Goal: Task Accomplishment & Management: Manage account settings

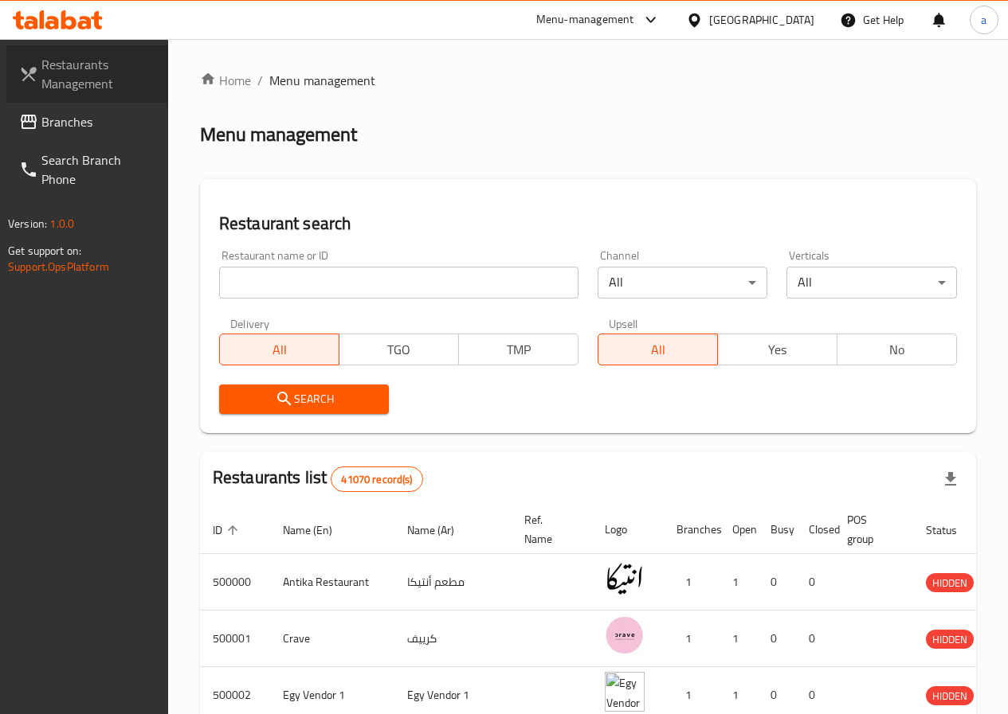
click at [87, 81] on span "Restaurants Management" at bounding box center [98, 74] width 114 height 38
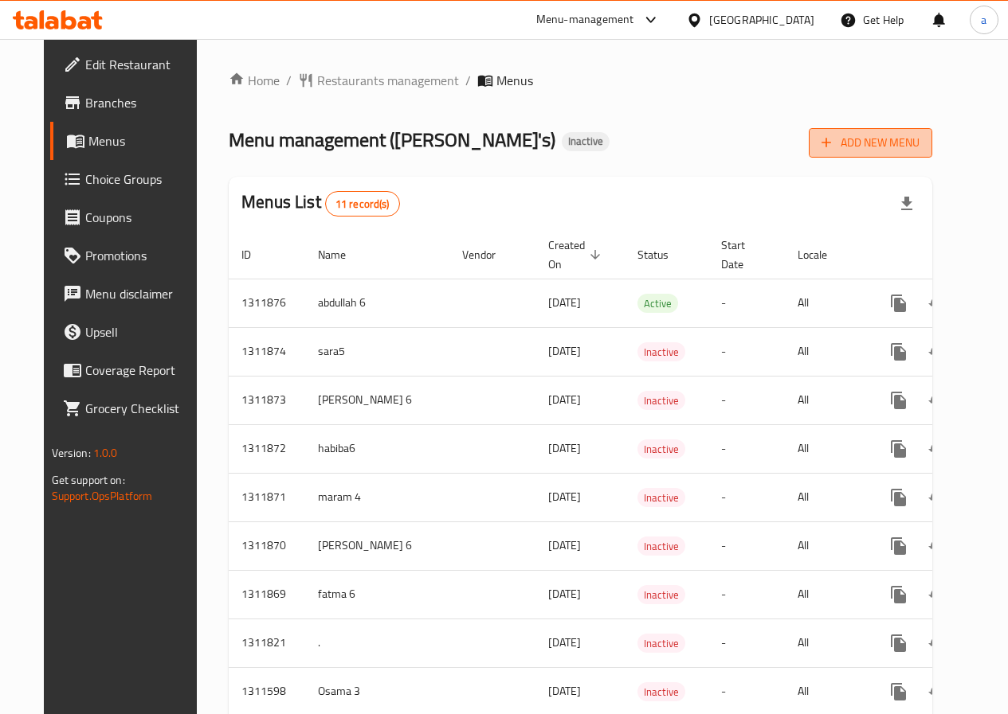
click at [881, 140] on span "Add New Menu" at bounding box center [870, 143] width 98 height 20
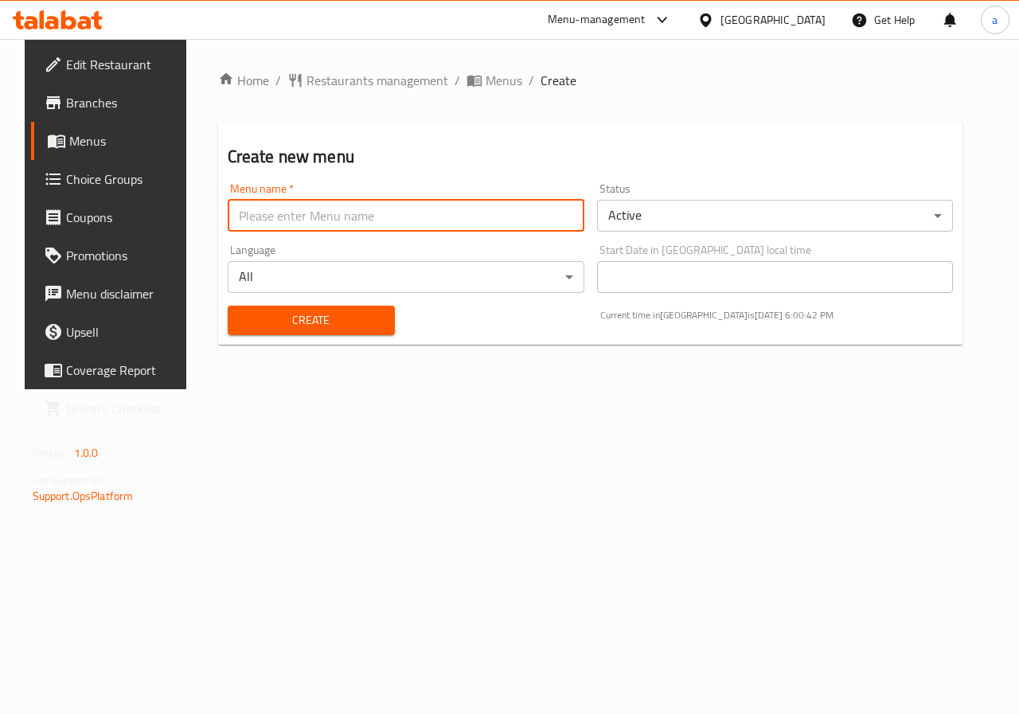
click at [312, 219] on input "text" at bounding box center [406, 216] width 357 height 32
type input "abdelrahman6"
click at [331, 331] on button "Create" at bounding box center [311, 320] width 167 height 29
click at [69, 143] on span "Menus" at bounding box center [125, 140] width 113 height 19
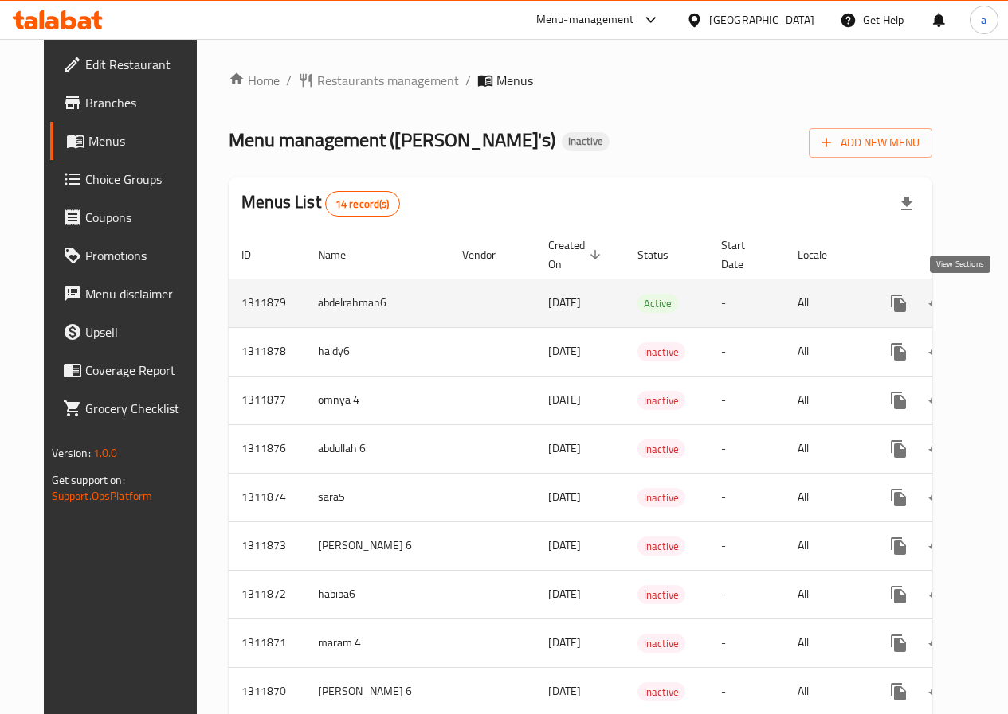
click at [1004, 311] on icon "enhanced table" at bounding box center [1013, 303] width 19 height 19
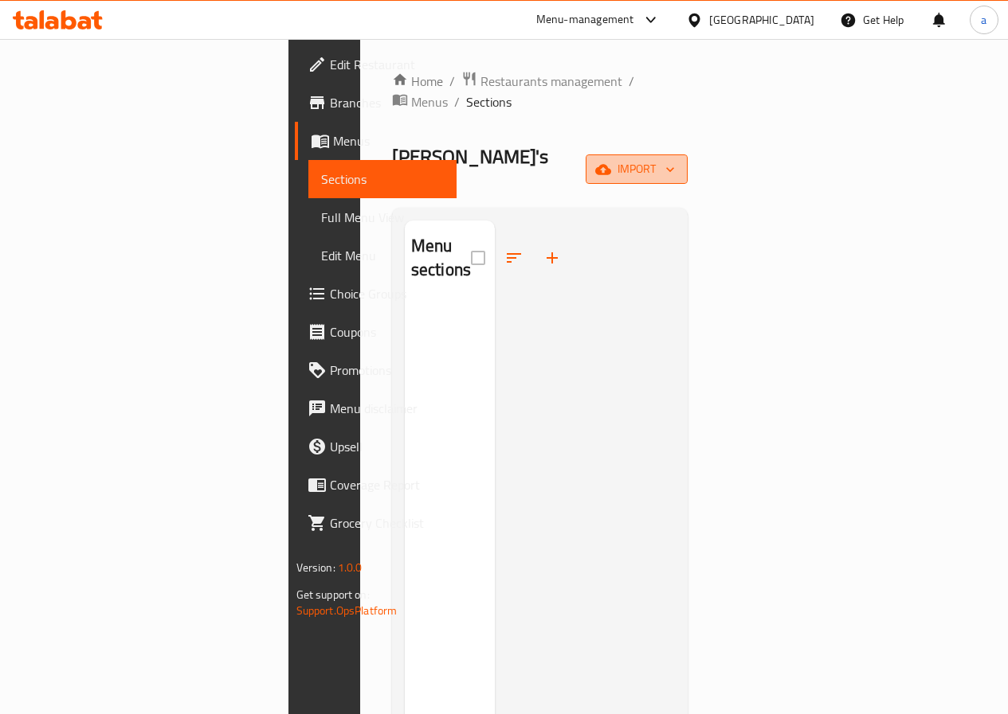
click at [675, 159] on span "import" at bounding box center [636, 169] width 76 height 20
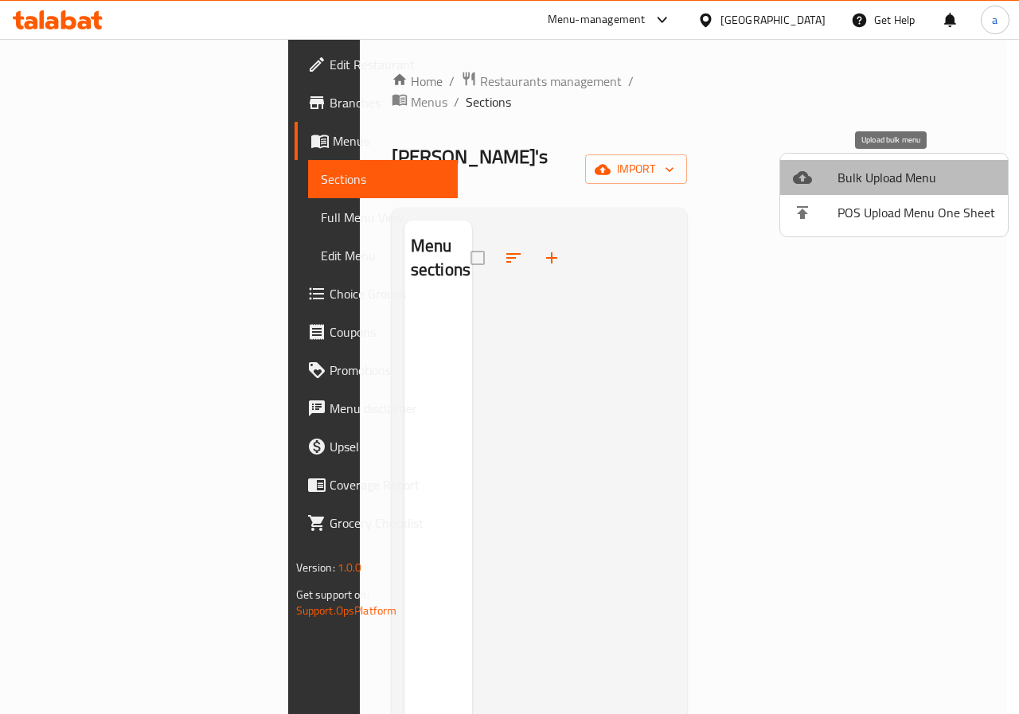
click at [908, 172] on span "Bulk Upload Menu" at bounding box center [917, 177] width 158 height 19
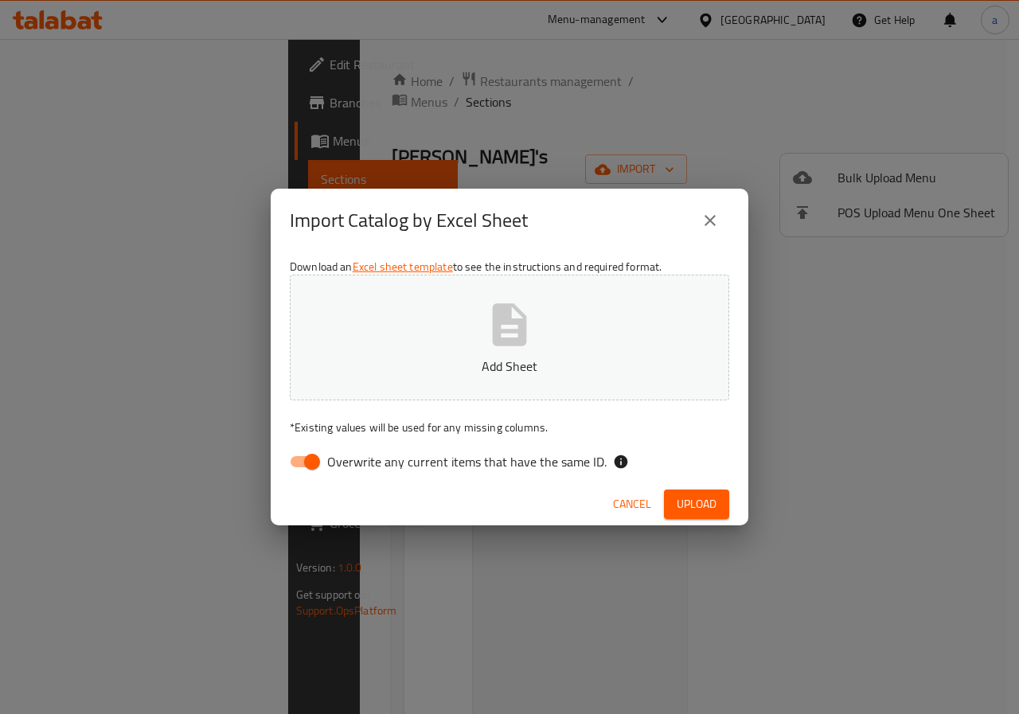
click at [314, 456] on input "Overwrite any current items that have the same ID." at bounding box center [312, 462] width 91 height 30
checkbox input "false"
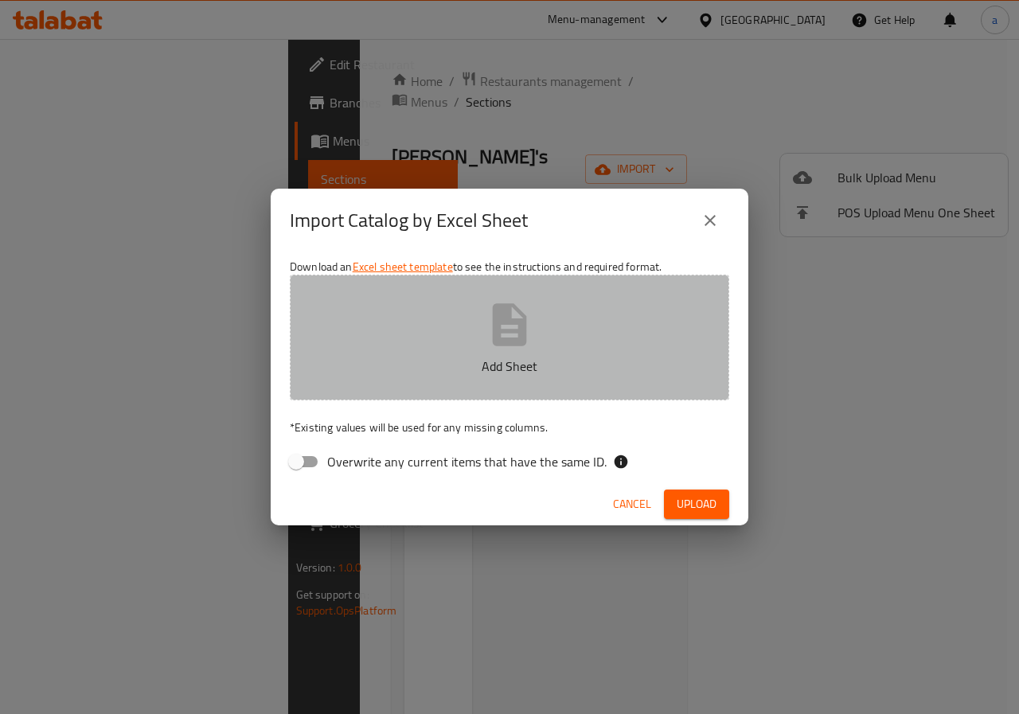
click at [499, 347] on icon "button" at bounding box center [509, 324] width 51 height 51
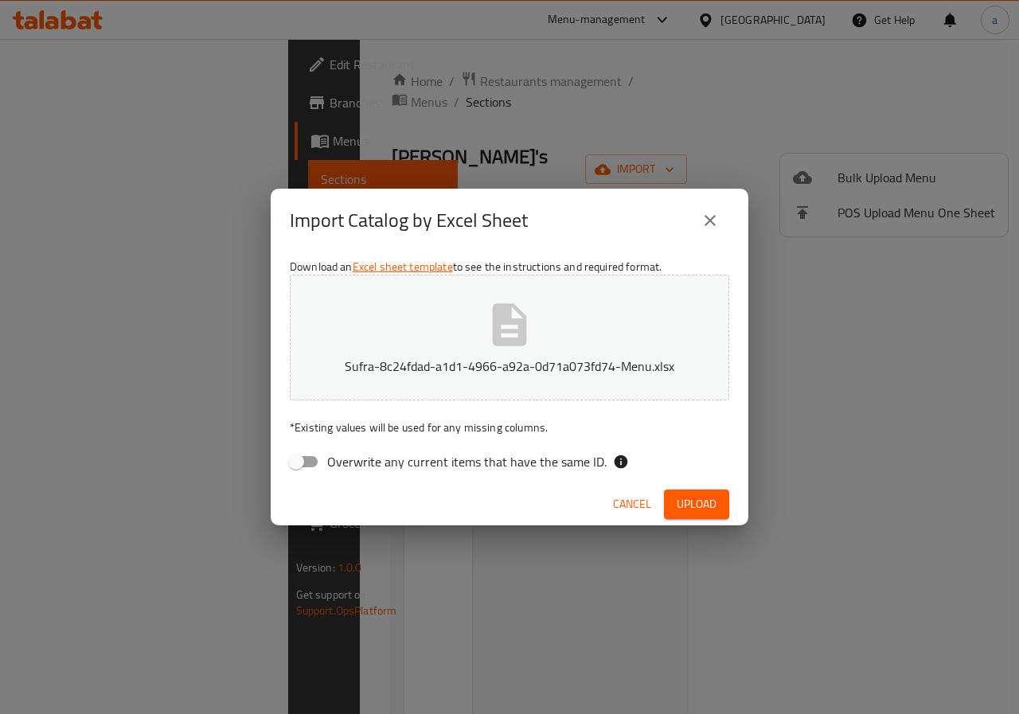
click at [691, 513] on span "Upload" at bounding box center [697, 505] width 40 height 20
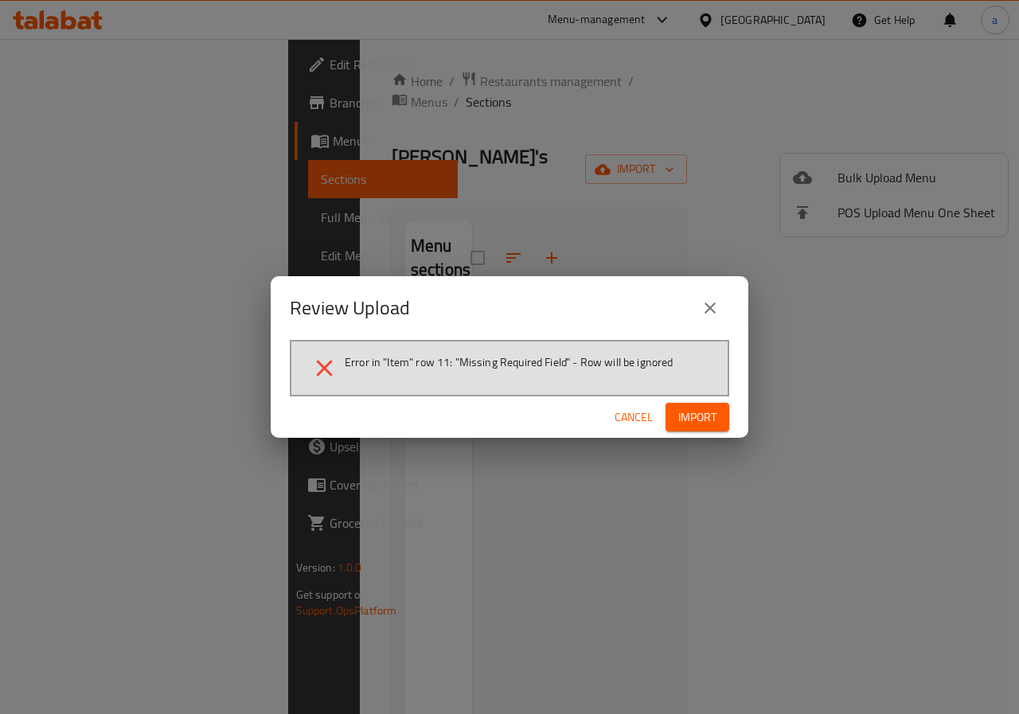
click at [706, 413] on span "Import" at bounding box center [698, 418] width 38 height 20
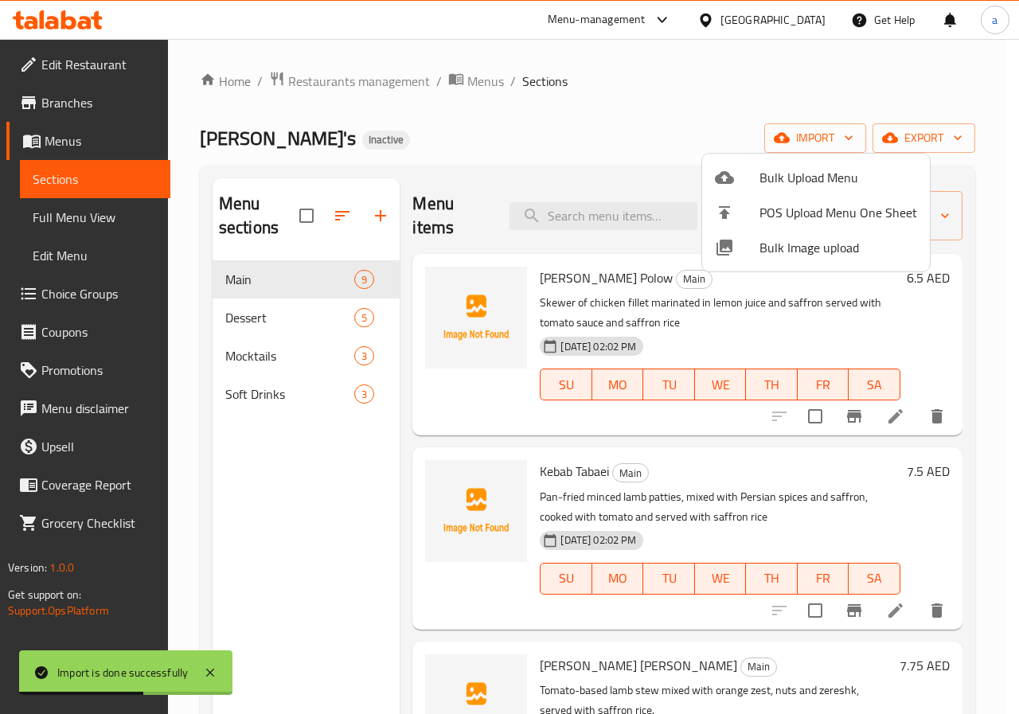
click at [548, 138] on div at bounding box center [509, 357] width 1019 height 714
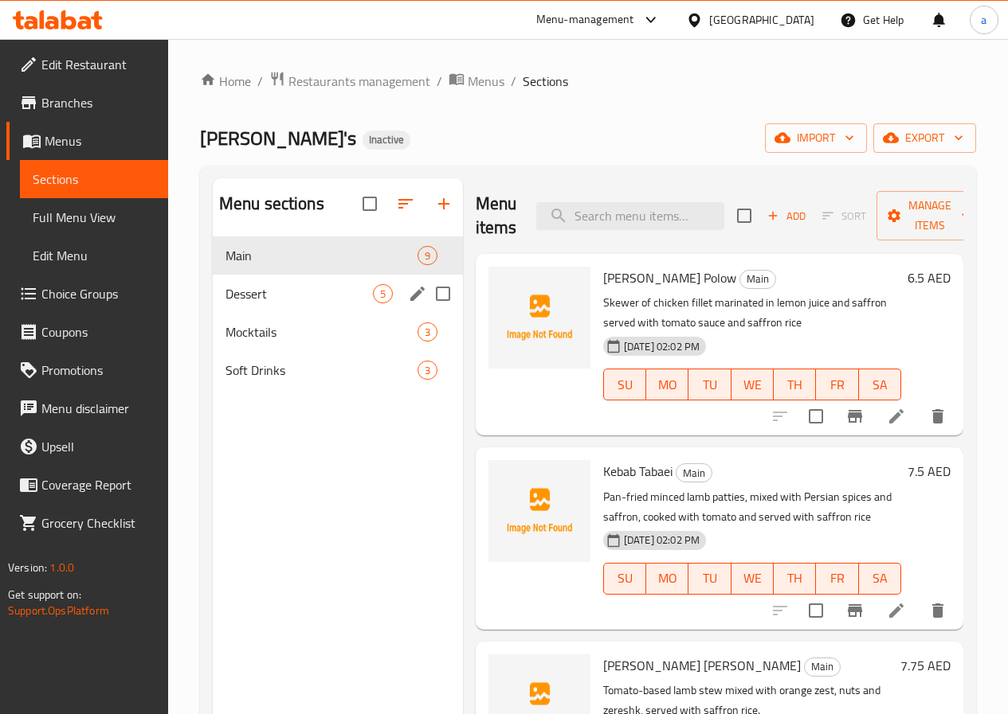
click at [265, 303] on span "Dessert" at bounding box center [298, 293] width 147 height 19
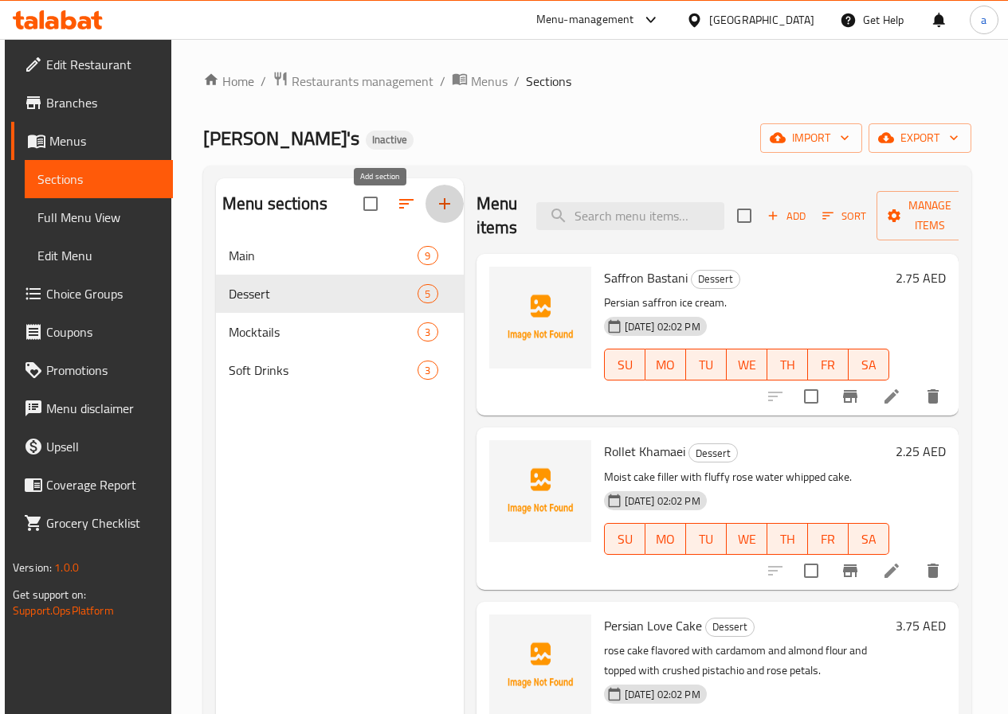
click at [435, 213] on icon "button" at bounding box center [444, 203] width 19 height 19
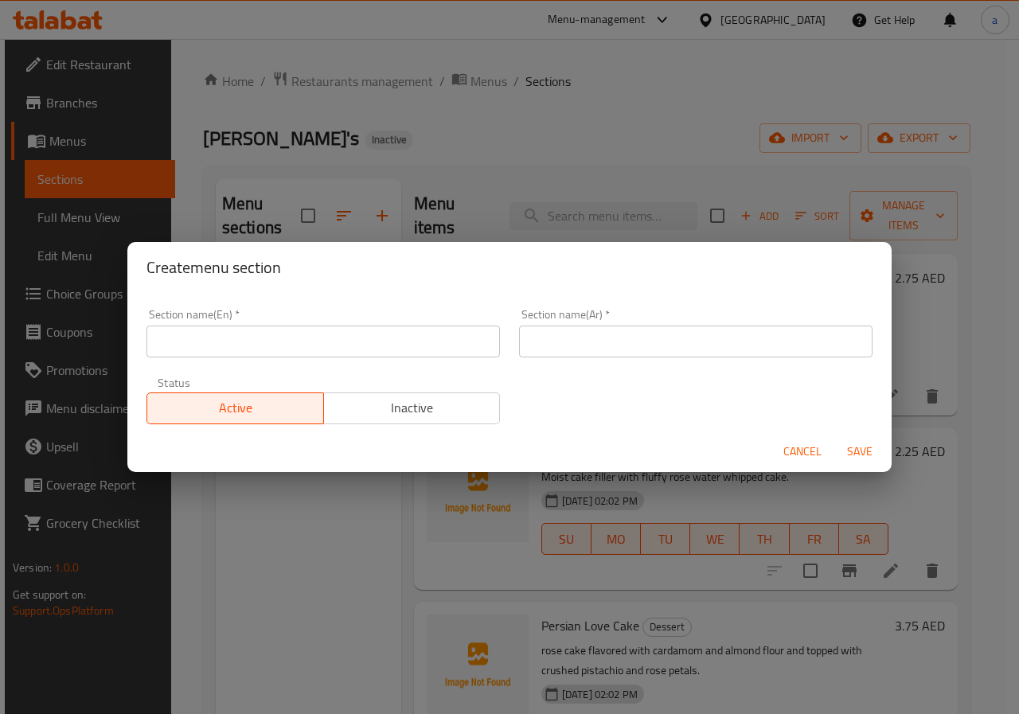
click at [820, 453] on span "Cancel" at bounding box center [803, 452] width 38 height 20
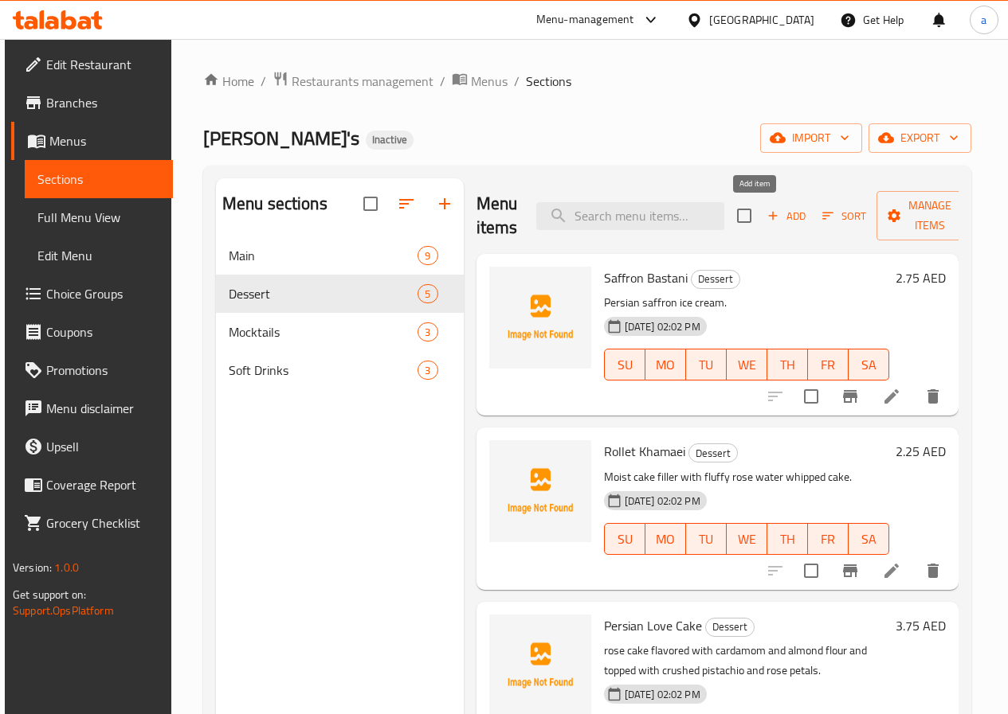
click at [765, 213] on icon "button" at bounding box center [772, 216] width 14 height 14
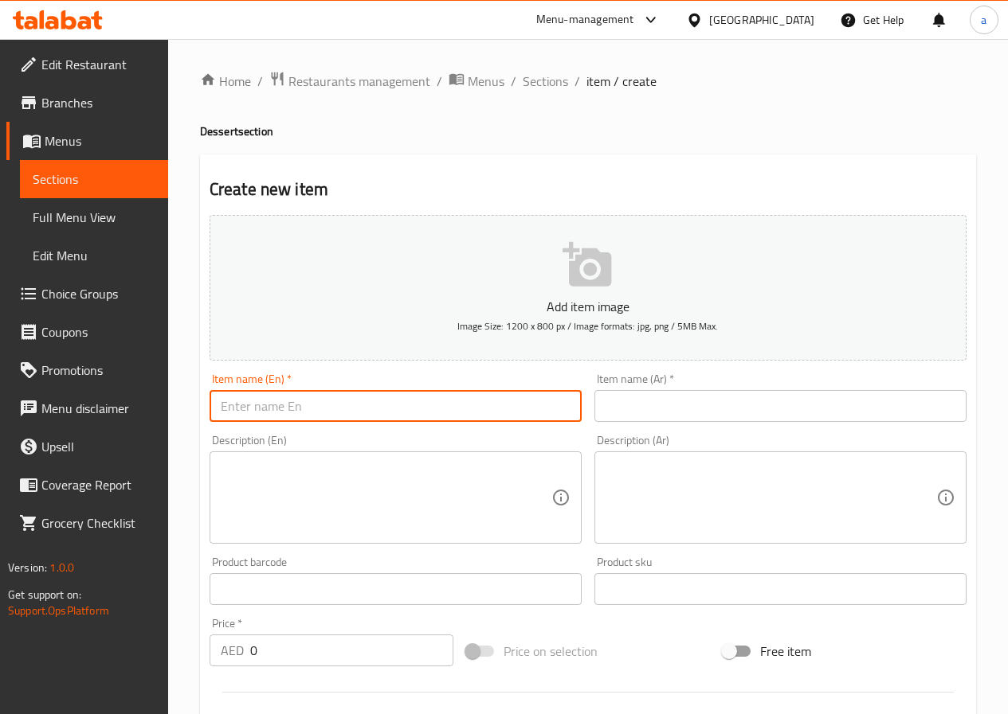
click at [213, 408] on input "text" at bounding box center [395, 406] width 372 height 32
paste input "Farida’s Ultimate Cheese Cake"
type input "Farida’s Ultimate Cheese Cake"
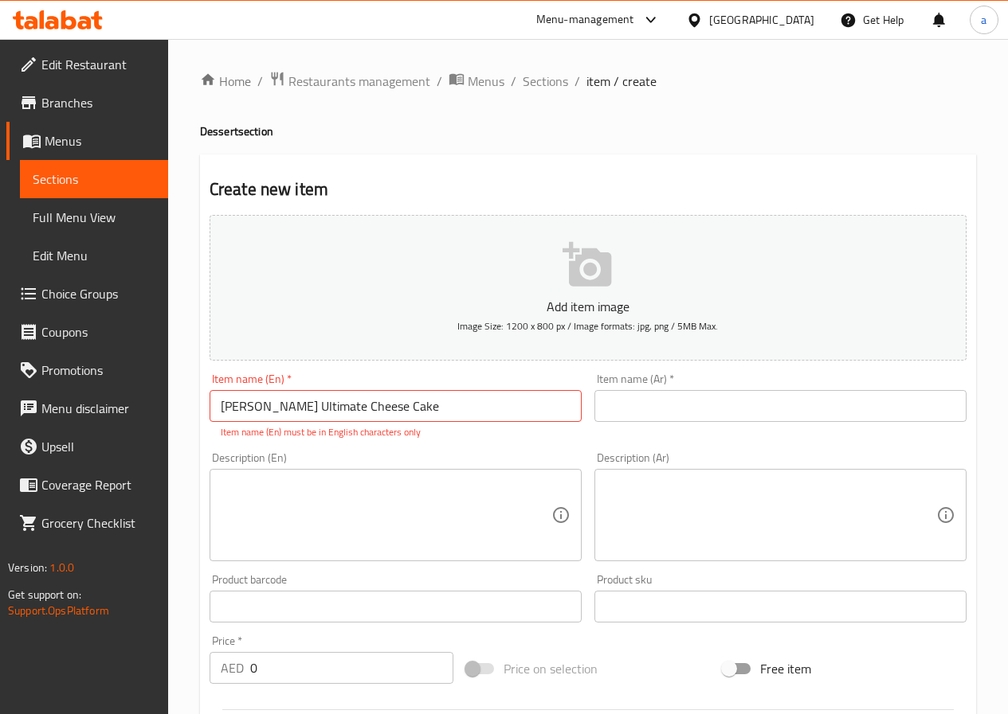
click at [692, 413] on input "text" at bounding box center [780, 406] width 372 height 32
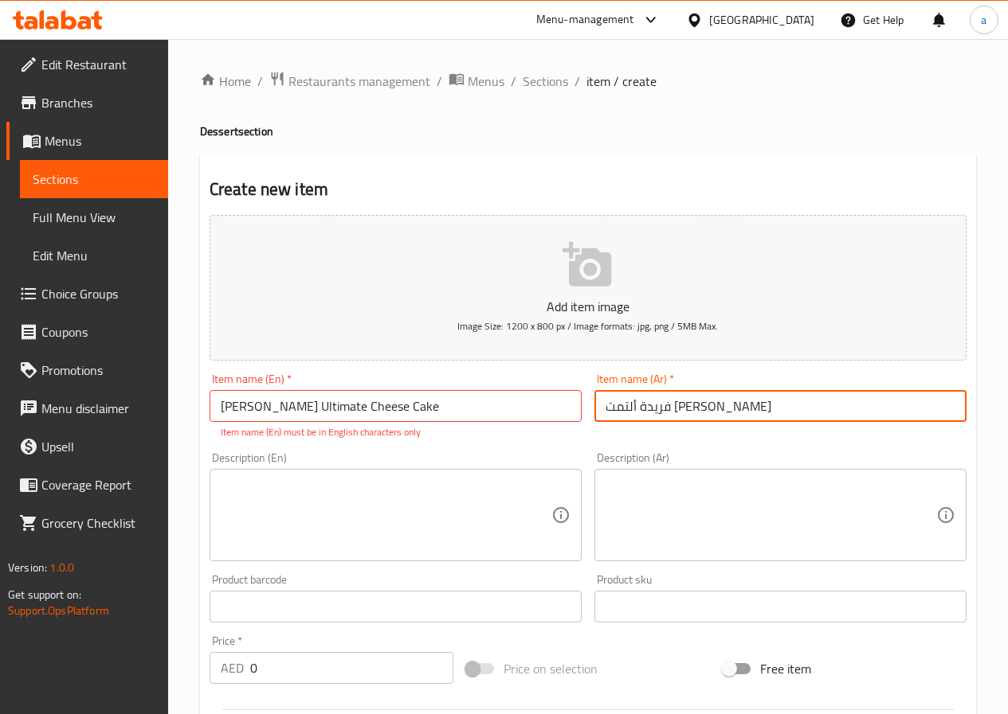
type input "فريدة ألتمت تشيز كيك"
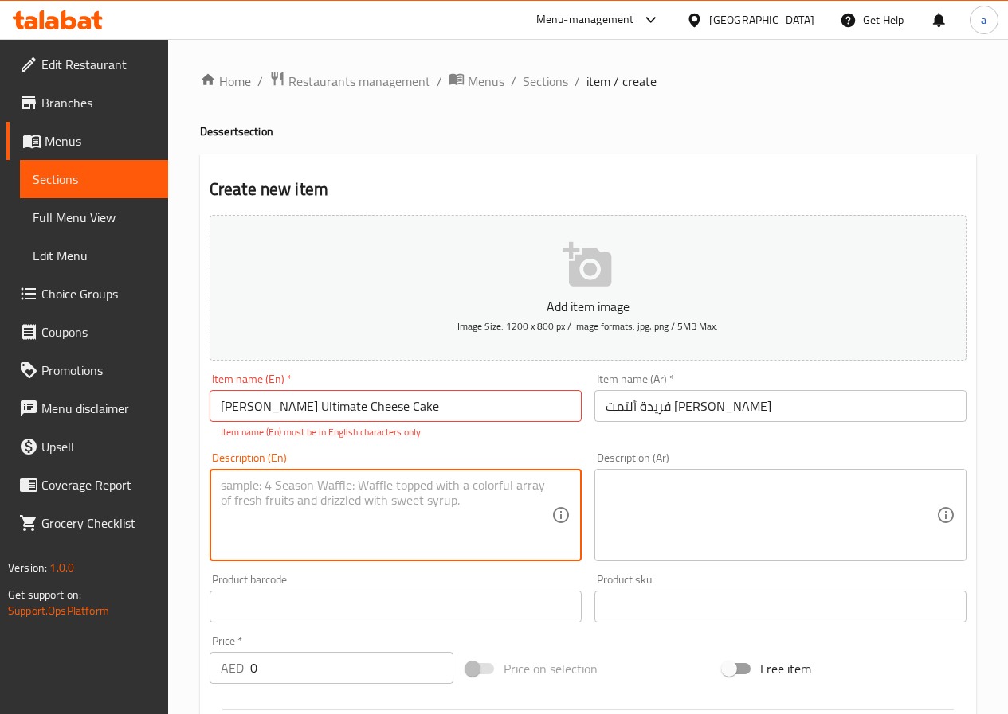
click at [269, 497] on textarea at bounding box center [386, 516] width 331 height 76
paste textarea "Classic baked cheesecake served with seasonal fruit sauce"
type textarea "Classic baked cheesecake served with seasonal fruit sauce"
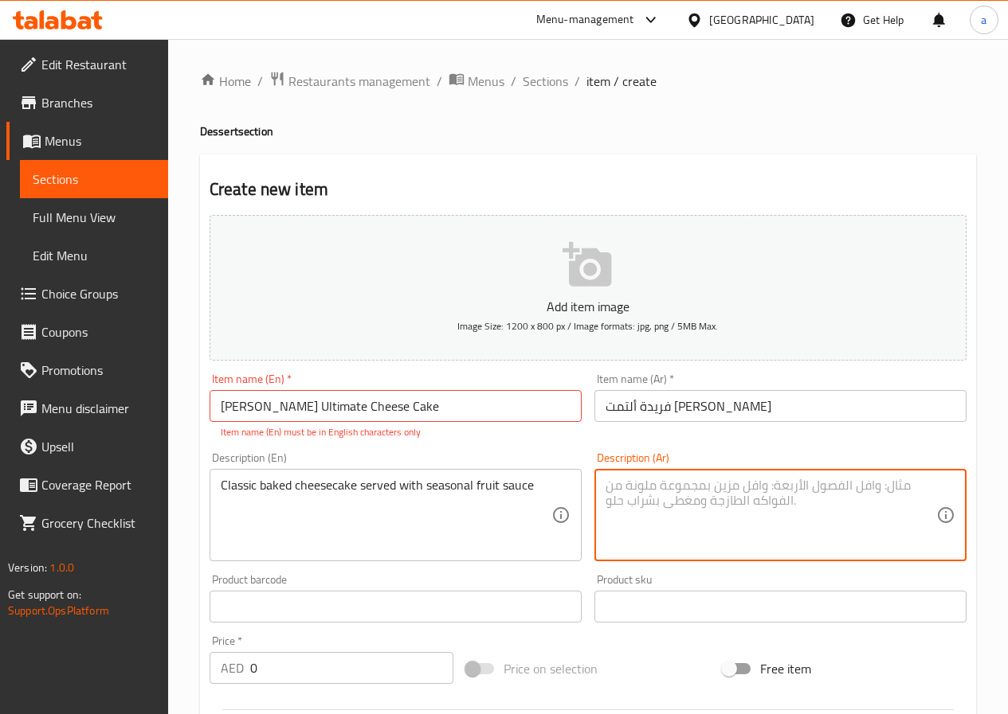
click at [637, 503] on textarea at bounding box center [770, 516] width 331 height 76
type textarea "ت"
click at [605, 489] on textarea "كلاسيك تشيز كيك مخبوزة يقدم مع" at bounding box center [770, 516] width 331 height 76
drag, startPoint x: 605, startPoint y: 487, endPoint x: 620, endPoint y: 491, distance: 16.4
click at [620, 491] on textarea "كلاسيك تشيز كيك مخبوزة يقدم مع" at bounding box center [770, 516] width 331 height 76
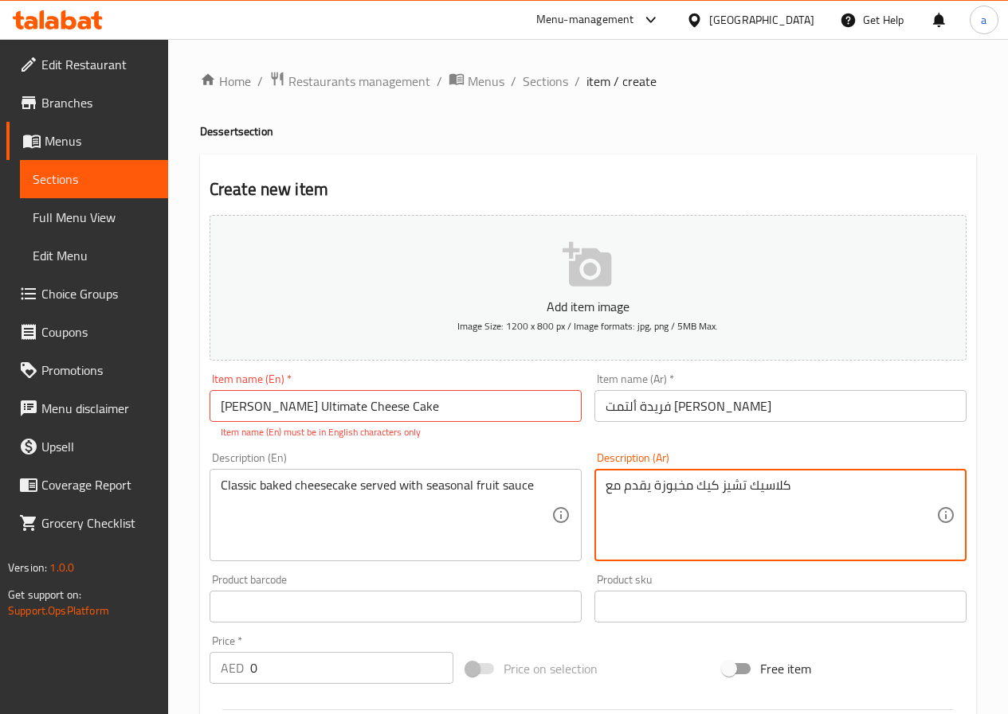
paste textarea "صلصة الفاكهة الموسمية"
click at [786, 486] on textarea "كلاسيك تشيز كيك مخبوزة يقدم مع صلصة الفاكهة الموسمية" at bounding box center [770, 516] width 331 height 76
drag, startPoint x: 834, startPoint y: 486, endPoint x: 887, endPoint y: 491, distance: 53.7
click at [887, 491] on textarea "كلاسيك تشيز كيك مخبوزة تقدم مع صلصة الفاكهة الموسمية" at bounding box center [770, 516] width 331 height 76
click at [890, 486] on textarea "كلاسيك مخبوزة تقدم مع صلصة الفاكهة الموسمية" at bounding box center [770, 516] width 331 height 76
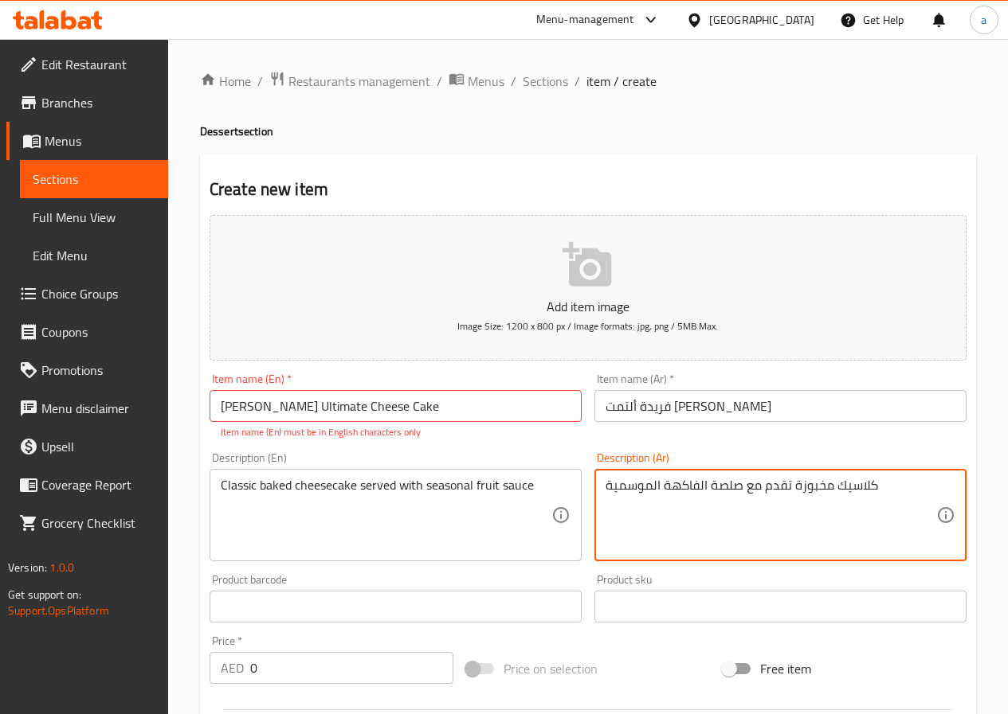
paste textarea "تشيز كيك"
drag, startPoint x: 605, startPoint y: 487, endPoint x: 657, endPoint y: 497, distance: 52.8
click at [657, 497] on textarea "كلاسيك مخبوزة تقدم مع صلصة الفاكهة الموسمية تشيز كيك" at bounding box center [770, 516] width 331 height 76
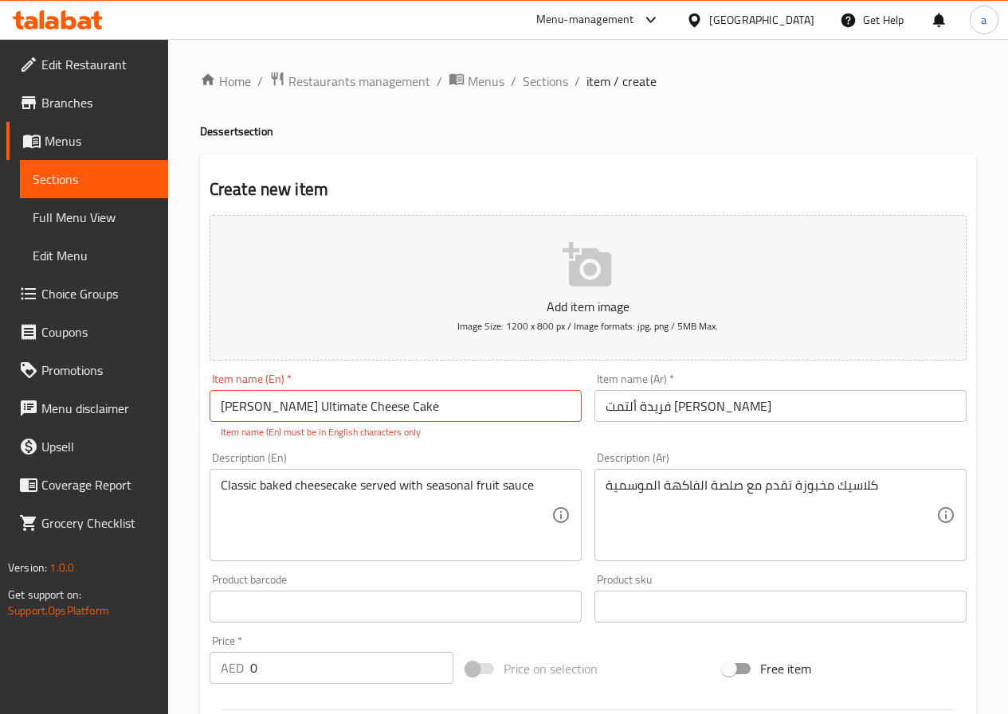
click at [597, 487] on div "كلاسيك مخبوزة تقدم مع صلصة الفاكهة الموسمية Description (Ar)" at bounding box center [780, 515] width 372 height 92
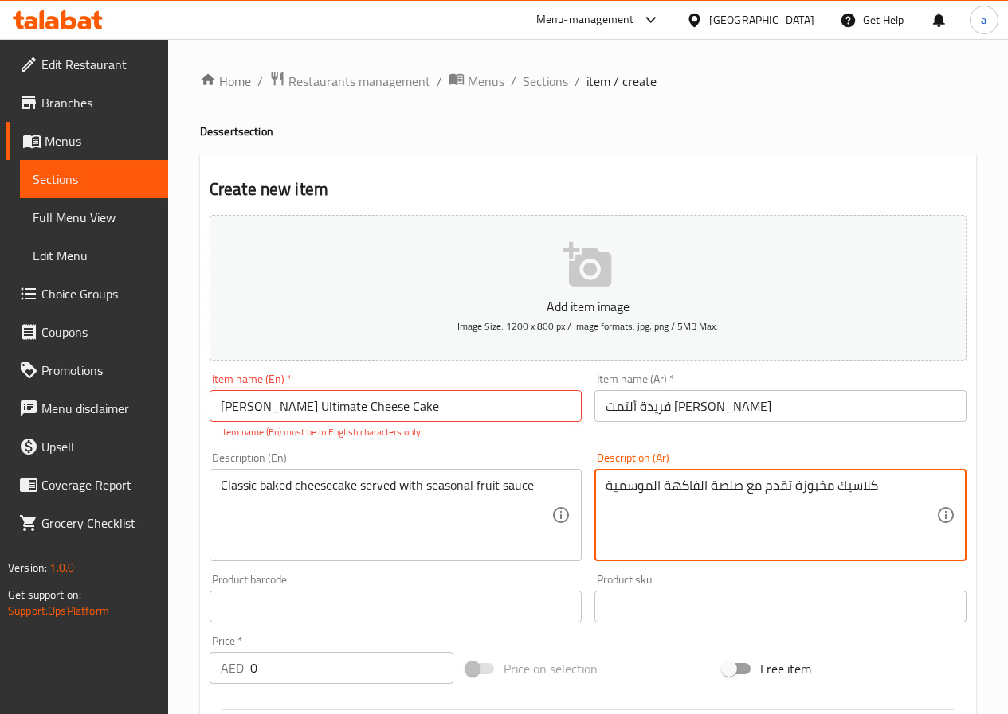
click at [603, 485] on div "كلاسيك مخبوزة تقدم مع صلصة الفاكهة الموسمية Description (Ar)" at bounding box center [780, 515] width 372 height 92
click at [604, 485] on div "كلاسيك مخبوزة تقدم مع صلصة الفاكهة الموسمية Description (Ar)" at bounding box center [780, 515] width 372 height 92
click at [833, 487] on textarea "كلاسيك مخبوزة تقدم مع صلصة الفاكهة الموسمية" at bounding box center [770, 516] width 331 height 76
click at [871, 487] on textarea "كلاسيك مخبوزة تقدم مع صلصة الفاكهة الموسمية" at bounding box center [770, 516] width 331 height 76
click at [664, 487] on textarea "كلاسيك مخبوزة تقدم مع صلصة الفاكهة الموسمية" at bounding box center [770, 516] width 331 height 76
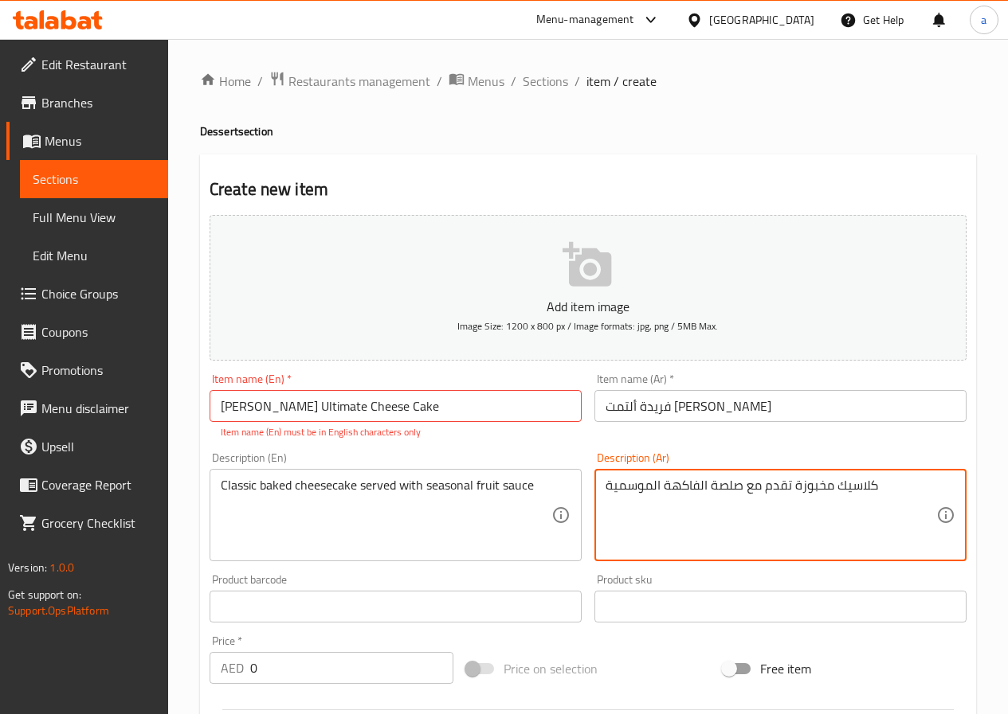
click at [615, 488] on textarea "كلاسيك مخبوزة تقدم مع صلصة الفاكهة الموسمية" at bounding box center [770, 516] width 331 height 76
click at [605, 485] on textarea "كلاسيك مخبوزة تقدم مع صلصة الفاكهة الموسمية" at bounding box center [770, 516] width 331 height 76
paste textarea "تشيز كيك"
type textarea "تشيز كيك كلاسيك مخبوزة تقدم مع صلصة الفاكهة الموسمية"
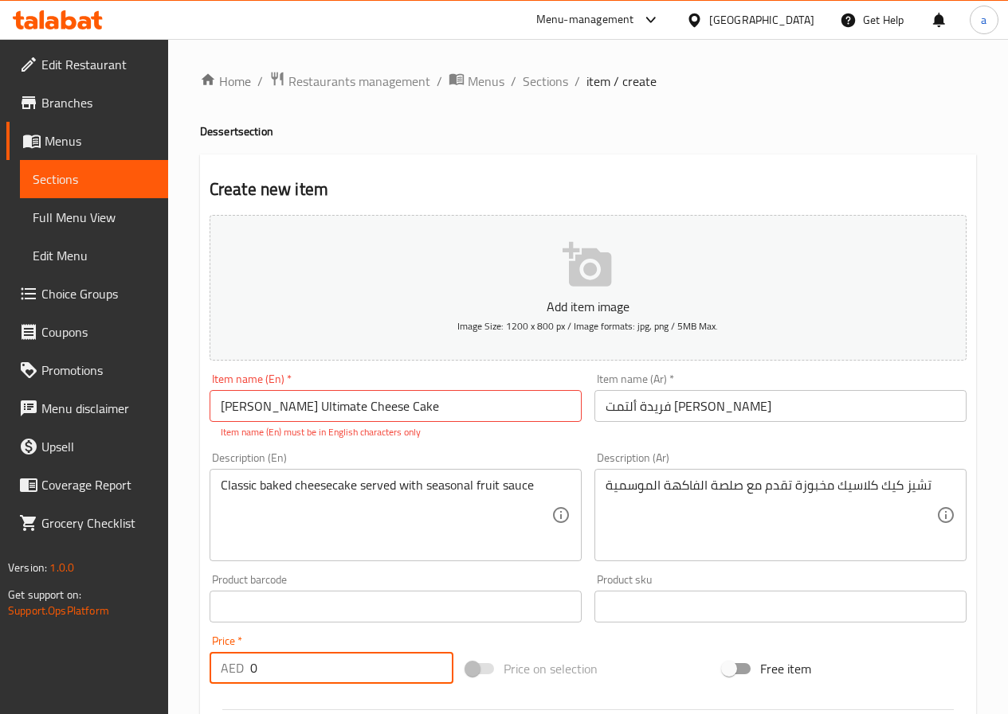
click at [278, 675] on input "0" at bounding box center [351, 668] width 203 height 32
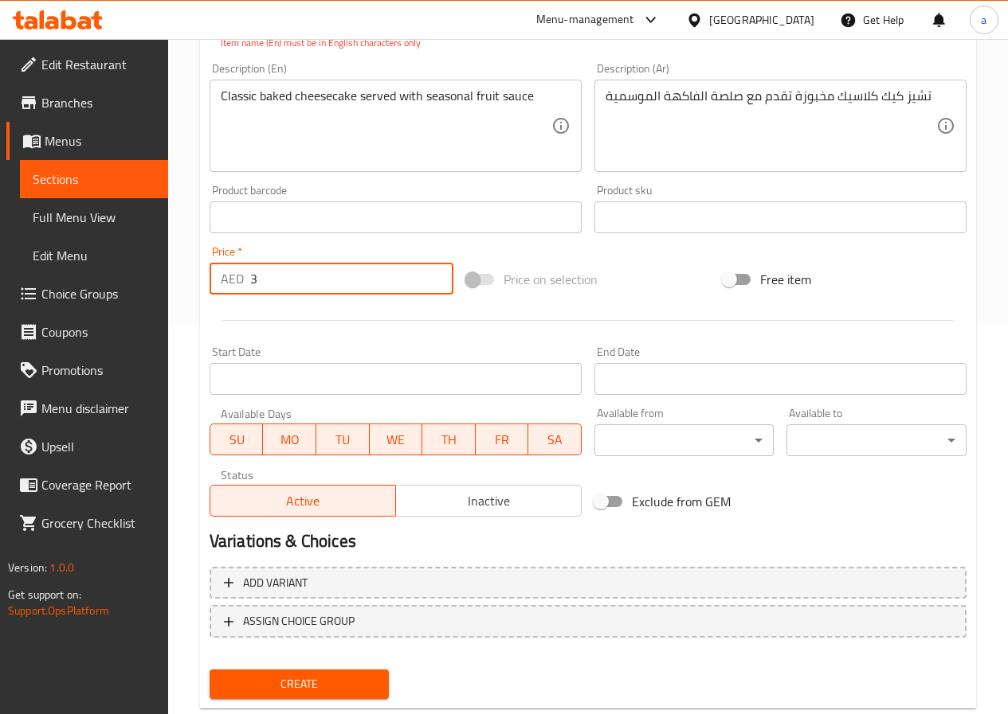
scroll to position [398, 0]
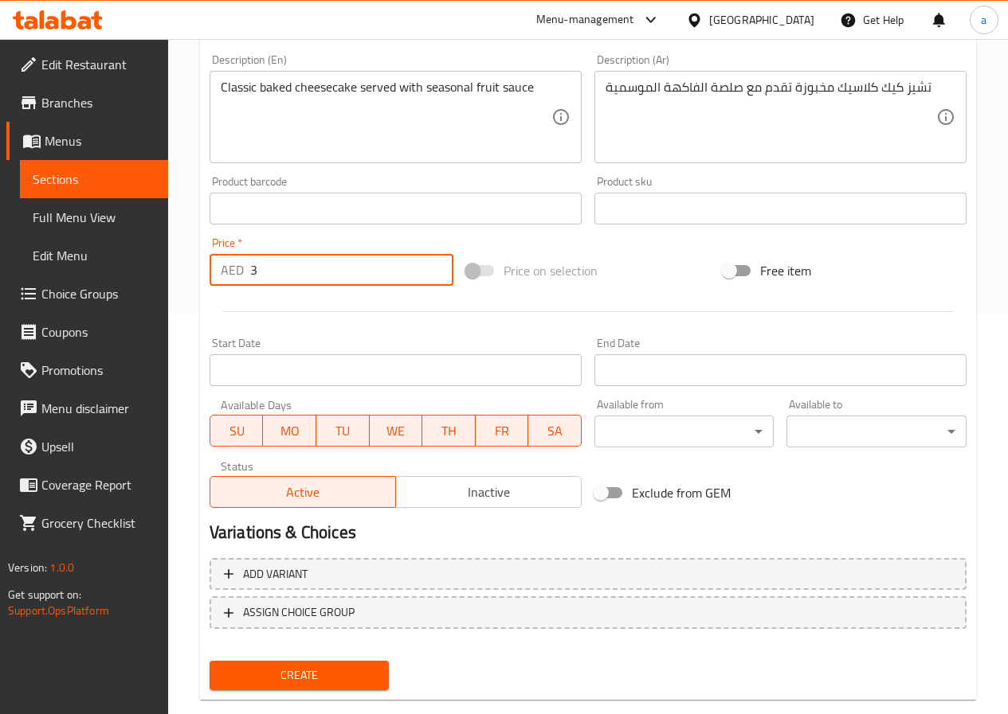
type input "3"
click at [328, 676] on span "Create" at bounding box center [299, 676] width 155 height 20
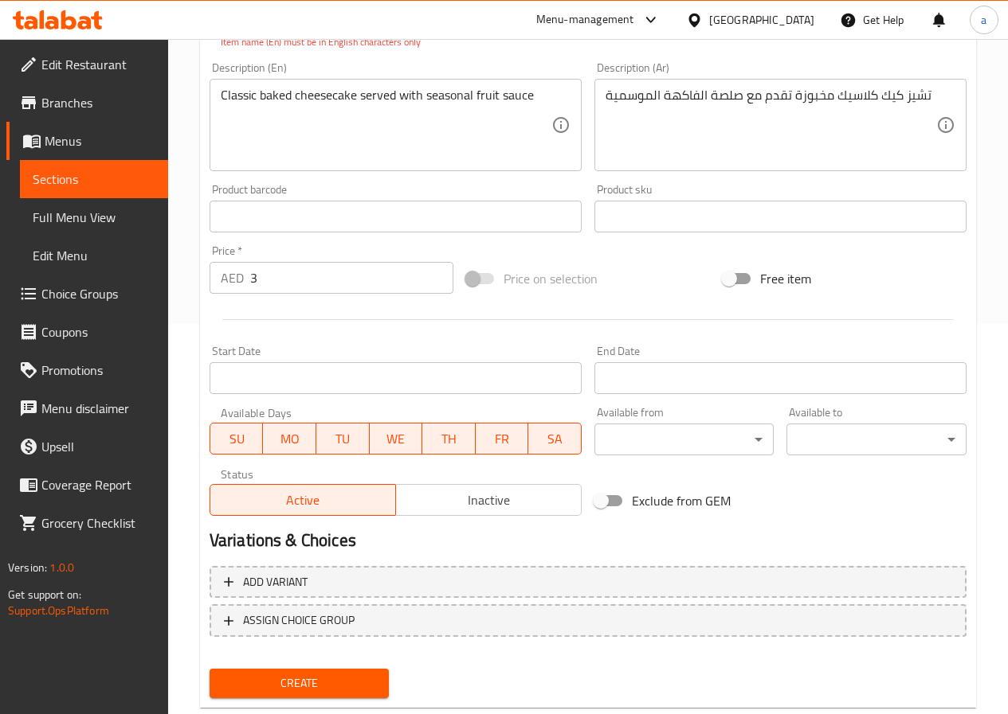
click at [328, 675] on span "Create" at bounding box center [299, 684] width 155 height 20
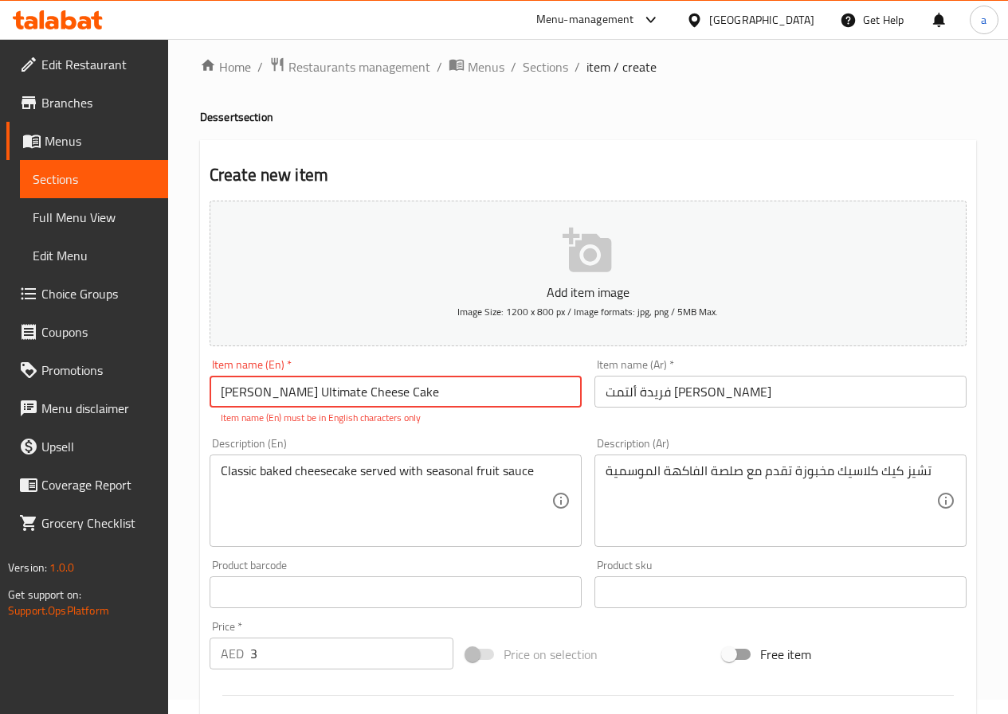
scroll to position [0, 0]
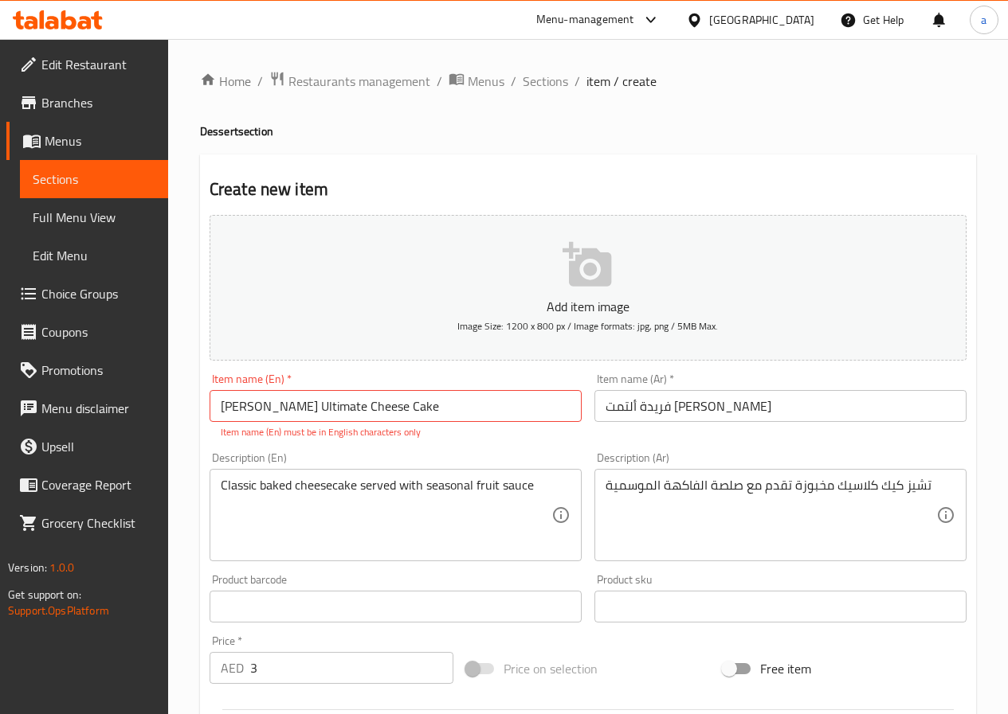
click at [490, 147] on div "Home / Restaurants management / Menus / Sections / item / create Dessert sectio…" at bounding box center [588, 591] width 776 height 1040
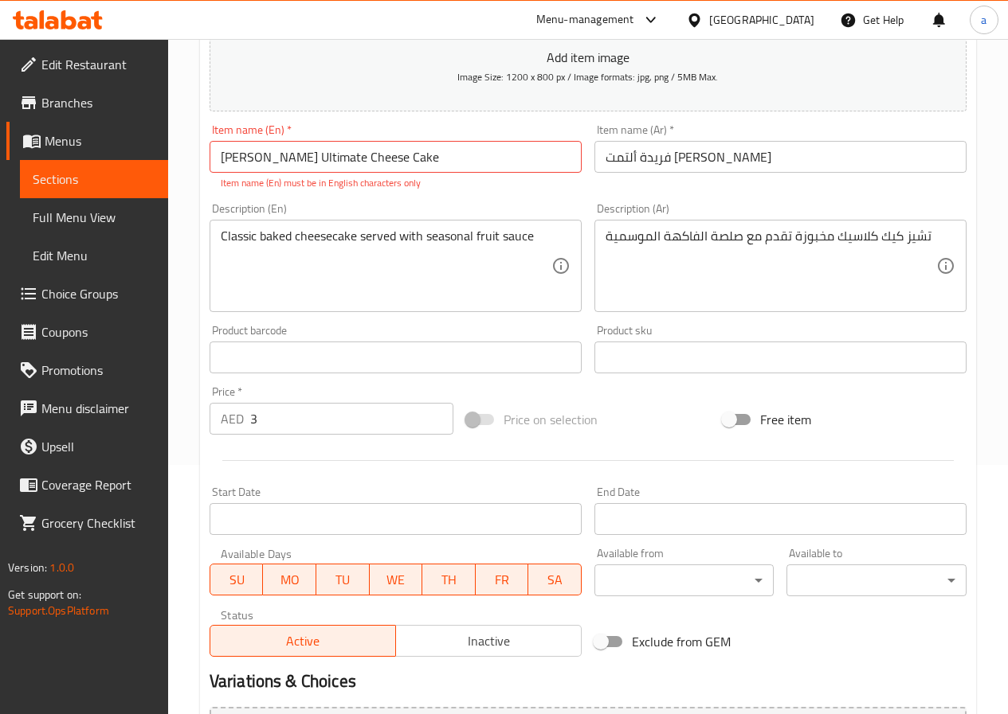
scroll to position [429, 0]
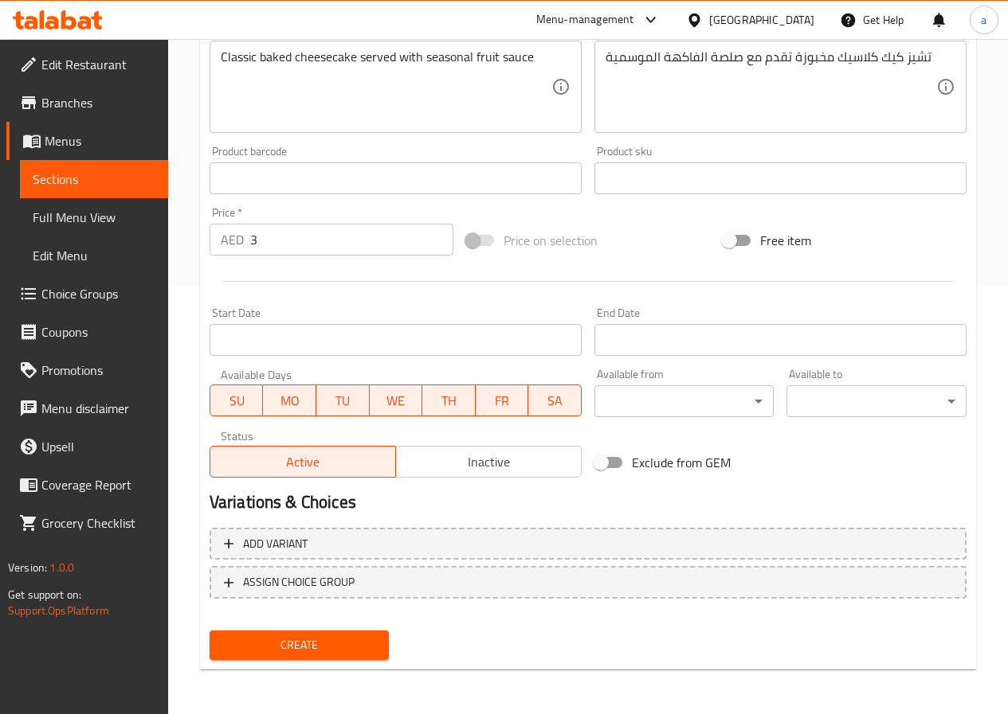
click at [323, 645] on span "Create" at bounding box center [299, 646] width 155 height 20
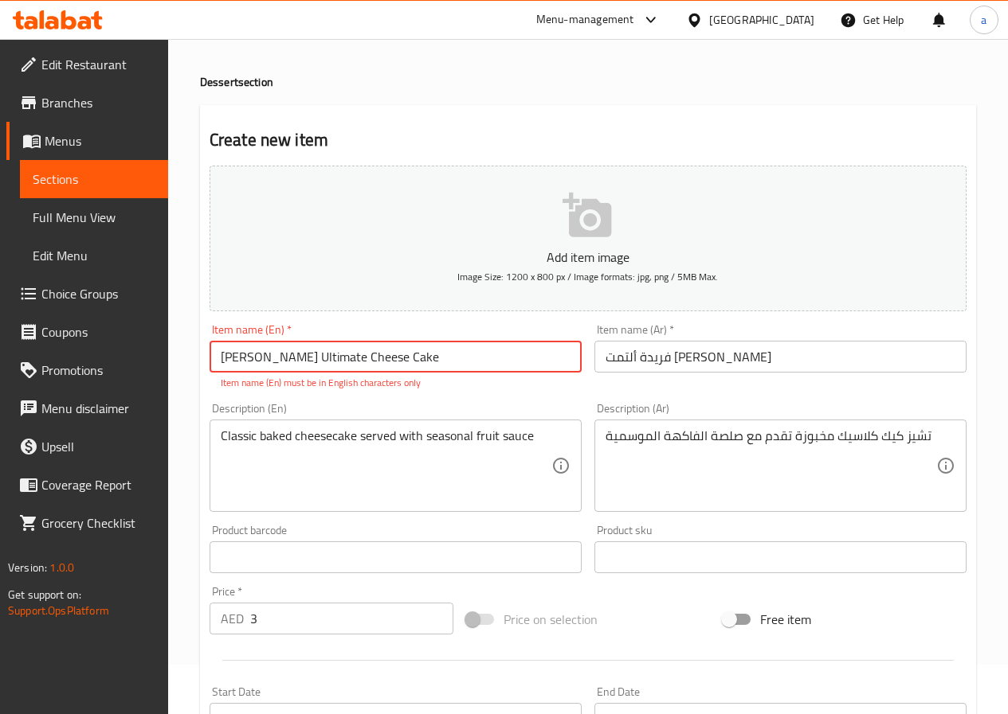
click at [622, 112] on div "Create new item Add item image Image Size: 1200 x 800 px / Image formats: jpg, …" at bounding box center [588, 577] width 776 height 945
drag, startPoint x: 389, startPoint y: 359, endPoint x: 131, endPoint y: 370, distance: 258.3
click at [197, 367] on div "Home / Restaurants management / Menus / Sections / item / create Dessert sectio…" at bounding box center [587, 542] width 839 height 1104
click at [394, 361] on input "Farida’s Ultimate Cheese Cake" at bounding box center [395, 357] width 372 height 32
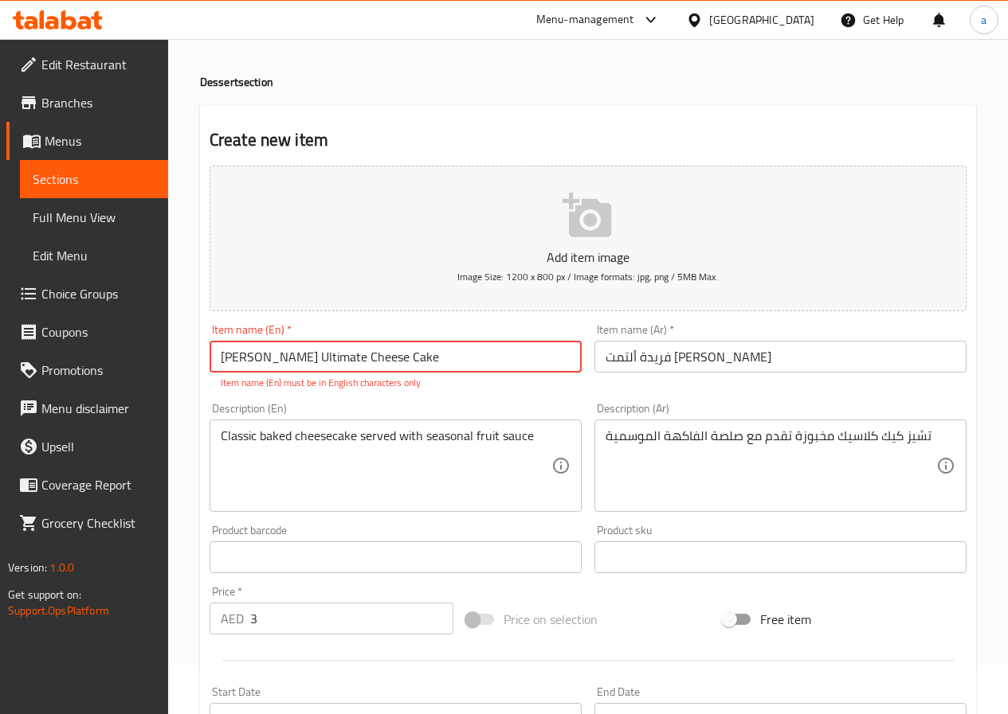
click at [394, 361] on input "Farida’s Ultimate Cheese Cake" at bounding box center [395, 357] width 372 height 32
paste input "text"
click at [550, 135] on h2 "Create new item" at bounding box center [587, 140] width 757 height 24
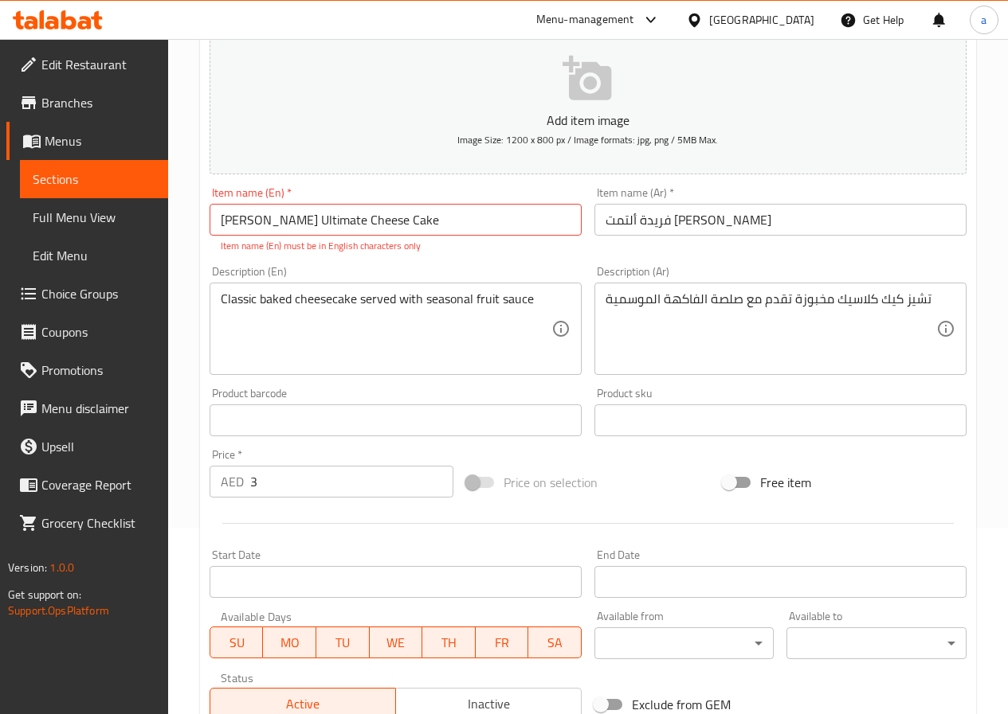
scroll to position [429, 0]
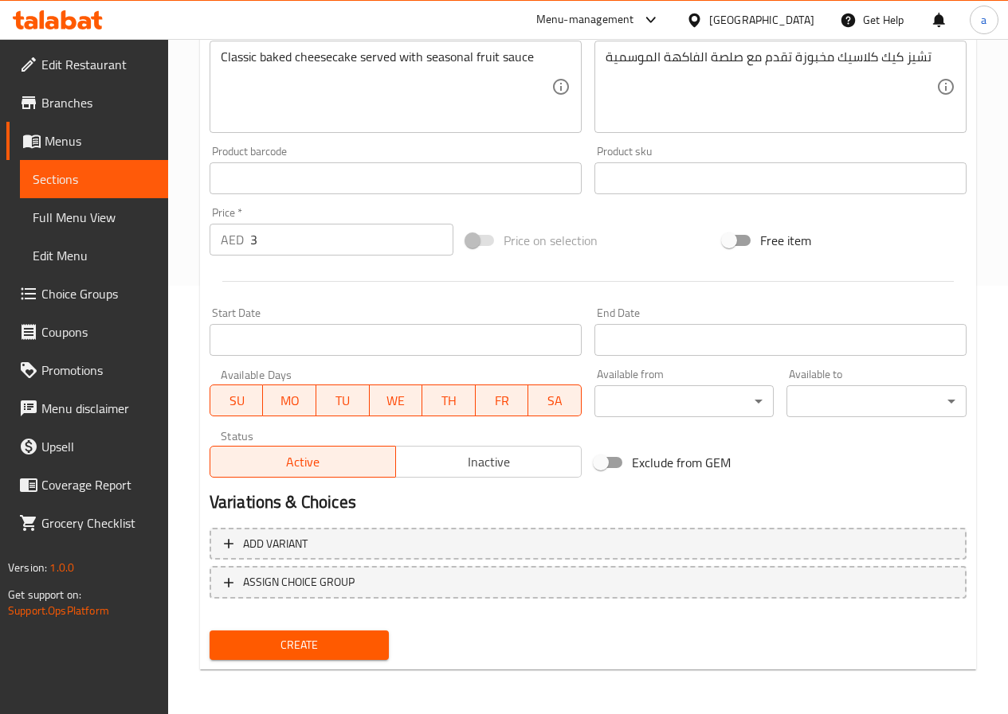
click at [322, 653] on span "Create" at bounding box center [299, 646] width 155 height 20
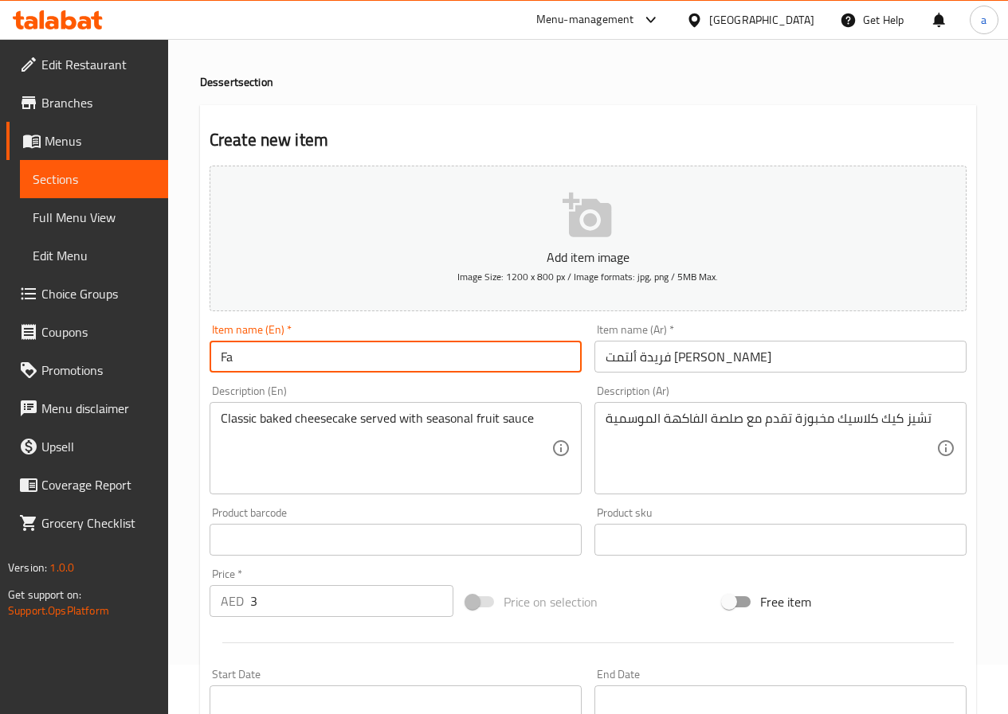
type input "F"
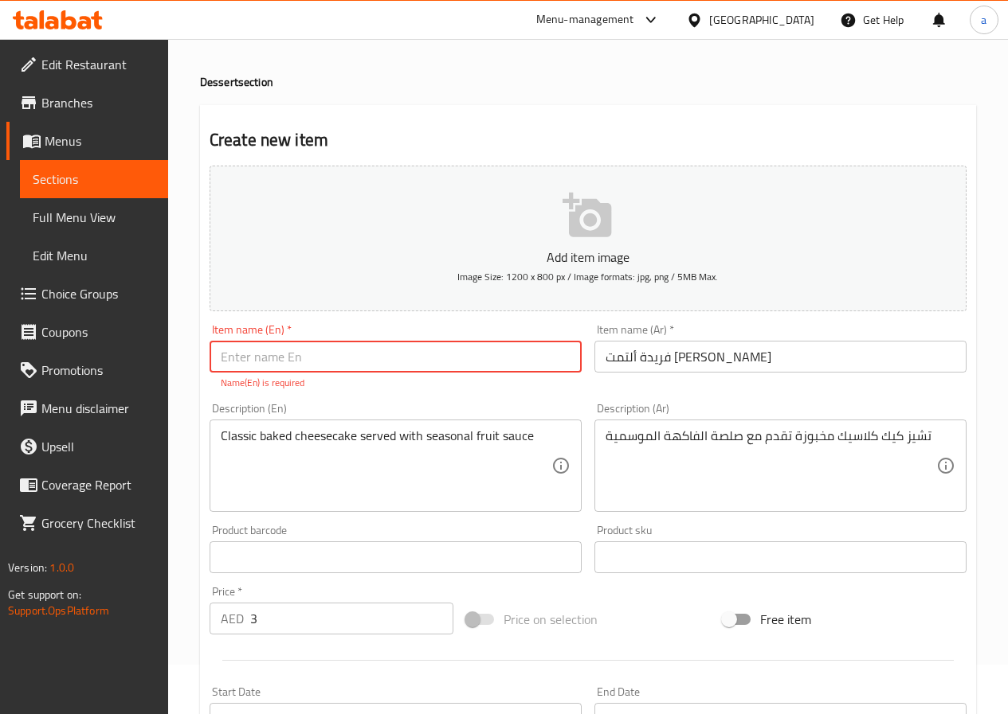
type input "["
type input "ب"
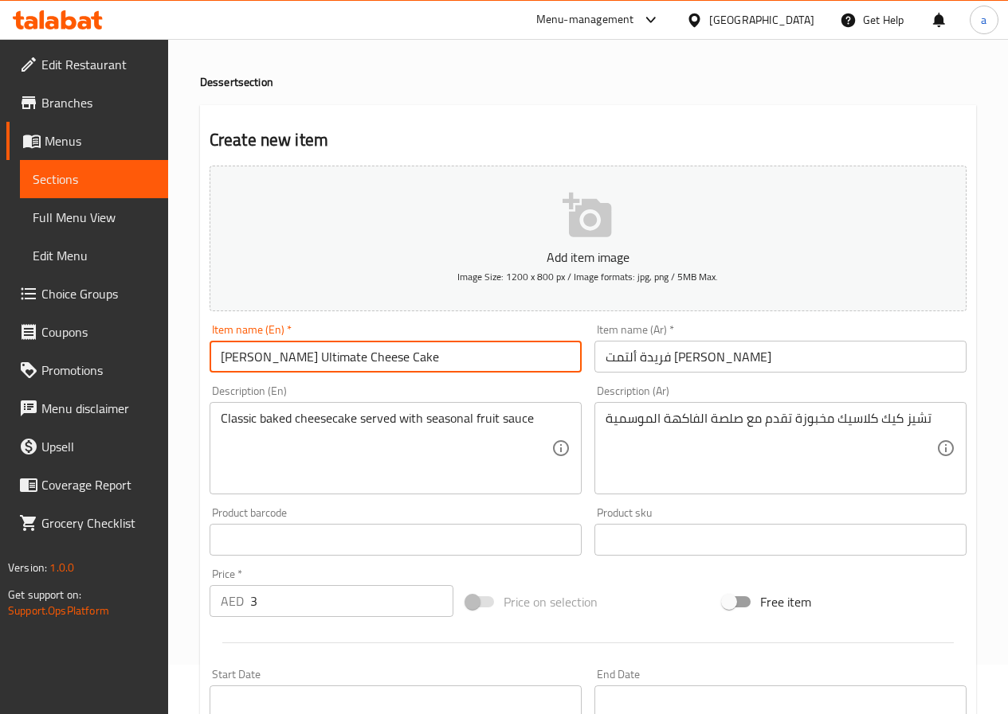
type input "Farida's Ultimate Cheese Cake"
click at [484, 134] on h2 "Create new item" at bounding box center [587, 140] width 757 height 24
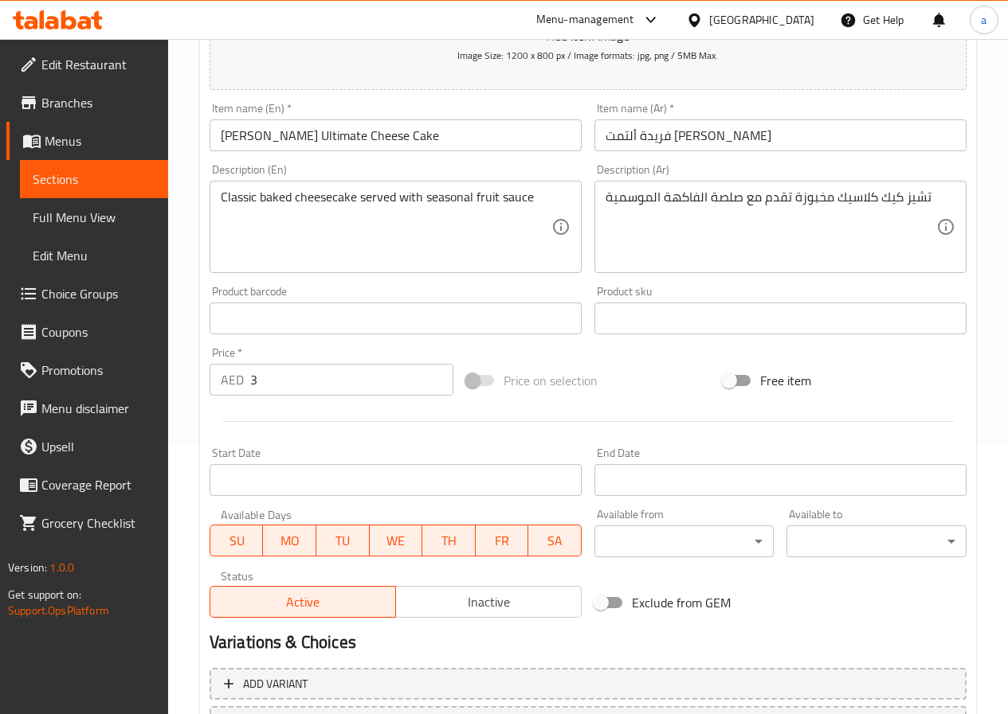
scroll to position [411, 0]
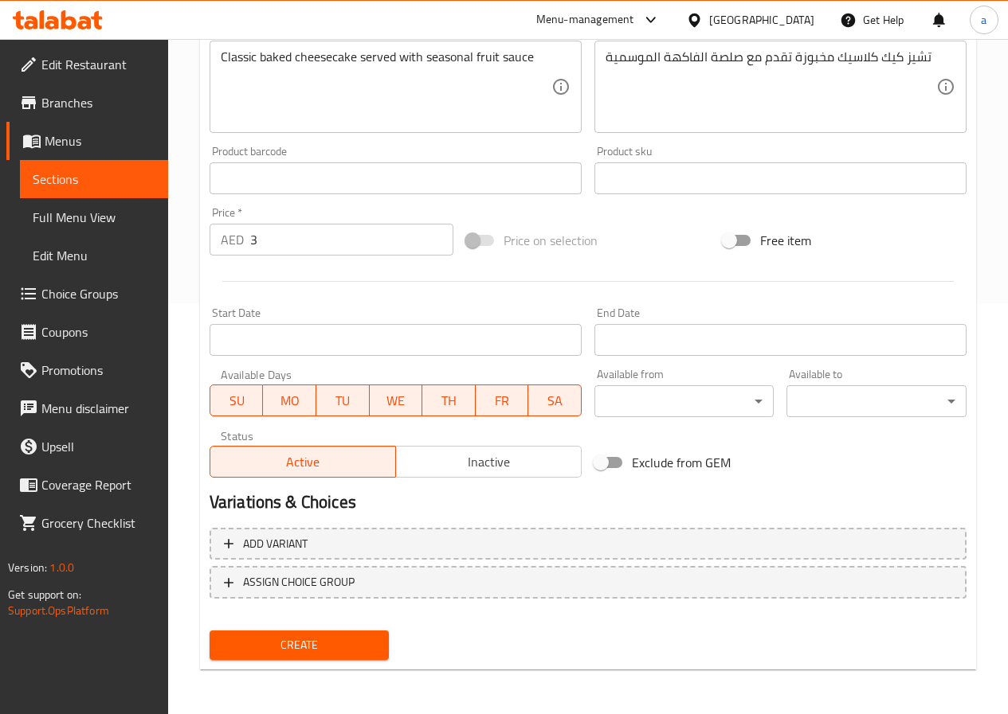
click at [335, 641] on span "Create" at bounding box center [299, 646] width 155 height 20
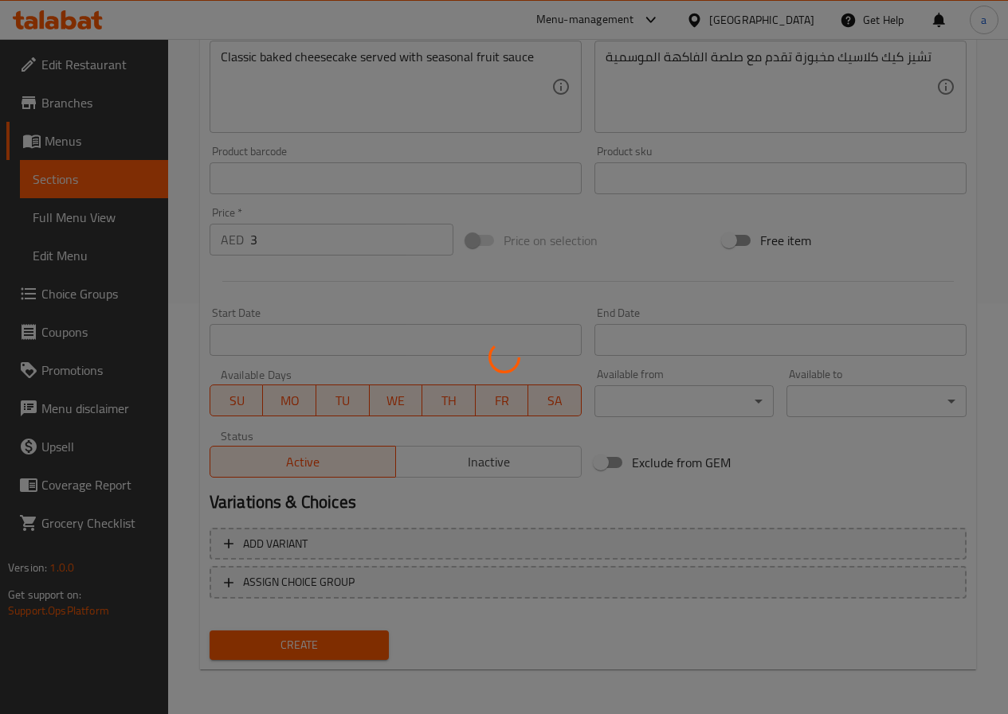
type input "0"
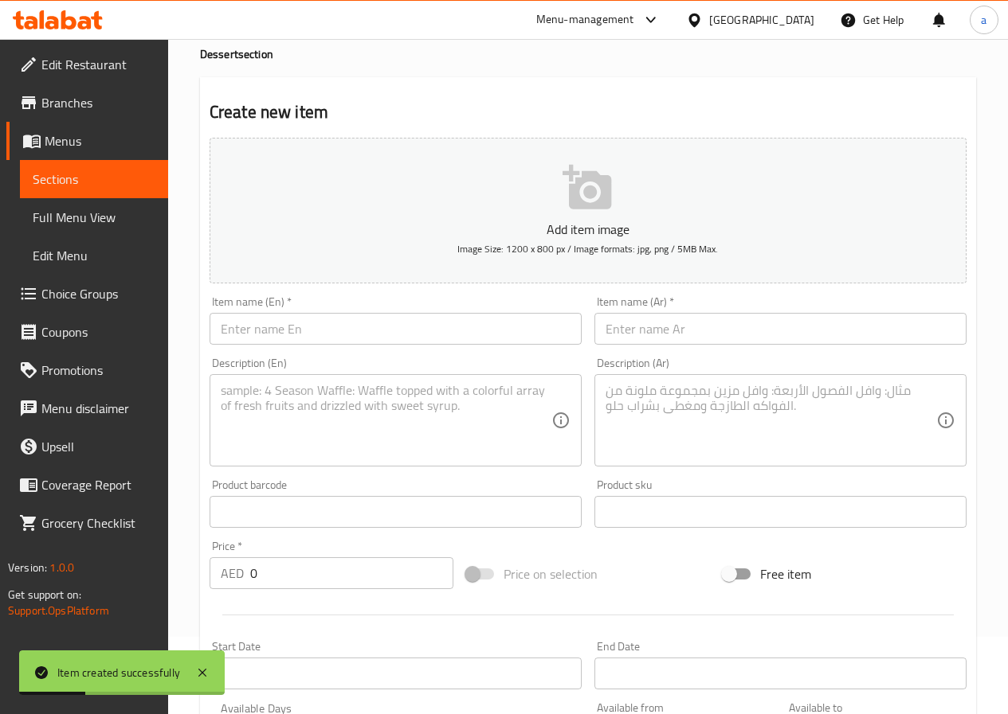
scroll to position [0, 0]
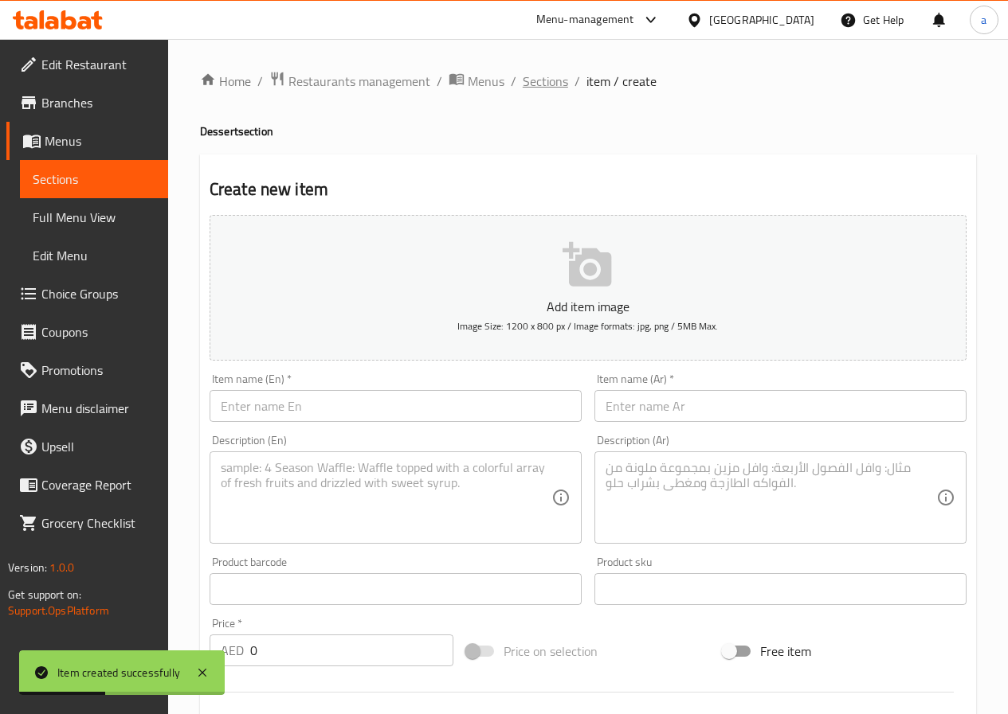
click at [550, 80] on span "Sections" at bounding box center [544, 81] width 45 height 19
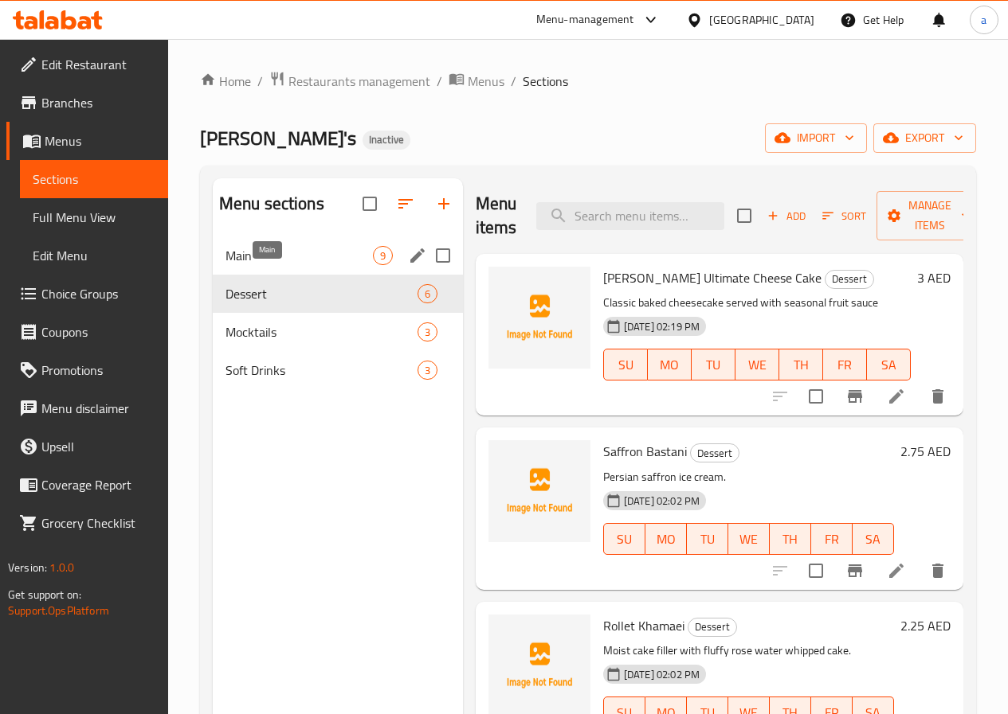
click at [241, 265] on span "Main" at bounding box center [298, 255] width 147 height 19
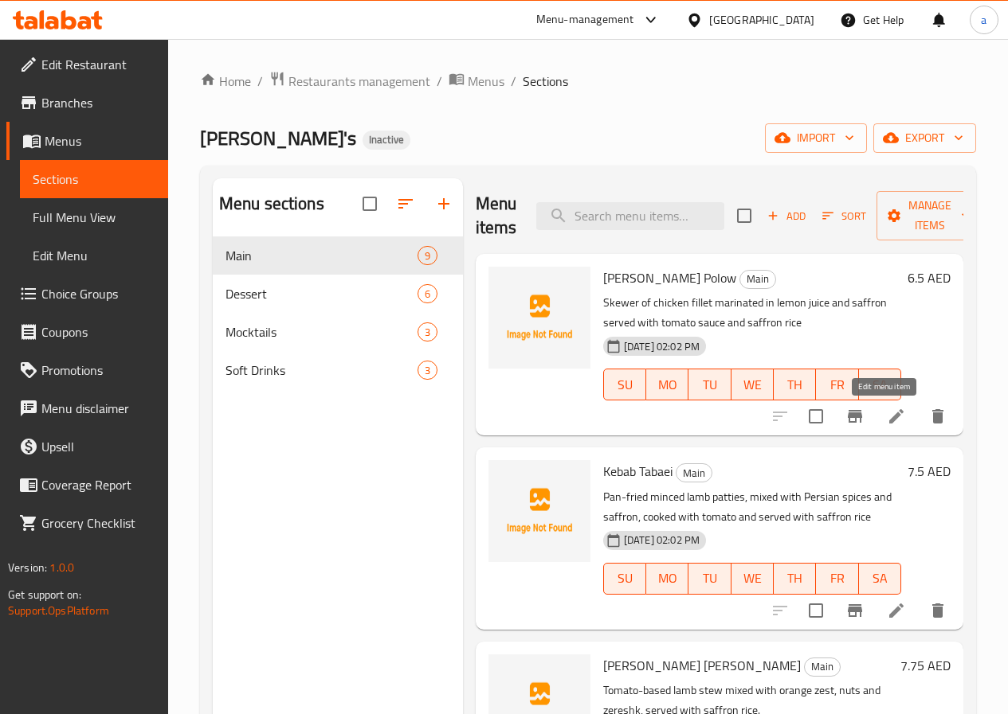
click at [886, 425] on icon at bounding box center [895, 416] width 19 height 19
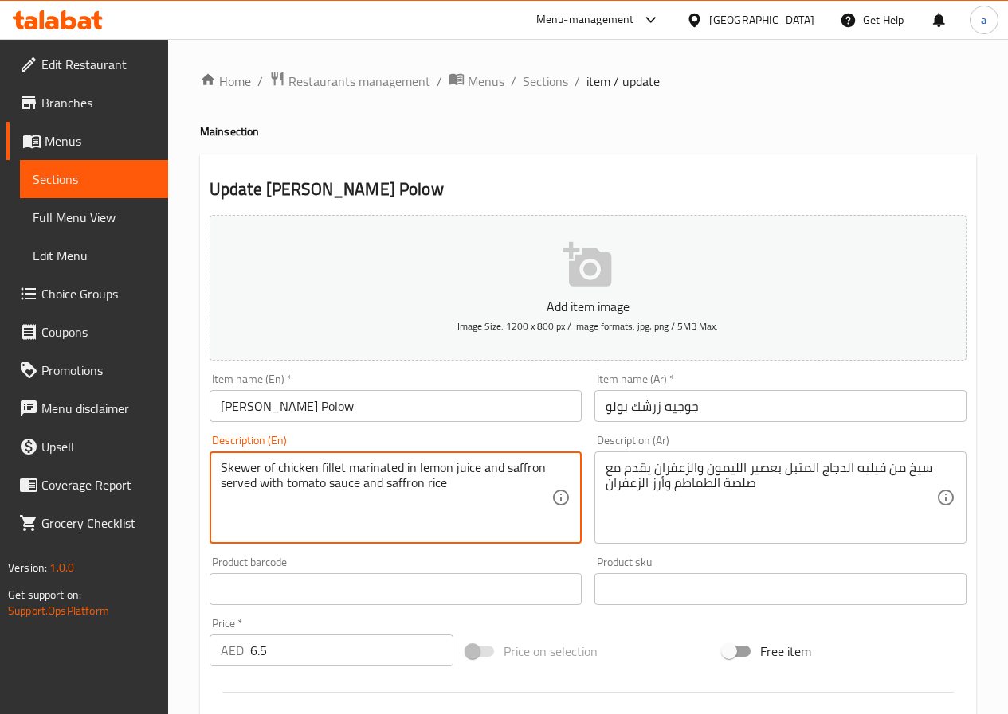
drag, startPoint x: 460, startPoint y: 481, endPoint x: 218, endPoint y: 456, distance: 243.4
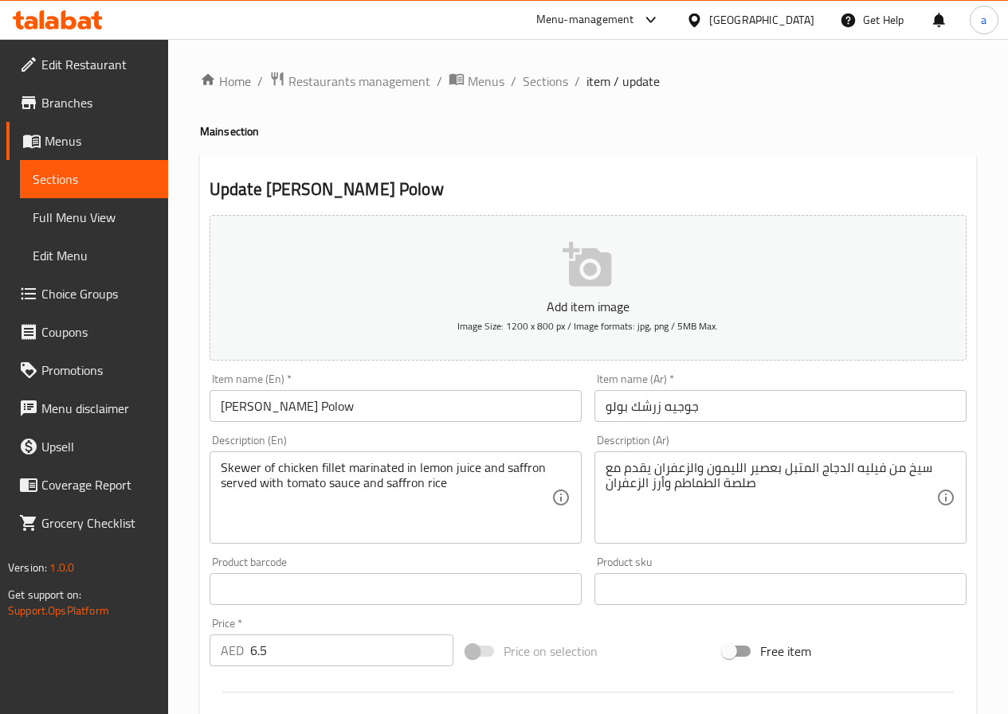
click at [471, 507] on textarea "Skewer of chicken fillet marinated in lemon juice and saffron served with tomat…" at bounding box center [386, 498] width 331 height 76
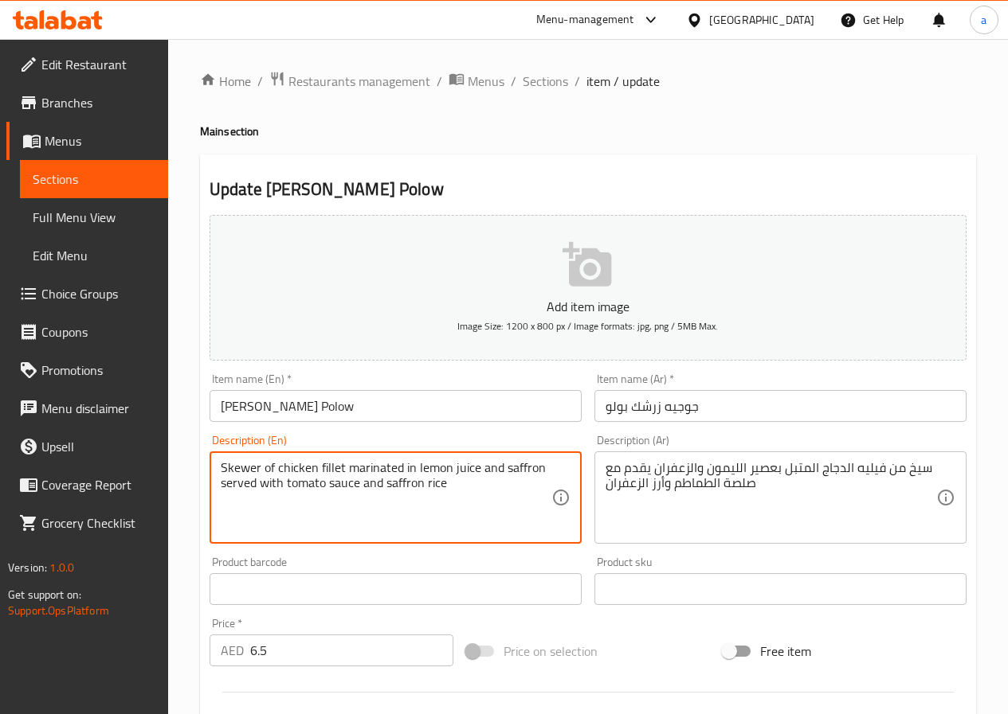
click at [255, 468] on textarea "Skewer of chicken fillet marinated in lemon juice and saffron served with tomat…" at bounding box center [386, 498] width 331 height 76
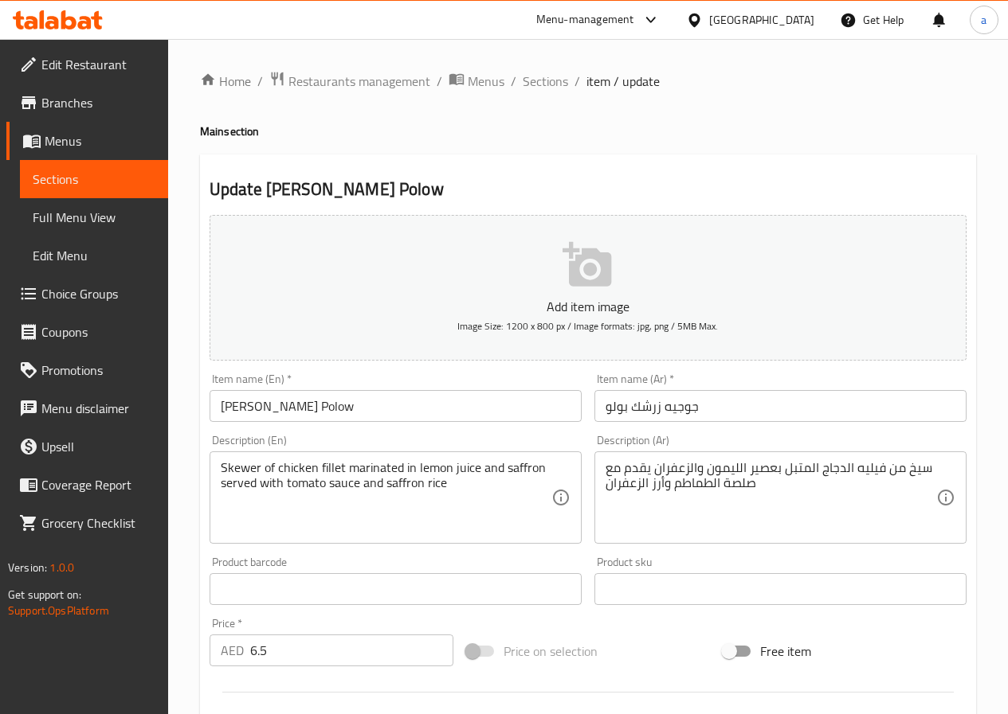
click at [294, 525] on textarea "Skewer of chicken fillet marinated in lemon juice and saffron served with tomat…" at bounding box center [386, 498] width 331 height 76
click at [538, 84] on span "Sections" at bounding box center [544, 81] width 45 height 19
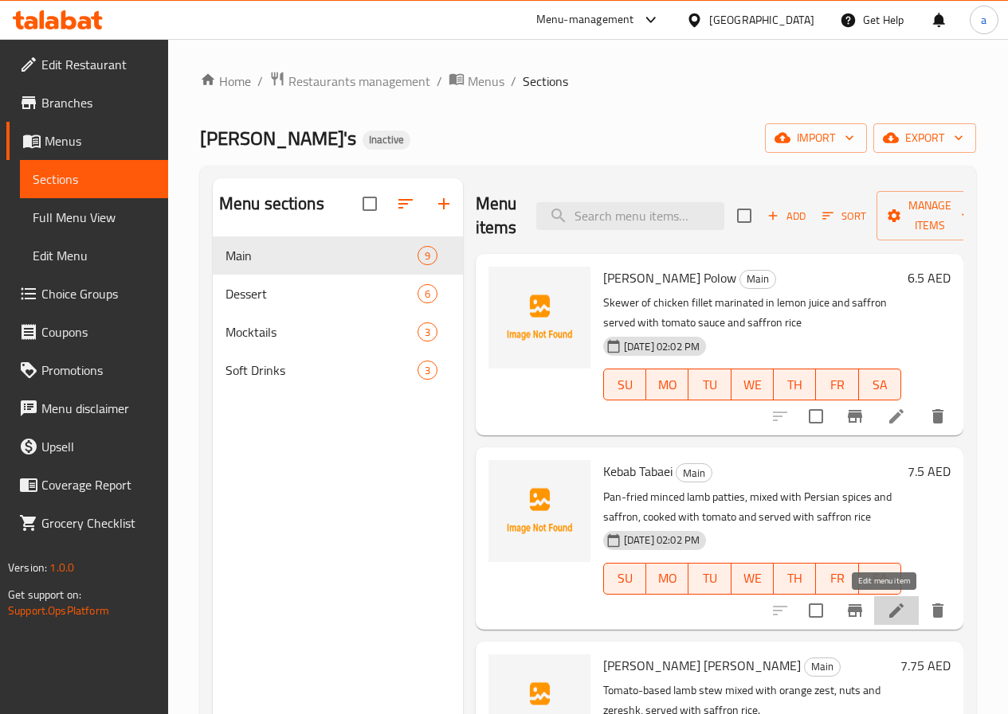
click at [886, 615] on icon at bounding box center [895, 610] width 19 height 19
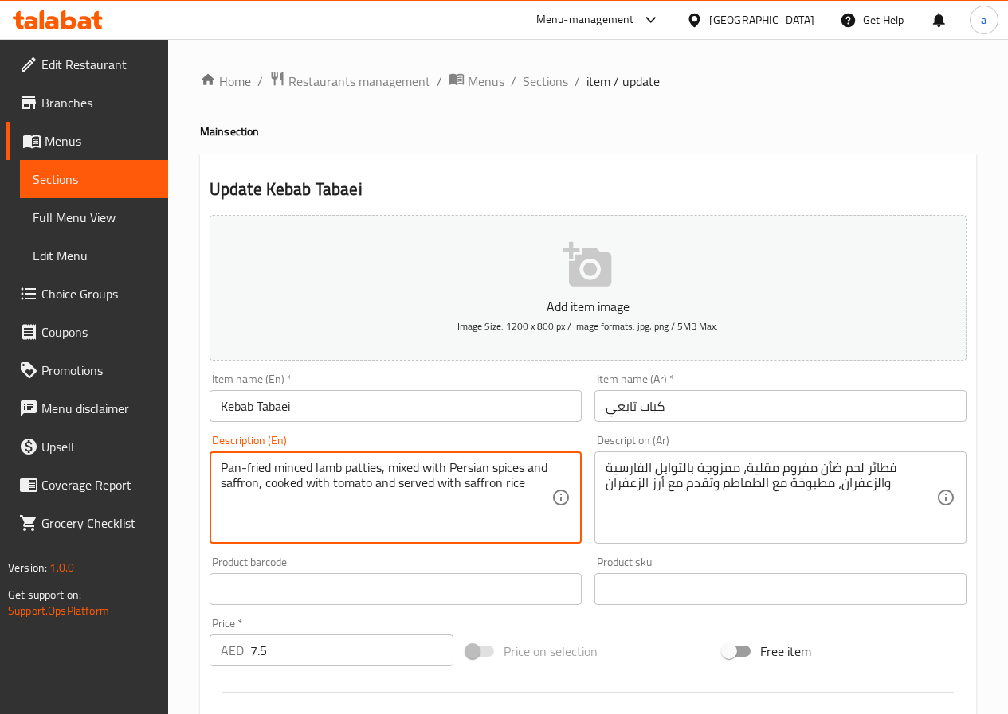
drag, startPoint x: 272, startPoint y: 467, endPoint x: 212, endPoint y: 467, distance: 59.7
click at [456, 512] on textarea "Pan-fried minced lamb patties, mixed with Persian spices and saffron, cooked wi…" at bounding box center [386, 498] width 331 height 76
drag, startPoint x: 382, startPoint y: 468, endPoint x: 219, endPoint y: 461, distance: 162.6
click at [219, 461] on div "Pan-fried minced lamb patties, mixed with Persian spices and saffron, cooked wi…" at bounding box center [395, 498] width 372 height 92
paste textarea
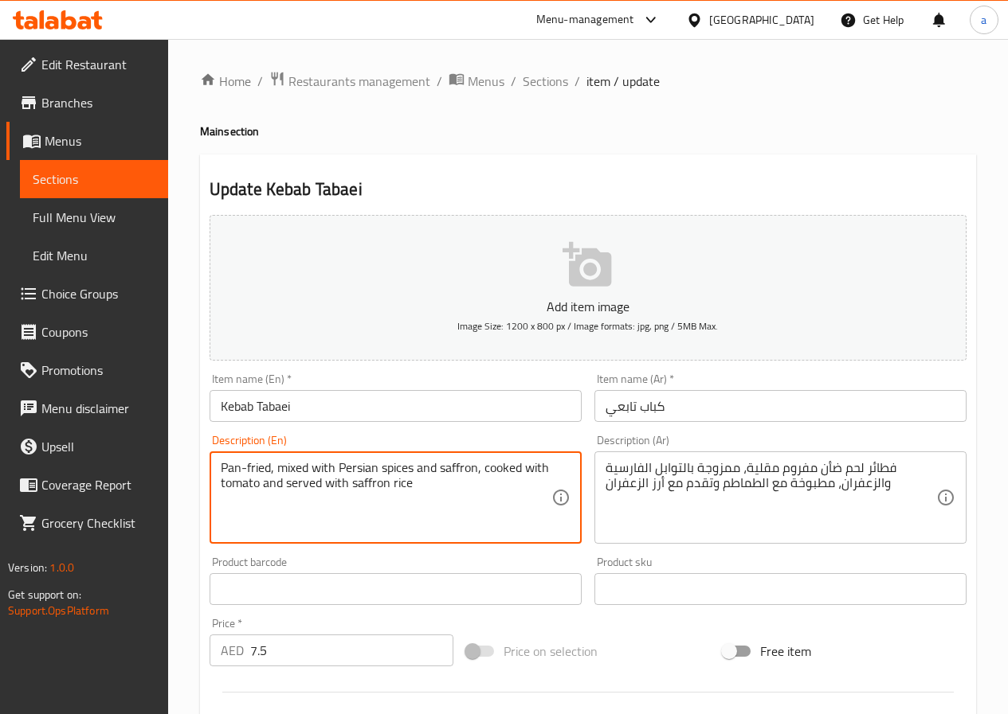
click at [274, 472] on textarea "Pan-fried, mixed with Persian spices and saffron, cooked with tomato and served…" at bounding box center [386, 498] width 331 height 76
type textarea "Pan-fried, mixed with Persian spices and saffron, cooked with tomato and served…"
click at [538, 84] on span "Sections" at bounding box center [544, 81] width 45 height 19
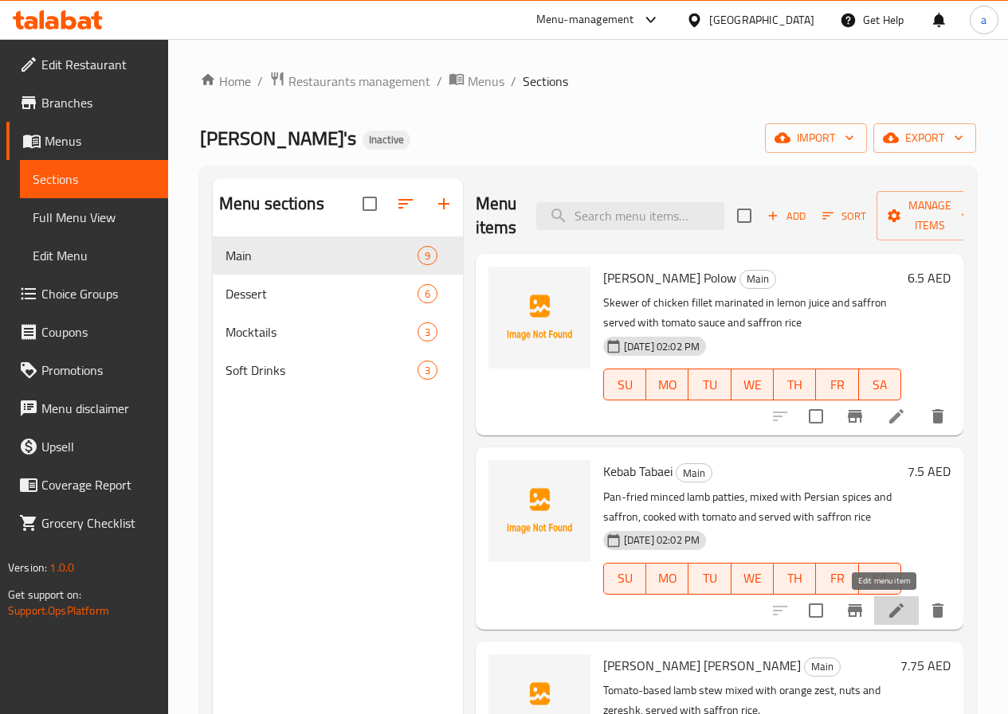
click at [886, 614] on icon at bounding box center [895, 610] width 19 height 19
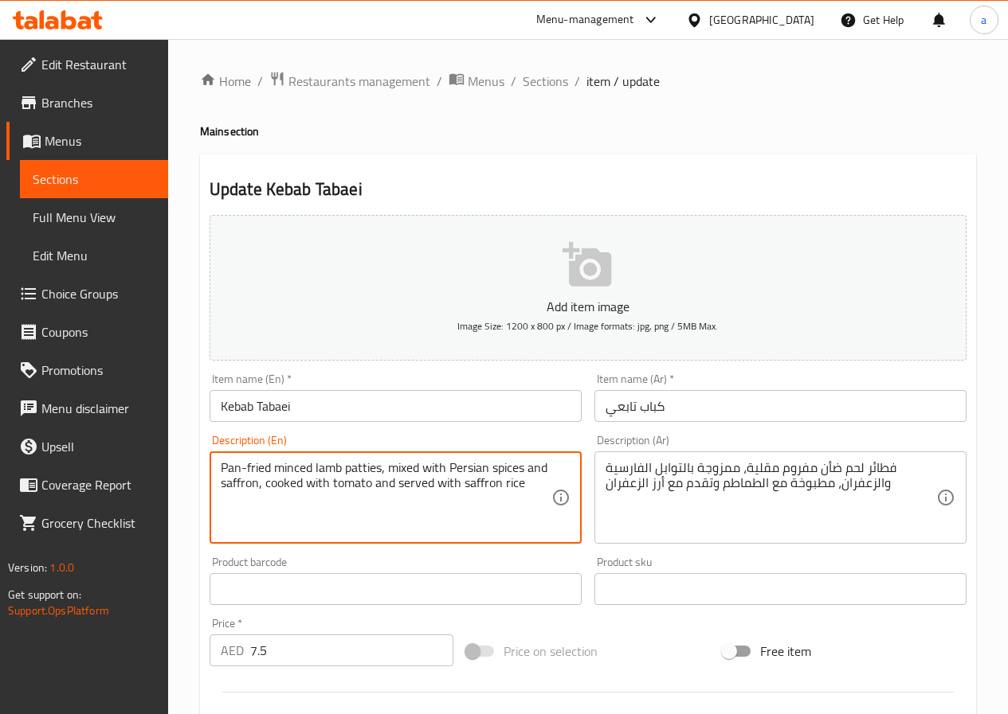
drag, startPoint x: 380, startPoint y: 470, endPoint x: 201, endPoint y: 462, distance: 179.4
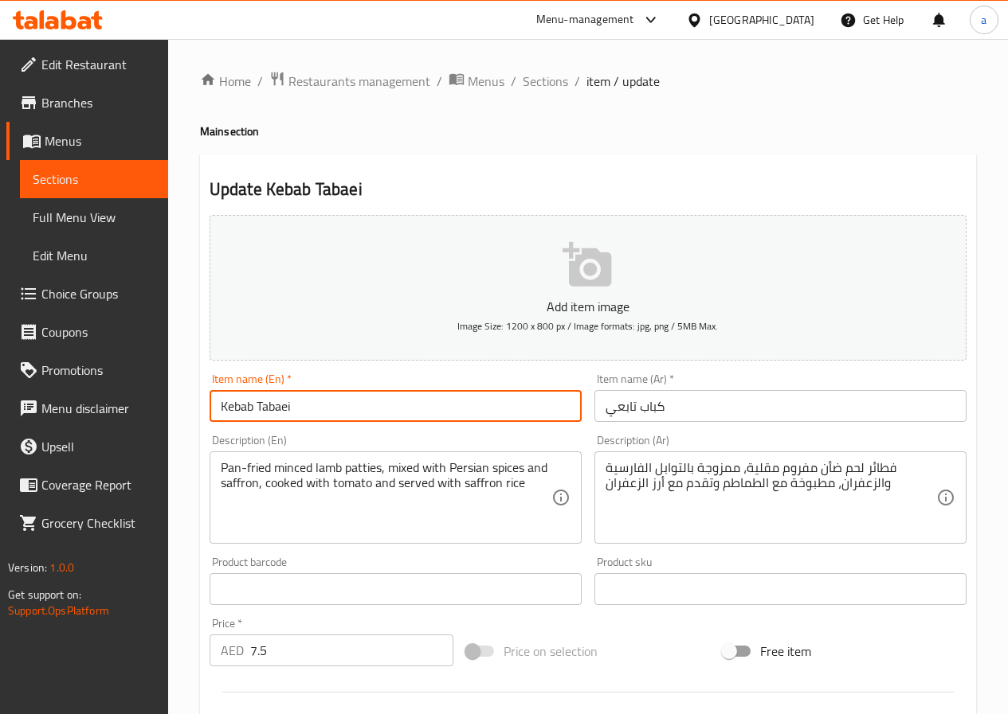
drag, startPoint x: 252, startPoint y: 409, endPoint x: 201, endPoint y: 409, distance: 51.8
click at [201, 409] on div "Update Kebab Tabaei Add item image Image Size: 1200 x 800 px / Image formats: j…" at bounding box center [588, 618] width 776 height 927
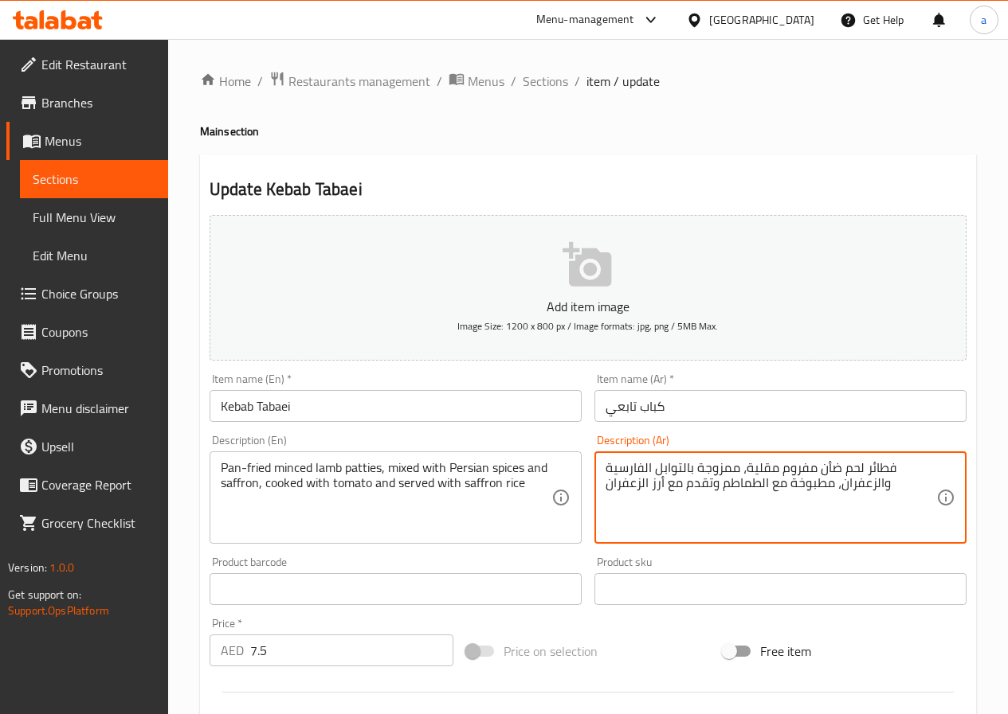
drag, startPoint x: 862, startPoint y: 471, endPoint x: 904, endPoint y: 471, distance: 42.2
click at [866, 469] on textarea "فطائر لحم ضأن مفروم مقلية، ممزوجة بالتوابل الفارسية والزعفران، مطبوخة مع الطماط…" at bounding box center [770, 498] width 331 height 76
drag, startPoint x: 863, startPoint y: 469, endPoint x: 892, endPoint y: 469, distance: 28.7
click at [892, 469] on textarea "فطائر لحم ضأن مفروم مقلية، ممزوجة بالتوابل الفارسية والزعفران، مطبوخة مع الطماط…" at bounding box center [770, 498] width 331 height 76
type textarea "شرائح لحم ضأن مفروم مقلية، ممزوجة بالتوابل الفارسية والزعفران، مطبوخة مع الطماط…"
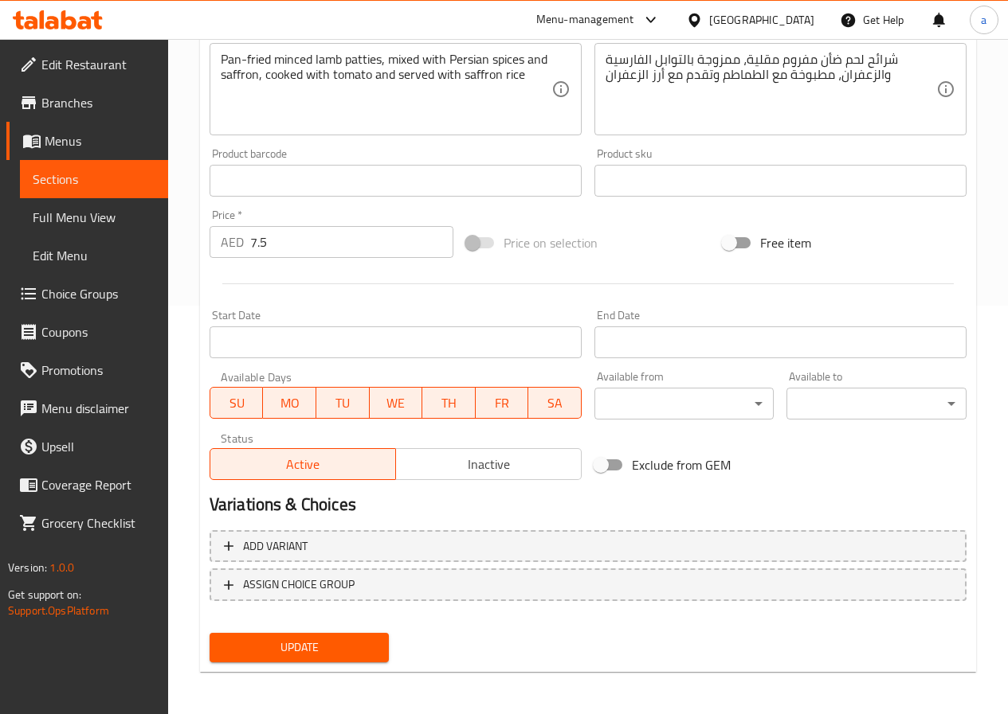
scroll to position [411, 0]
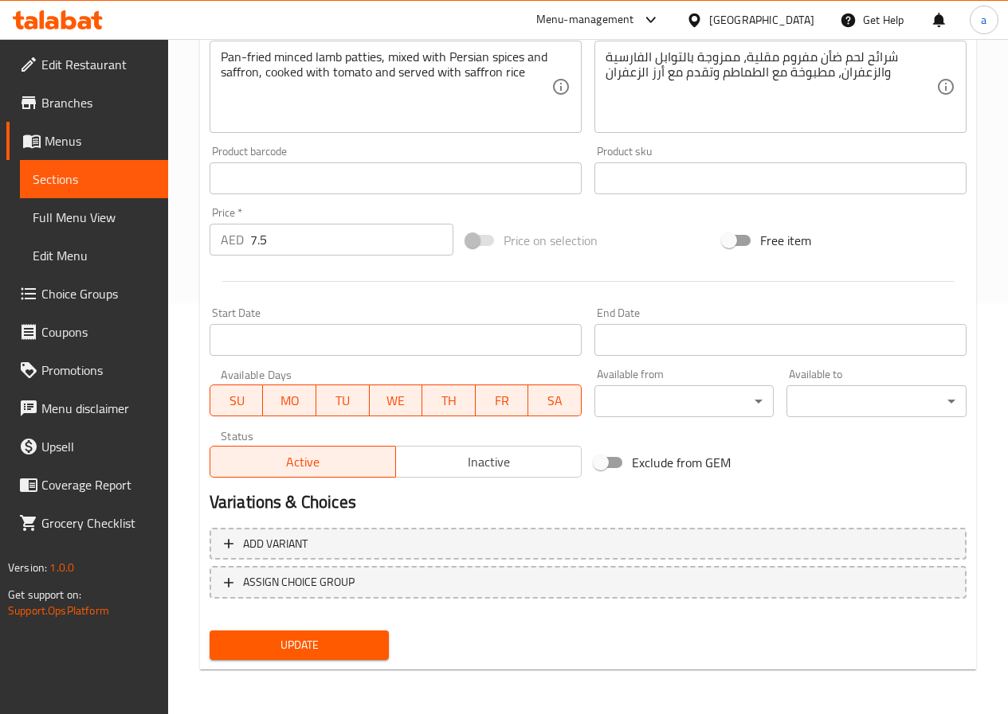
click at [353, 644] on span "Update" at bounding box center [299, 646] width 155 height 20
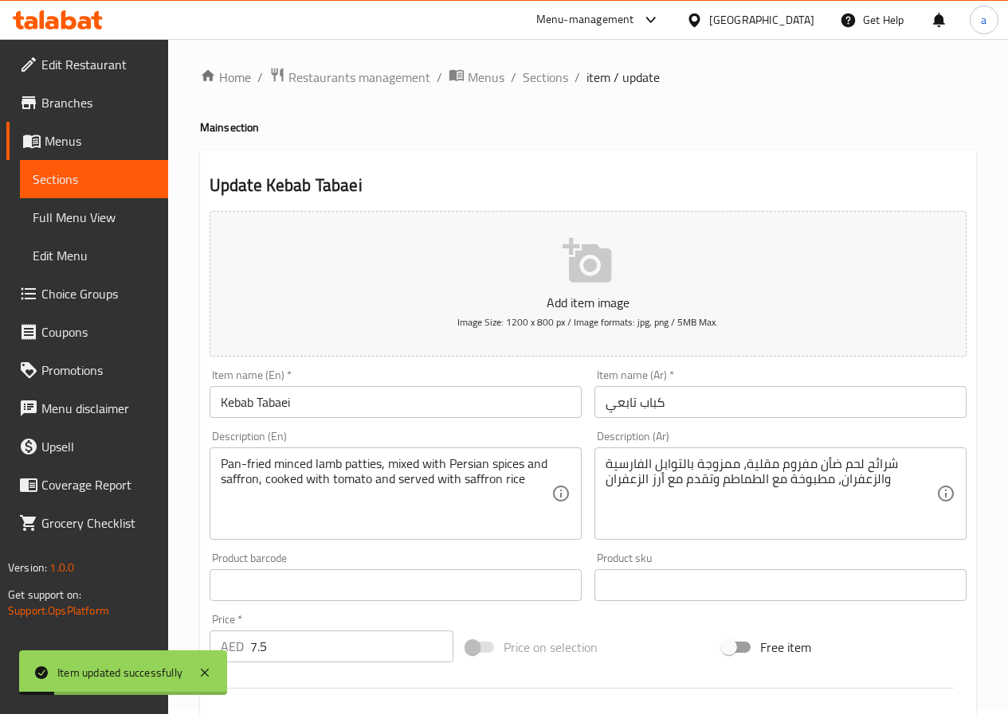
scroll to position [0, 0]
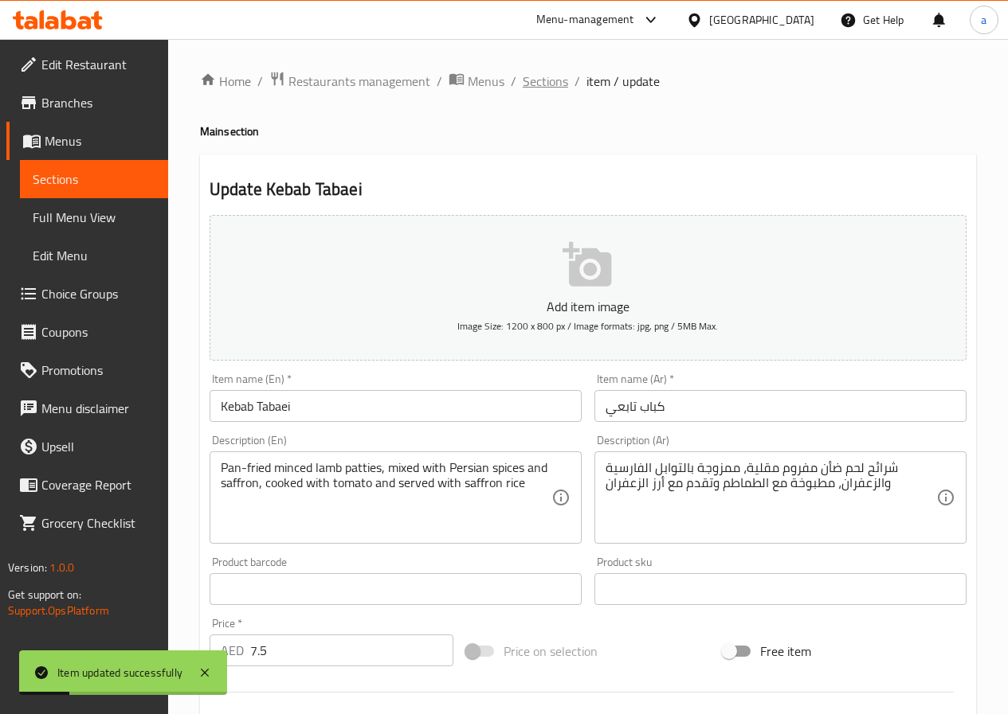
click at [547, 88] on span "Sections" at bounding box center [544, 81] width 45 height 19
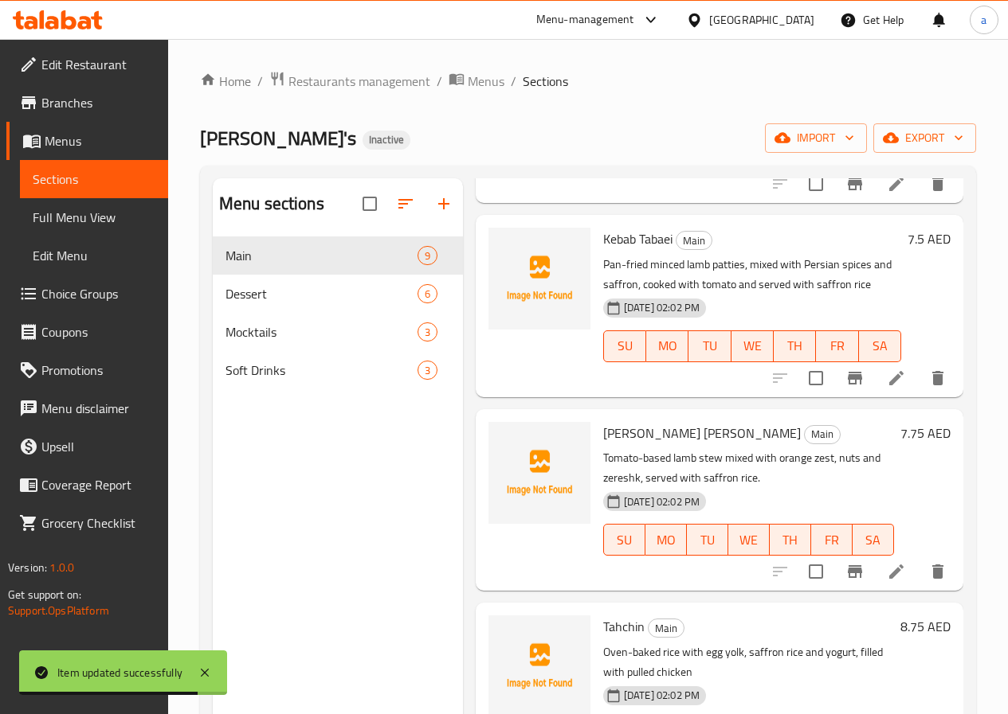
scroll to position [239, 0]
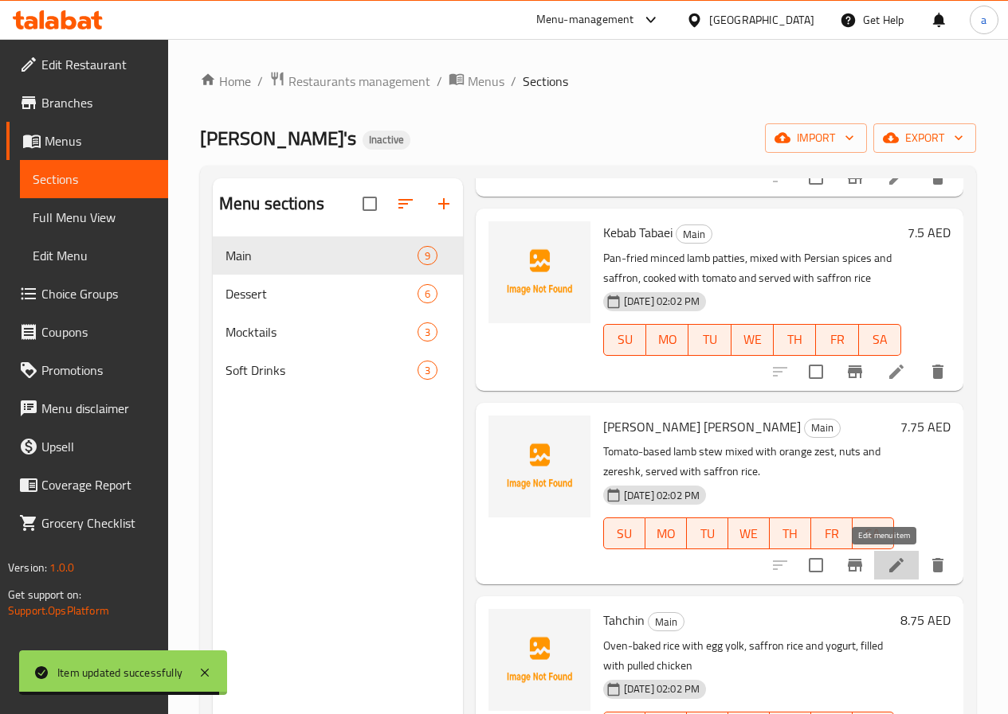
click at [889, 565] on icon at bounding box center [896, 565] width 14 height 14
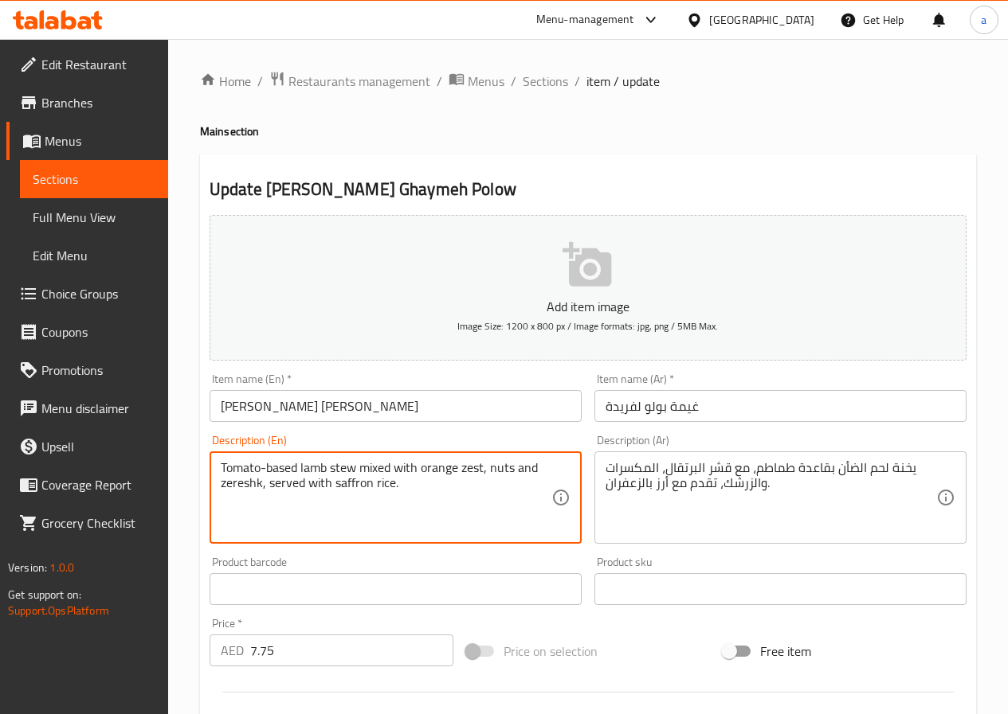
drag, startPoint x: 353, startPoint y: 469, endPoint x: 218, endPoint y: 460, distance: 134.9
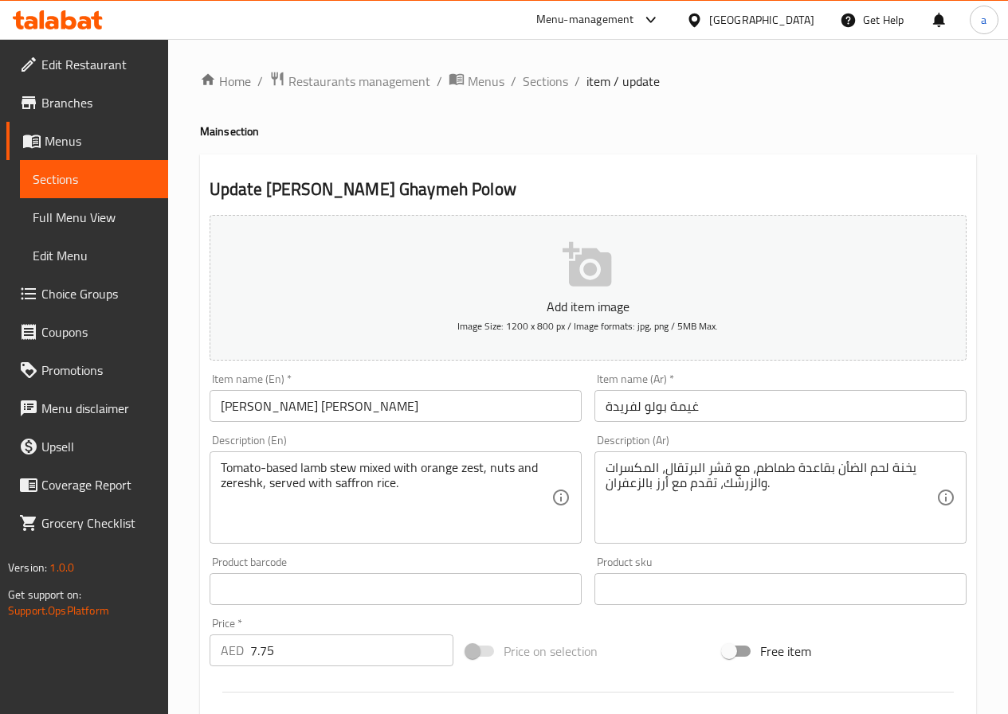
click at [378, 412] on input "Farida's Ghaymeh Polow" at bounding box center [395, 406] width 372 height 32
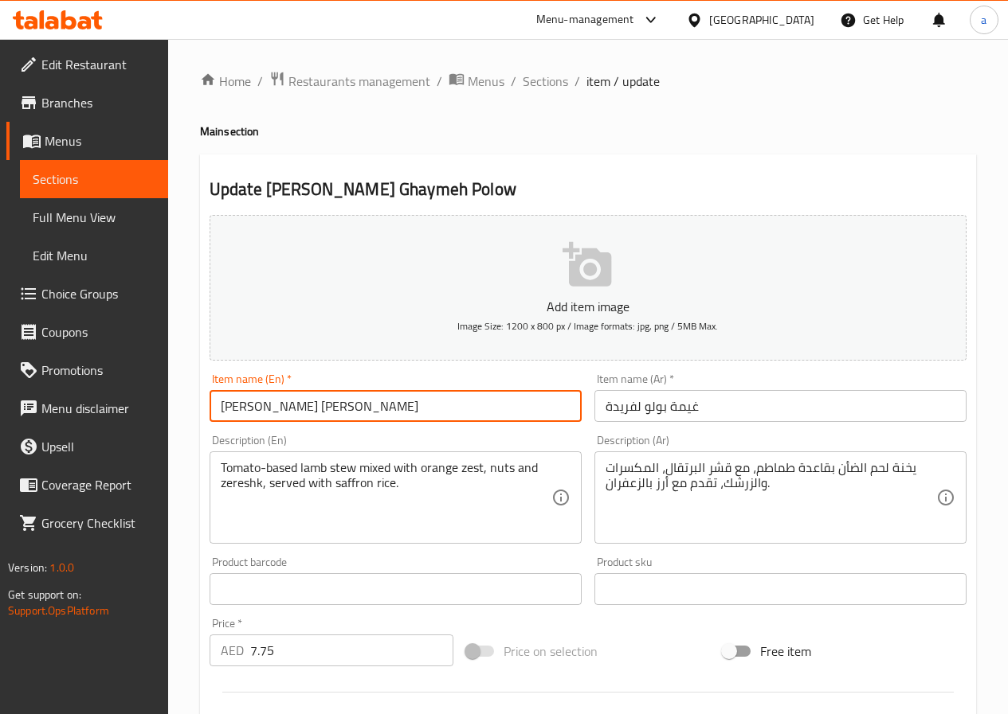
click at [378, 412] on input "Farida's Ghaymeh Polow" at bounding box center [395, 406] width 372 height 32
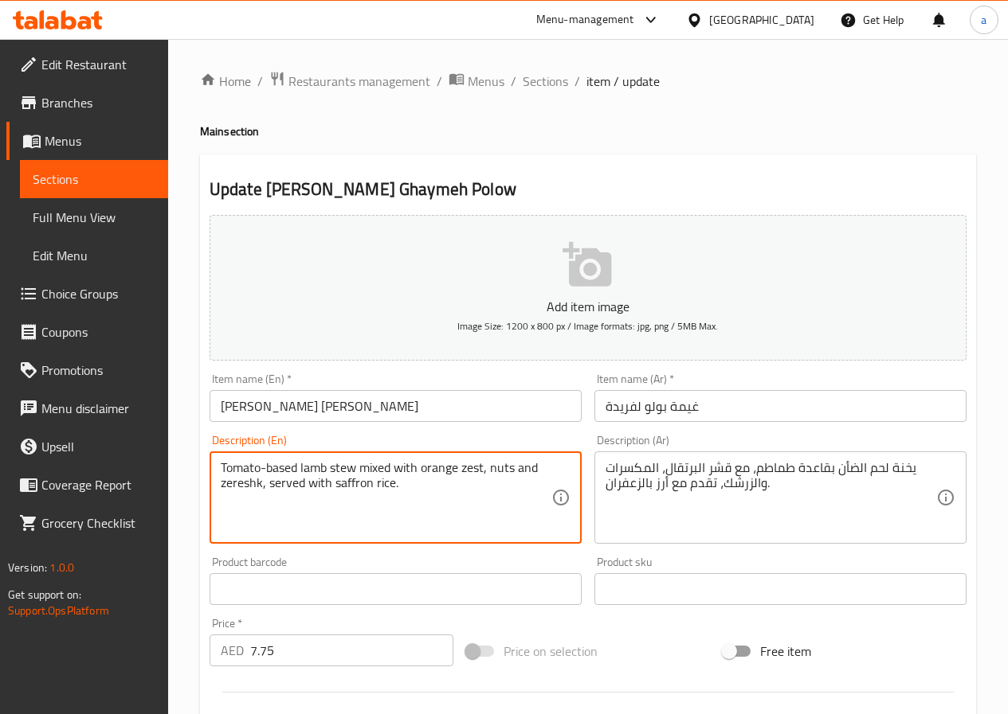
drag, startPoint x: 298, startPoint y: 469, endPoint x: 202, endPoint y: 468, distance: 96.4
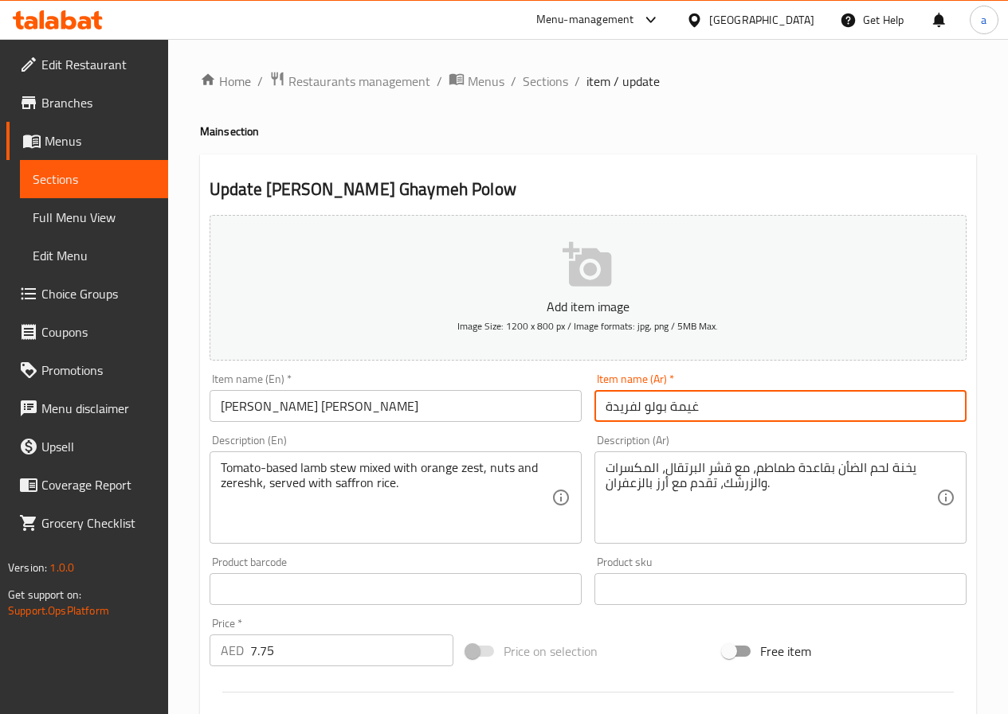
drag, startPoint x: 603, startPoint y: 405, endPoint x: 638, endPoint y: 415, distance: 36.3
click at [638, 415] on input "غيمة بولو لفريدة" at bounding box center [780, 406] width 372 height 32
click at [602, 405] on input "غيمة بولو" at bounding box center [780, 406] width 372 height 32
paste input "فريدة"
type input "فريدة غيمة بولو"
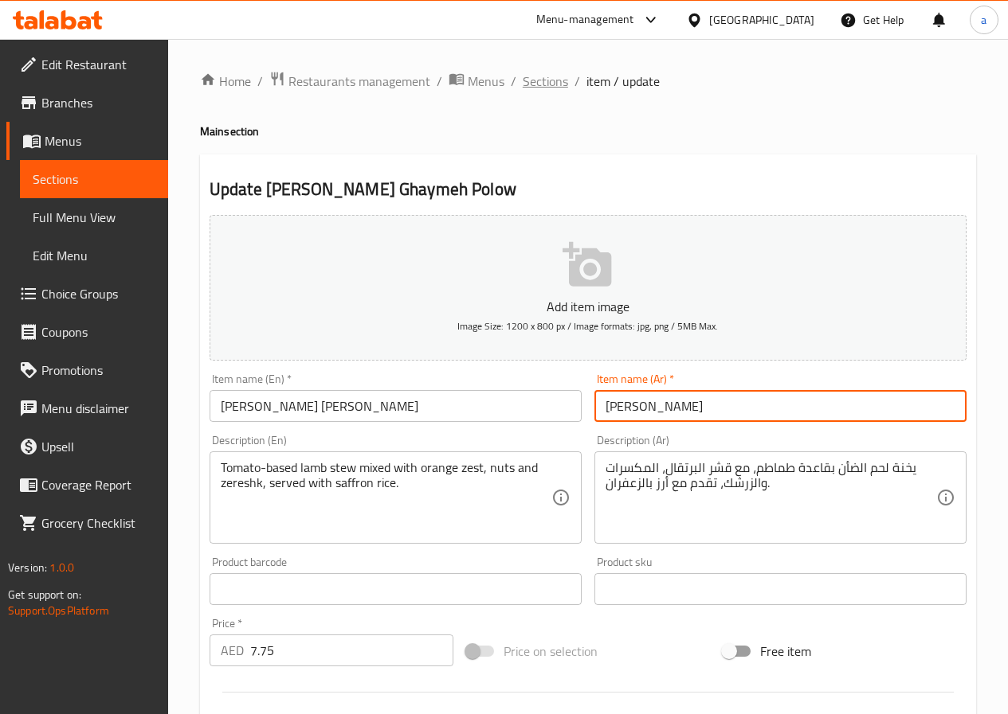
click at [538, 84] on span "Sections" at bounding box center [544, 81] width 45 height 19
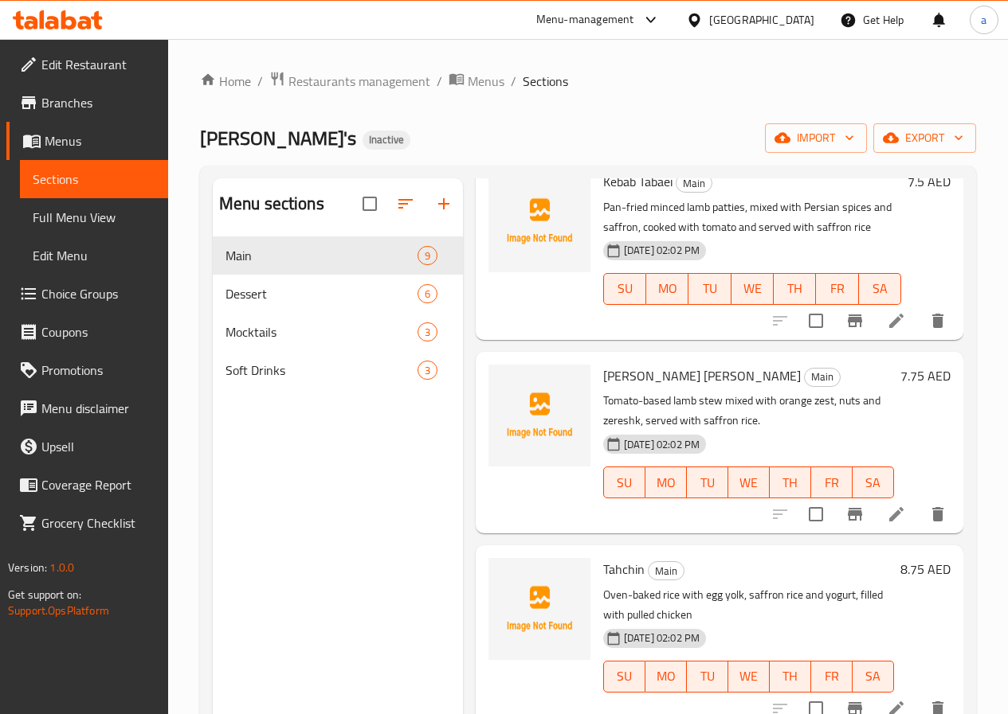
scroll to position [319, 0]
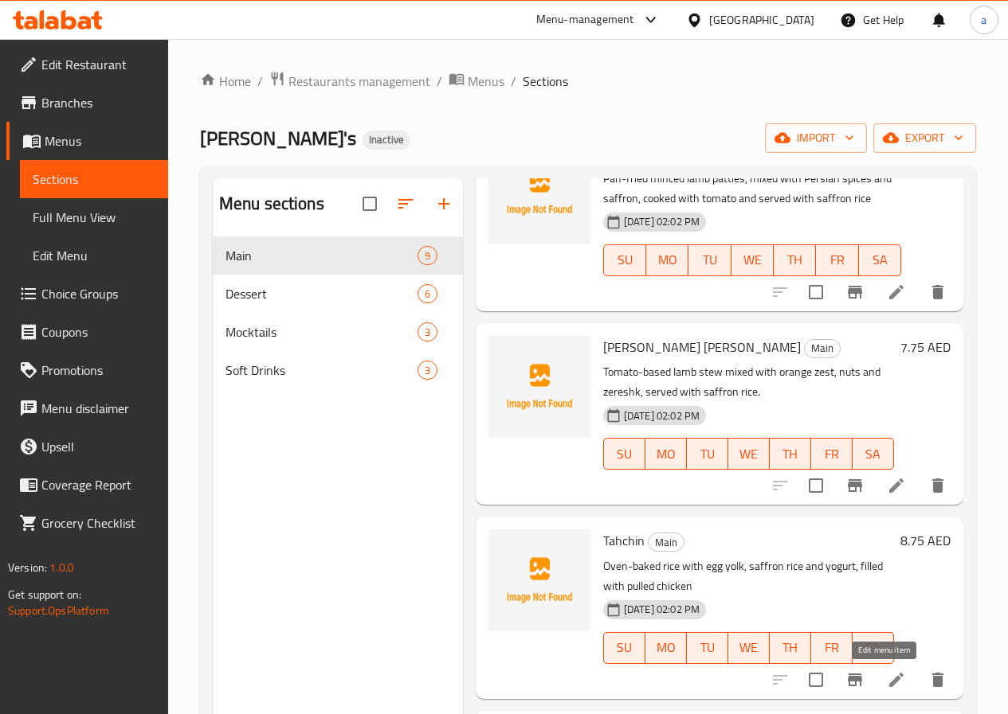
click at [886, 686] on icon at bounding box center [895, 680] width 19 height 19
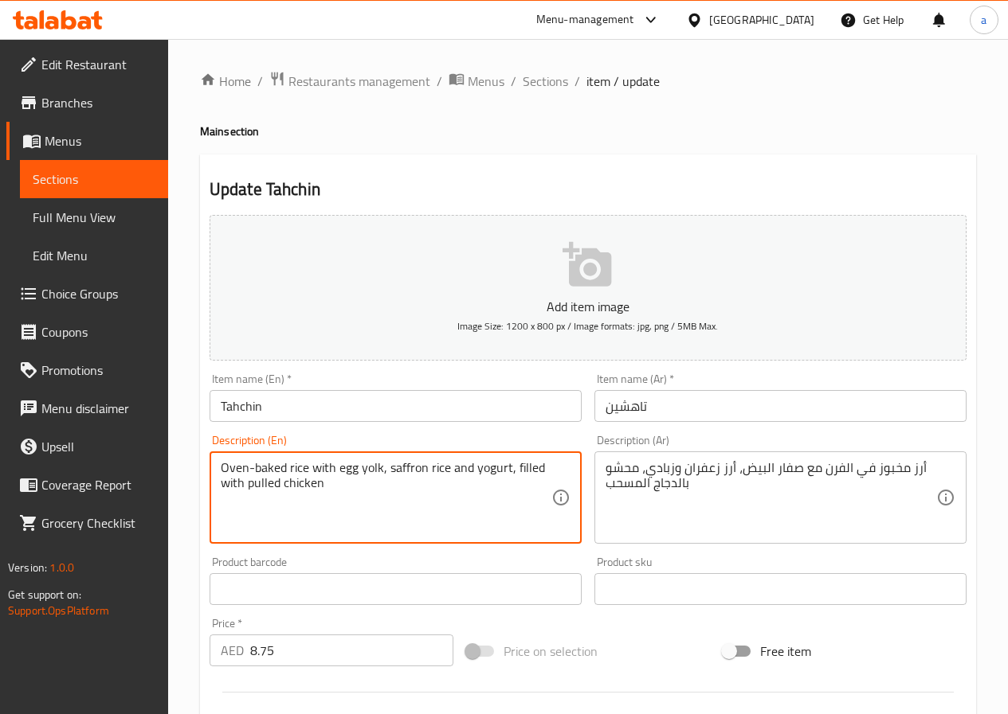
drag, startPoint x: 322, startPoint y: 483, endPoint x: 248, endPoint y: 485, distance: 74.1
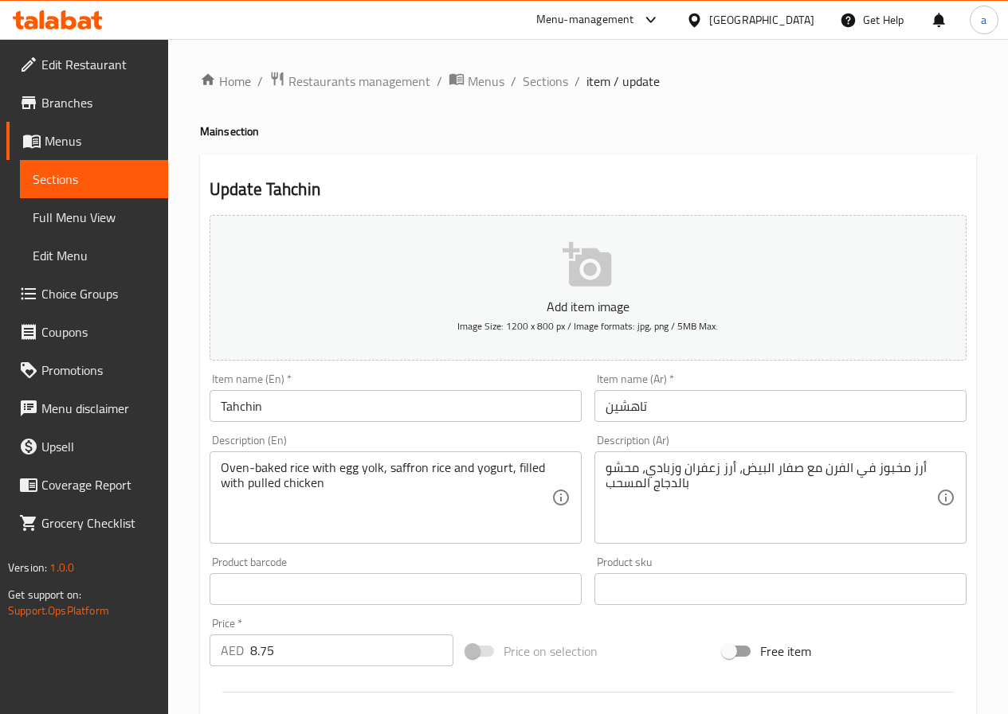
click at [229, 522] on textarea "Oven-baked rice with egg yolk, saffron rice and yogurt, filled with pulled chic…" at bounding box center [386, 498] width 331 height 76
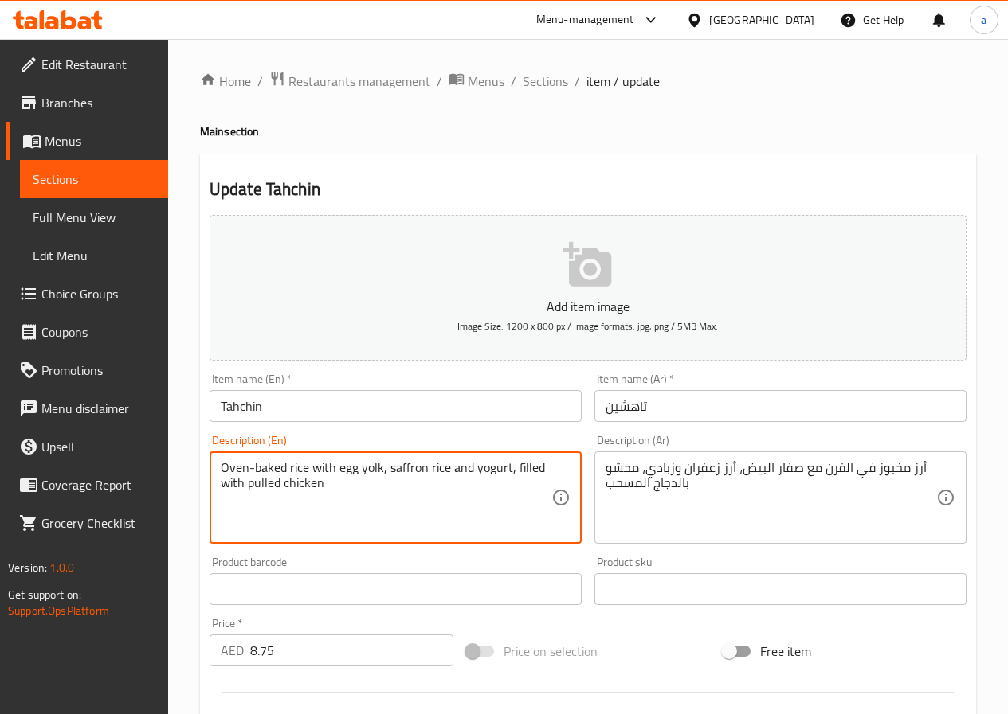
click at [435, 155] on div "Update Tahchin Add item image Image Size: 1200 x 800 px / Image formats: jpg, p…" at bounding box center [588, 618] width 776 height 927
drag, startPoint x: 337, startPoint y: 469, endPoint x: 380, endPoint y: 472, distance: 43.1
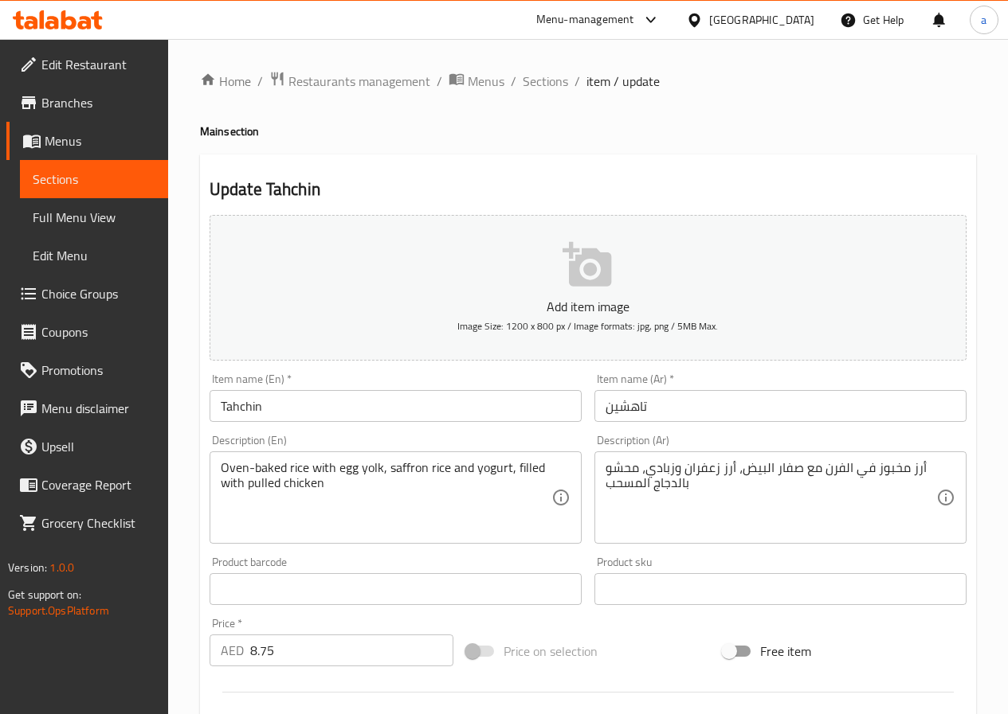
drag, startPoint x: 604, startPoint y: 485, endPoint x: 625, endPoint y: 490, distance: 22.0
click at [625, 490] on div "أرز مخبوز في الفرن مع صفار البيض، أرز زعفران وزبادي، محشو بالدجاج المسحب Descri…" at bounding box center [780, 498] width 372 height 92
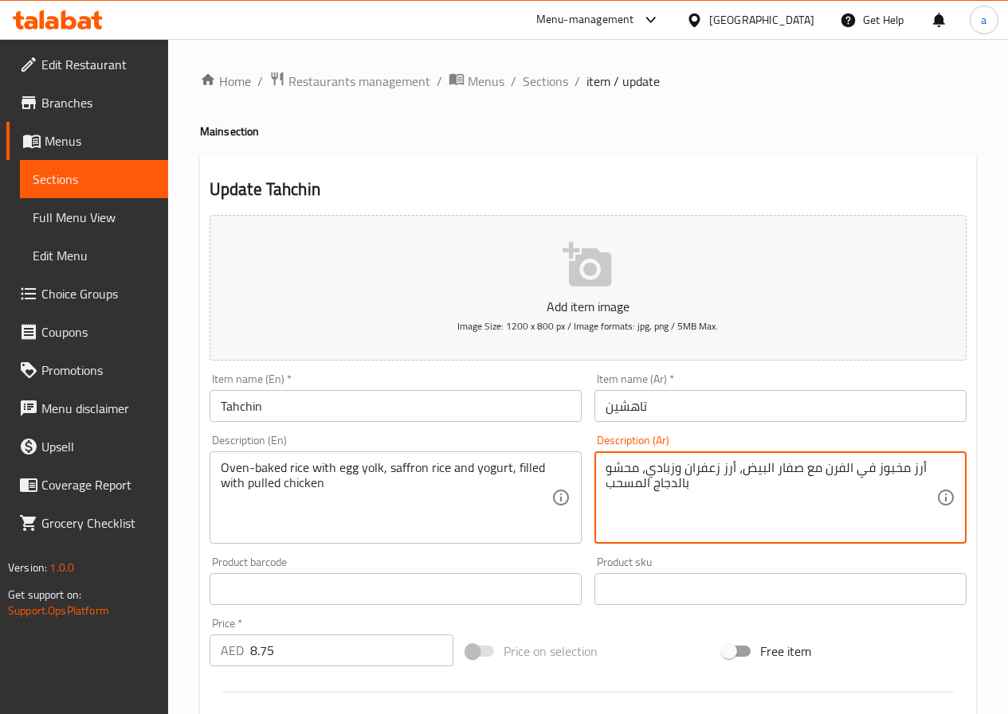
drag, startPoint x: 606, startPoint y: 484, endPoint x: 654, endPoint y: 497, distance: 49.5
click at [654, 497] on textarea "أرز مخبوز في الفرن مع صفار البيض، أرز زعفران وزبادي، محشو بالدجاج المسحب" at bounding box center [770, 498] width 331 height 76
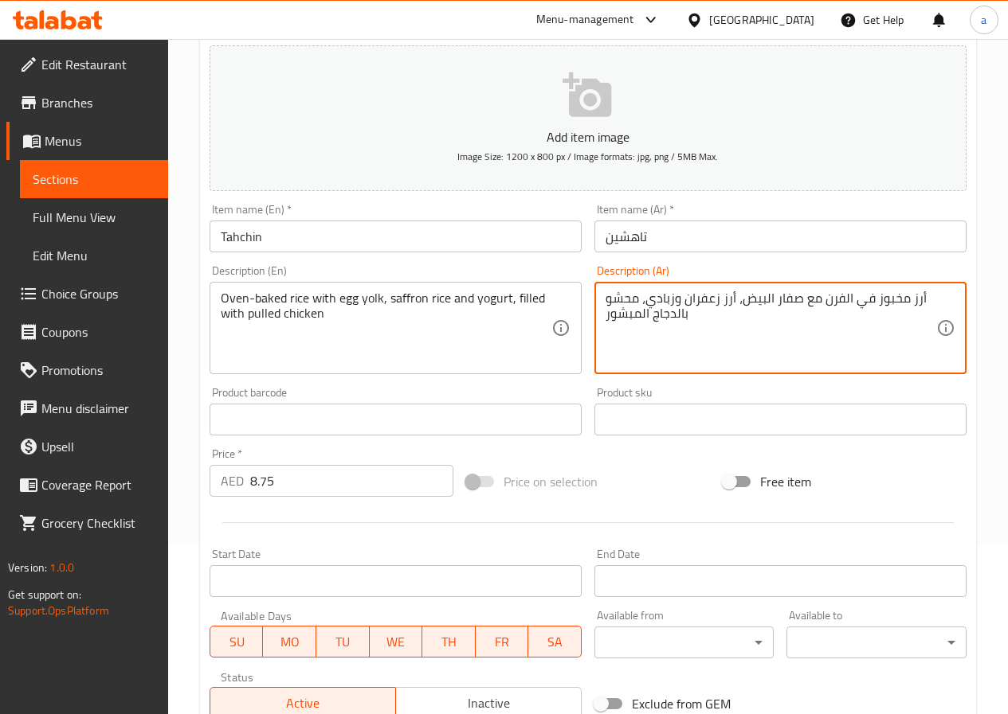
scroll to position [398, 0]
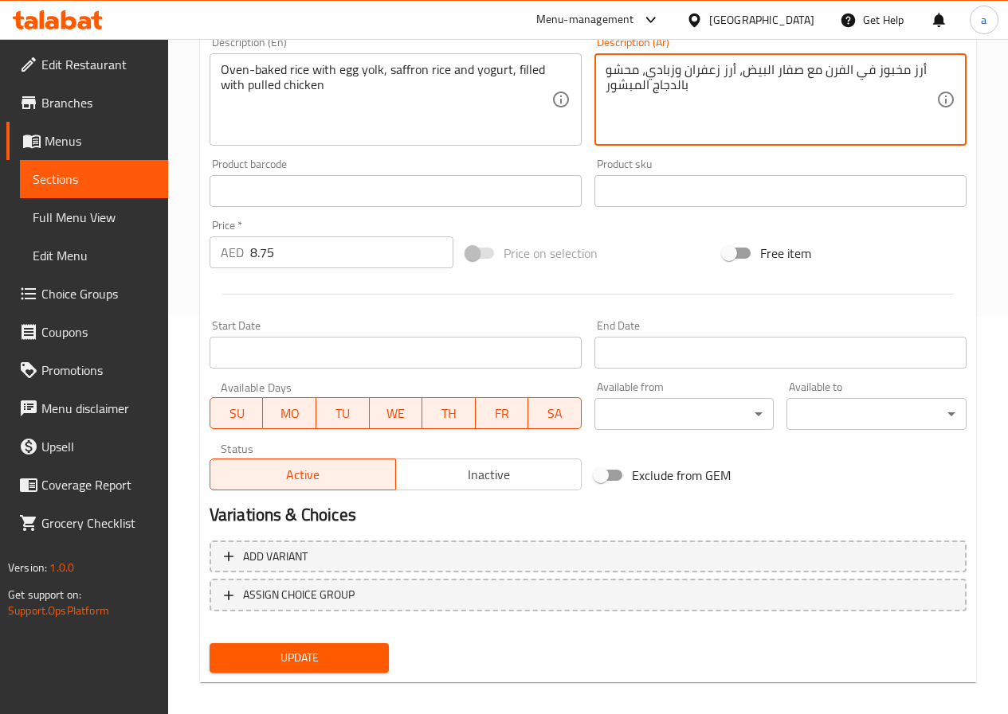
type textarea "أرز مخبوز في الفرن مع صفار البيض، أرز زعفران وزبادي، محشو بالدجاج المبشور"
click at [348, 657] on span "Update" at bounding box center [299, 658] width 155 height 20
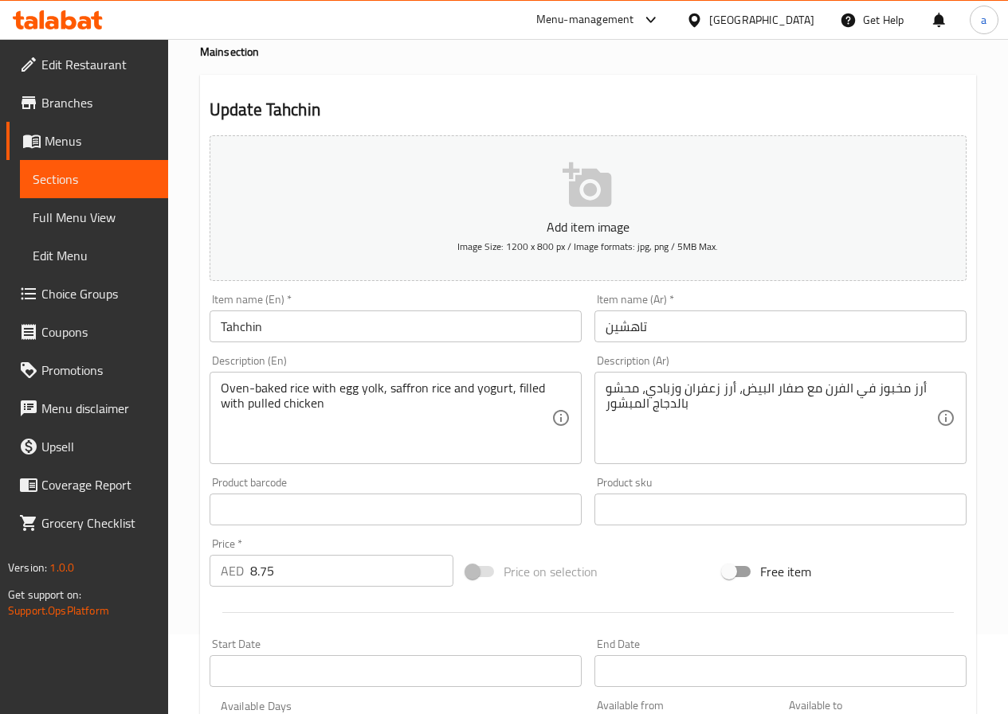
scroll to position [0, 0]
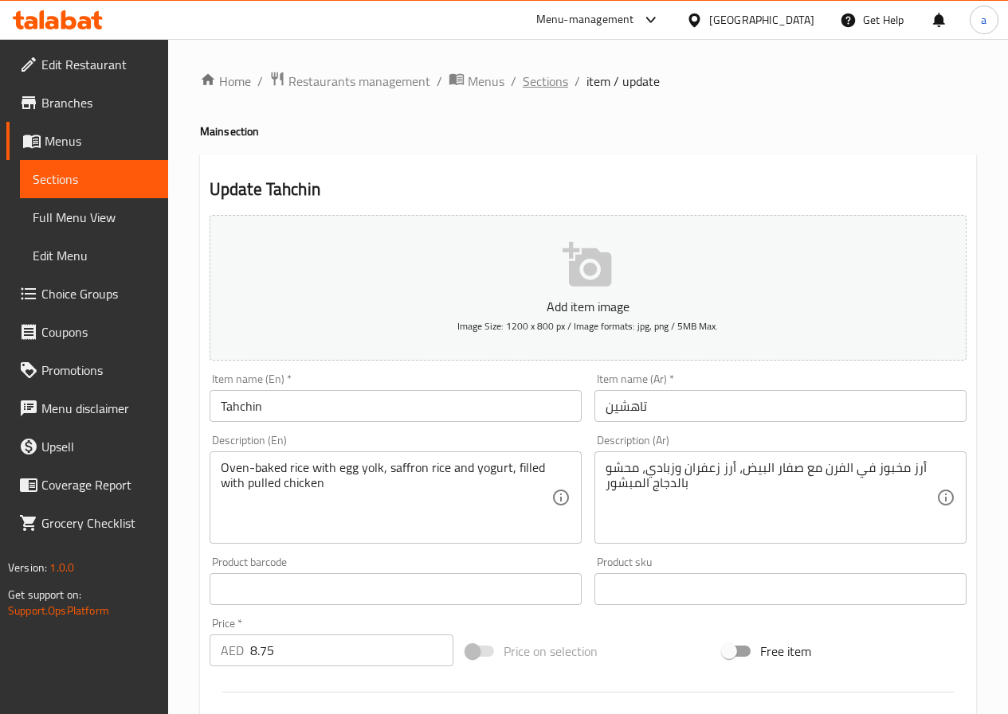
click at [555, 90] on span "Sections" at bounding box center [544, 81] width 45 height 19
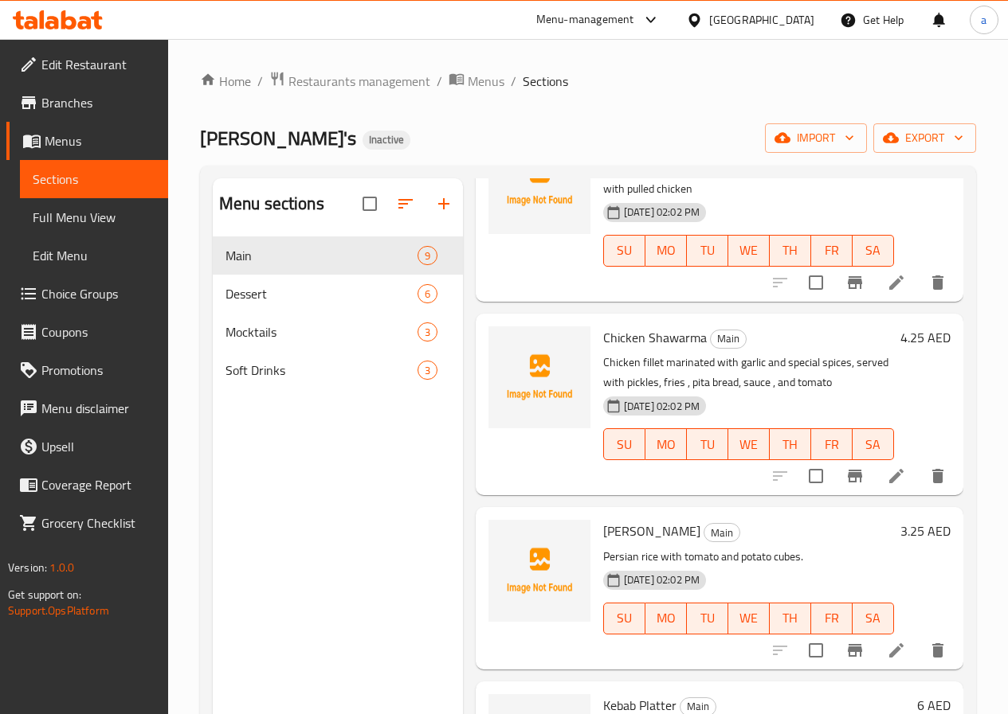
scroll to position [717, 0]
click at [892, 477] on icon at bounding box center [895, 475] width 19 height 19
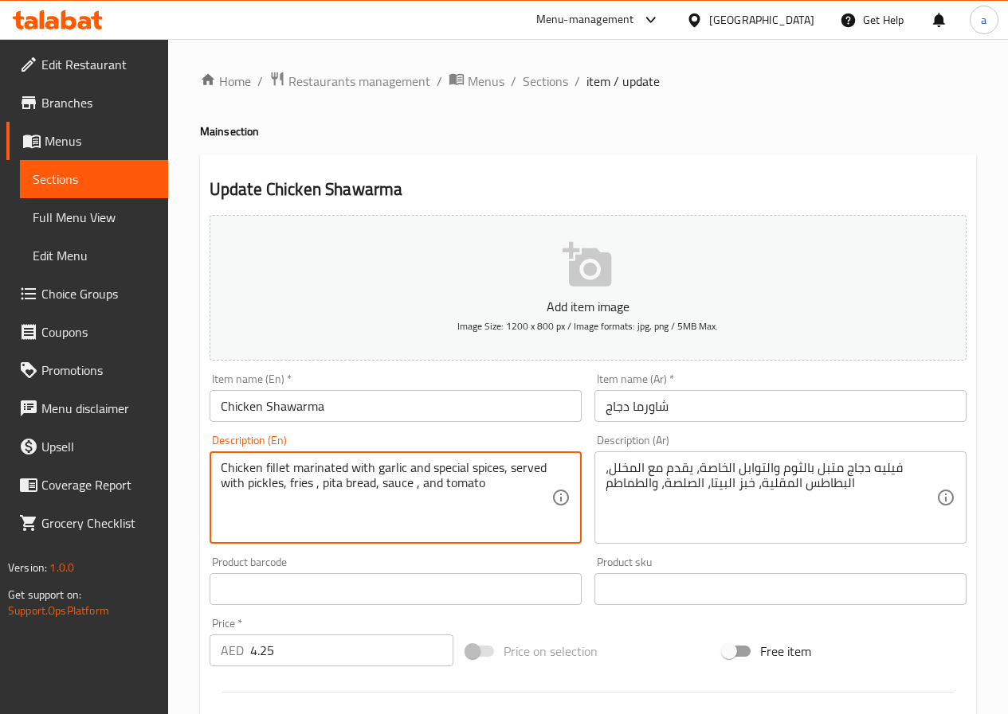
drag, startPoint x: 374, startPoint y: 484, endPoint x: 321, endPoint y: 494, distance: 54.2
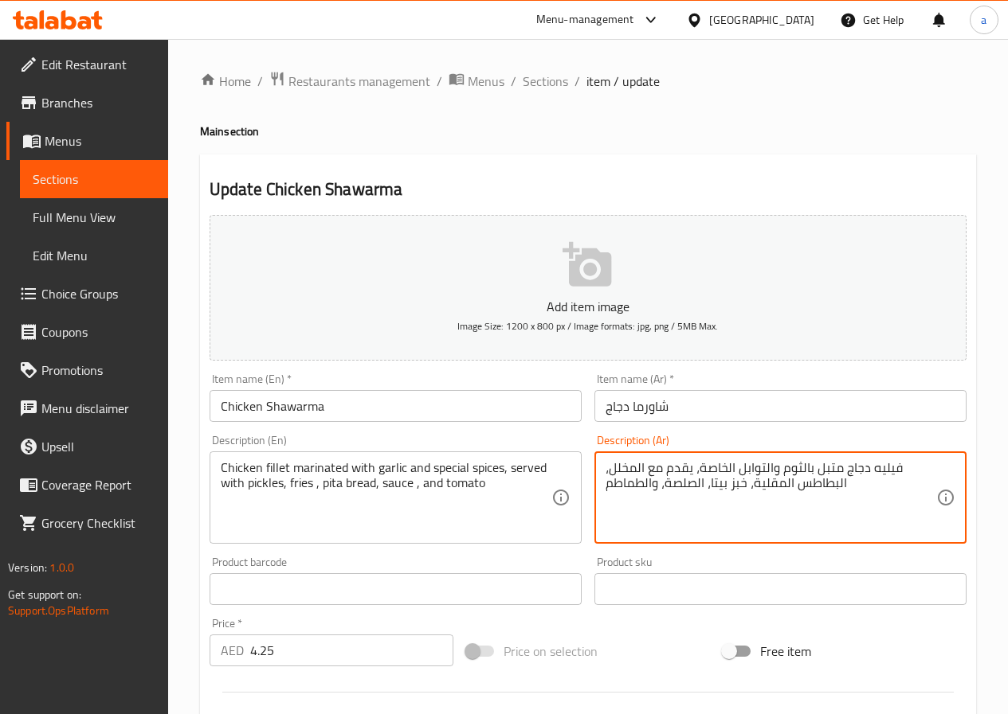
type textarea "فيليه دجاج متبل بالثوم والتوابل الخاصة، يقدم مع المخلل، البطاطس المقلية، خبز بي…"
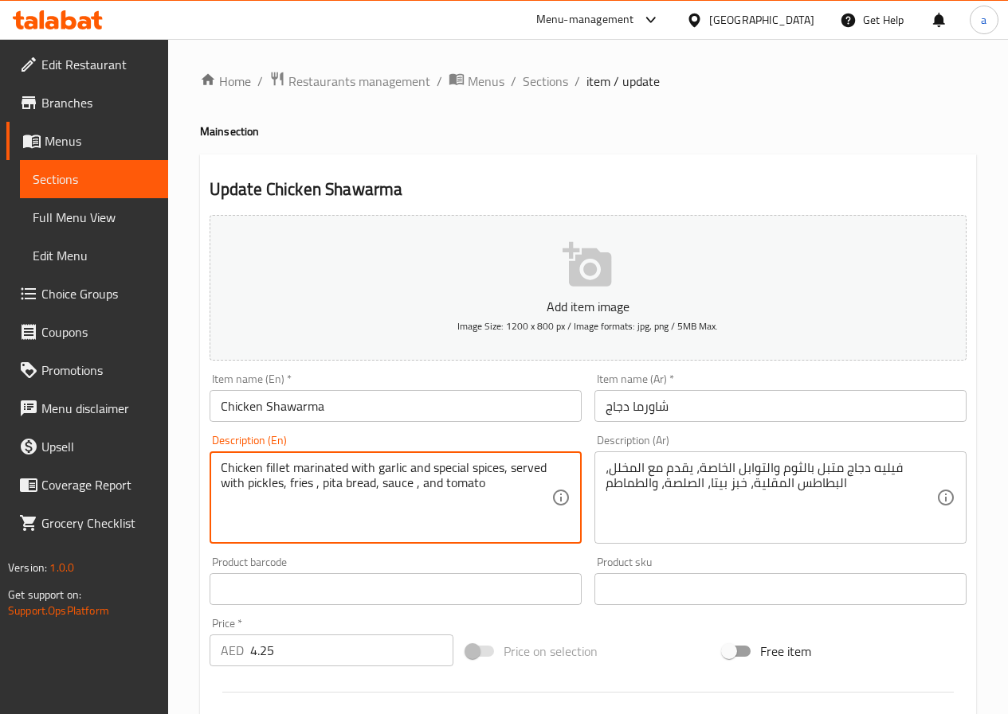
drag, startPoint x: 287, startPoint y: 467, endPoint x: 202, endPoint y: 458, distance: 85.7
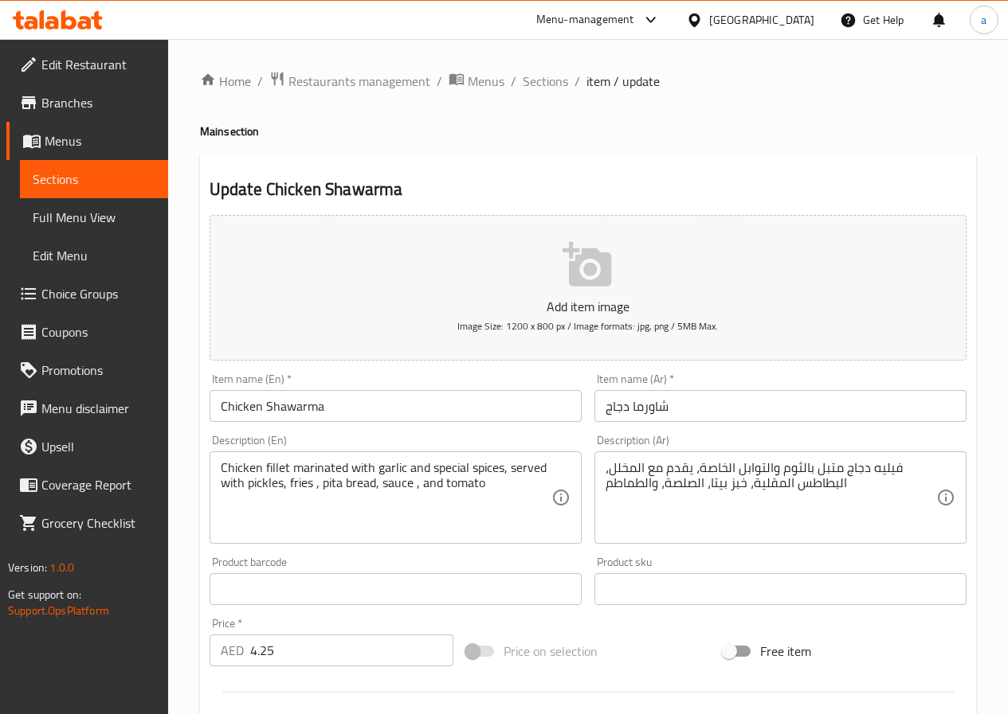
click at [487, 160] on div "Update Chicken Shawarma Add item image Image Size: 1200 x 800 px / Image format…" at bounding box center [588, 618] width 776 height 927
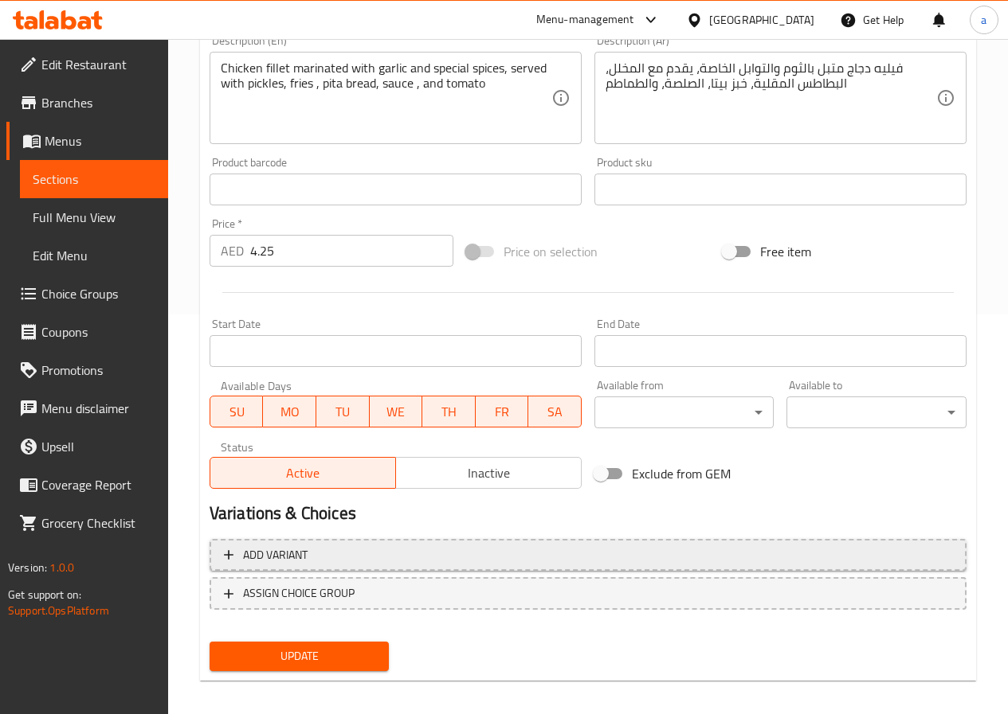
scroll to position [411, 0]
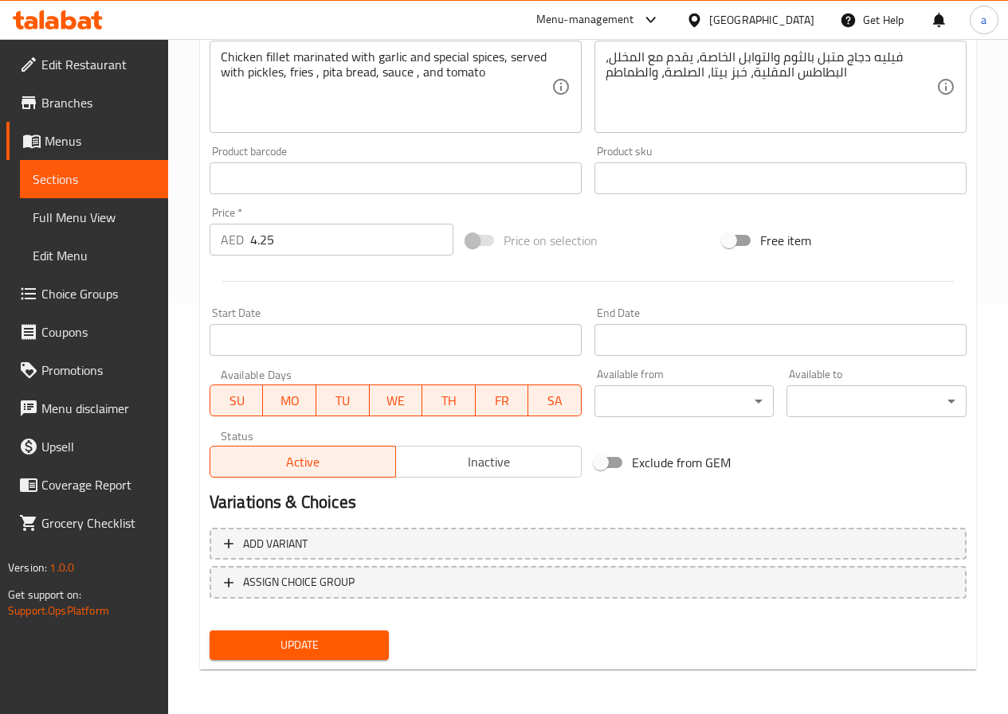
click at [288, 654] on span "Update" at bounding box center [299, 646] width 155 height 20
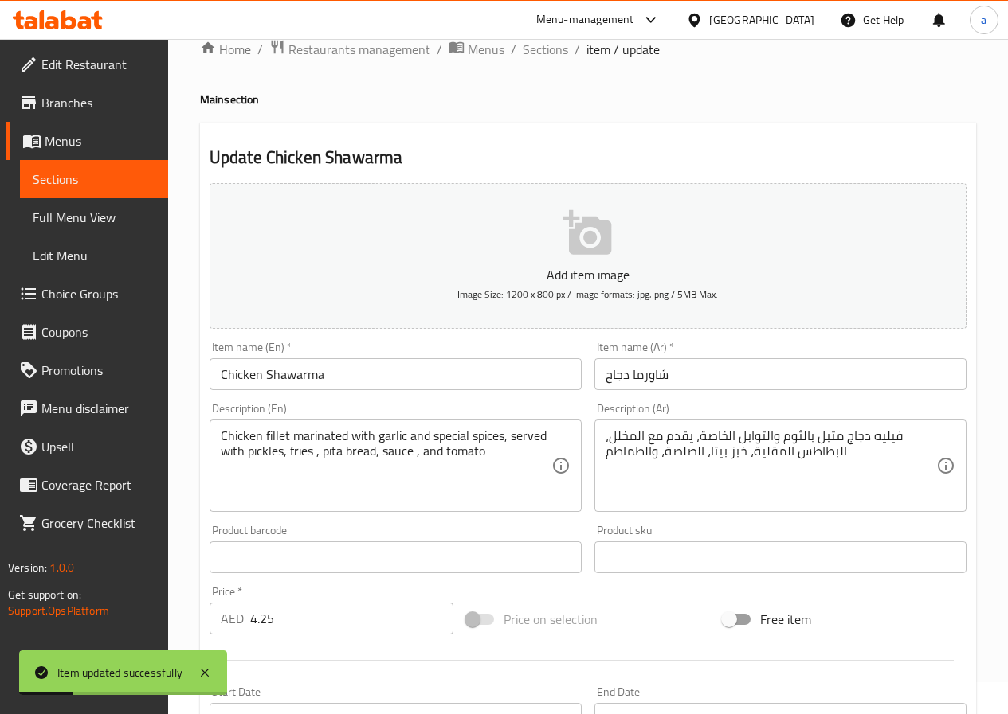
scroll to position [0, 0]
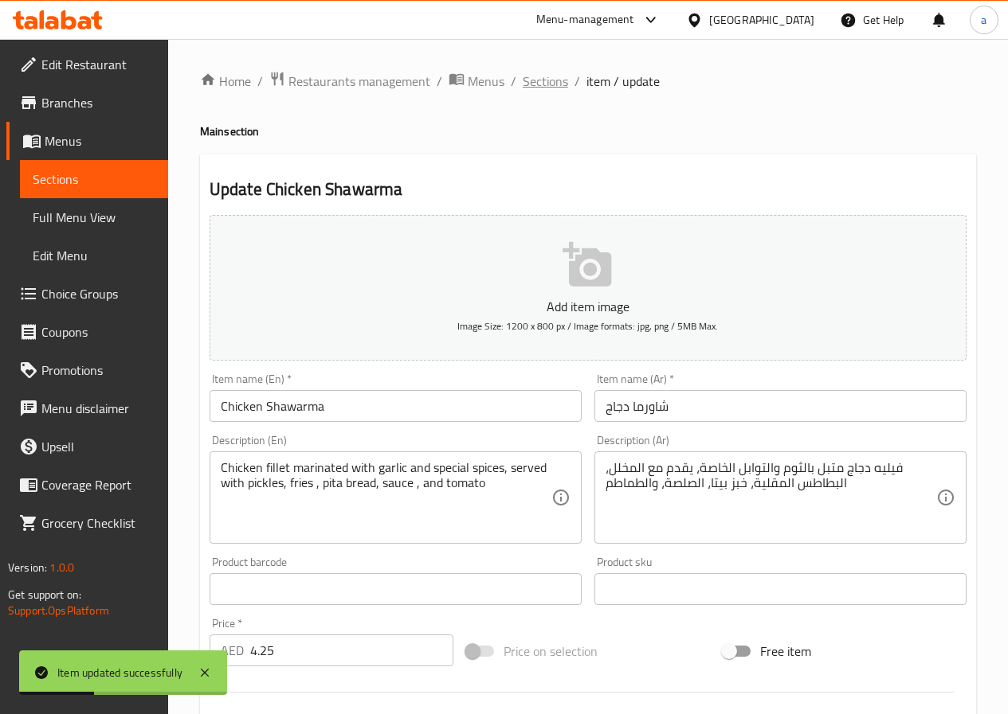
click at [529, 79] on span "Sections" at bounding box center [544, 81] width 45 height 19
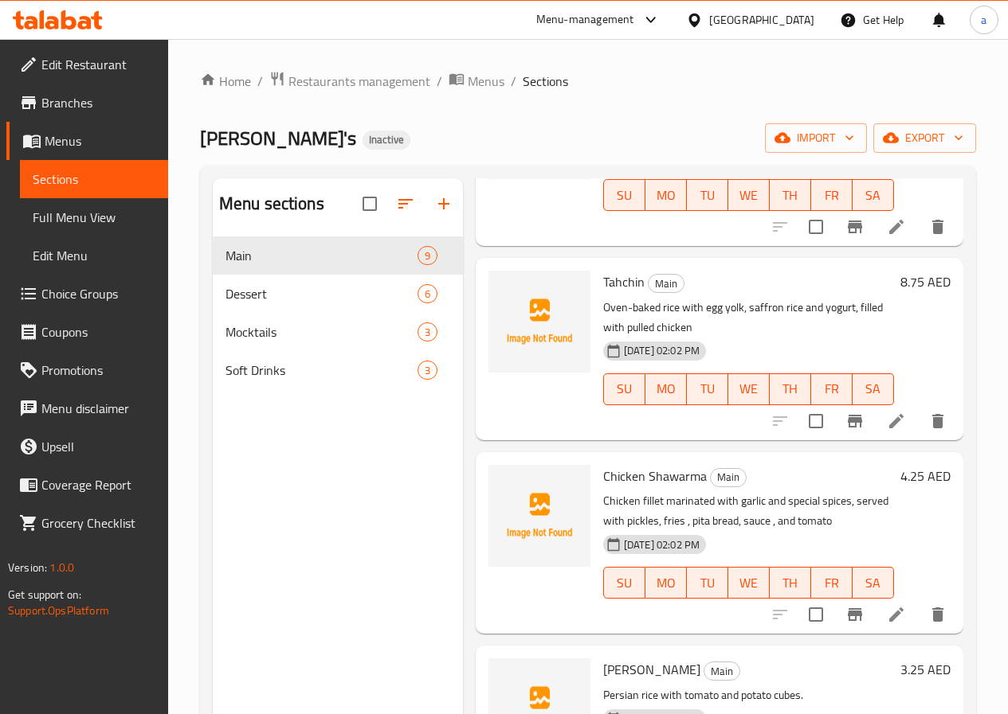
scroll to position [717, 0]
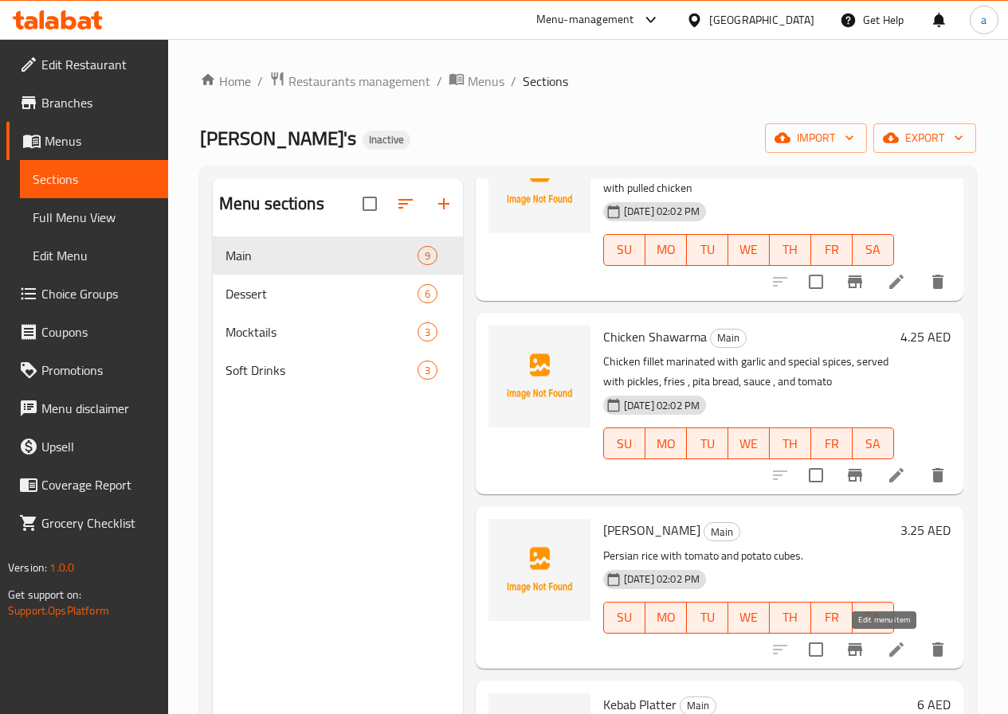
click at [889, 650] on icon at bounding box center [896, 650] width 14 height 14
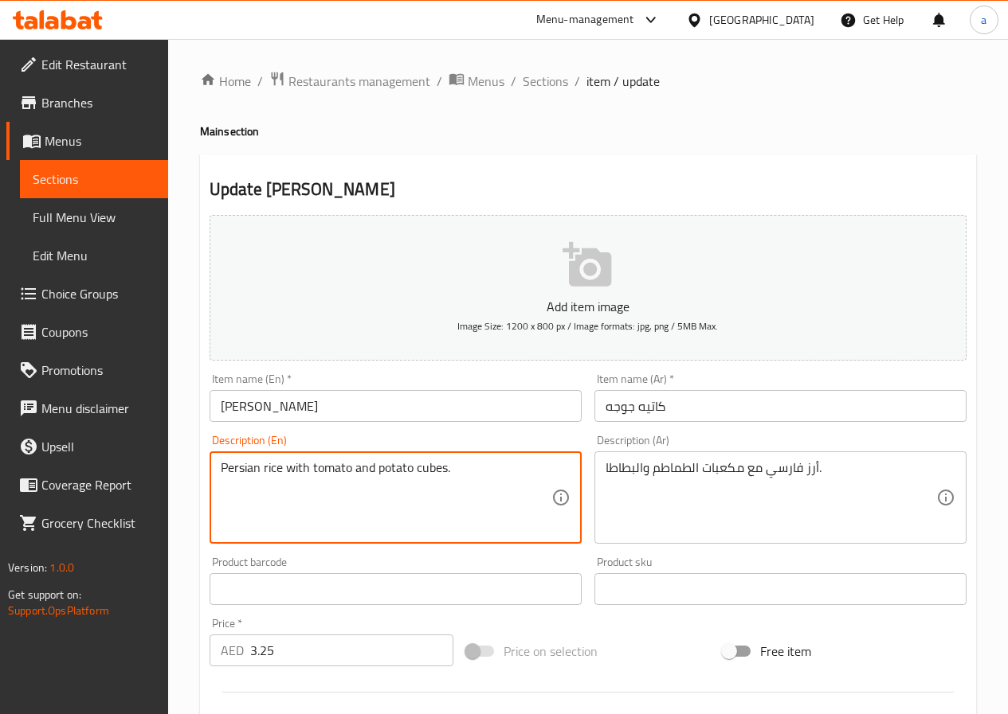
drag, startPoint x: 446, startPoint y: 468, endPoint x: 378, endPoint y: 487, distance: 70.9
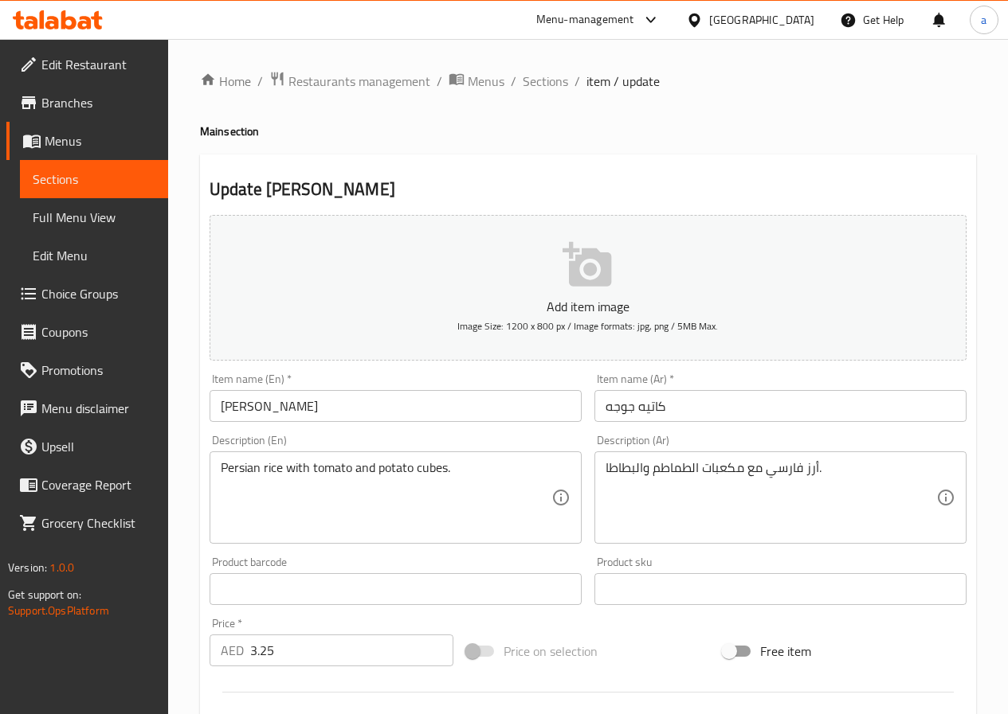
click at [604, 464] on div "أرز فارسي مع مكعبات الطماطم والبطاطا. Description (Ar)" at bounding box center [780, 498] width 372 height 92
drag, startPoint x: 603, startPoint y: 465, endPoint x: 642, endPoint y: 476, distance: 40.6
click at [642, 476] on div "أرز فارسي مع مكعبات الطماطم والبطاطا. Description (Ar)" at bounding box center [780, 498] width 372 height 92
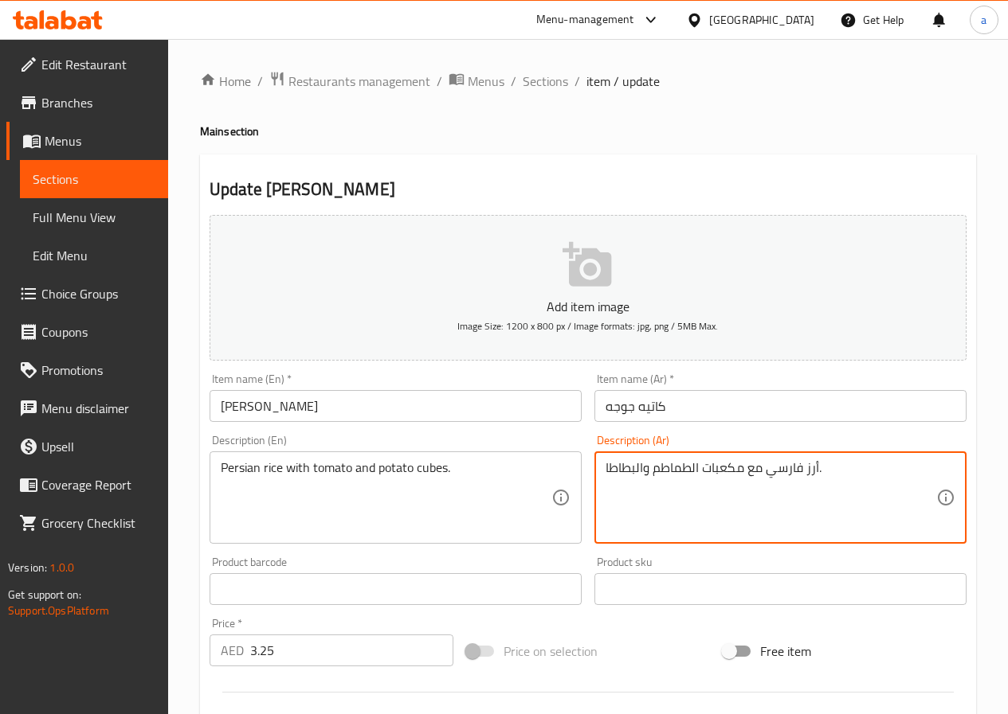
drag, startPoint x: 605, startPoint y: 466, endPoint x: 642, endPoint y: 477, distance: 38.3
click at [642, 477] on textarea "أرز فارسي مع مكعبات الطماطم والبطاطا." at bounding box center [770, 498] width 331 height 76
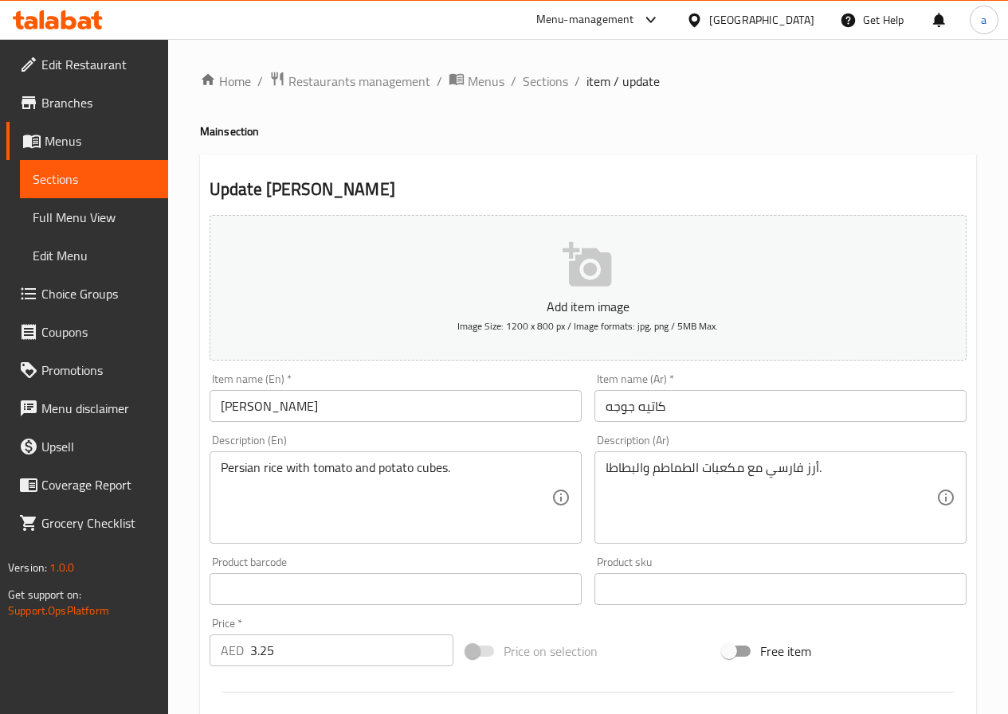
drag, startPoint x: 602, startPoint y: 467, endPoint x: 632, endPoint y: 474, distance: 30.3
click at [632, 474] on div "أرز فارسي مع مكعبات الطماطم والبطاطا. Description (Ar)" at bounding box center [780, 498] width 372 height 92
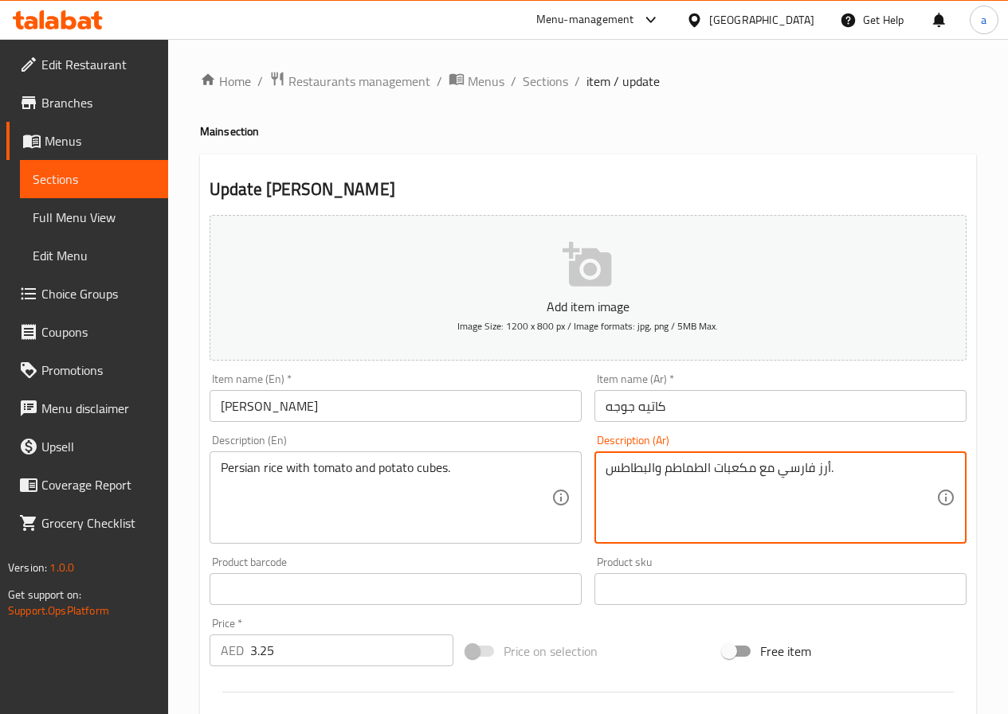
click at [654, 467] on textarea "أرز فارسي مع مكعبات الطماطم والبطاطس." at bounding box center [770, 498] width 331 height 76
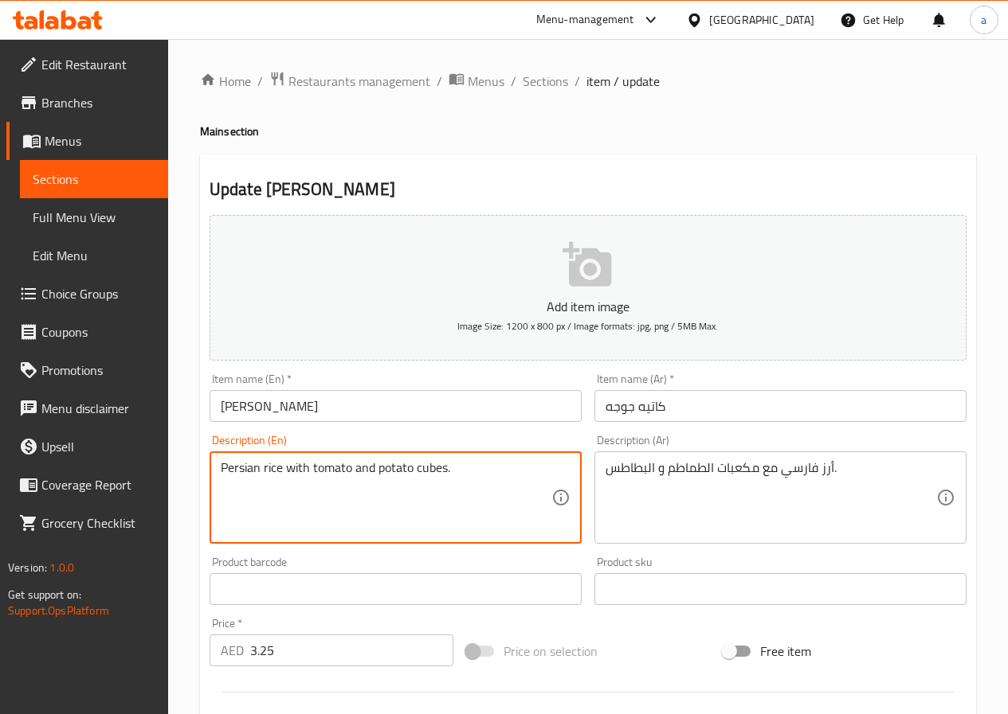
drag, startPoint x: 282, startPoint y: 466, endPoint x: 212, endPoint y: 475, distance: 70.7
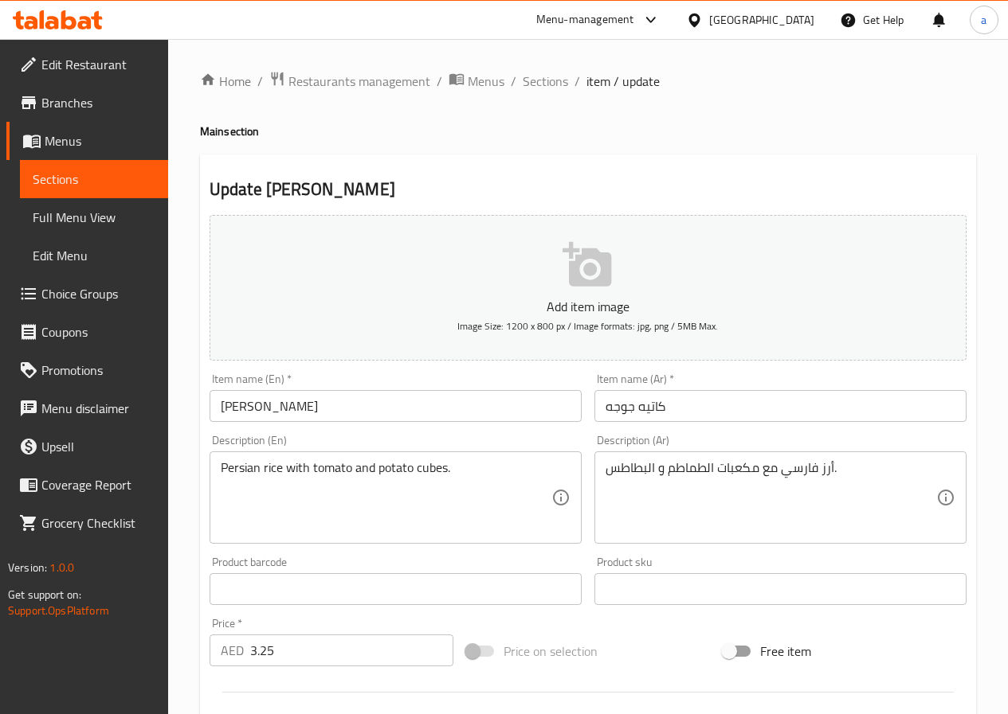
drag, startPoint x: 604, startPoint y: 471, endPoint x: 633, endPoint y: 474, distance: 29.6
click at [633, 474] on div "أرز فارسي مع مكعبات الطماطم و البطاطس. Description (Ar)" at bounding box center [780, 498] width 372 height 92
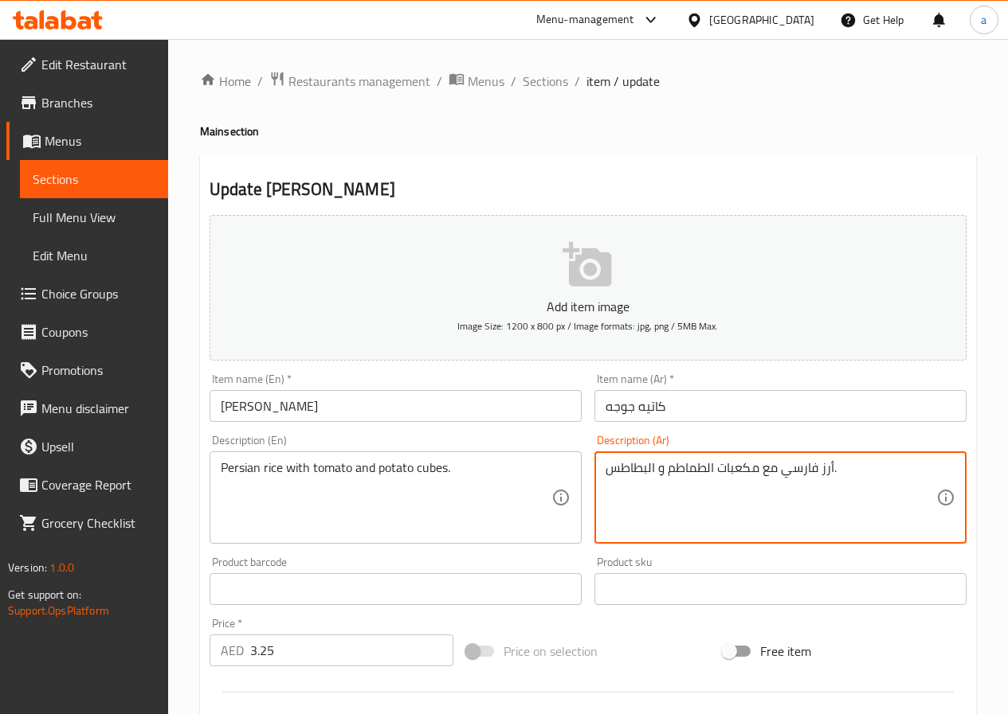
drag, startPoint x: 605, startPoint y: 470, endPoint x: 659, endPoint y: 480, distance: 55.9
click at [659, 480] on textarea "أرز فارسي مع مكعبات الطماطم و البطاطس." at bounding box center [770, 498] width 331 height 76
click at [715, 468] on textarea "أرز فارسي مع مكعبات الطماطم و البطاطس." at bounding box center [770, 498] width 331 height 76
paste textarea "Persian rice"
type textarea "أرز فارسي مع مكعبات Persian riceالطماطم و البطاطس."
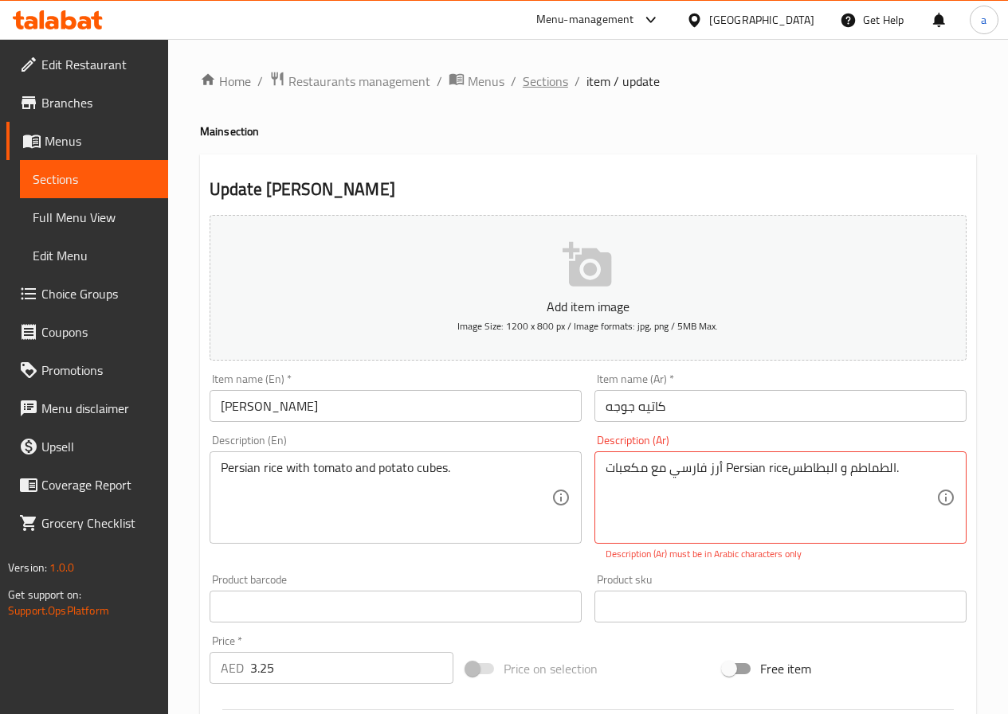
click at [557, 80] on span "Sections" at bounding box center [544, 81] width 45 height 19
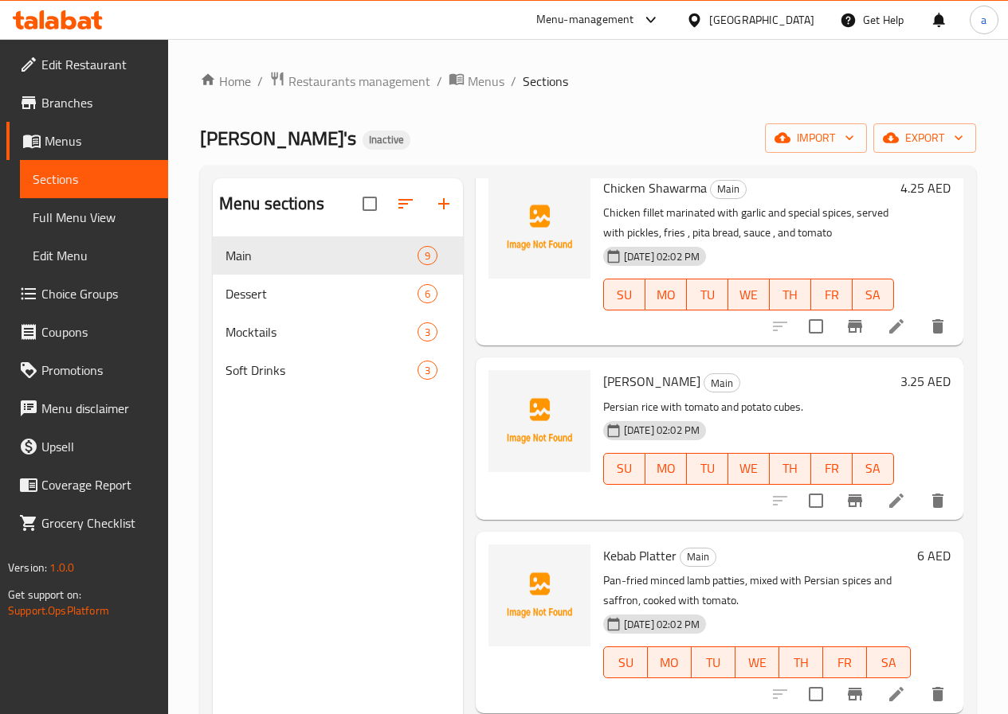
scroll to position [1035, 0]
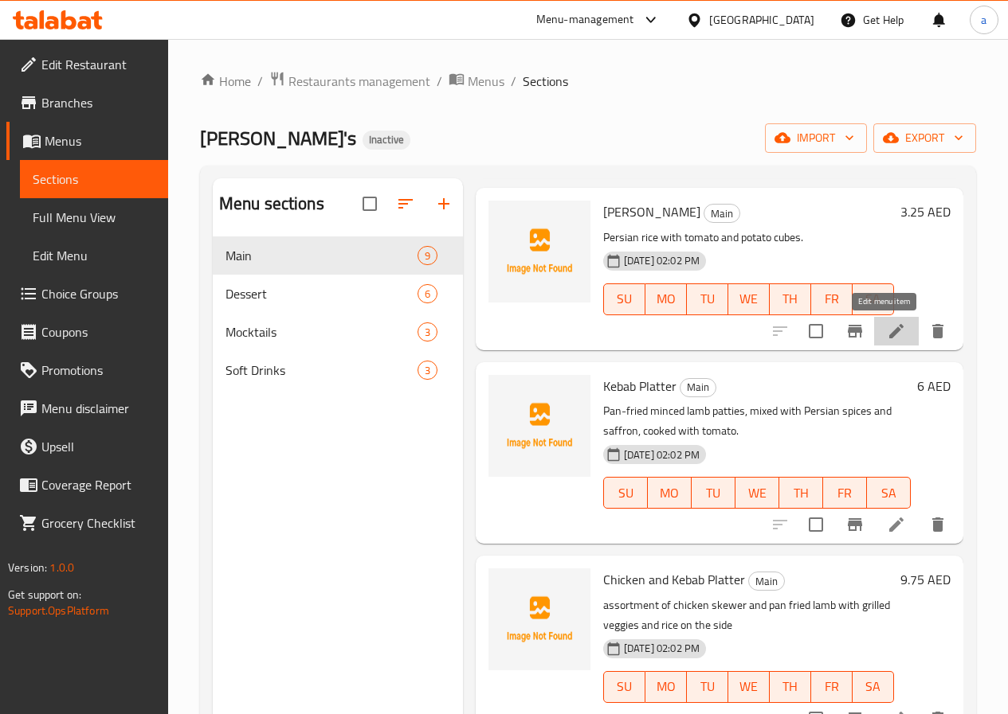
click at [886, 335] on icon at bounding box center [895, 331] width 19 height 19
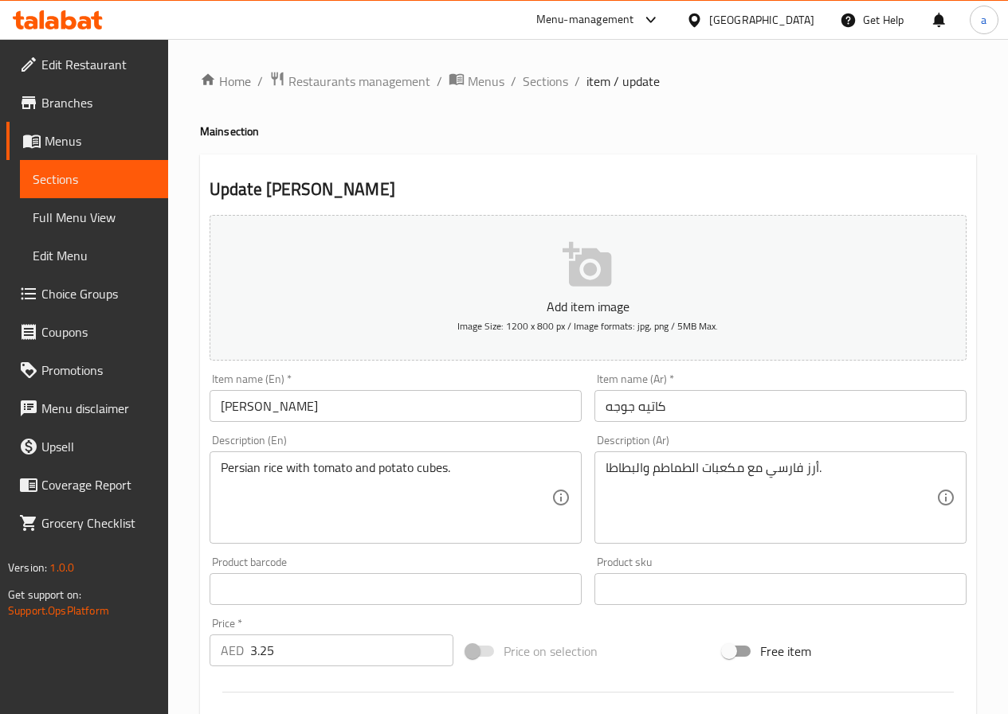
drag, startPoint x: 604, startPoint y: 468, endPoint x: 622, endPoint y: 471, distance: 18.5
click at [622, 471] on div "أرز فارسي مع مكعبات الطماطم والبطاطا. Description (Ar)" at bounding box center [780, 498] width 372 height 92
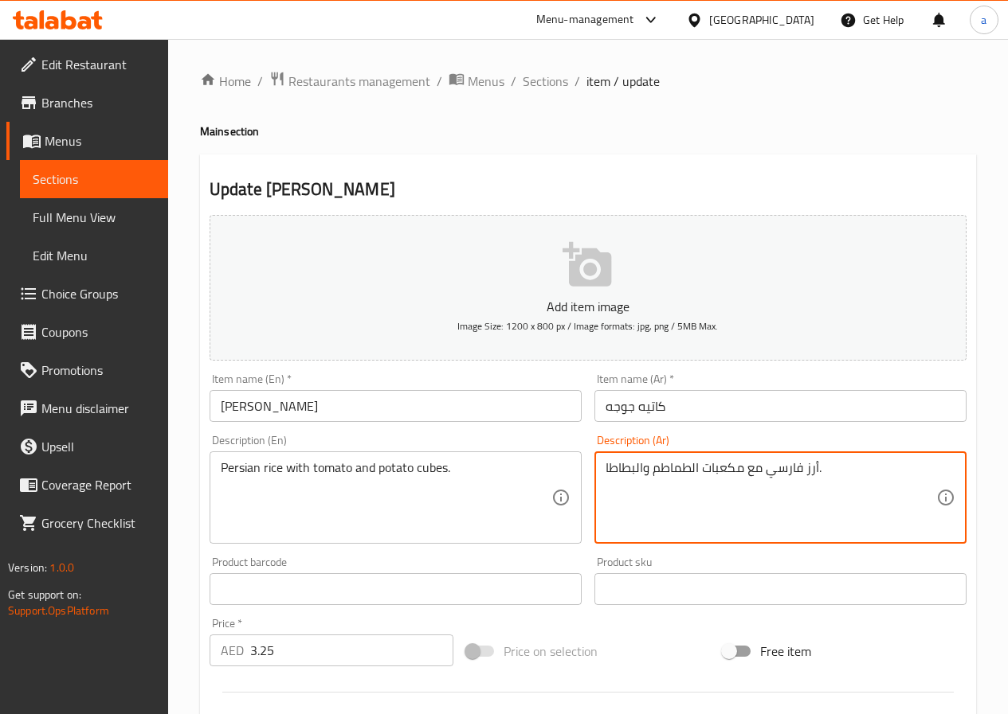
drag, startPoint x: 605, startPoint y: 468, endPoint x: 644, endPoint y: 477, distance: 40.0
click at [644, 477] on textarea "أرز فارسي مع مكعبات الطماطم والبطاطا." at bounding box center [770, 498] width 331 height 76
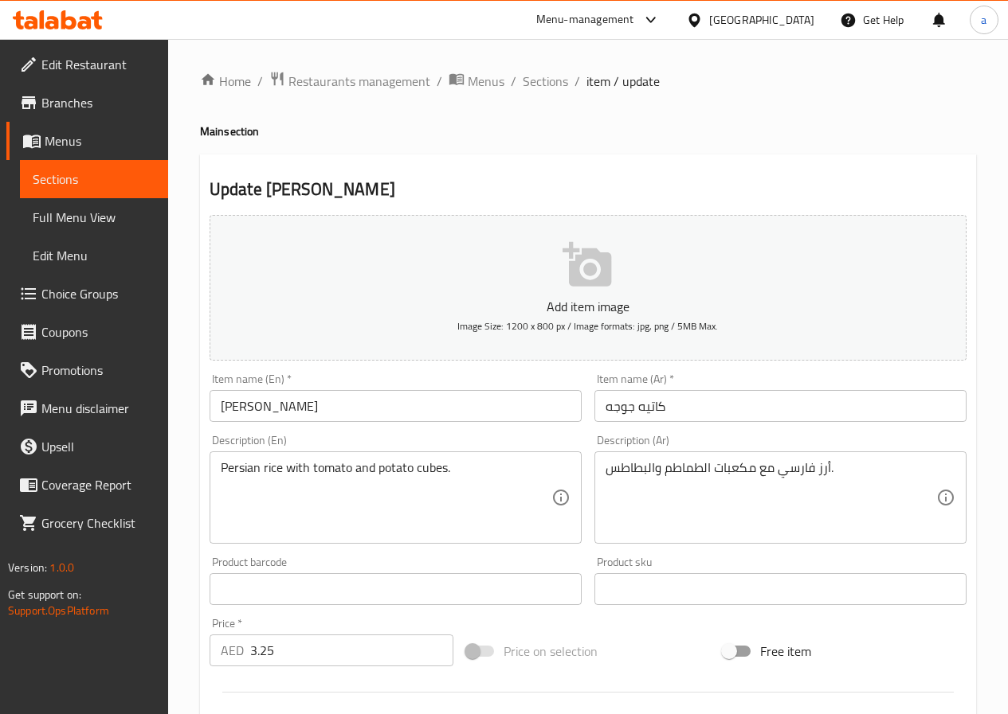
drag, startPoint x: 603, startPoint y: 469, endPoint x: 625, endPoint y: 473, distance: 22.7
click at [625, 473] on div "أرز فارسي مع مكعبات الطماطم والبطاطس. Description (Ar)" at bounding box center [780, 498] width 372 height 92
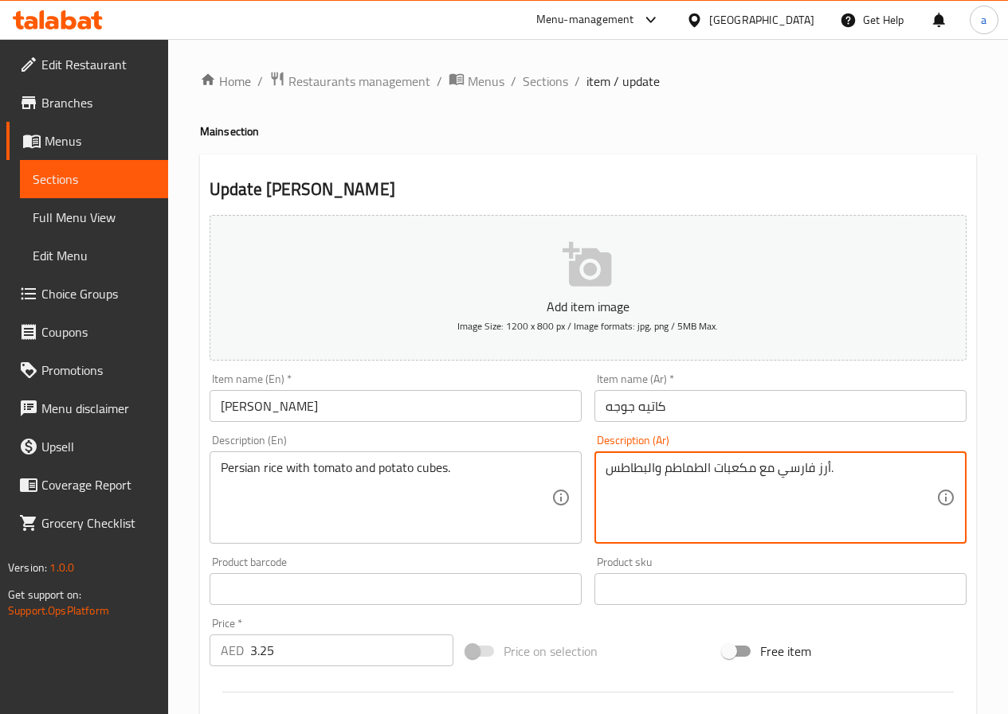
drag, startPoint x: 605, startPoint y: 470, endPoint x: 656, endPoint y: 481, distance: 52.2
click at [656, 481] on textarea "أرز فارسي مع مكعبات الطماطم والبطاطس." at bounding box center [770, 498] width 331 height 76
click at [714, 469] on textarea "أرز فارسي مع مكعبات الطماطم والبطاطس." at bounding box center [770, 498] width 331 height 76
paste textarea "البطاطس"
click at [760, 466] on textarea "أرز فارسي مع مكعباتالبطاطس الطماطم والبطاطس." at bounding box center [770, 498] width 331 height 76
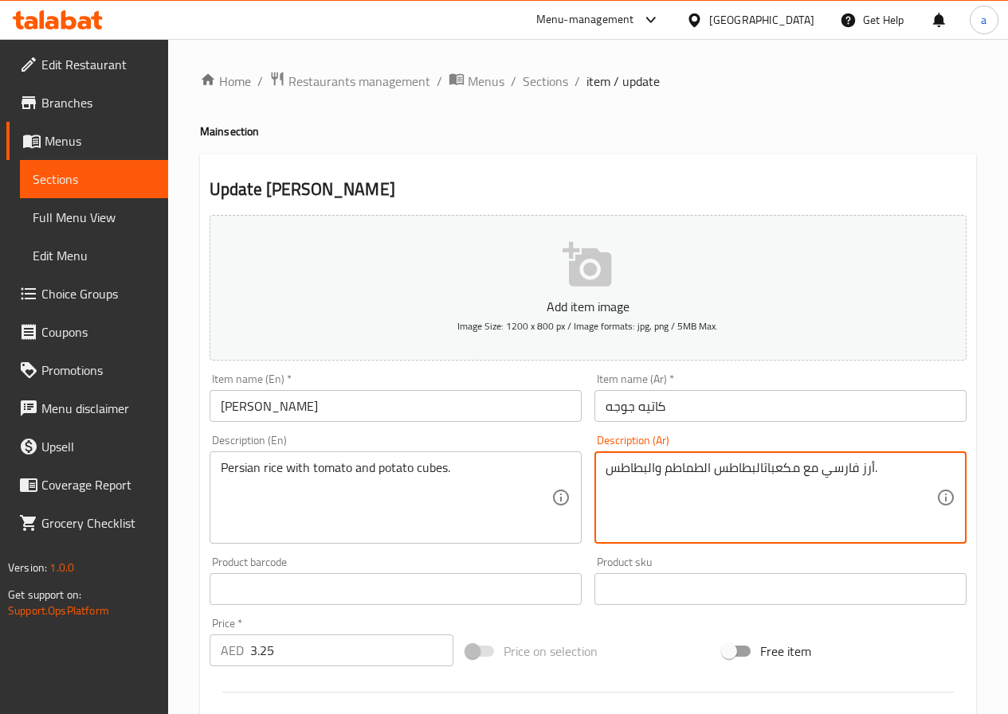
click at [764, 468] on textarea "أرز فارسي مع مكعباتالبطاطس الطماطم والبطاطس." at bounding box center [770, 498] width 331 height 76
click at [709, 469] on textarea "أرز فارسي مع مكعبات البطاطس الطماطم والبطاطس." at bounding box center [770, 498] width 331 height 76
click at [711, 469] on textarea "أرز فارسي مع مكعبات البطاطس الطماطم والبطاطس." at bounding box center [770, 498] width 331 height 76
drag, startPoint x: 606, startPoint y: 468, endPoint x: 659, endPoint y: 479, distance: 54.5
click at [659, 479] on textarea "أرز فارسي مع مكعبات البطاطس والطماطم والبطاطس." at bounding box center [770, 498] width 331 height 76
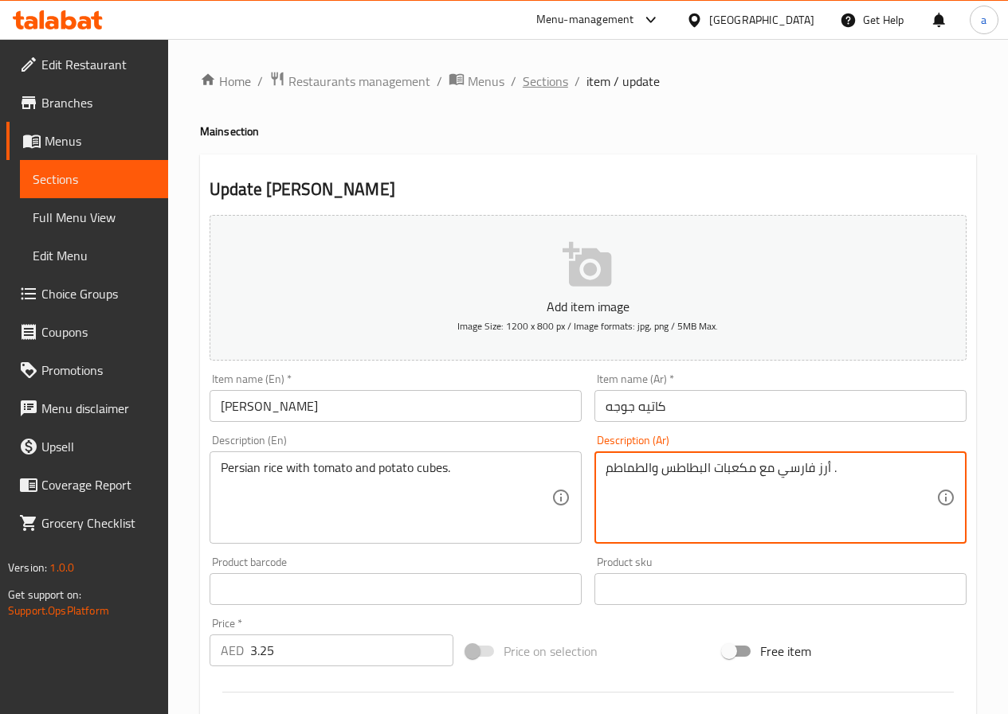
type textarea "أرز فارسي مع مكعبات البطاطس والطماطم ."
click at [539, 81] on span "Sections" at bounding box center [544, 81] width 45 height 19
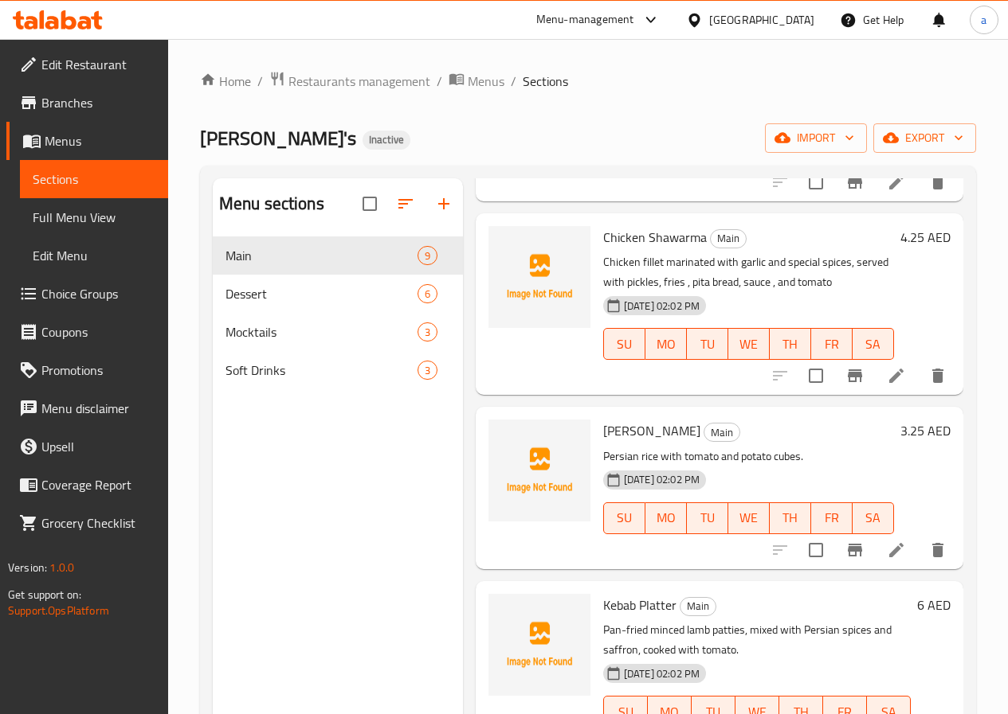
scroll to position [956, 0]
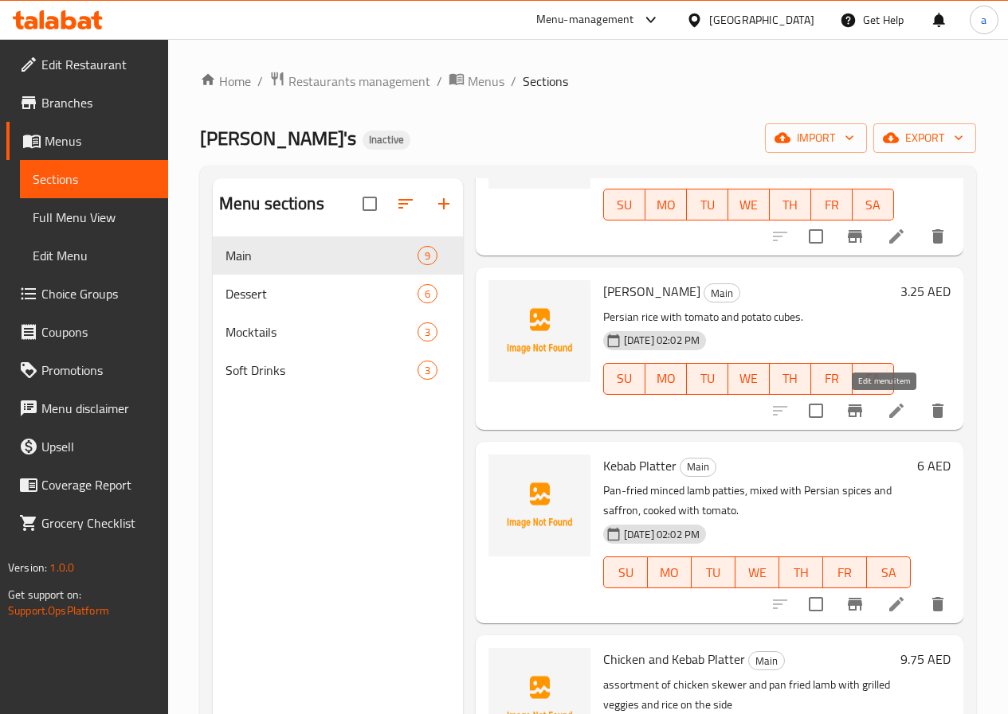
click at [886, 409] on icon at bounding box center [895, 410] width 19 height 19
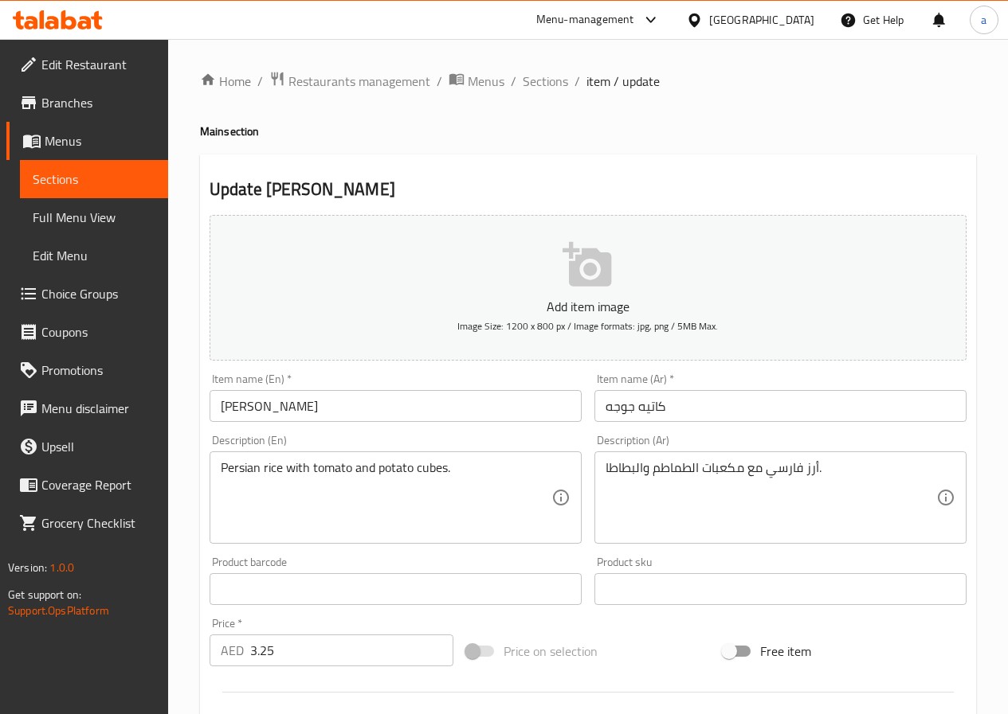
click at [601, 469] on div "أرز فارسي مع مكعبات الطماطم والبطاطا. Description (Ar)" at bounding box center [780, 498] width 372 height 92
drag, startPoint x: 602, startPoint y: 469, endPoint x: 632, endPoint y: 476, distance: 30.3
click at [632, 476] on div "أرز فارسي مع مكعبات الطماطم والبطاطا. Description (Ar)" at bounding box center [780, 498] width 372 height 92
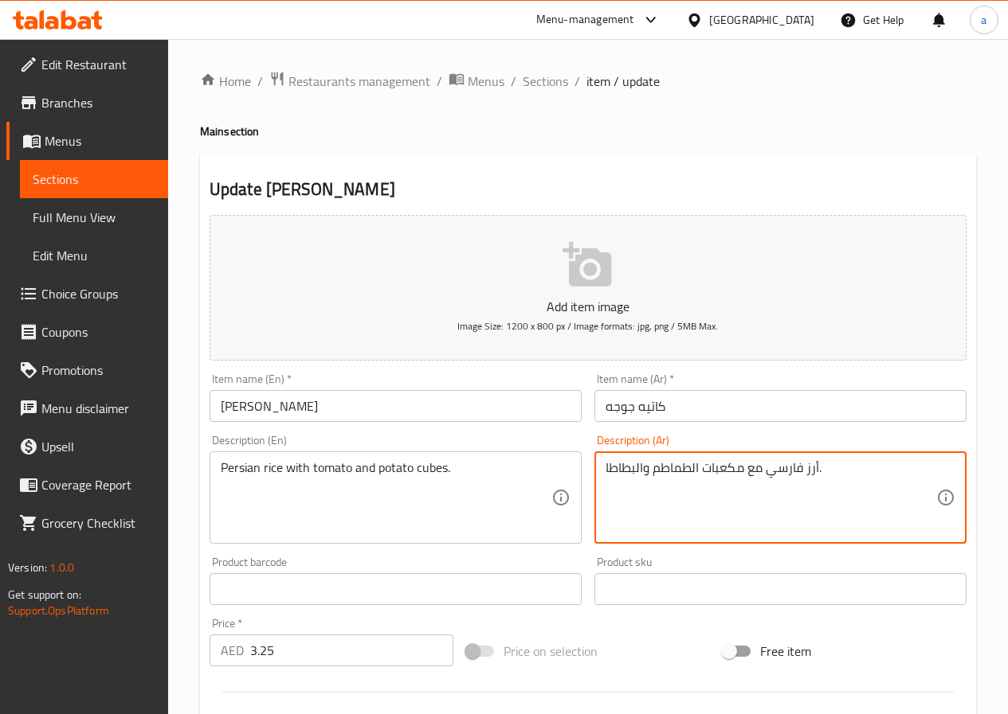
drag, startPoint x: 605, startPoint y: 467, endPoint x: 642, endPoint y: 480, distance: 39.1
click at [642, 480] on textarea "أرز فارسي مع مكعبات الطماطم والبطاطا." at bounding box center [770, 498] width 331 height 76
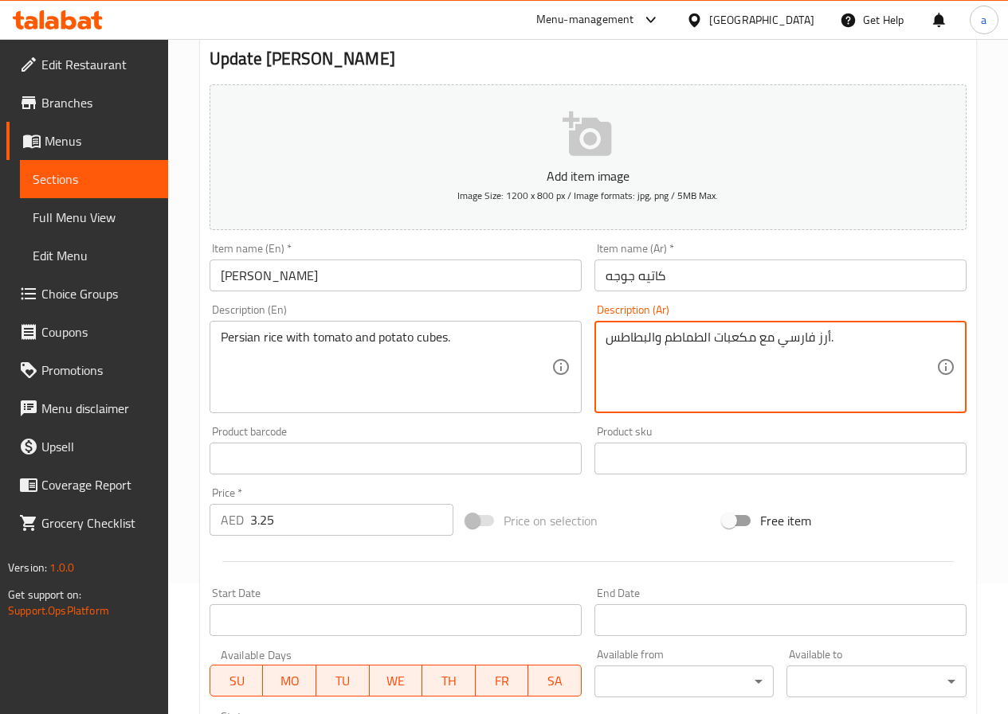
scroll to position [411, 0]
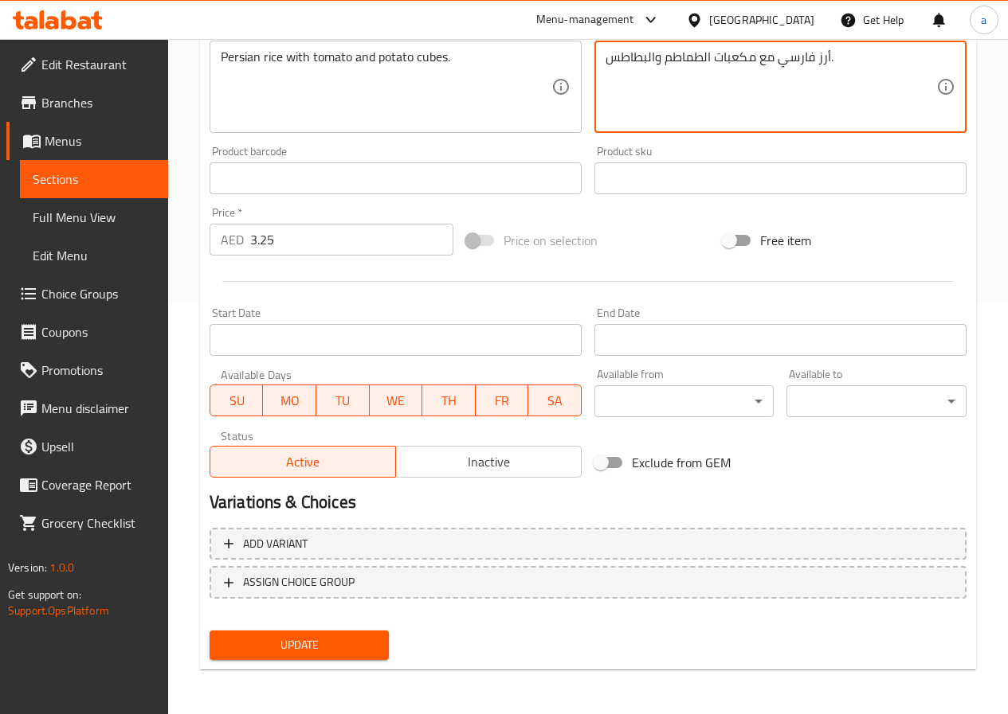
type textarea "أرز فارسي مع مكعبات الطماطم والبطاطس."
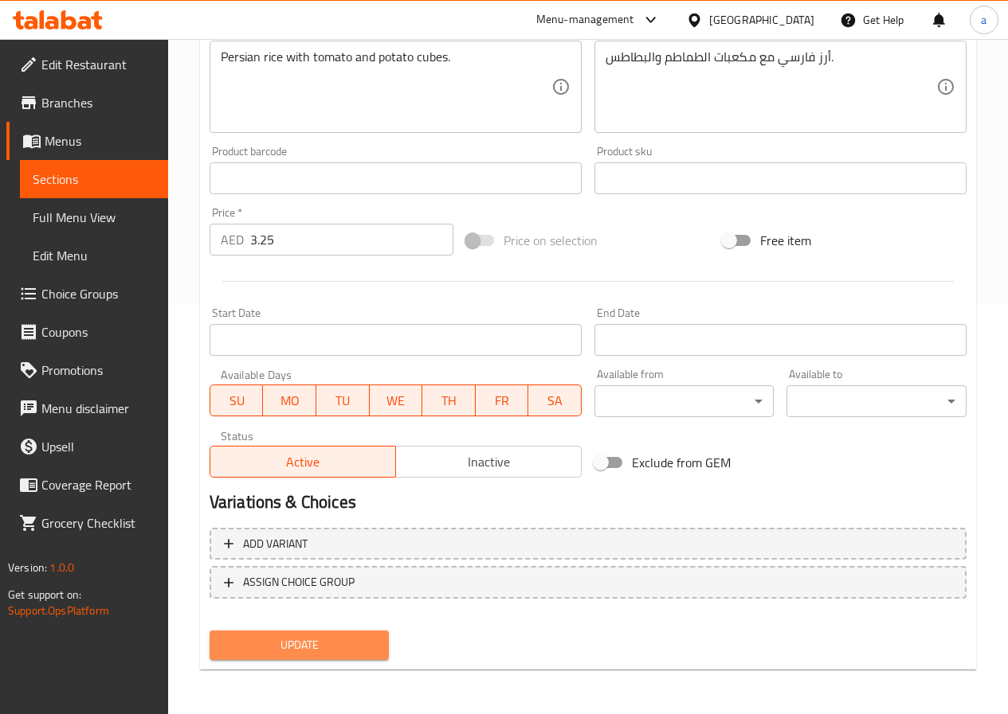
click at [294, 651] on span "Update" at bounding box center [299, 646] width 155 height 20
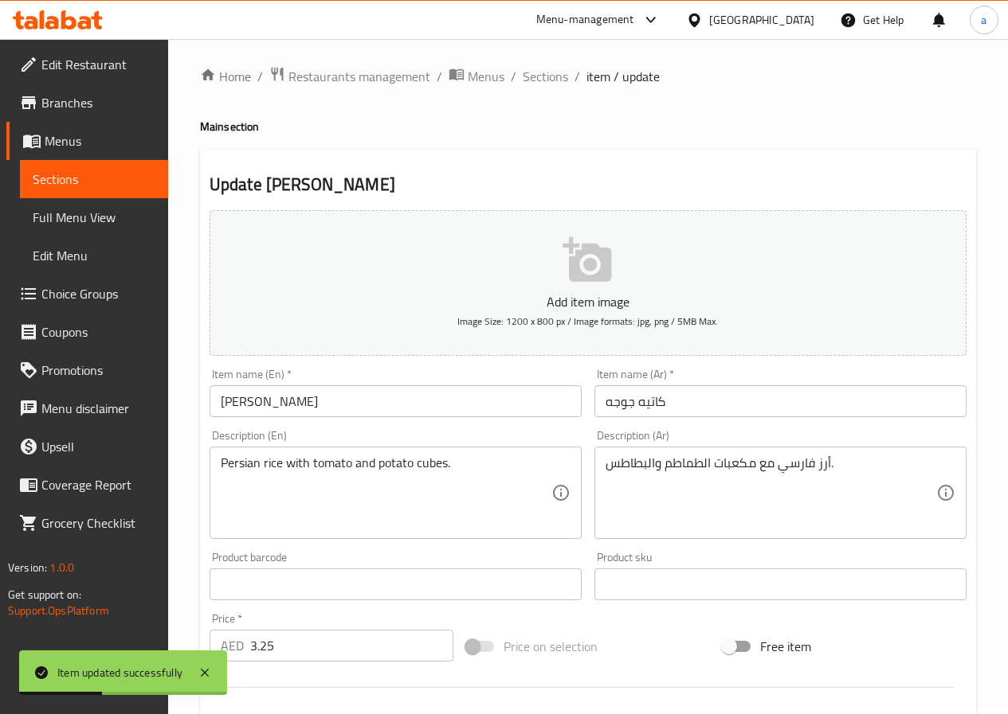
scroll to position [0, 0]
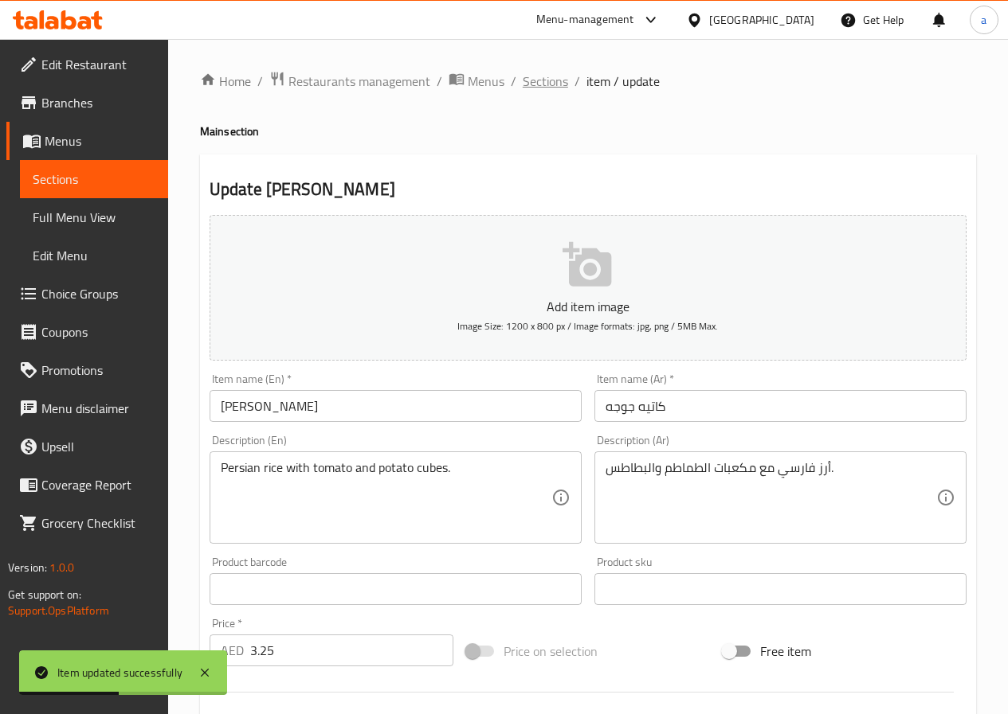
click at [552, 86] on span "Sections" at bounding box center [544, 81] width 45 height 19
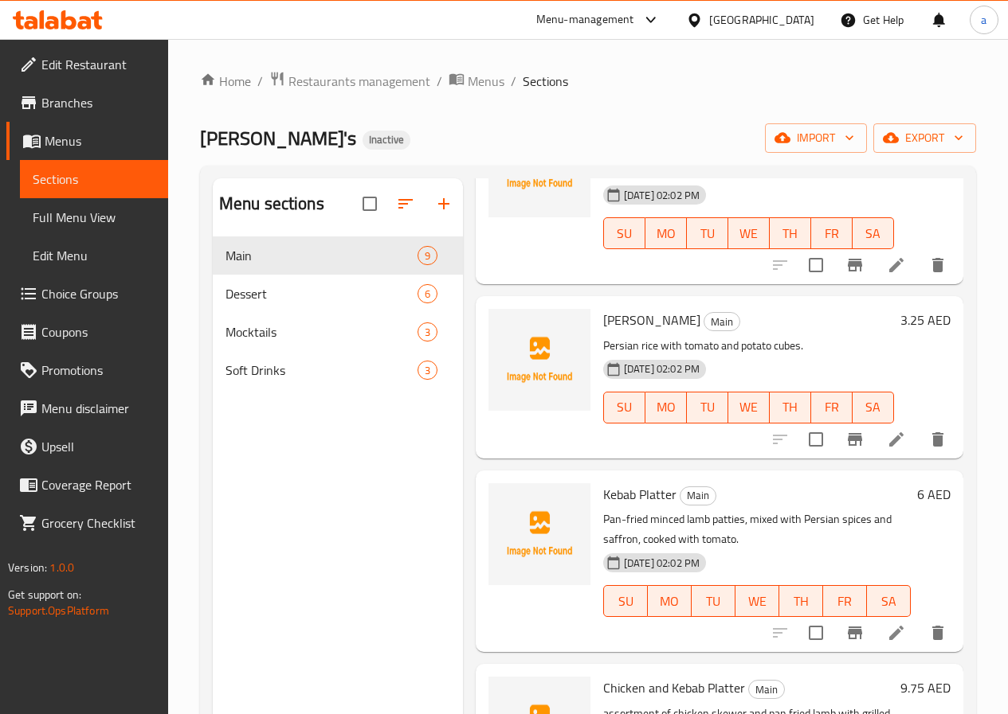
scroll to position [956, 0]
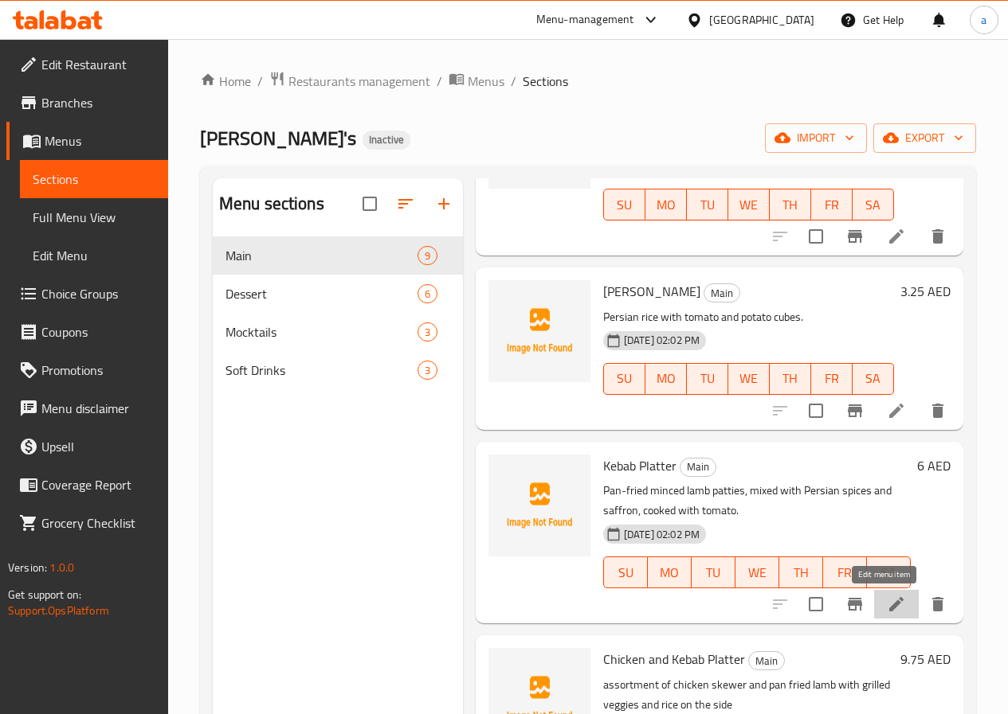
click at [886, 611] on icon at bounding box center [895, 604] width 19 height 19
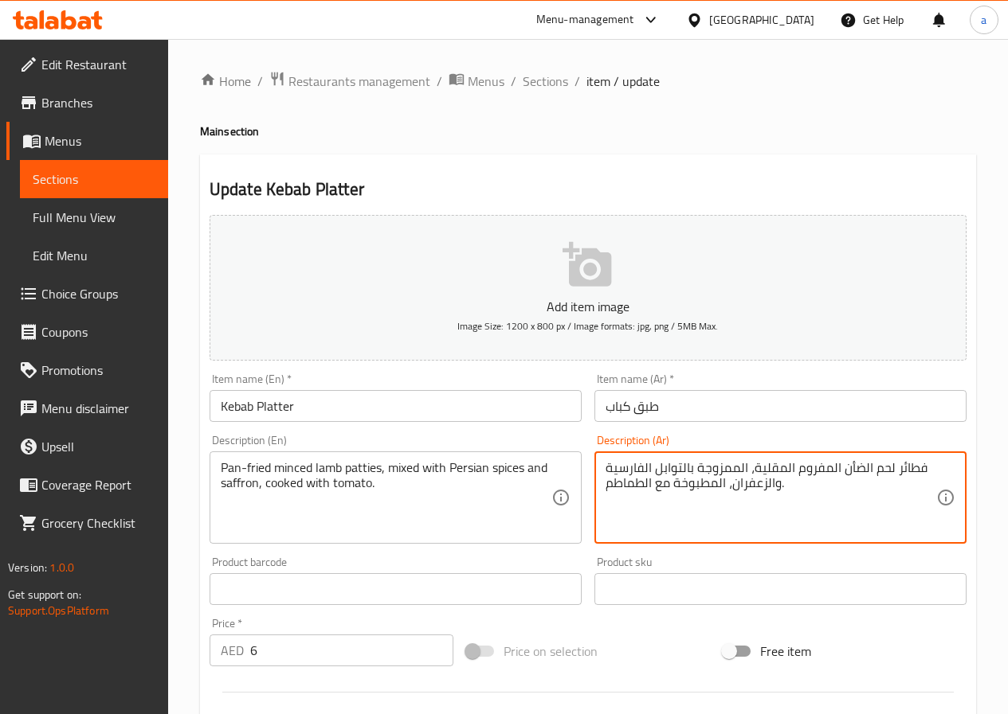
drag, startPoint x: 893, startPoint y: 470, endPoint x: 922, endPoint y: 473, distance: 29.6
type textarea "شرائح لحم الضأن المفروم المقلية، الممزوجة بالتوابل الفارسية والزعفران، المطبوخة…"
click at [546, 83] on span "Sections" at bounding box center [544, 81] width 45 height 19
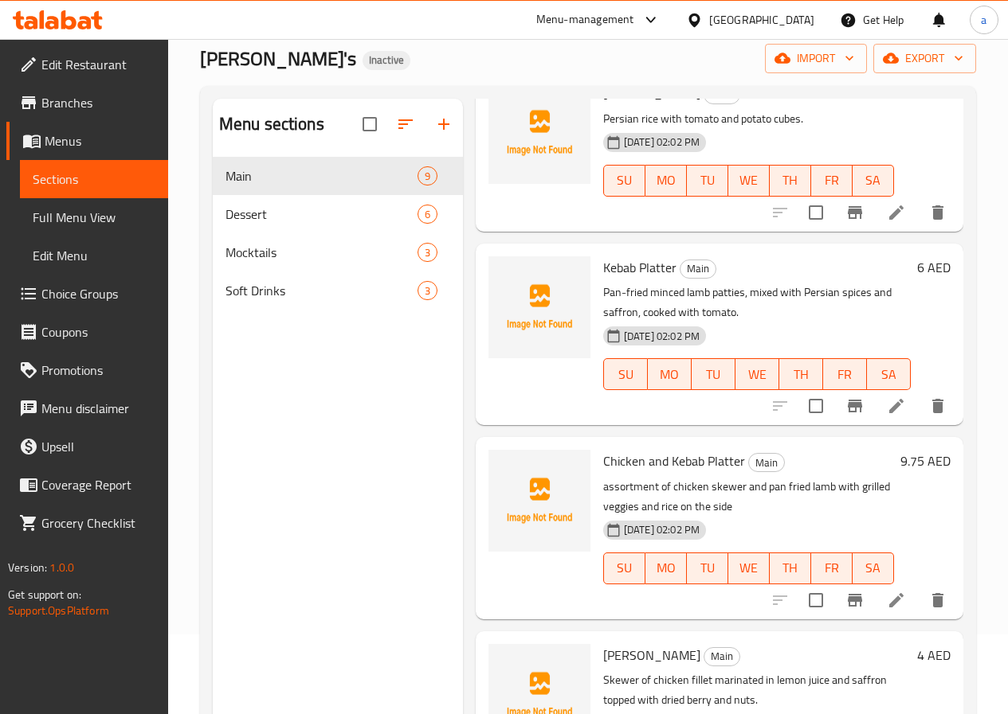
scroll to position [159, 0]
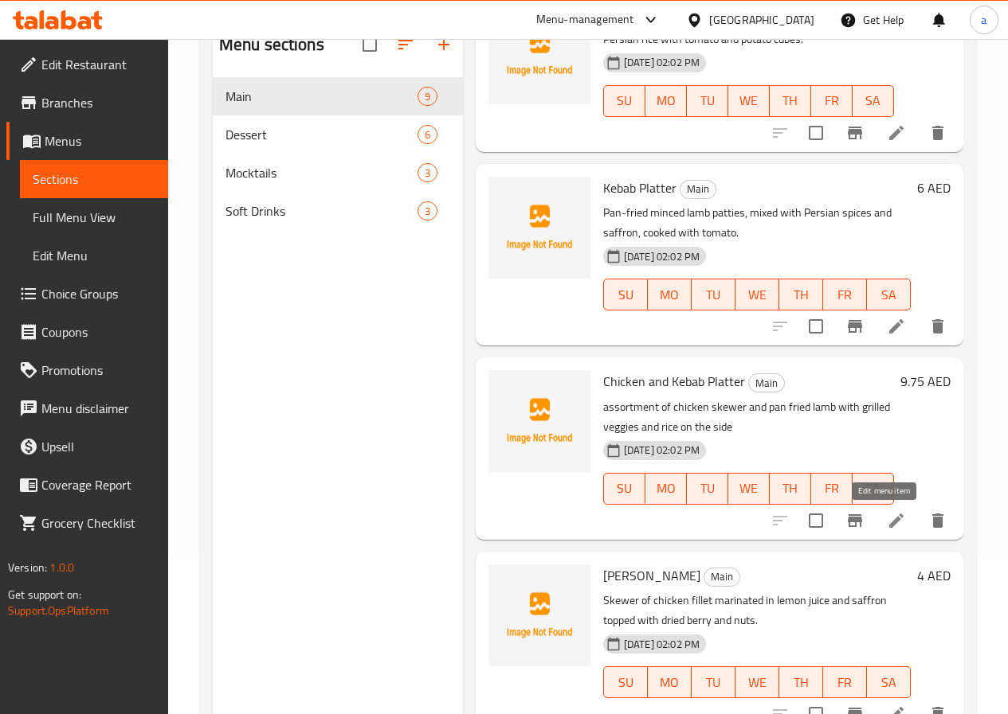
click at [886, 526] on icon at bounding box center [895, 520] width 19 height 19
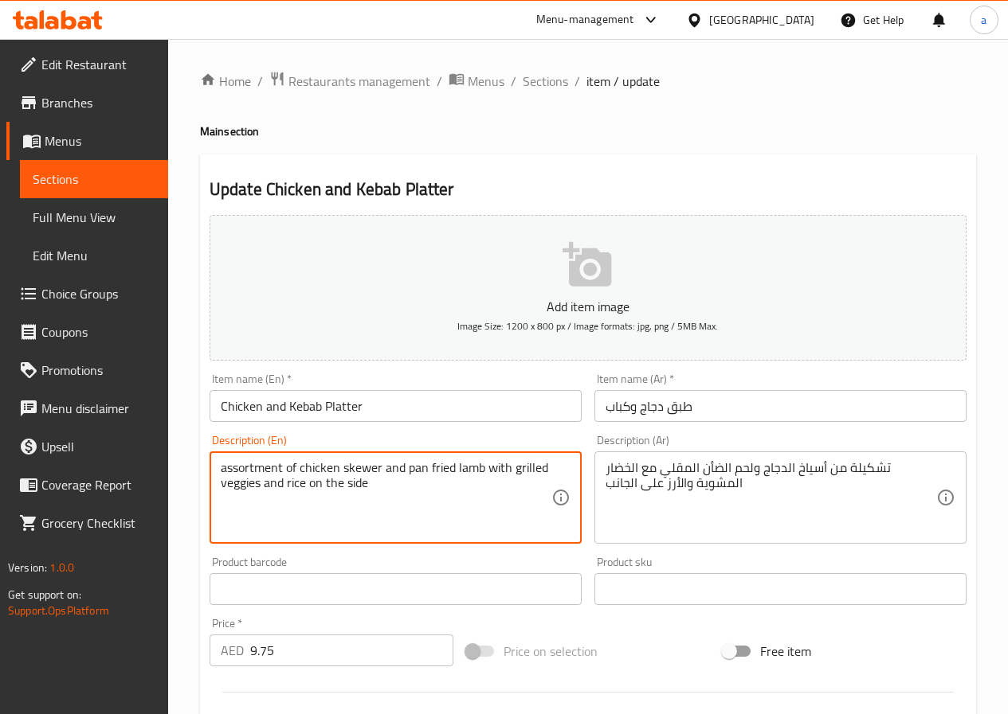
drag, startPoint x: 280, startPoint y: 468, endPoint x: 250, endPoint y: 471, distance: 30.4
click at [285, 466] on textarea "assortment of chicken skewer and pan fried lamb with grilled veggies and rice o…" at bounding box center [386, 498] width 331 height 76
drag, startPoint x: 279, startPoint y: 468, endPoint x: 268, endPoint y: 472, distance: 11.4
click at [268, 472] on textarea "assortment of chicken skewer and pan fried lamb with grilled veggies and rice o…" at bounding box center [386, 498] width 331 height 76
drag, startPoint x: 283, startPoint y: 468, endPoint x: 209, endPoint y: 469, distance: 73.3
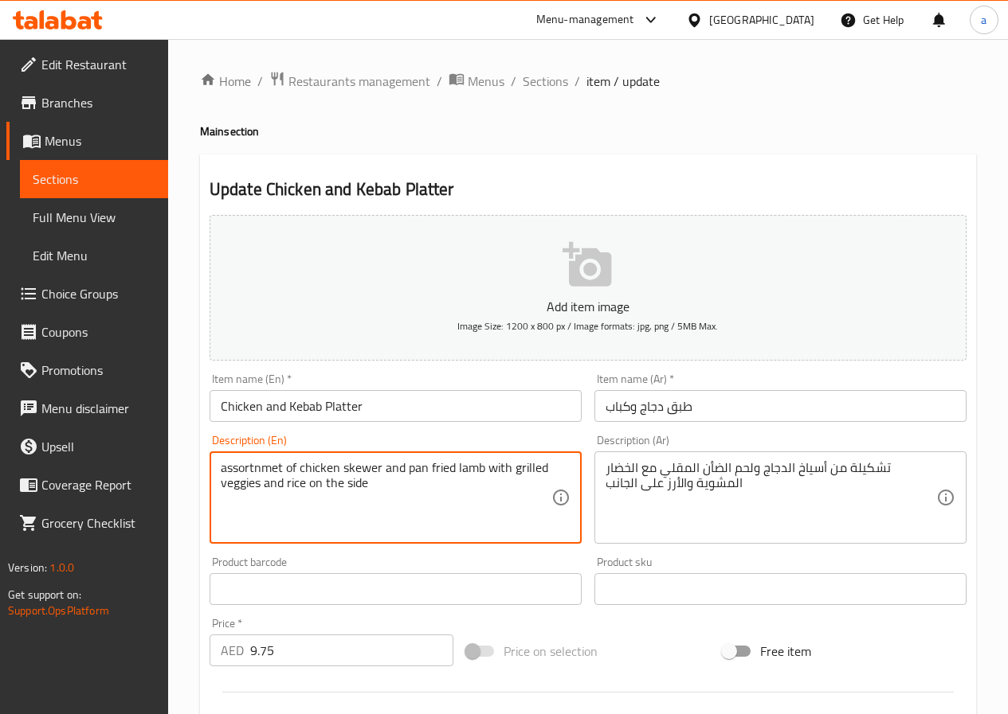
click at [209, 469] on div "assortnmet of chicken skewer and pan fried lamb with grilled veggies and rice o…" at bounding box center [395, 498] width 372 height 92
type textarea "assortnmet of chicken skewer and pan fried lamb with grilled veggies and rice o…"
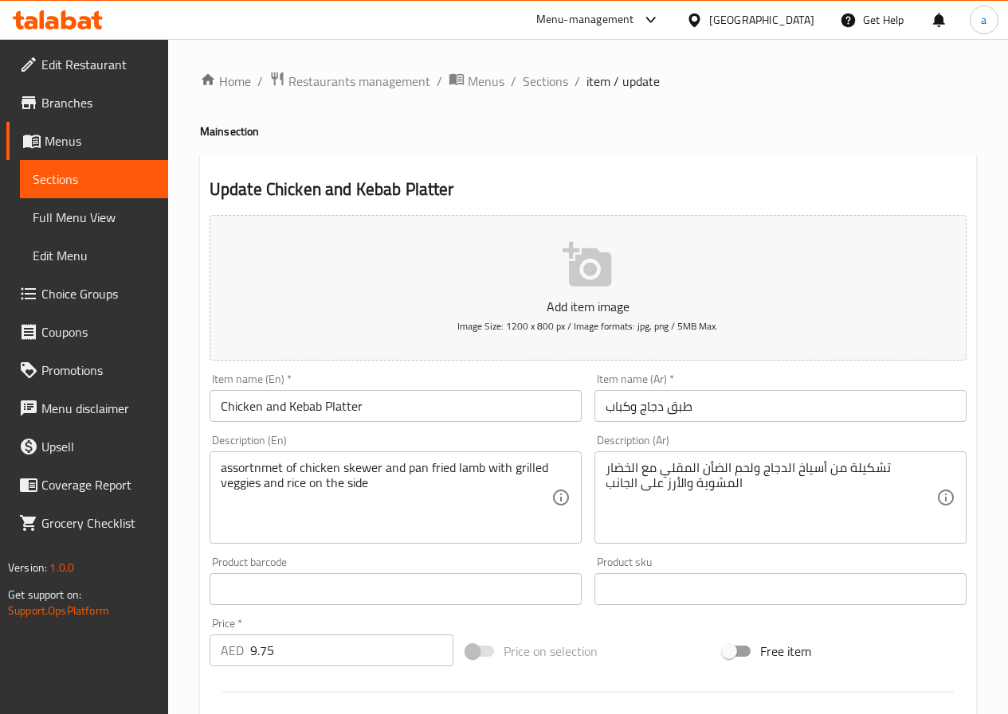
click at [260, 485] on textarea "assortnmet of chicken skewer and pan fried lamb with grilled veggies and rice o…" at bounding box center [386, 498] width 331 height 76
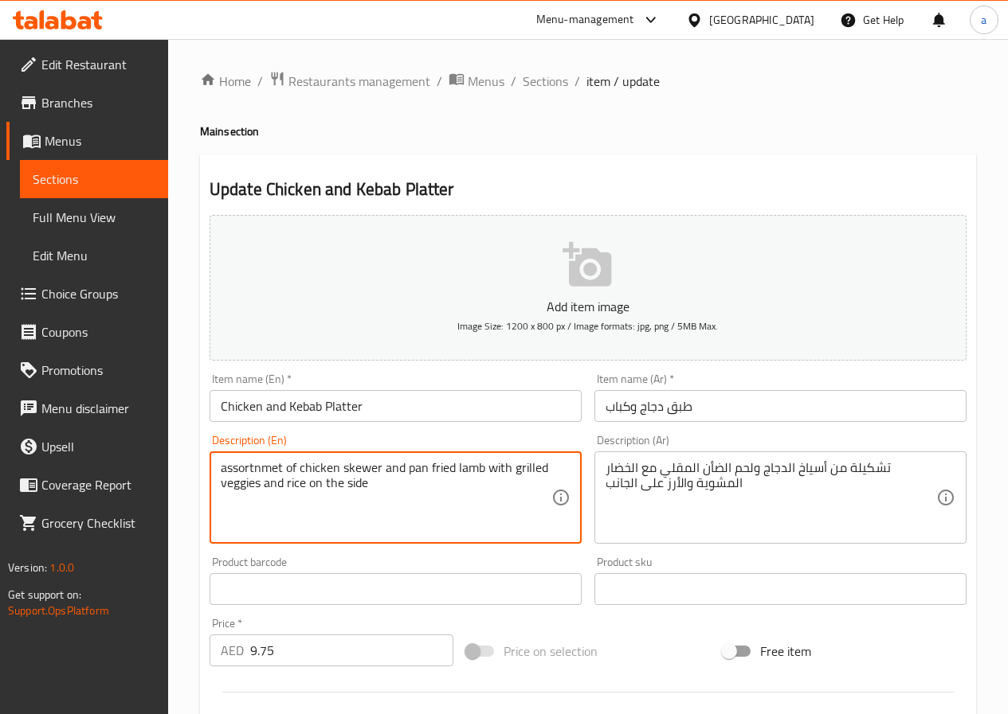
drag, startPoint x: 260, startPoint y: 485, endPoint x: 225, endPoint y: 488, distance: 36.0
click at [225, 488] on textarea "assortnmet of chicken skewer and pan fried lamb with grilled veggies and rice o…" at bounding box center [386, 498] width 331 height 76
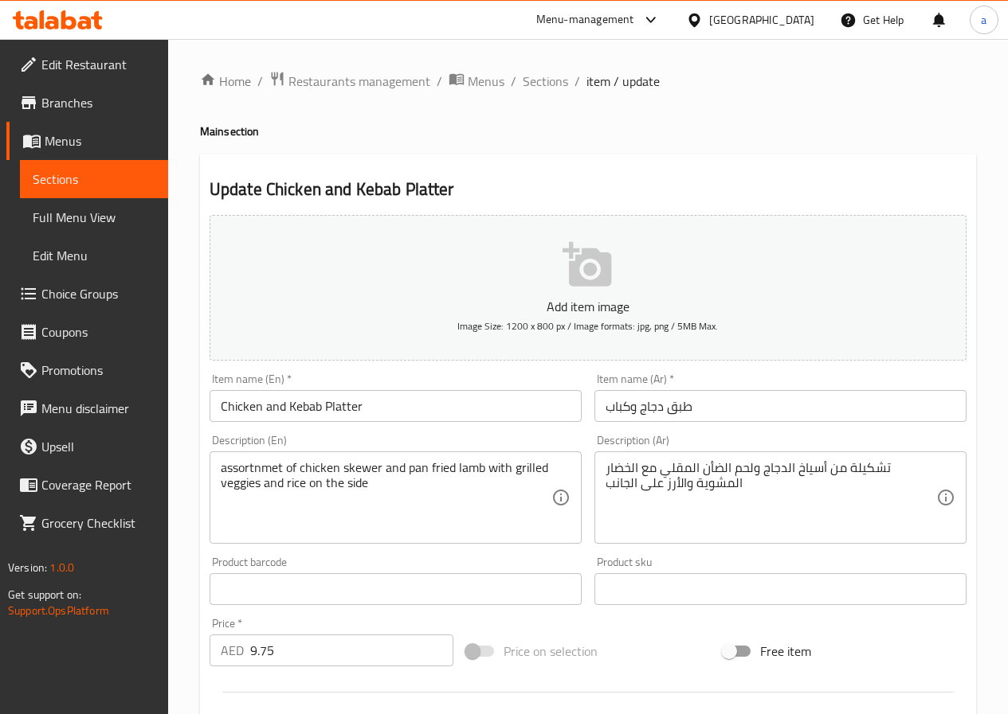
click at [397, 523] on textarea "assortnmet of chicken skewer and pan fried lamb with grilled veggies and rice o…" at bounding box center [386, 498] width 331 height 76
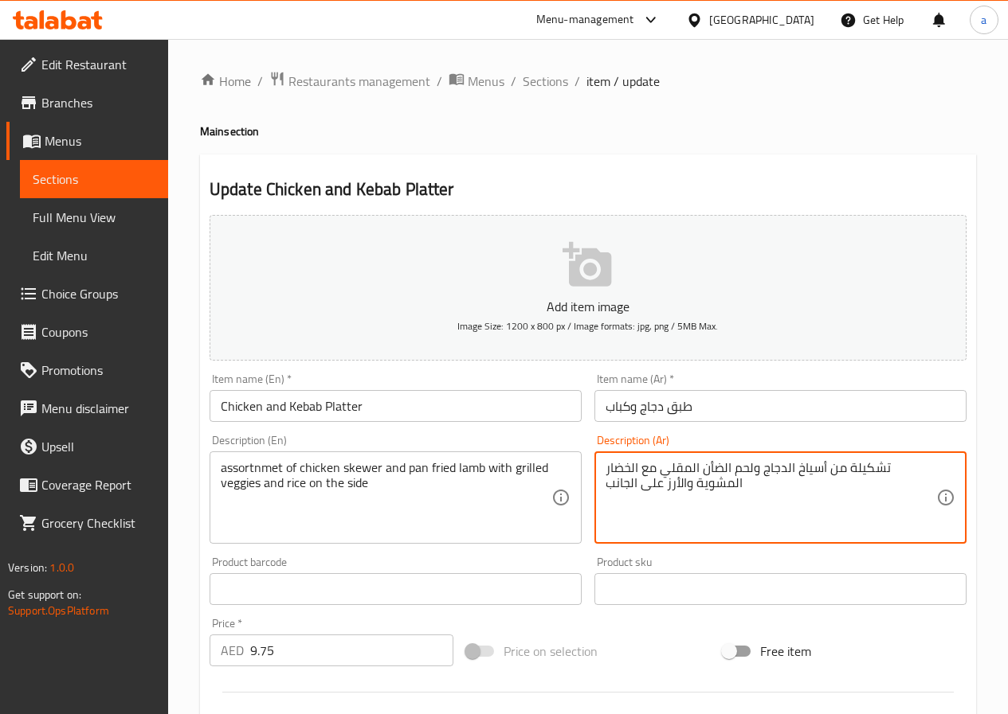
click at [604, 464] on div "تشكيلة من أسياخ الدجاج ولحم الضأن المقلي مع الخضار المشوية والأرز على الجانب De…" at bounding box center [780, 498] width 372 height 92
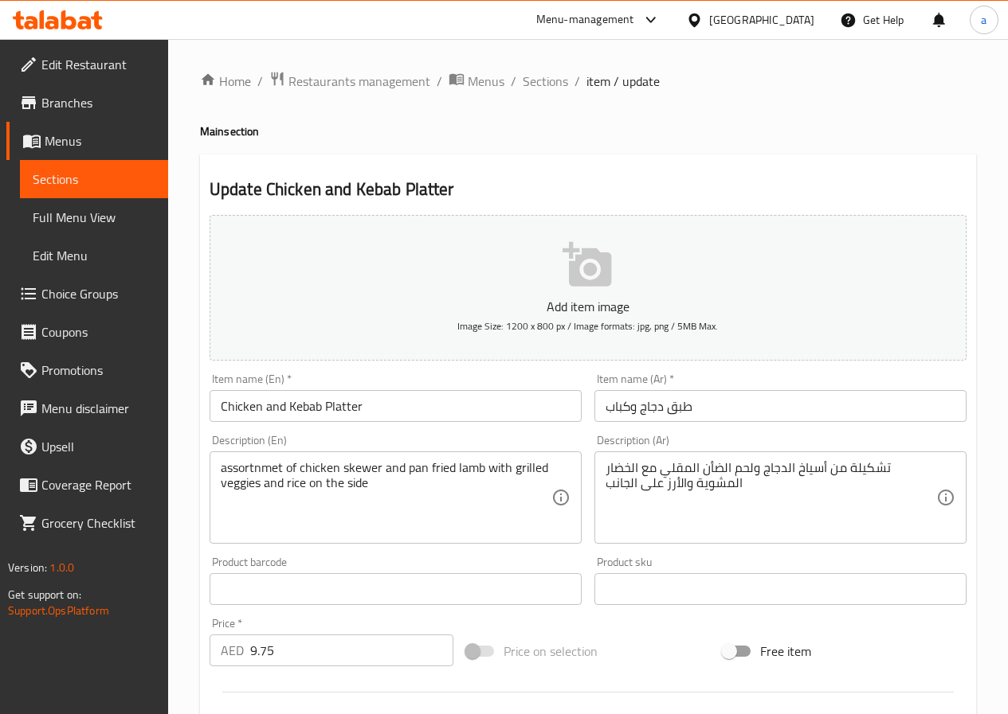
click at [604, 468] on div "تشكيلة من أسياخ الدجاج ولحم الضأن المقلي مع الخضار المشوية والأرز على الجانب De…" at bounding box center [780, 498] width 372 height 92
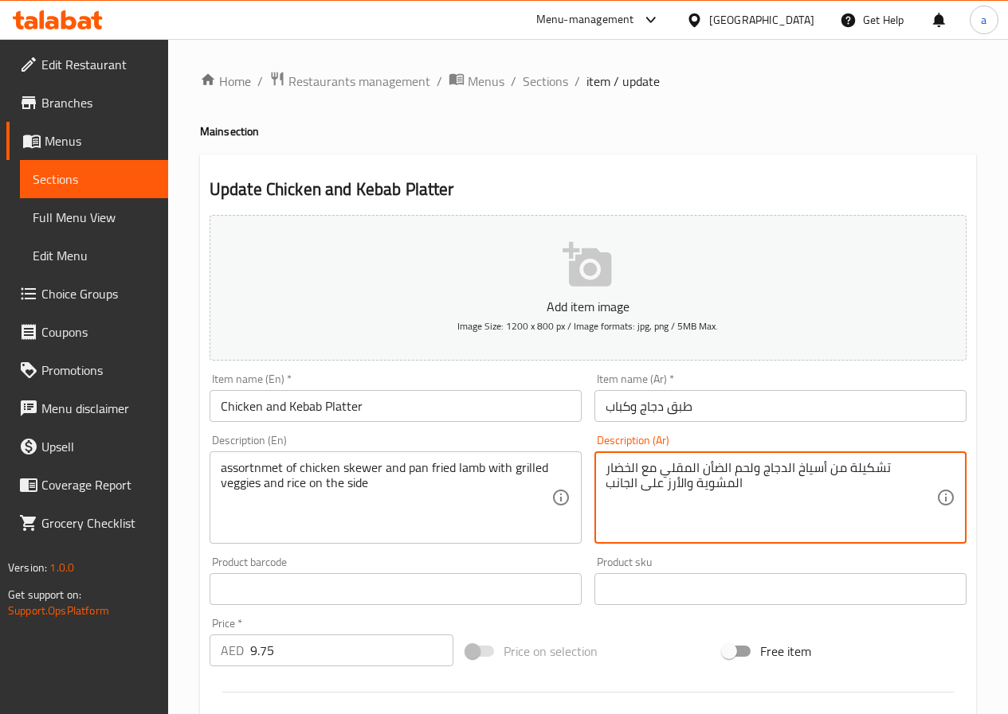
click at [616, 469] on textarea "تشكيلة من أسياخ الدجاج ولحم الضأن المقلي مع الخضار المشوية والأرز على الجانب" at bounding box center [770, 498] width 331 height 76
click at [609, 469] on textarea "تشكيلة من أسياخ الدجاج ولحم الضأن المقلي مع الخضار المشوية والأرز على الجانب" at bounding box center [770, 498] width 331 height 76
drag, startPoint x: 605, startPoint y: 469, endPoint x: 612, endPoint y: 473, distance: 8.2
click at [612, 473] on textarea "تشكيلة من أسياخ الدجاج ولحم الضأن المقلي مع الخضار المشوية والأرز على الجانب" at bounding box center [770, 498] width 331 height 76
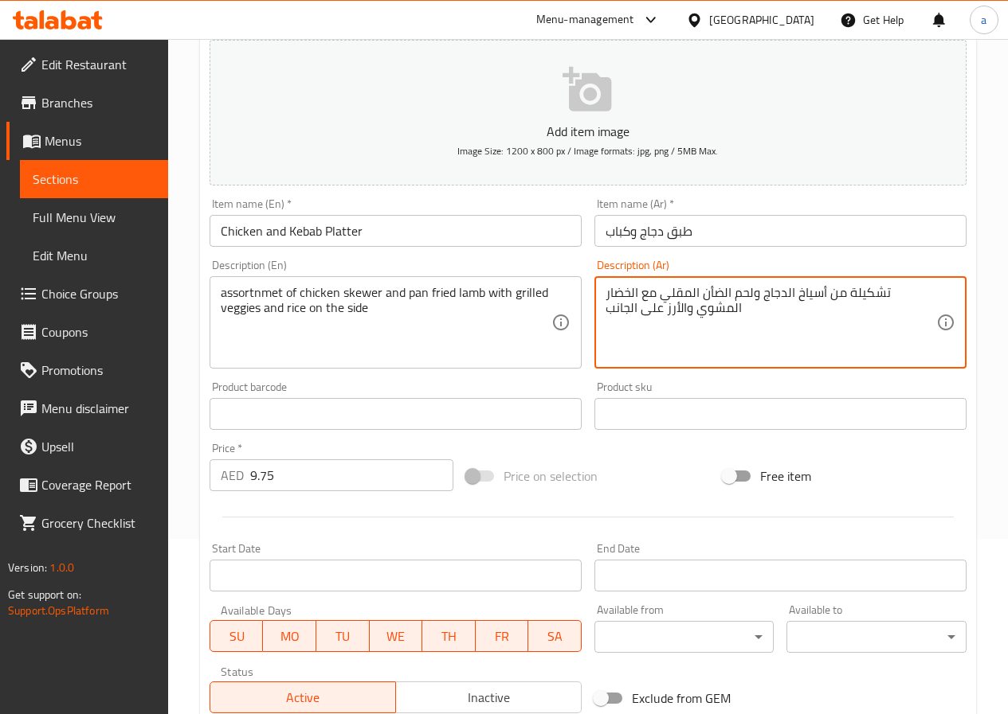
scroll to position [411, 0]
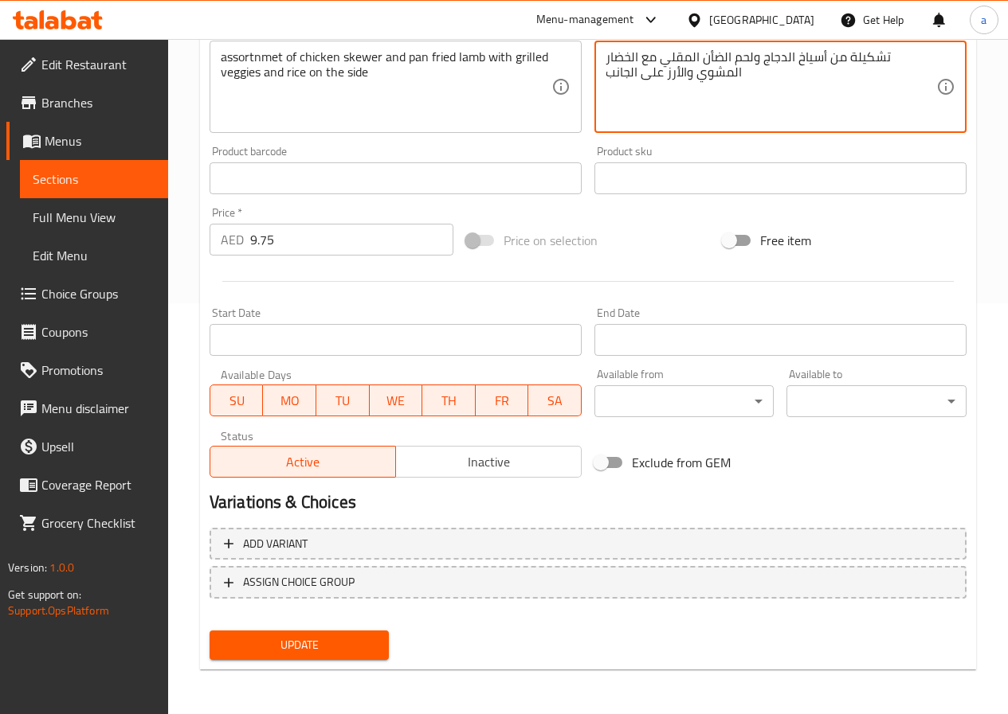
type textarea "تشكيلة من أسياخ الدجاج ولحم الضأن المقلي مع الخضار المشوي والأرز على الجانب"
click at [300, 642] on span "Update" at bounding box center [299, 646] width 155 height 20
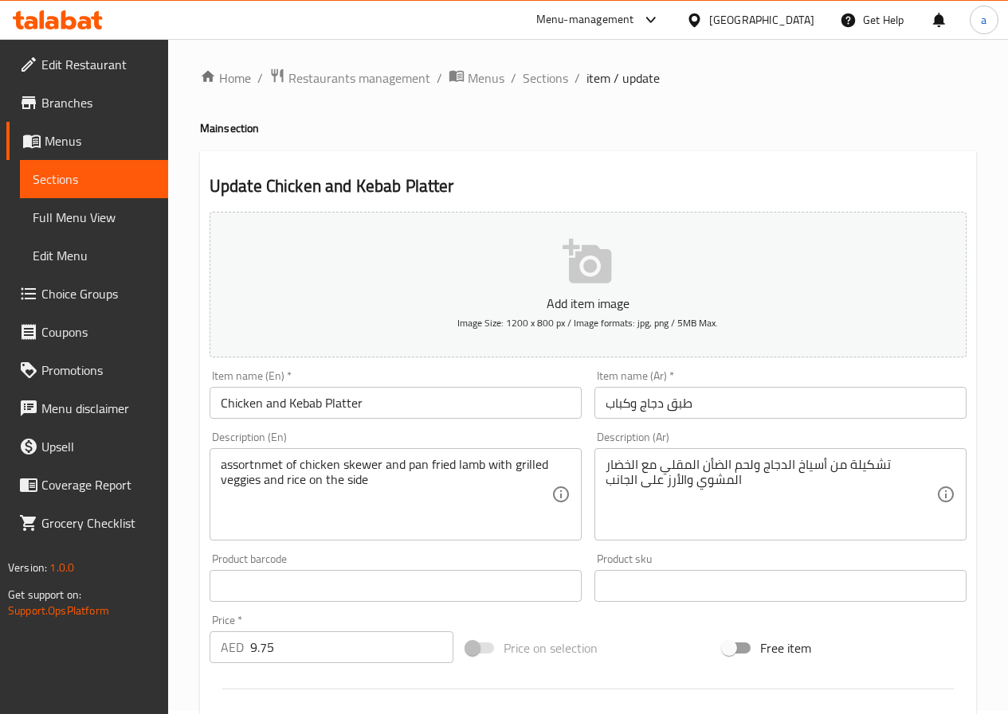
scroll to position [0, 0]
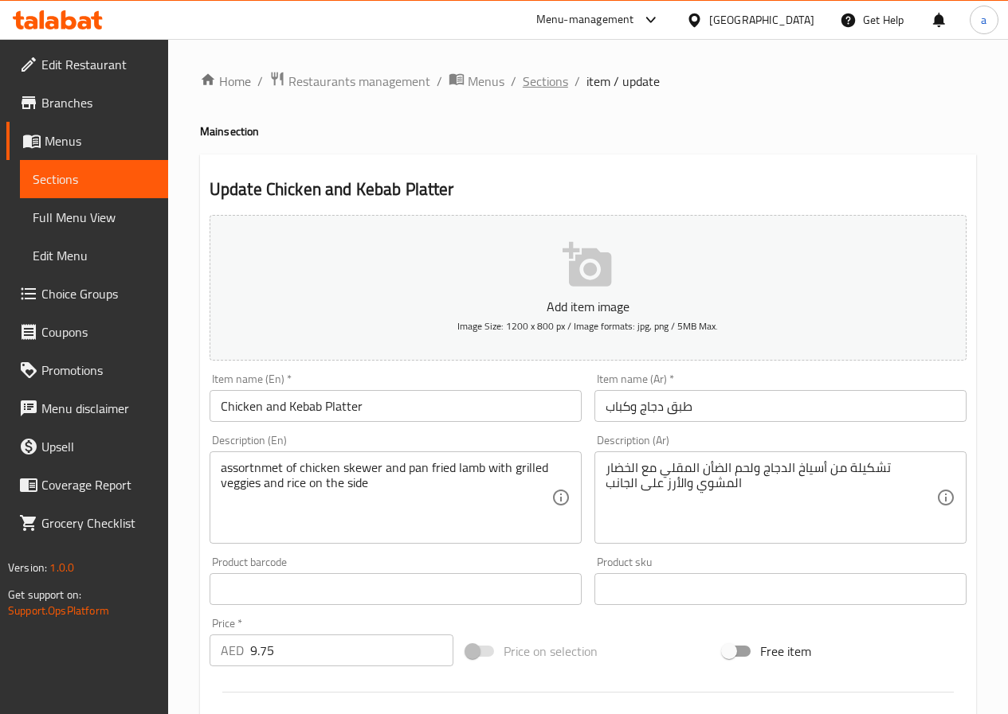
click at [538, 88] on span "Sections" at bounding box center [544, 81] width 45 height 19
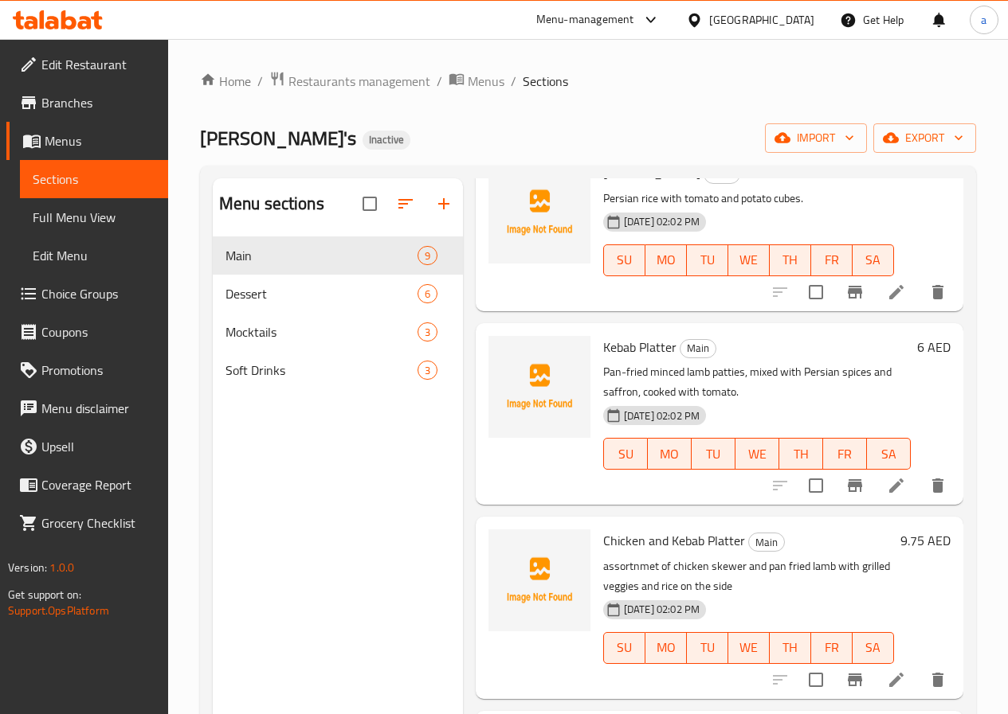
scroll to position [223, 0]
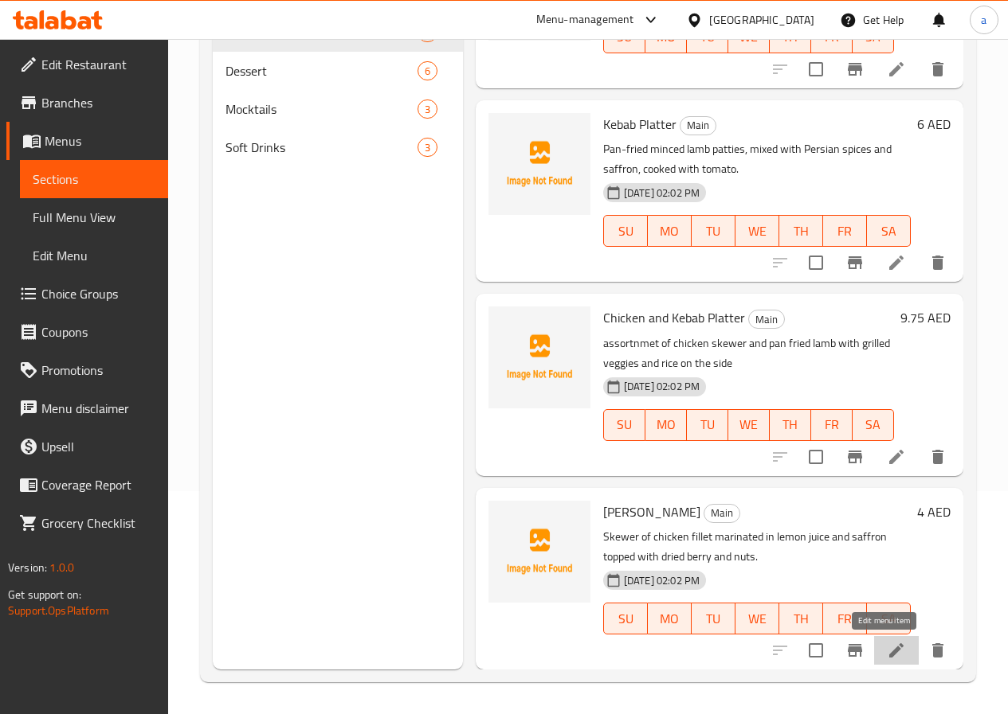
click at [888, 652] on icon at bounding box center [895, 650] width 19 height 19
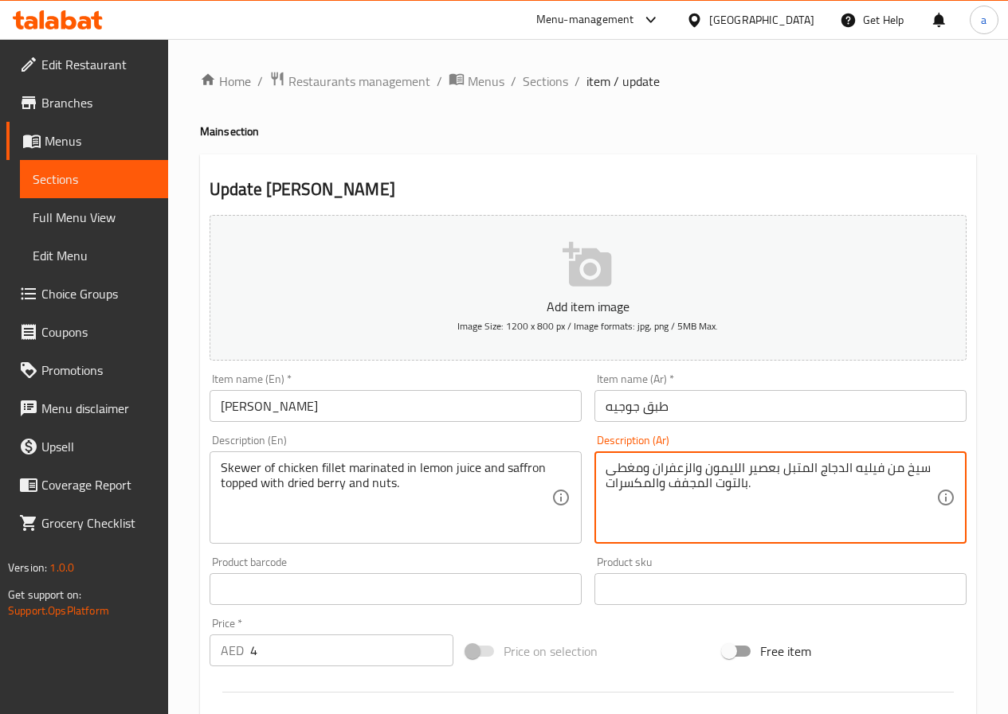
drag, startPoint x: 815, startPoint y: 471, endPoint x: 848, endPoint y: 475, distance: 33.8
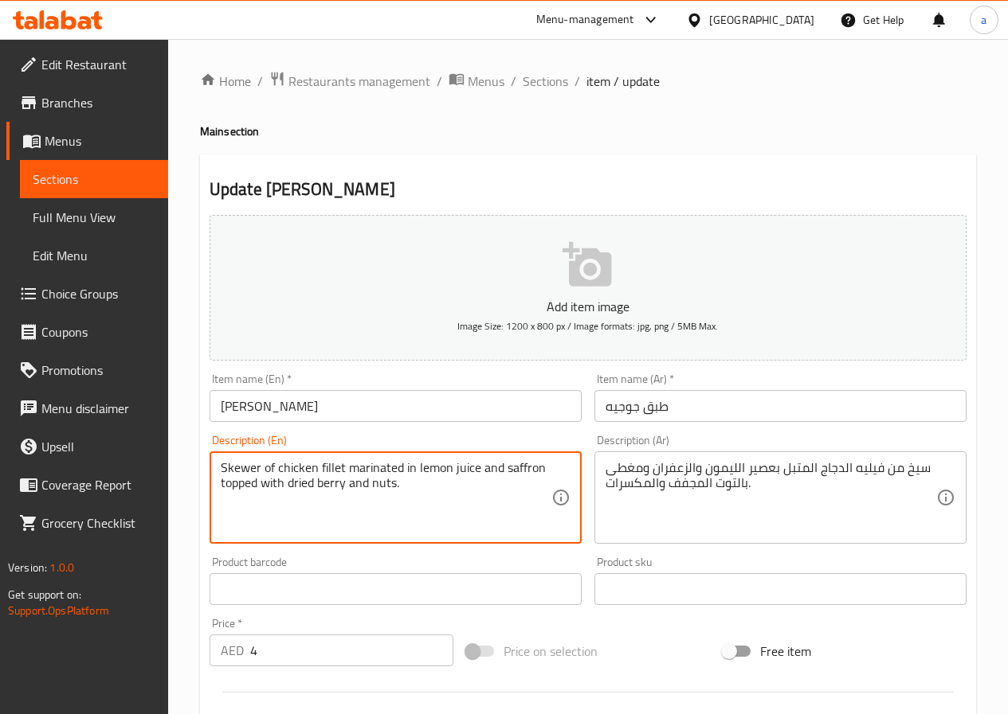
drag, startPoint x: 340, startPoint y: 467, endPoint x: 296, endPoint y: 474, distance: 44.4
click at [342, 468] on textarea "Skewer of chicken fillet marinated in lemon juice and saffron topped with dried…" at bounding box center [386, 498] width 331 height 76
drag, startPoint x: 342, startPoint y: 468, endPoint x: 296, endPoint y: 468, distance: 45.4
click at [296, 468] on textarea "Skewer of chicken fillet marinated in lemon juice and saffron topped with dried…" at bounding box center [386, 498] width 331 height 76
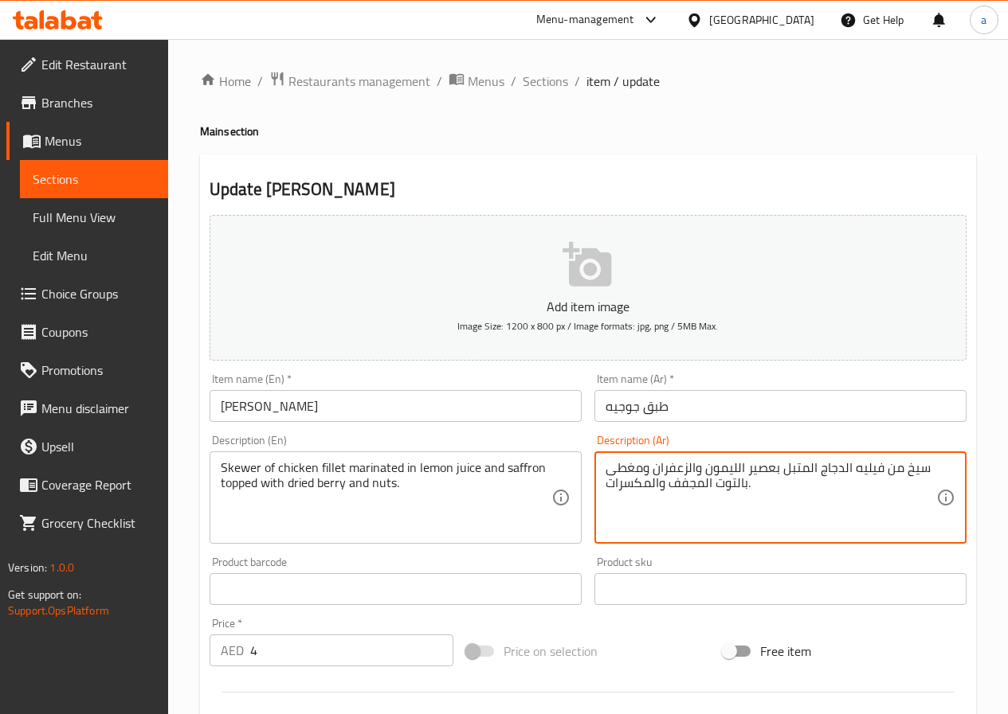
drag, startPoint x: 818, startPoint y: 471, endPoint x: 850, endPoint y: 476, distance: 32.3
click at [882, 468] on textarea "سيخ من فيليه الدجاج المتبل بعصير الليمون والزعفران ومغطى بالتوت المجفف والمكسرا…" at bounding box center [770, 498] width 331 height 76
paste textarea "الدجاج"
drag, startPoint x: 770, startPoint y: 468, endPoint x: 803, endPoint y: 472, distance: 32.9
click at [803, 472] on textarea "سيخ من الدجاج فيليه الدجاج المتبل بعصير الليمون والزعفران ومغطى بالتوت المجفف و…" at bounding box center [770, 498] width 331 height 76
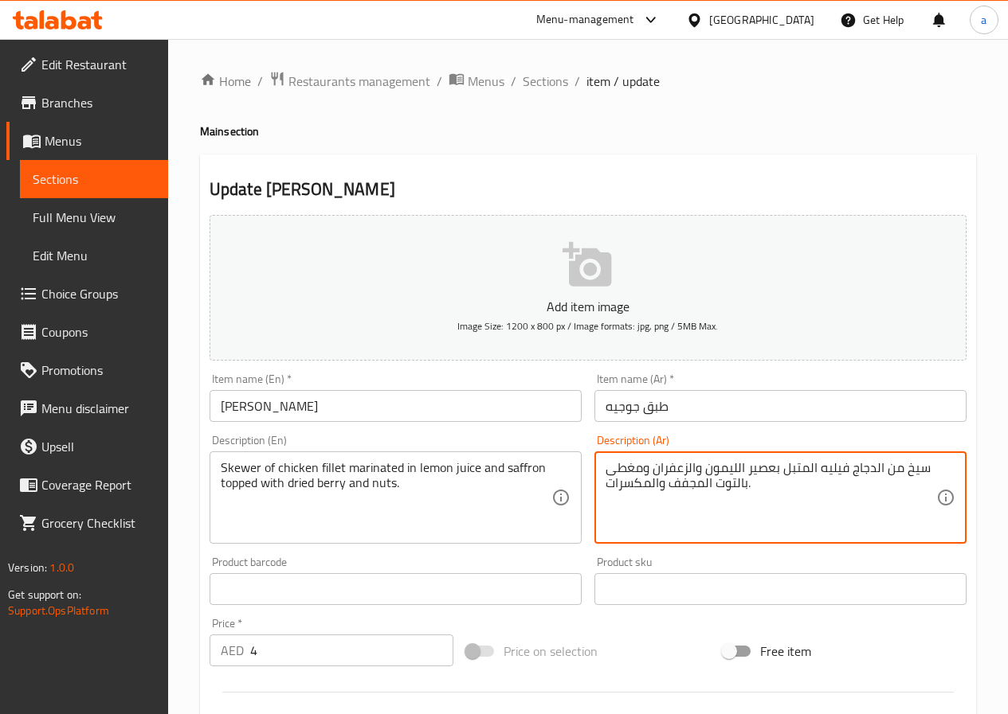
click at [846, 468] on textarea "سيخ من الدجاج فيليه المتبل بعصير الليمون والزعفران ومغطى بالتوت المجفف والمكسرا…" at bounding box center [770, 498] width 331 height 76
type textarea "سيخ من الدجاج الفيليه المتبل بعصير الليمون والزعفران ومغطى بالتوت المجفف والمكس…"
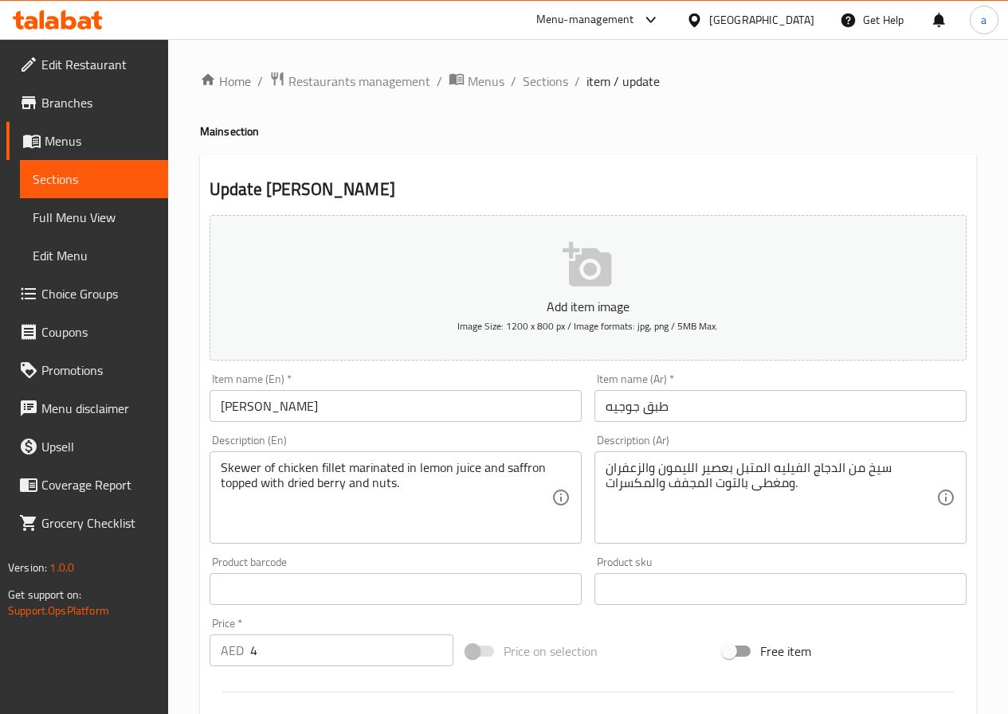
scroll to position [411, 0]
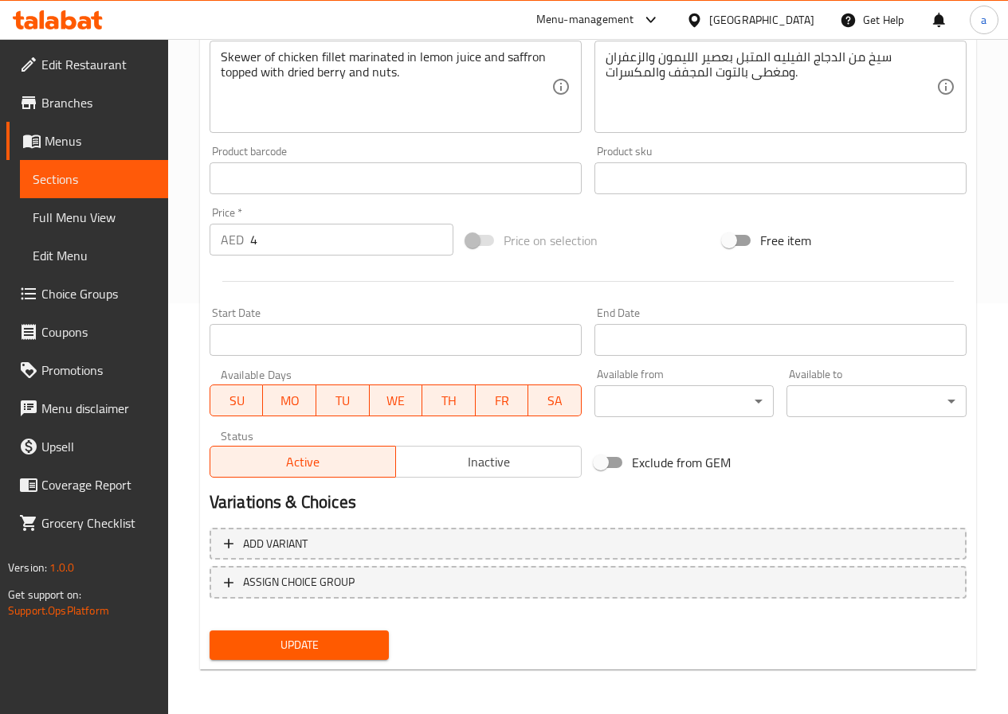
click at [293, 656] on span "Update" at bounding box center [299, 646] width 155 height 20
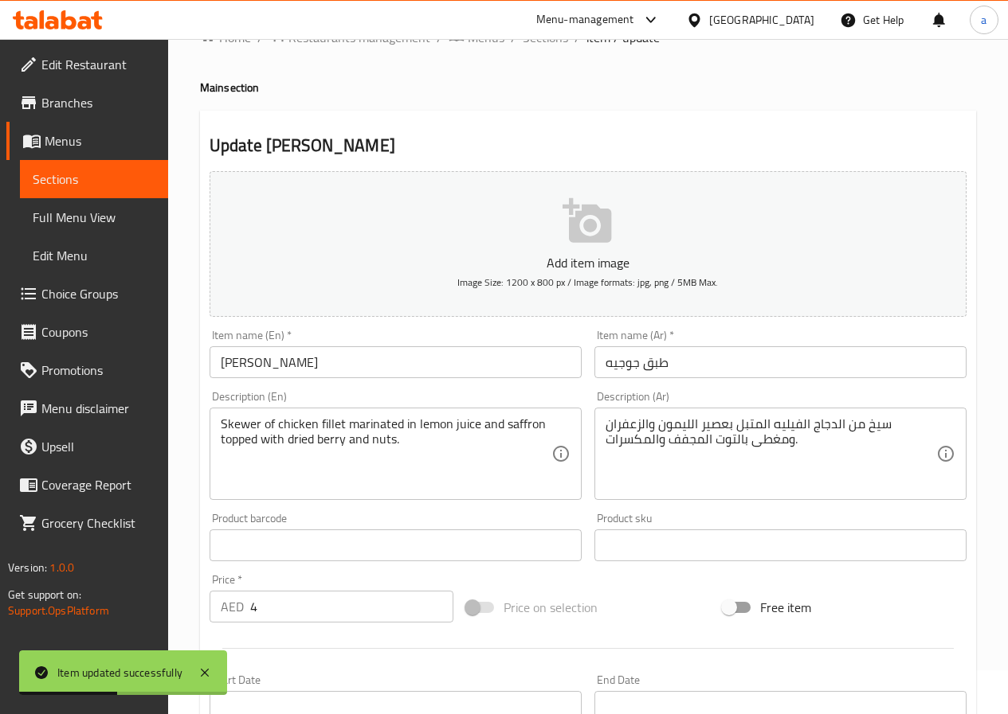
scroll to position [0, 0]
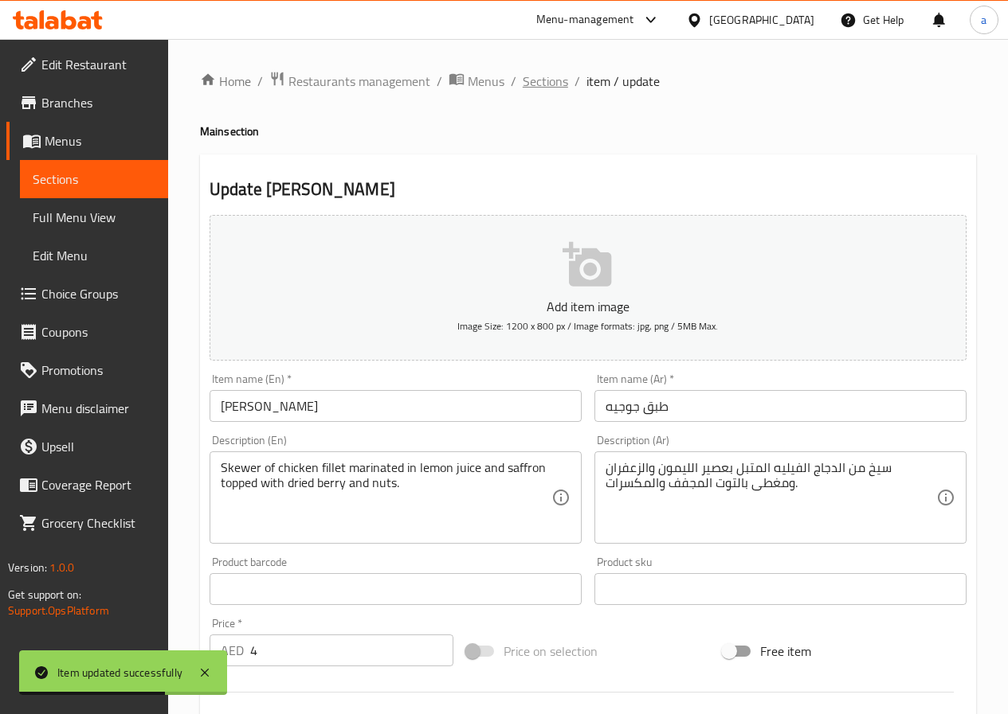
click at [537, 84] on span "Sections" at bounding box center [544, 81] width 45 height 19
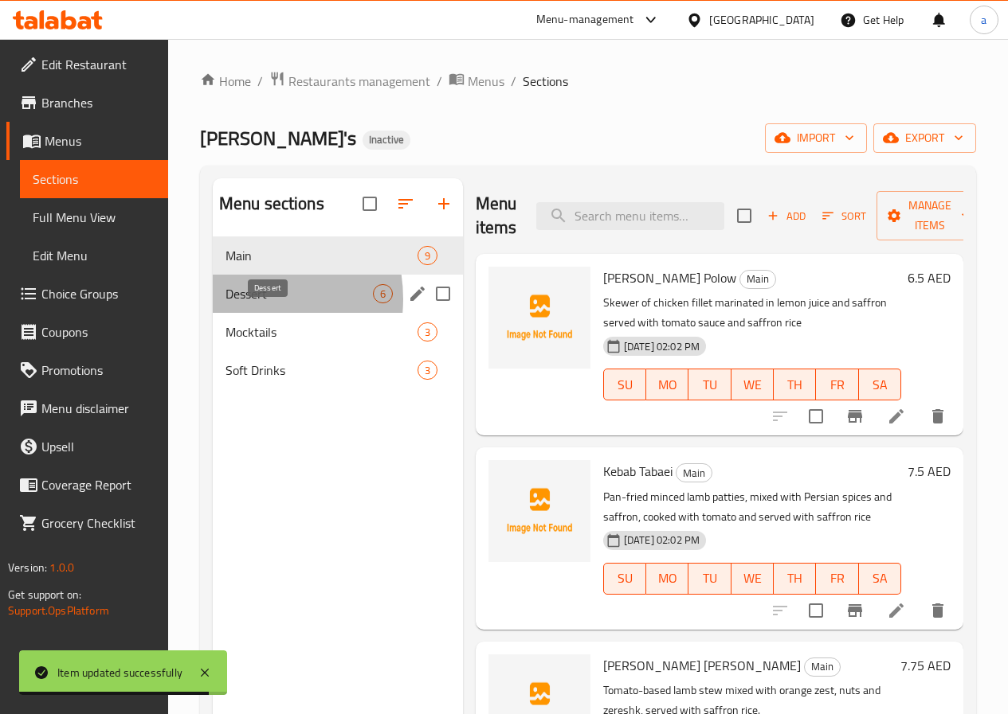
click at [238, 303] on span "Dessert" at bounding box center [298, 293] width 147 height 19
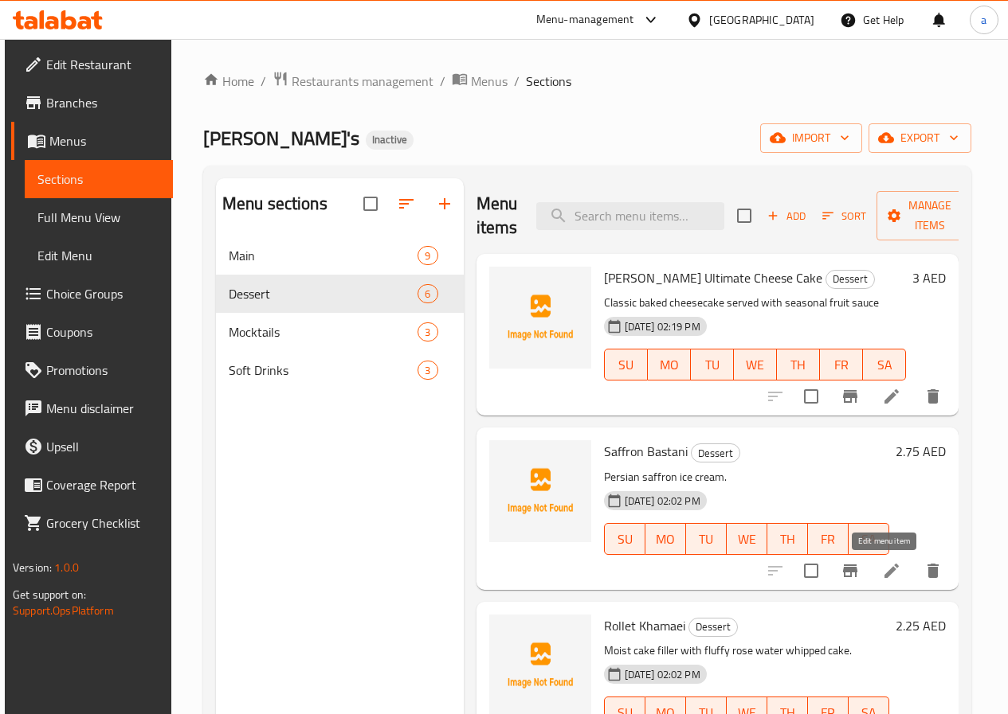
click at [882, 577] on icon at bounding box center [891, 571] width 19 height 19
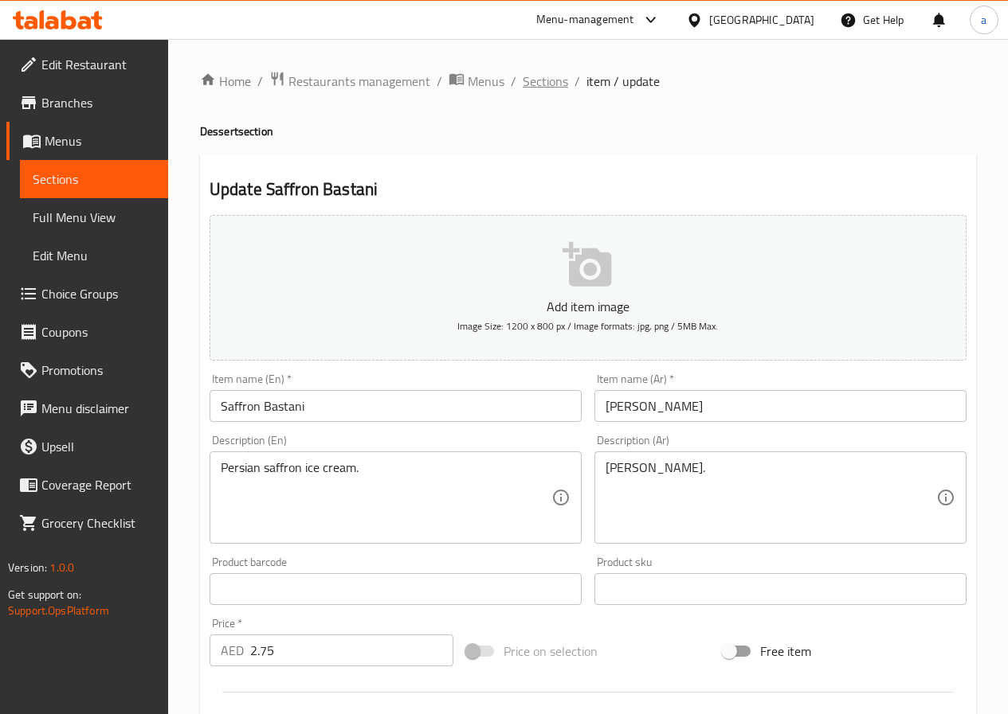
click at [541, 81] on span "Sections" at bounding box center [544, 81] width 45 height 19
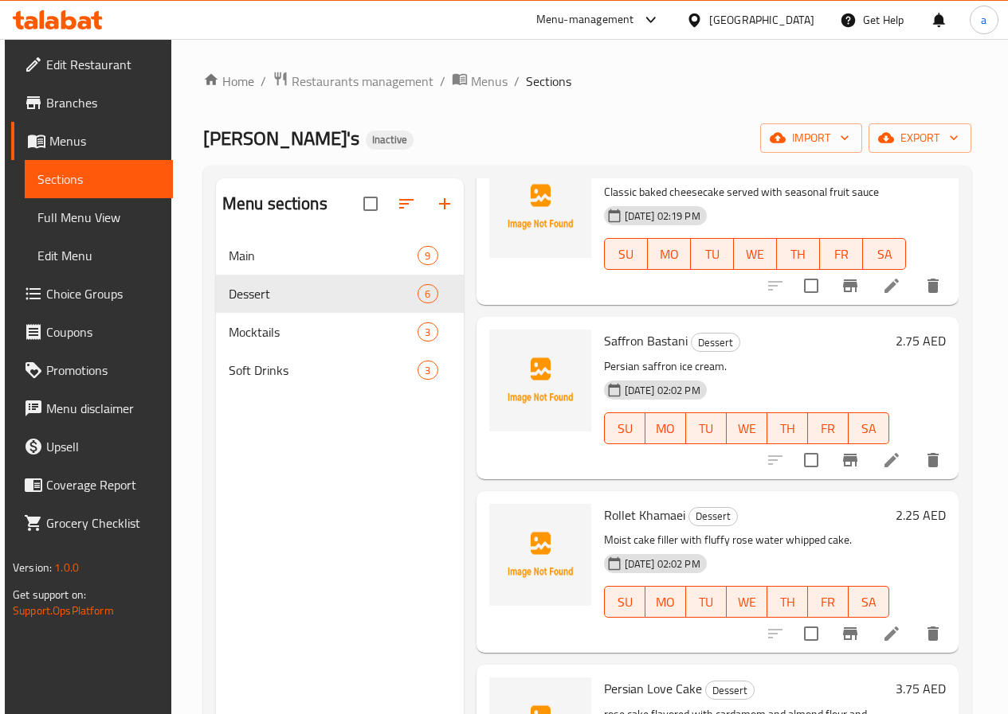
scroll to position [159, 0]
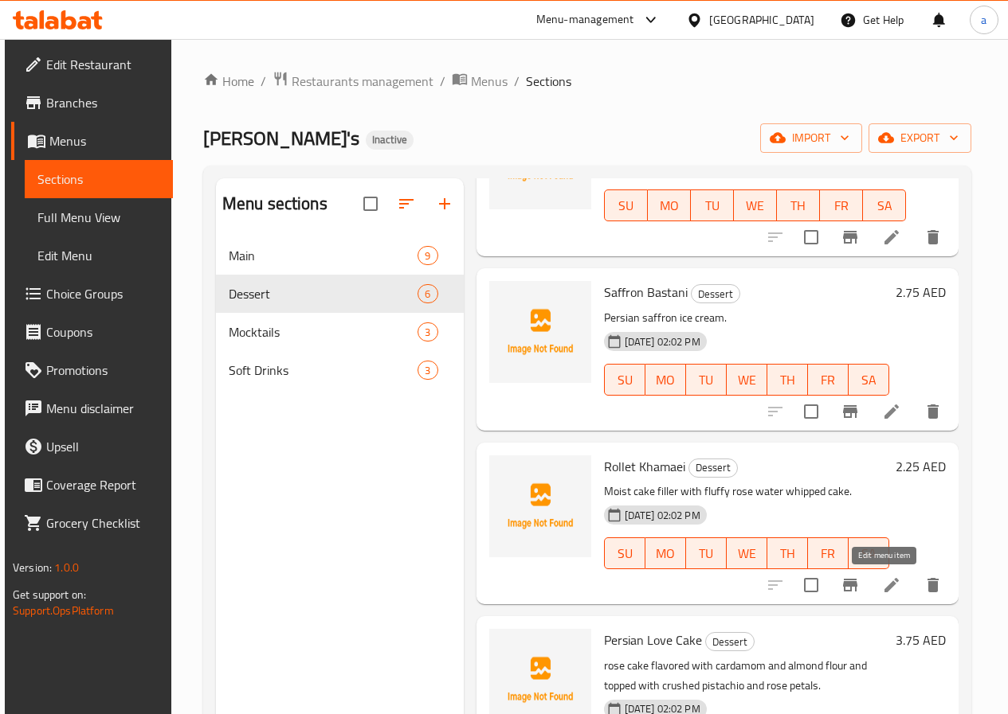
click at [882, 586] on icon at bounding box center [891, 585] width 19 height 19
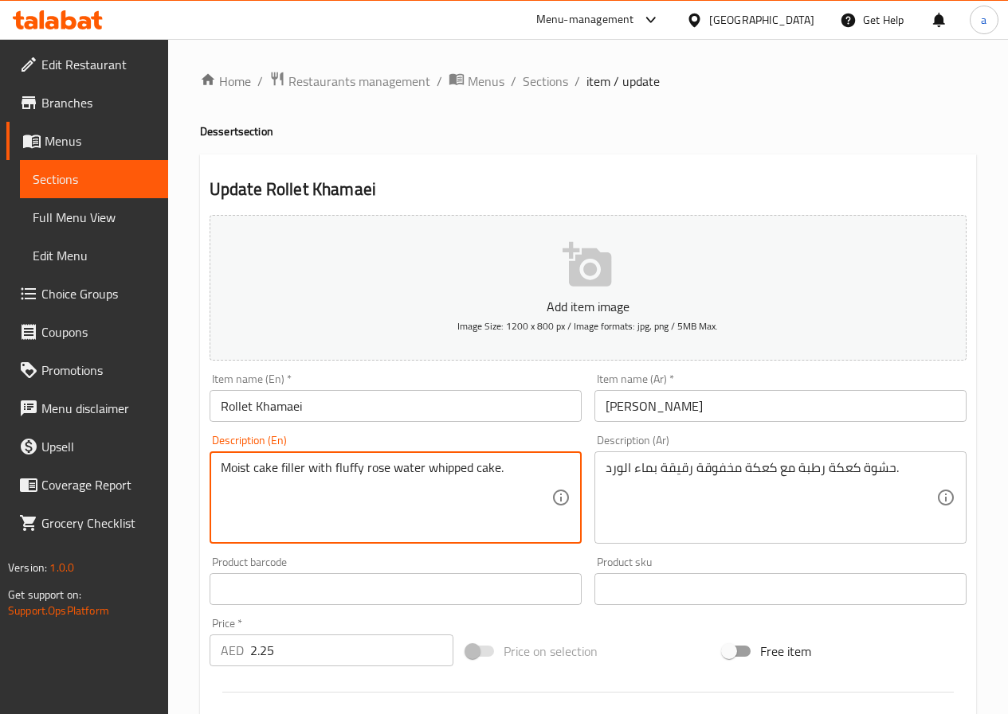
drag, startPoint x: 502, startPoint y: 468, endPoint x: 210, endPoint y: 471, distance: 291.5
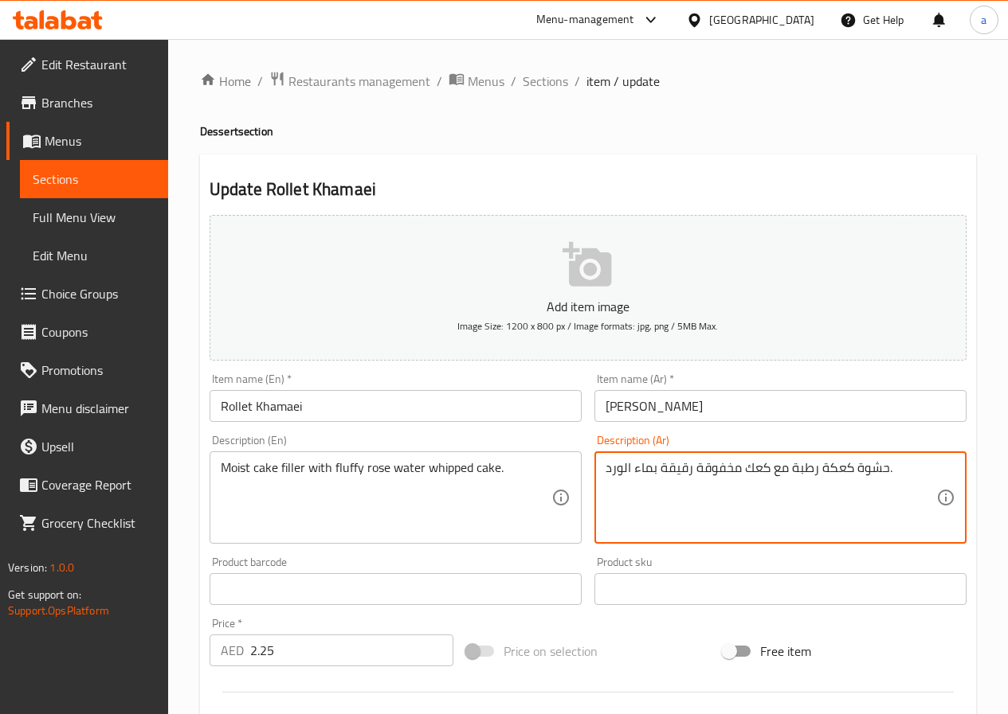
click at [818, 468] on textarea "حشوة كعكة رطبة مع كعك مخفوقة رقيقة بماء الورد." at bounding box center [770, 498] width 331 height 76
type textarea "حشوة كعك رطبة مع كعك مخفوقة رقيقة بماء الورد."
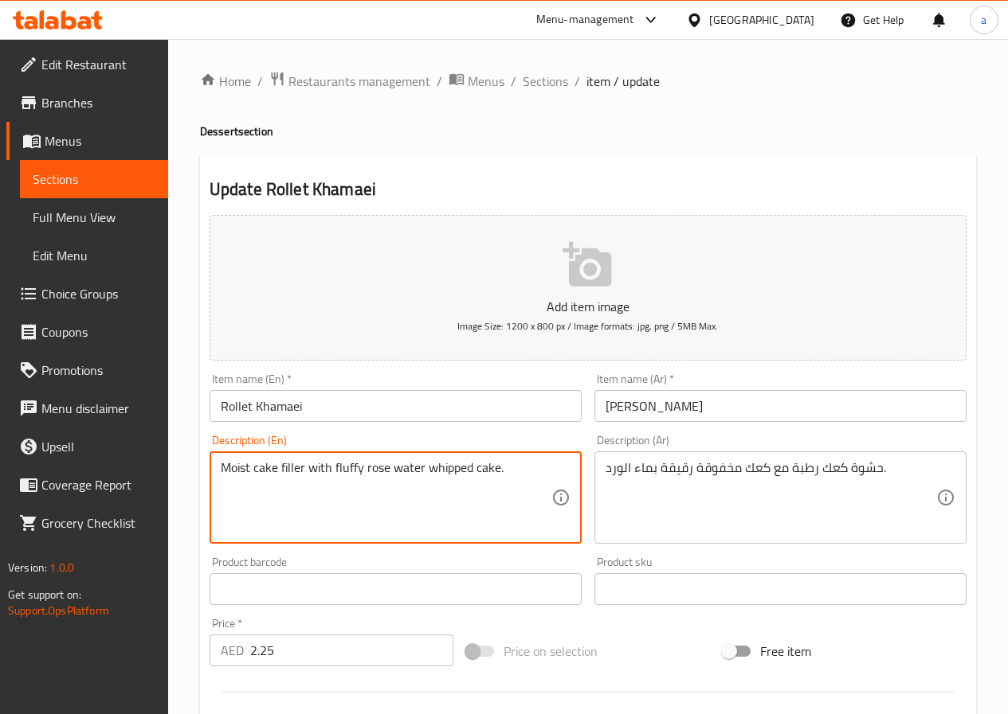
drag, startPoint x: 276, startPoint y: 469, endPoint x: 209, endPoint y: 463, distance: 67.2
drag, startPoint x: 501, startPoint y: 472, endPoint x: 423, endPoint y: 470, distance: 78.1
click at [423, 470] on textarea "Moist cake filler with fluffy rose water whipped cake." at bounding box center [386, 498] width 331 height 76
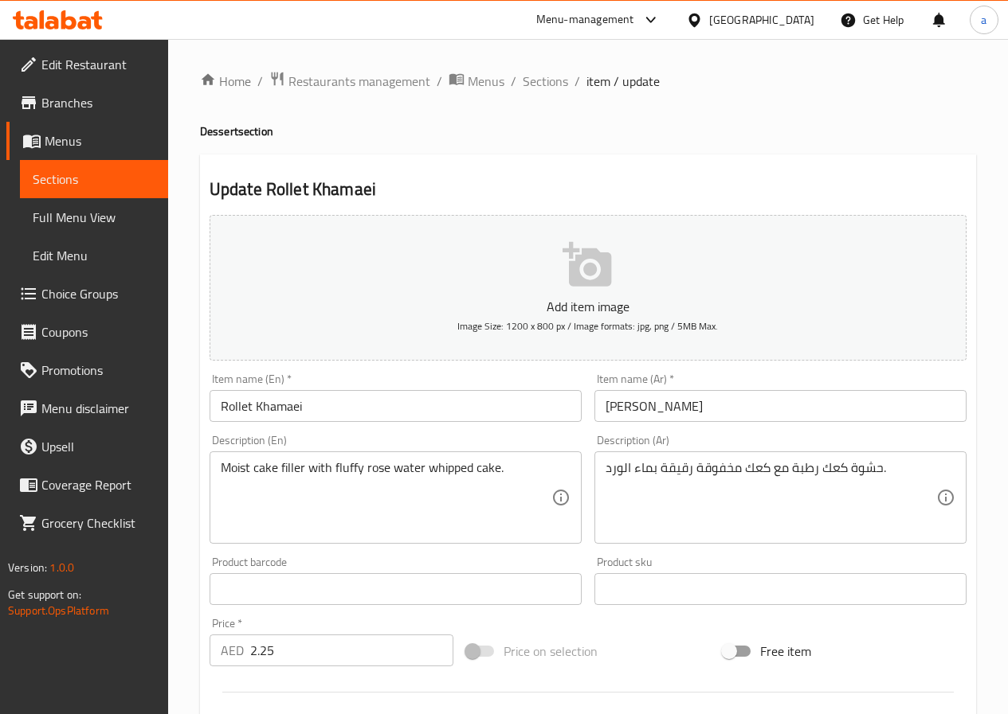
drag, startPoint x: 603, startPoint y: 472, endPoint x: 662, endPoint y: 471, distance: 58.9
click at [662, 471] on div "حشوة كعك رطبة مع كعك مخفوقة رقيقة بماء الورد. Description (Ar)" at bounding box center [780, 498] width 372 height 92
drag, startPoint x: 603, startPoint y: 469, endPoint x: 691, endPoint y: 477, distance: 88.8
click at [691, 477] on div "حشوة كعك رطبة مع كعك مخفوقة رقيقة بماء الورد. Description (Ar)" at bounding box center [780, 498] width 372 height 92
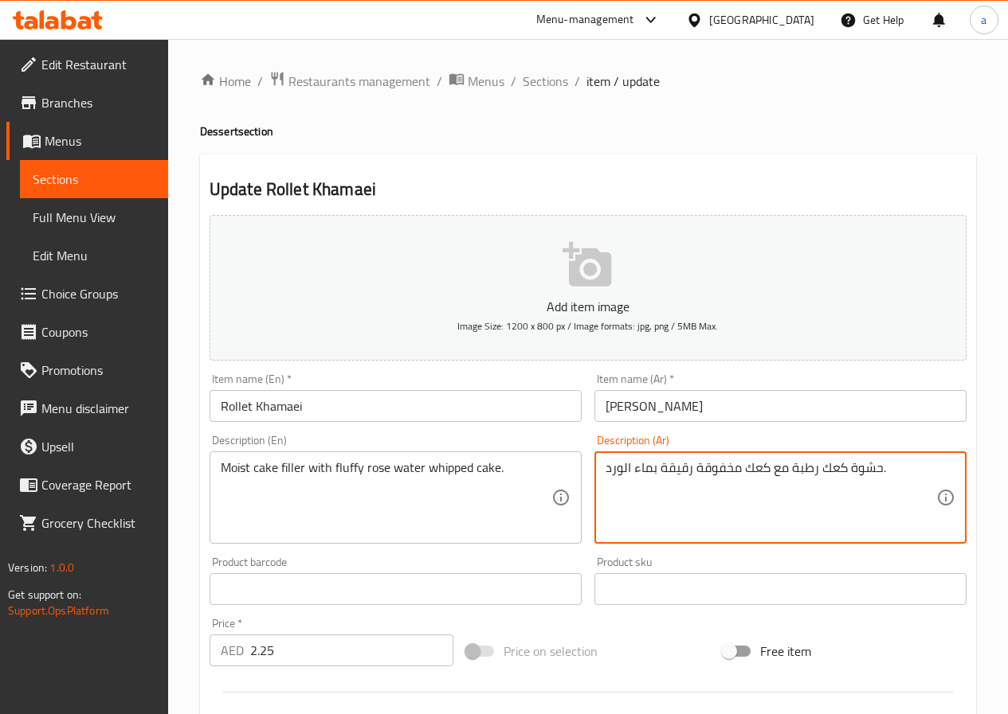
click at [605, 470] on textarea "حشوة كعك رطبة مع كعك مخفوقة رقيقة بماء الورد." at bounding box center [770, 498] width 331 height 76
type textarea "كعك طري محشو مع"
click at [559, 78] on span "Sections" at bounding box center [544, 81] width 45 height 19
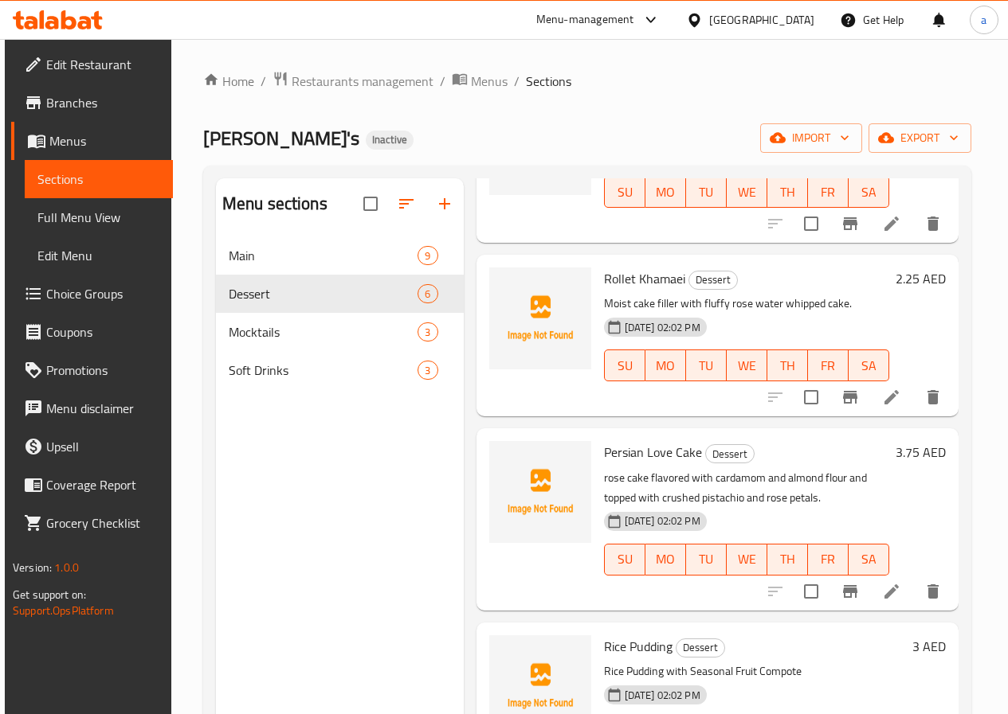
scroll to position [319, 0]
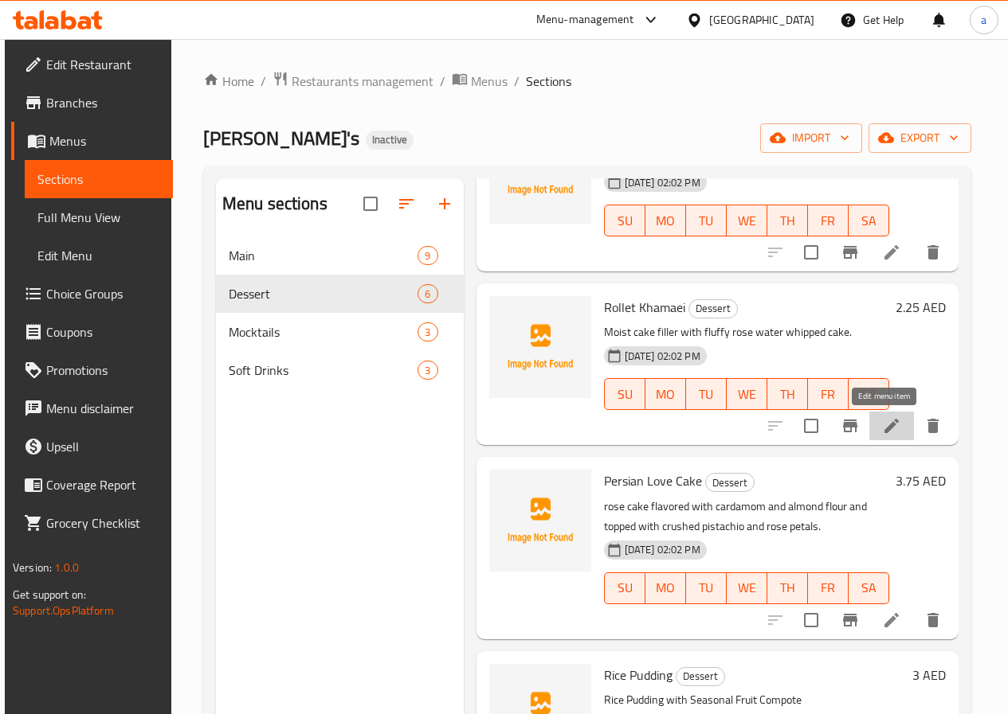
click at [885, 431] on icon at bounding box center [891, 426] width 19 height 19
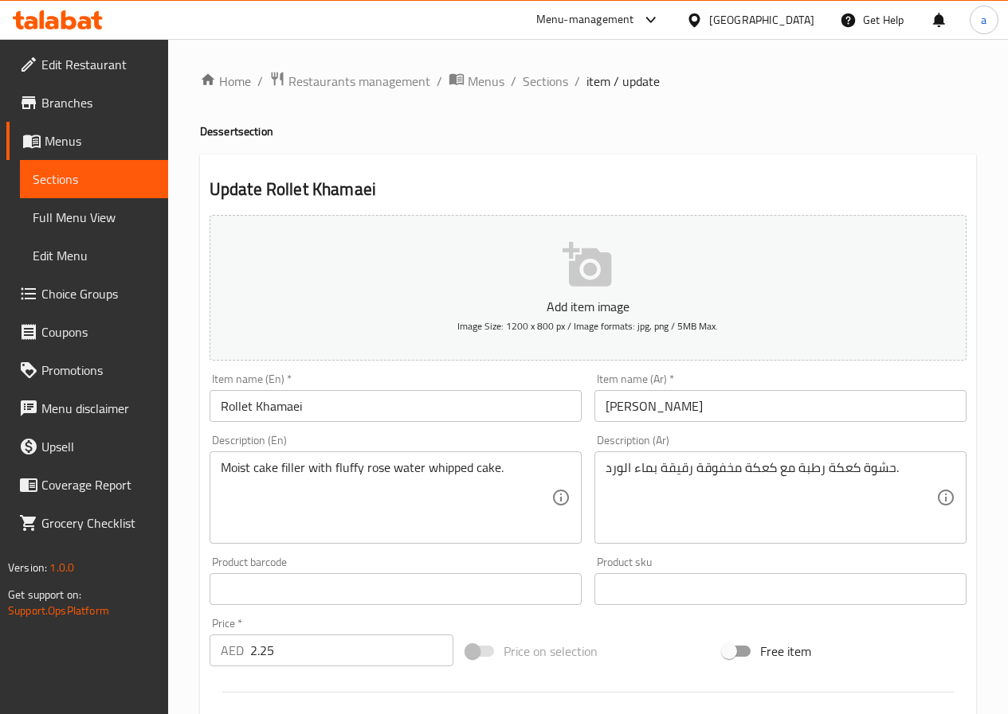
drag, startPoint x: 601, startPoint y: 465, endPoint x: 819, endPoint y: 475, distance: 218.4
click at [819, 475] on div "حشوة كعكة رطبة مع كعكة مخفوقة رقيقة بماء الورد. Description (Ar)" at bounding box center [780, 498] width 372 height 92
drag, startPoint x: 601, startPoint y: 467, endPoint x: 652, endPoint y: 479, distance: 51.8
click at [673, 483] on div "حشوة كعكة رطبة مع كعكة مخفوقة رقيقة بماء الورد. Description (Ar)" at bounding box center [780, 498] width 372 height 92
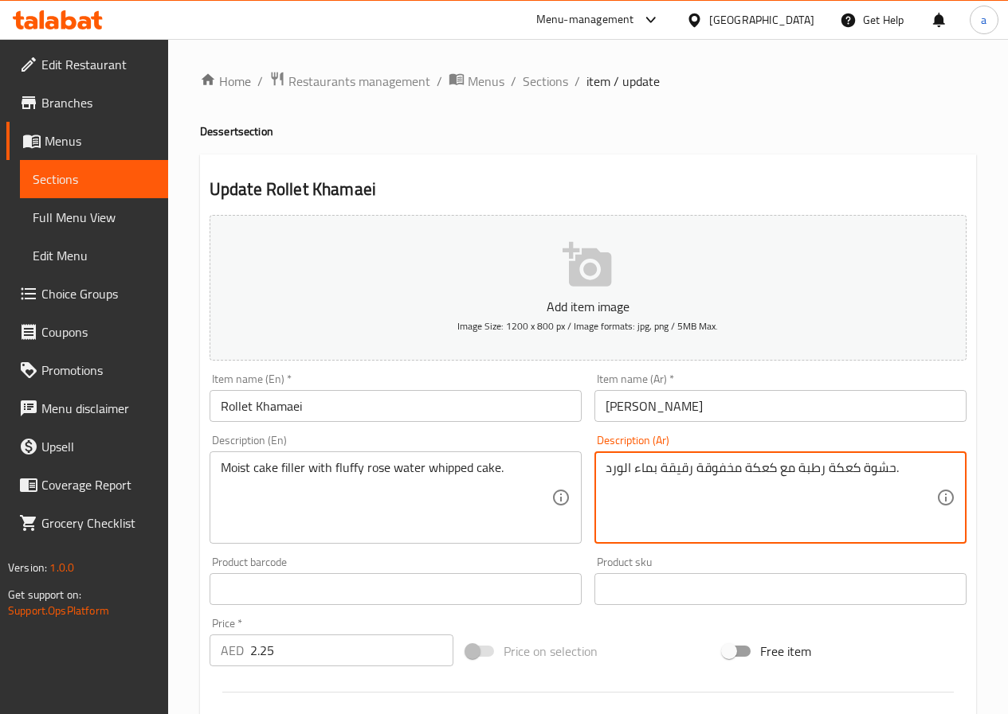
click at [609, 468] on textarea "حشوة كعكة رطبة مع كعكة مخفوقة رقيقة بماء الورد." at bounding box center [770, 498] width 331 height 76
click at [730, 468] on textarea "كيك طريو محشوه بالكيك المخفق" at bounding box center [770, 498] width 331 height 76
click at [738, 469] on textarea "كيك طريو محشوه بالكيك المخفق" at bounding box center [770, 498] width 331 height 76
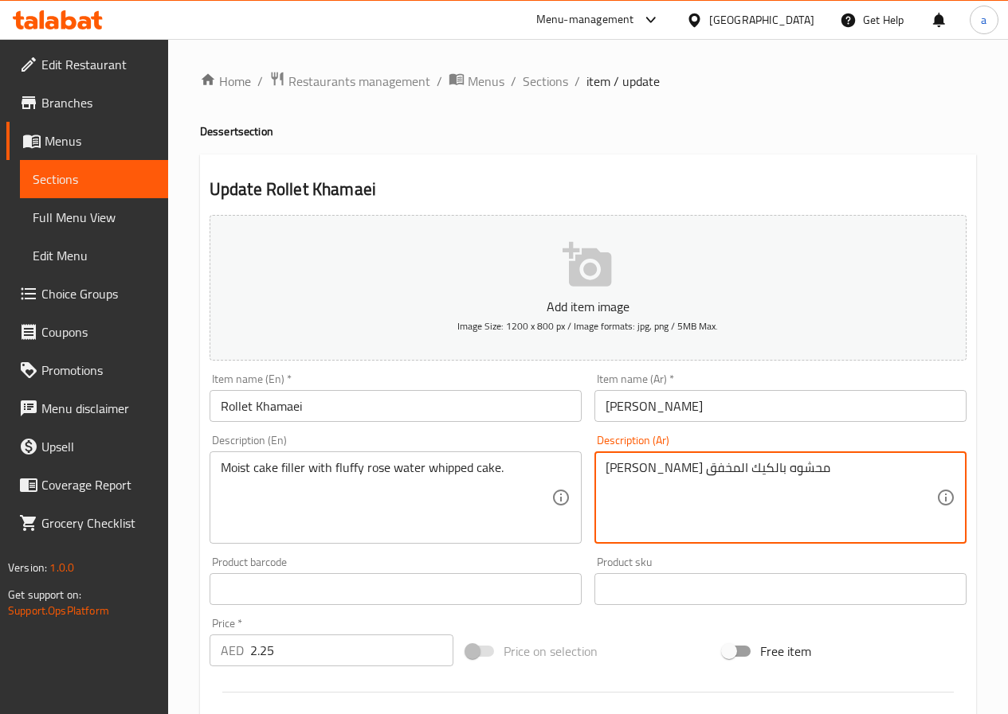
click at [731, 471] on textarea "كيك طريو محشوه بالكيك المخفق" at bounding box center [770, 498] width 331 height 76
click at [605, 468] on textarea "كيك طري محشوه بالكيك المخفق" at bounding box center [770, 498] width 331 height 76
click at [789, 468] on textarea "كيك طري محشوه بالكيك المخفق" at bounding box center [770, 498] width 331 height 76
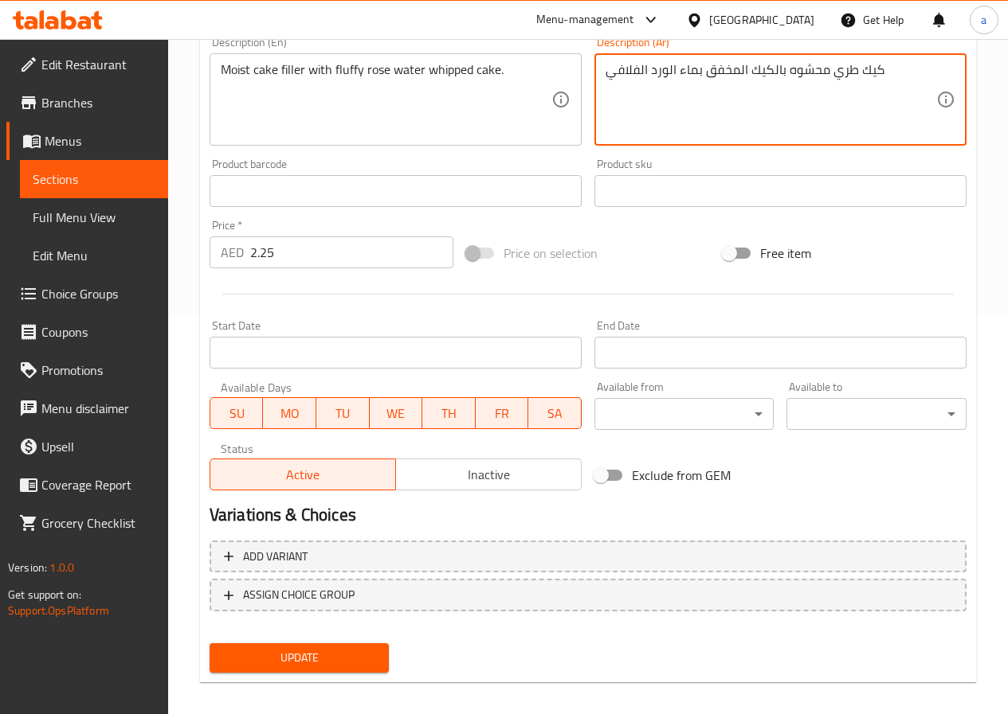
scroll to position [411, 0]
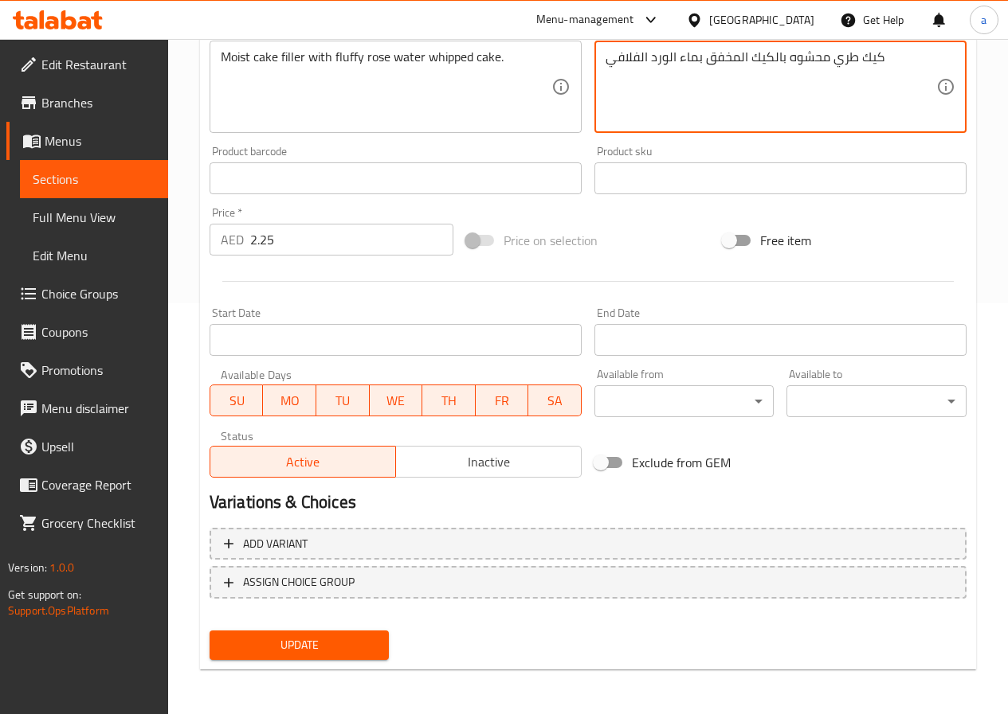
type textarea "كيك طري محشوه بالكيك المخفق بماء الورد الفلافي"
click at [321, 652] on span "Update" at bounding box center [299, 646] width 155 height 20
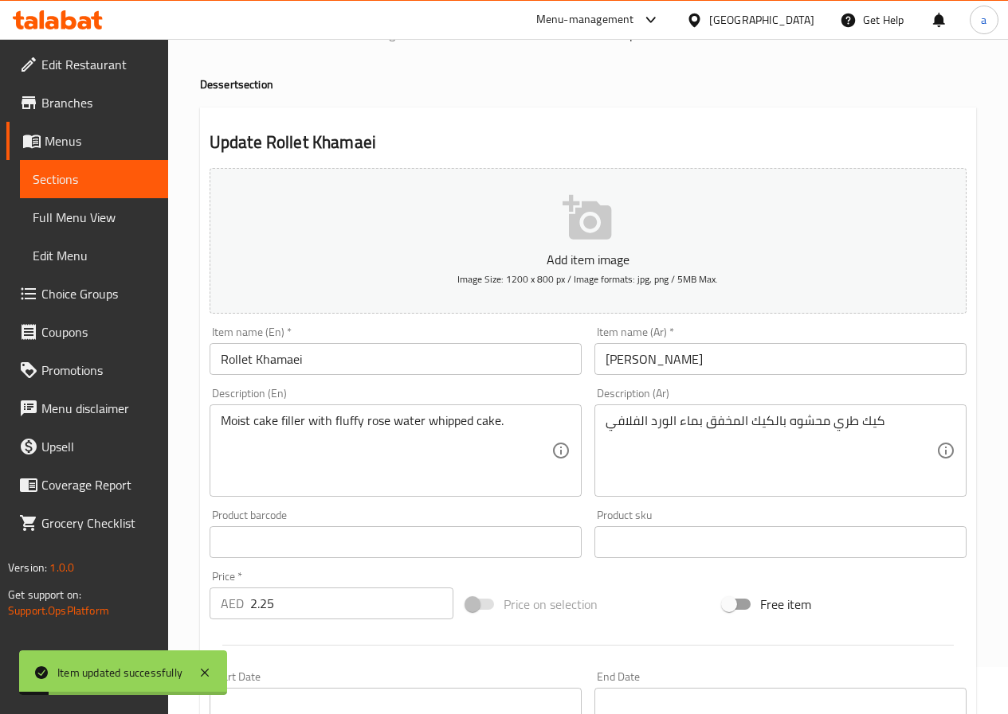
scroll to position [0, 0]
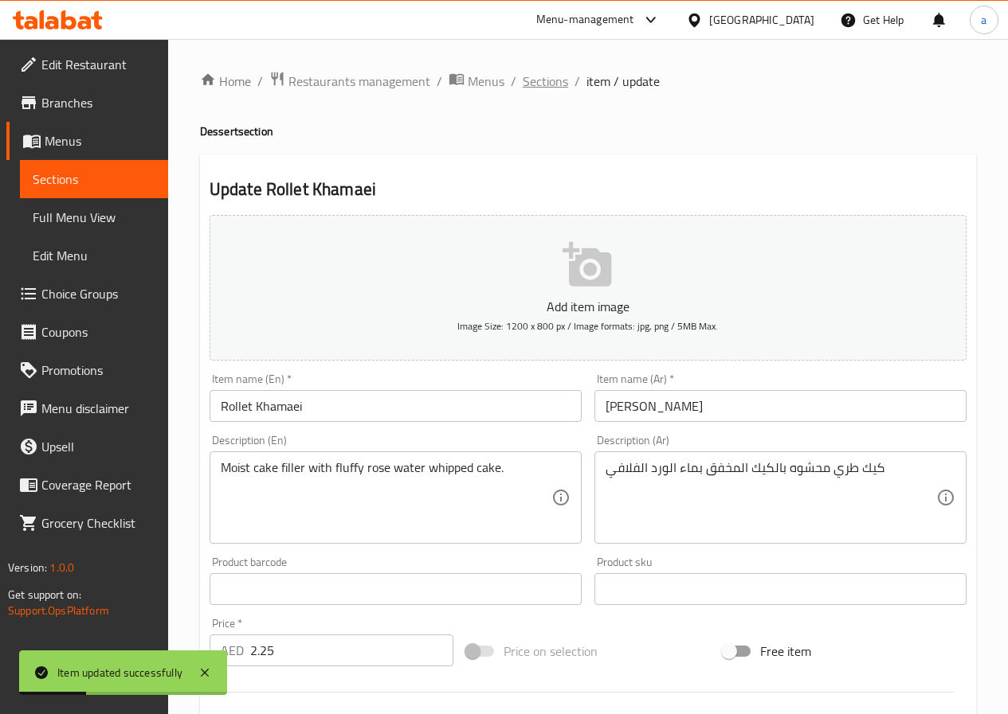
click at [534, 80] on span "Sections" at bounding box center [544, 81] width 45 height 19
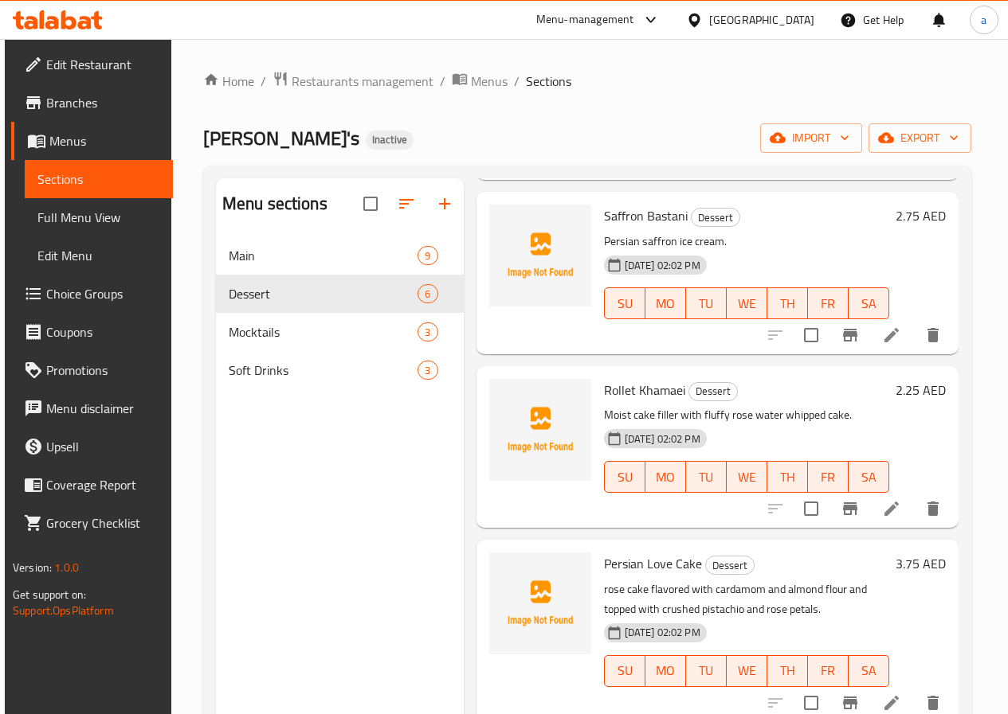
scroll to position [239, 0]
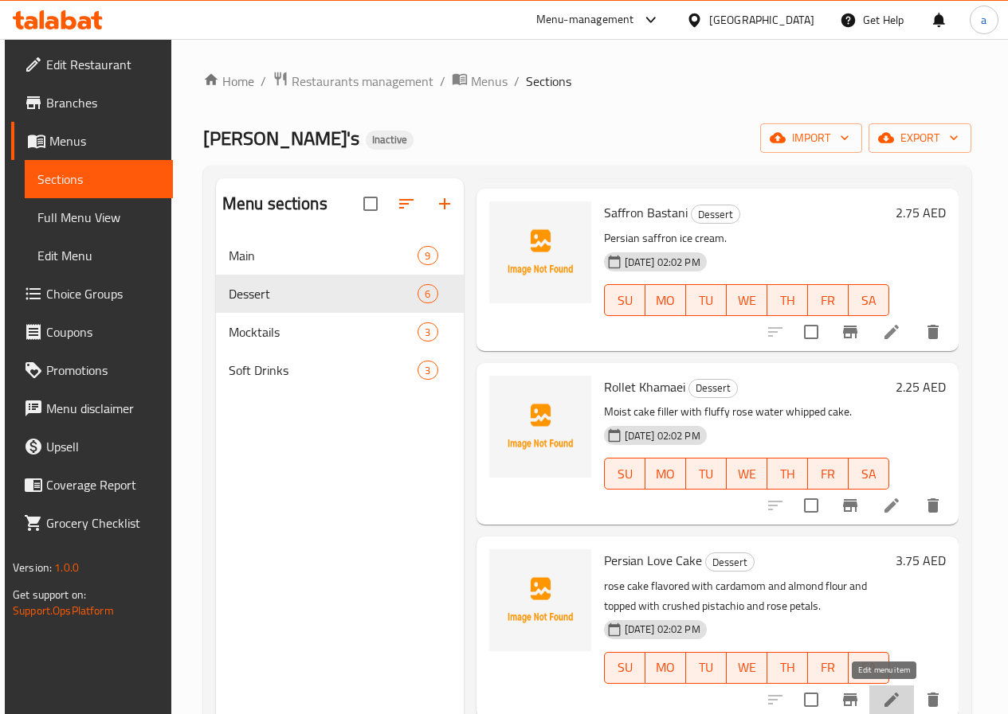
click at [884, 701] on icon at bounding box center [891, 700] width 14 height 14
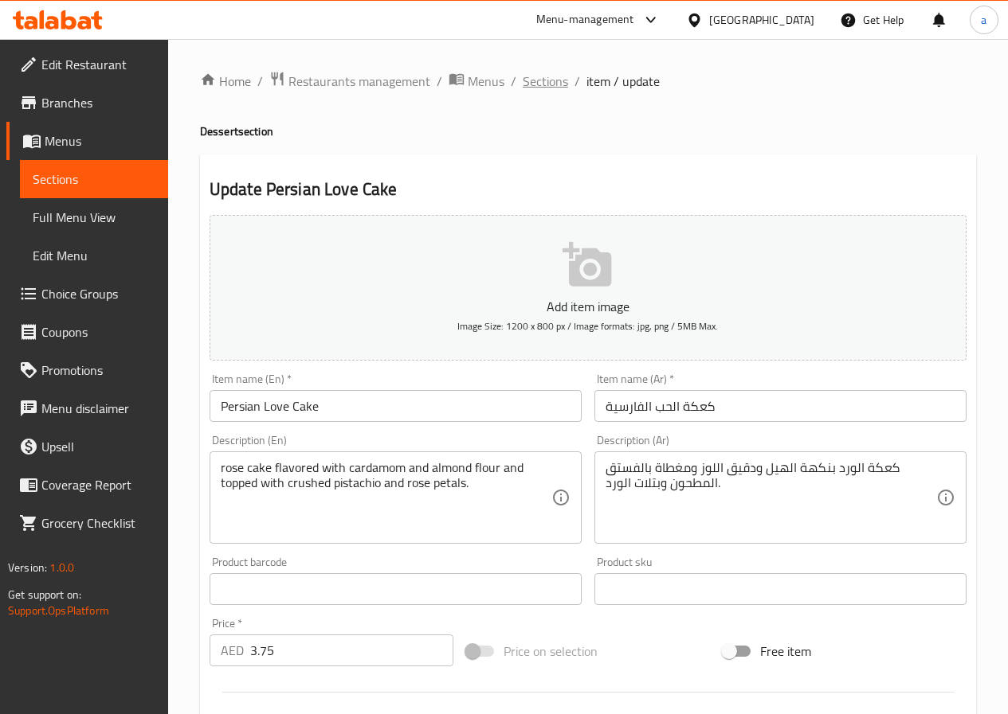
click at [534, 83] on span "Sections" at bounding box center [544, 81] width 45 height 19
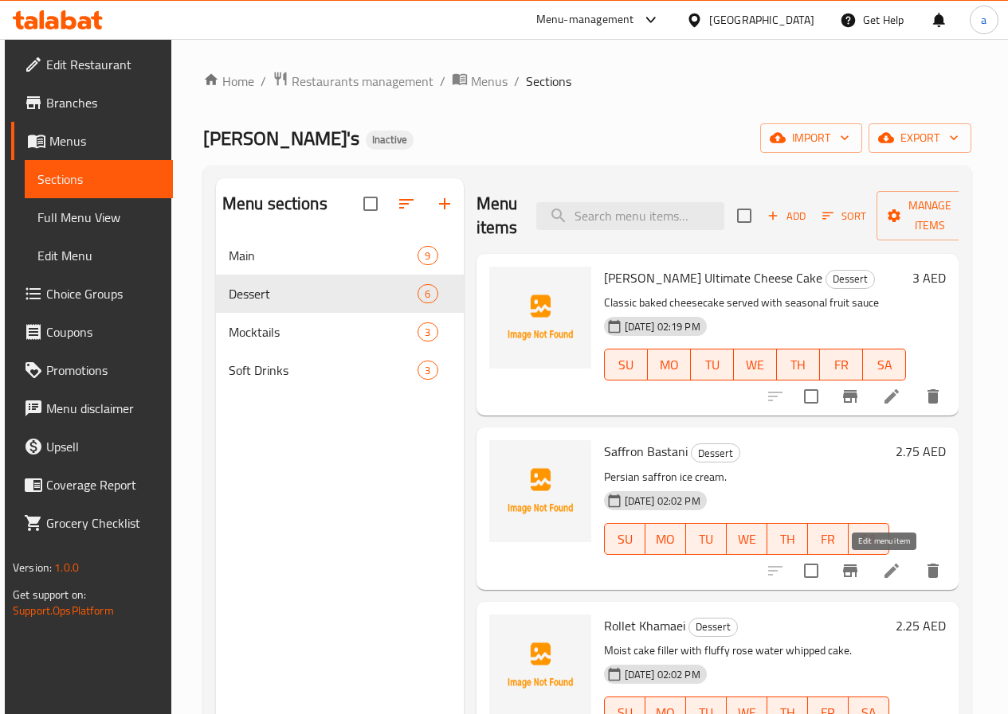
click at [888, 574] on icon at bounding box center [891, 571] width 19 height 19
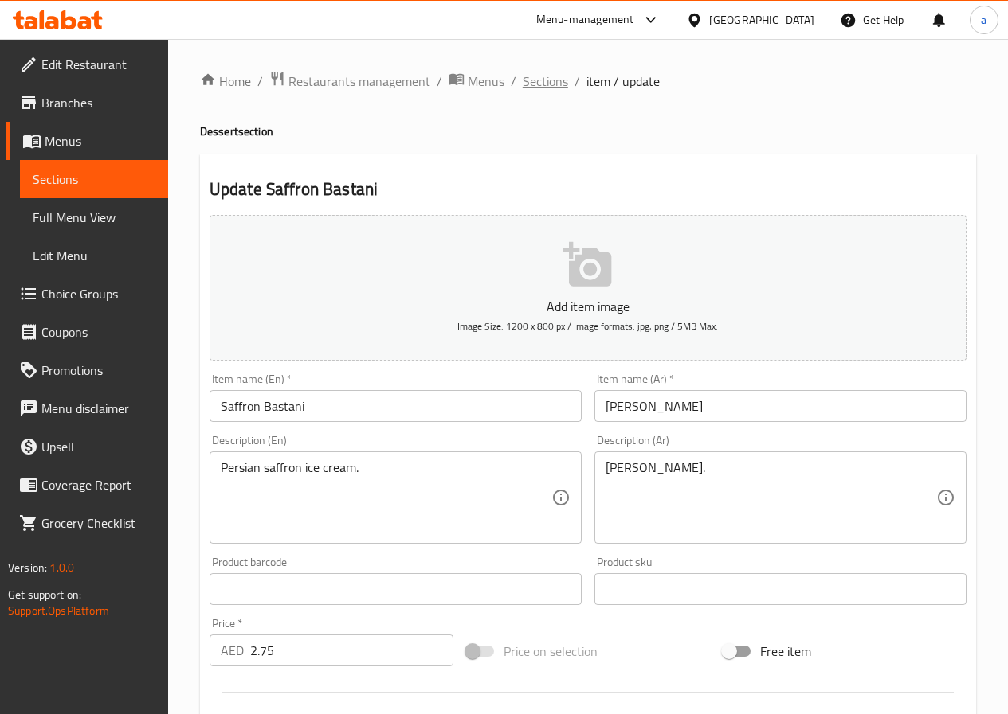
click at [552, 80] on span "Sections" at bounding box center [544, 81] width 45 height 19
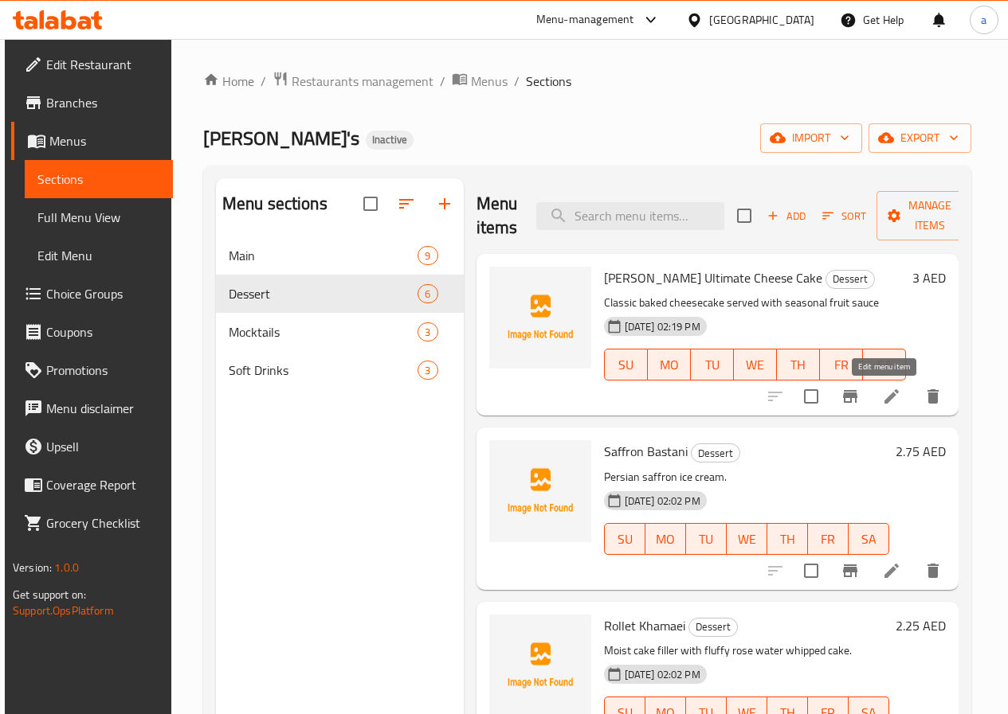
click at [887, 395] on icon at bounding box center [891, 396] width 14 height 14
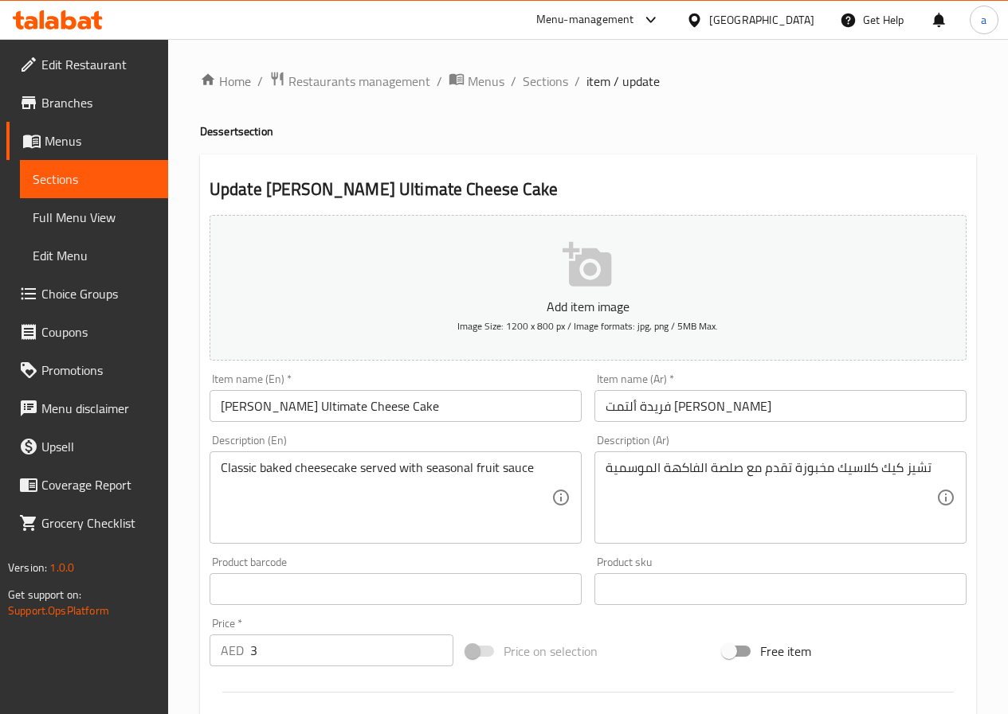
click at [530, 79] on span "Sections" at bounding box center [544, 81] width 45 height 19
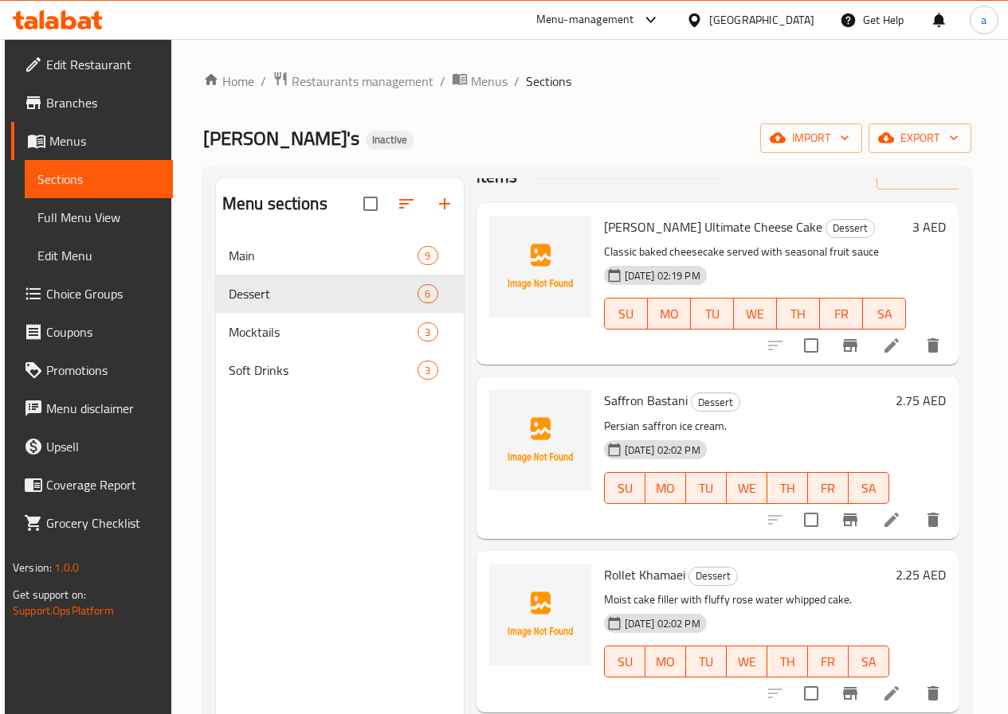
scroll to position [80, 0]
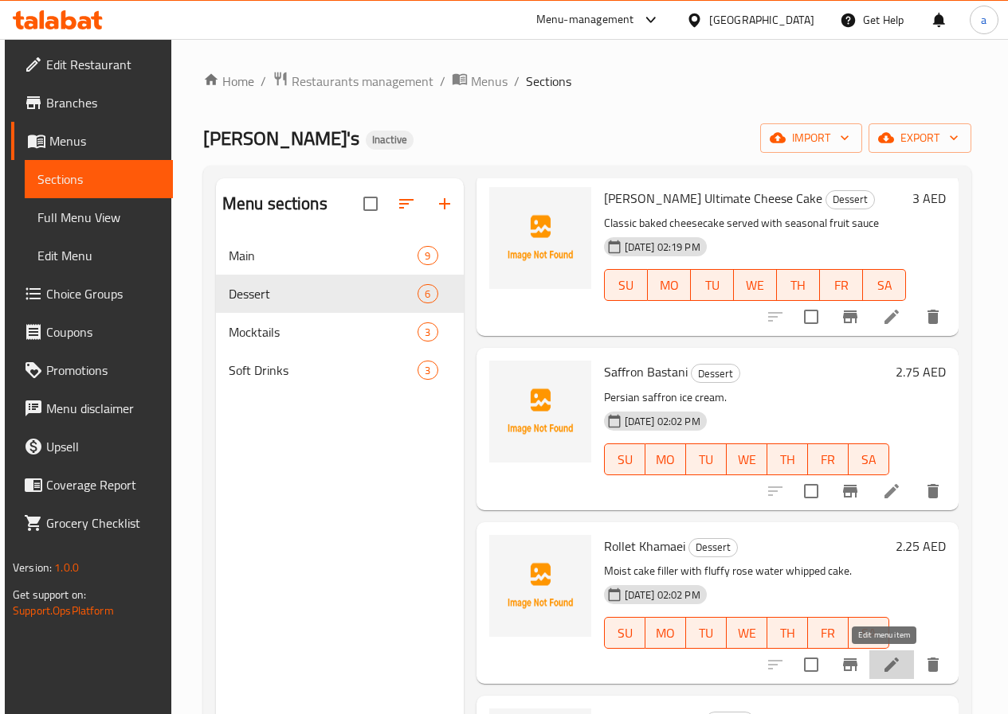
click at [886, 665] on icon at bounding box center [891, 665] width 14 height 14
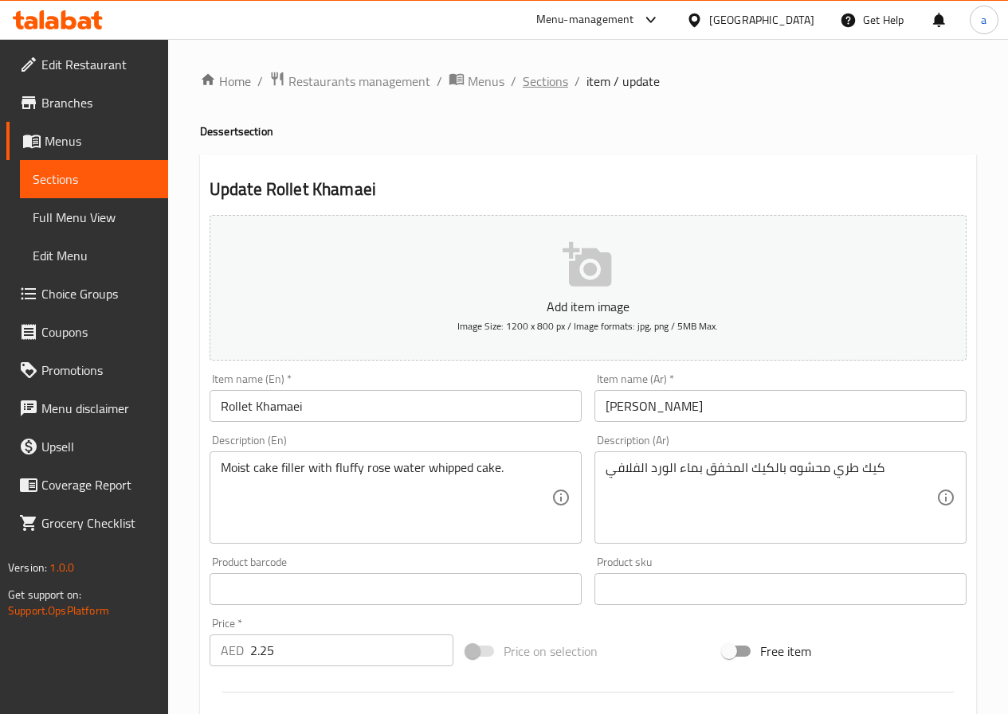
click at [546, 83] on span "Sections" at bounding box center [544, 81] width 45 height 19
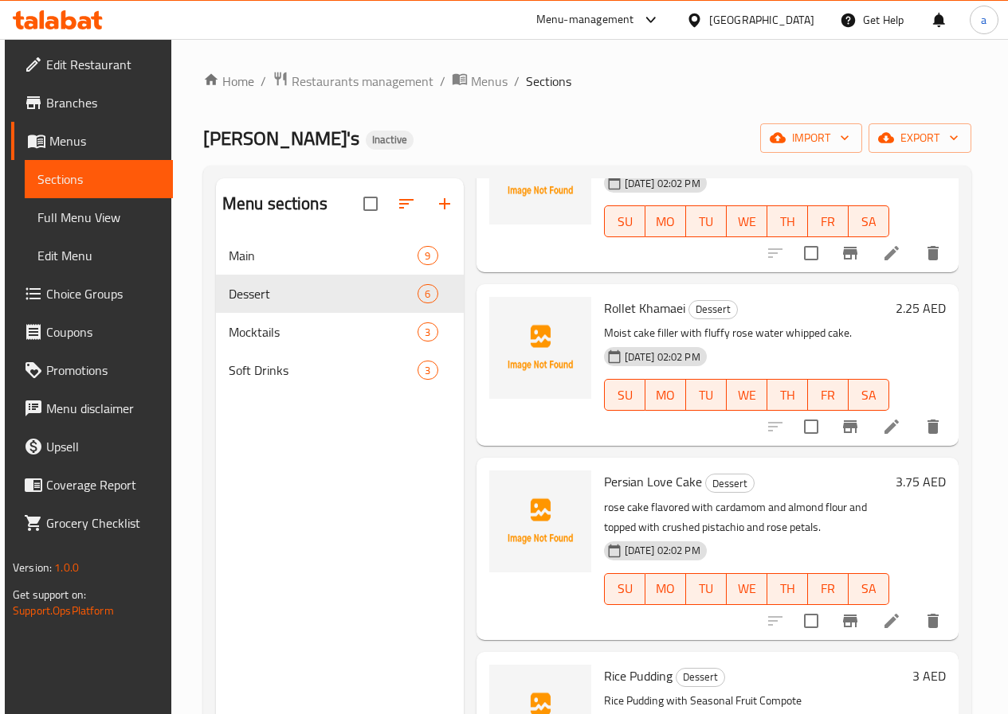
scroll to position [319, 0]
click at [884, 623] on icon at bounding box center [891, 620] width 14 height 14
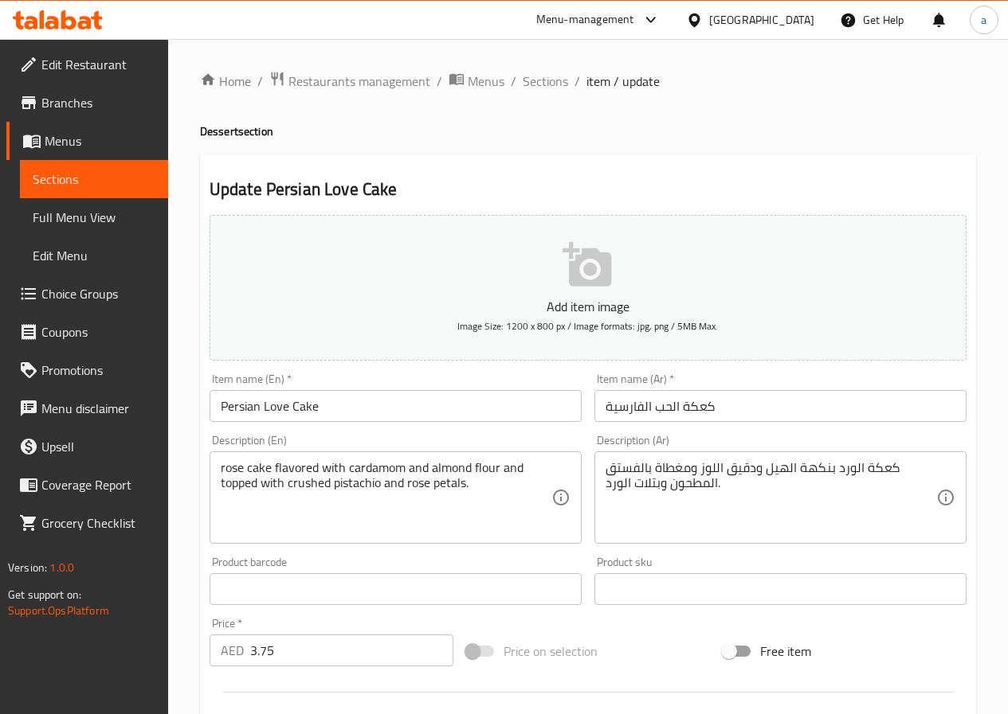
click at [679, 406] on input "كعكة الحب الفارسية" at bounding box center [780, 406] width 372 height 32
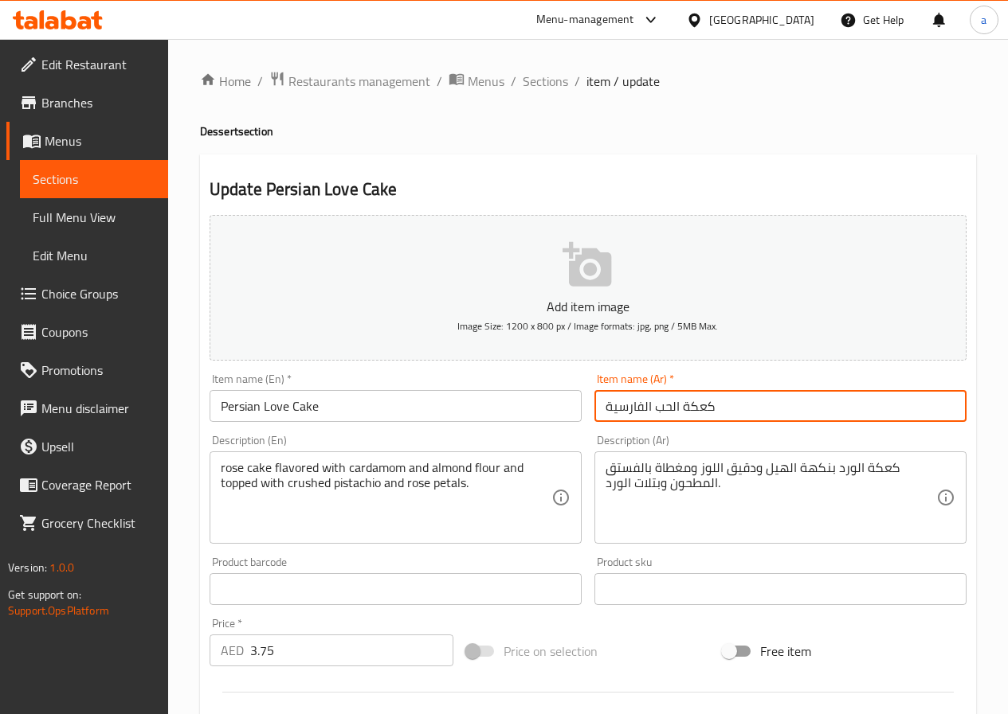
drag, startPoint x: 680, startPoint y: 405, endPoint x: 718, endPoint y: 412, distance: 38.0
click at [718, 412] on input "كعكة الحب الفارسية" at bounding box center [780, 406] width 372 height 32
type input "كيك الحب الفارسية"
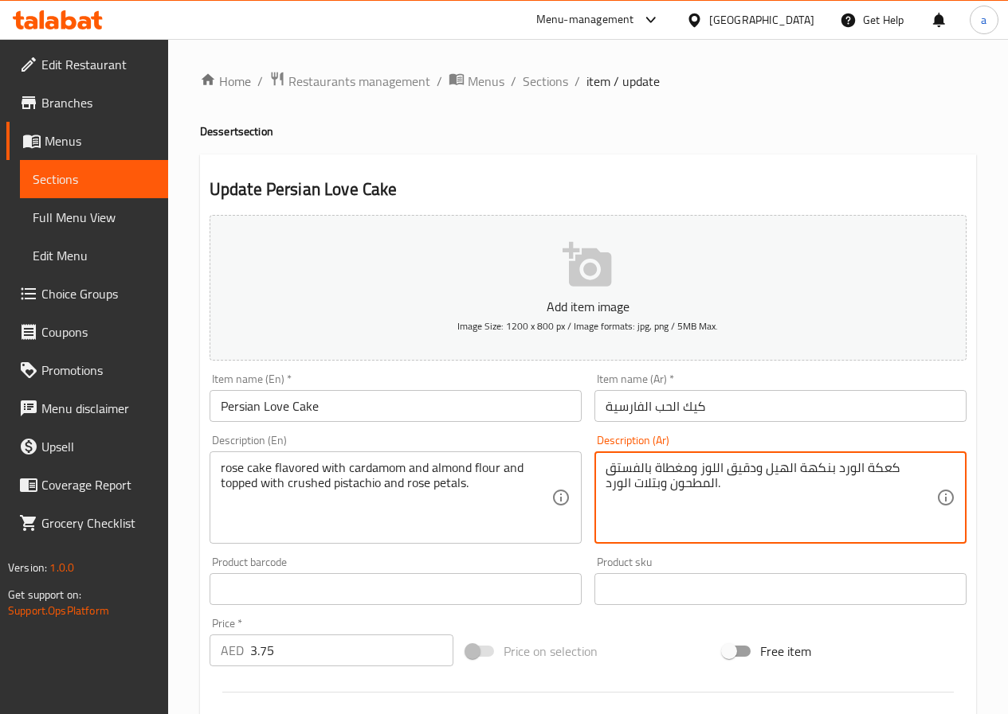
drag, startPoint x: 863, startPoint y: 468, endPoint x: 893, endPoint y: 472, distance: 29.9
type textarea "كيك الورد بنكهة الهيل ودقيق اللوز ومغطاة بالفستق المطحون وبتلات الورد."
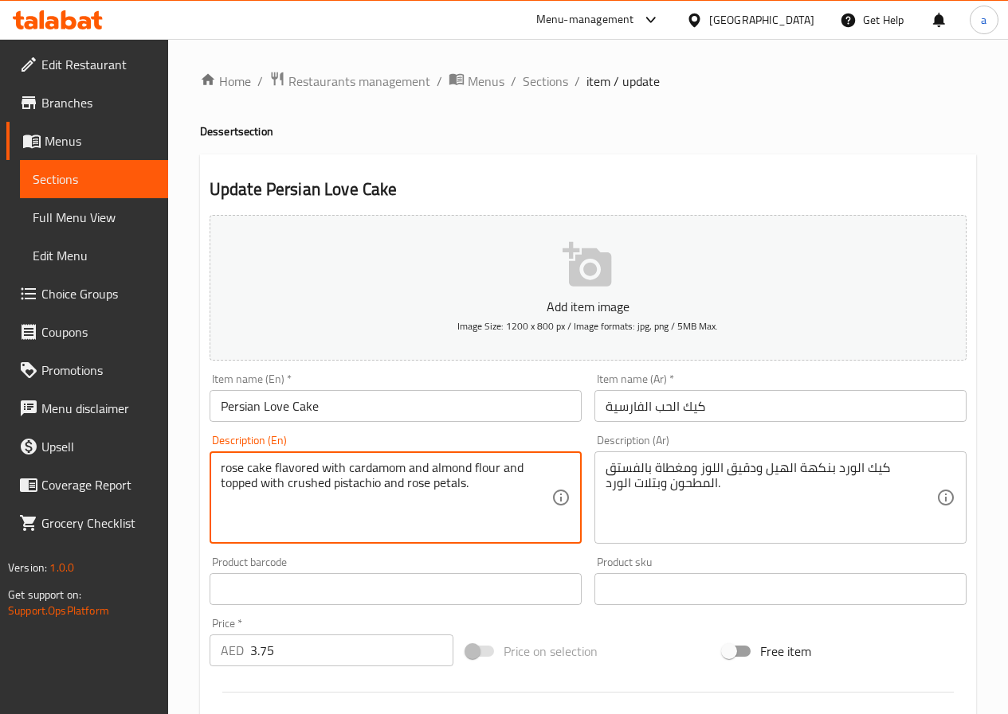
drag, startPoint x: 491, startPoint y: 488, endPoint x: 207, endPoint y: 457, distance: 286.0
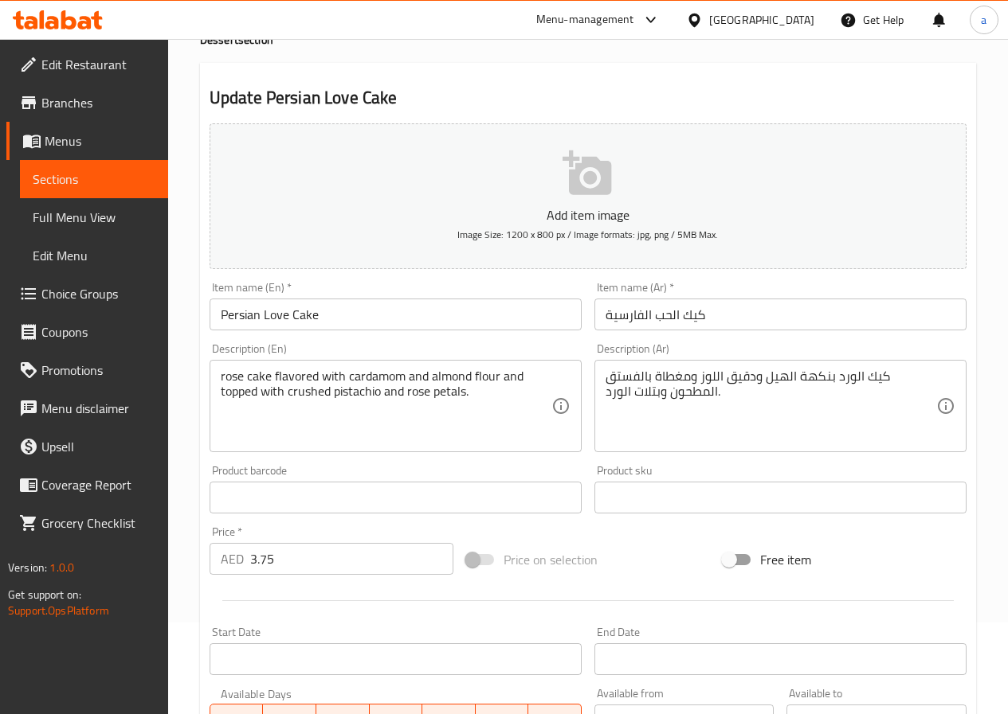
scroll to position [411, 0]
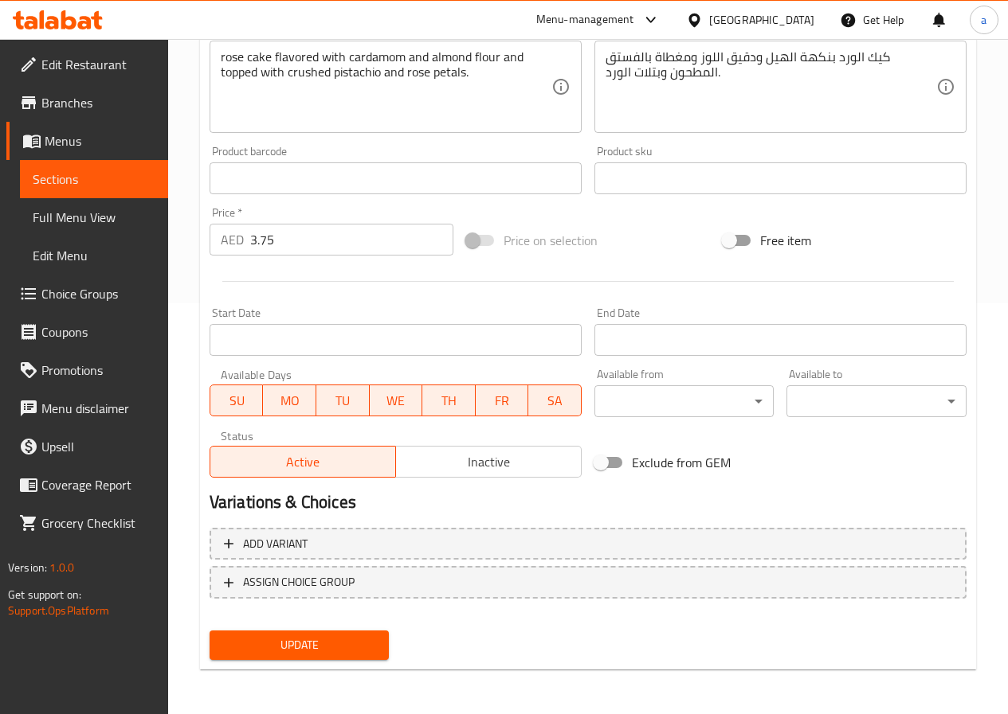
click at [339, 639] on span "Update" at bounding box center [299, 646] width 155 height 20
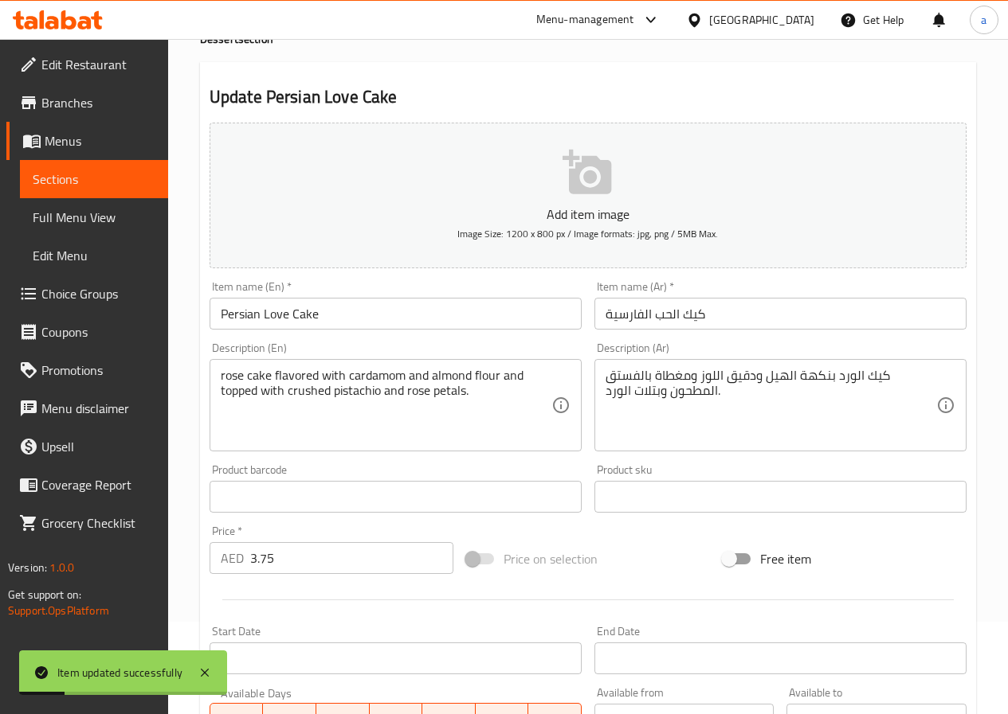
scroll to position [0, 0]
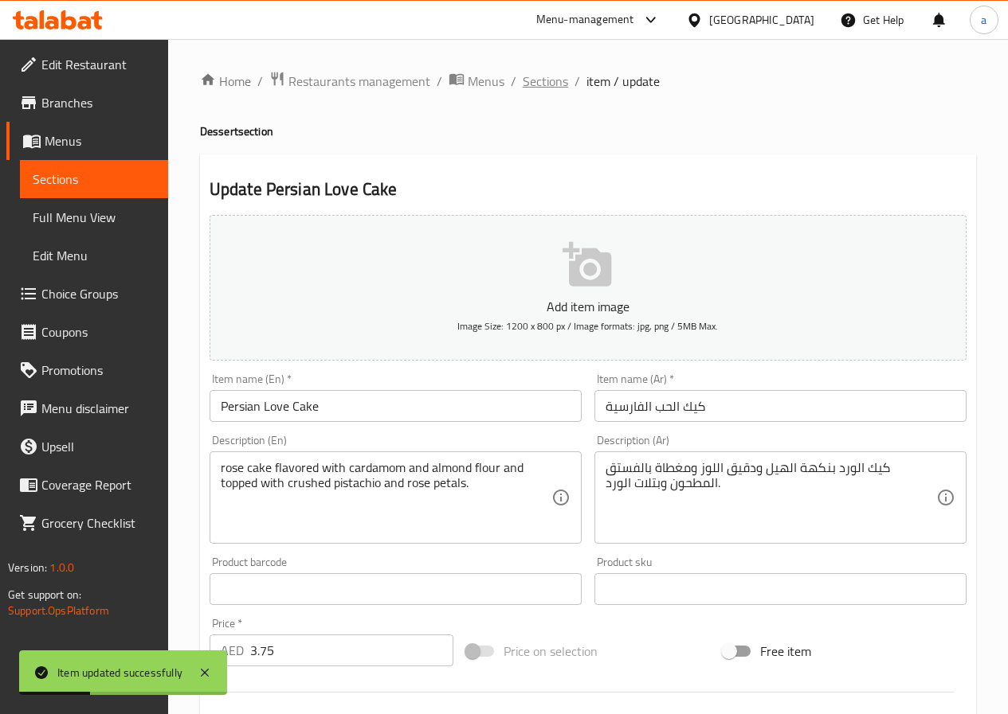
click at [551, 79] on span "Sections" at bounding box center [544, 81] width 45 height 19
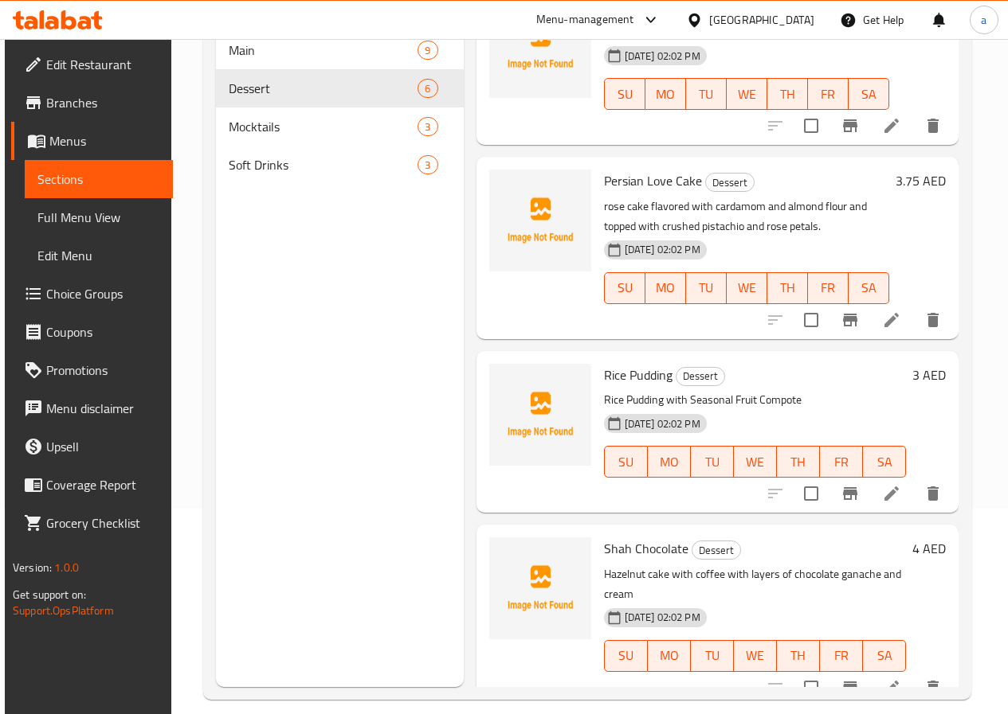
scroll to position [223, 0]
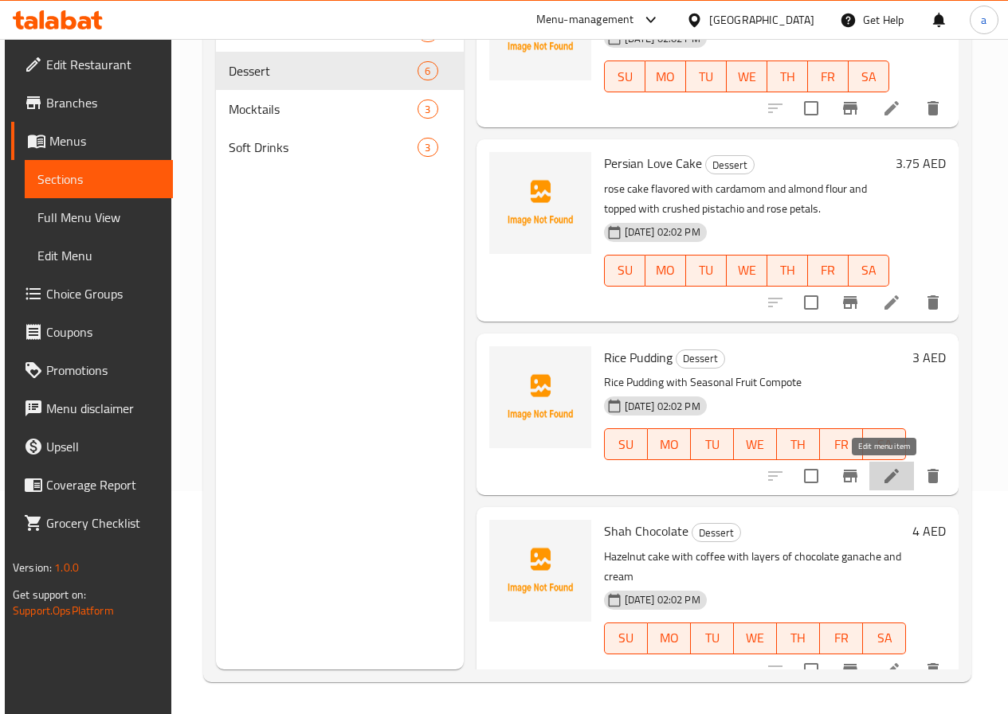
click at [884, 479] on icon at bounding box center [891, 476] width 14 height 14
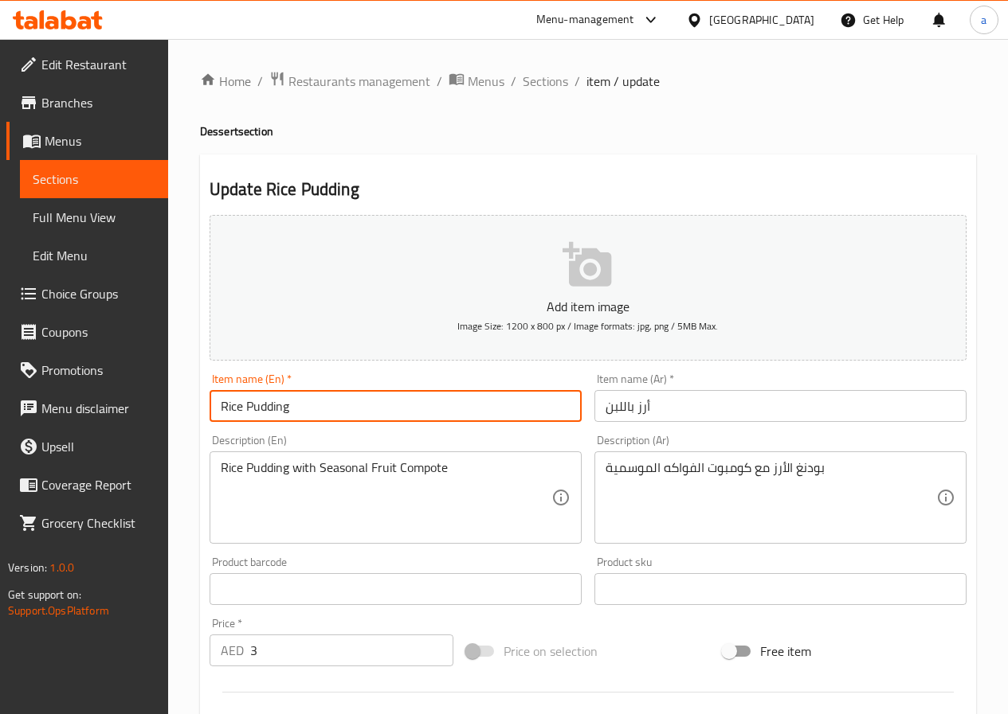
drag, startPoint x: 295, startPoint y: 412, endPoint x: 217, endPoint y: 412, distance: 78.1
click at [217, 412] on input "Rice Pudding" at bounding box center [395, 406] width 372 height 32
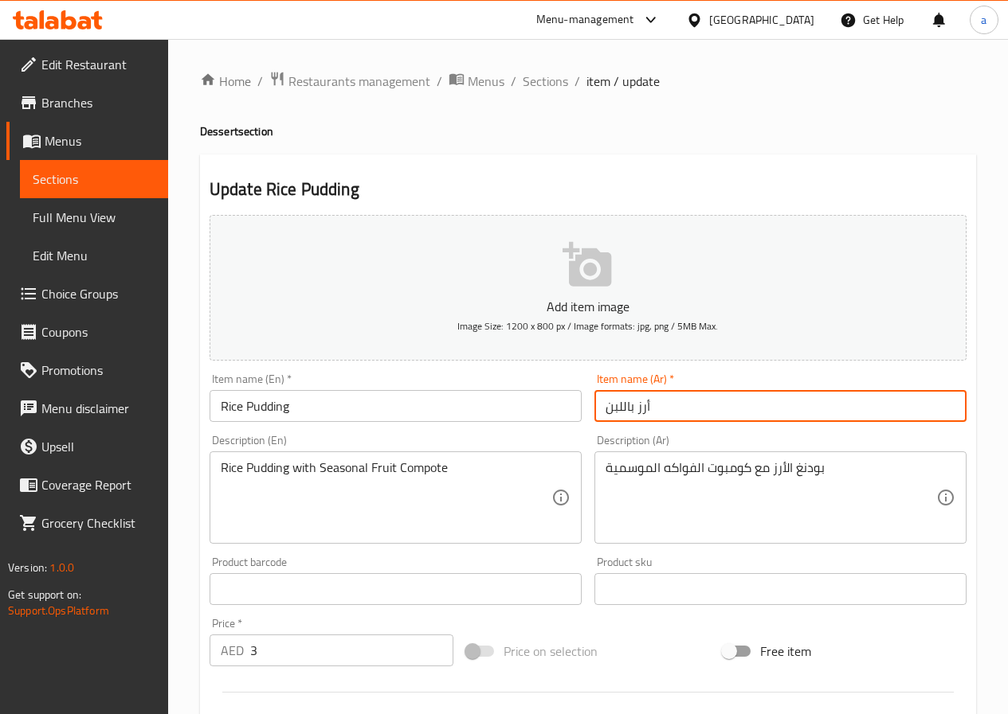
drag, startPoint x: 606, startPoint y: 409, endPoint x: 657, endPoint y: 413, distance: 51.2
click at [657, 413] on input "أرز باللبن" at bounding box center [780, 406] width 372 height 32
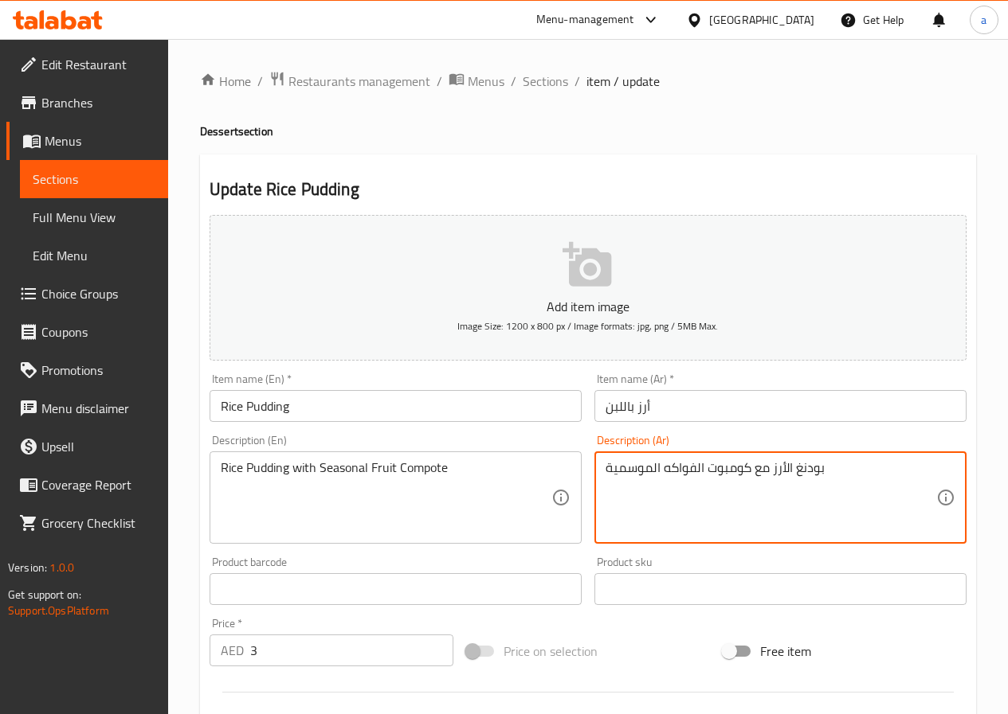
drag, startPoint x: 772, startPoint y: 470, endPoint x: 837, endPoint y: 479, distance: 65.9
paste textarea "رز باللبن"
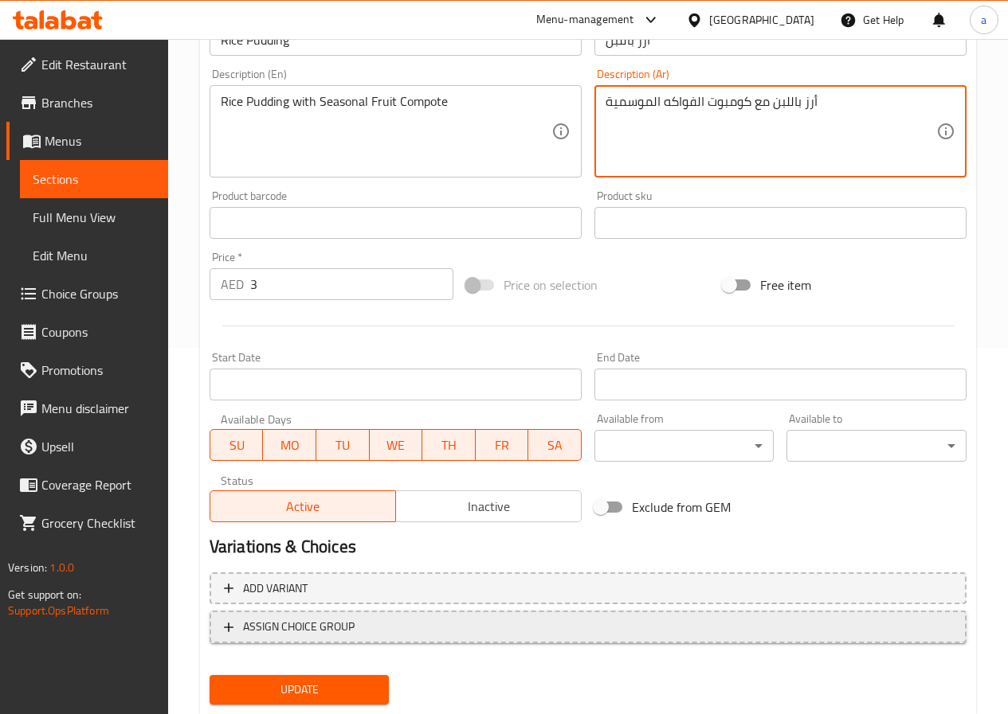
scroll to position [411, 0]
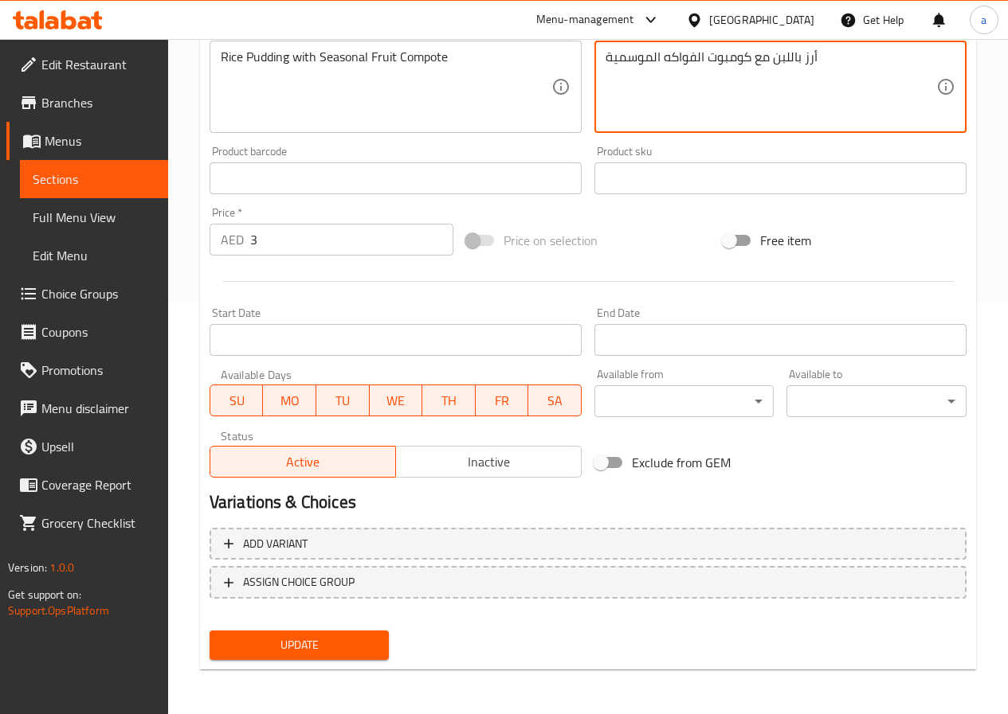
type textarea "أرز باللبن مع كومبوت الفواكه الموسمية"
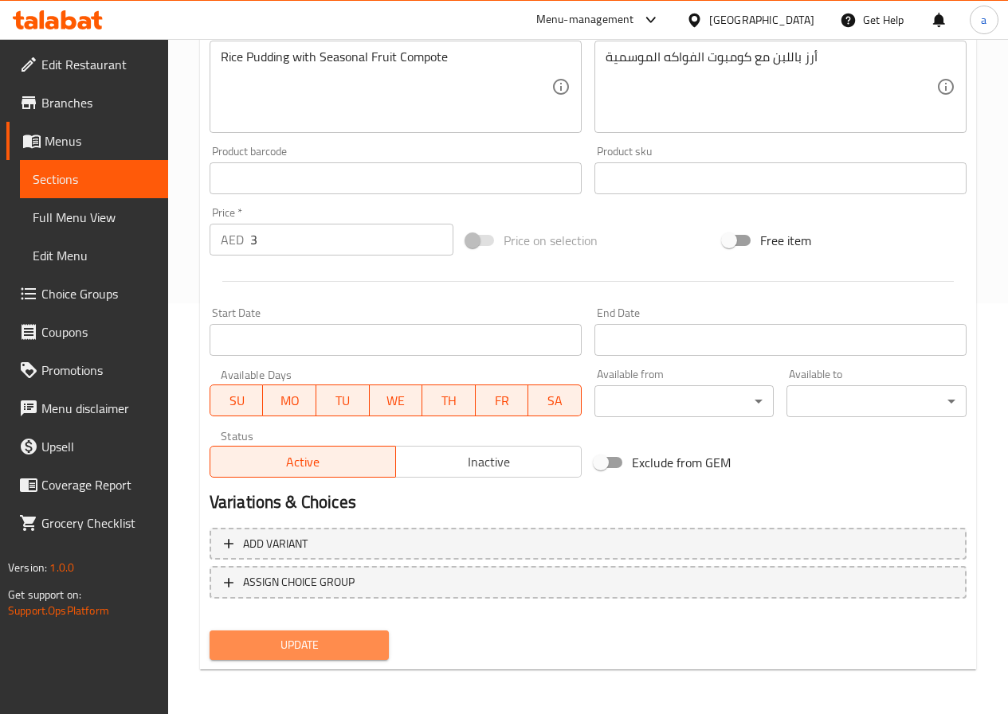
click at [340, 643] on span "Update" at bounding box center [299, 646] width 155 height 20
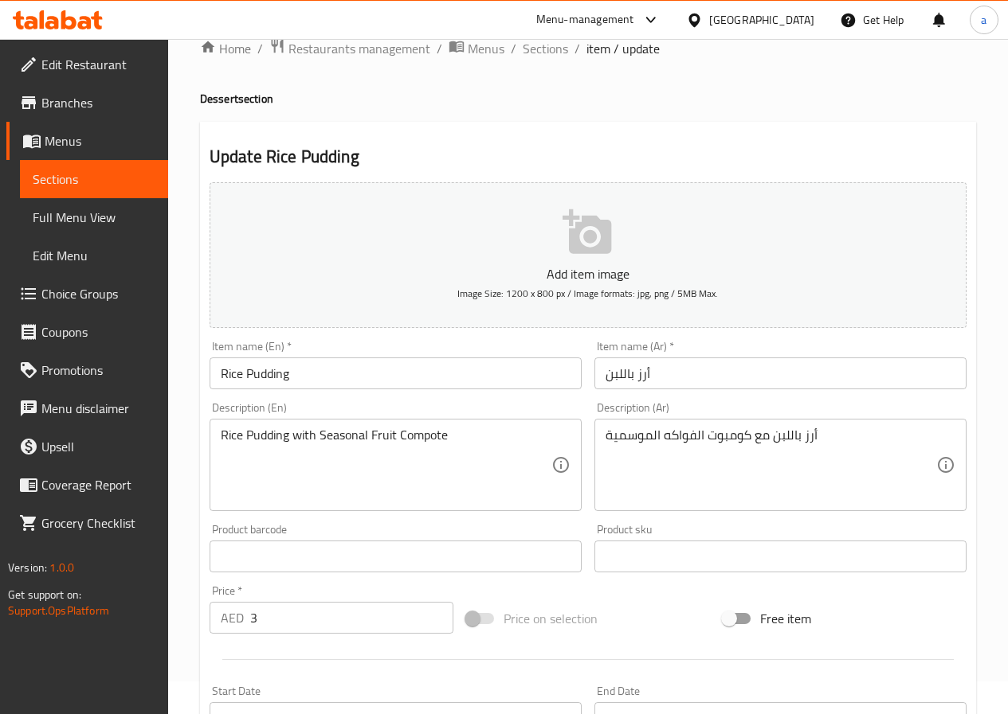
scroll to position [0, 0]
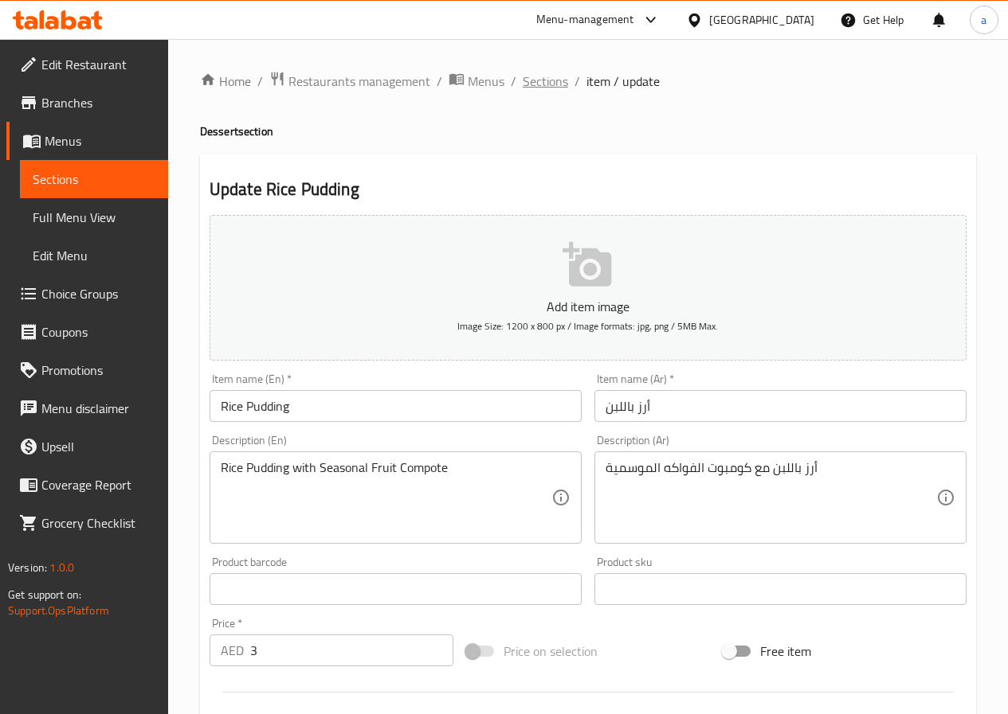
click at [538, 76] on span "Sections" at bounding box center [544, 81] width 45 height 19
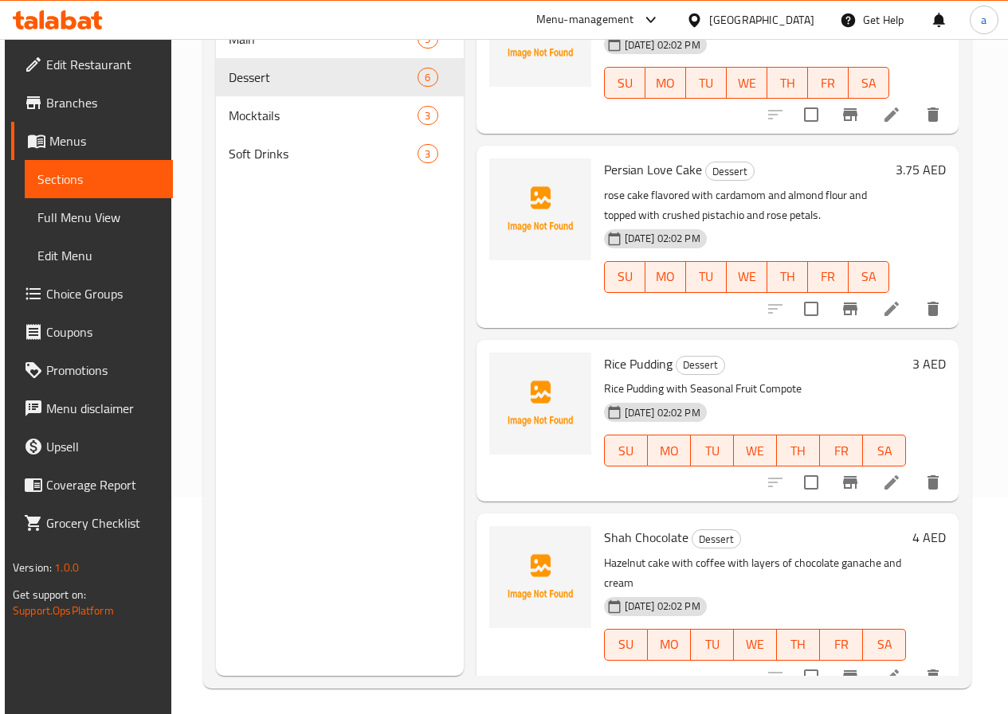
scroll to position [223, 0]
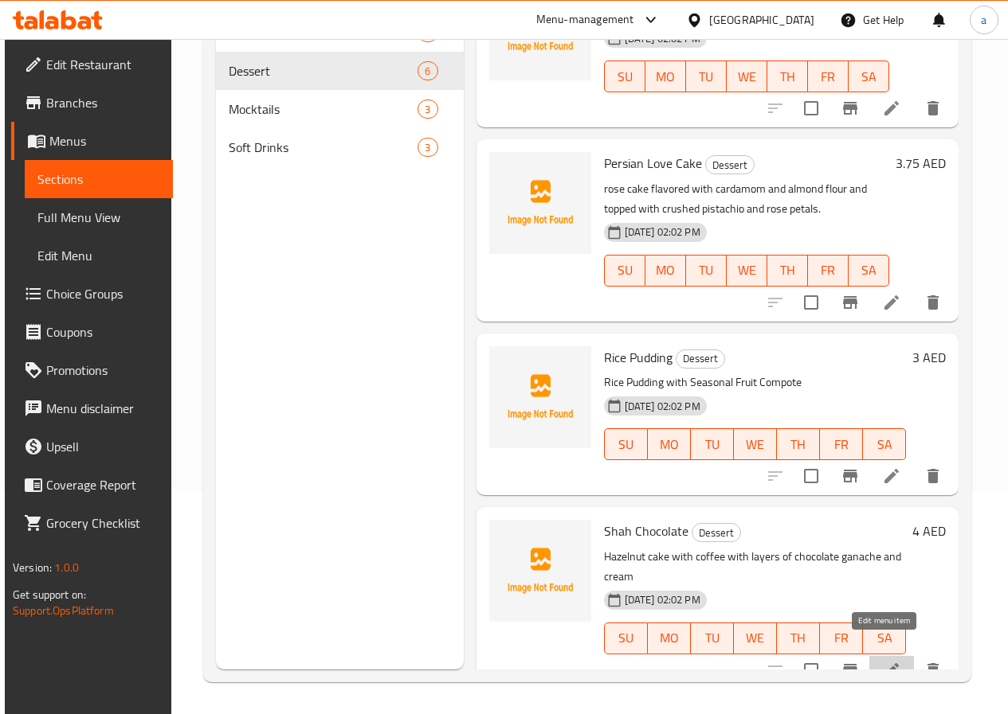
click at [884, 663] on icon at bounding box center [891, 670] width 14 height 14
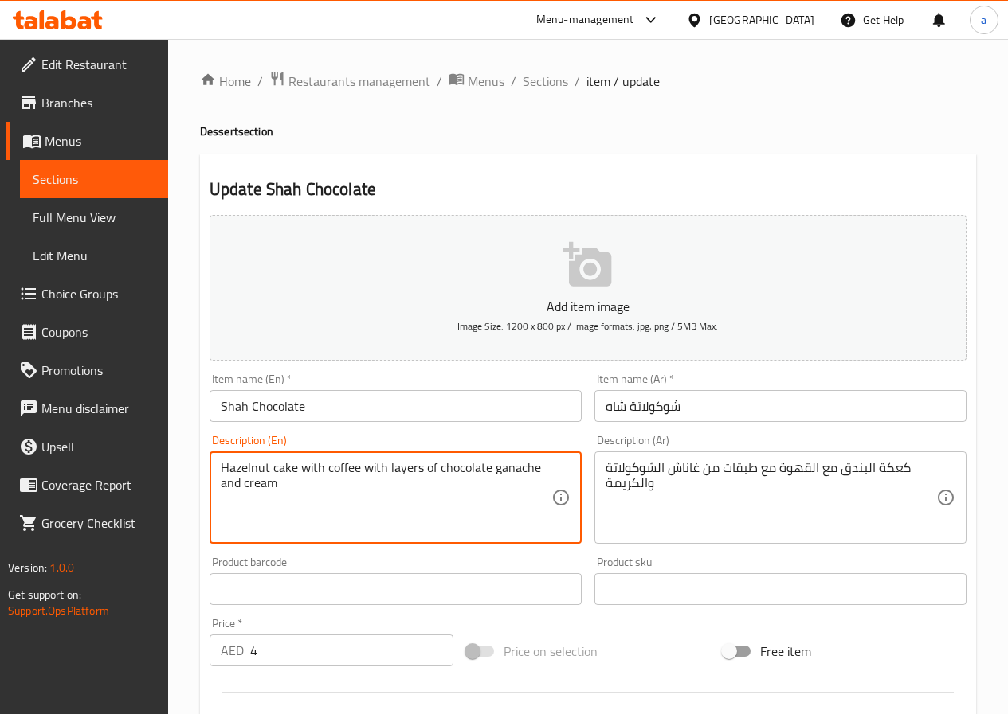
drag, startPoint x: 295, startPoint y: 468, endPoint x: 214, endPoint y: 464, distance: 81.4
drag, startPoint x: 540, startPoint y: 472, endPoint x: 439, endPoint y: 475, distance: 101.2
click at [439, 475] on textarea "Hazelnut cake with coffee with layers of chocolate ganache and cream" at bounding box center [386, 498] width 331 height 76
drag, startPoint x: 284, startPoint y: 483, endPoint x: 241, endPoint y: 497, distance: 45.9
click at [241, 497] on textarea "Hazelnut cake with coffee with layers of chocolate ganache and cream" at bounding box center [386, 498] width 331 height 76
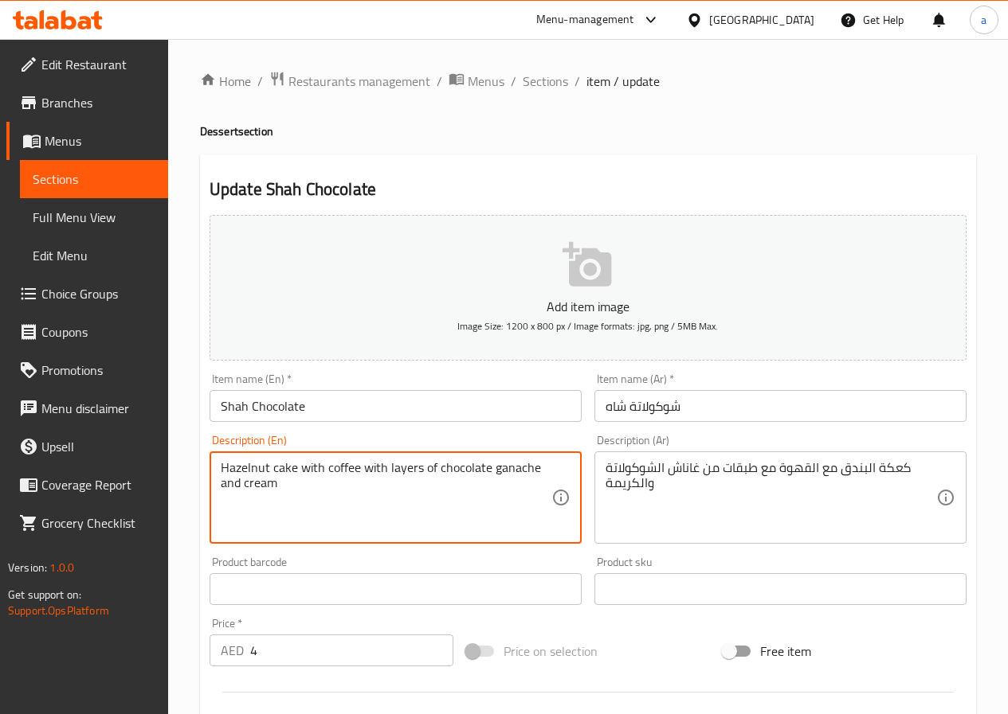
click at [299, 503] on textarea "Hazelnut cake with coffee with layers of chocolate ganache and cream" at bounding box center [386, 498] width 331 height 76
drag, startPoint x: 277, startPoint y: 482, endPoint x: 245, endPoint y: 494, distance: 34.8
click at [245, 494] on textarea "Hazelnut cake with coffee with layers of chocolate ganache and cream" at bounding box center [386, 498] width 331 height 76
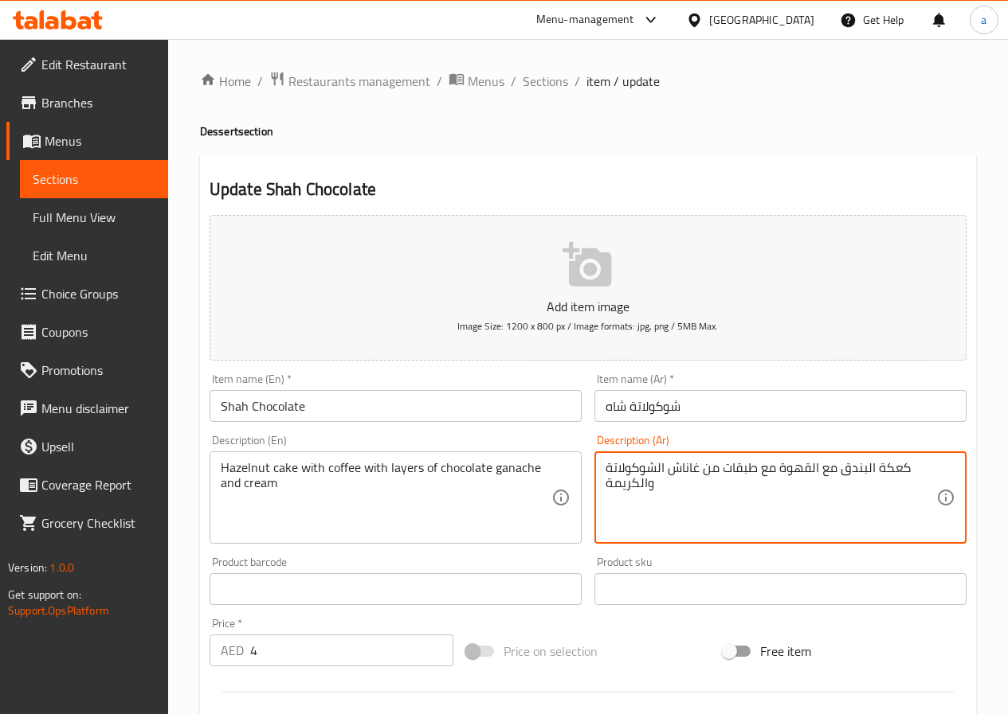
drag, startPoint x: 876, startPoint y: 468, endPoint x: 906, endPoint y: 466, distance: 29.5
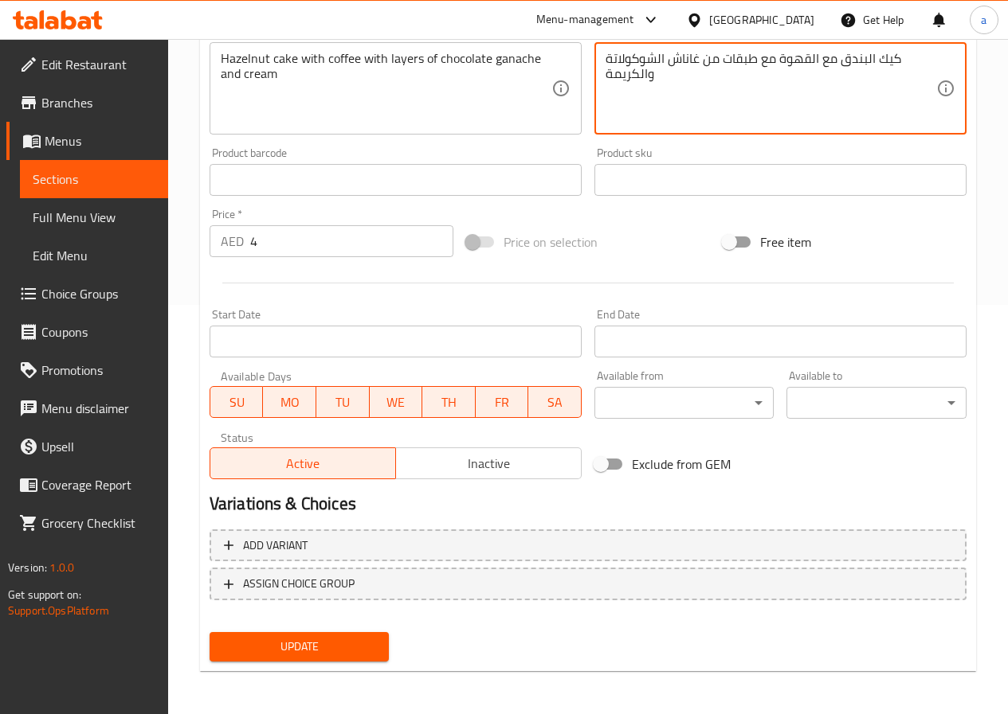
scroll to position [411, 0]
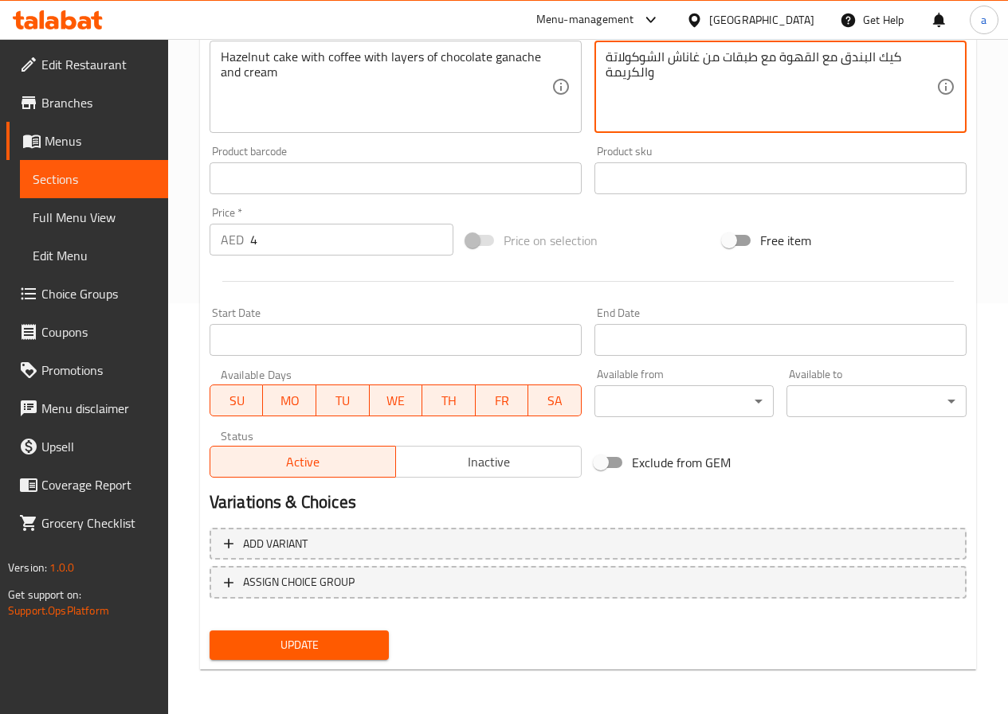
type textarea "كيك البندق مع القهوة مع طبقات من غاناش الشوكولاتة والكريمة"
click at [311, 649] on span "Update" at bounding box center [299, 646] width 155 height 20
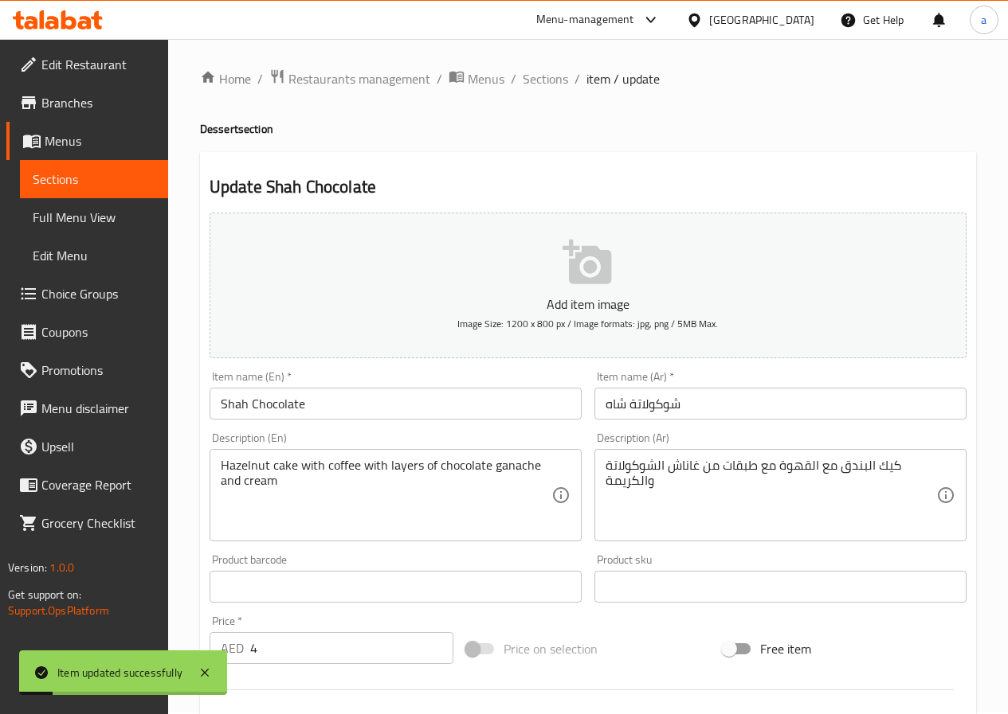
scroll to position [0, 0]
click at [530, 77] on span "Sections" at bounding box center [544, 81] width 45 height 19
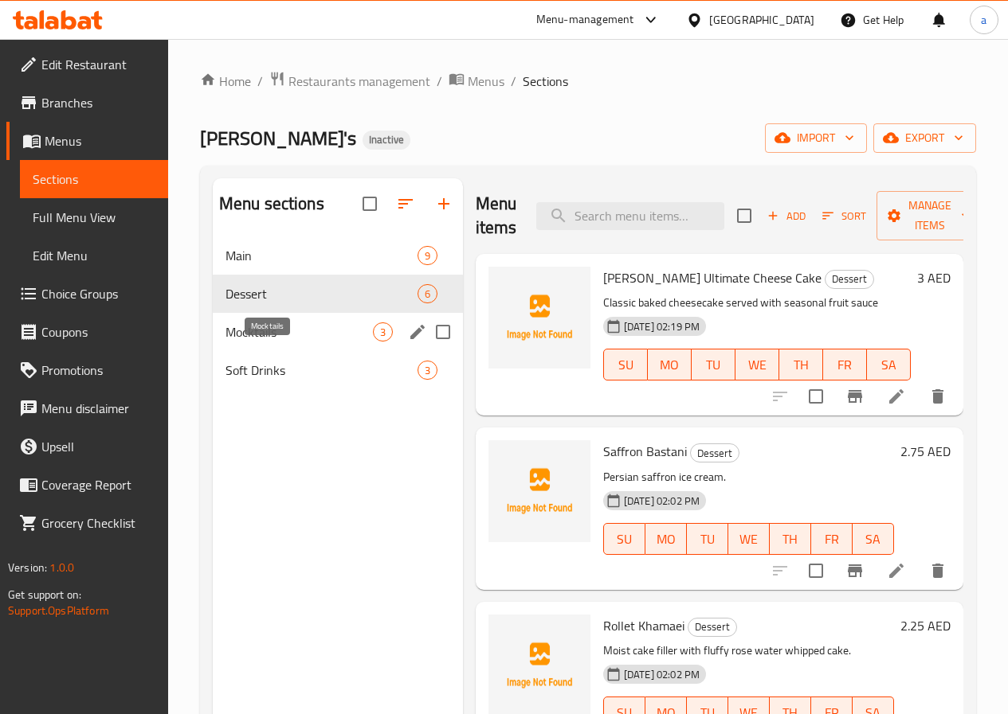
click at [272, 342] on span "Mocktails" at bounding box center [298, 332] width 147 height 19
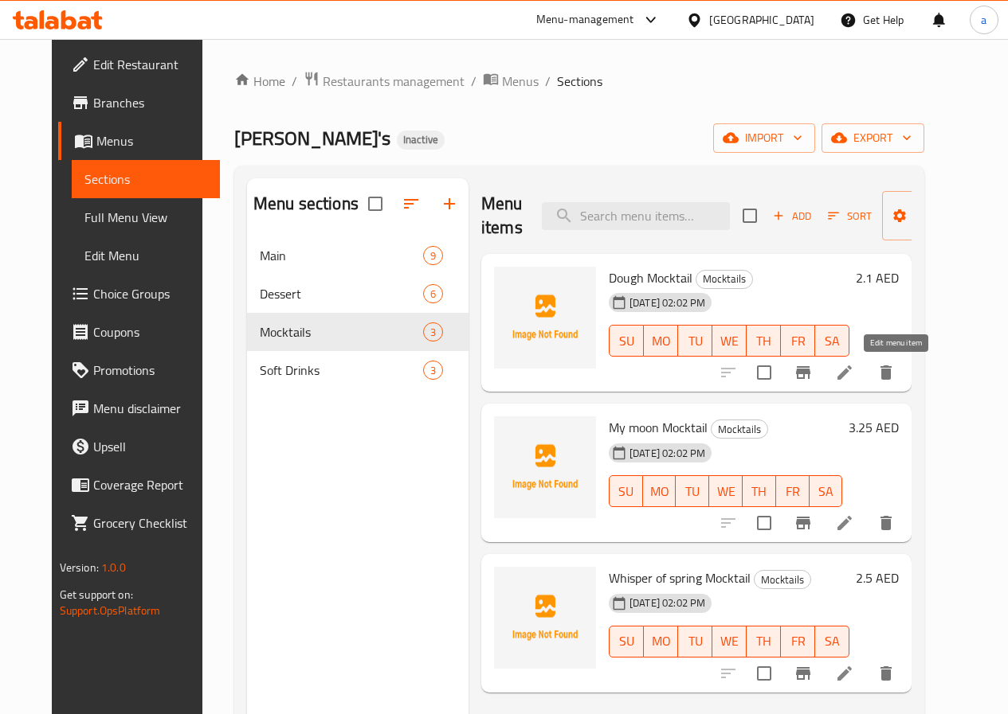
click at [851, 373] on icon at bounding box center [844, 373] width 14 height 14
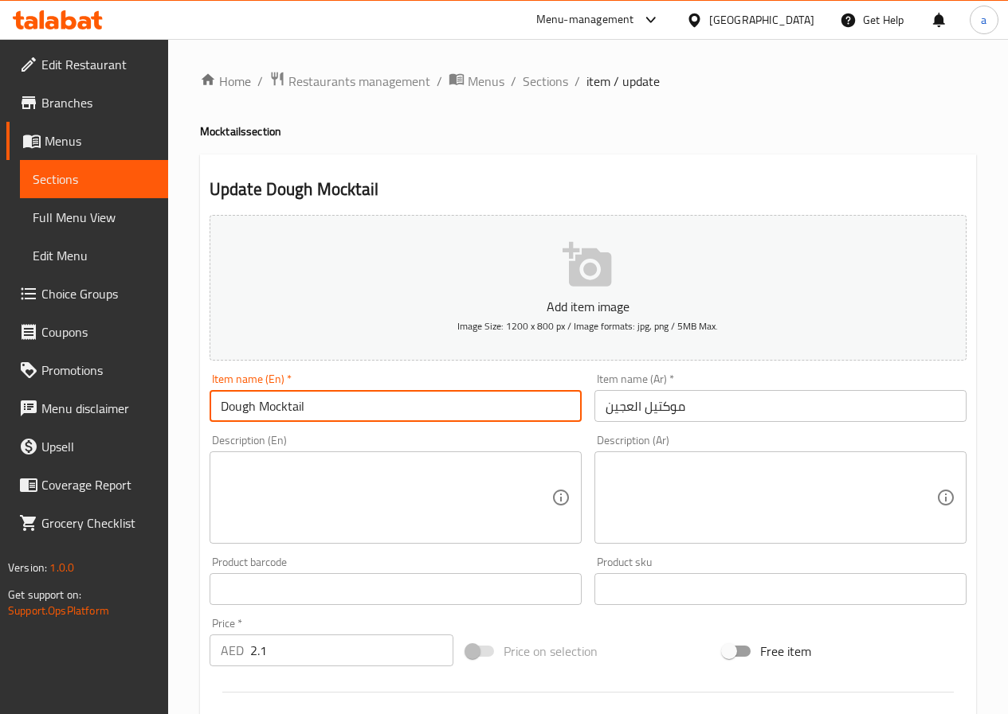
drag, startPoint x: 309, startPoint y: 403, endPoint x: 216, endPoint y: 409, distance: 93.4
click at [216, 409] on input "Dough Mocktail" at bounding box center [395, 406] width 372 height 32
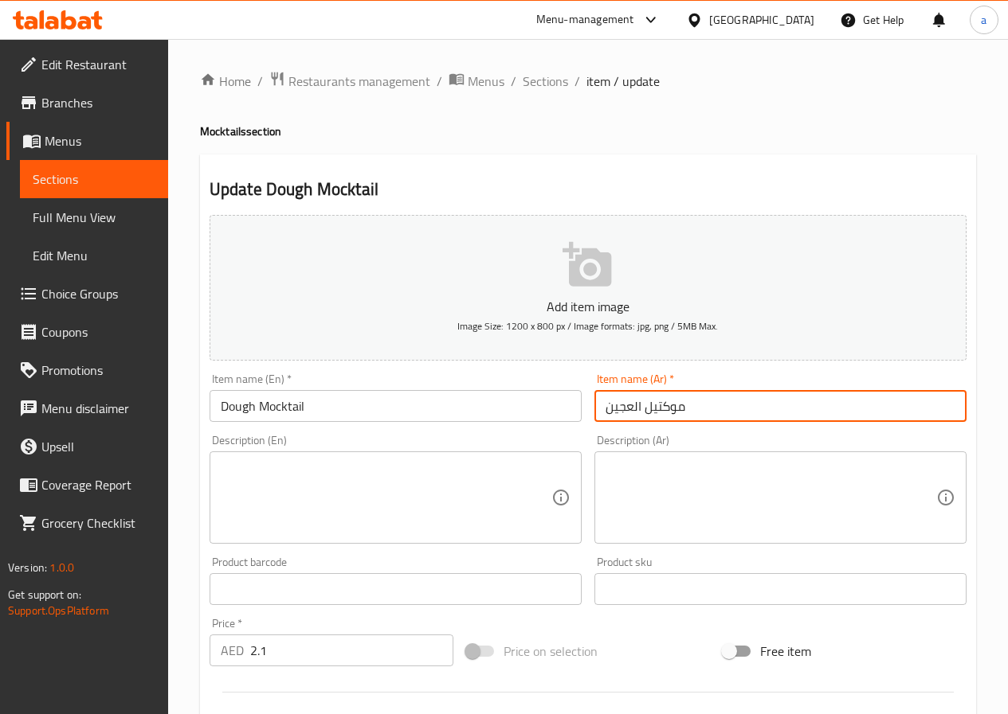
drag, startPoint x: 604, startPoint y: 407, endPoint x: 631, endPoint y: 416, distance: 28.5
click at [631, 416] on input "موكتيل العجين" at bounding box center [780, 406] width 372 height 32
click at [695, 406] on input "موكتيل العجين" at bounding box center [780, 406] width 372 height 32
paste input "عجين"
click at [601, 408] on input "موكتيل" at bounding box center [780, 406] width 372 height 32
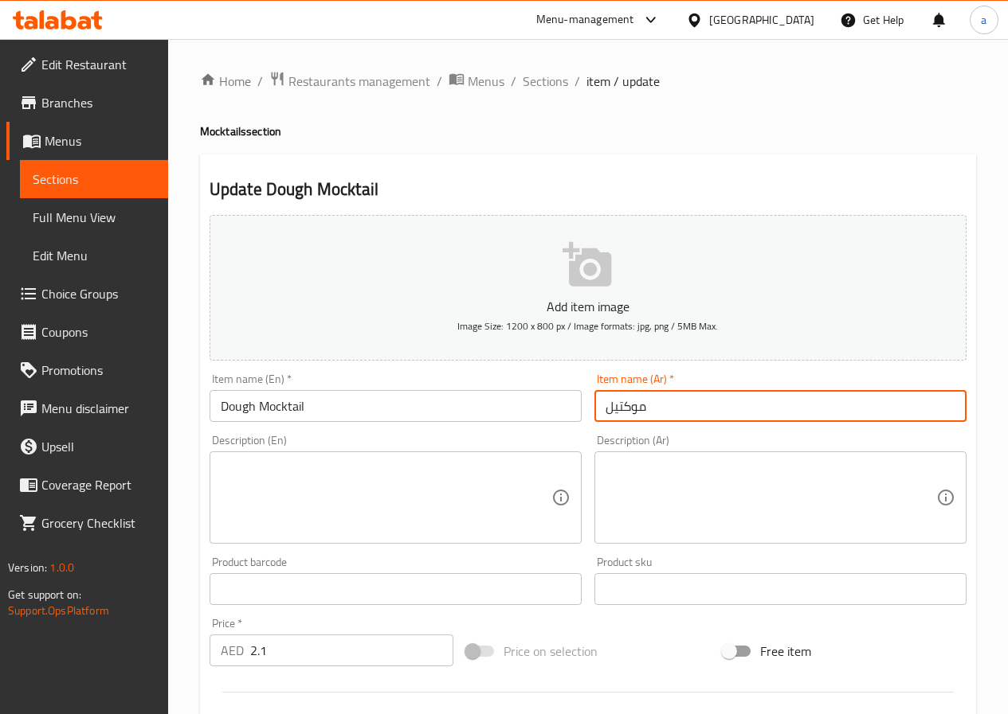
paste input "عجين"
type input "عجين الموكتيل"
drag, startPoint x: 605, startPoint y: 409, endPoint x: 713, endPoint y: 434, distance: 111.3
click at [713, 434] on div "Add item image Image Size: 1200 x 800 px / Image formats: jpg, png / 5MB Max. I…" at bounding box center [587, 552] width 769 height 687
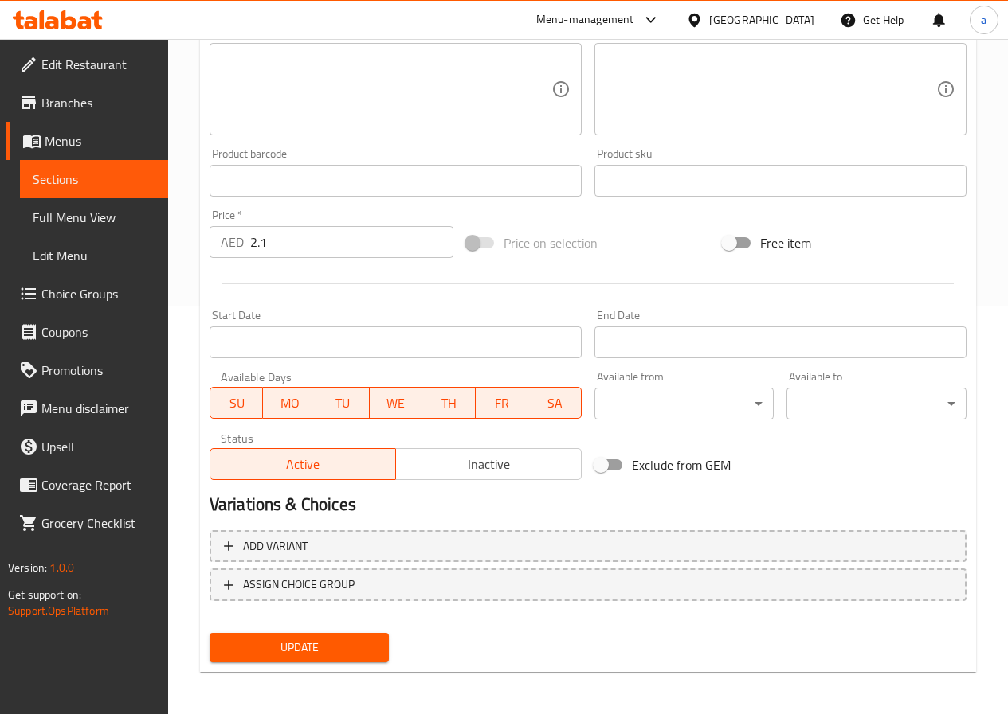
scroll to position [411, 0]
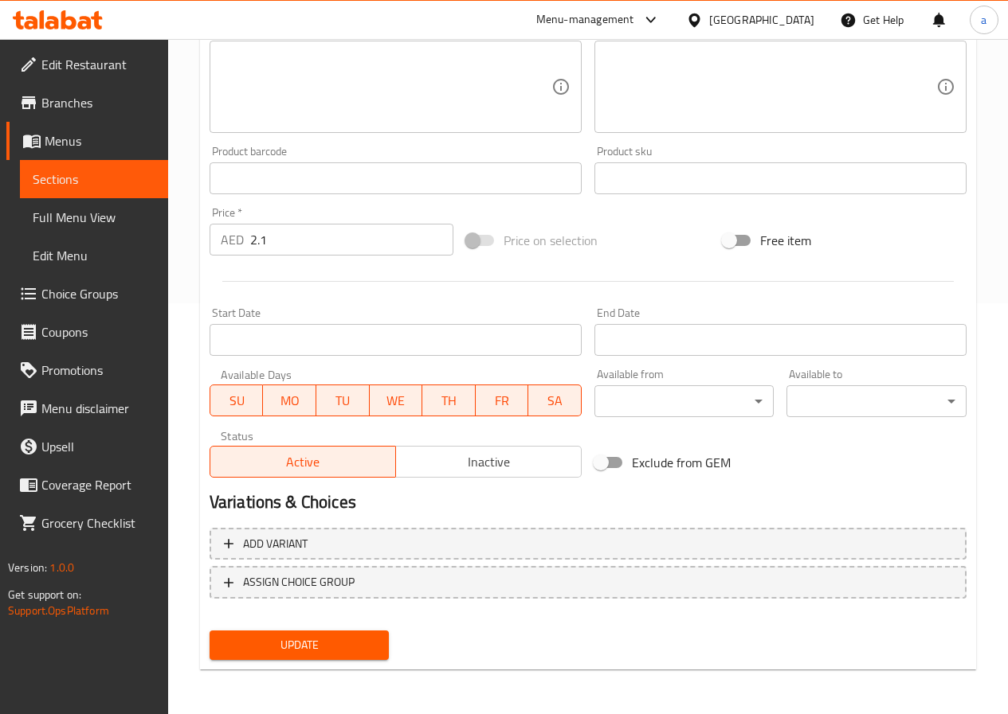
type input "دوه موكتيل"
click at [307, 652] on span "Update" at bounding box center [299, 646] width 155 height 20
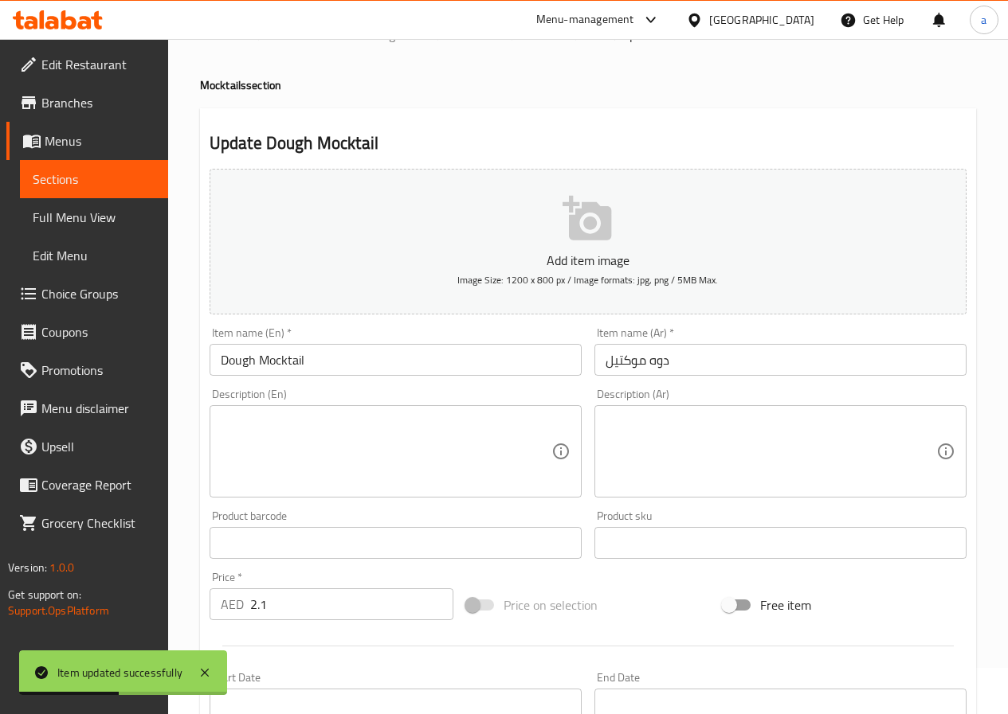
scroll to position [0, 0]
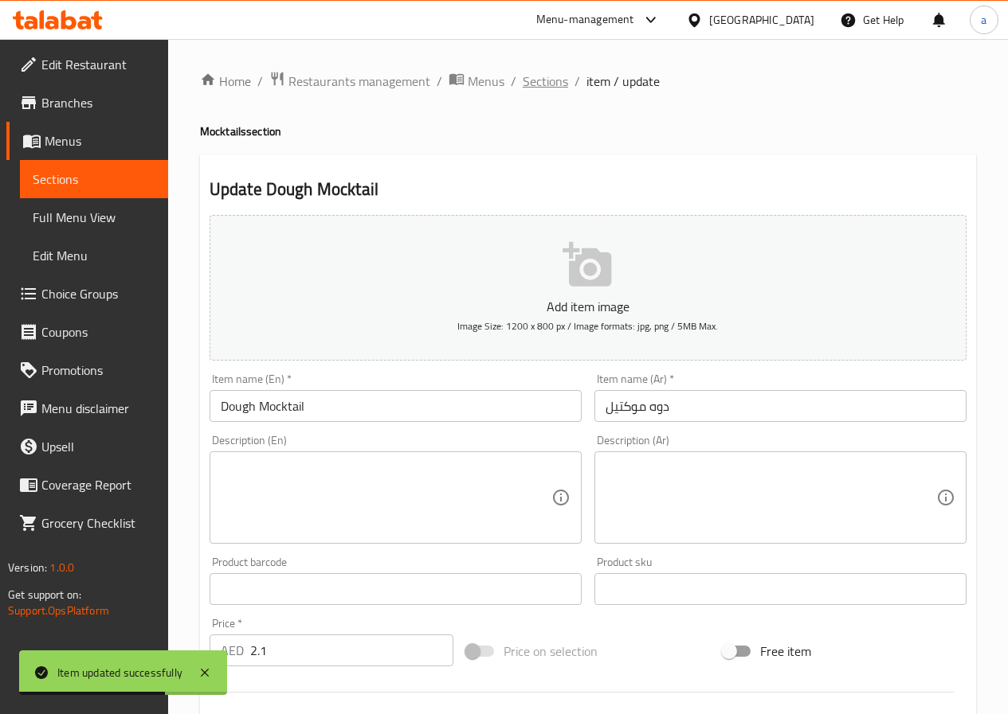
click at [543, 88] on span "Sections" at bounding box center [544, 81] width 45 height 19
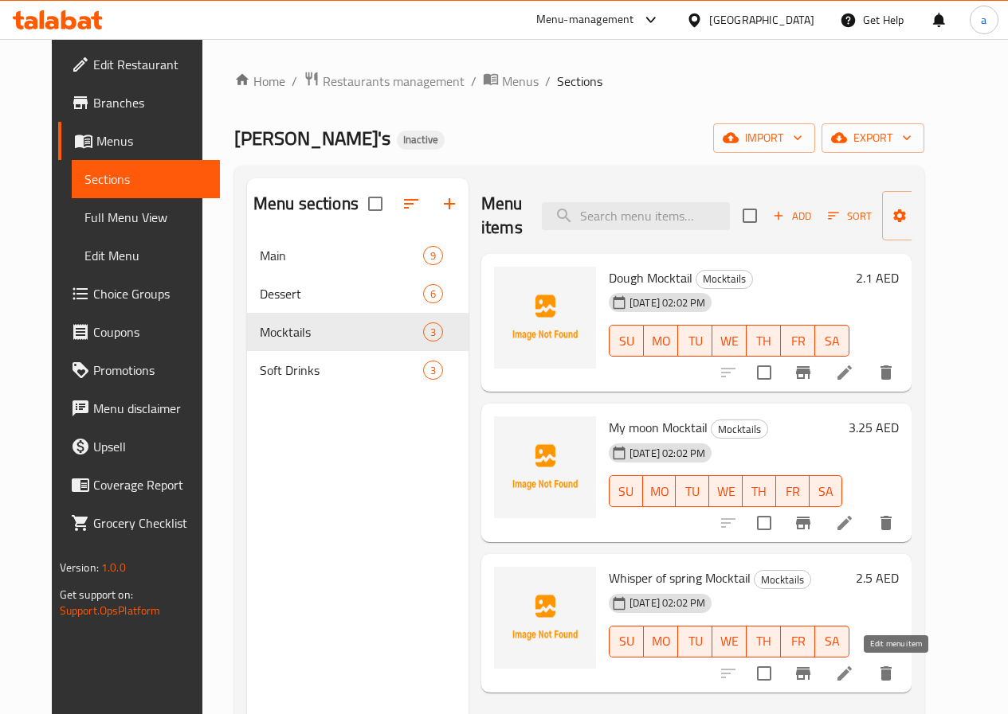
click at [851, 677] on icon at bounding box center [844, 674] width 14 height 14
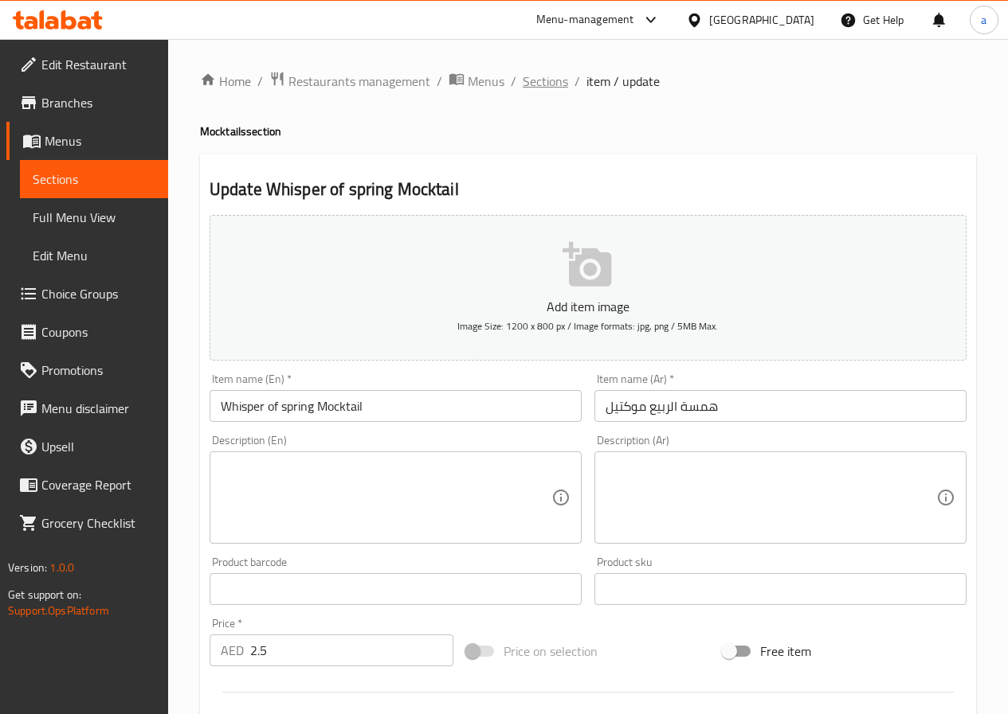
click at [551, 76] on span "Sections" at bounding box center [544, 81] width 45 height 19
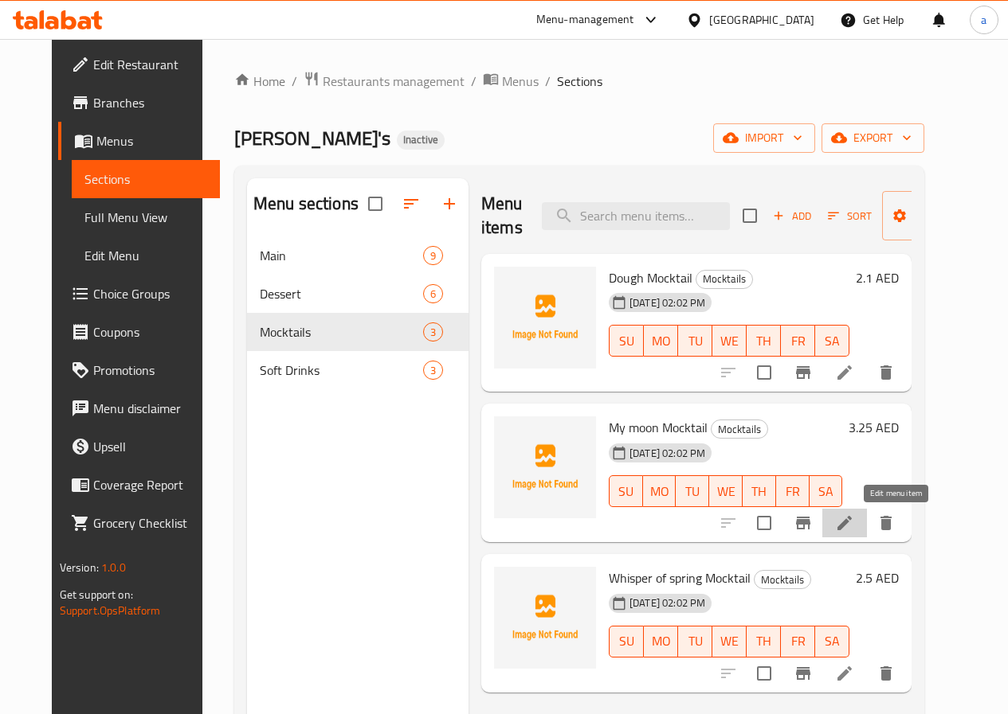
click at [854, 532] on icon at bounding box center [844, 523] width 19 height 19
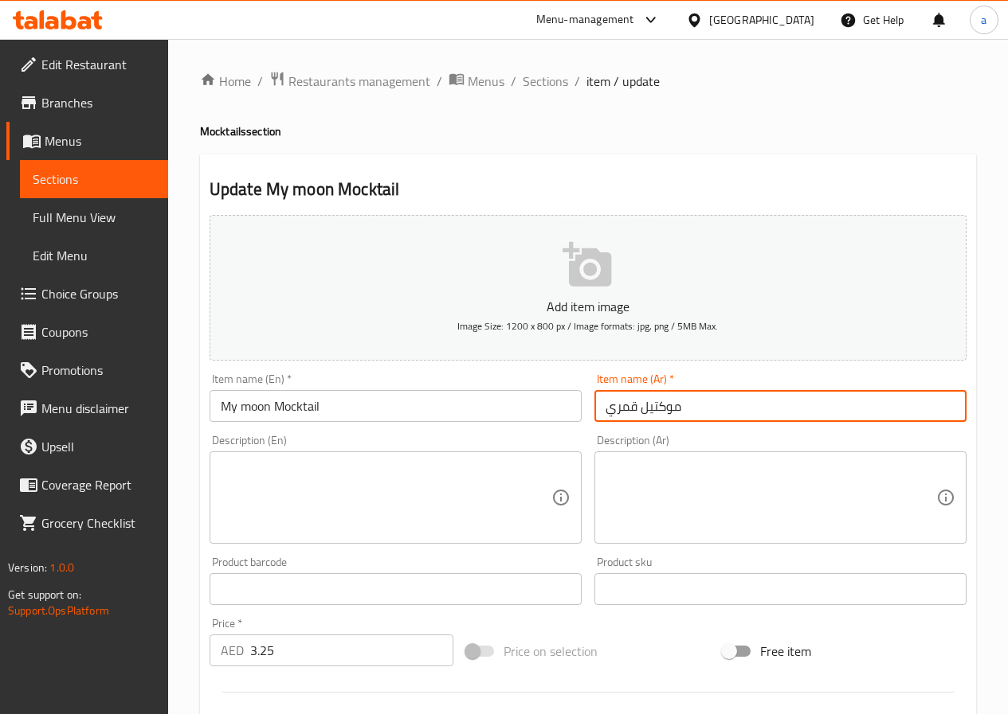
drag, startPoint x: 601, startPoint y: 406, endPoint x: 734, endPoint y: 419, distance: 134.4
click at [734, 419] on input "موكتيل قمري" at bounding box center [780, 406] width 372 height 32
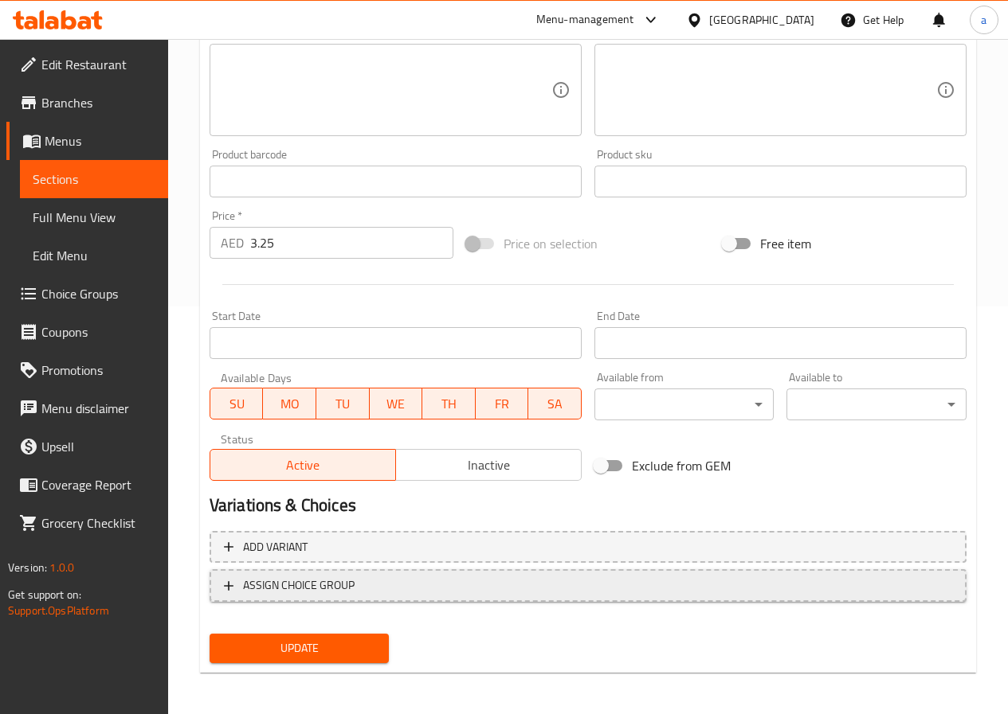
scroll to position [411, 0]
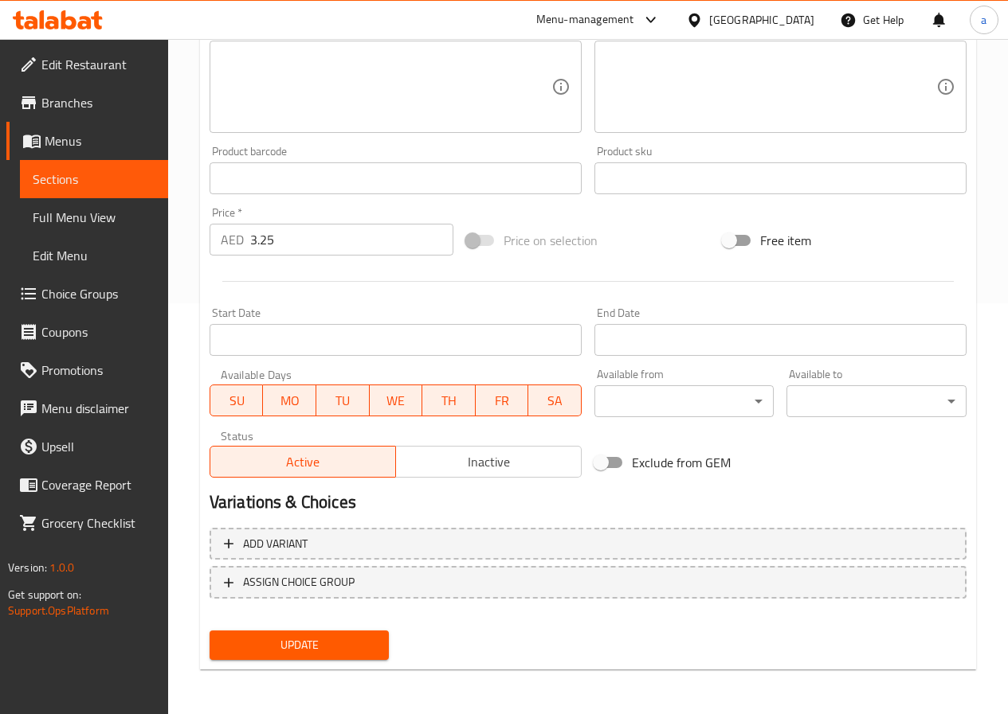
type input "ماي مون موكتيل"
click at [362, 643] on span "Update" at bounding box center [299, 646] width 155 height 20
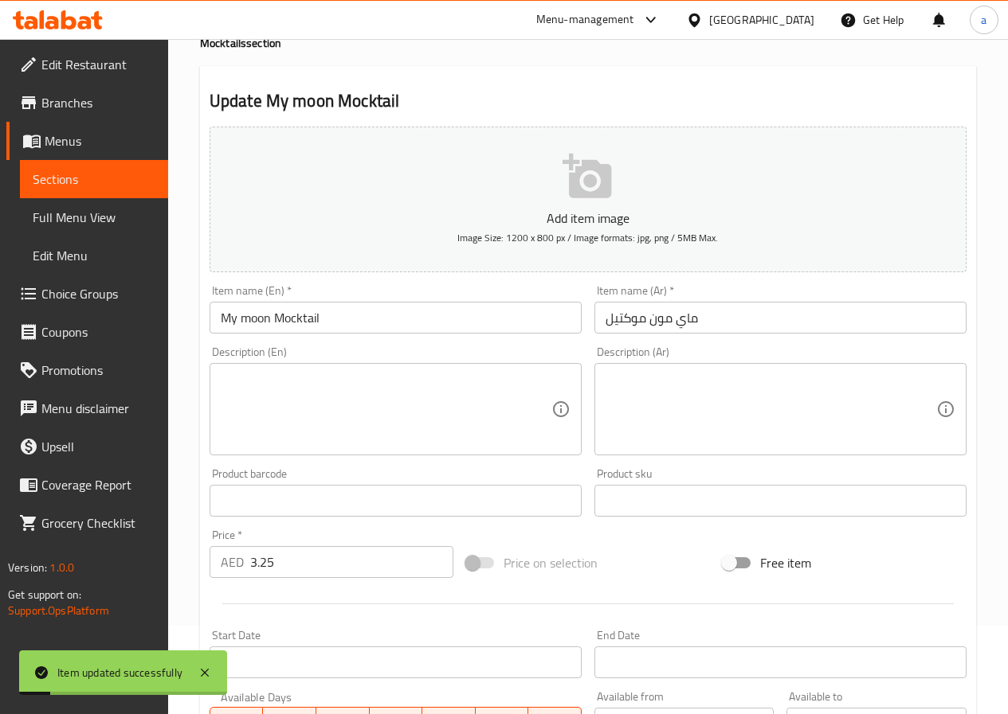
scroll to position [0, 0]
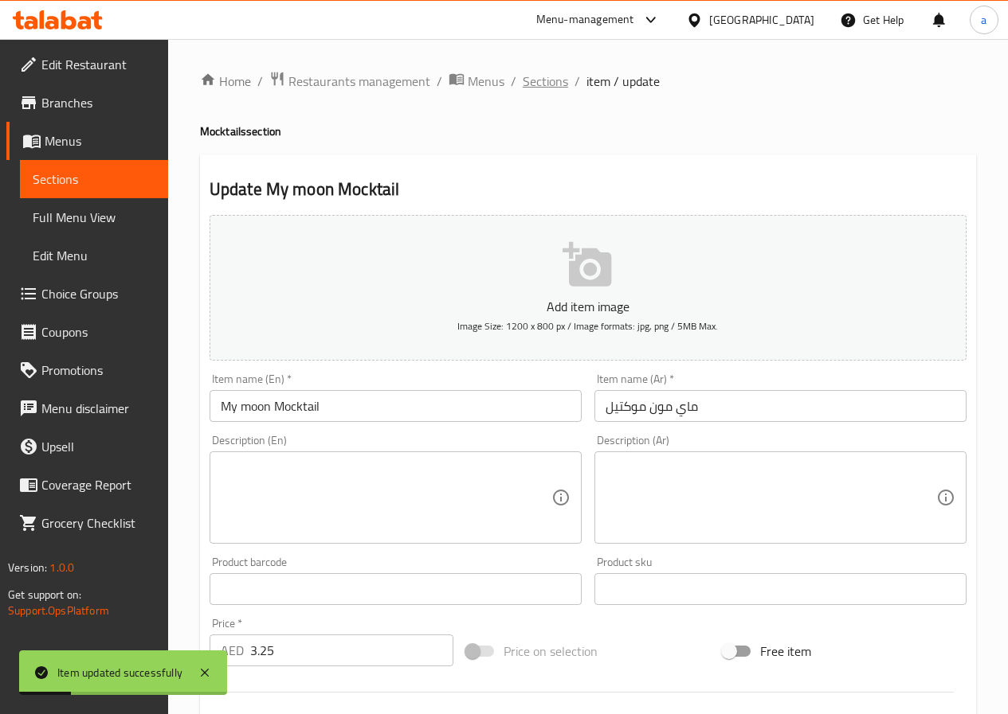
click at [532, 72] on span "Sections" at bounding box center [544, 81] width 45 height 19
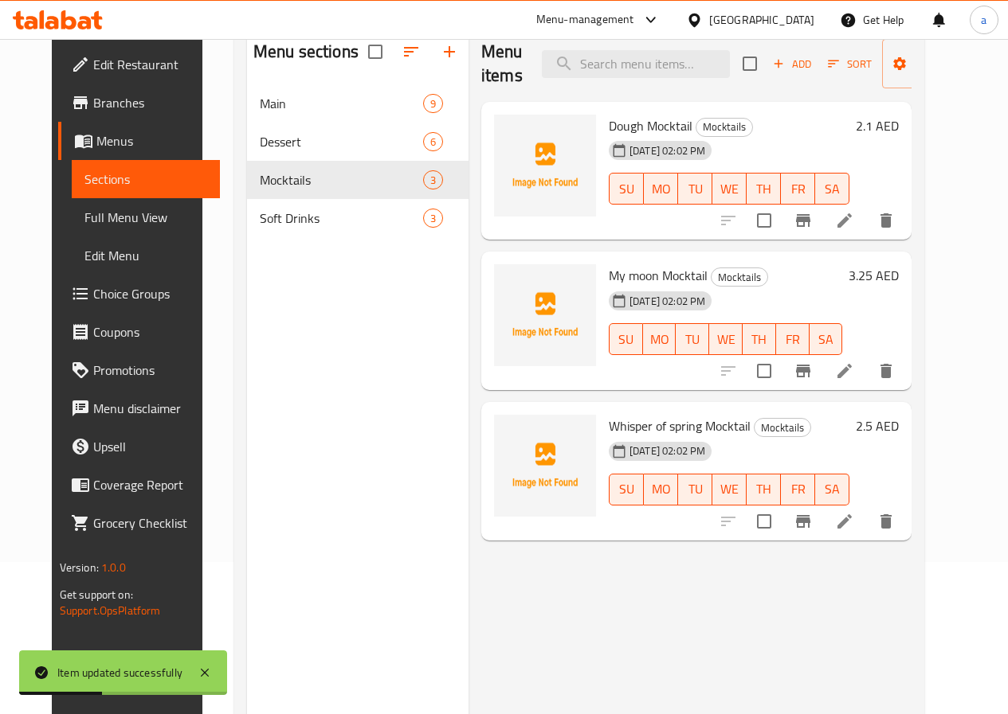
scroll to position [223, 0]
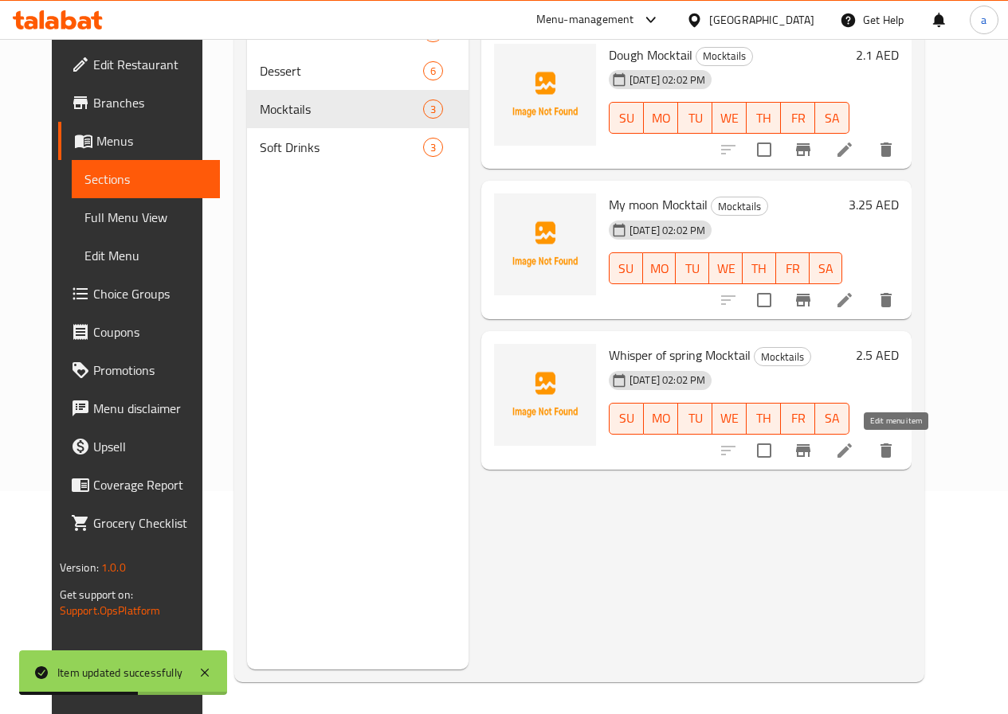
click at [854, 457] on icon at bounding box center [844, 450] width 19 height 19
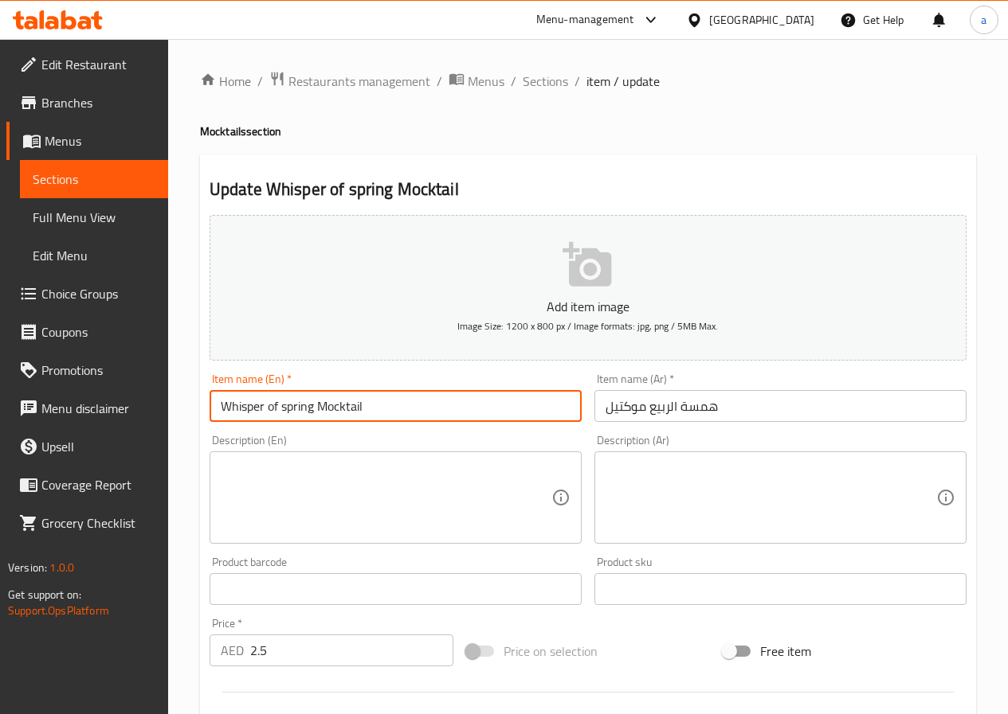
drag, startPoint x: 314, startPoint y: 407, endPoint x: 215, endPoint y: 410, distance: 98.8
click at [215, 410] on input "Whisper of spring Mocktail" at bounding box center [395, 406] width 372 height 32
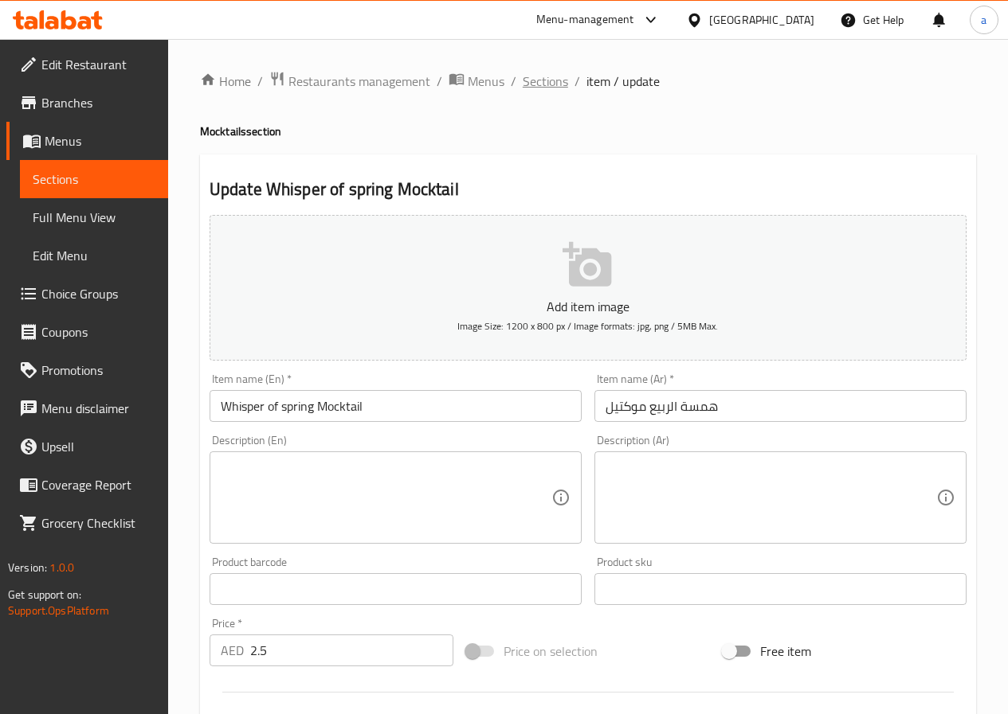
click at [549, 82] on span "Sections" at bounding box center [544, 81] width 45 height 19
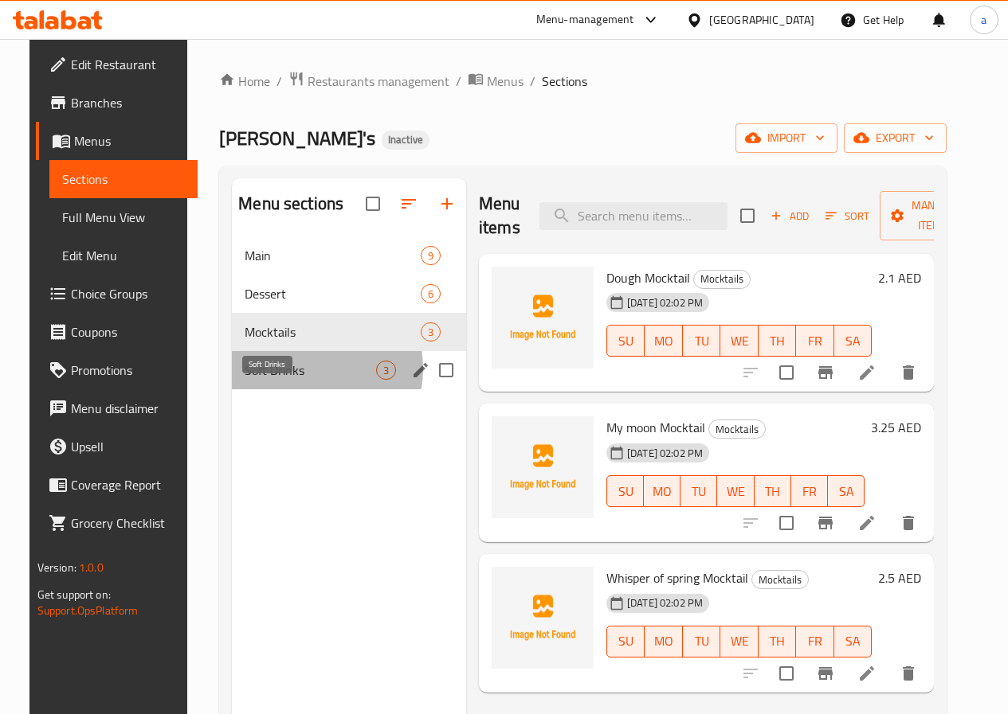
click at [290, 380] on span "Soft Drinks" at bounding box center [310, 370] width 131 height 19
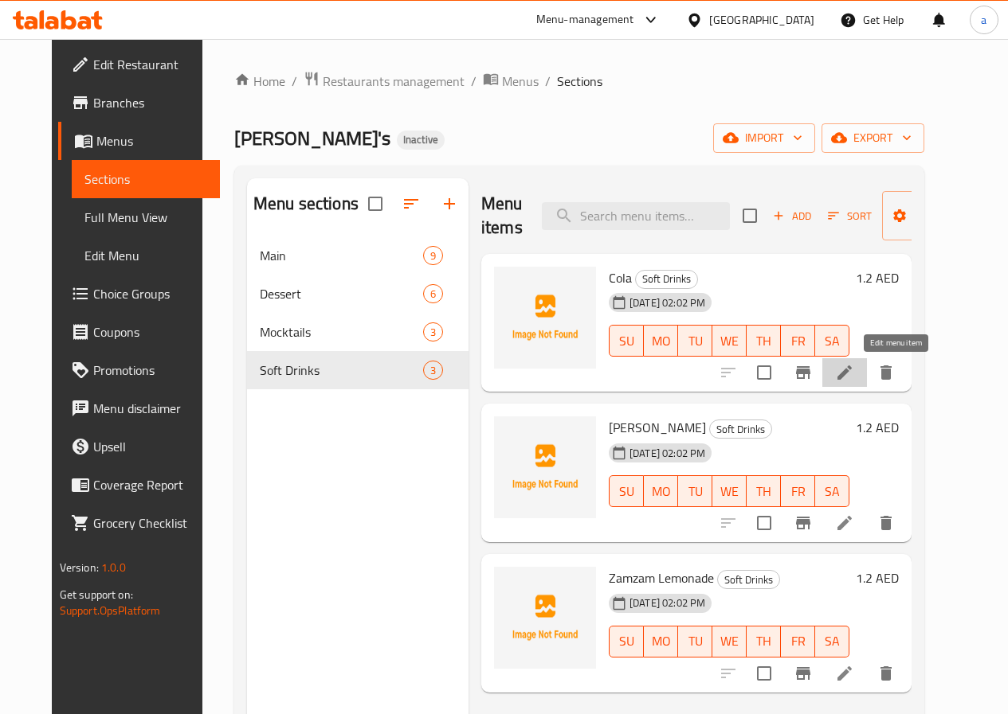
click at [854, 378] on icon at bounding box center [844, 372] width 19 height 19
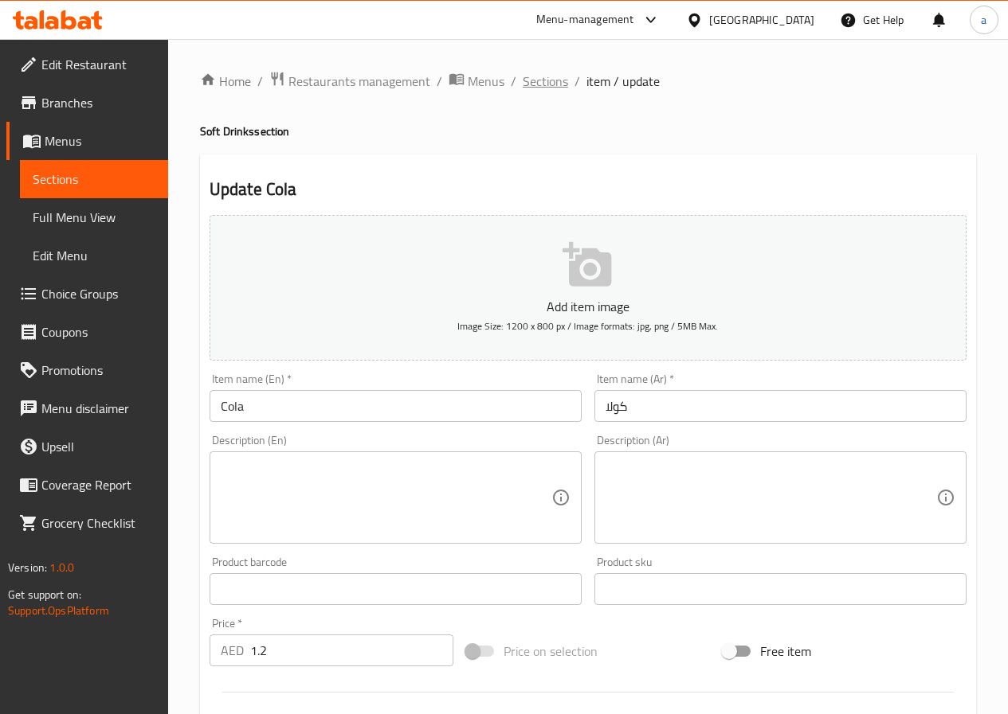
click at [550, 88] on span "Sections" at bounding box center [544, 81] width 45 height 19
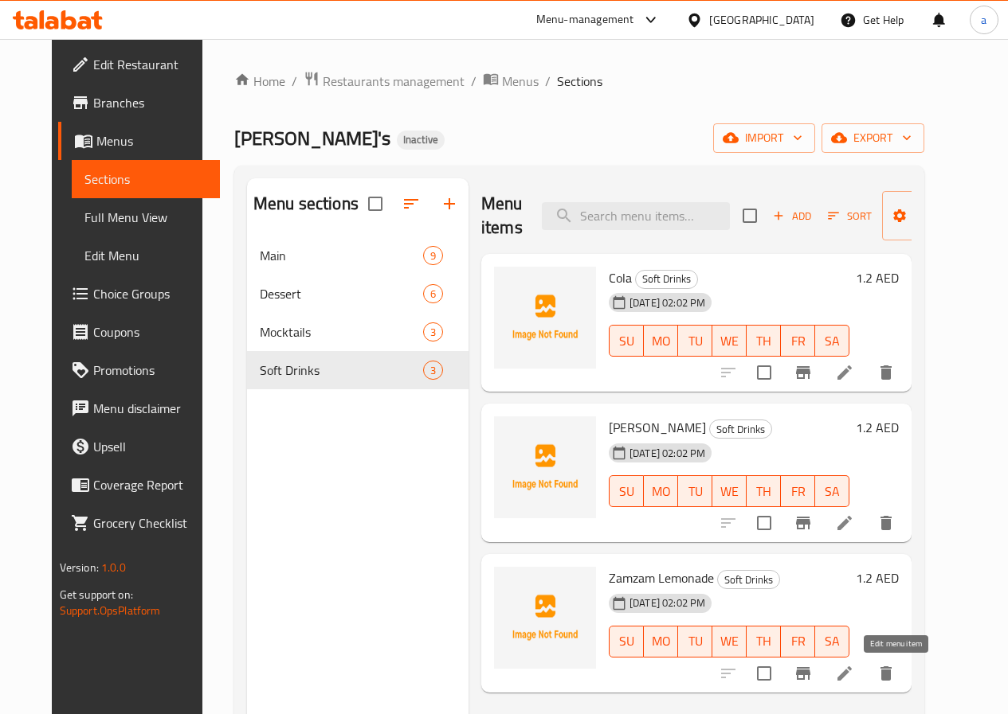
click at [854, 680] on icon at bounding box center [844, 673] width 19 height 19
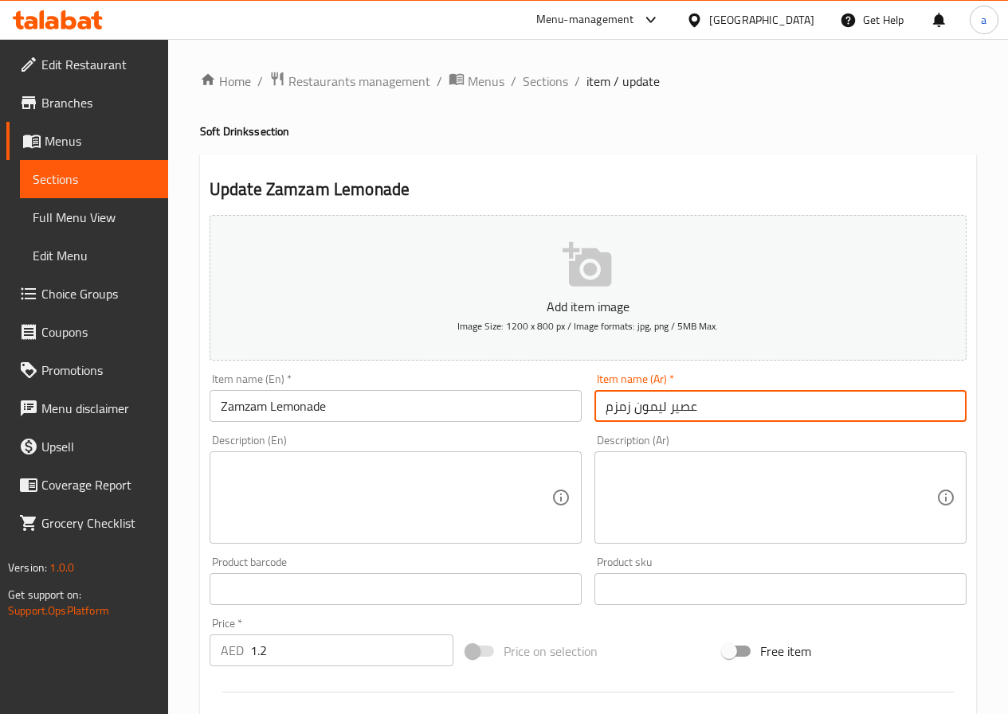
drag, startPoint x: 665, startPoint y: 408, endPoint x: 714, endPoint y: 413, distance: 48.9
click at [714, 413] on input "عصير ليمون زمزم" at bounding box center [780, 406] width 372 height 32
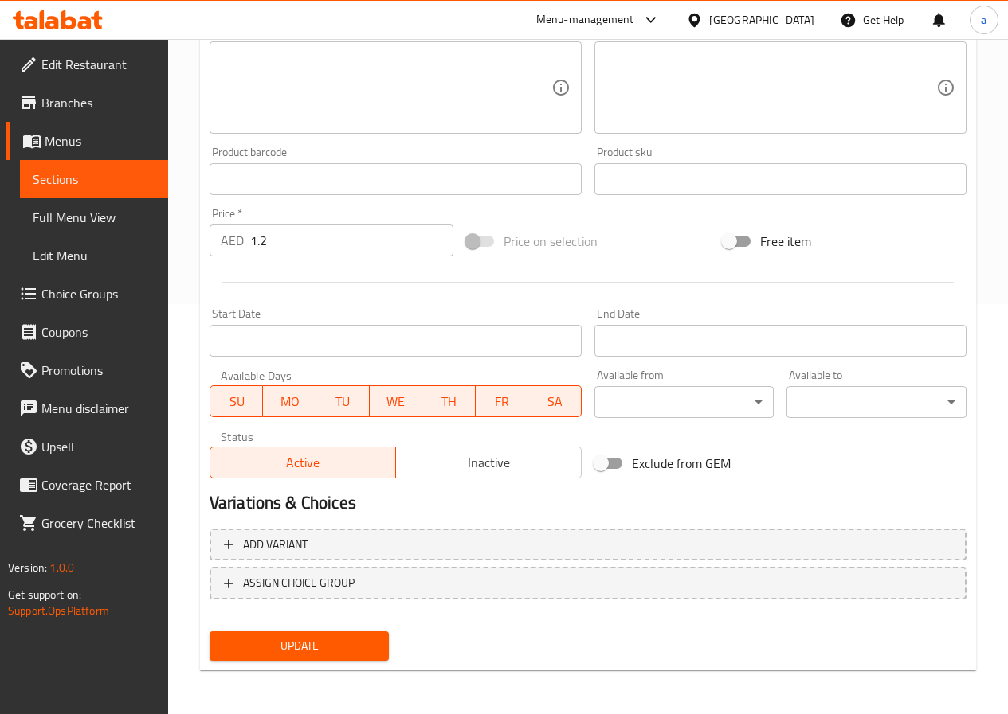
scroll to position [411, 0]
type input "ليمون زمزم"
click at [275, 646] on span "Update" at bounding box center [299, 646] width 155 height 20
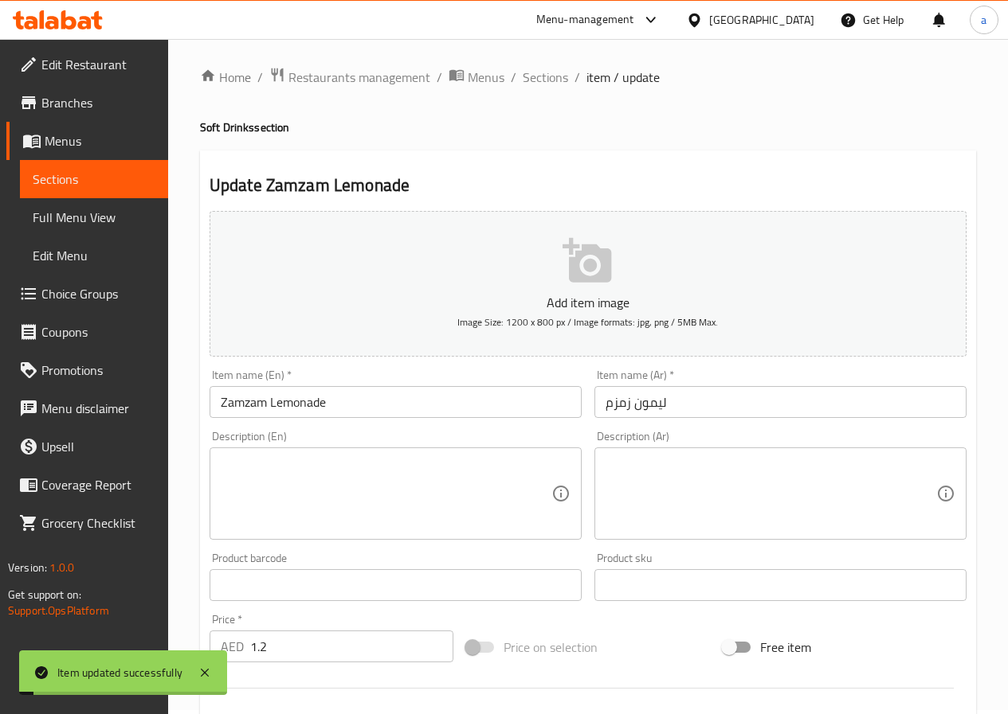
scroll to position [0, 0]
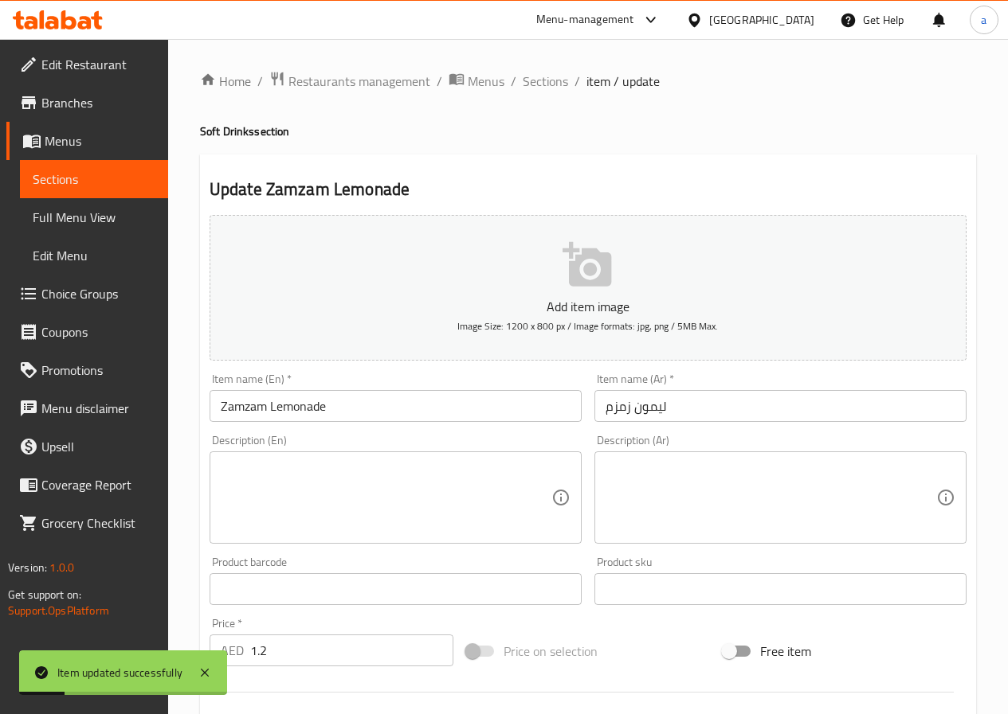
click at [553, 80] on span "Sections" at bounding box center [544, 81] width 45 height 19
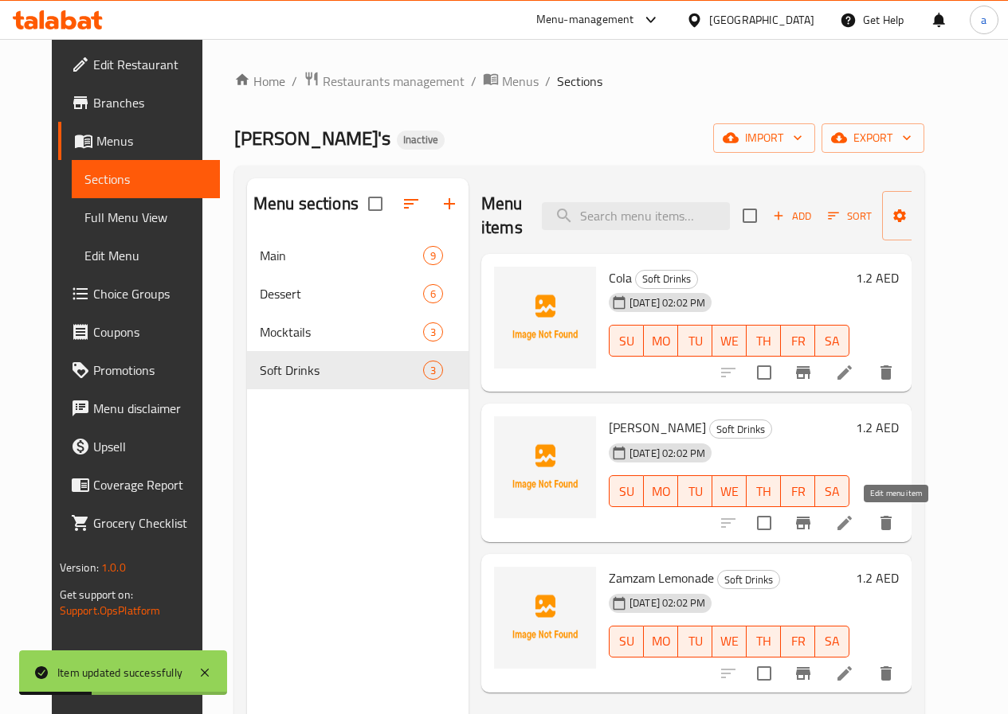
click at [854, 526] on icon at bounding box center [844, 523] width 19 height 19
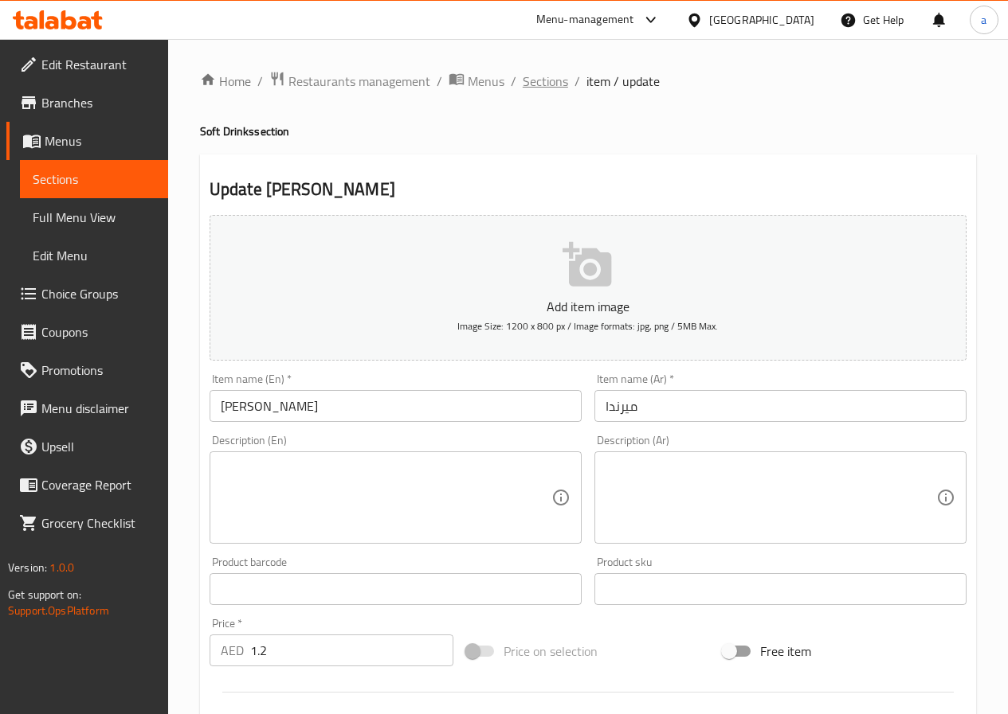
click at [549, 80] on span "Sections" at bounding box center [544, 81] width 45 height 19
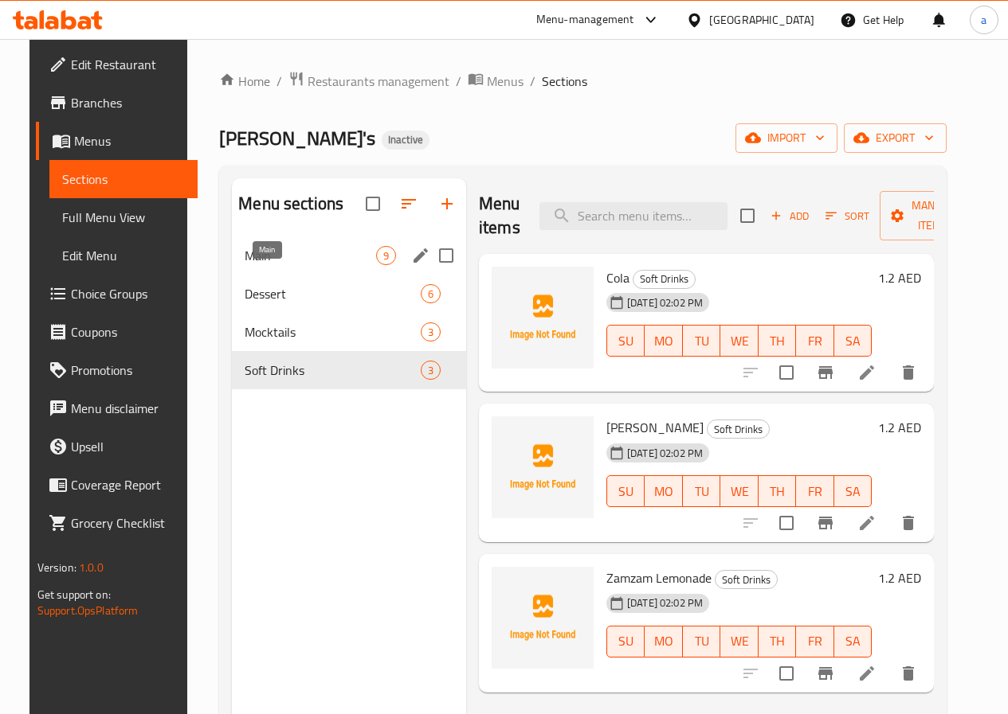
click at [269, 265] on span "Main" at bounding box center [310, 255] width 131 height 19
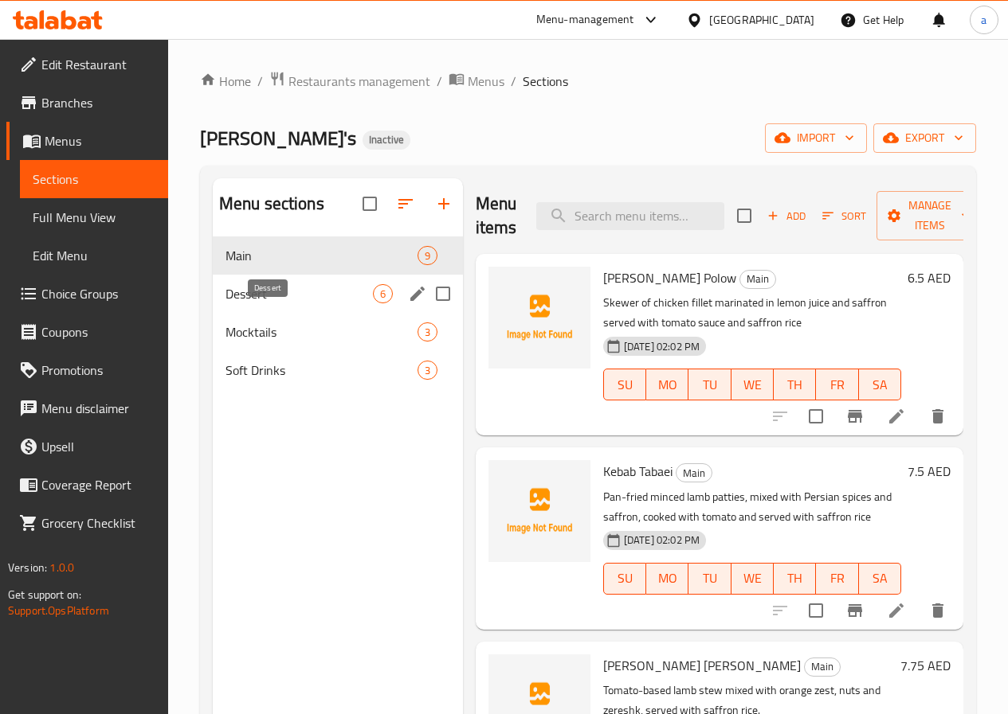
drag, startPoint x: 256, startPoint y: 317, endPoint x: 272, endPoint y: 318, distance: 15.2
click at [257, 303] on span "Dessert" at bounding box center [298, 293] width 147 height 19
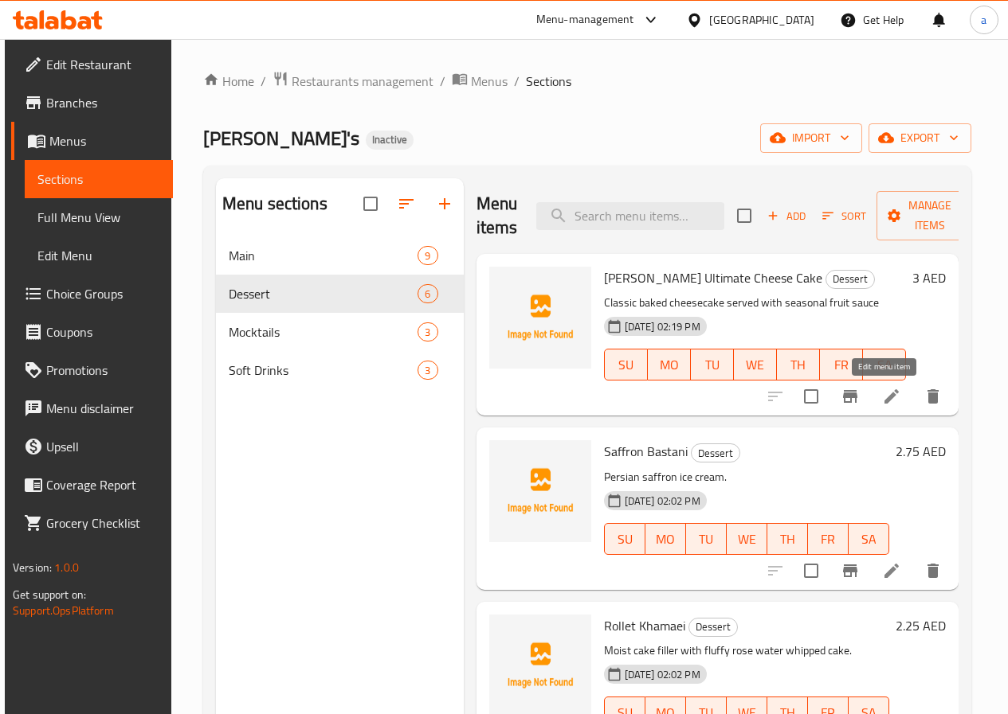
click at [882, 396] on icon at bounding box center [891, 396] width 19 height 19
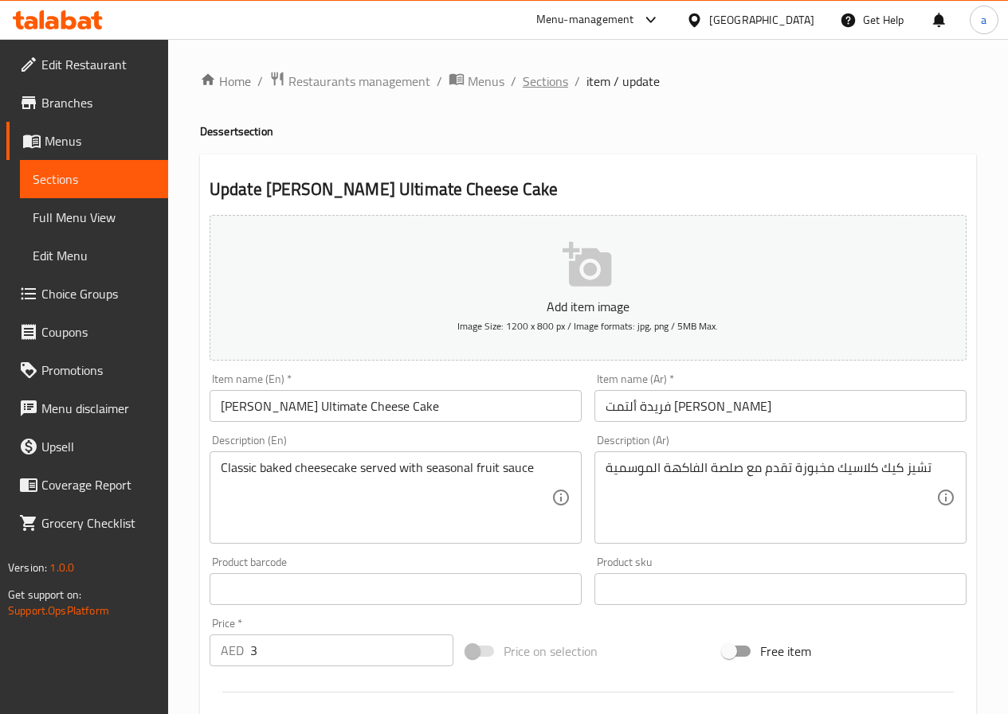
click at [551, 79] on span "Sections" at bounding box center [544, 81] width 45 height 19
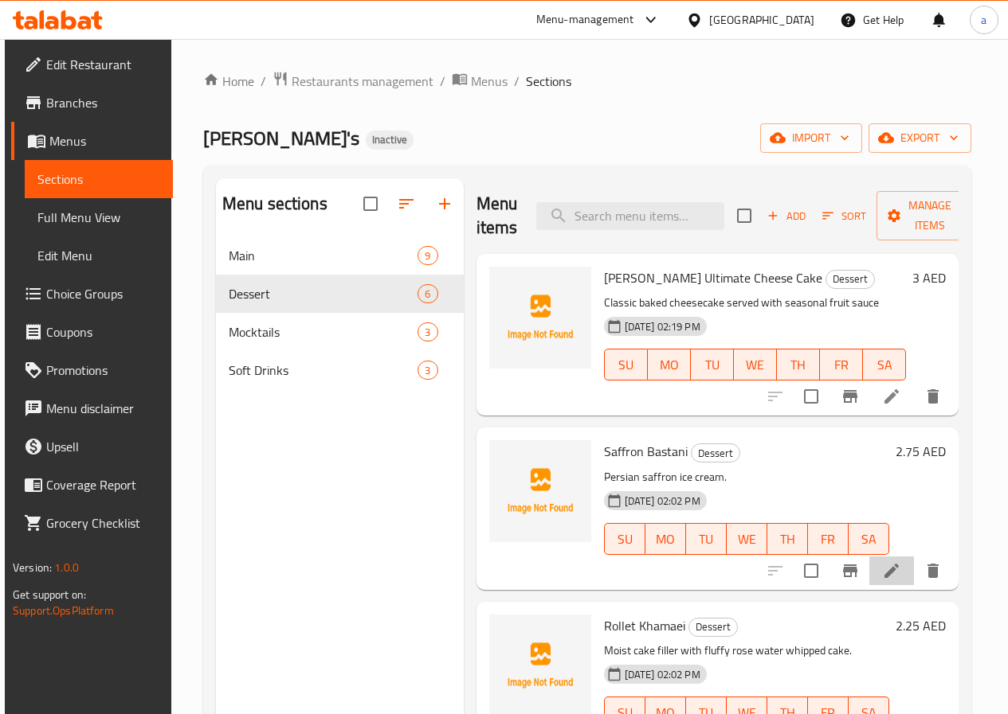
click at [879, 584] on li at bounding box center [891, 571] width 45 height 29
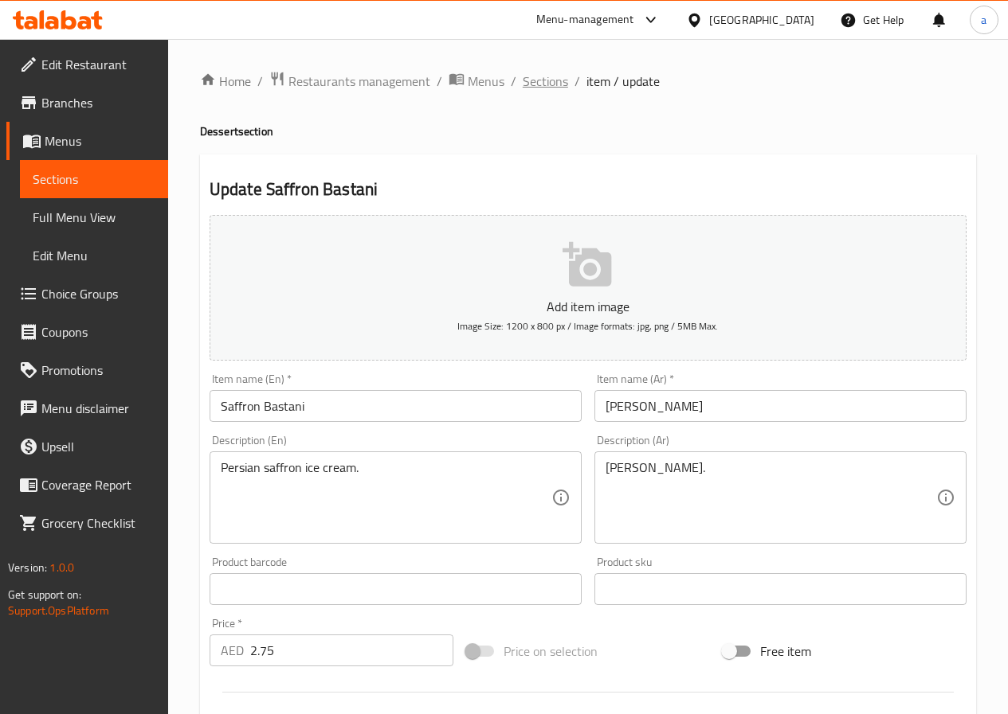
click at [545, 86] on span "Sections" at bounding box center [544, 81] width 45 height 19
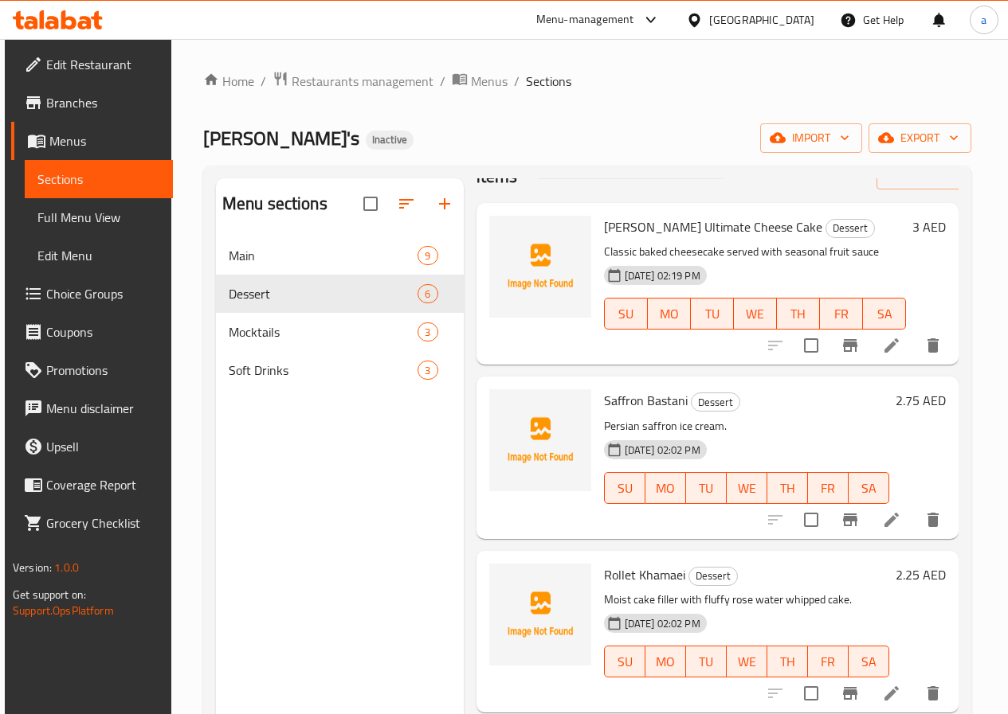
scroll to position [80, 0]
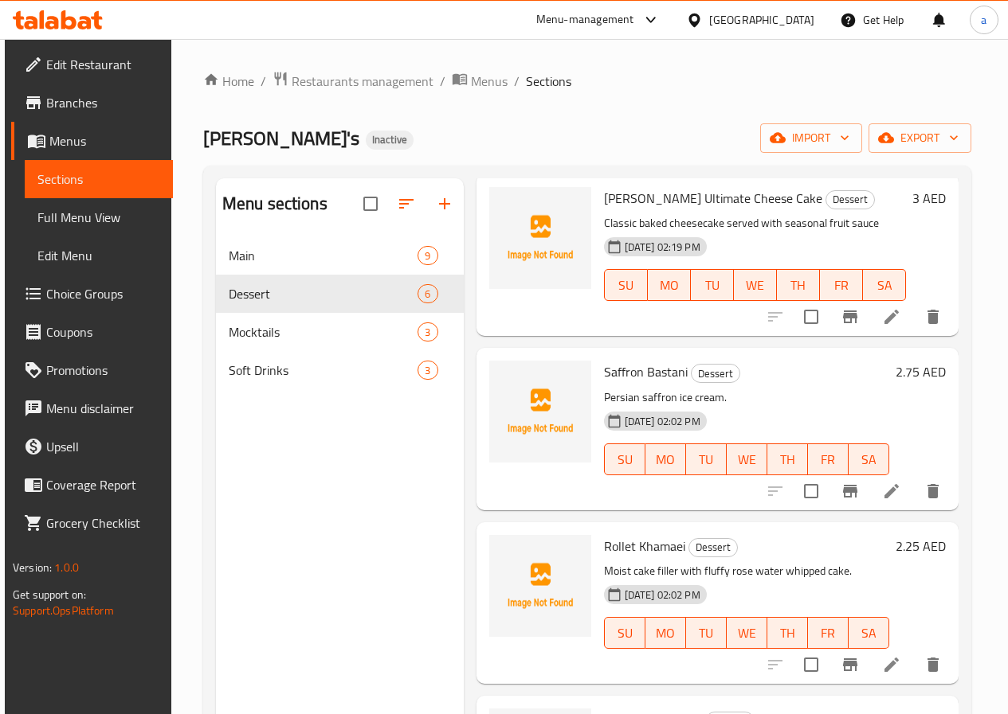
click at [894, 659] on li at bounding box center [891, 665] width 45 height 29
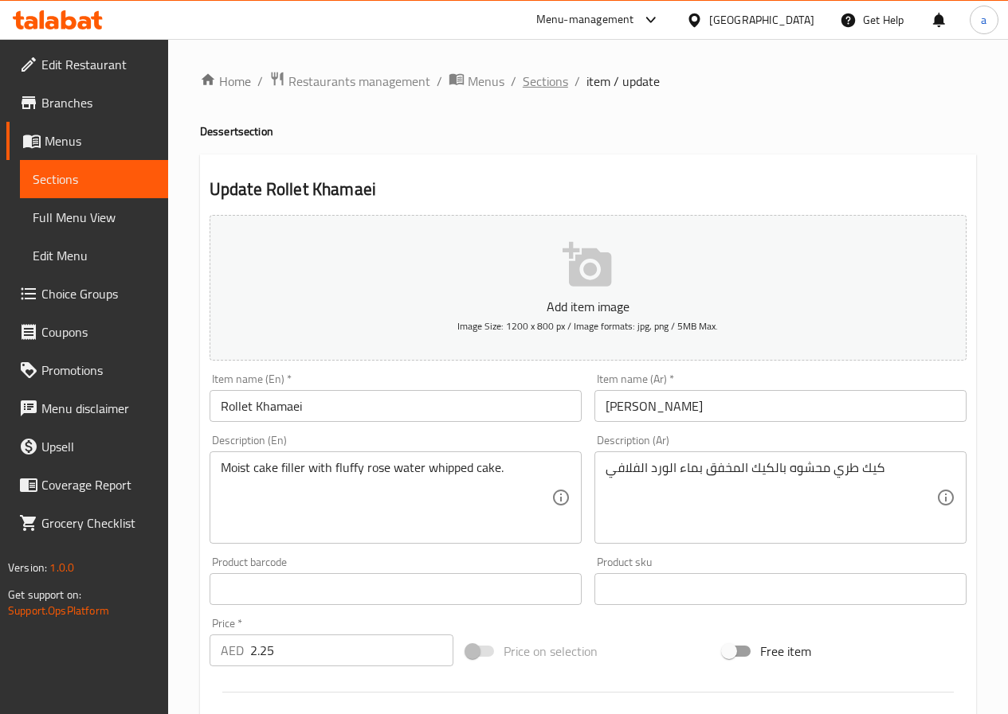
click at [554, 75] on span "Sections" at bounding box center [544, 81] width 45 height 19
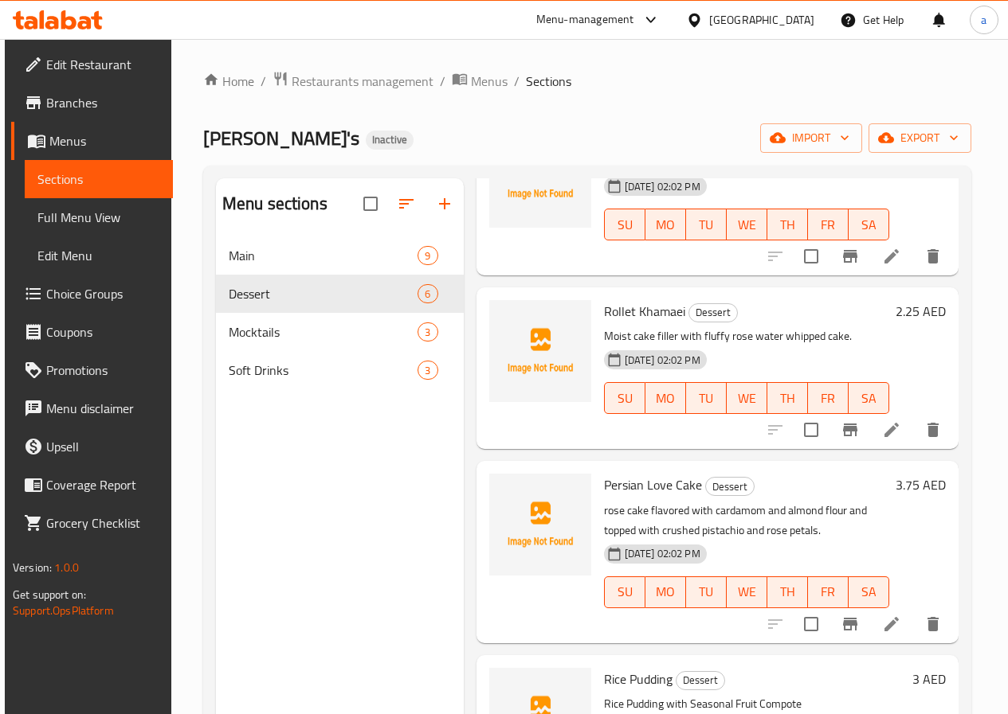
scroll to position [319, 0]
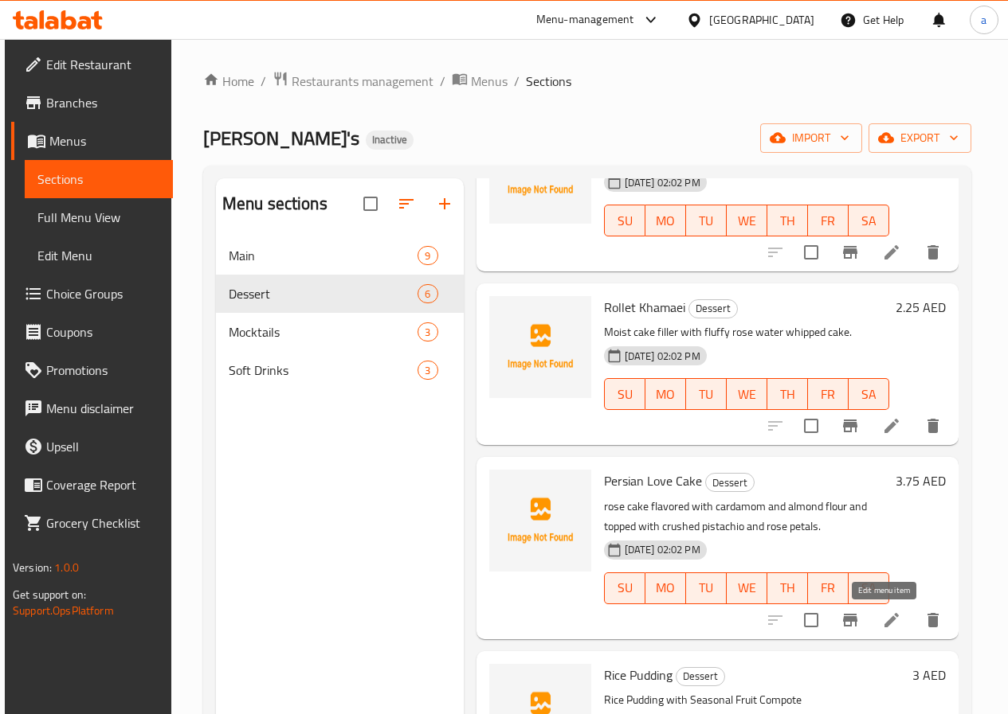
click at [884, 625] on icon at bounding box center [891, 620] width 14 height 14
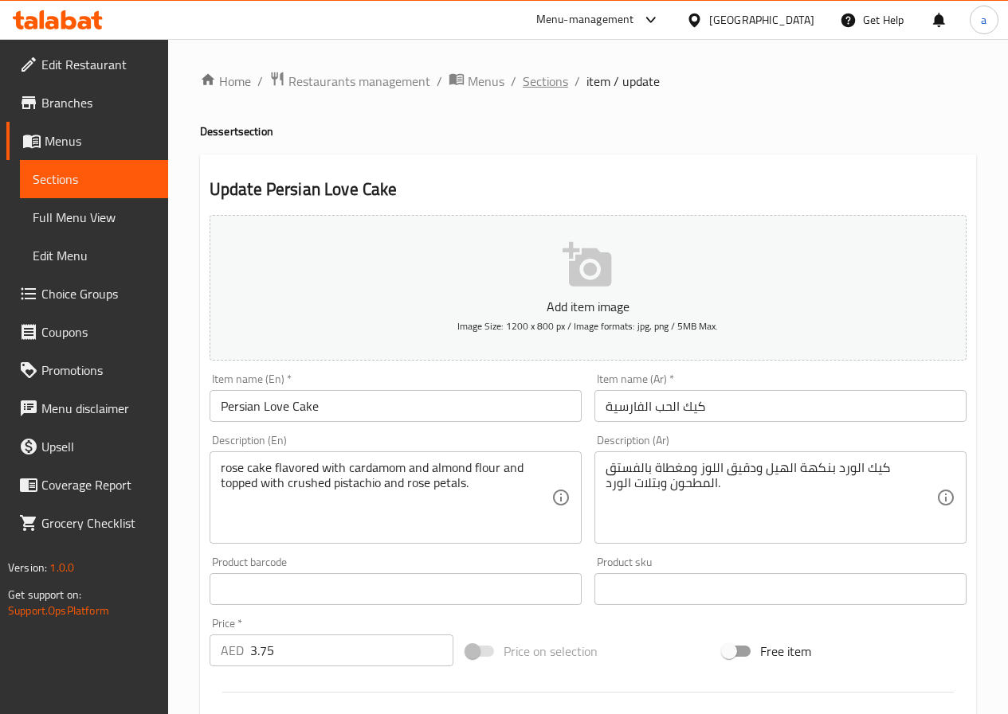
click at [533, 78] on span "Sections" at bounding box center [544, 81] width 45 height 19
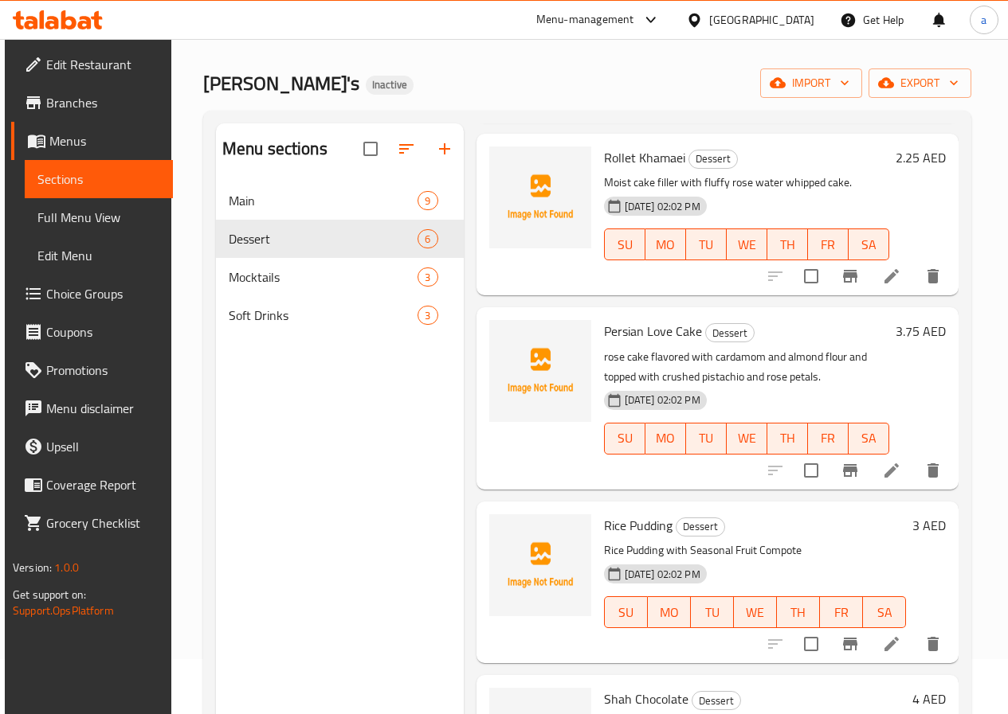
scroll to position [80, 0]
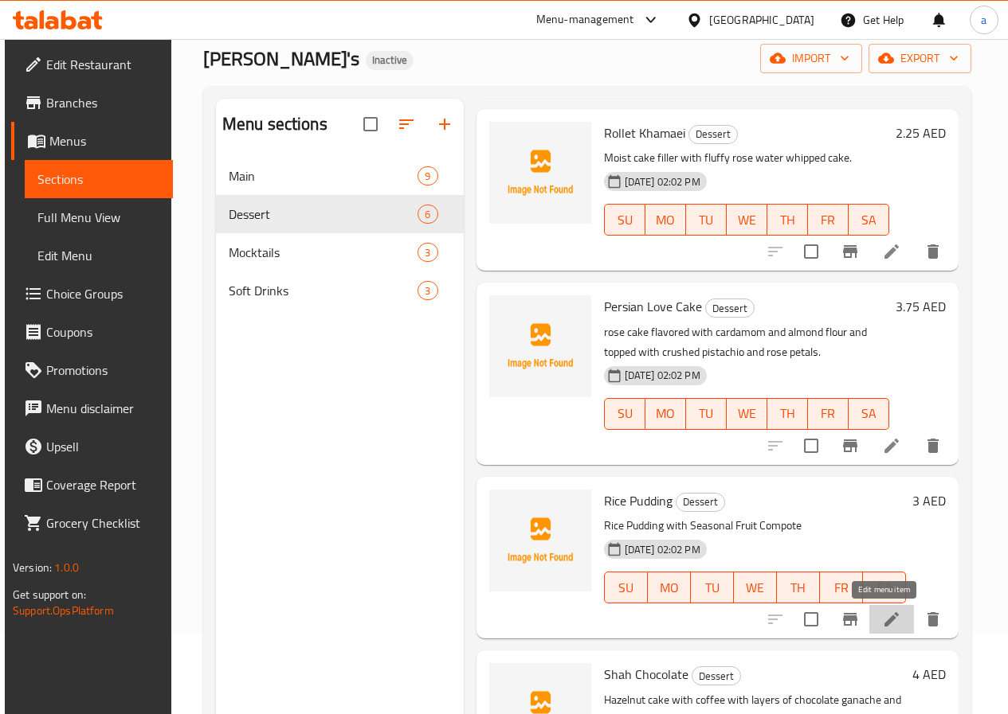
click at [892, 616] on icon at bounding box center [891, 619] width 19 height 19
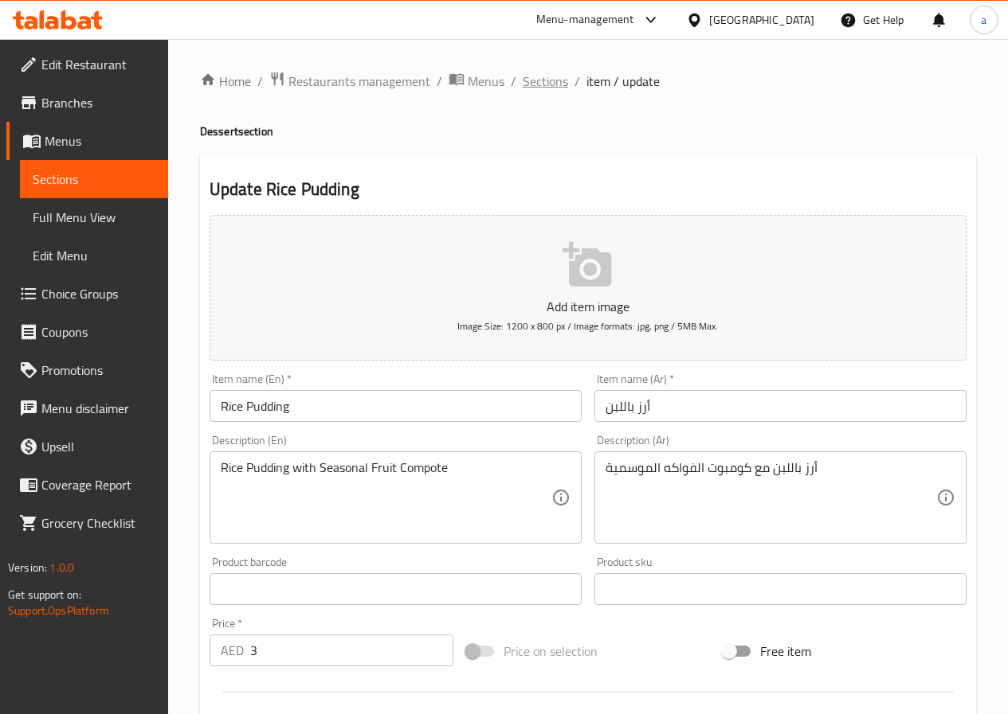
click at [534, 85] on span "Sections" at bounding box center [544, 81] width 45 height 19
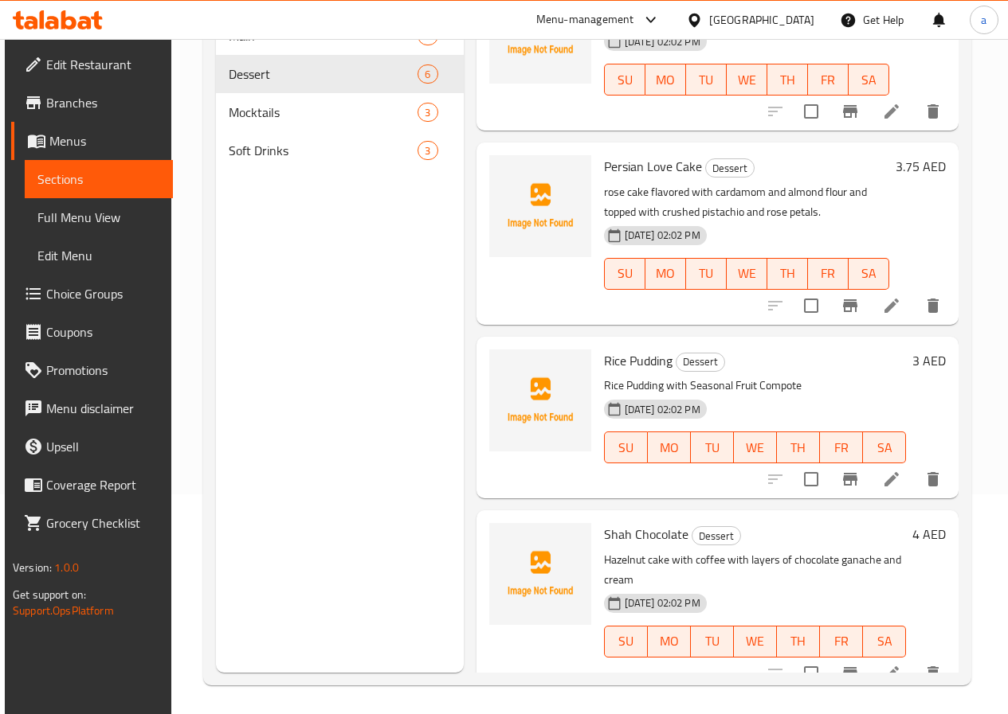
scroll to position [223, 0]
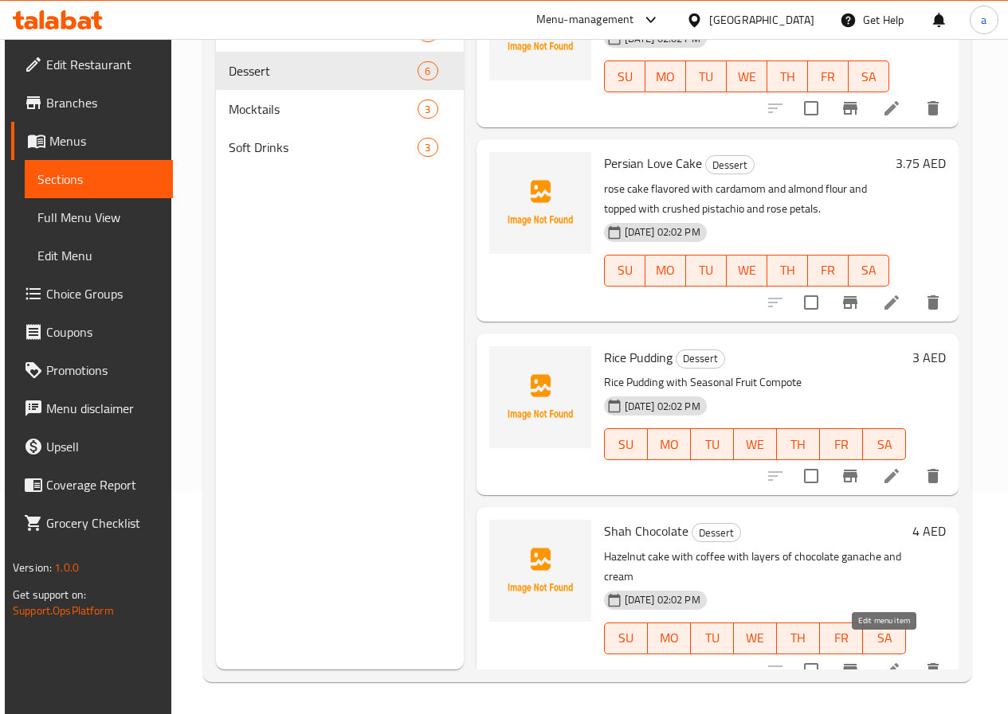
click at [884, 663] on icon at bounding box center [891, 670] width 14 height 14
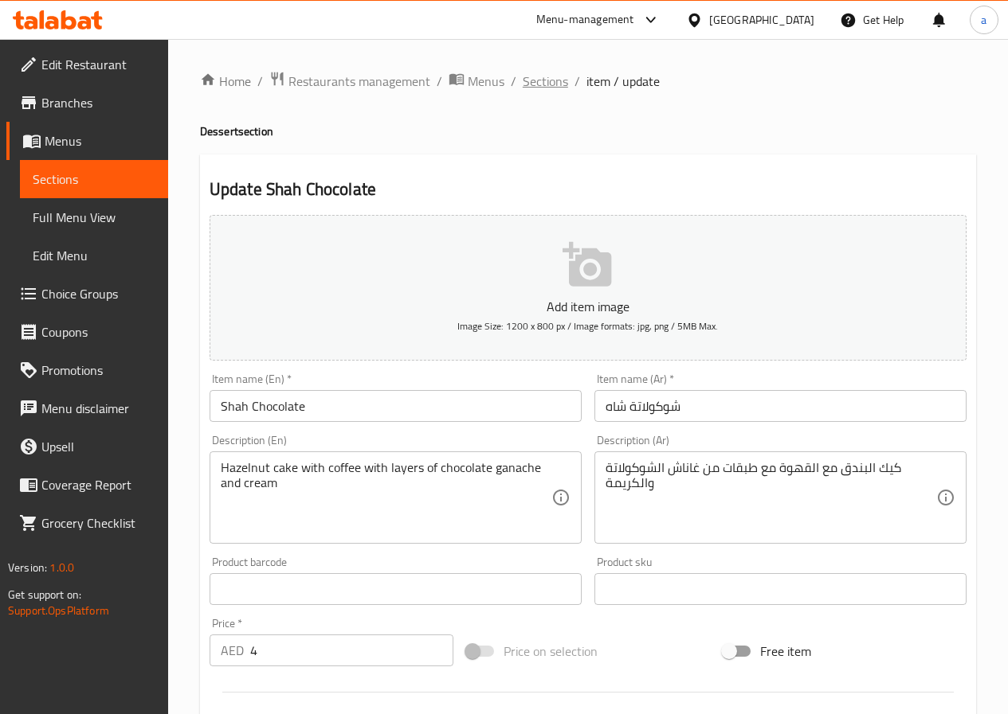
click at [550, 84] on span "Sections" at bounding box center [544, 81] width 45 height 19
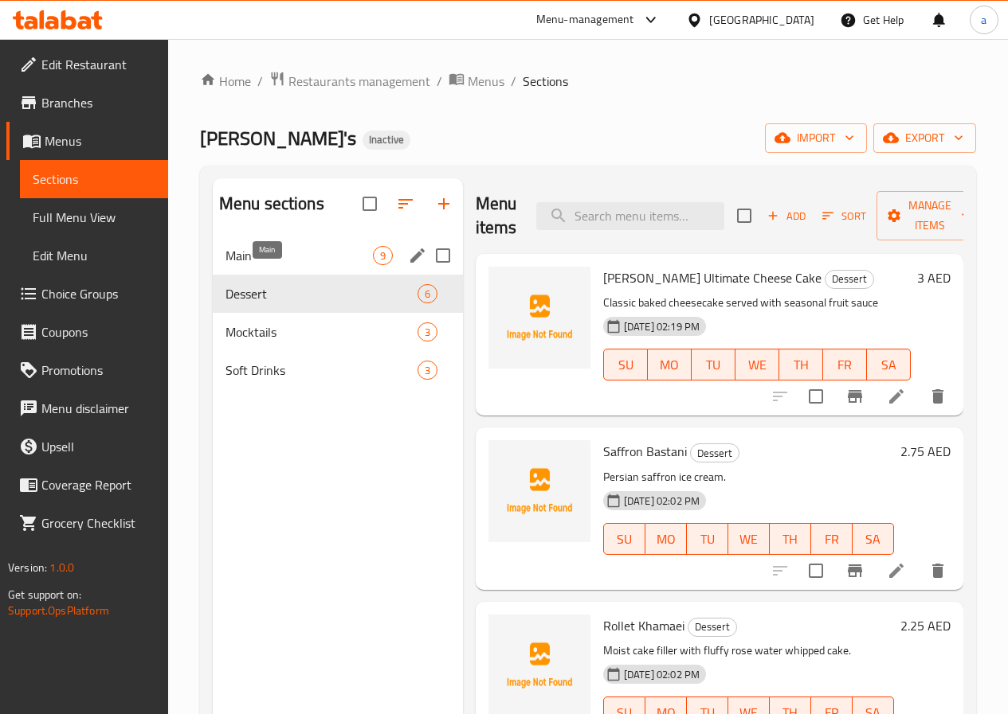
click at [256, 265] on span "Main" at bounding box center [298, 255] width 147 height 19
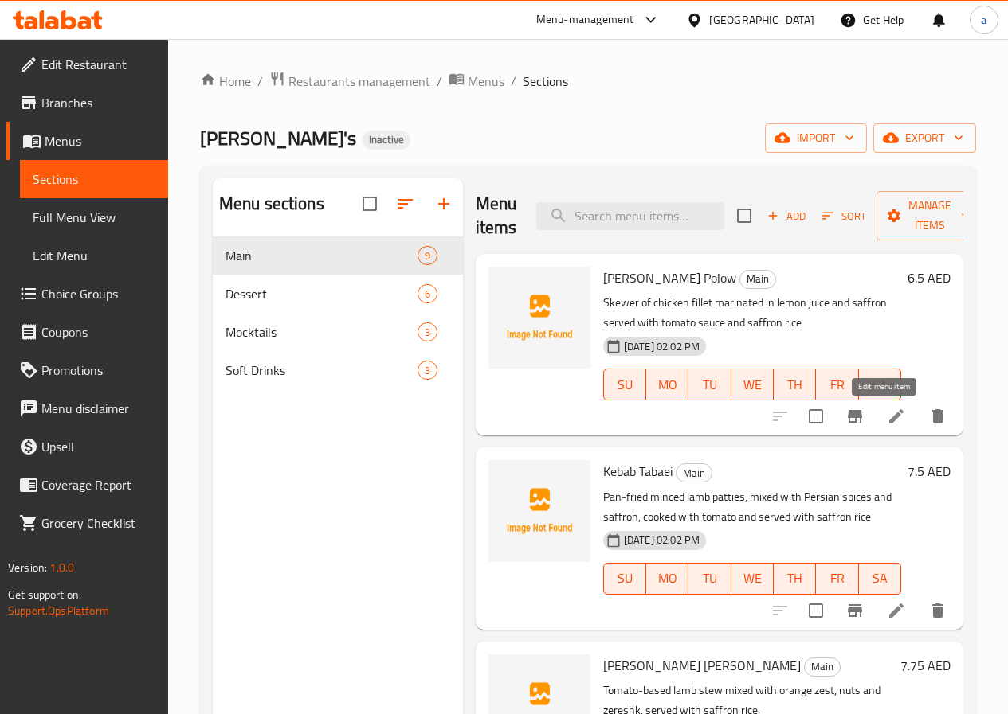
click at [889, 414] on icon at bounding box center [896, 416] width 14 height 14
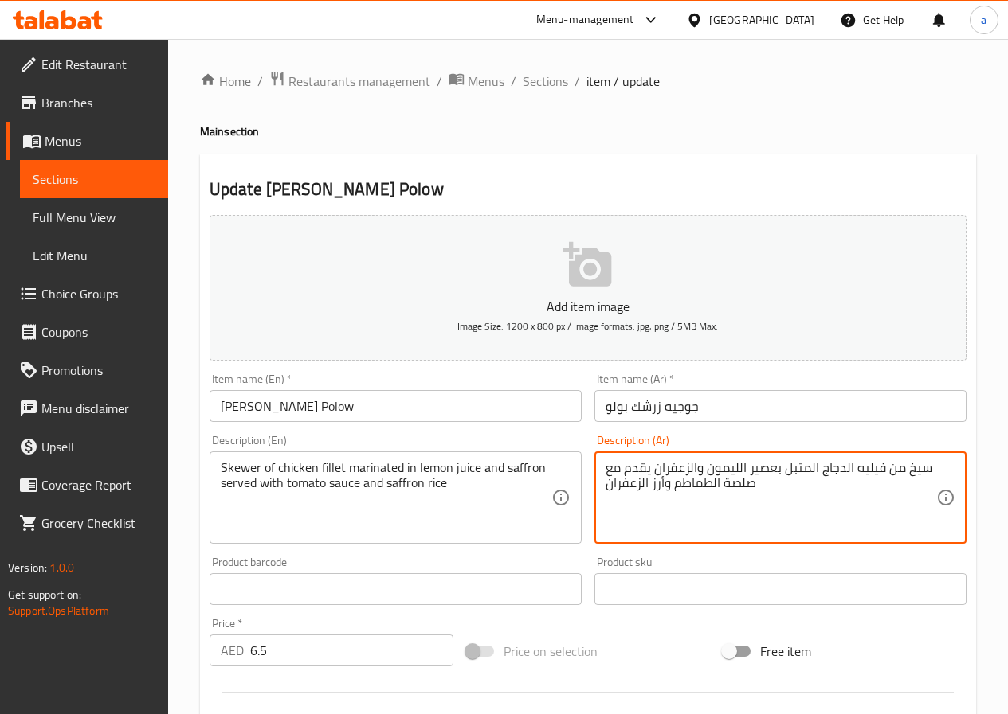
drag, startPoint x: 818, startPoint y: 472, endPoint x: 852, endPoint y: 477, distance: 34.7
click at [883, 468] on textarea "سيخ من فيليه الدجاج المتبل بعصير الليمون والزعفران يقدم مع صلصة الطماطم وأرز ال…" at bounding box center [770, 498] width 331 height 76
paste textarea "الدجاج"
drag, startPoint x: 770, startPoint y: 470, endPoint x: 804, endPoint y: 475, distance: 34.7
click at [804, 475] on textarea "سيخ من الدجاج الفيليه الدجاج المتبل بعصير الليمون والزعفران يقدم مع صلصة الطماط…" at bounding box center [770, 498] width 331 height 76
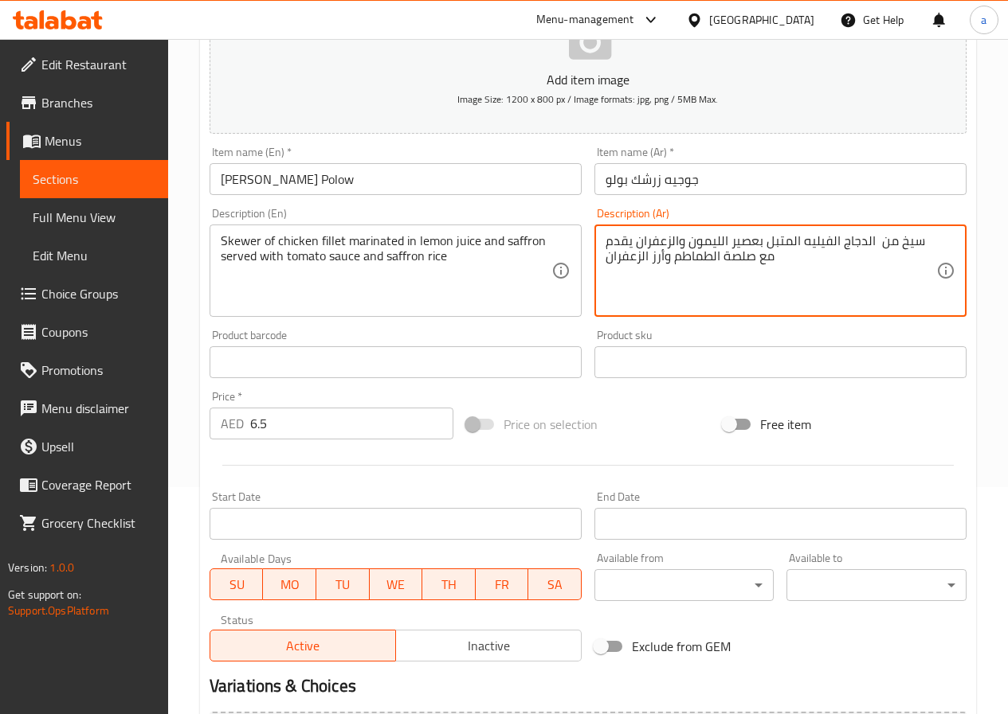
scroll to position [411, 0]
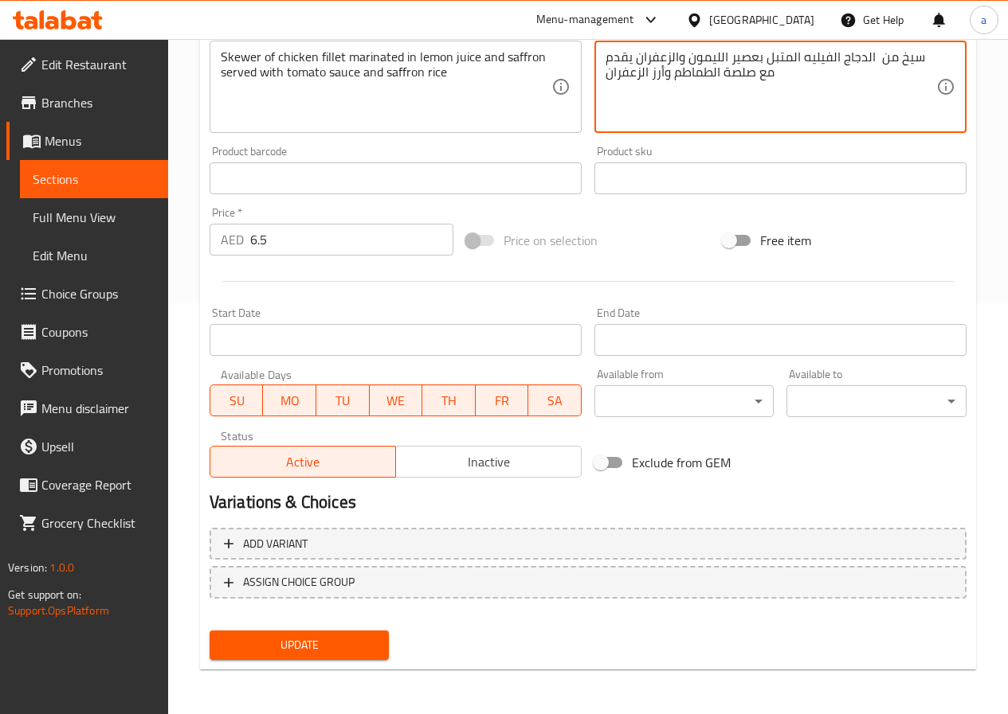
type textarea "سيخ من الدجاج الفيليه المتبل بعصير الليمون والزعفران يقدم مع صلصة الطماطم وأرز …"
click at [312, 644] on span "Update" at bounding box center [299, 646] width 155 height 20
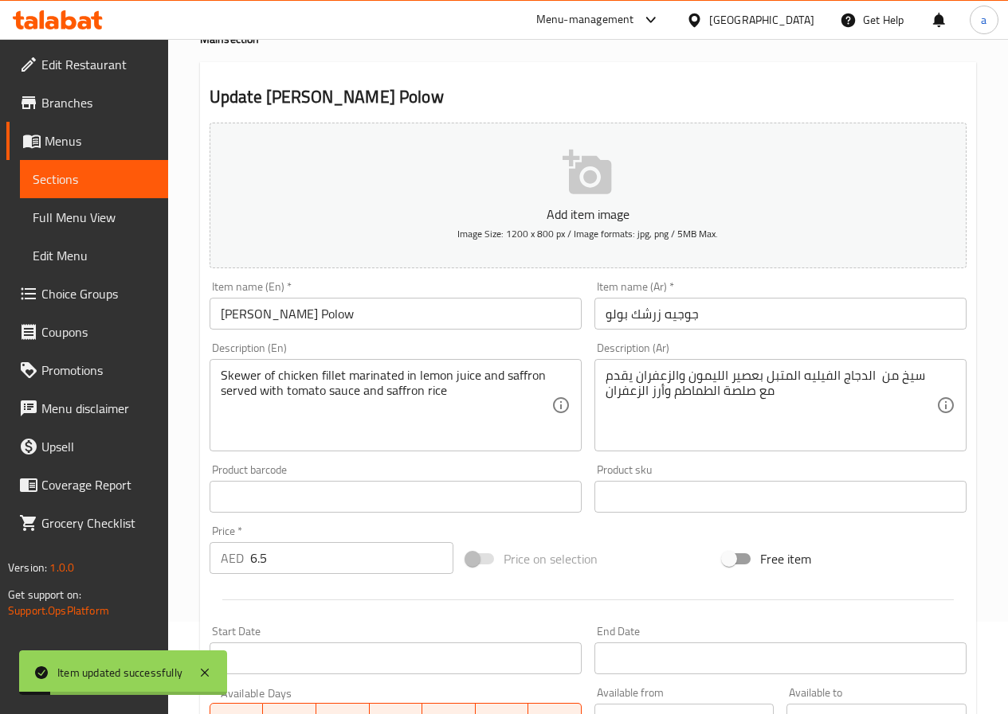
scroll to position [0, 0]
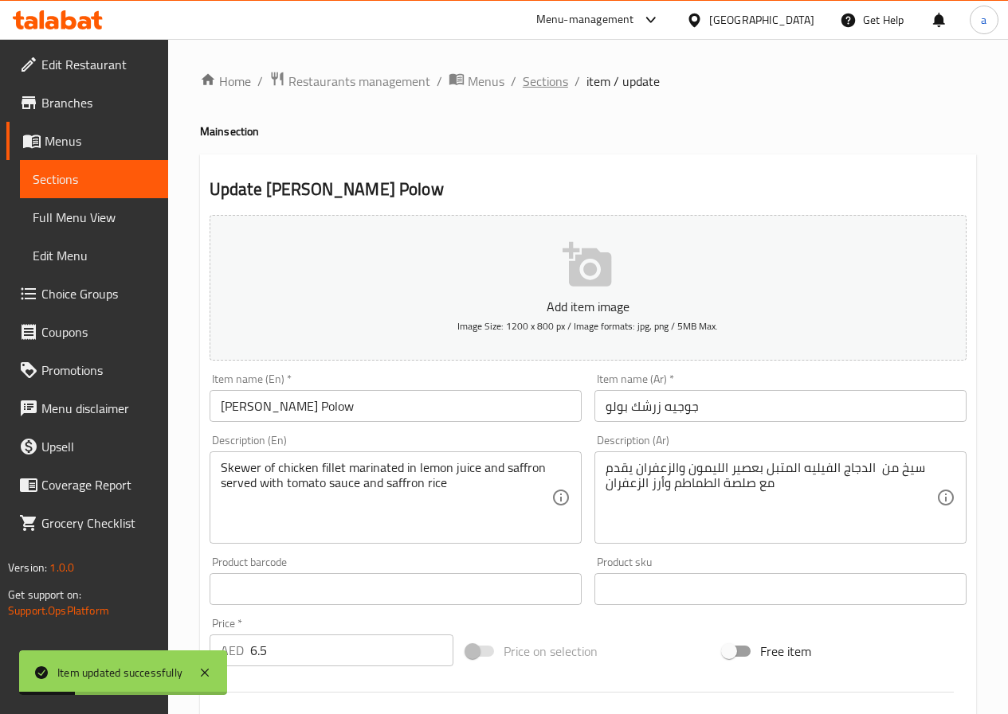
click at [562, 73] on span "Sections" at bounding box center [544, 81] width 45 height 19
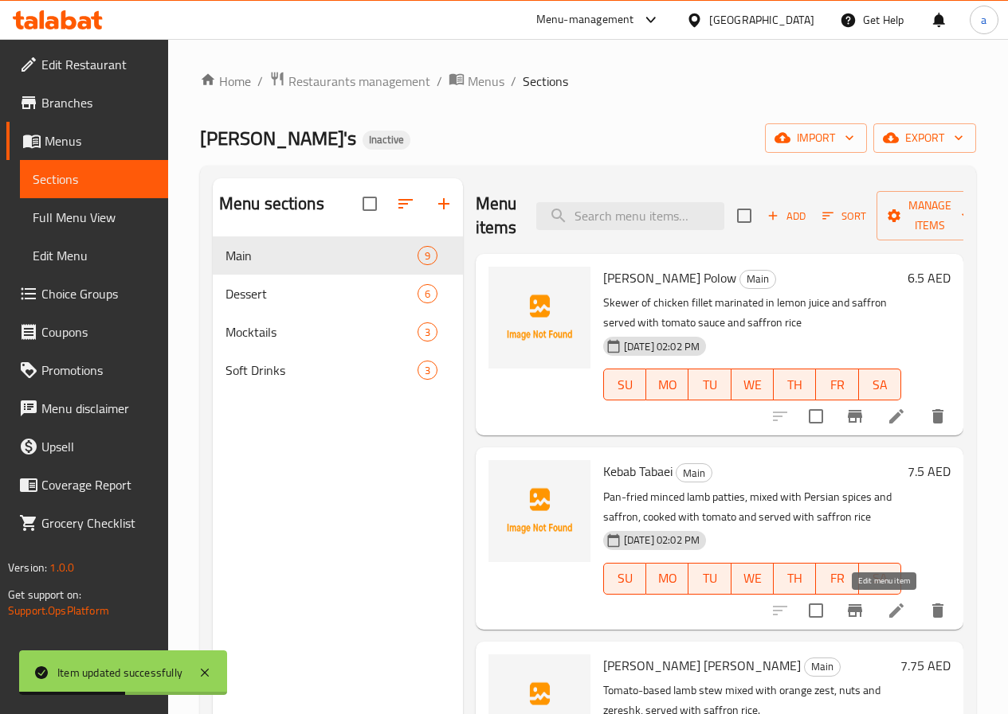
click at [886, 618] on icon at bounding box center [895, 610] width 19 height 19
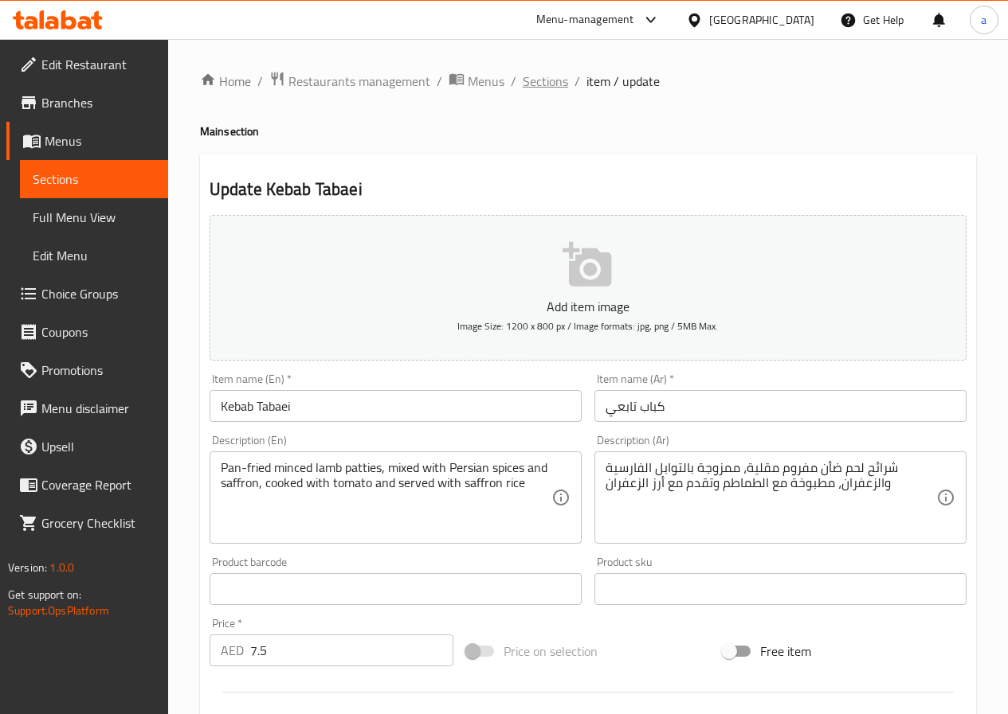
click at [557, 76] on span "Sections" at bounding box center [544, 81] width 45 height 19
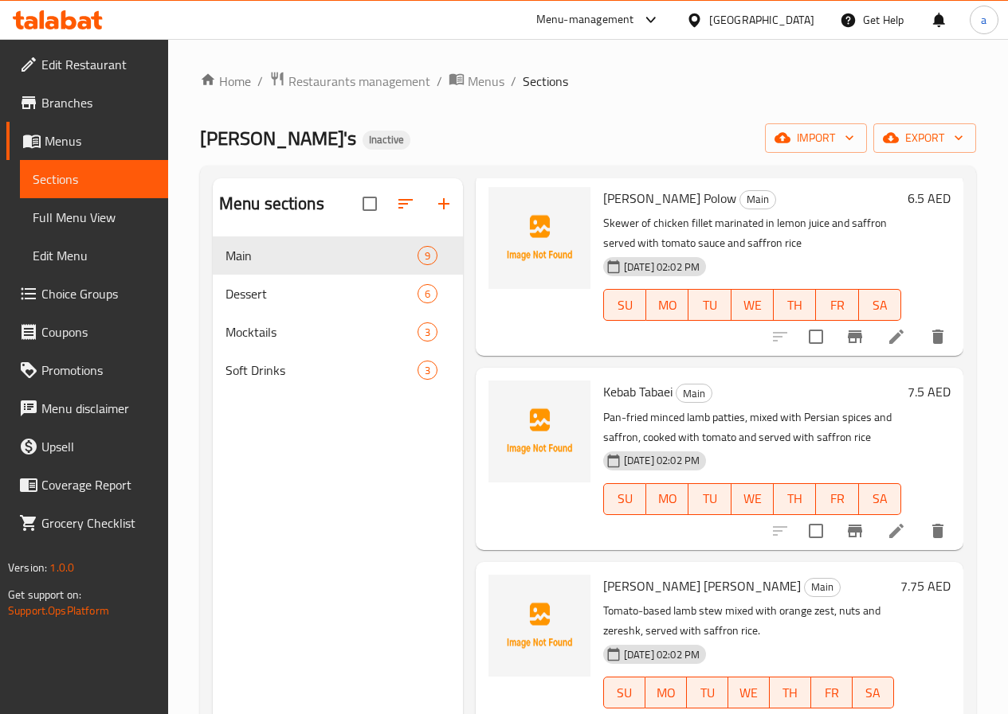
scroll to position [159, 0]
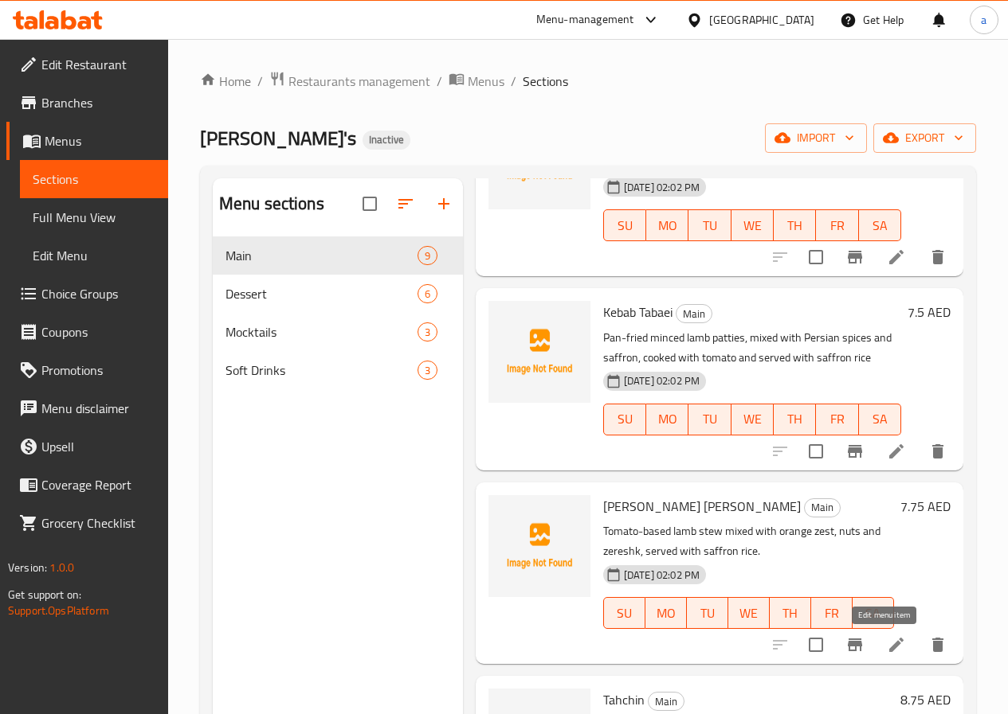
click at [886, 652] on icon at bounding box center [895, 645] width 19 height 19
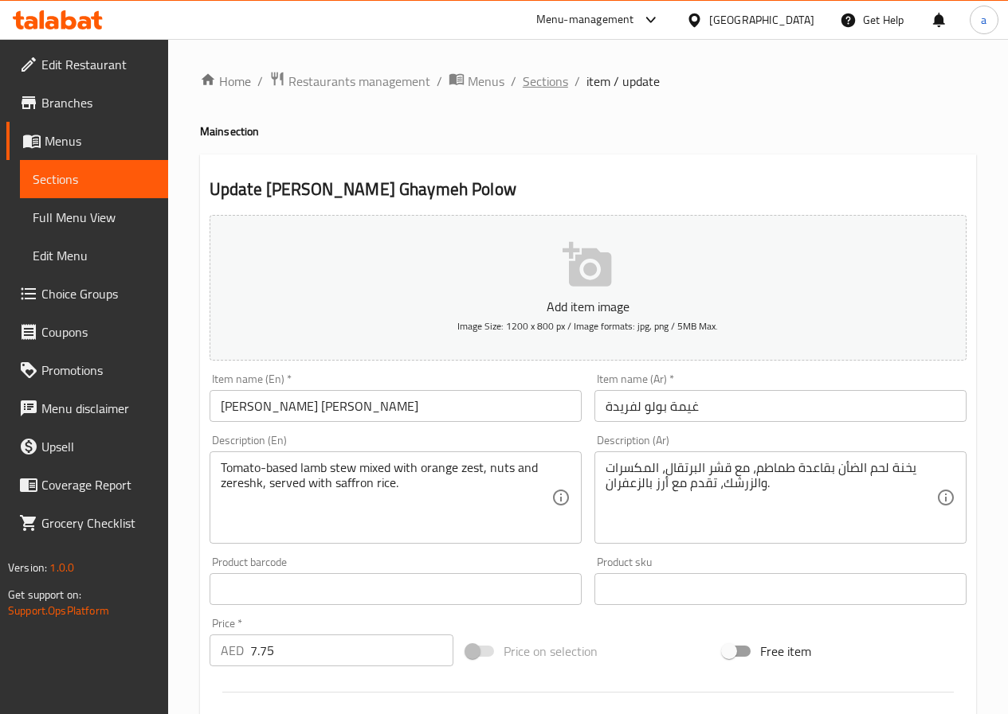
drag, startPoint x: 560, startPoint y: 83, endPoint x: 568, endPoint y: 98, distance: 17.1
click at [560, 83] on span "Sections" at bounding box center [544, 81] width 45 height 19
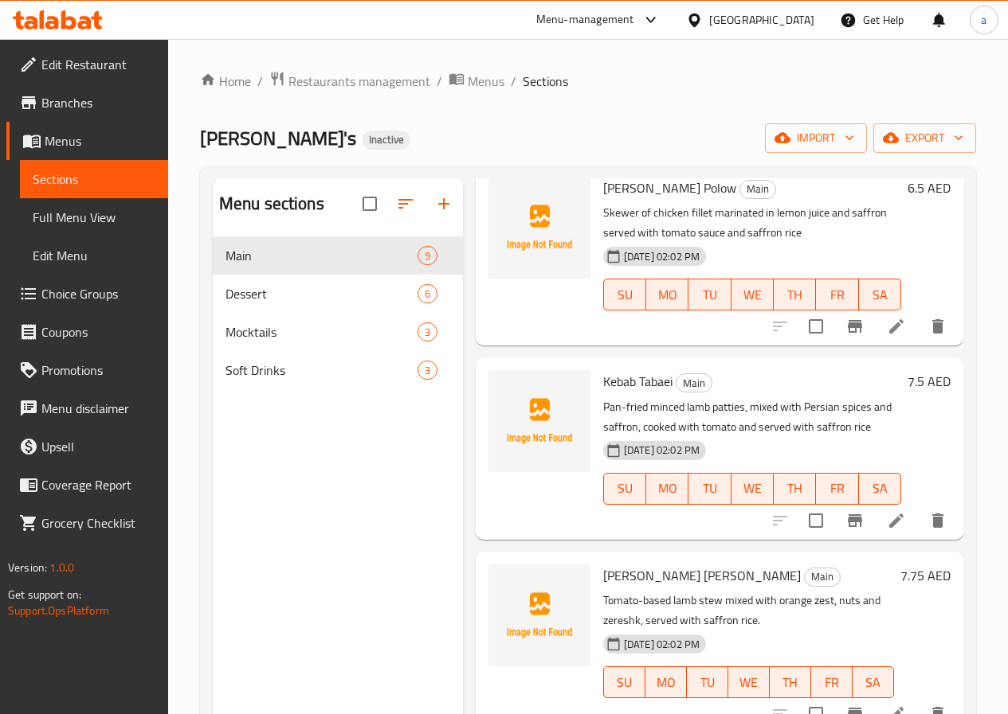
scroll to position [319, 0]
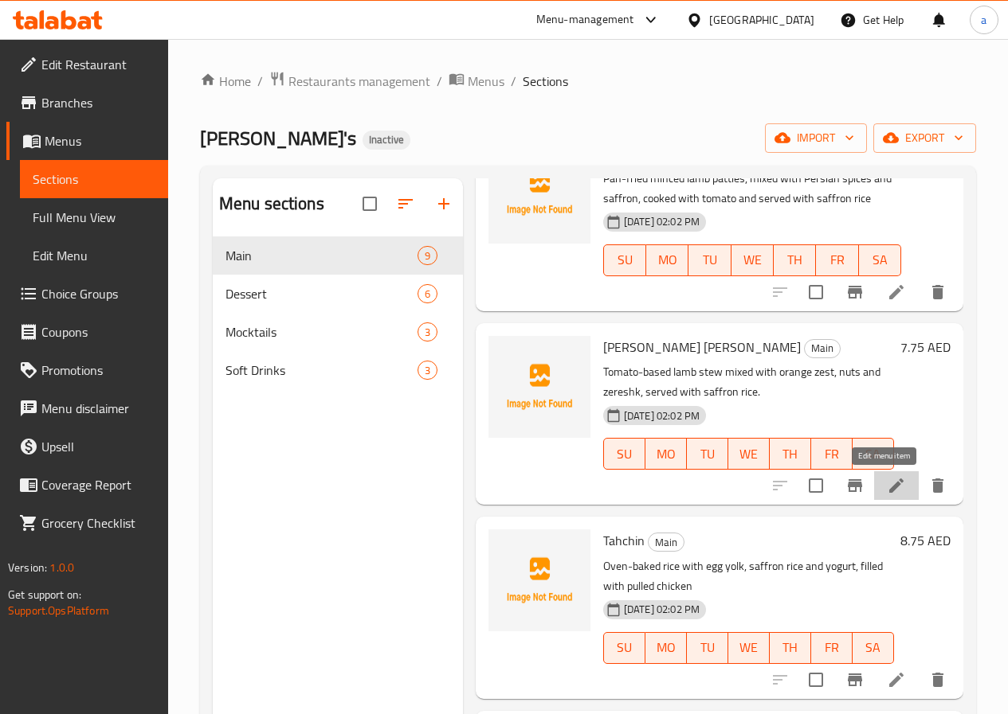
click at [887, 487] on icon at bounding box center [895, 485] width 19 height 19
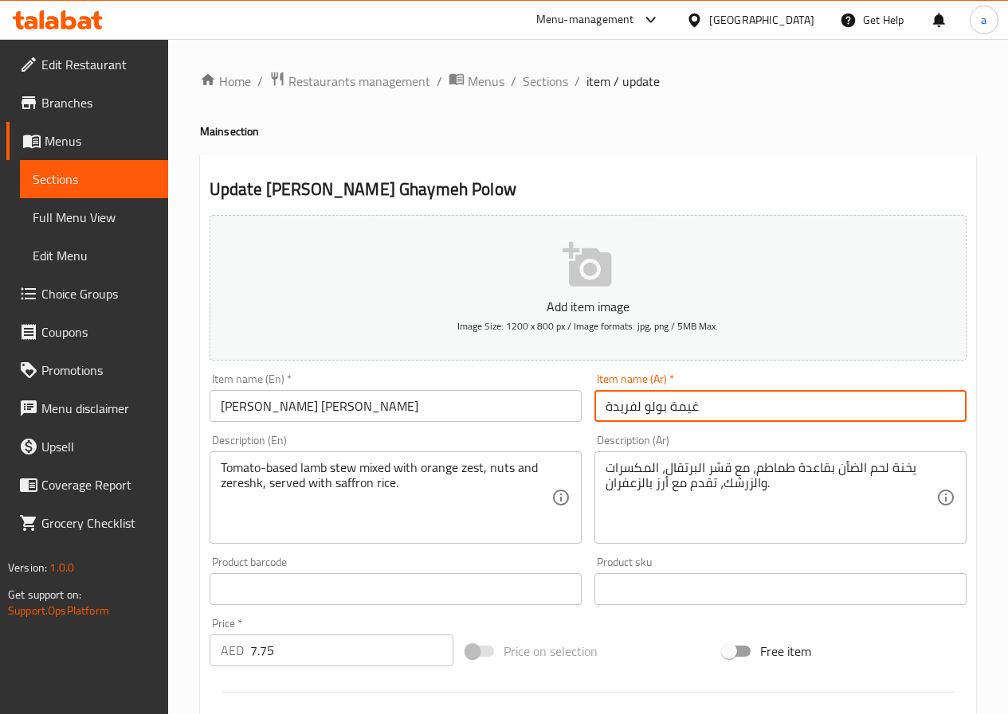
drag, startPoint x: 603, startPoint y: 409, endPoint x: 635, endPoint y: 418, distance: 33.3
click at [635, 418] on input "غيمة بولو لفريدة" at bounding box center [780, 406] width 372 height 32
click at [601, 408] on input "غيمة بولو لفريدة" at bounding box center [780, 406] width 372 height 32
paste input "فريدة"
drag, startPoint x: 604, startPoint y: 409, endPoint x: 644, endPoint y: 421, distance: 42.6
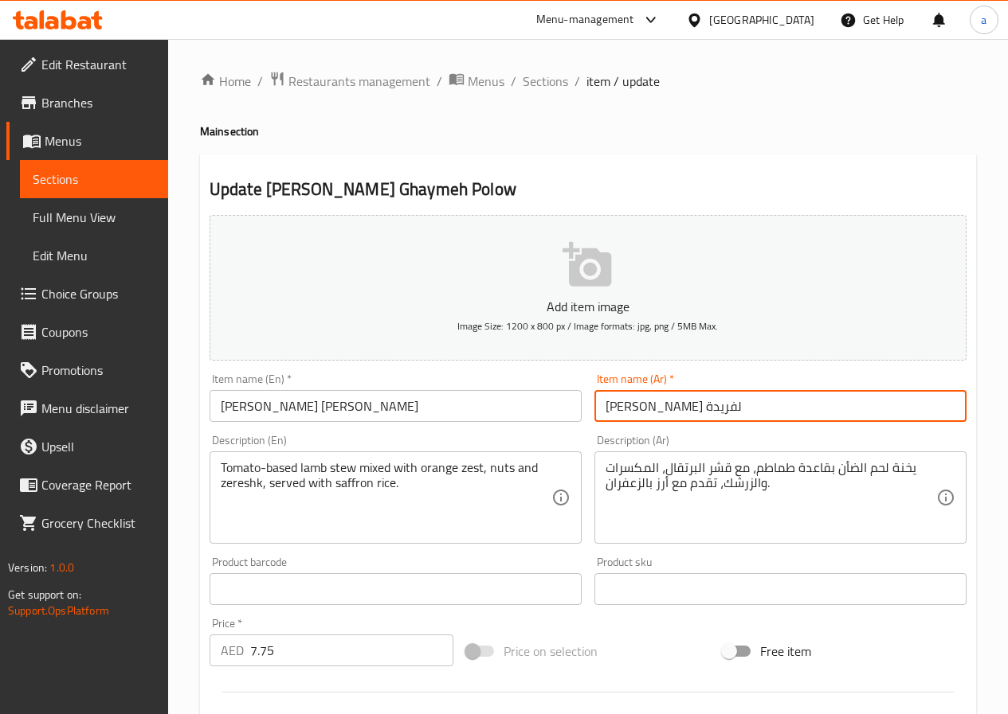
click at [644, 421] on input "فريدة غيمة بولو لفريدة" at bounding box center [780, 406] width 372 height 32
type input "فريدة غيمة بولو"
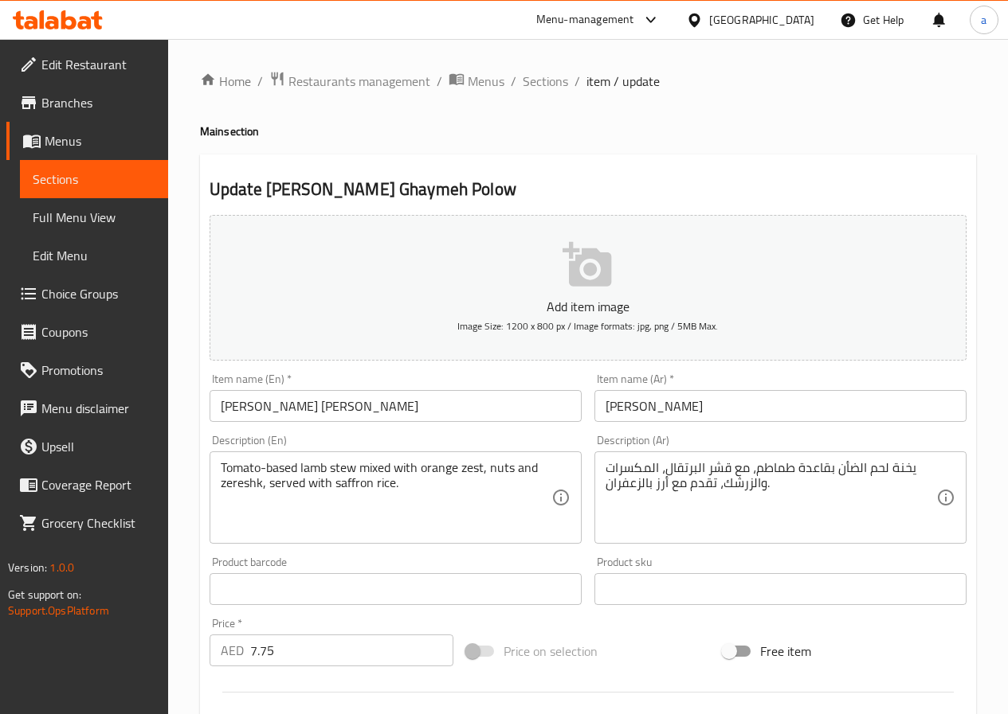
click at [718, 169] on div "Update Farida's Ghaymeh Polow Add item image Image Size: 1200 x 800 px / Image …" at bounding box center [588, 618] width 776 height 927
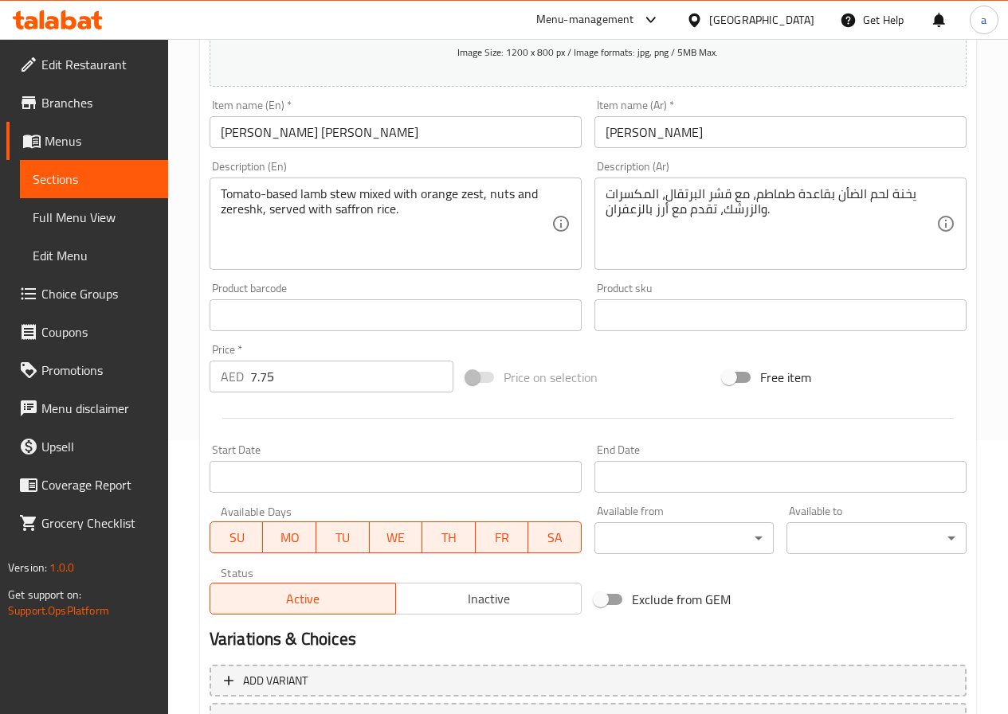
scroll to position [398, 0]
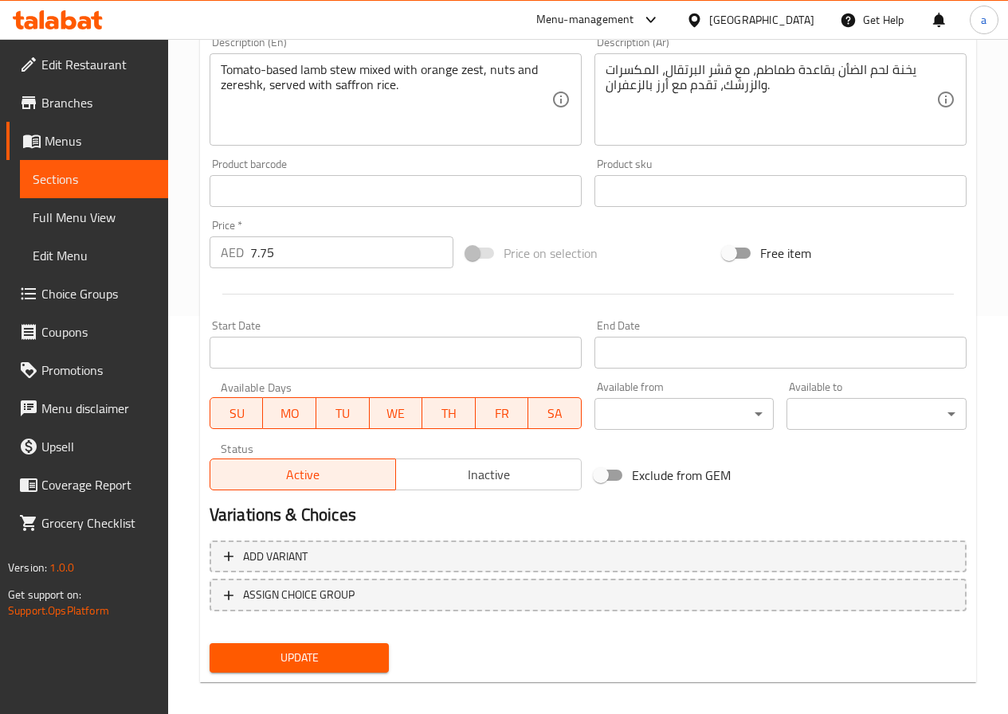
click at [259, 662] on span "Update" at bounding box center [299, 658] width 155 height 20
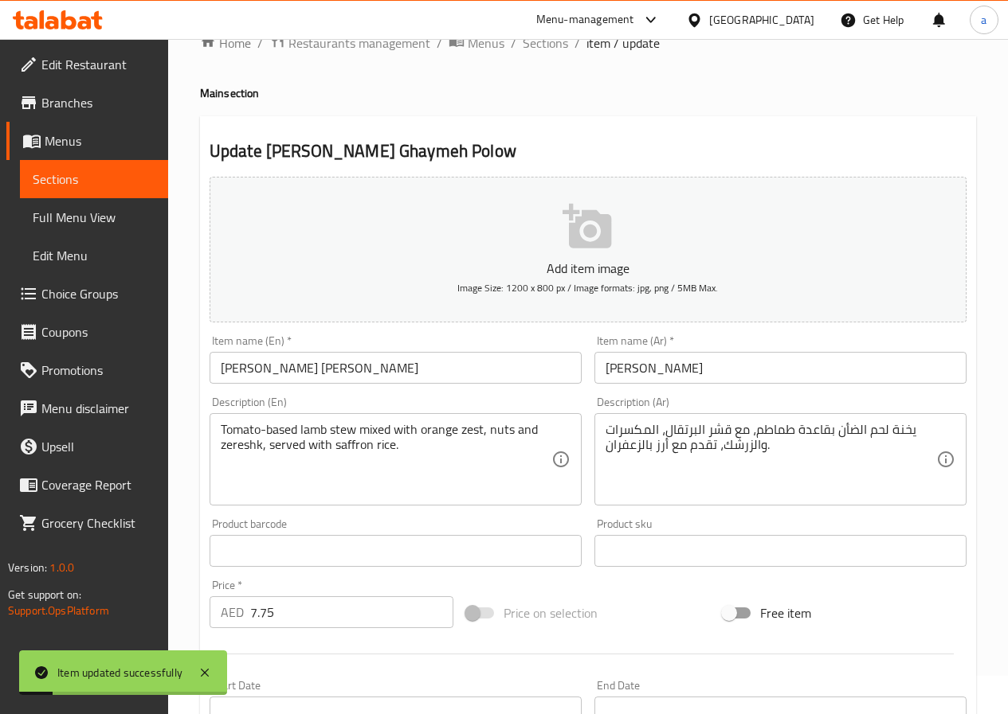
scroll to position [0, 0]
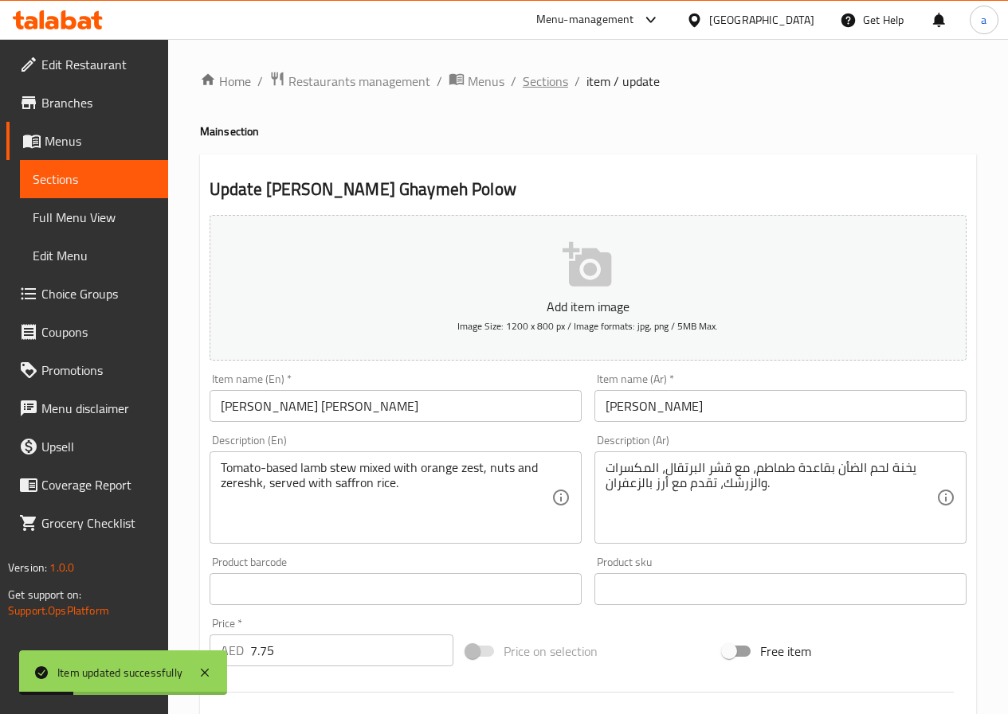
click at [558, 81] on span "Sections" at bounding box center [544, 81] width 45 height 19
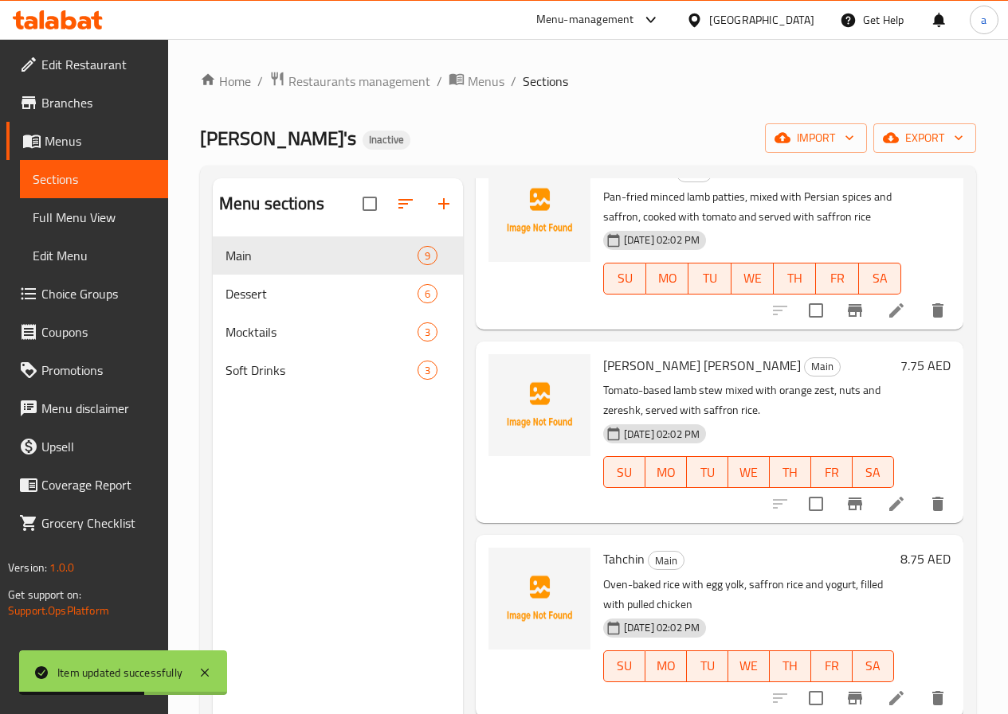
scroll to position [319, 0]
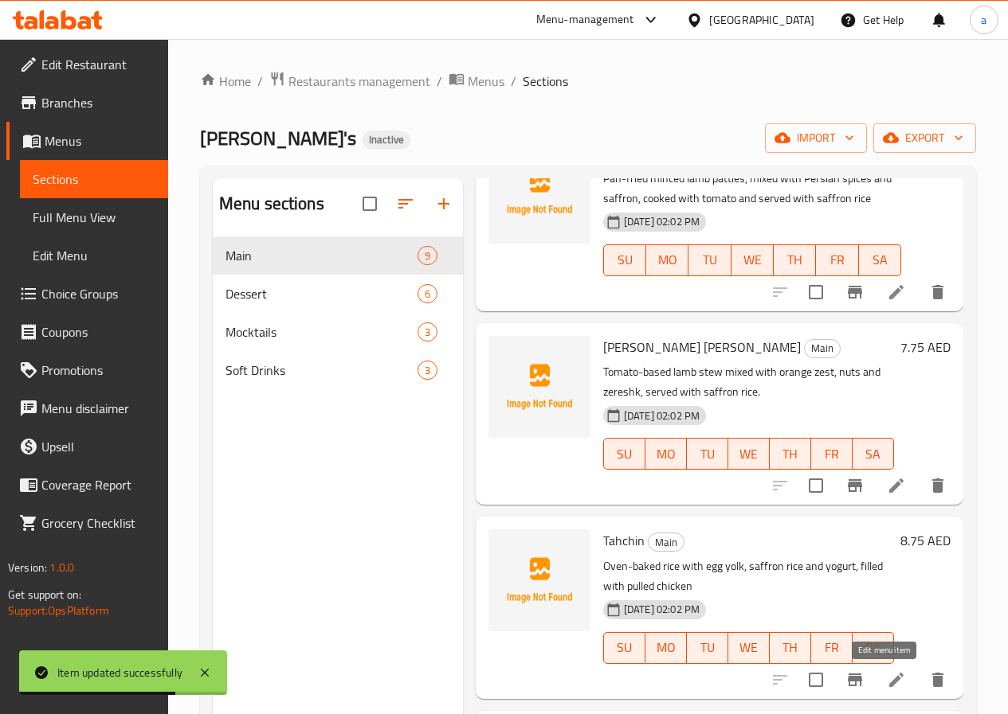
click at [887, 686] on icon at bounding box center [895, 680] width 19 height 19
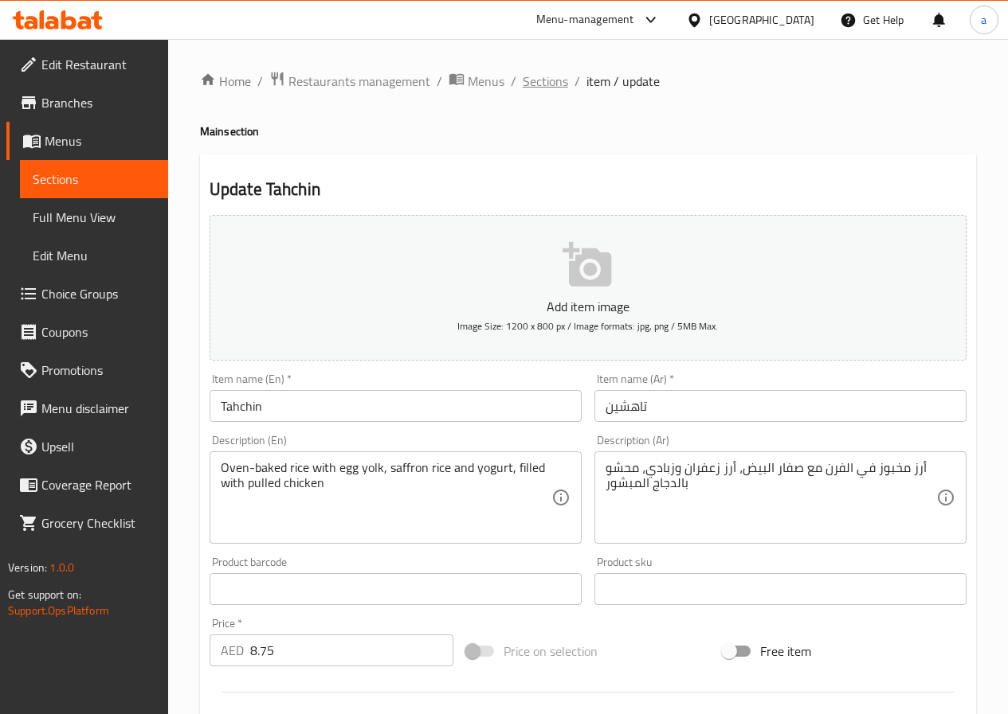
click at [549, 83] on span "Sections" at bounding box center [544, 81] width 45 height 19
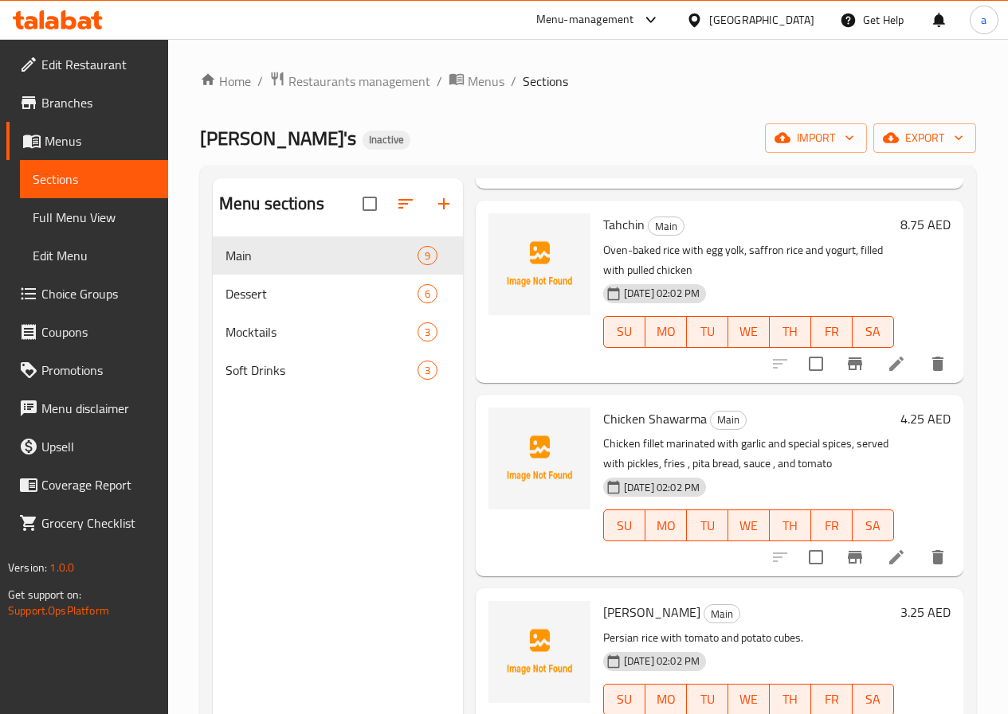
scroll to position [637, 0]
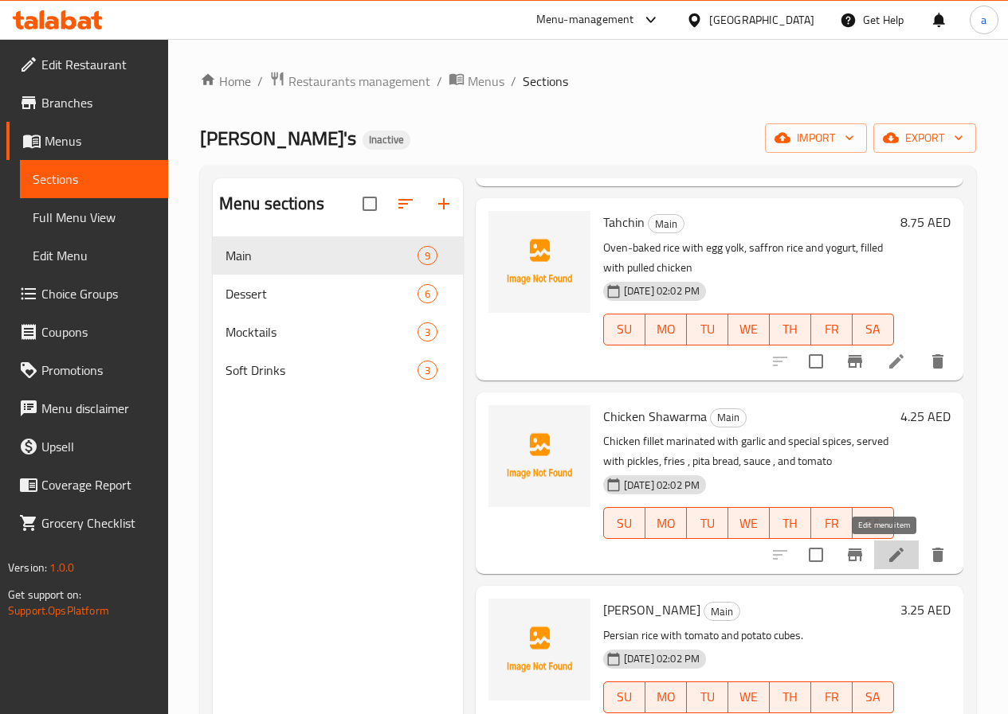
click at [886, 558] on icon at bounding box center [895, 555] width 19 height 19
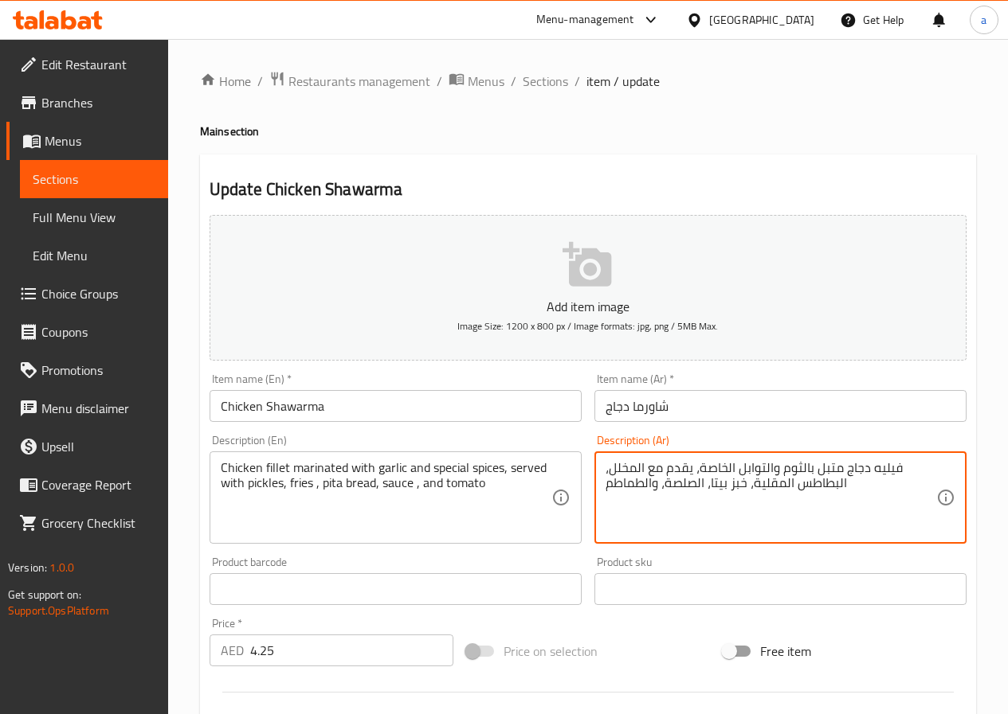
drag, startPoint x: 839, startPoint y: 469, endPoint x: 865, endPoint y: 472, distance: 25.7
click at [903, 469] on textarea "فيليه دجاج متبل بالثوم والتوابل الخاصة، يقدم مع المخلل، البطاطس المقلية، خبز بي…" at bounding box center [770, 498] width 331 height 76
paste textarea "دجاج"
drag, startPoint x: 627, startPoint y: 468, endPoint x: 602, endPoint y: 470, distance: 24.7
click at [602, 470] on div "فيليه دجاج متبل بالثوم والتوابل الخاصة، يقدم مع المخلل،دجاج البطاطس المقلية، خب…" at bounding box center [780, 498] width 372 height 92
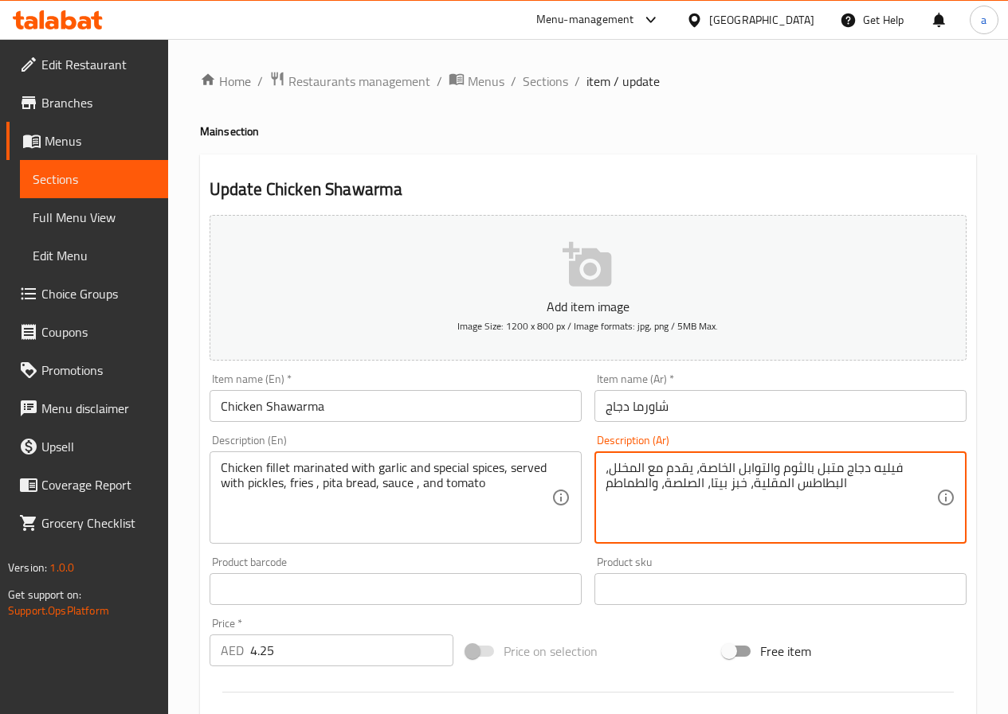
click at [598, 468] on div "فيليه دجاج متبل بالثوم والتوابل الخاصة، يقدم مع المخلل، البطاطس المقلية، خبز بي…" at bounding box center [780, 498] width 372 height 92
click at [600, 484] on div "فيليه دجاج متبل بالثوم والتوابل الخاصة، يقدم مع المخلل، البطاطس المقلية، خبز بي…" at bounding box center [780, 498] width 372 height 92
click at [606, 486] on textarea "فيليه دجاج متبل بالثوم والتوابل الخاصة، يقدم مع المخلل، البطاطس المقلية، خبز بي…" at bounding box center [770, 498] width 331 height 76
paste textarea "جاج"
type textarea "فيليه دجاج متبل بالثوم والتوابل الخاصة، يقدم مع المخلل، دجاج البطاطس المقلية، خ…"
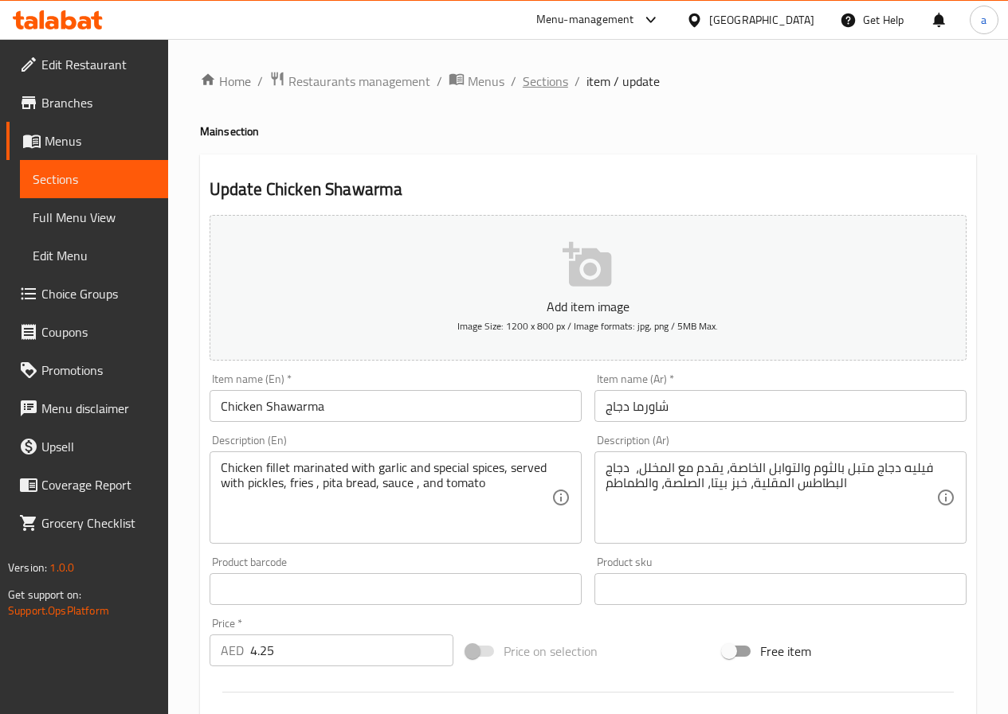
click at [542, 75] on span "Sections" at bounding box center [544, 81] width 45 height 19
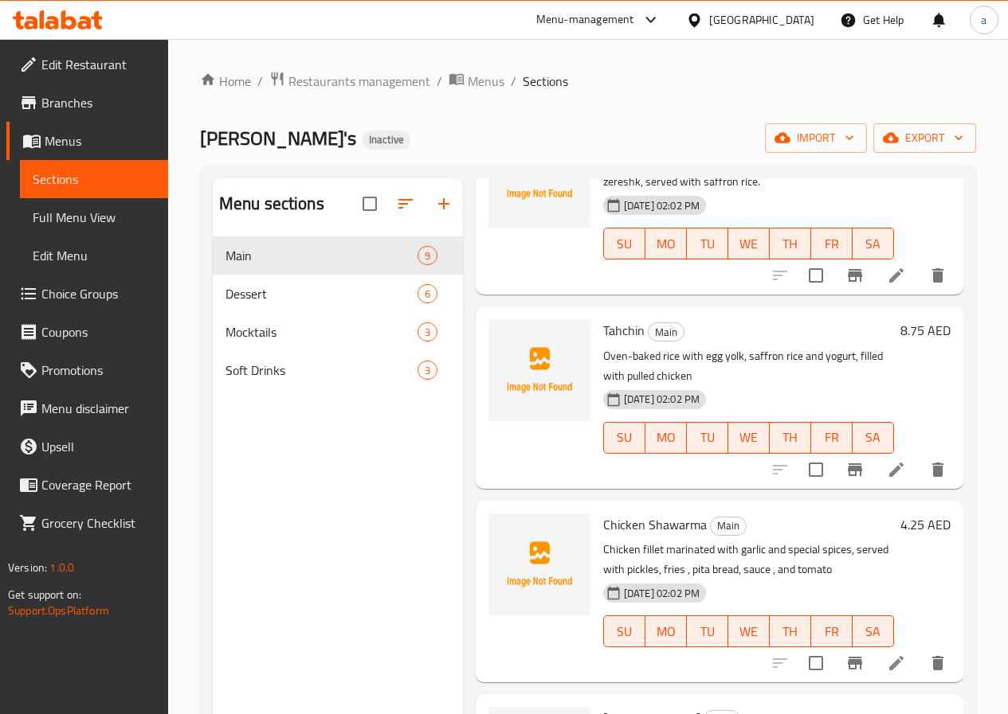
scroll to position [558, 0]
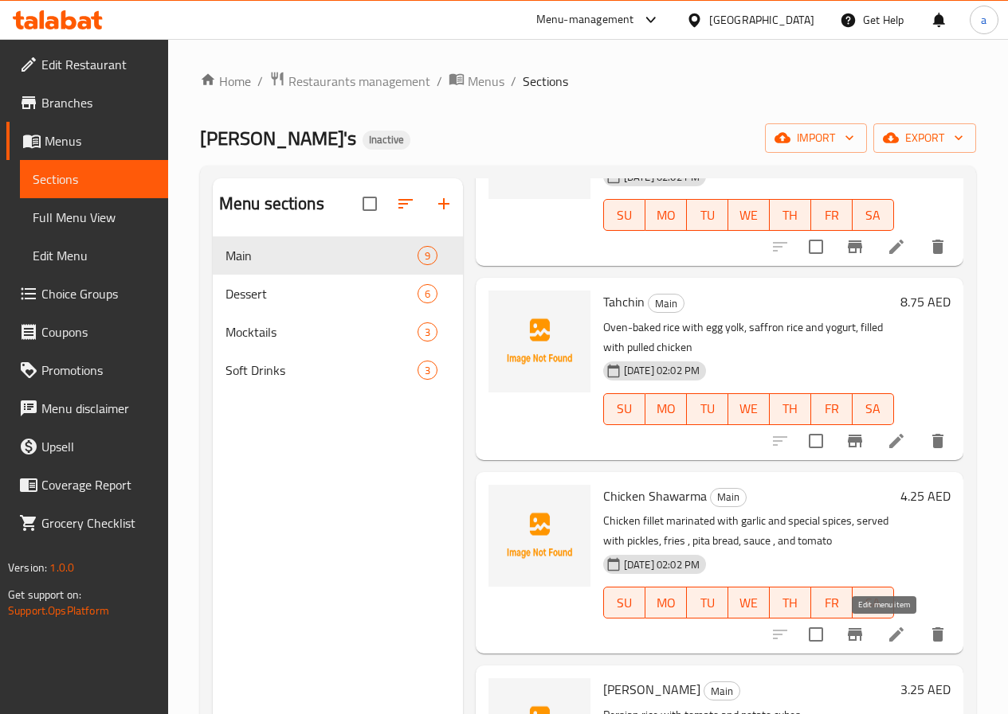
click at [886, 631] on icon at bounding box center [895, 634] width 19 height 19
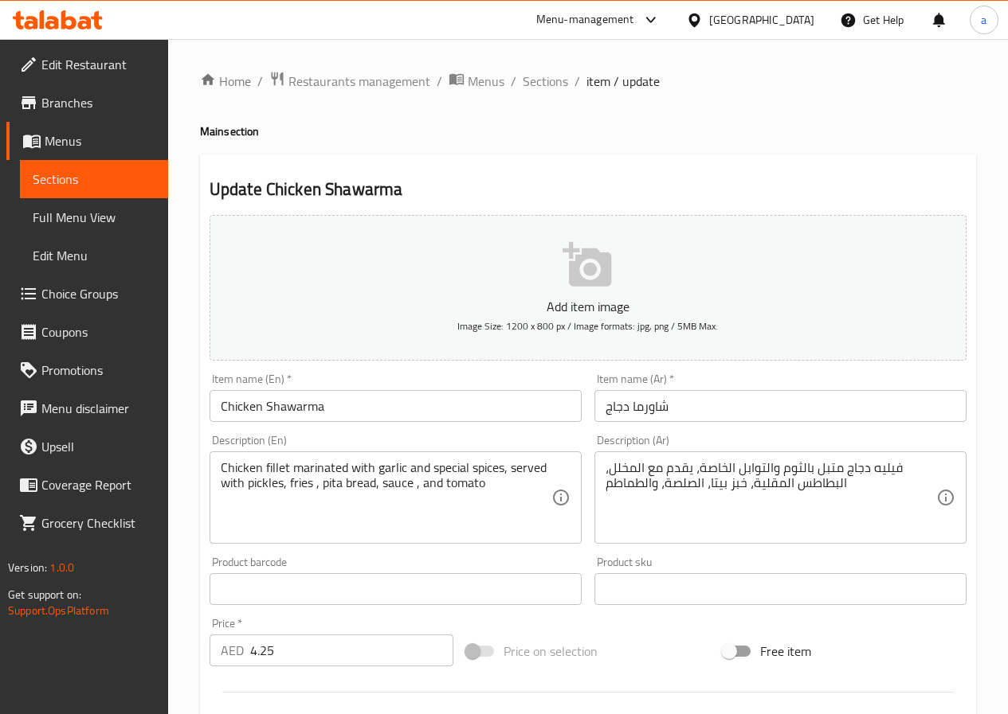
click at [603, 470] on div "فيليه دجاج متبل بالثوم والتوابل الخاصة، يقدم مع المخلل، البطاطس المقلية، خبز بي…" at bounding box center [780, 498] width 372 height 92
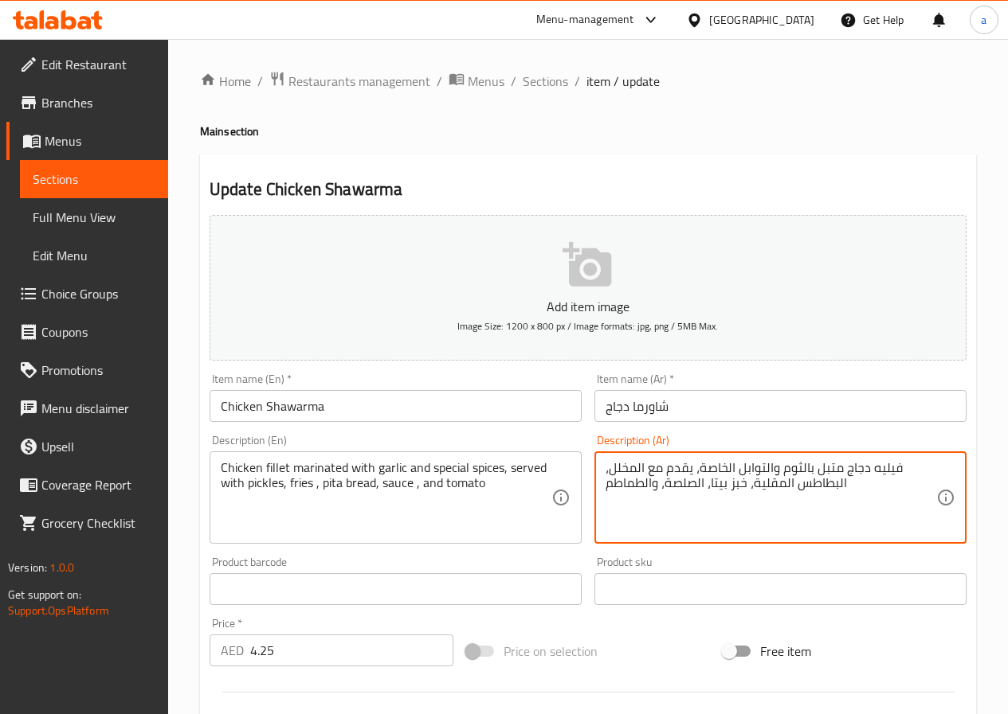
click at [605, 469] on textarea "فيليه دجاج متبل بالثوم والتوابل الخاصة، يقدم مع المخلل، البطاطس المقلية، خبز بي…" at bounding box center [770, 498] width 331 height 76
click at [609, 470] on textarea "فيليه دجاج متبل بالثوم والتوابل الخاصة، يقدم مع المخلل، البطاطس المقلية، خبز بي…" at bounding box center [770, 498] width 331 height 76
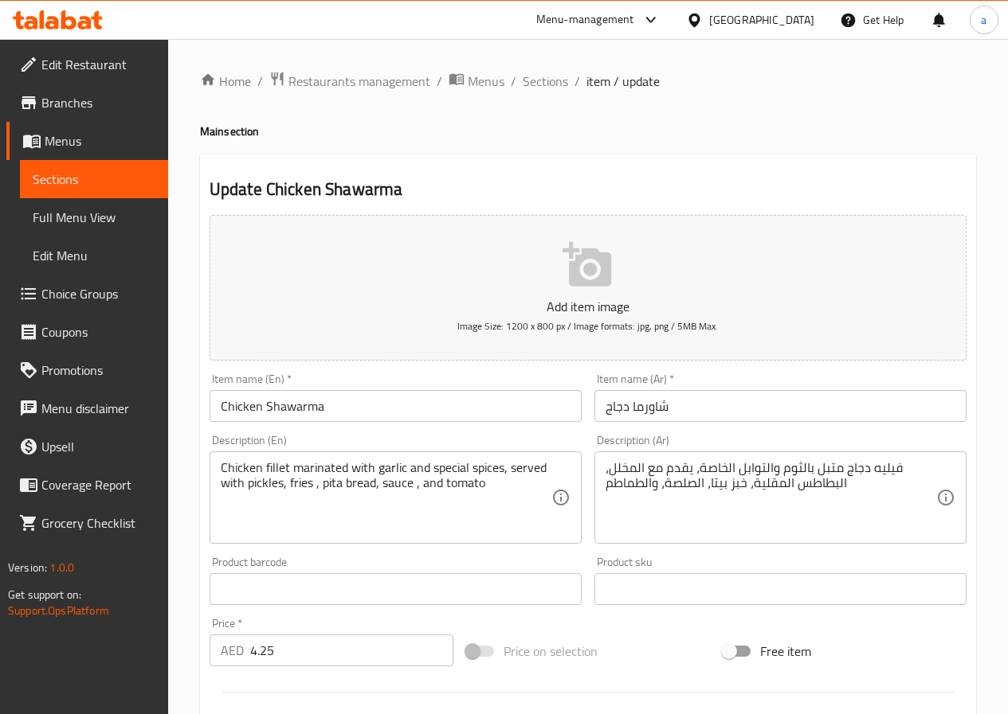
click at [601, 468] on div "فيليه دجاج متبل بالثوم والتوابل الخاصة، يقدم مع المخلل، البطاطس المقلية، خبز بي…" at bounding box center [780, 498] width 372 height 92
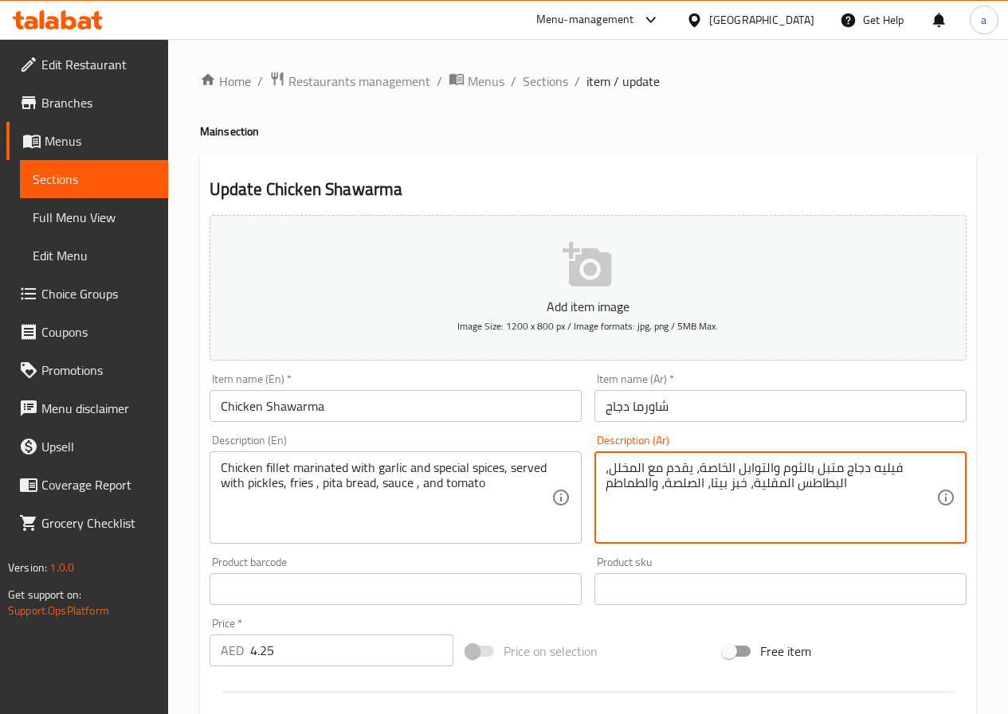
click at [605, 468] on textarea "فيليه دجاج متبل بالثوم والتوابل الخاصة، يقدم مع المخلل، البطاطس المقلية، خبز بي…" at bounding box center [770, 498] width 331 height 76
click at [605, 470] on textarea "فيليه دجاج متبل بالثوم والتوابل الخاصة، يقدم مع المخلل، البطاطس المقلية، خبز بي…" at bounding box center [770, 498] width 331 height 76
click at [605, 468] on textarea "فيليه دجاج متبل بالثوم والتوابل الخاصة، يقدم مع المخلل، البطاطس المقلية، خبز بي…" at bounding box center [770, 498] width 331 height 76
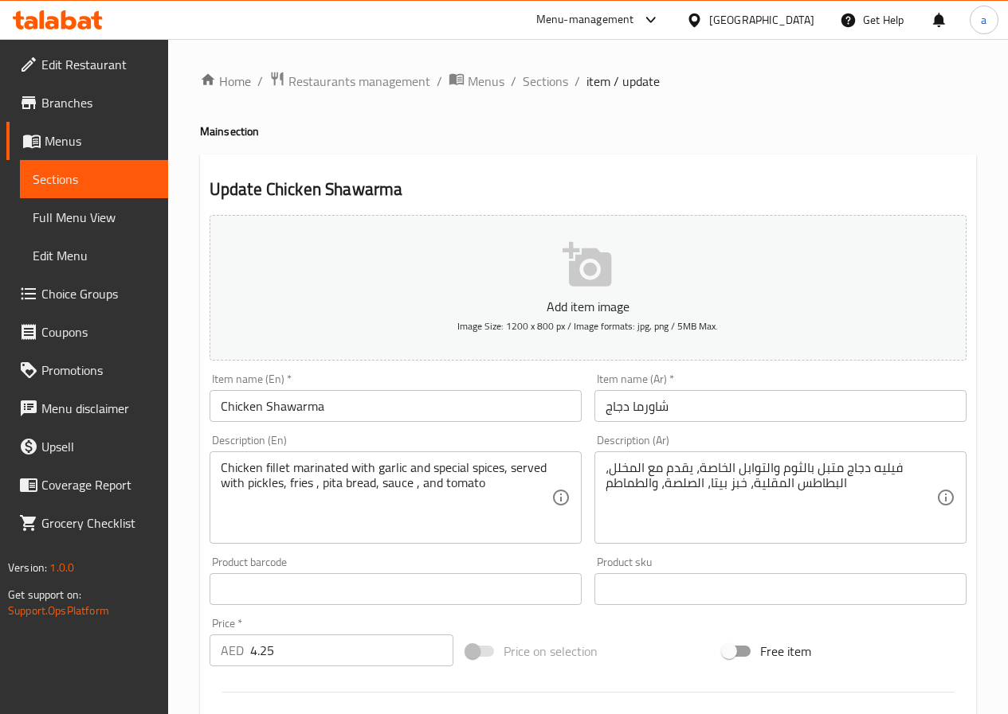
click at [602, 465] on div "فيليه دجاج متبل بالثوم والتوابل الخاصة، يقدم مع المخلل، البطاطس المقلية، خبز بي…" at bounding box center [780, 498] width 372 height 92
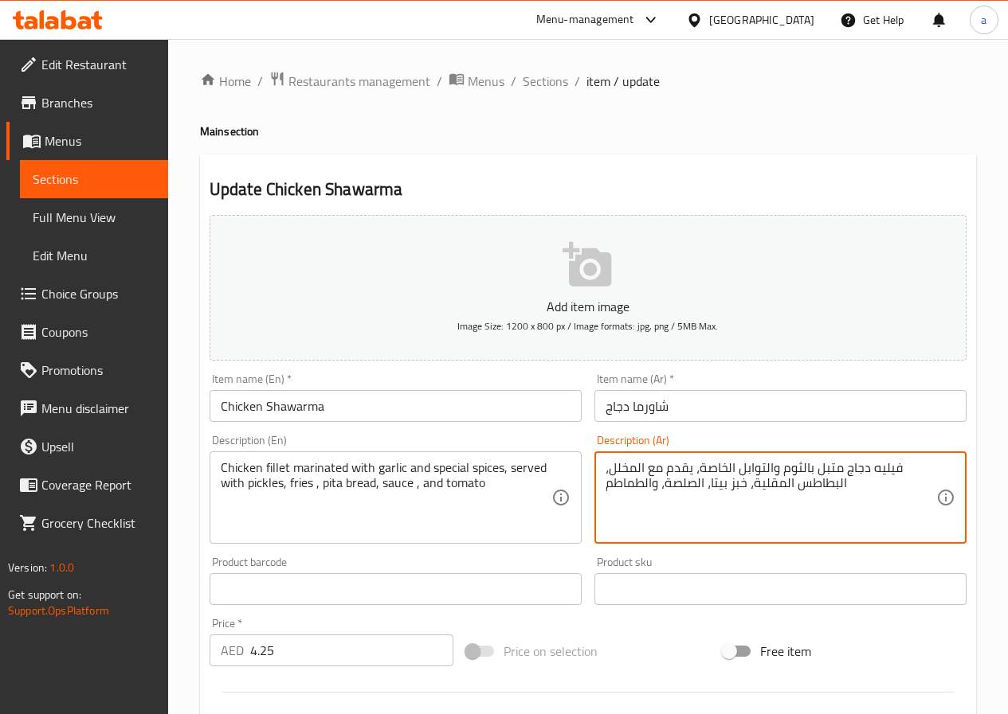
click at [605, 469] on textarea "فيليه دجاج متبل بالثوم والتوابل الخاصة، يقدم مع المخلل، البطاطس المقلية، خبز بي…" at bounding box center [770, 498] width 331 height 76
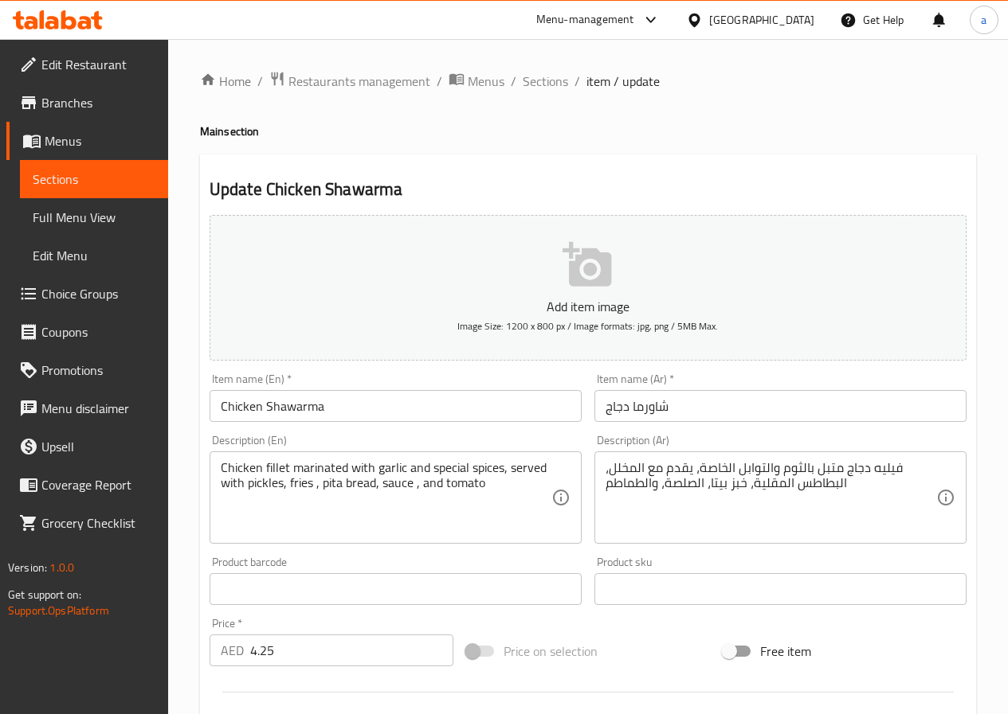
click at [604, 471] on div "فيليه دجاج متبل بالثوم والتوابل الخاصة، يقدم مع المخلل، البطاطس المقلية، خبز بي…" at bounding box center [780, 498] width 372 height 92
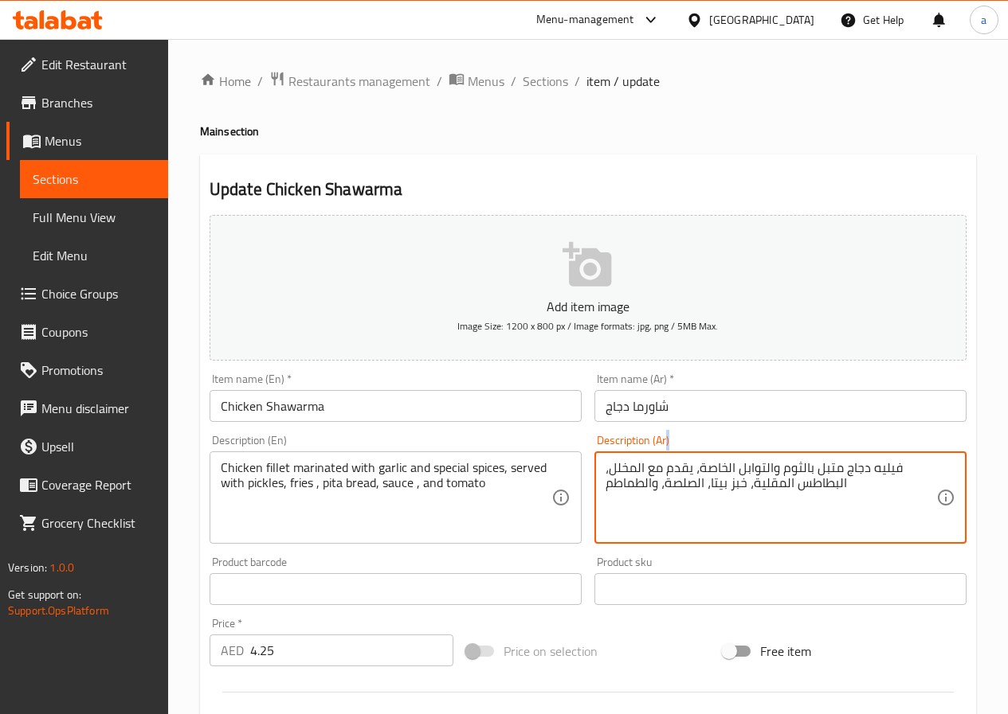
click at [603, 475] on div "فيليه دجاج متبل بالثوم والتوابل الخاصة، يقدم مع المخلل، البطاطس المقلية، خبز بي…" at bounding box center [780, 498] width 372 height 92
click at [602, 475] on div "فيليه دجاج متبل بالثوم والتوابل الخاصة، يقدم مع المخلل، البطاطس المقلية، خبز بي…" at bounding box center [780, 498] width 372 height 92
click at [603, 474] on div "فيليه دجاج متبل بالثوم والتوابل الخاصة، يقدم مع المخلل، البطاطس المقلية، خبز بي…" at bounding box center [780, 498] width 372 height 92
click at [605, 472] on textarea "فيليه دجاج متبل بالثوم والتوابل الخاصة، يقدم مع المخلل، البطاطس المقلية، خبز بي…" at bounding box center [770, 498] width 331 height 76
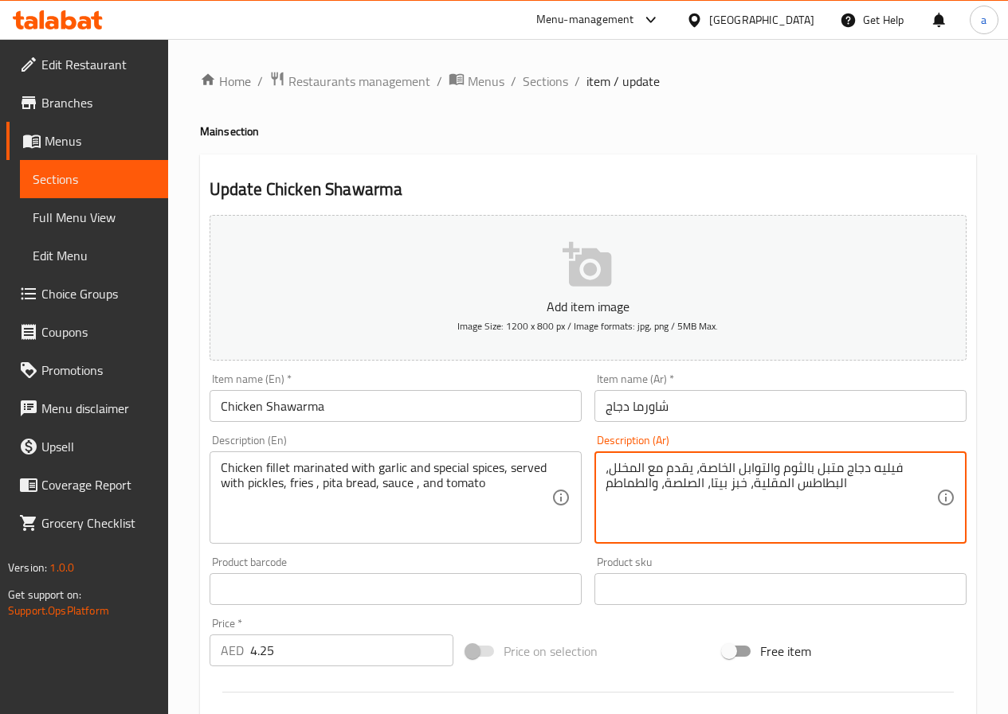
click at [867, 466] on textarea "فيليه دجاج متبل بالثوم والتوابل الخاصة، يقدم مع المخلل، البطاطس المقلية، خبز بي…" at bounding box center [770, 498] width 331 height 76
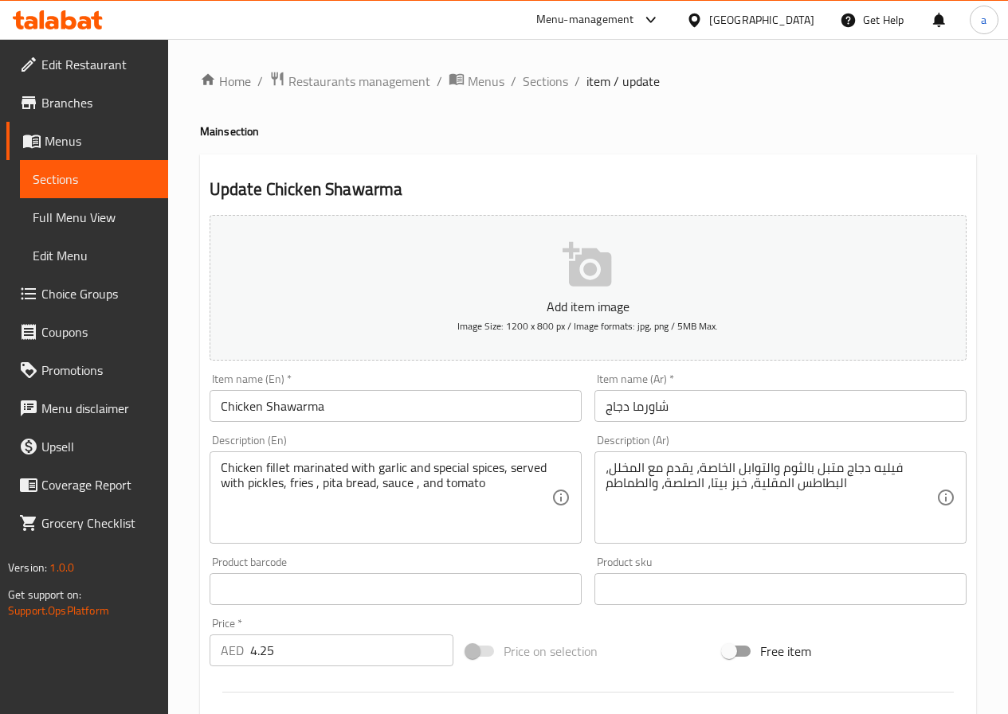
click at [604, 484] on div "فيليه دجاج متبل بالثوم والتوابل الخاصة، يقدم مع المخلل، البطاطس المقلية، خبز بي…" at bounding box center [780, 498] width 372 height 92
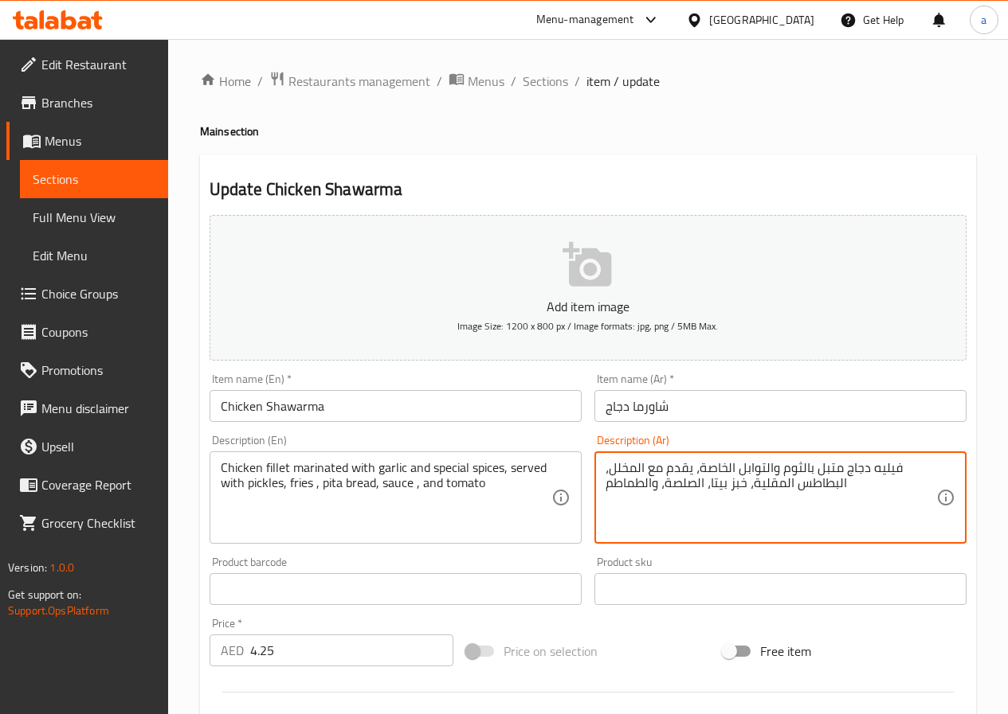
click at [604, 487] on div "فيليه دجاج متبل بالثوم والتوابل الخاصة، يقدم مع المخلل، البطاطس المقلية، خبز بي…" at bounding box center [780, 498] width 372 height 92
click at [605, 490] on textarea "فيليه دجاج متبل بالثوم والتوابل الخاصة، يقدم مع المخلل، البطاطس المقلية، خبز بي…" at bounding box center [770, 498] width 331 height 76
click at [848, 483] on textarea "فيليه دجاج متبل بالثوم والتوابل الخاصة، يقدم مع المخلل، البطاطس المقلية، خبز بي…" at bounding box center [770, 498] width 331 height 76
click at [607, 471] on textarea "فيليه دجاج متبل بالثوم والتوابل الخاصة، يقدم مع المخلل، البطاطس المقلية، خبز بي…" at bounding box center [770, 498] width 331 height 76
click at [602, 471] on div "فيليه دجاج متبل بالثوم والتوابل الخاصة، يقدم مع المخلل، البطاطس المقلية، خبز بي…" at bounding box center [780, 498] width 372 height 92
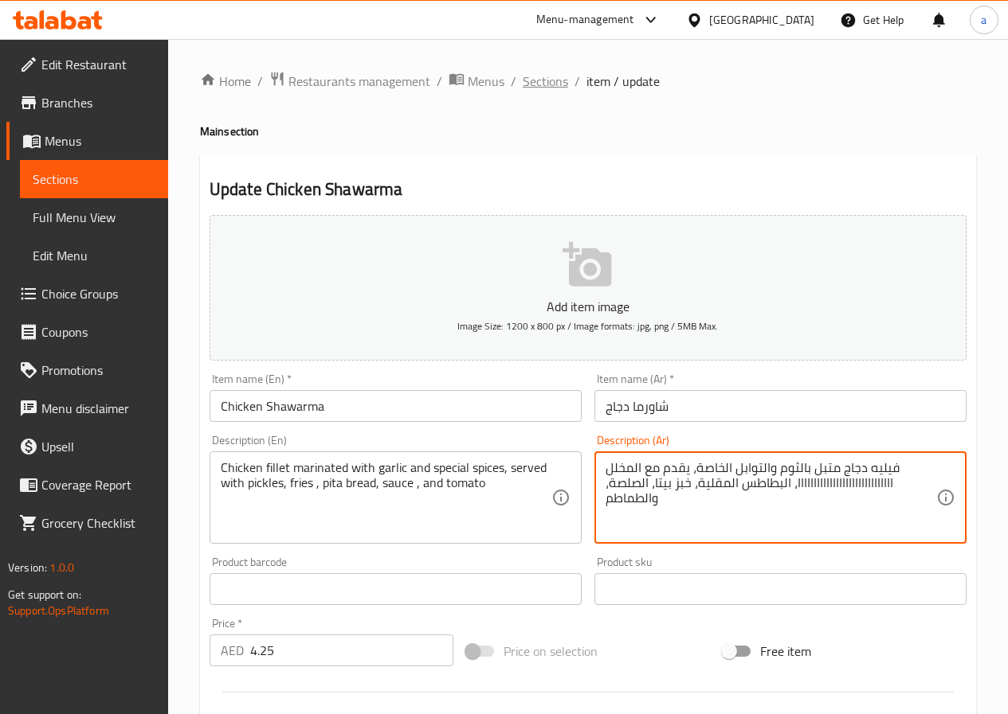
type textarea "فيليه دجاج متبل بالثوم والتوابل الخاصة، يقدم مع المخلل اااااااااااااااااااااااا…"
click at [534, 74] on span "Sections" at bounding box center [544, 81] width 45 height 19
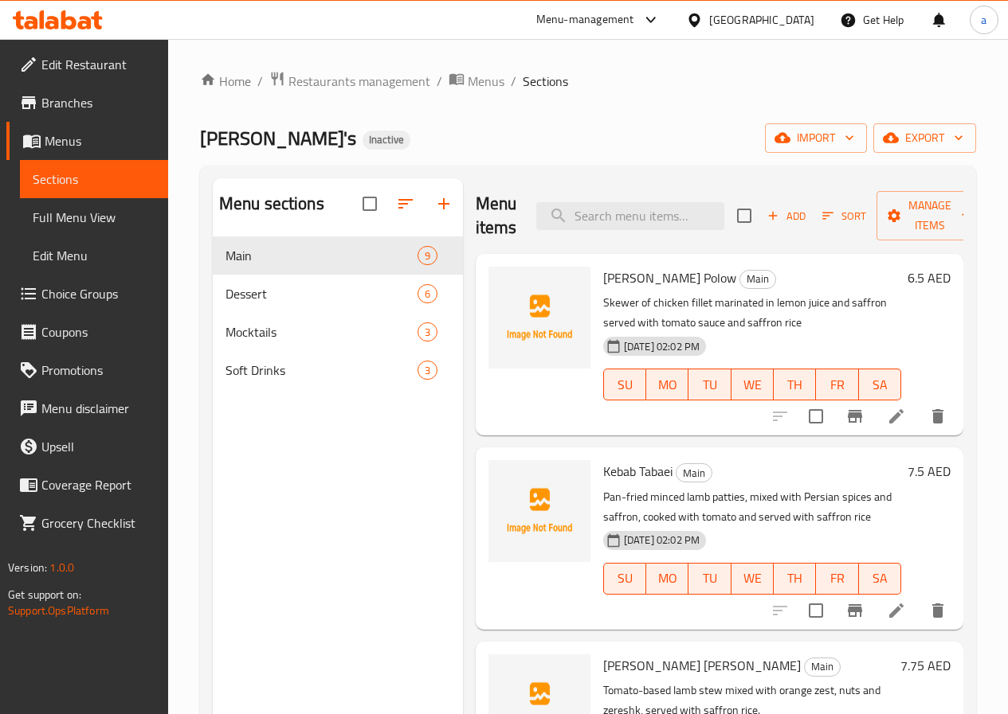
scroll to position [558, 0]
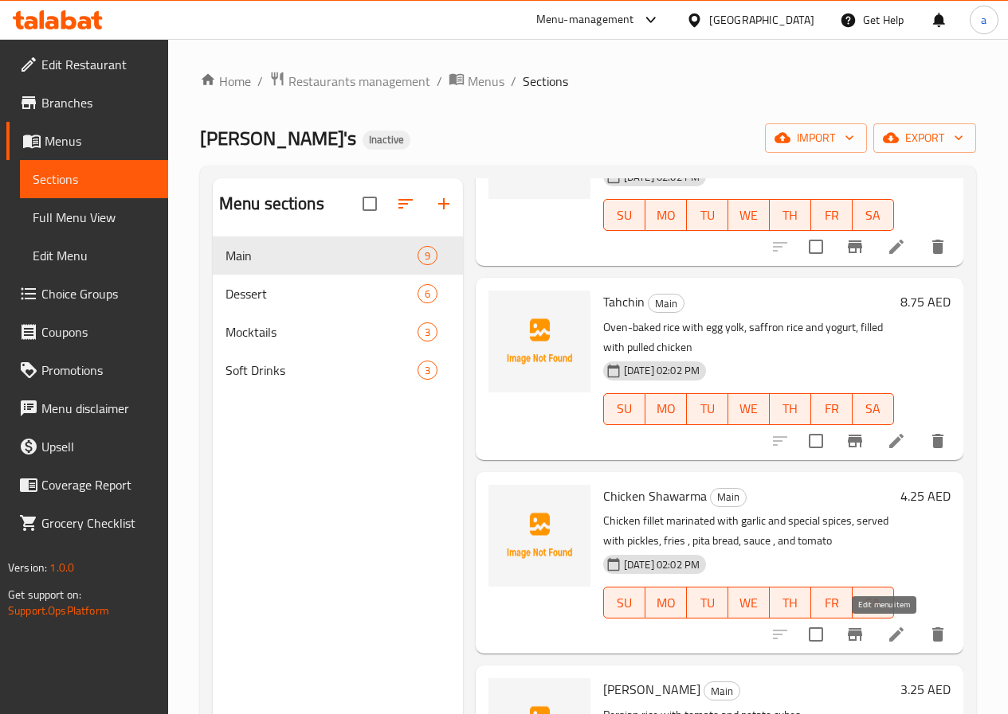
click at [889, 636] on icon at bounding box center [896, 635] width 14 height 14
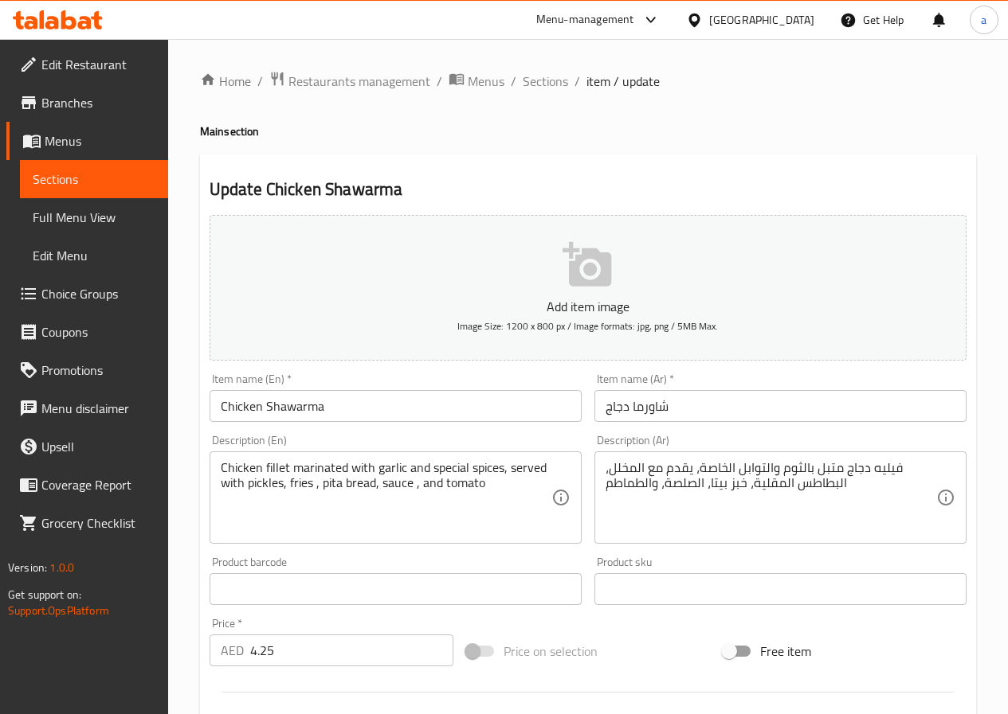
click at [602, 471] on div "فيليه دجاج متبل بالثوم والتوابل الخاصة، يقدم مع المخلل، البطاطس المقلية، خبز بي…" at bounding box center [780, 498] width 372 height 92
click at [603, 470] on div "فيليه دجاج متبل بالثوم والتوابل الخاصة، يقدم مع المخلل، البطاطس المقلية، خبز بي…" at bounding box center [780, 498] width 372 height 92
click at [604, 470] on div "فيليه دجاج متبل بالثوم والتوابل الخاصة، يقدم مع المخلل، البطاطس المقلية، خبز بي…" at bounding box center [780, 498] width 372 height 92
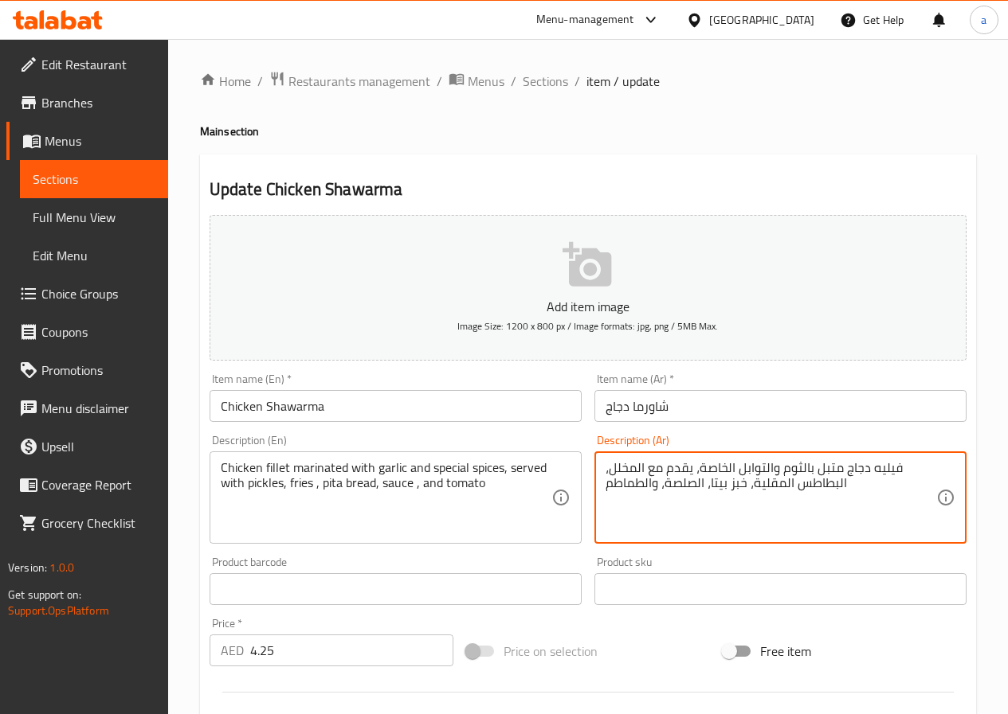
click at [605, 475] on textarea "فيليه دجاج متبل بالثوم والتوابل الخاصة، يقدم مع المخلل، البطاطس المقلية، خبز بي…" at bounding box center [770, 498] width 331 height 76
click at [605, 479] on textarea "فيليه دجاج متبل بالثوم والتوابل الخاصة، يقدم مع المخلل، البطاطس المقلية، خبز بي…" at bounding box center [770, 498] width 331 height 76
click at [605, 472] on textarea "فيليه دجاج متبل بالثوم والتوابل الخاصة، يقدم مع المخلل، البطاطس المقلية، خبز بي…" at bounding box center [770, 498] width 331 height 76
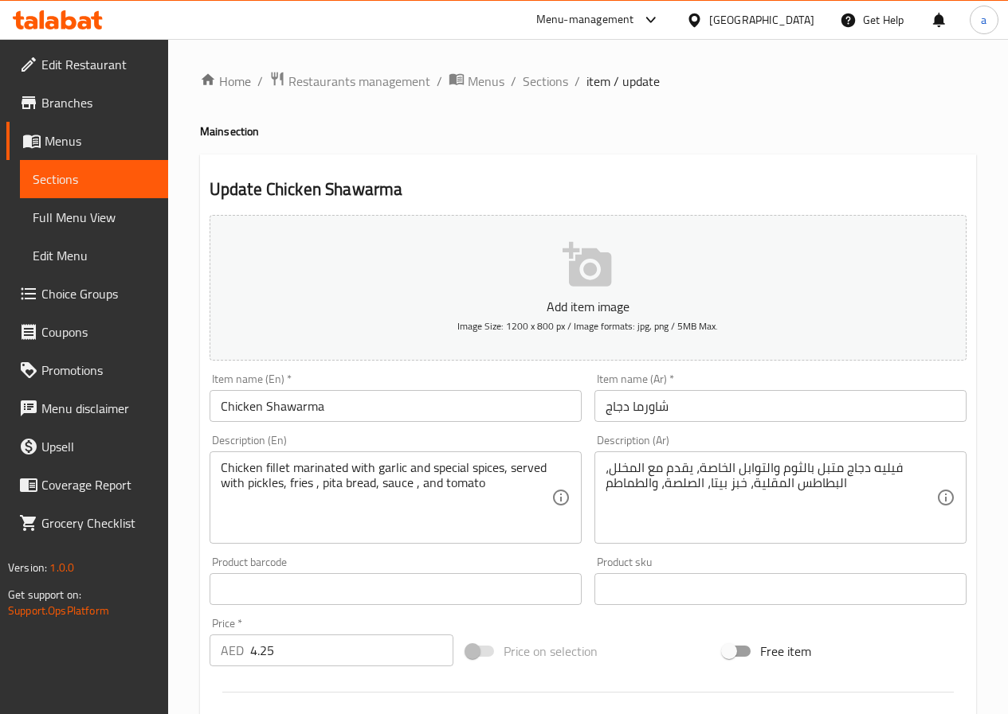
click at [603, 470] on div "فيليه دجاج متبل بالثوم والتوابل الخاصة، يقدم مع المخلل، البطاطس المقلية، خبز بي…" at bounding box center [780, 498] width 372 height 92
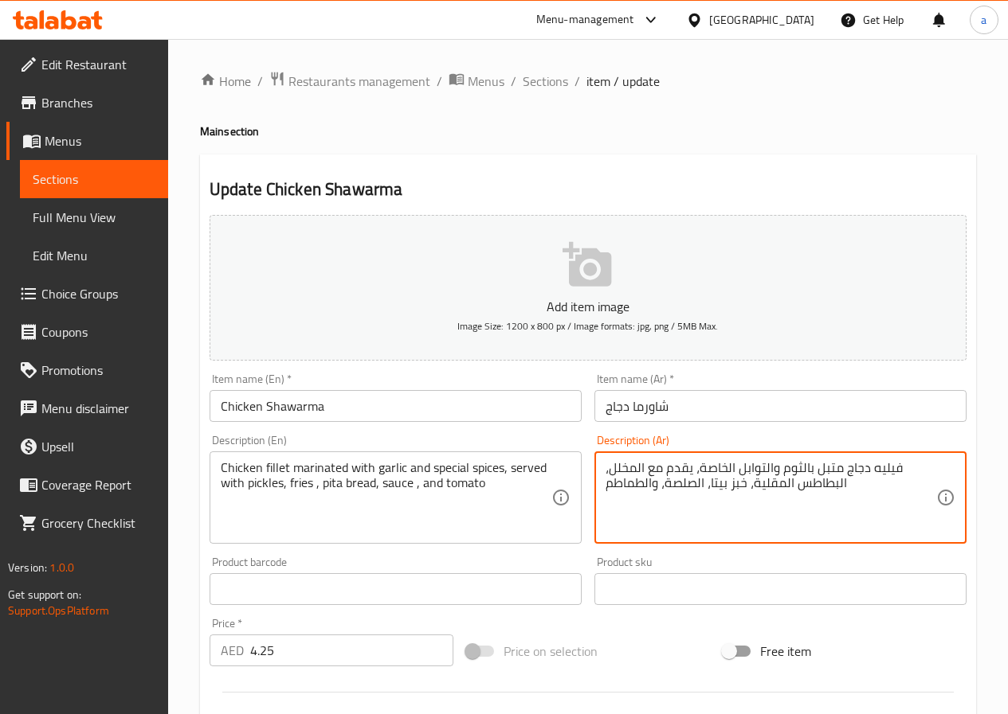
click at [601, 468] on div "فيليه دجاج متبل بالثوم والتوابل الخاصة، يقدم مع المخلل، البطاطس المقلية، خبز بي…" at bounding box center [780, 498] width 372 height 92
click at [604, 467] on div "فيليه دجاج متبل بالثوم والتوابل الخاصة، يقدم مع المخلل، البطاطس المقلية، خبز بي…" at bounding box center [780, 498] width 372 height 92
click at [604, 472] on div "فيليه دجاج متبل بالثوم والتوابل الخاصة، يقدم مع المخلل، البطاطس المقلية، خبز بي…" at bounding box center [780, 498] width 372 height 92
click at [604, 474] on div "فيليه دجاج متبل بالثوم والتوابل الخاصة، يقدم مع المخلل، البطاطس المقلية، خبز بي…" at bounding box center [780, 498] width 372 height 92
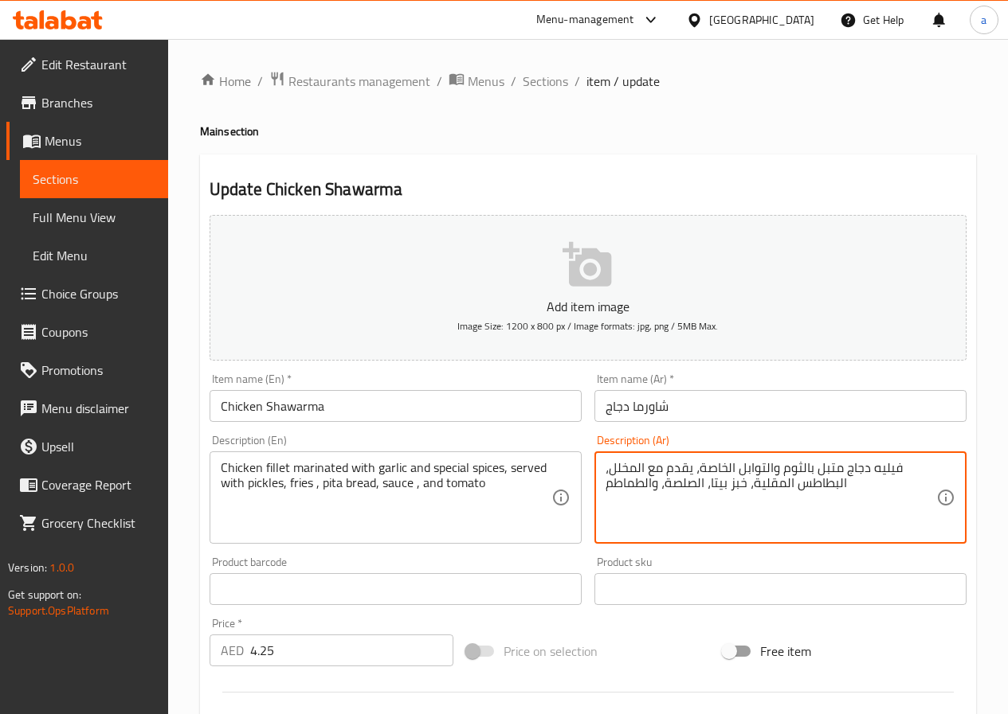
click at [605, 475] on textarea "فيليه دجاج متبل بالثوم والتوابل الخاصة، يقدم مع المخلل، البطاطس المقلية، خبز بي…" at bounding box center [770, 498] width 331 height 76
click at [645, 531] on textarea "فيليه دجاج متبل بالثوم والتوابل الخاصة، يقدم مع المخلل، البطاطس المقلية، خبز بي…" at bounding box center [770, 498] width 331 height 76
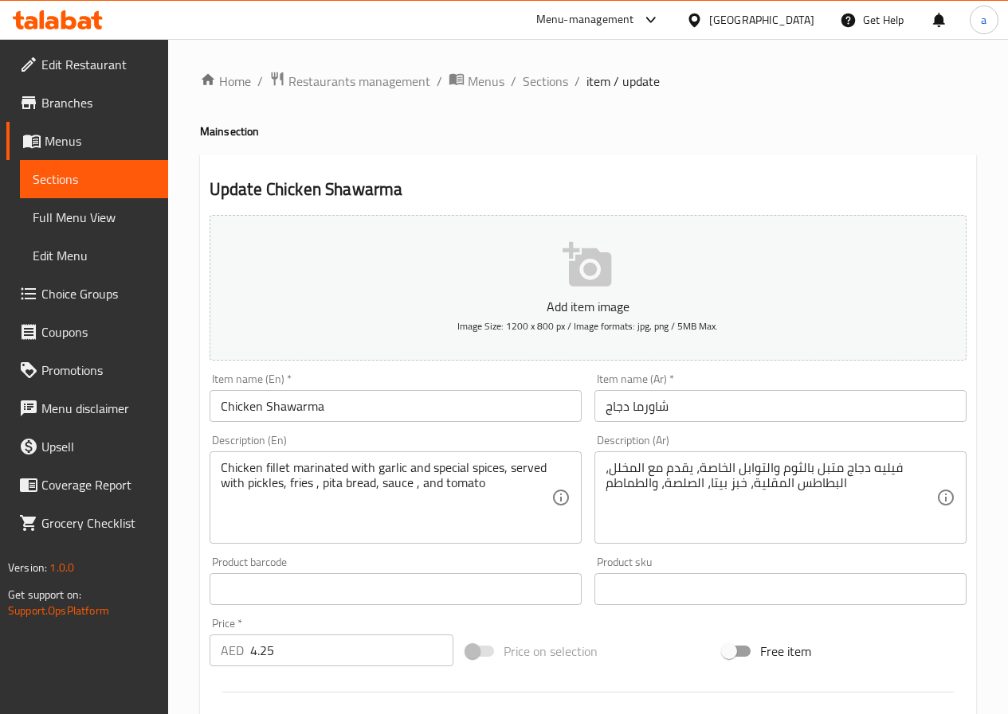
click at [603, 469] on div "فيليه دجاج متبل بالثوم والتوابل الخاصة، يقدم مع المخلل، البطاطس المقلية، خبز بي…" at bounding box center [780, 498] width 372 height 92
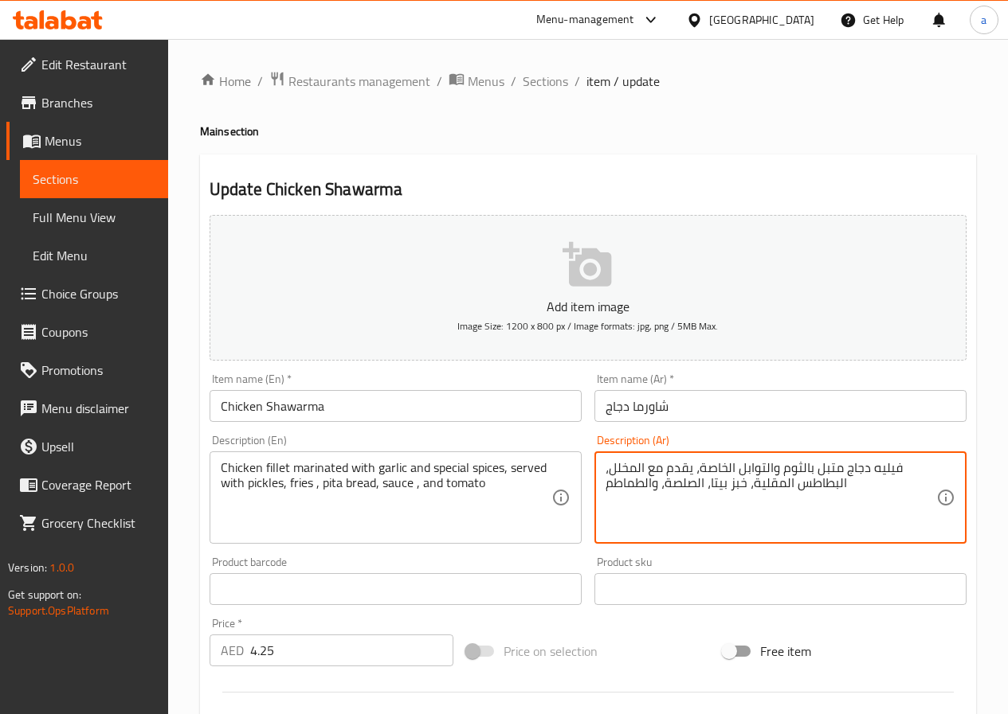
click at [896, 491] on textarea "فيليه دجاج متبل بالثوم والتوابل الخاصة، يقدم مع المخلل، البطاطس المقلية، خبز بي…" at bounding box center [770, 498] width 331 height 76
click at [901, 468] on textarea "فيليه دجاج متبل بالثوم والتوابل الخاصة، يقدم مع المخلل، البطاطس المقلية، خبز بي…" at bounding box center [770, 498] width 331 height 76
click at [605, 472] on textarea "فيليه دجاج متبل بالثوم والتوابل الخاصة، يقدم مع المخلل، البطاطس المقلية، خبز بي…" at bounding box center [770, 498] width 331 height 76
click at [609, 472] on textarea "فيليه دجاج متبل بالثوم والتوابل الخاصة، يقدم مع المخلل، البطاطس المقلية، خبز بي…" at bounding box center [770, 498] width 331 height 76
drag, startPoint x: 903, startPoint y: 468, endPoint x: 866, endPoint y: 478, distance: 38.6
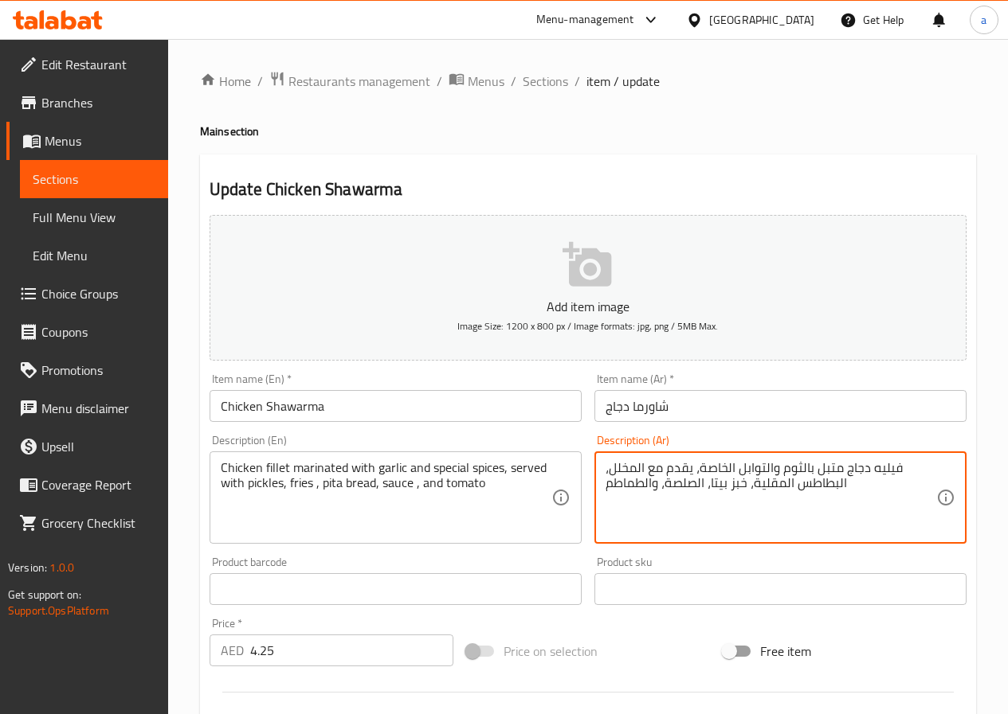
click at [851, 481] on textarea "فيليه دجاج متبل بالثوم والتوابل الخاصة، يقدم مع المخلل، البطاطس المقلية، خبز بي…" at bounding box center [770, 498] width 331 height 76
click at [884, 506] on textarea "فيليه دجاج متبل بالثوم والتوابل الخاصة، يقدم مع المخلل، البطاطس المقلية، خبز بي…" at bounding box center [770, 498] width 331 height 76
click at [878, 494] on textarea "فيليه دجاج متبل بالثوم والتوابل الخاصة، يقدم مع المخلل، البطاطس المقلية، خبز بي…" at bounding box center [770, 498] width 331 height 76
click at [877, 486] on textarea "فيليه دجاج متبل بالثوم والتوابل الخاصة، يقدم مع المخلل، البطاطس المقلية، خبز بي…" at bounding box center [770, 498] width 331 height 76
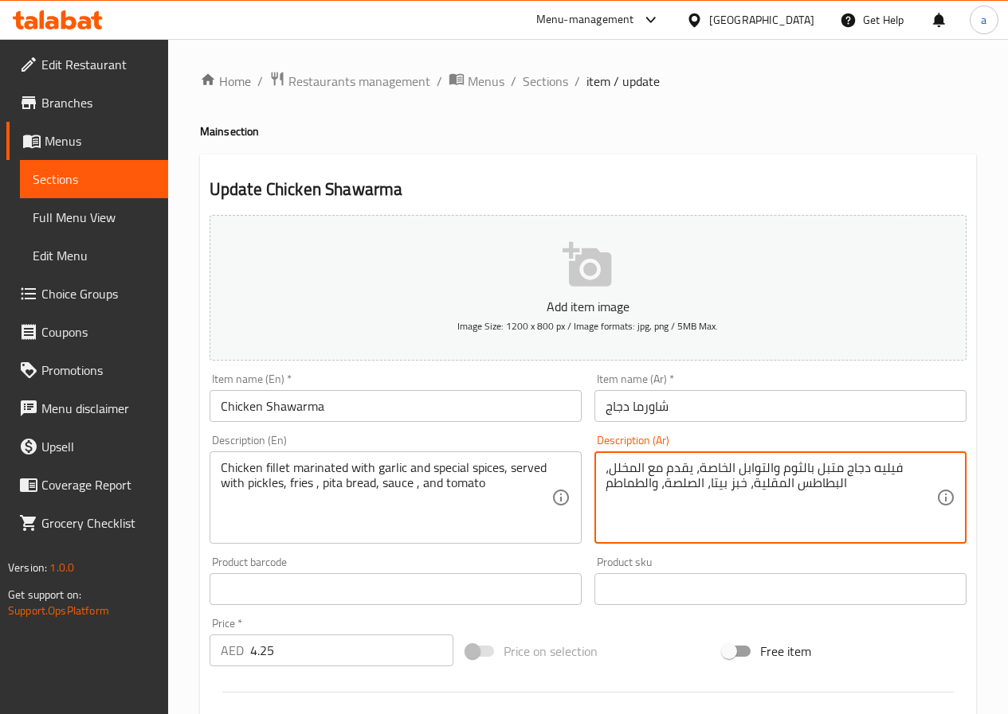
click at [877, 486] on textarea "فيليه دجاج متبل بالثوم والتوابل الخاصة، يقدم مع المخلل، البطاطس المقلية، خبز بي…" at bounding box center [770, 498] width 331 height 76
click at [897, 469] on textarea "فيليه دجاج متبل بالثوم والتوابل الخاصة، يقدم مع المخلل، البطاطس المقلية، خبز بي…" at bounding box center [770, 498] width 331 height 76
drag, startPoint x: 839, startPoint y: 471, endPoint x: 865, endPoint y: 477, distance: 26.3
click at [865, 477] on textarea "دجاج فيليه دجاج متبل بالثوم والتوابل الخاصة، يقدم مع المخلل، البطاطس المقلية، خ…" at bounding box center [770, 498] width 331 height 76
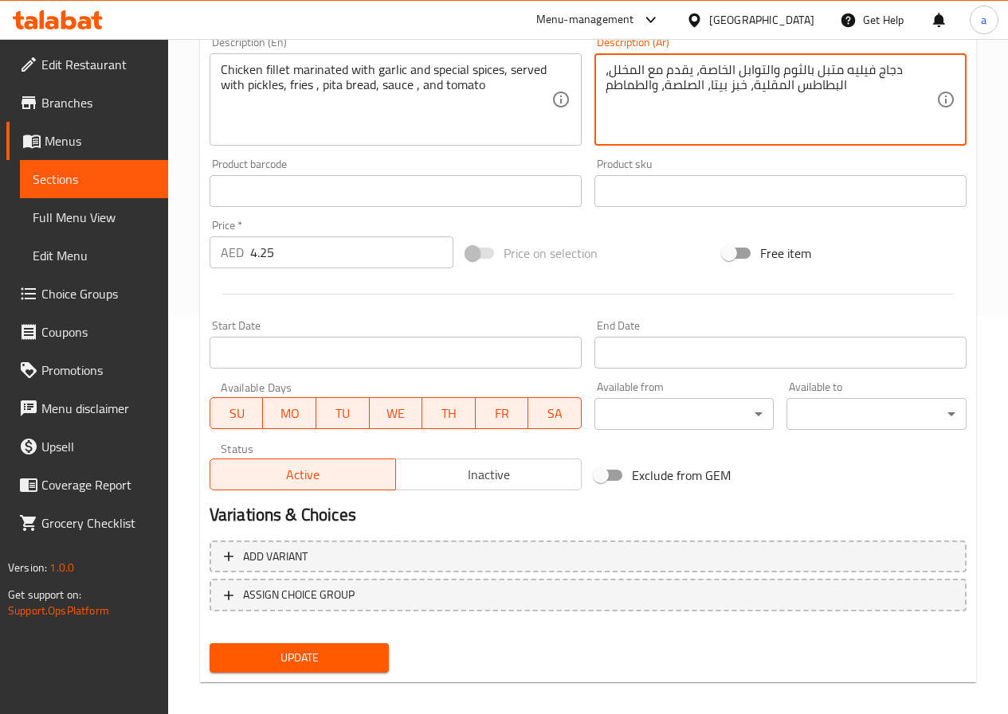
type textarea "دجاج فيليه متبل بالثوم والتوابل الخاصة، يقدم مع المخلل، البطاطس المقلية، خبز بي…"
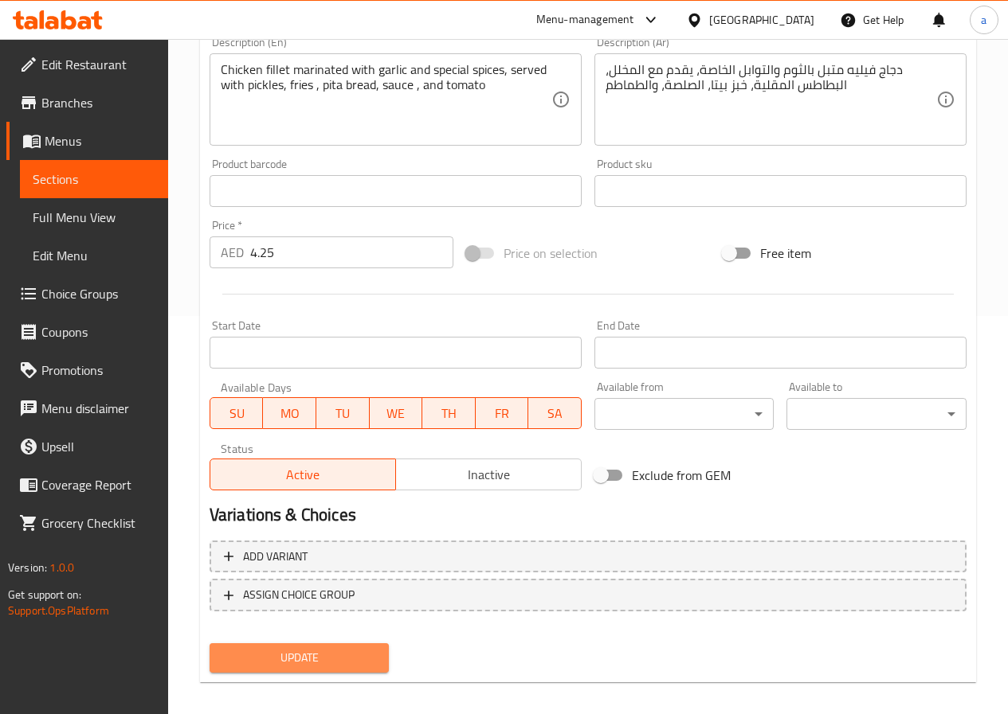
click at [306, 648] on span "Update" at bounding box center [299, 658] width 155 height 20
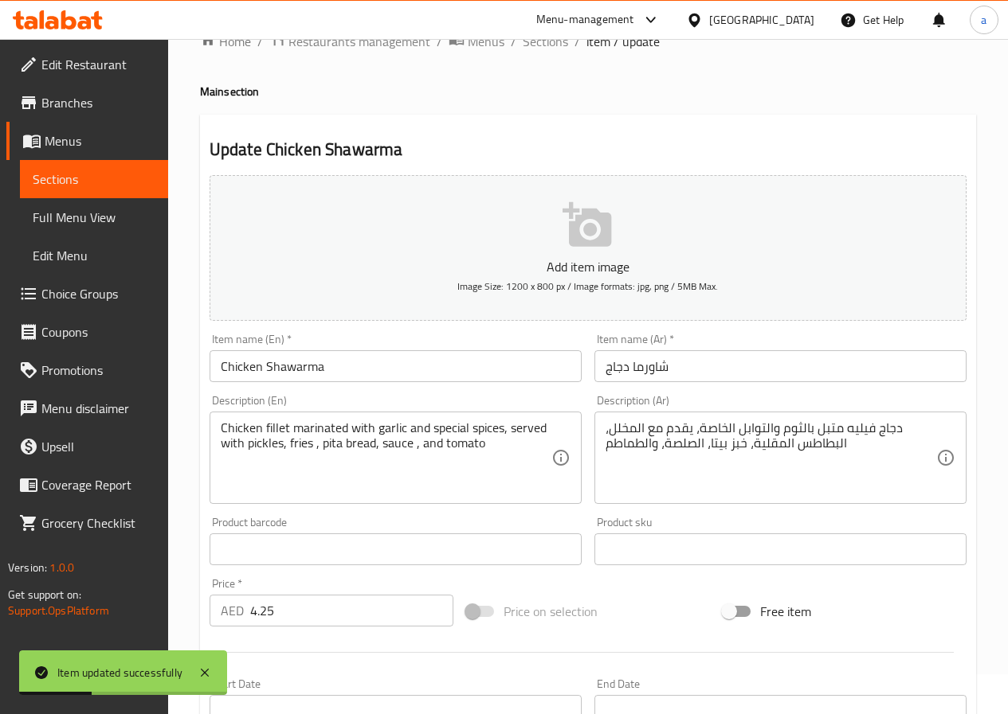
scroll to position [0, 0]
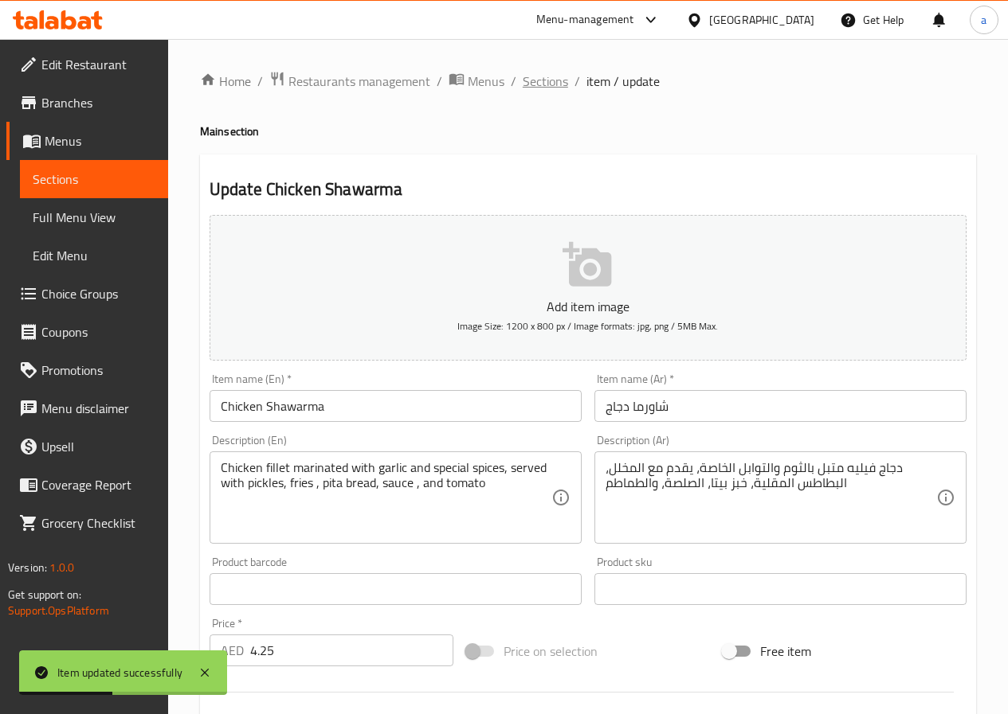
click at [546, 72] on span "Sections" at bounding box center [544, 81] width 45 height 19
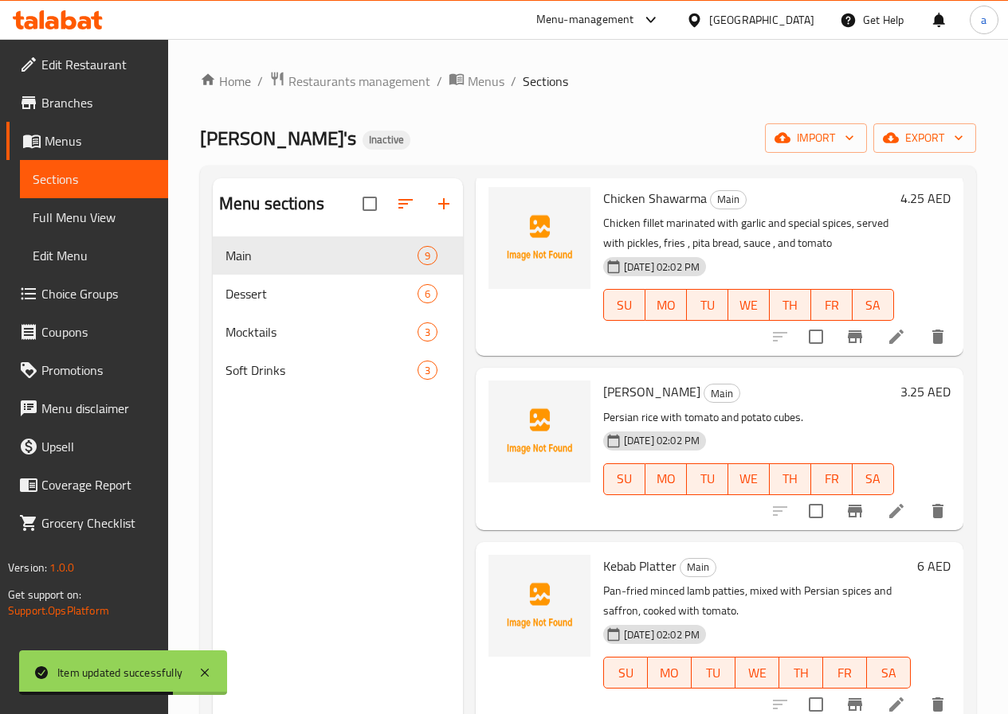
scroll to position [956, 0]
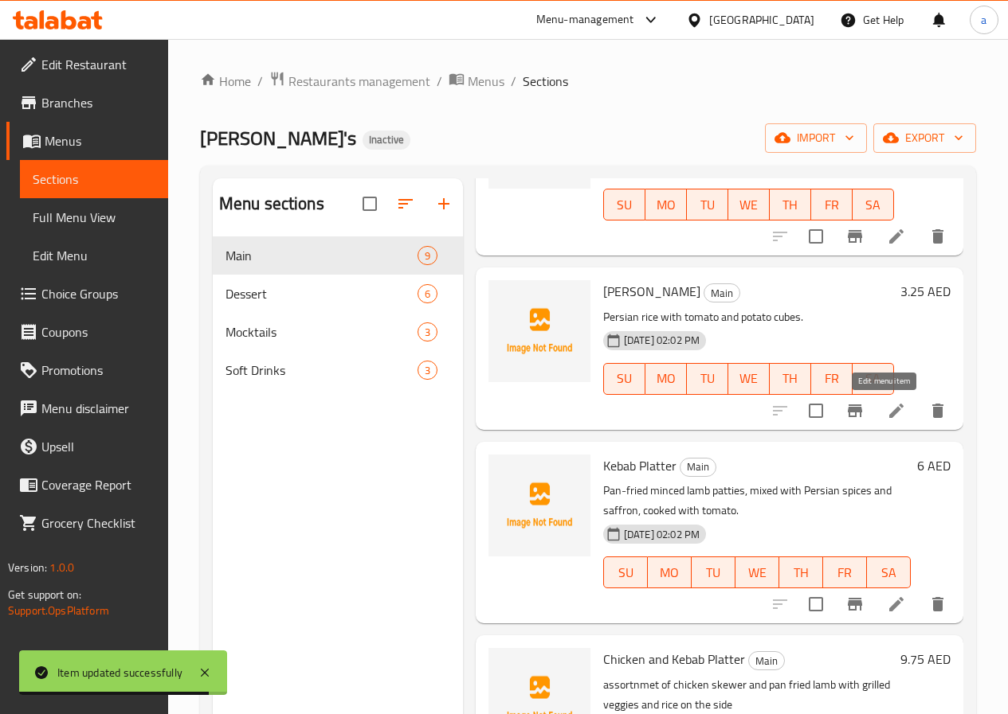
click at [886, 409] on icon at bounding box center [895, 410] width 19 height 19
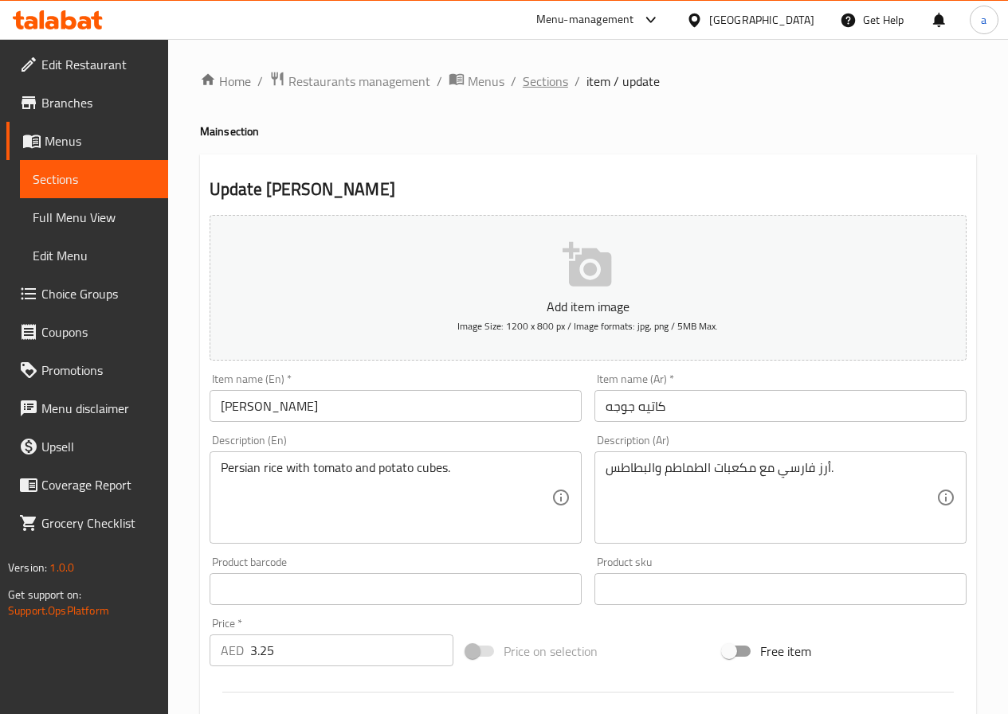
click at [560, 76] on span "Sections" at bounding box center [544, 81] width 45 height 19
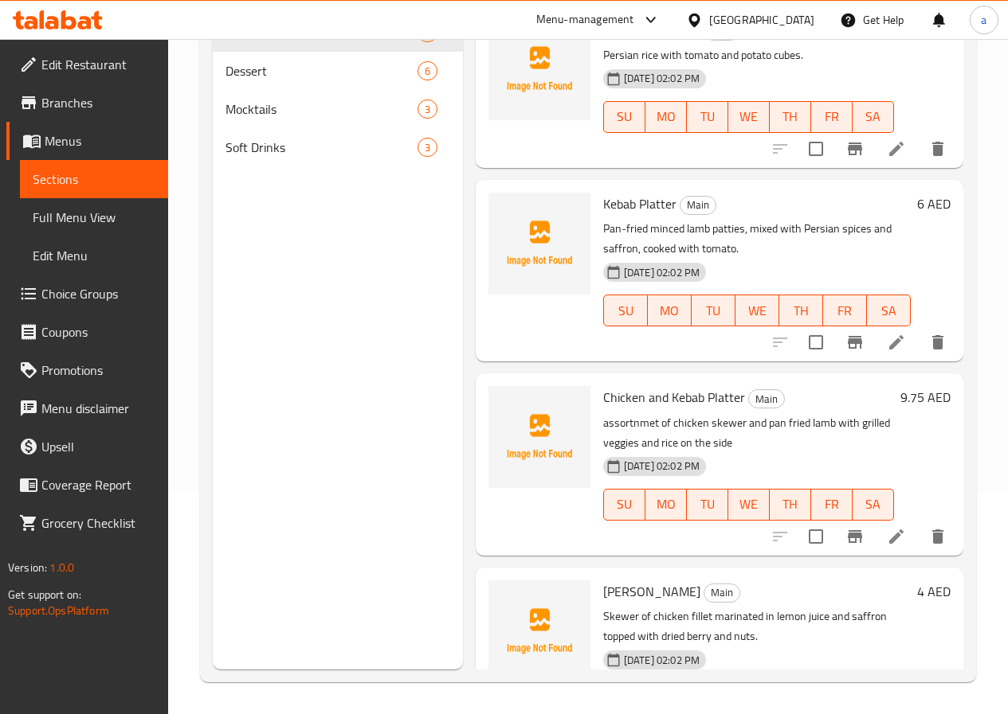
scroll to position [915, 0]
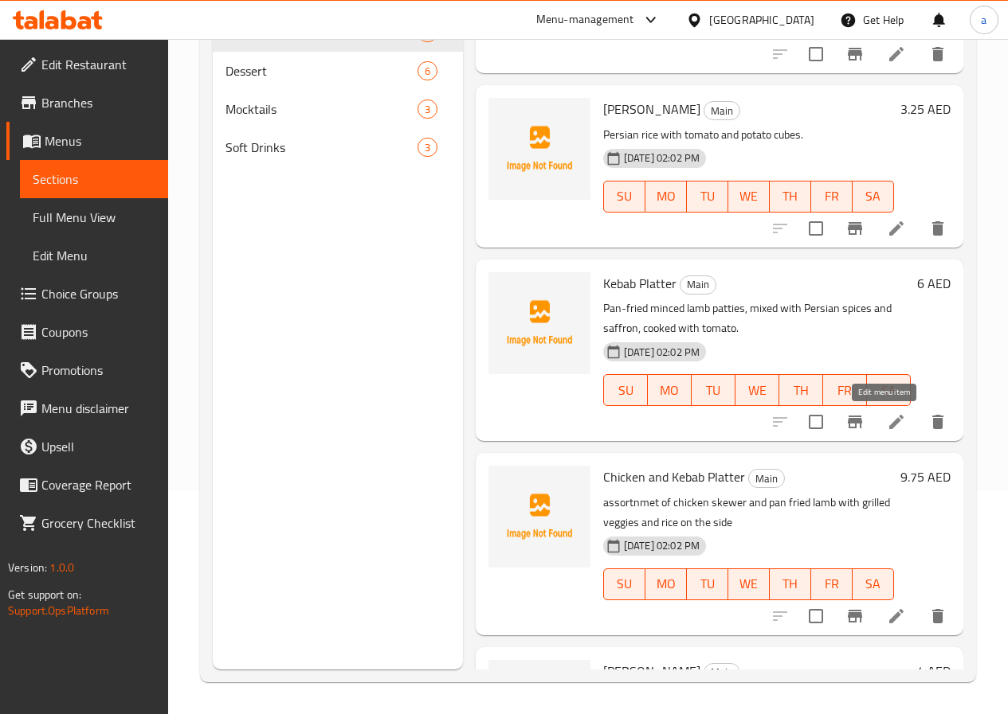
click at [886, 421] on icon at bounding box center [895, 422] width 19 height 19
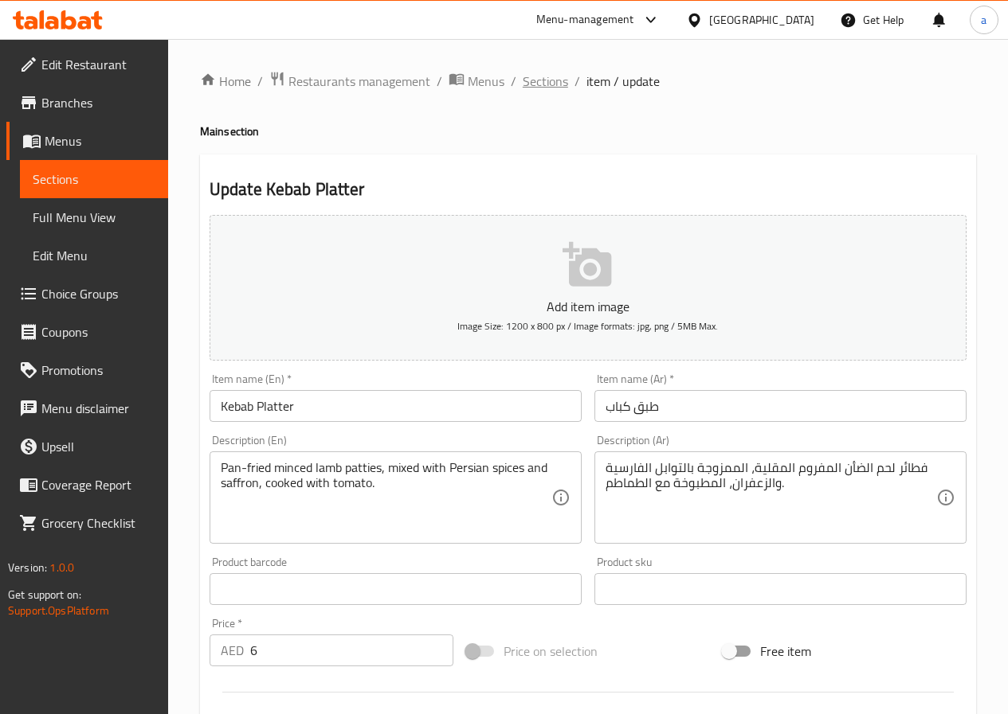
click at [554, 76] on span "Sections" at bounding box center [544, 81] width 45 height 19
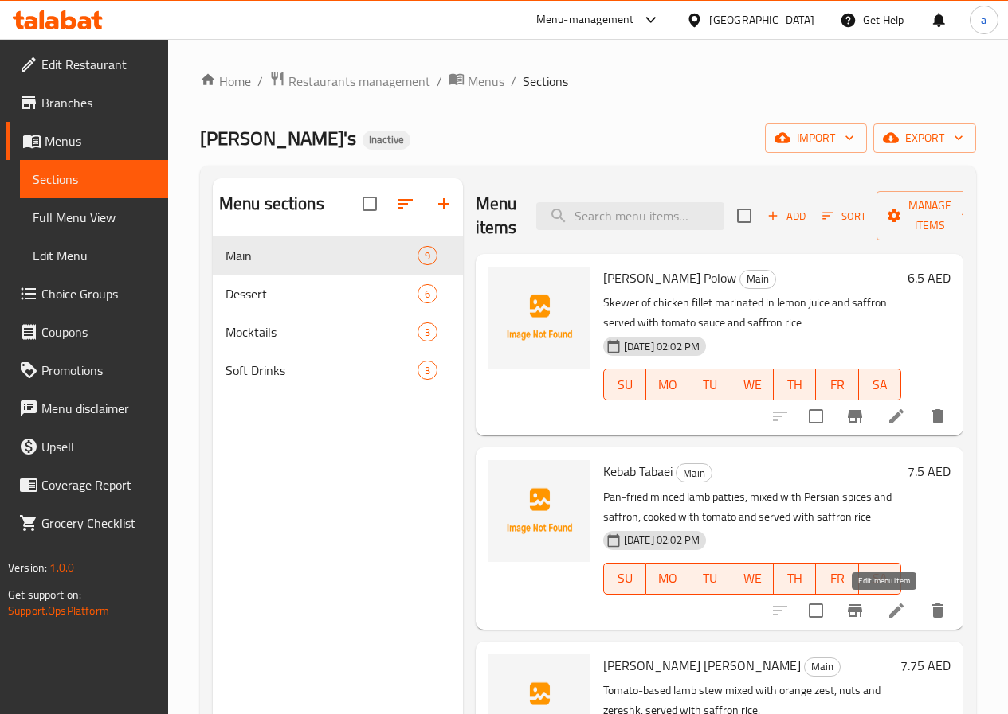
click at [886, 607] on icon at bounding box center [895, 610] width 19 height 19
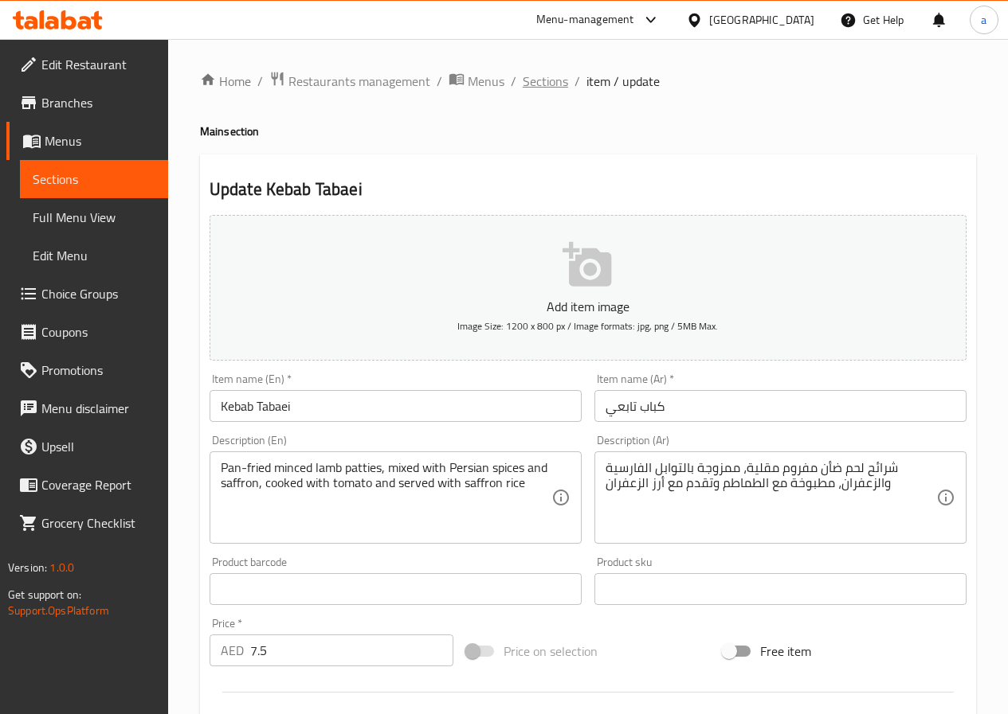
click at [556, 88] on span "Sections" at bounding box center [544, 81] width 45 height 19
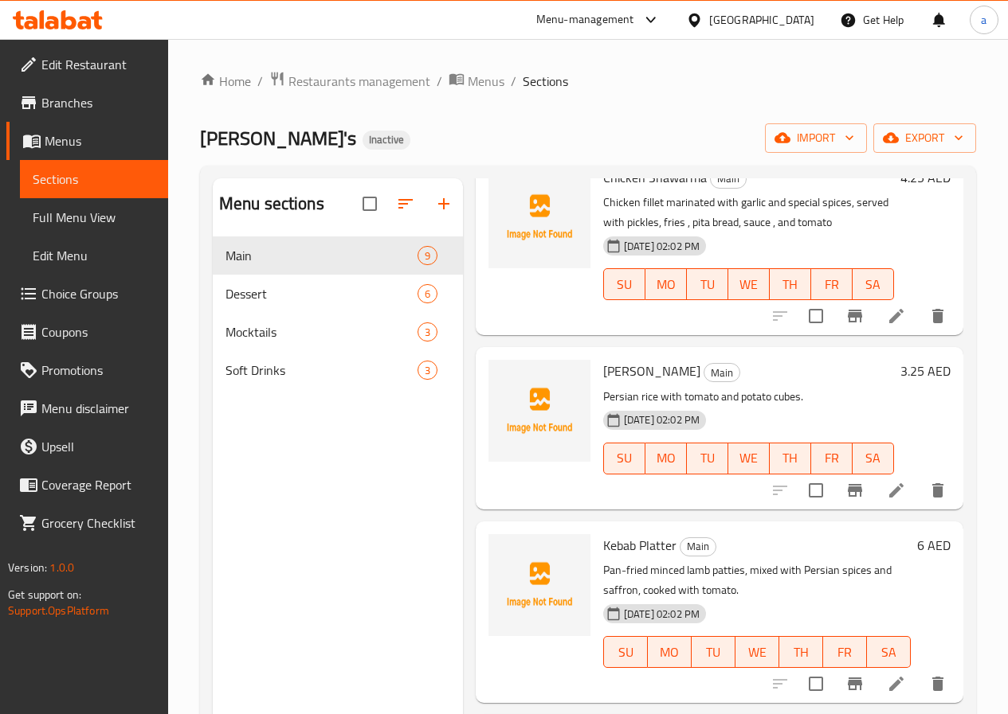
scroll to position [223, 0]
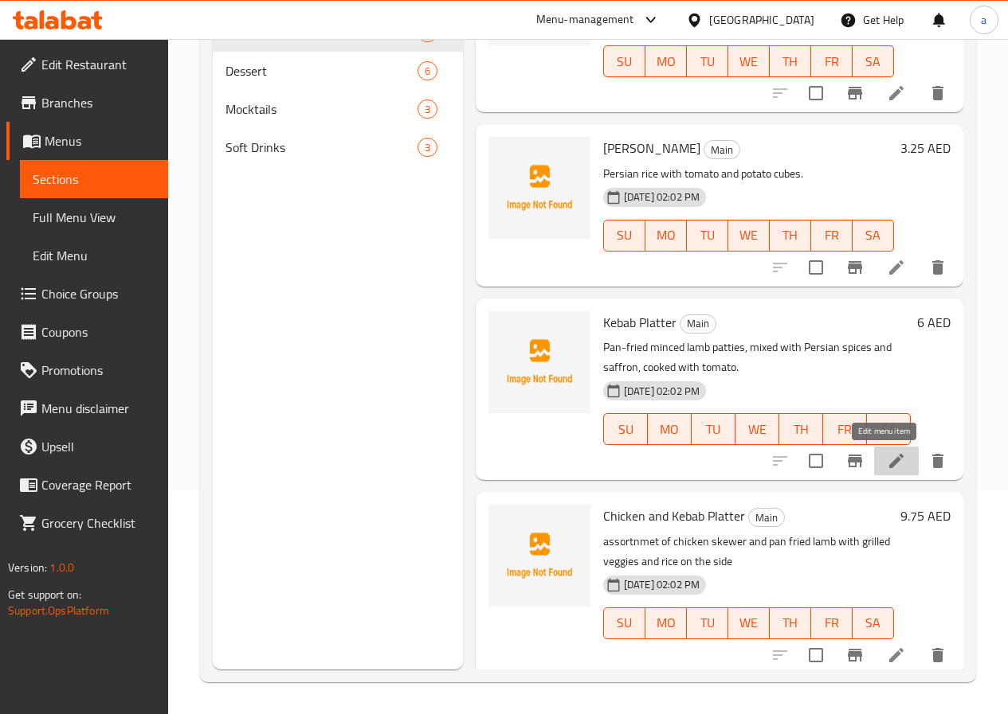
click at [886, 467] on icon at bounding box center [895, 461] width 19 height 19
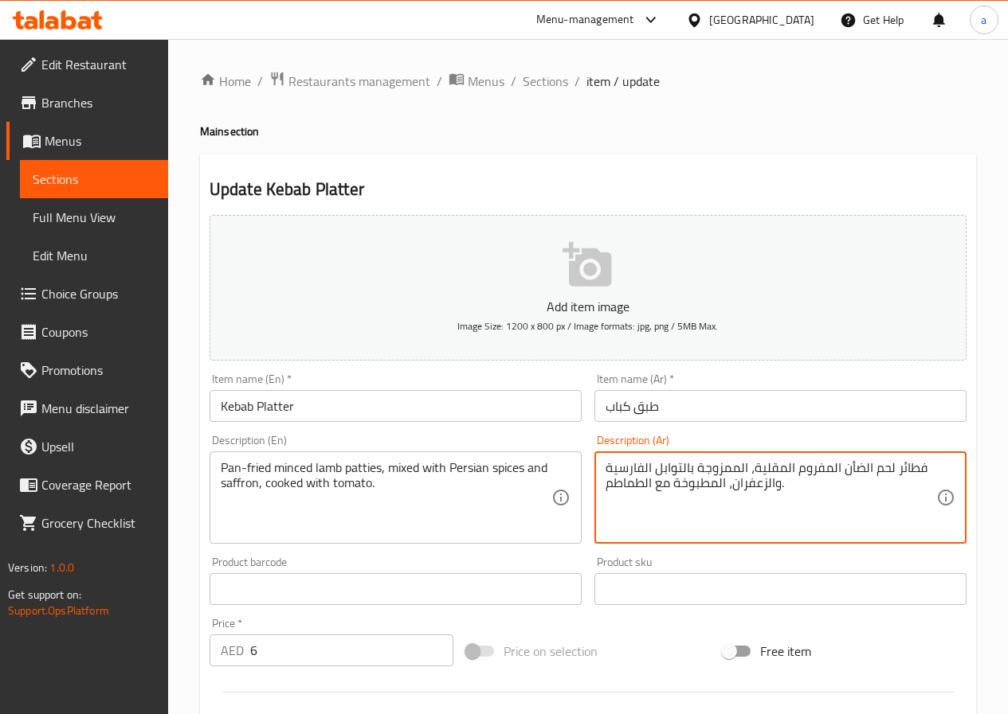
drag, startPoint x: 896, startPoint y: 468, endPoint x: 922, endPoint y: 472, distance: 25.8
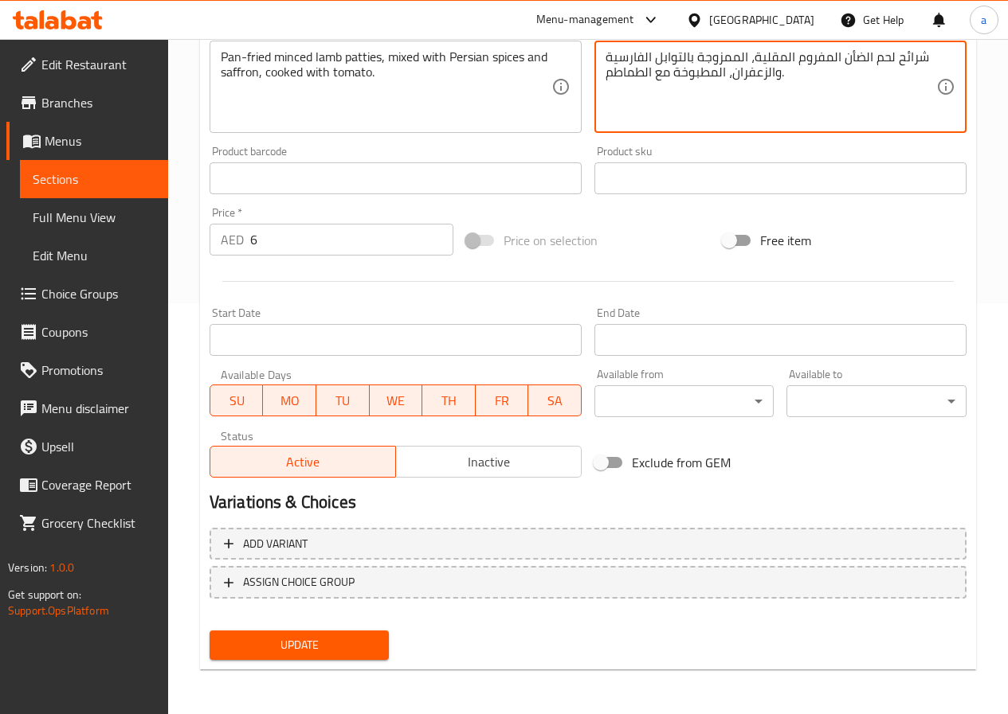
type textarea "شرائح لحم الضأن المفروم المقلية، الممزوجة بالتوابل الفارسية والزعفران، المطبوخة…"
click at [261, 649] on span "Update" at bounding box center [299, 646] width 155 height 20
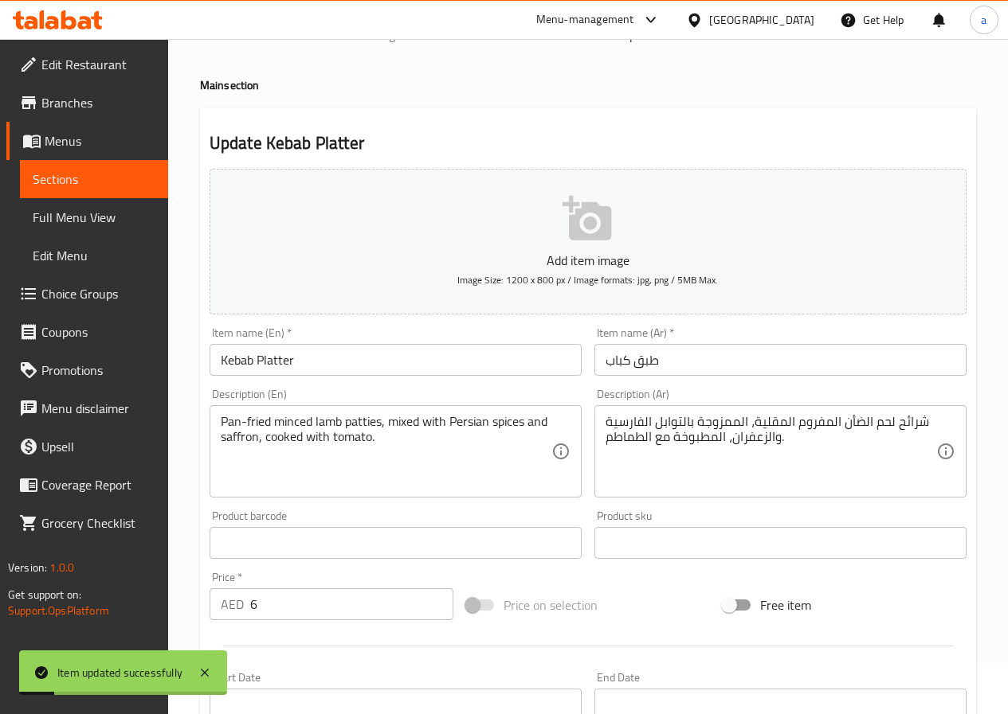
scroll to position [0, 0]
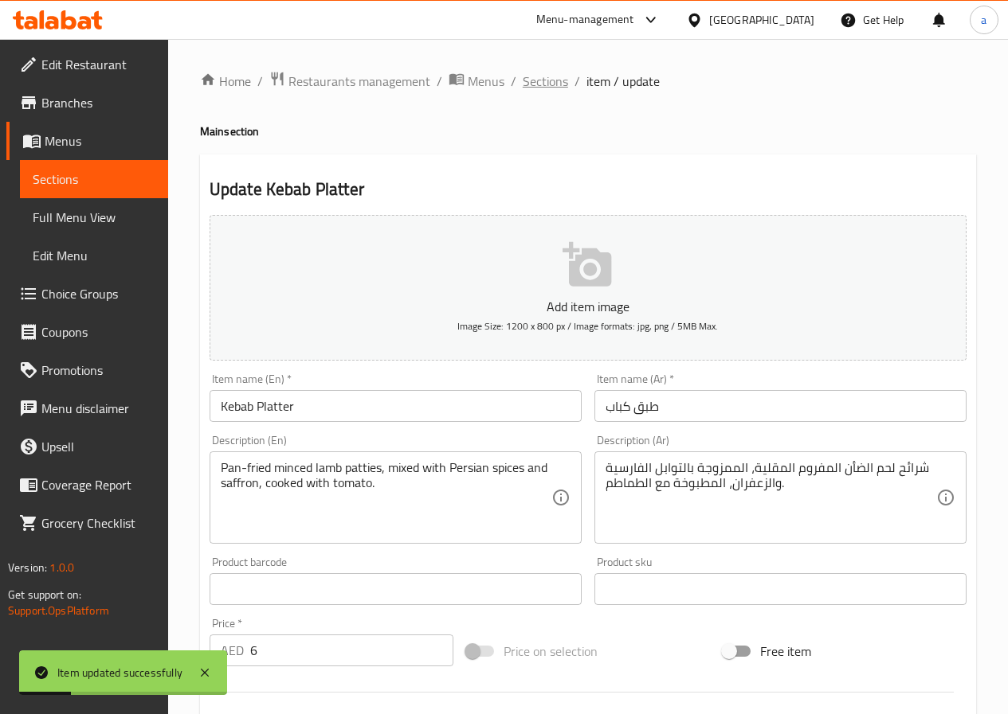
click at [537, 80] on span "Sections" at bounding box center [544, 81] width 45 height 19
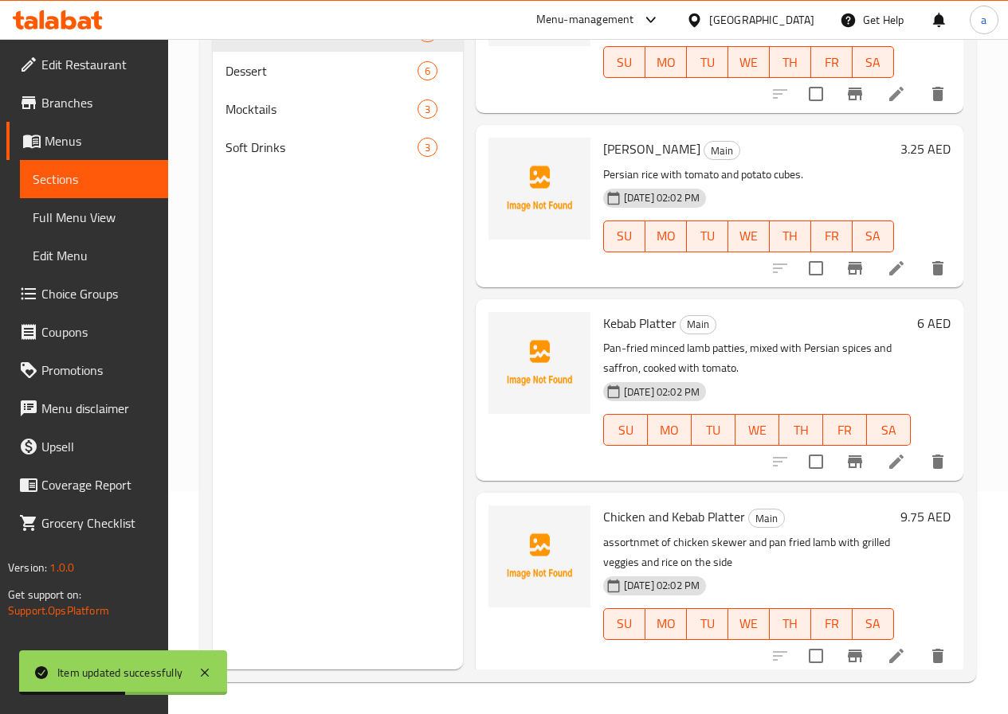
scroll to position [1074, 0]
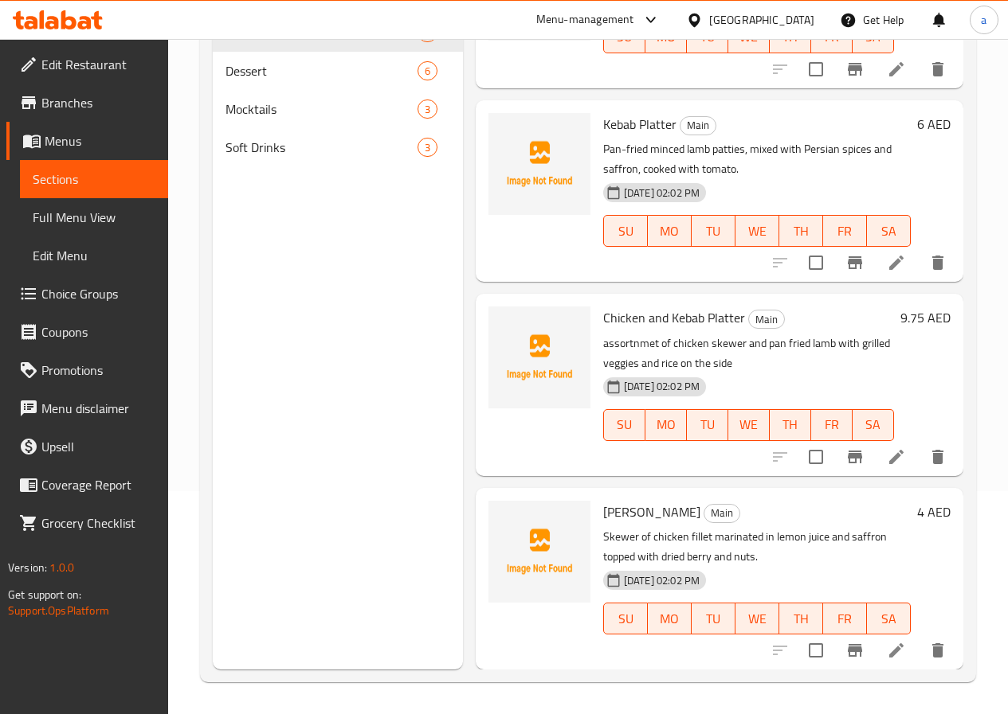
click at [889, 463] on icon at bounding box center [896, 456] width 14 height 14
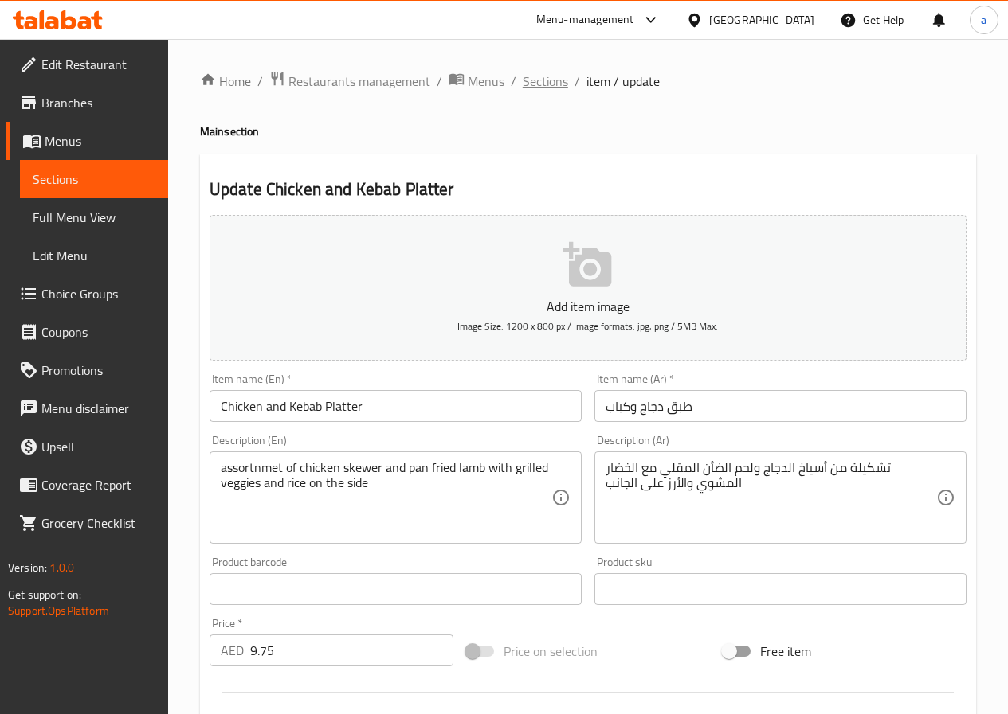
click at [531, 73] on span "Sections" at bounding box center [544, 81] width 45 height 19
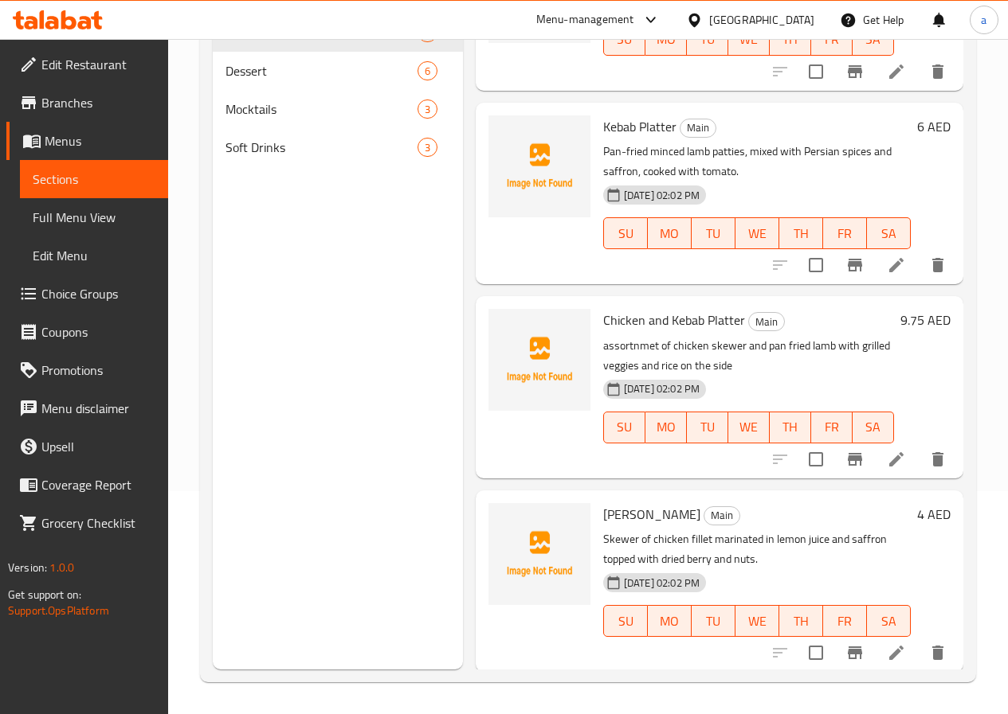
scroll to position [1074, 0]
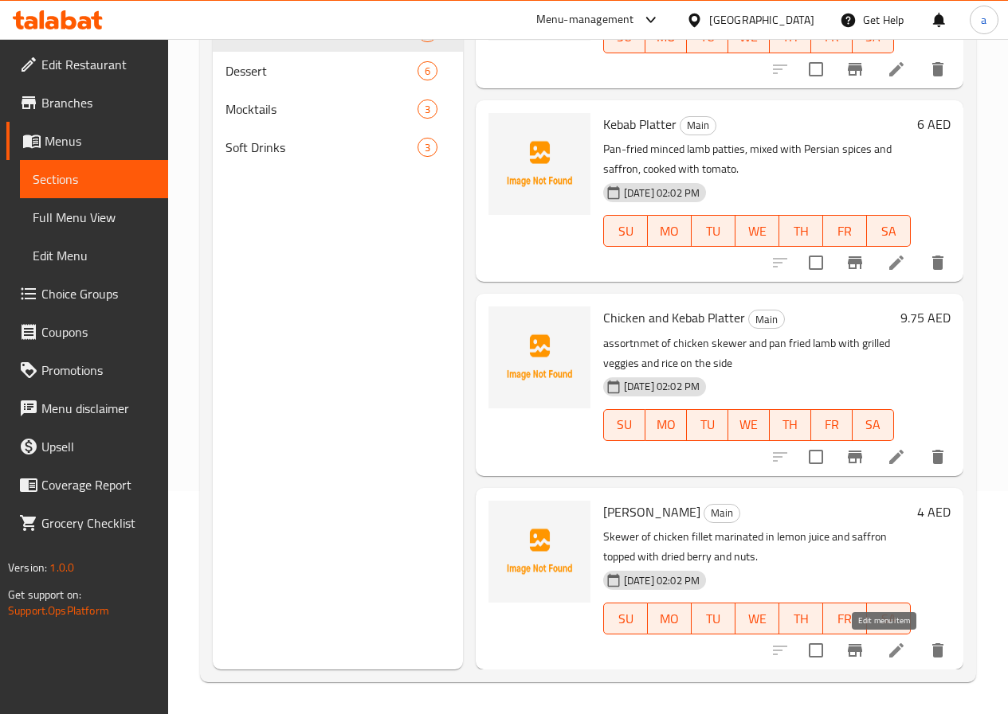
click at [889, 648] on icon at bounding box center [896, 651] width 14 height 14
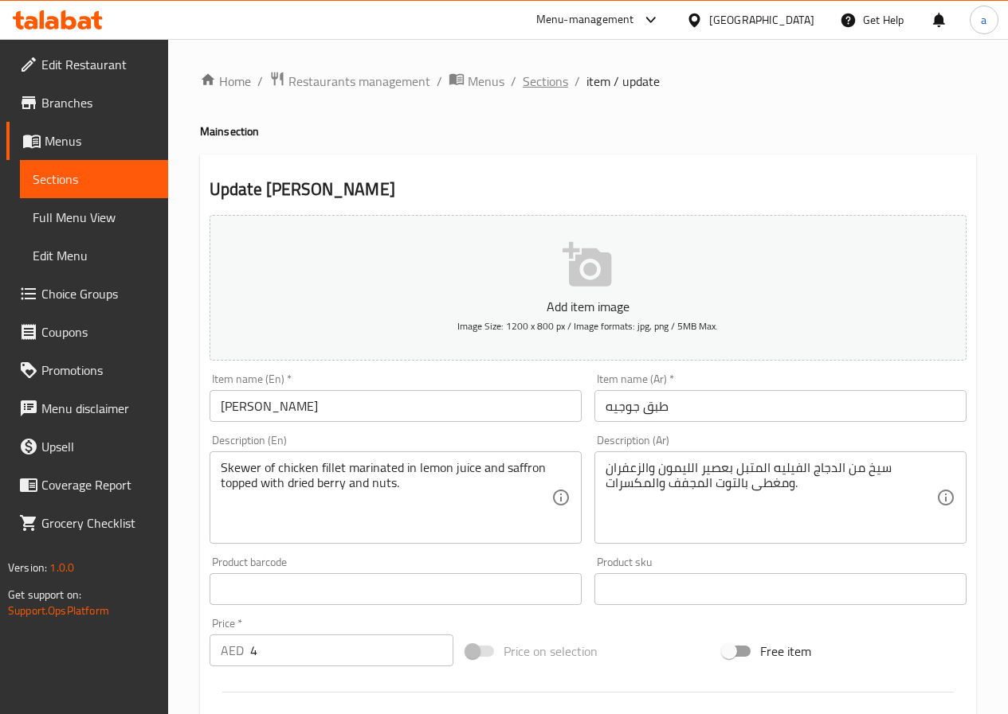
click at [545, 86] on span "Sections" at bounding box center [544, 81] width 45 height 19
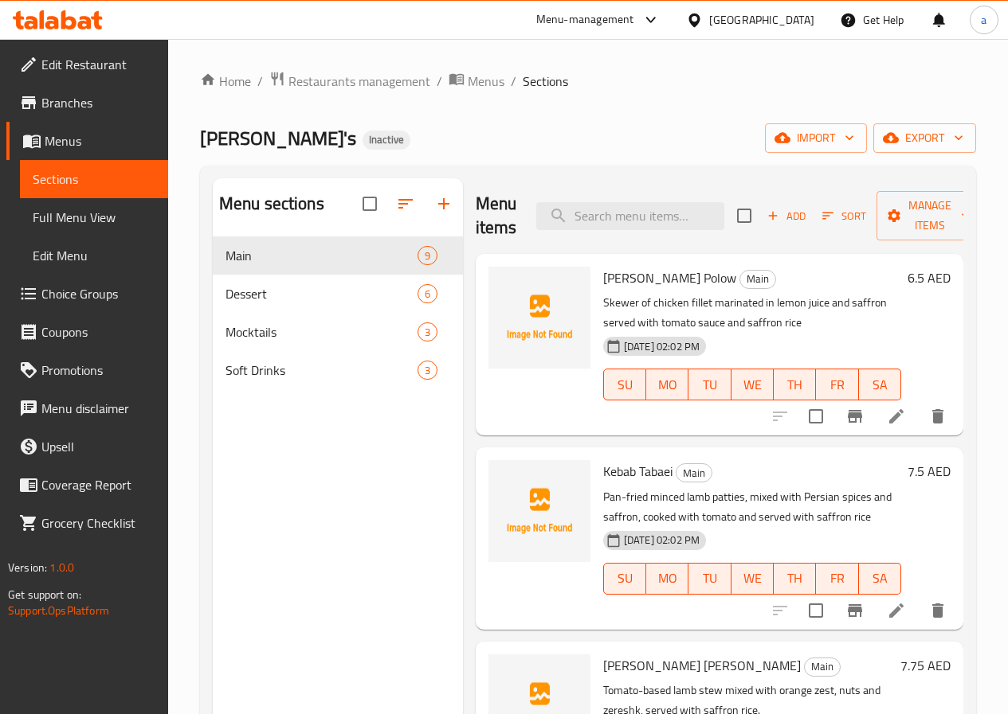
click at [96, 215] on span "Full Menu View" at bounding box center [94, 217] width 123 height 19
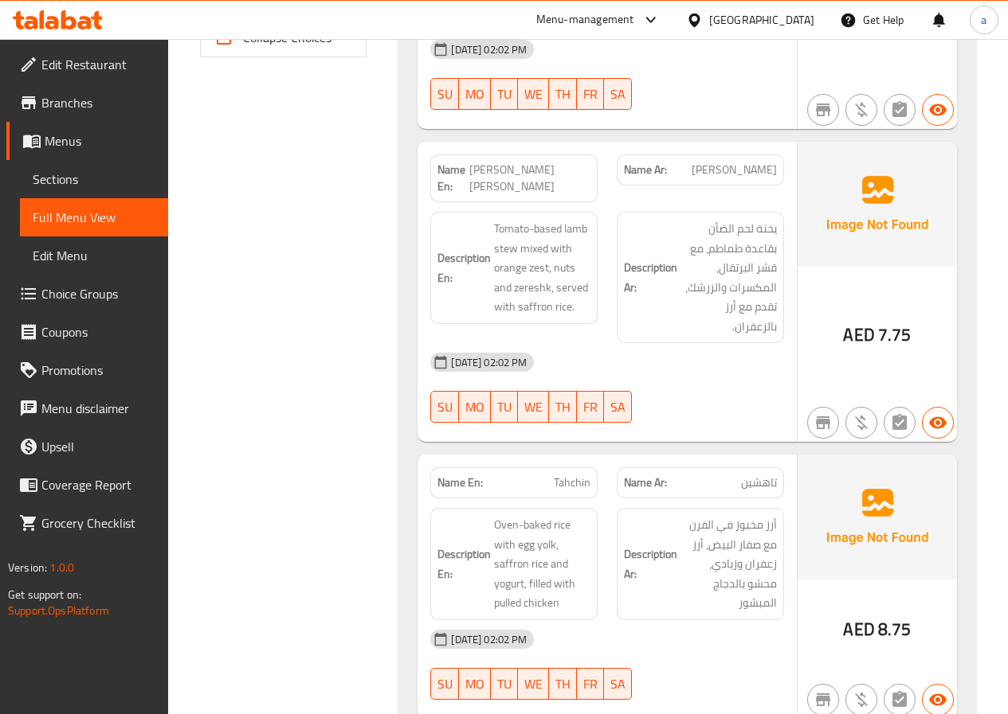
scroll to position [796, 0]
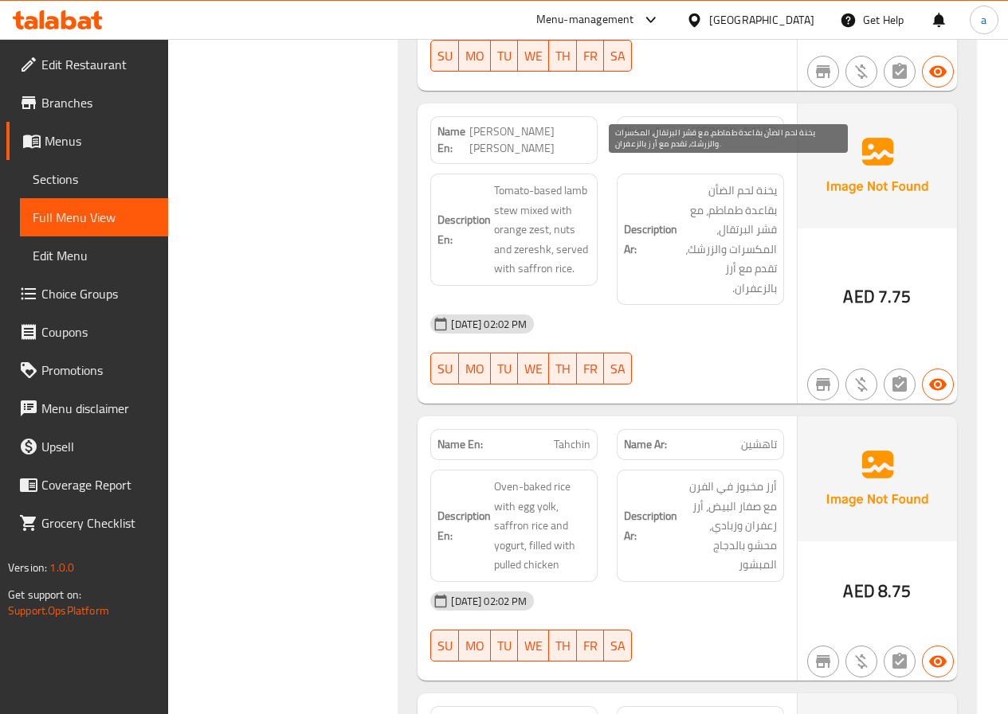
click at [702, 262] on span "يخنة لحم الضأن بقاعدة طماطم، مع قشر البرتقال، المكسرات والزرشك، تقدم مع أرز بال…" at bounding box center [728, 239] width 96 height 117
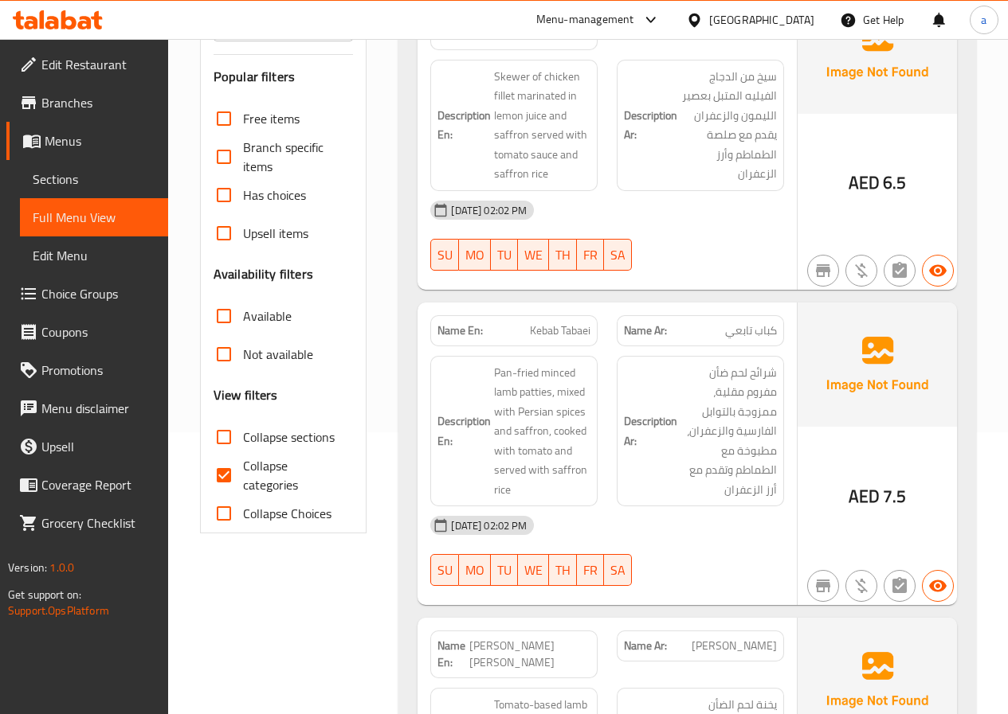
scroll to position [159, 0]
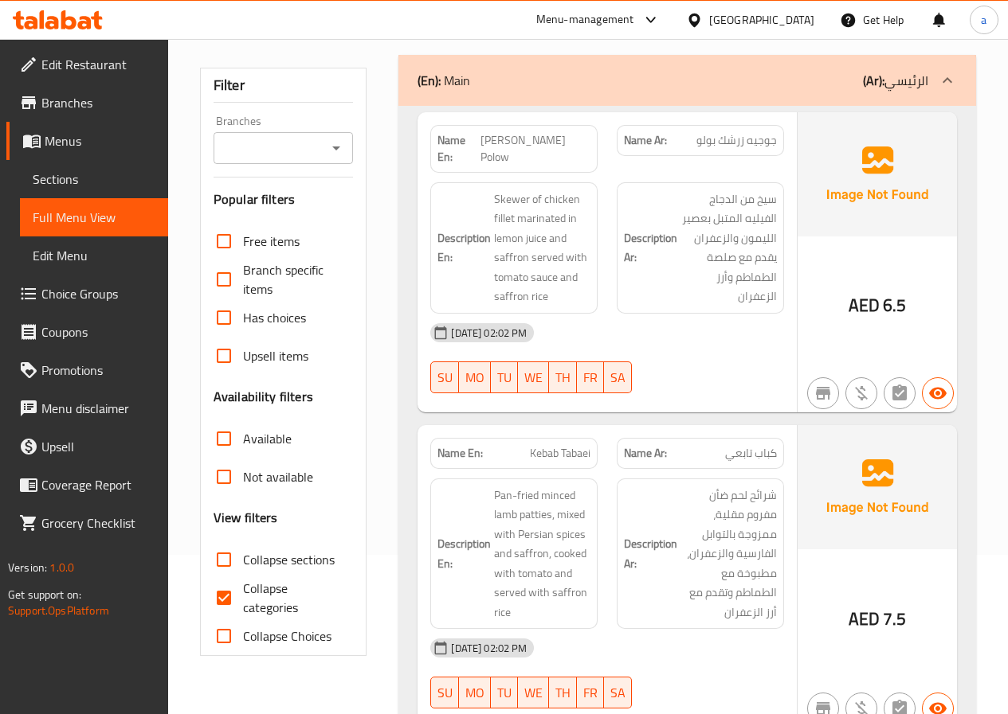
click at [67, 175] on span "Sections" at bounding box center [94, 179] width 123 height 19
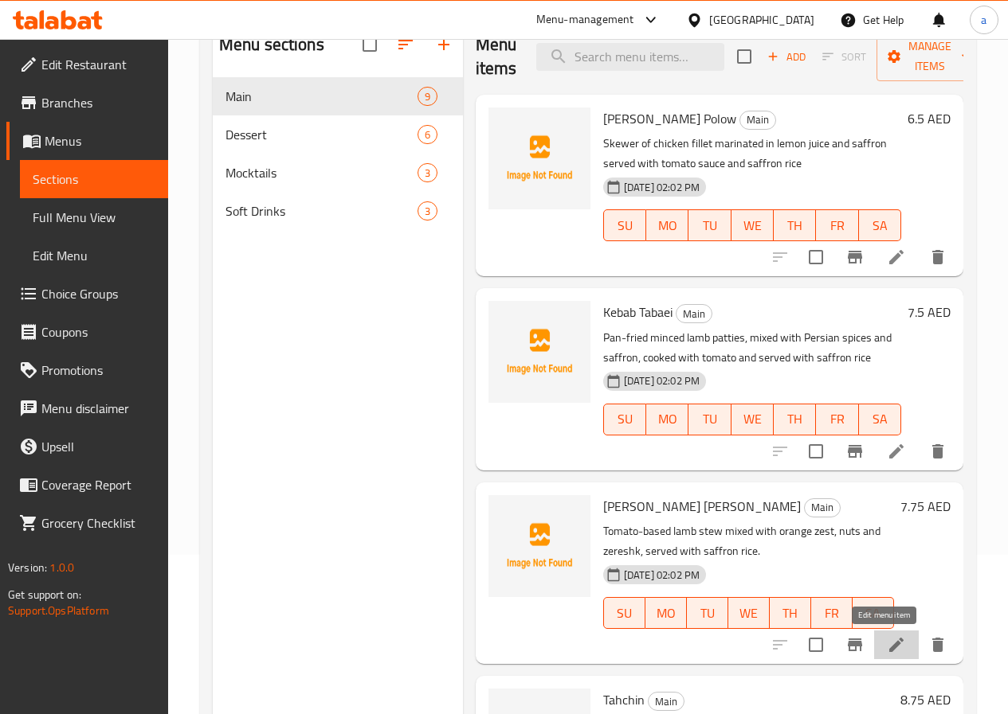
click at [888, 650] on icon at bounding box center [895, 645] width 19 height 19
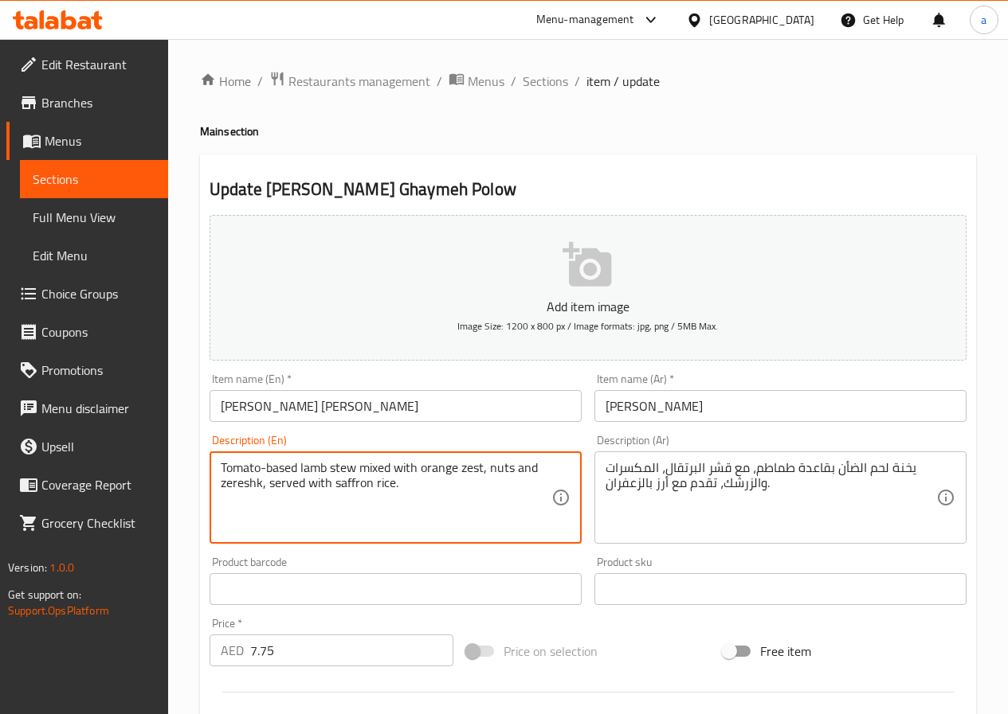
drag, startPoint x: 360, startPoint y: 468, endPoint x: 484, endPoint y: 478, distance: 124.7
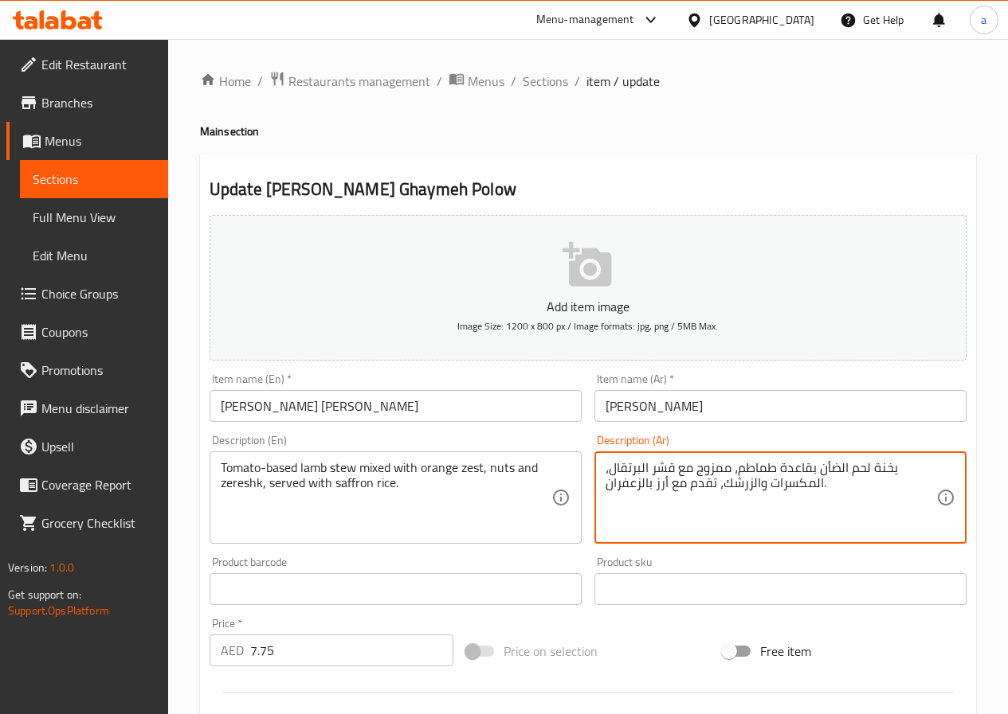
type textarea "يخنة لحم الضأن بقاعدة طماطم، ممزوج مع قشر البرتقال، المكسرات والزرشك، تقدم مع أ…"
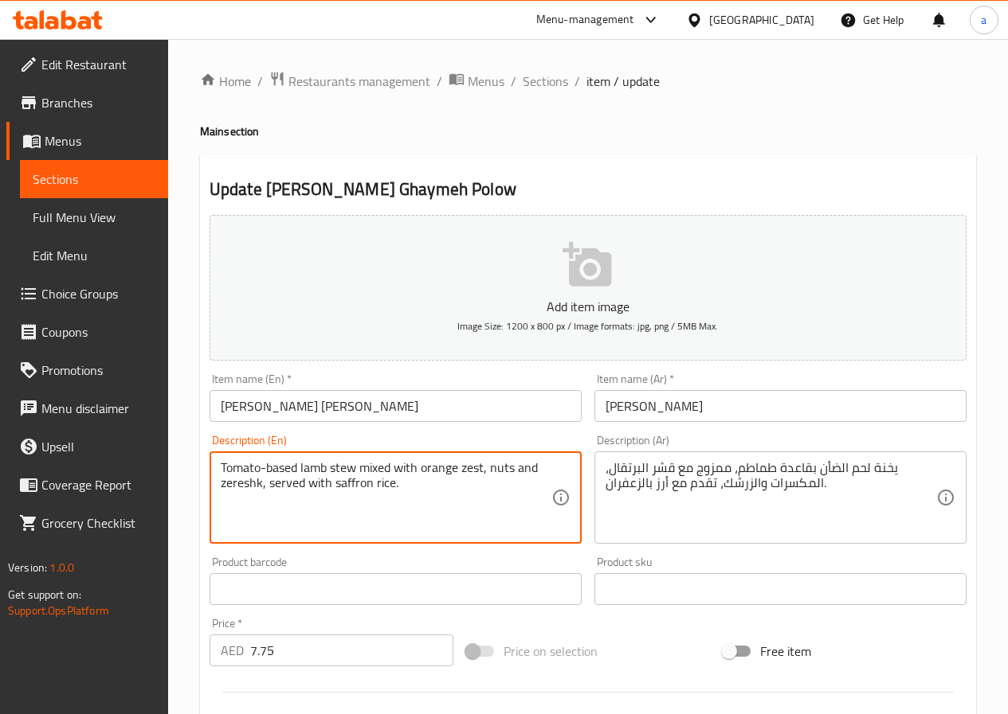
drag, startPoint x: 359, startPoint y: 469, endPoint x: 304, endPoint y: 459, distance: 55.9
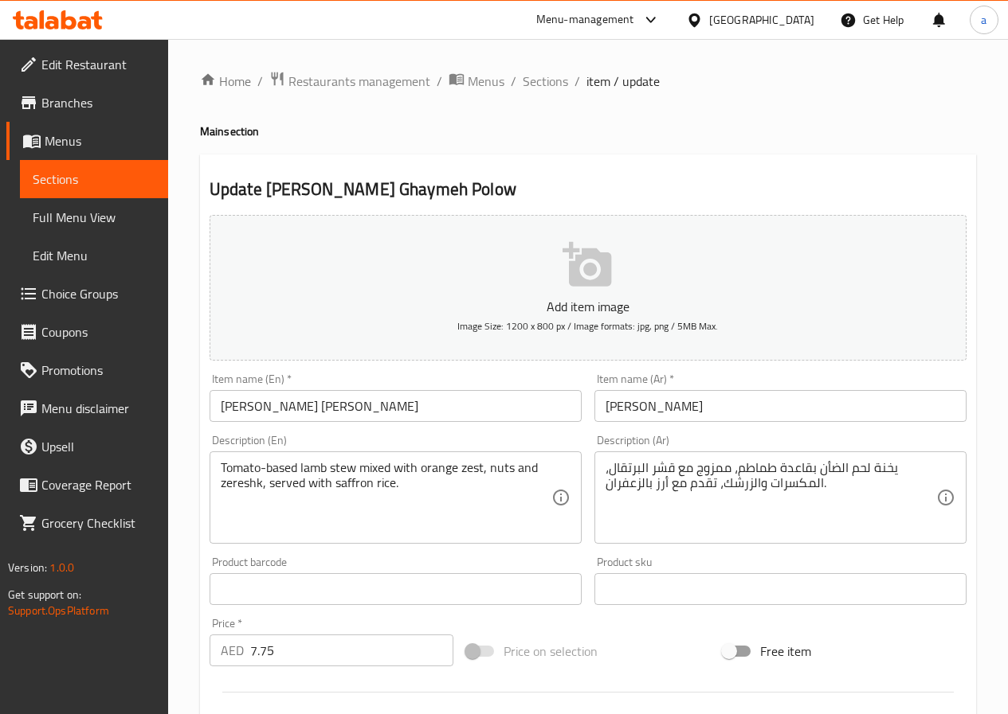
click at [424, 516] on textarea "Tomato-based lamb stew mixed with orange zest, nuts and zereshk, served with sa…" at bounding box center [386, 498] width 331 height 76
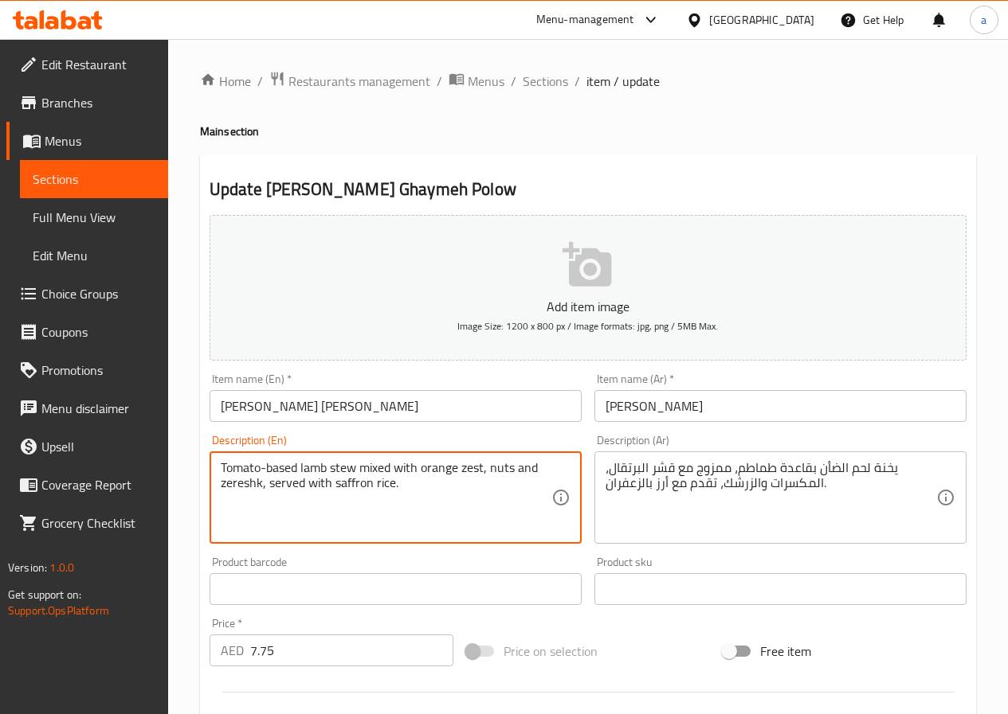
drag, startPoint x: 354, startPoint y: 468, endPoint x: 301, endPoint y: 465, distance: 53.4
click at [301, 465] on textarea "Tomato-based lamb stew mixed with orange zest, nuts and zereshk, served with sa…" at bounding box center [386, 498] width 331 height 76
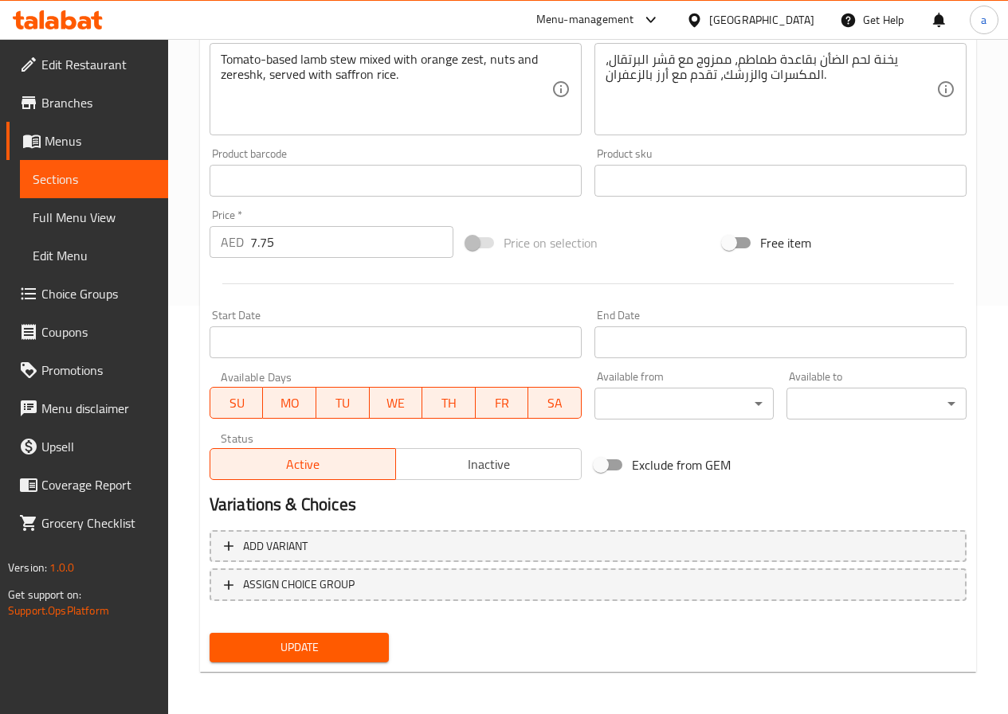
scroll to position [411, 0]
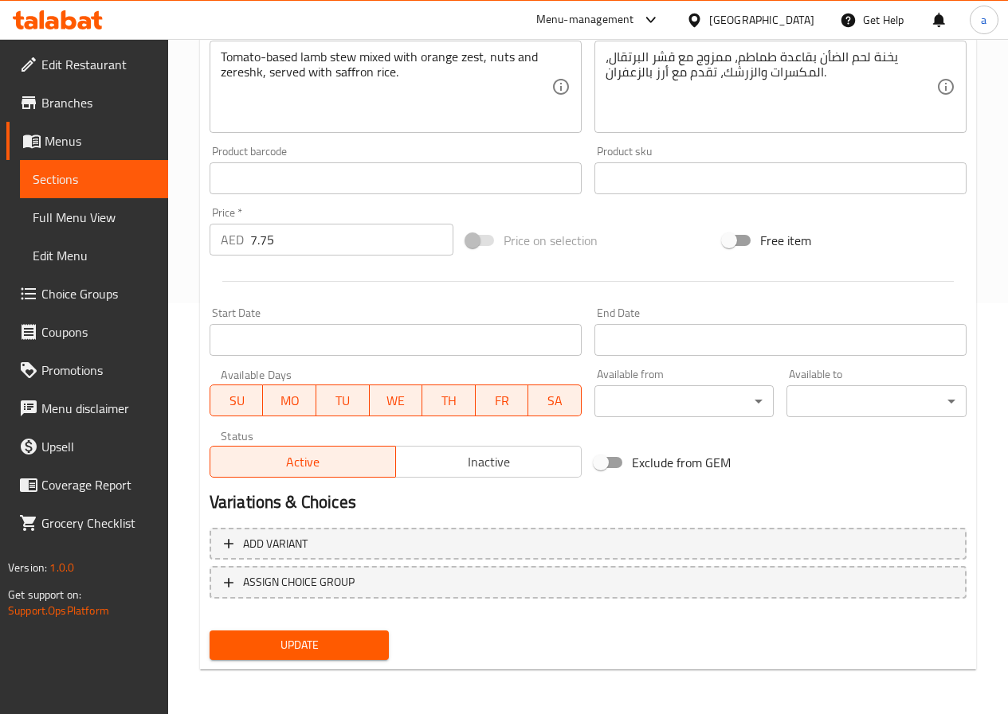
click at [290, 645] on span "Update" at bounding box center [299, 646] width 155 height 20
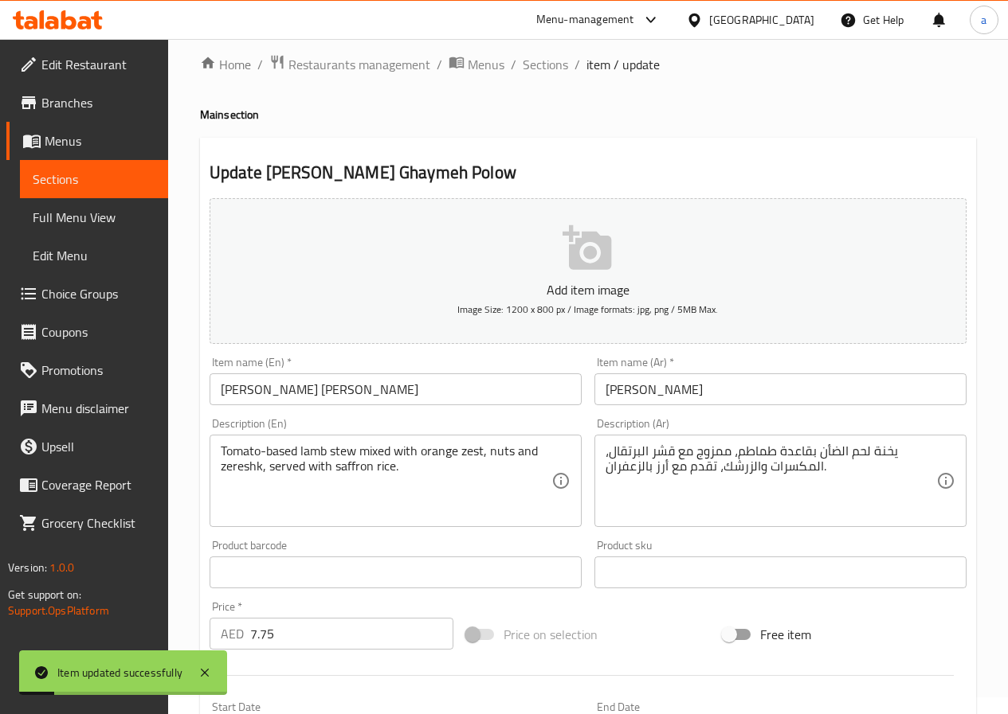
scroll to position [0, 0]
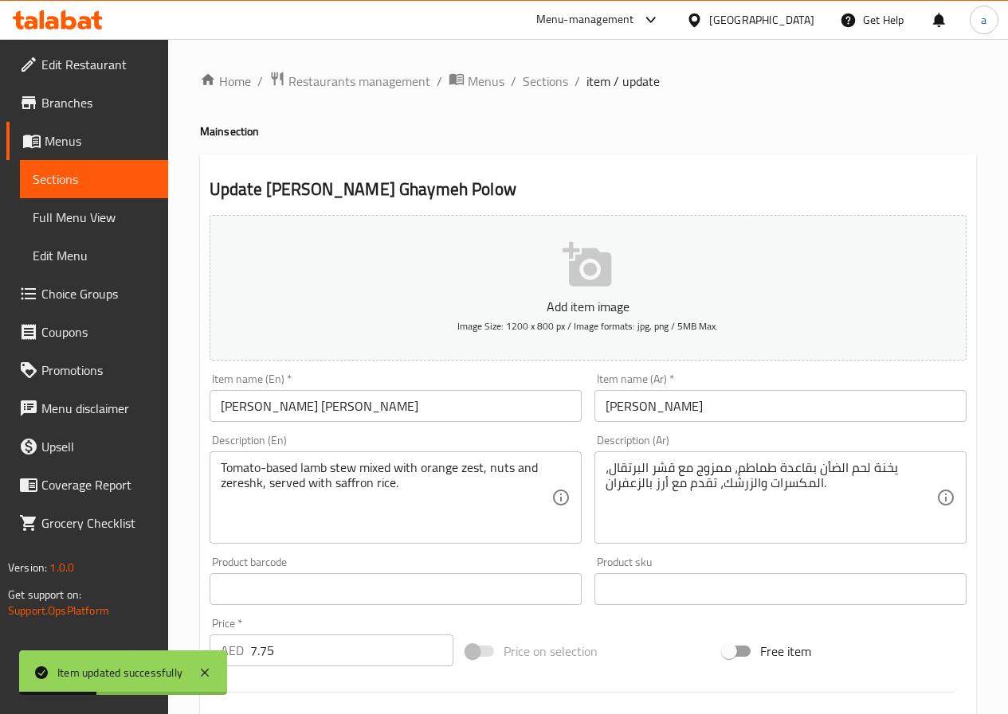
click at [555, 81] on span "Sections" at bounding box center [544, 81] width 45 height 19
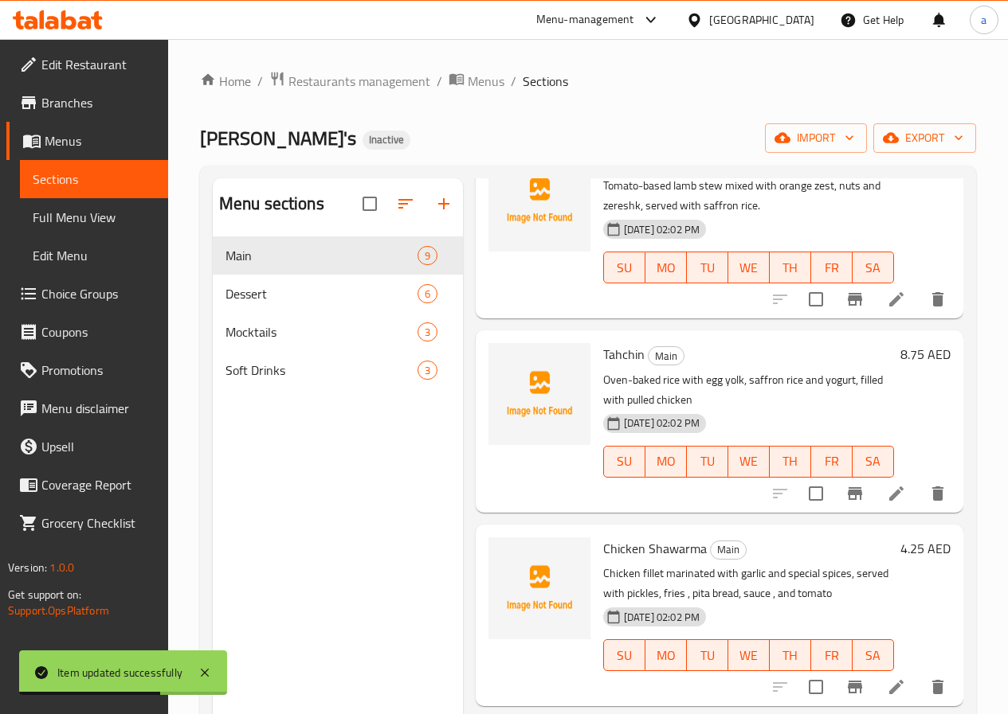
scroll to position [558, 0]
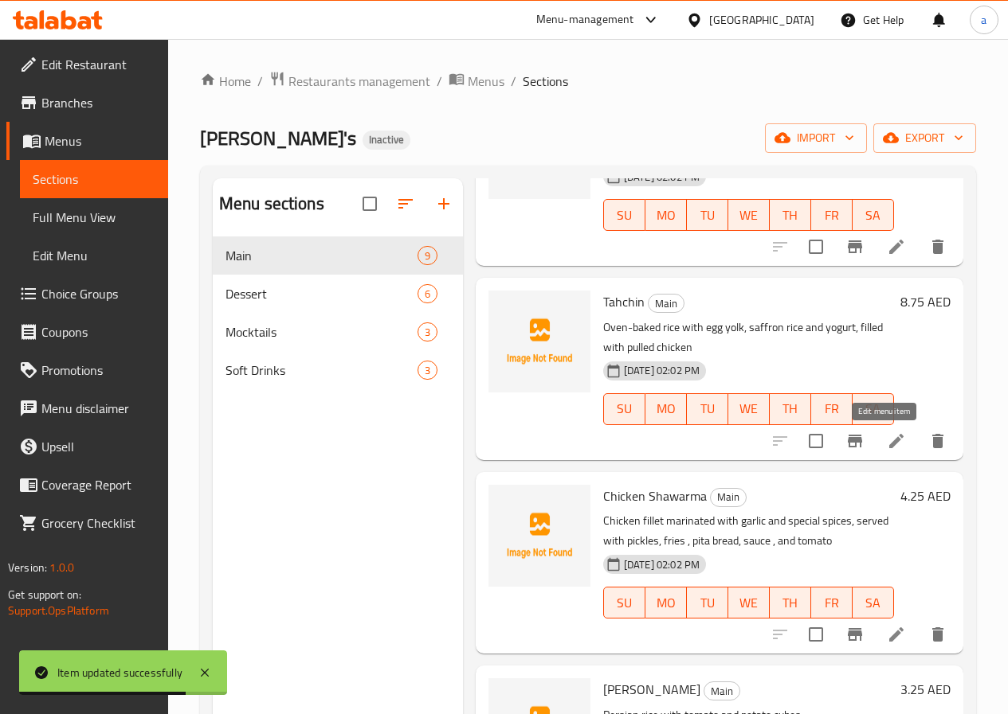
click at [886, 438] on icon at bounding box center [895, 441] width 19 height 19
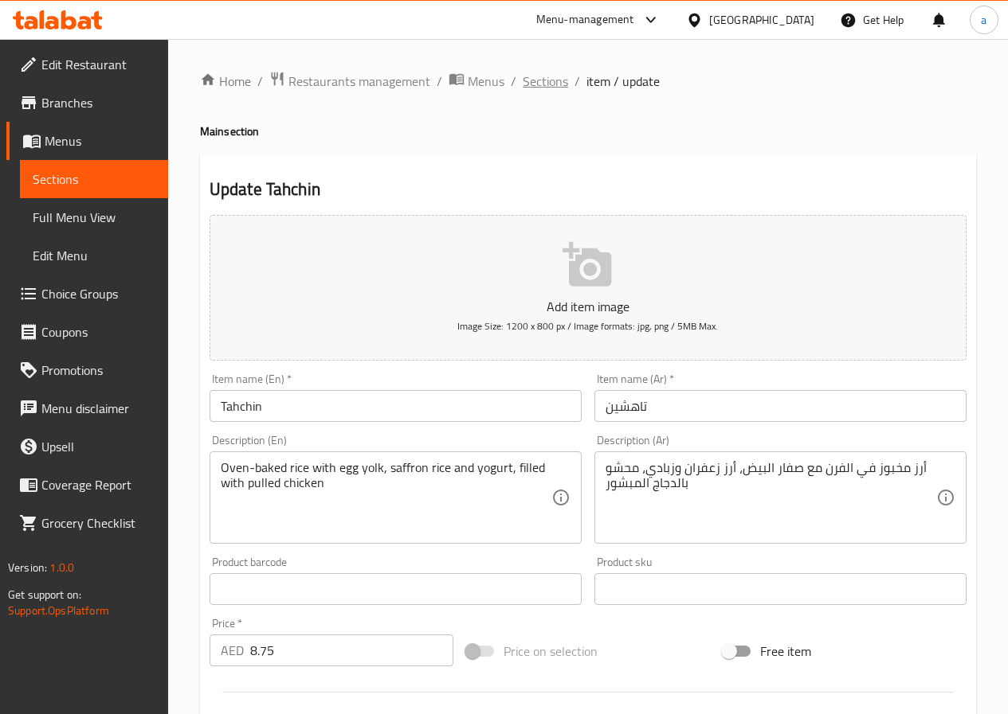
click at [551, 81] on span "Sections" at bounding box center [544, 81] width 45 height 19
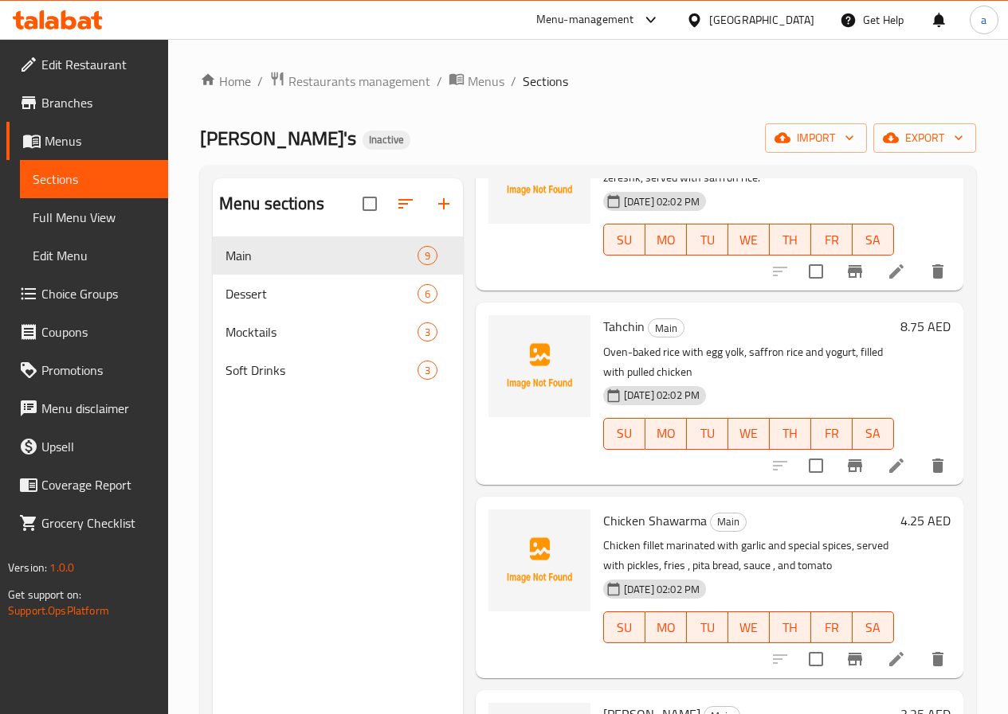
scroll to position [558, 0]
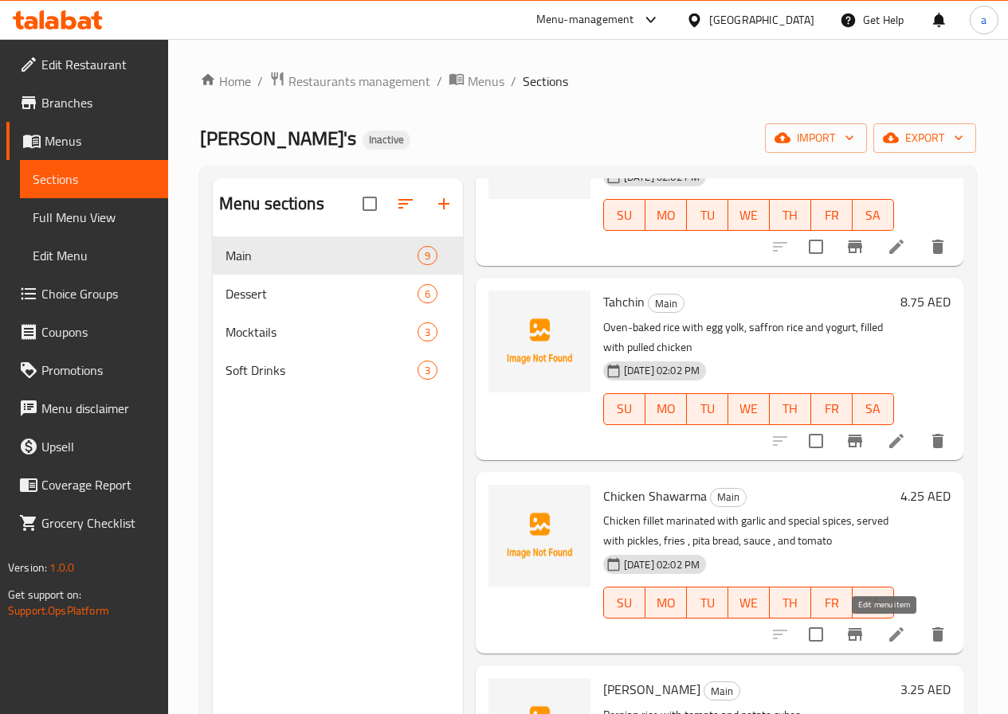
click at [886, 629] on icon at bounding box center [895, 634] width 19 height 19
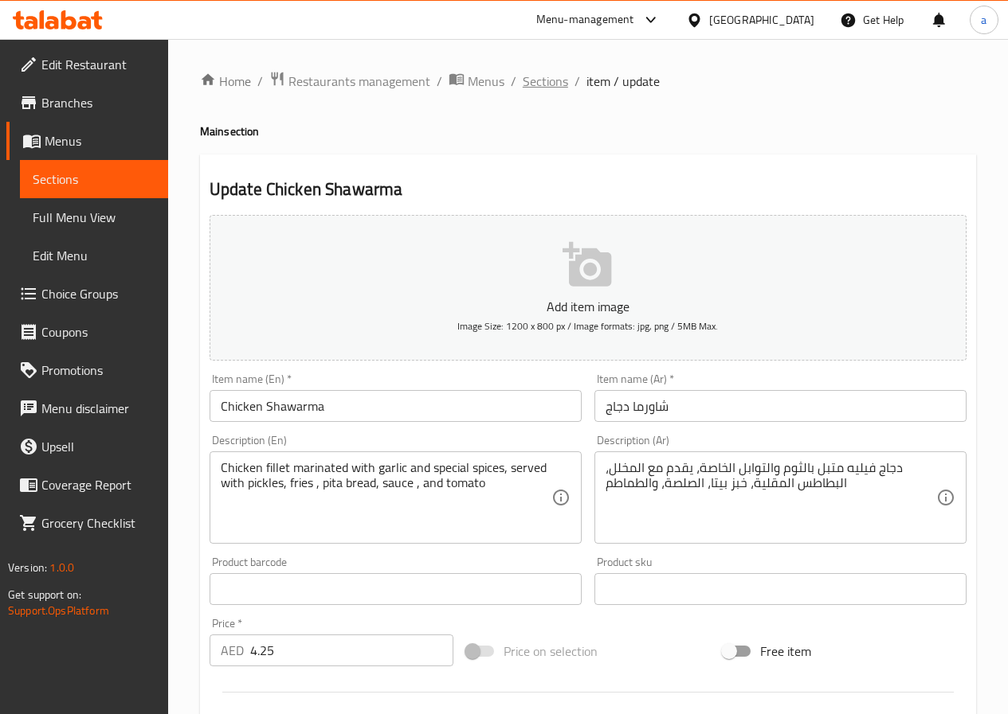
click at [542, 74] on span "Sections" at bounding box center [544, 81] width 45 height 19
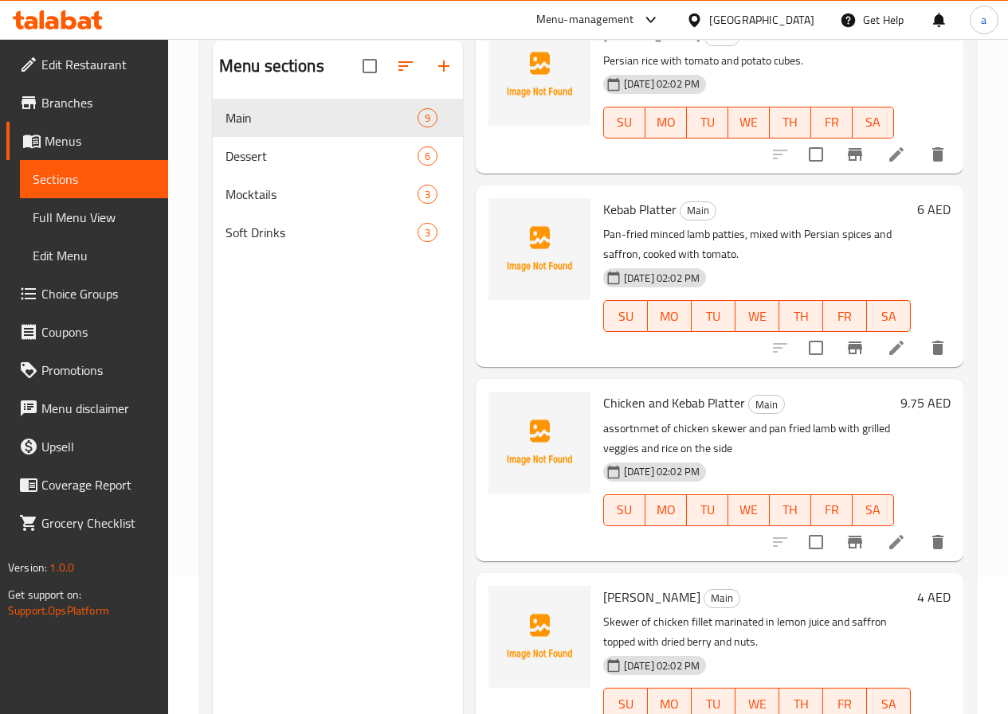
scroll to position [223, 0]
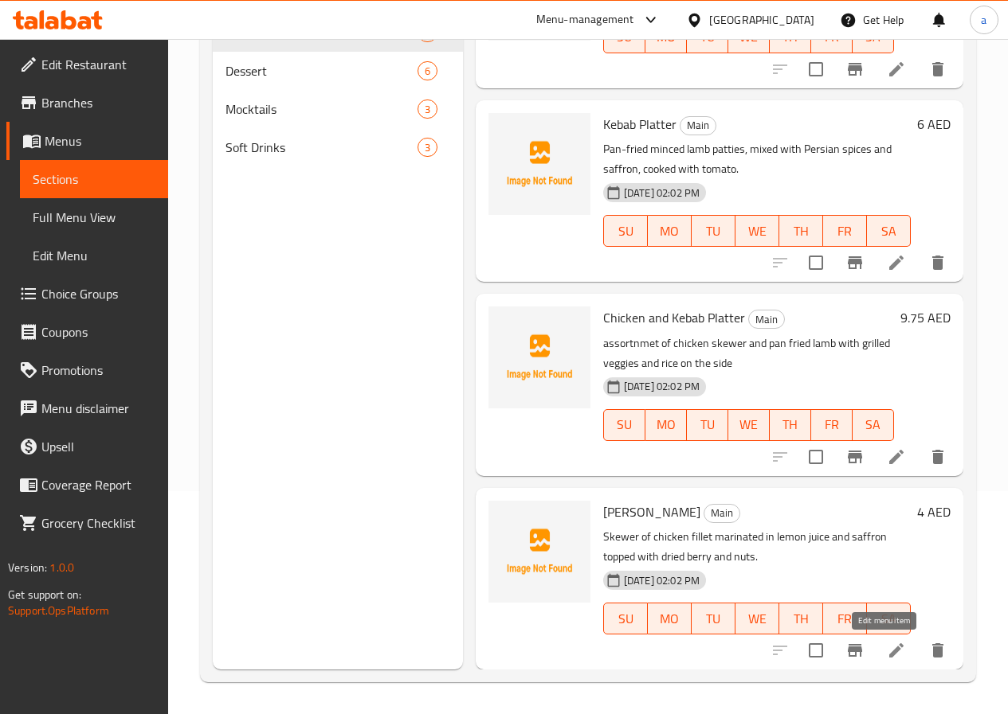
click at [886, 654] on icon at bounding box center [895, 650] width 19 height 19
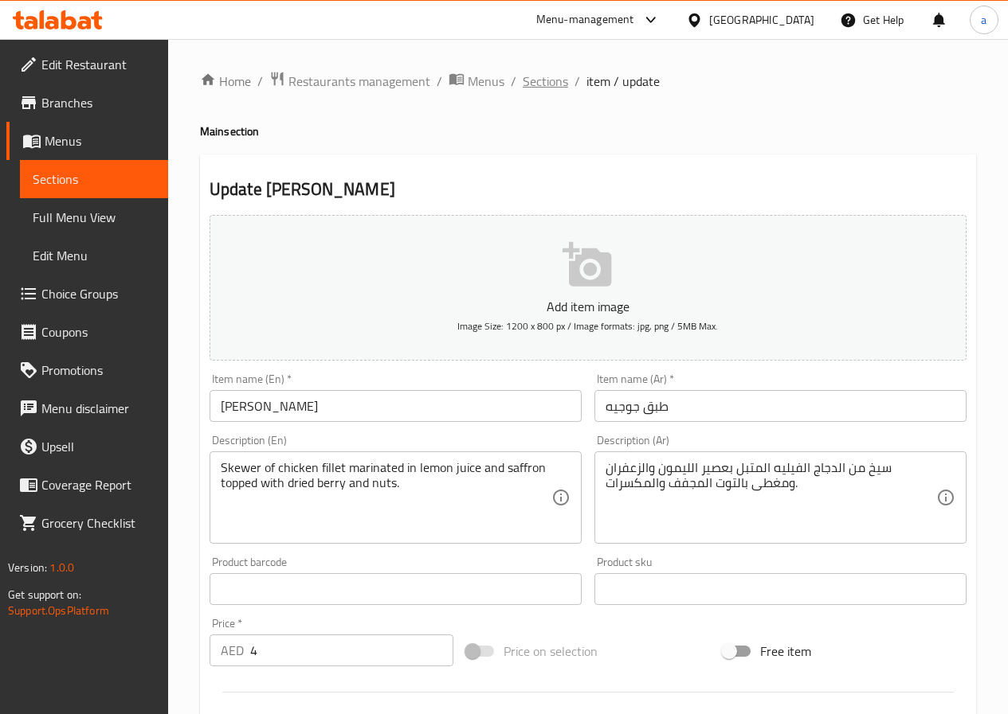
click at [544, 84] on span "Sections" at bounding box center [544, 81] width 45 height 19
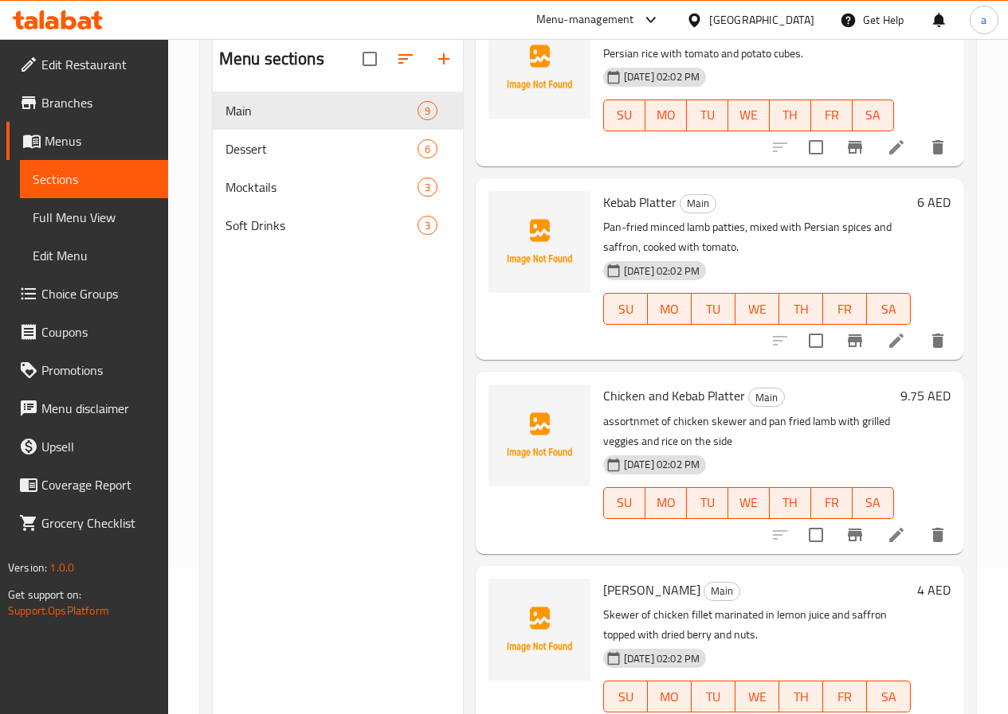
scroll to position [223, 0]
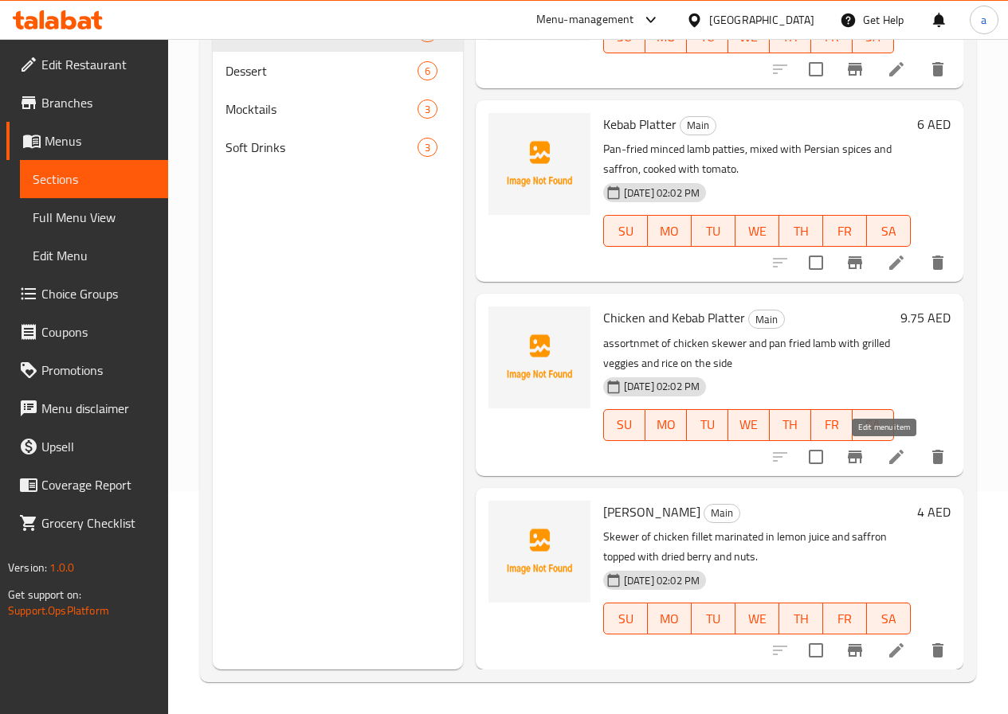
click at [889, 461] on icon at bounding box center [896, 456] width 14 height 14
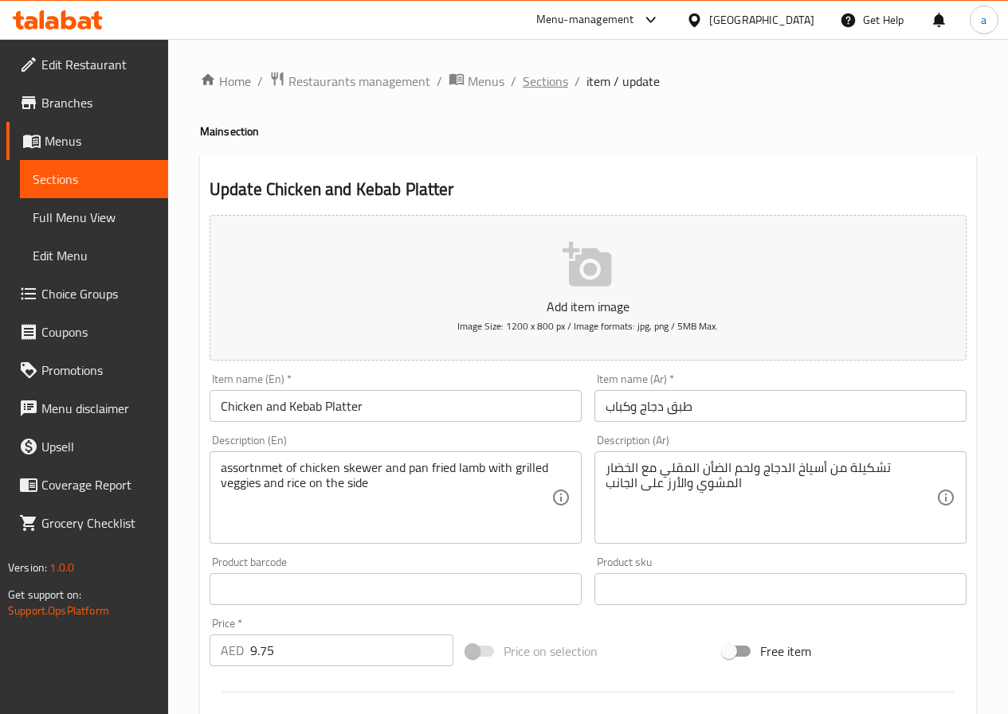
click at [546, 75] on span "Sections" at bounding box center [544, 81] width 45 height 19
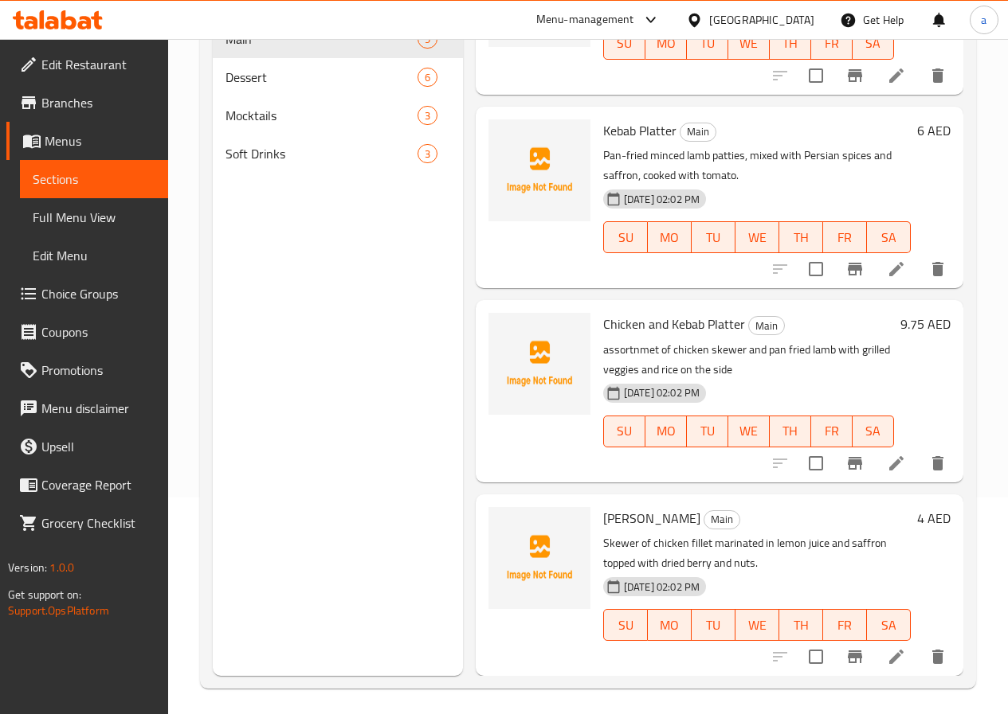
scroll to position [223, 0]
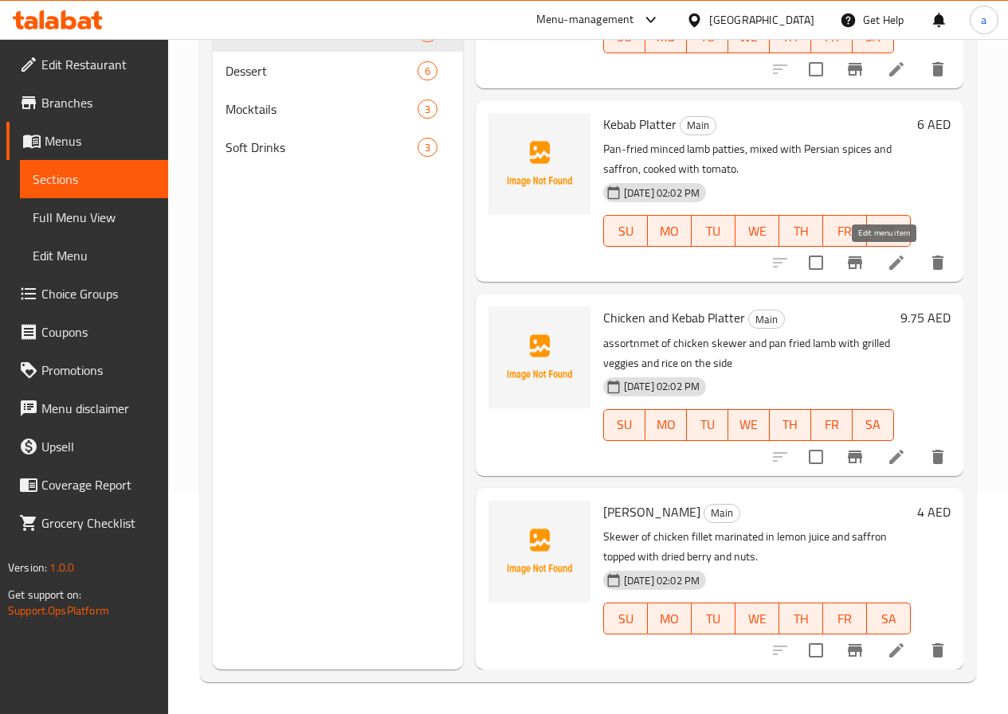
click at [886, 259] on icon at bounding box center [895, 262] width 19 height 19
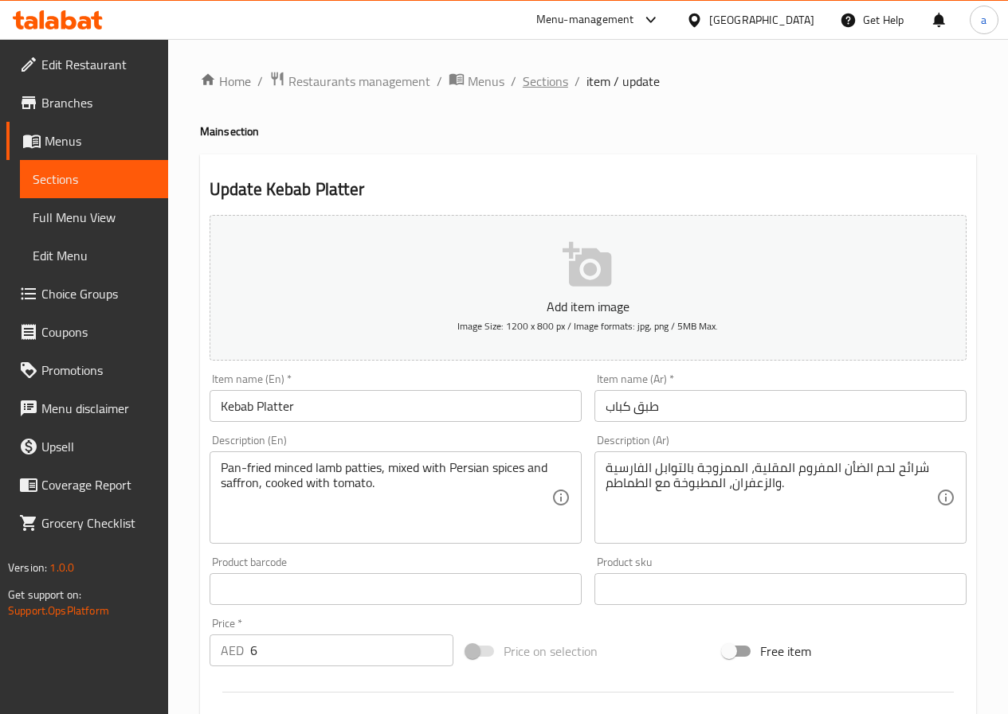
click at [532, 83] on span "Sections" at bounding box center [544, 81] width 45 height 19
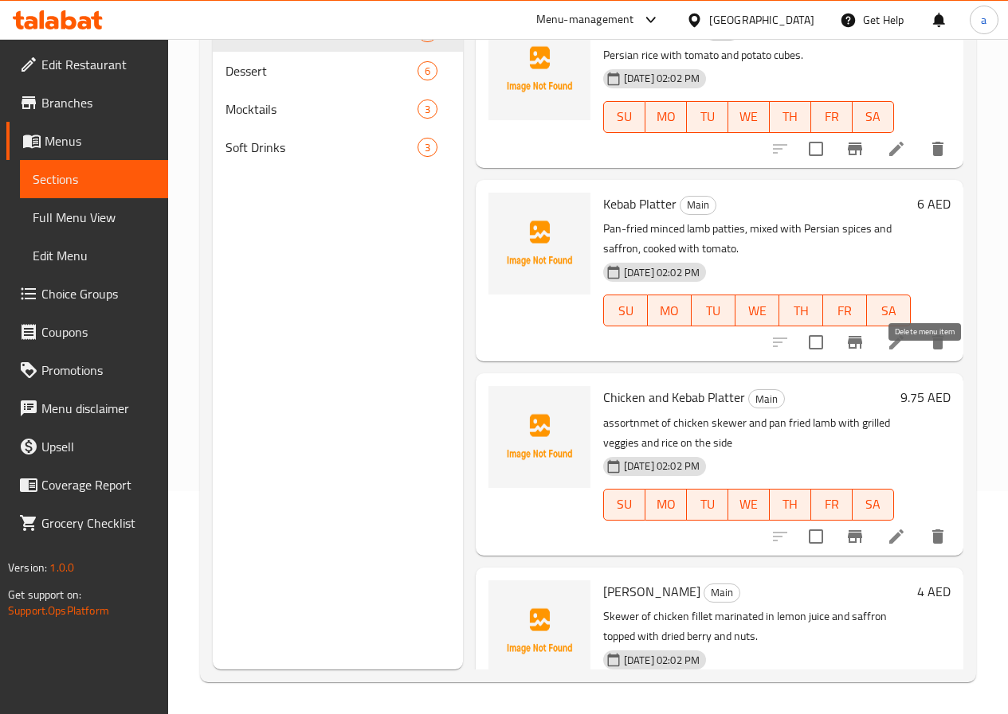
scroll to position [915, 0]
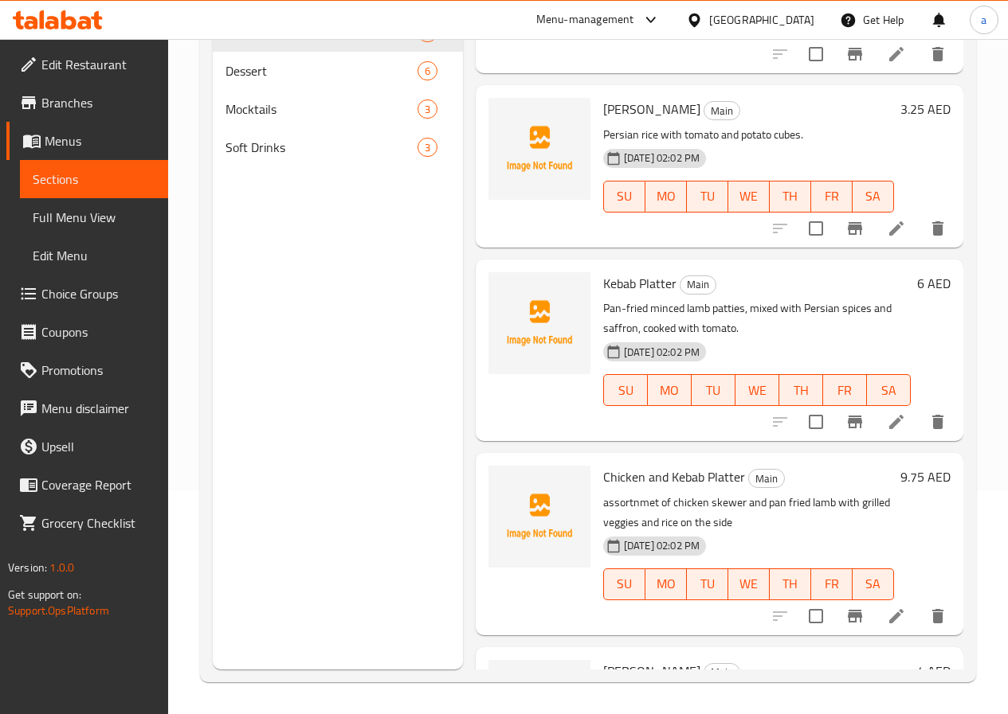
click at [889, 229] on icon at bounding box center [896, 228] width 14 height 14
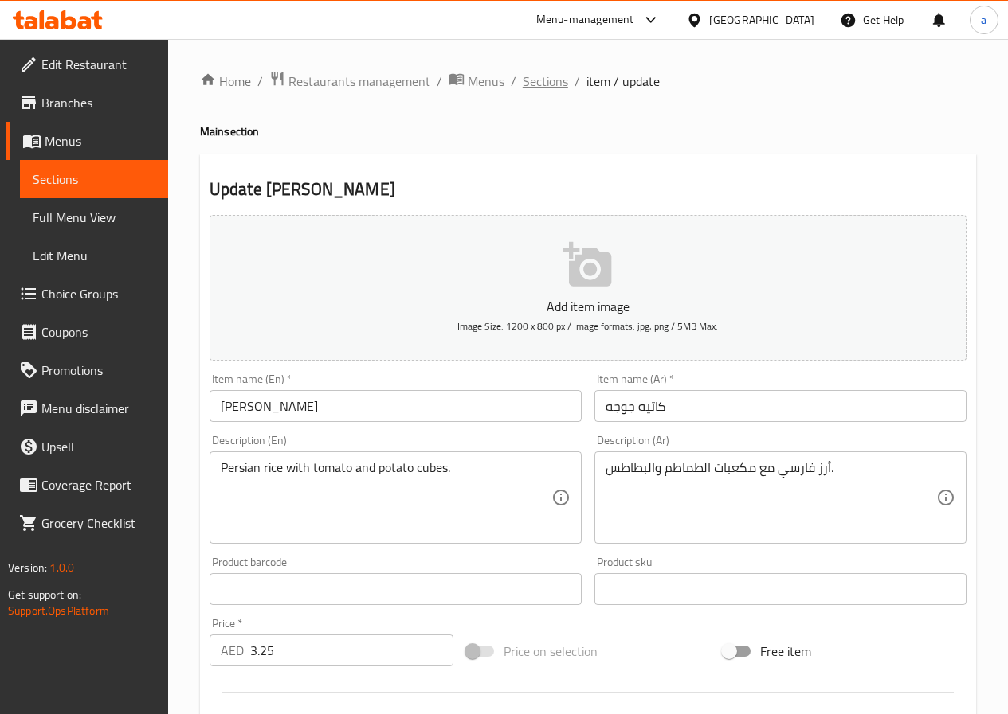
click at [558, 91] on span "Sections" at bounding box center [544, 81] width 45 height 19
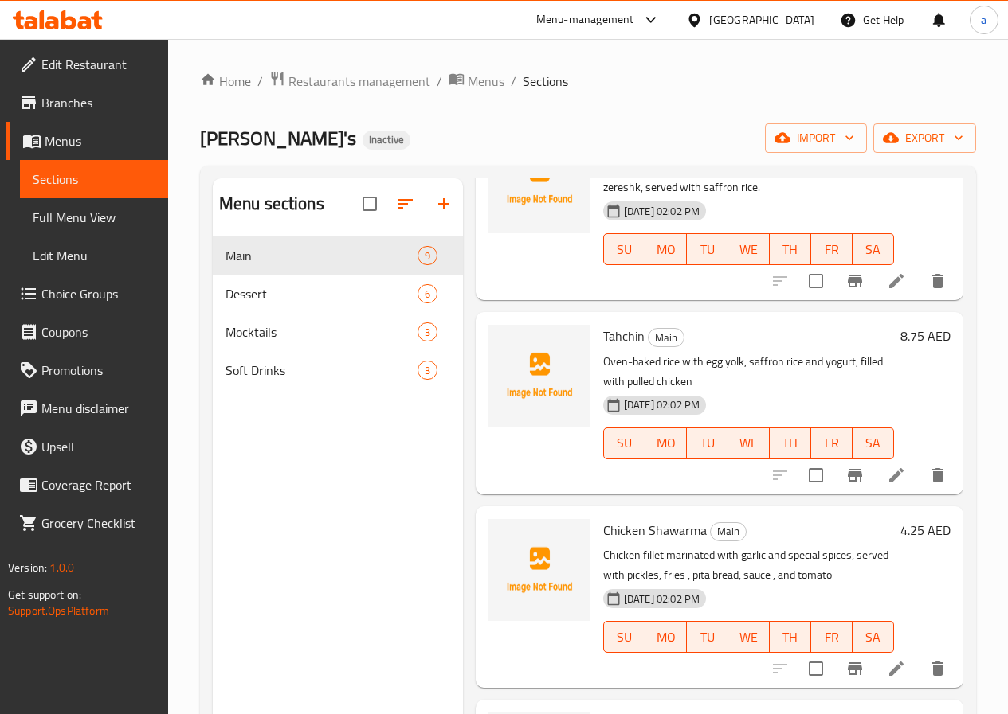
scroll to position [717, 0]
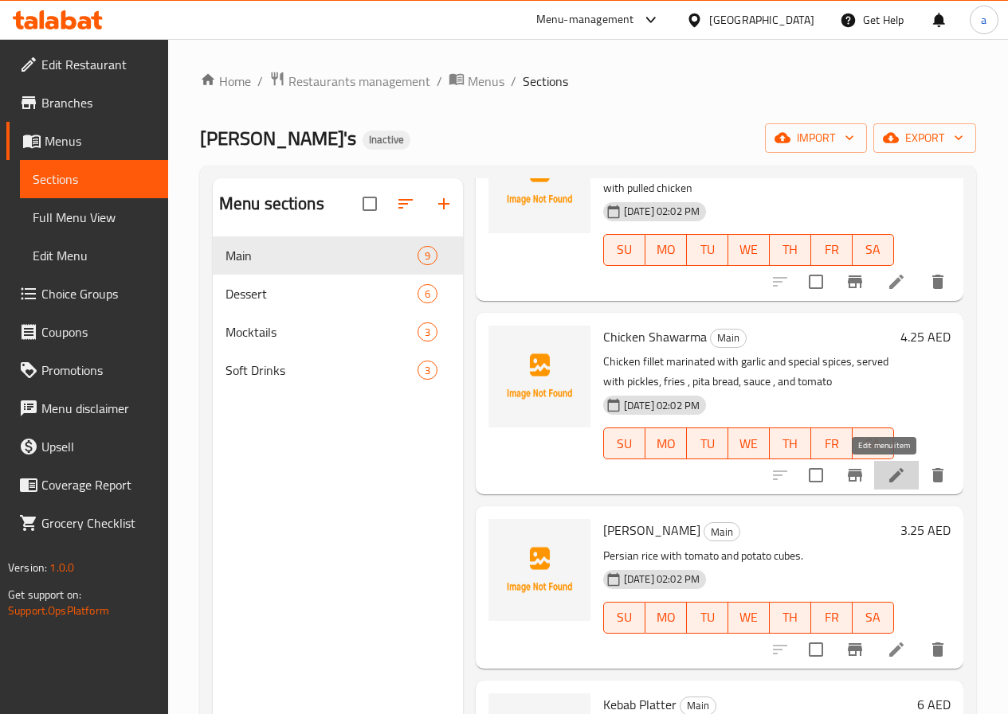
click at [889, 468] on icon at bounding box center [895, 475] width 19 height 19
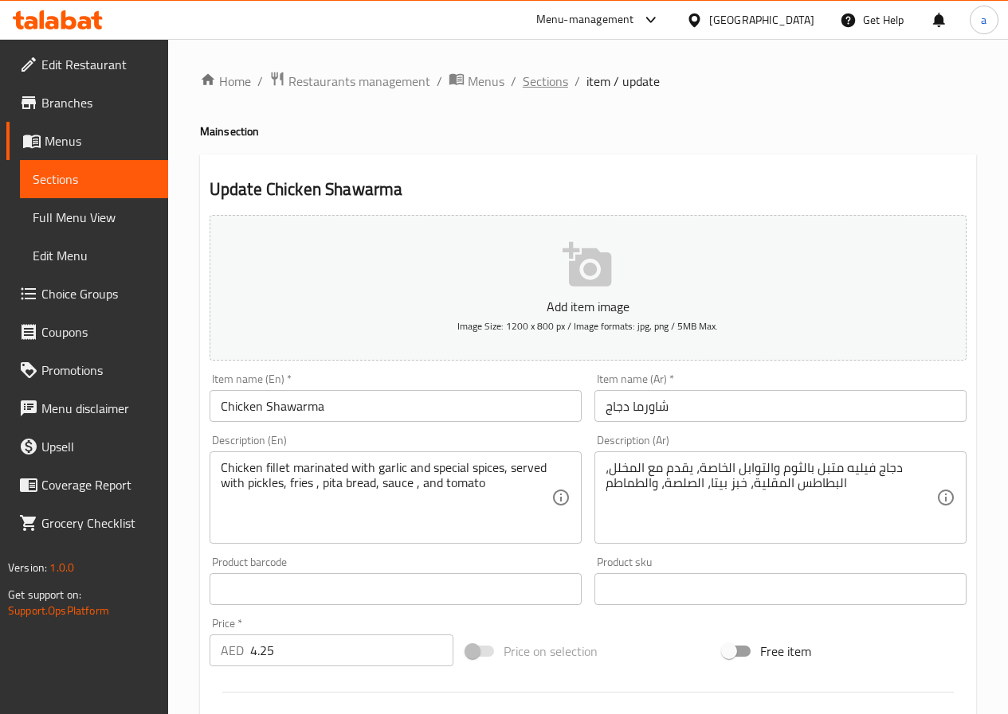
click at [534, 83] on span "Sections" at bounding box center [544, 81] width 45 height 19
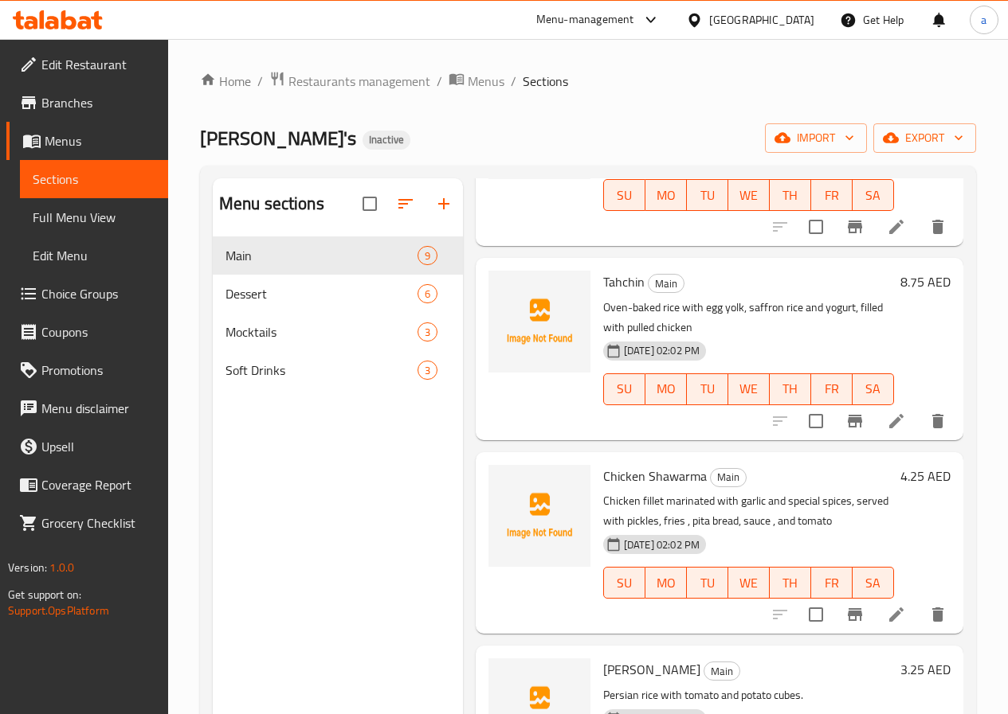
scroll to position [637, 0]
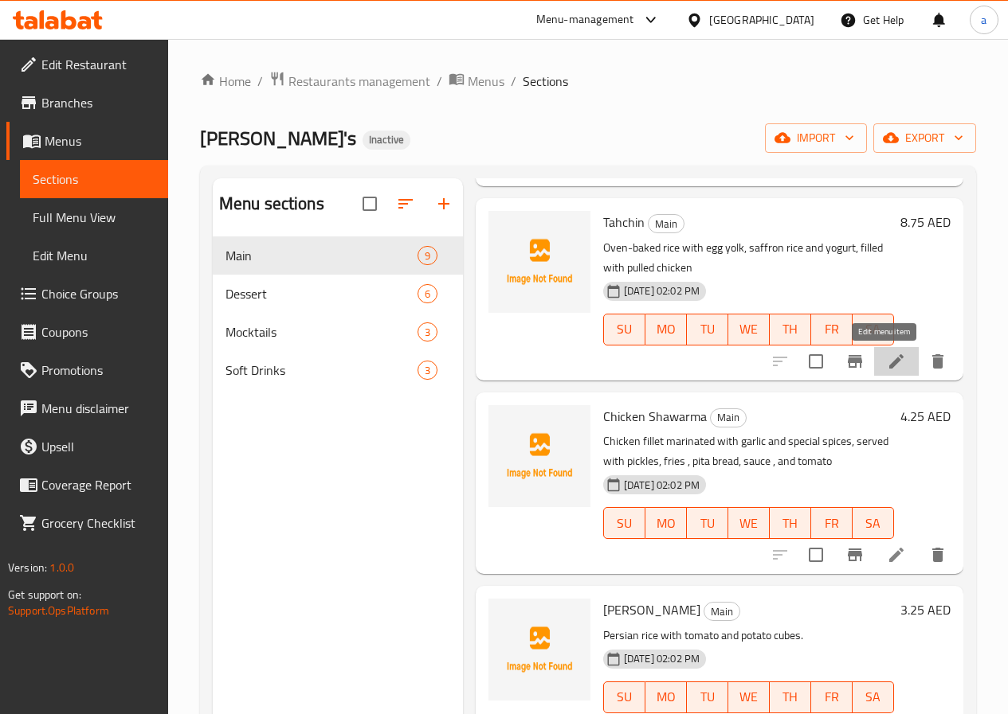
click at [886, 370] on icon at bounding box center [895, 361] width 19 height 19
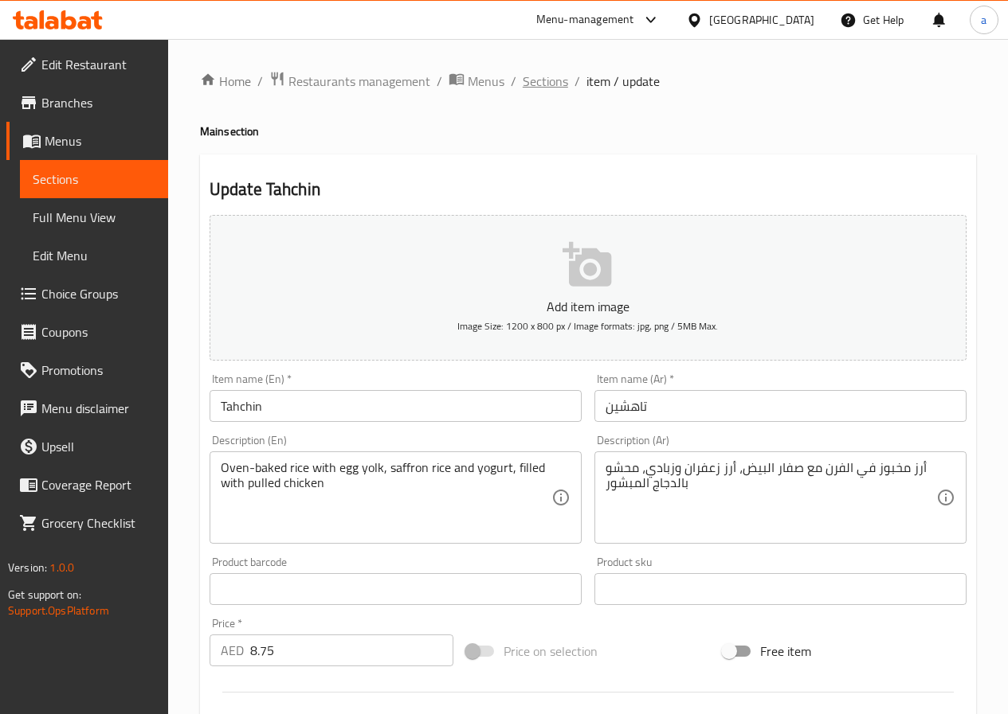
click at [537, 76] on span "Sections" at bounding box center [544, 81] width 45 height 19
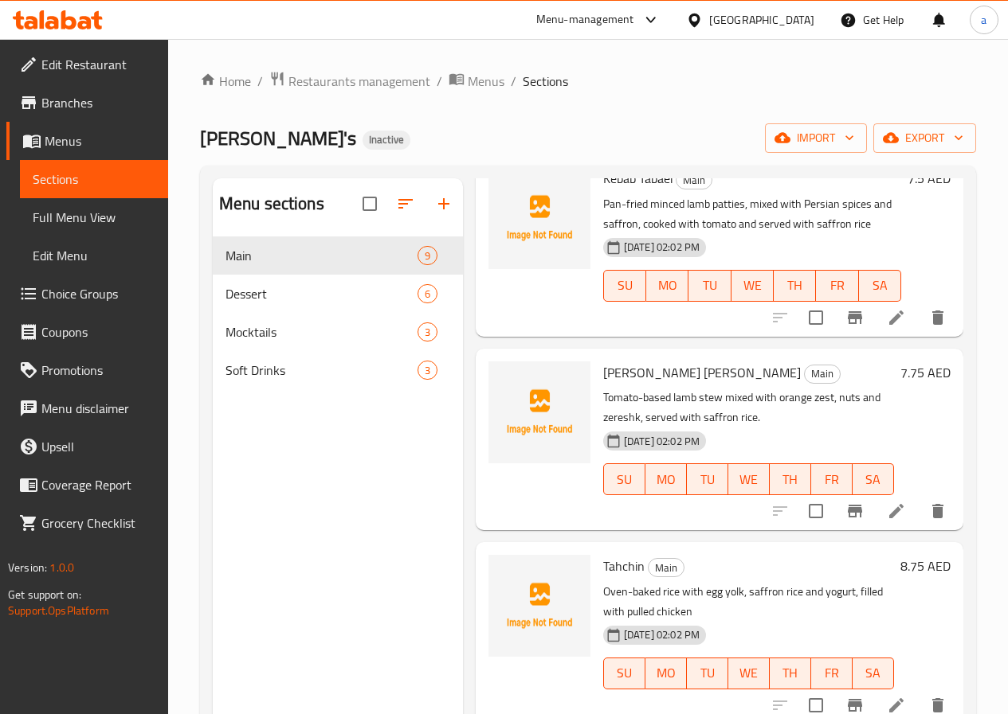
scroll to position [319, 0]
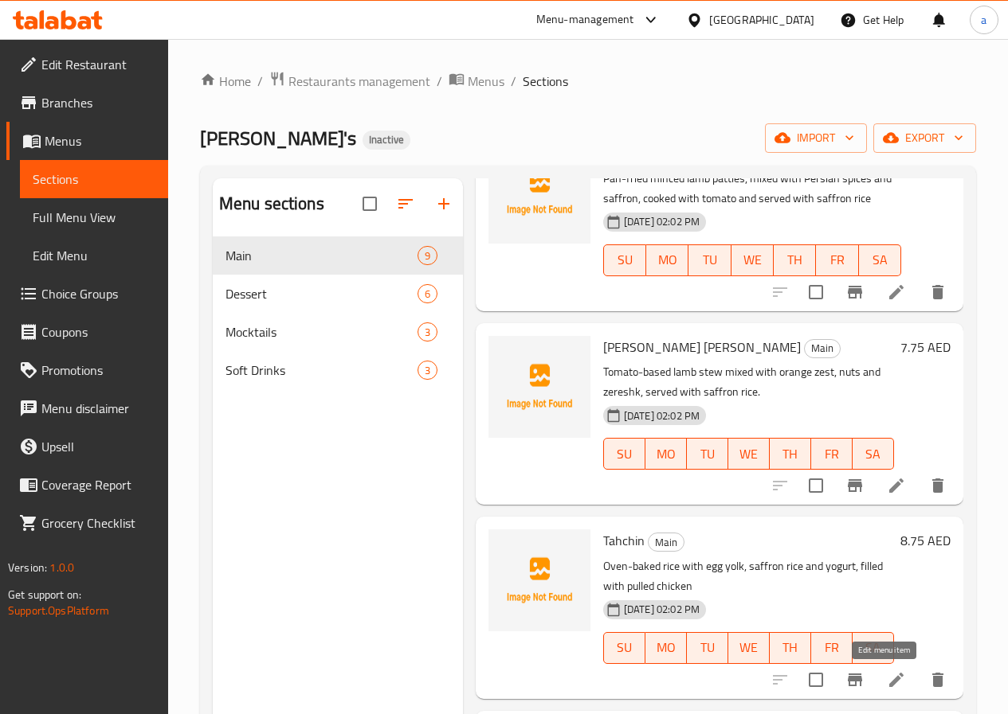
click at [886, 686] on icon at bounding box center [895, 680] width 19 height 19
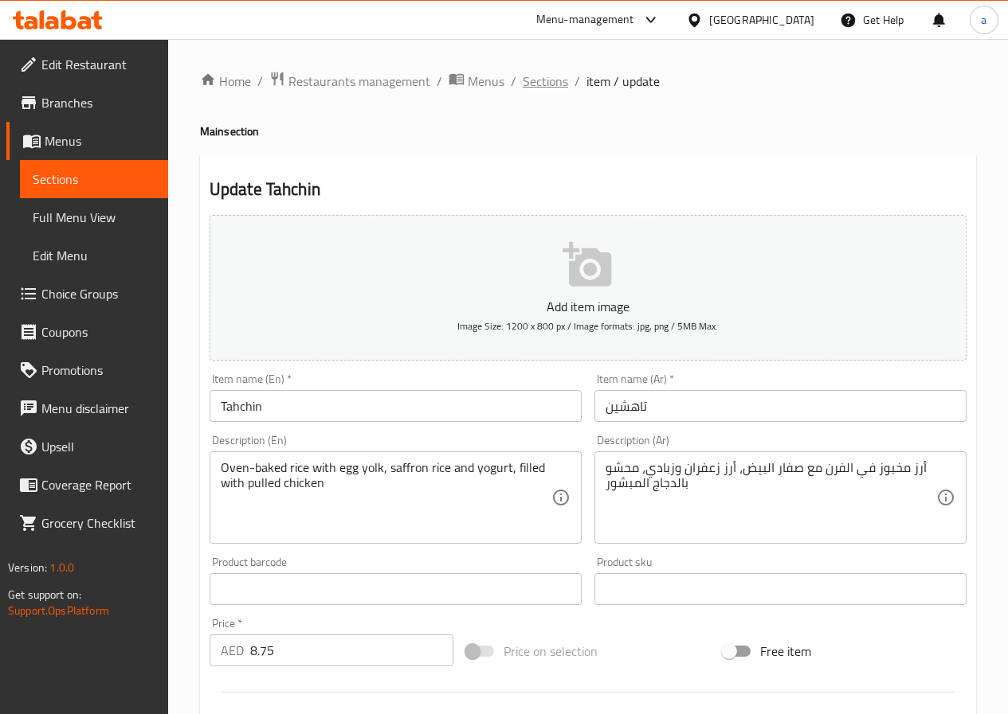
click at [542, 76] on span "Sections" at bounding box center [544, 81] width 45 height 19
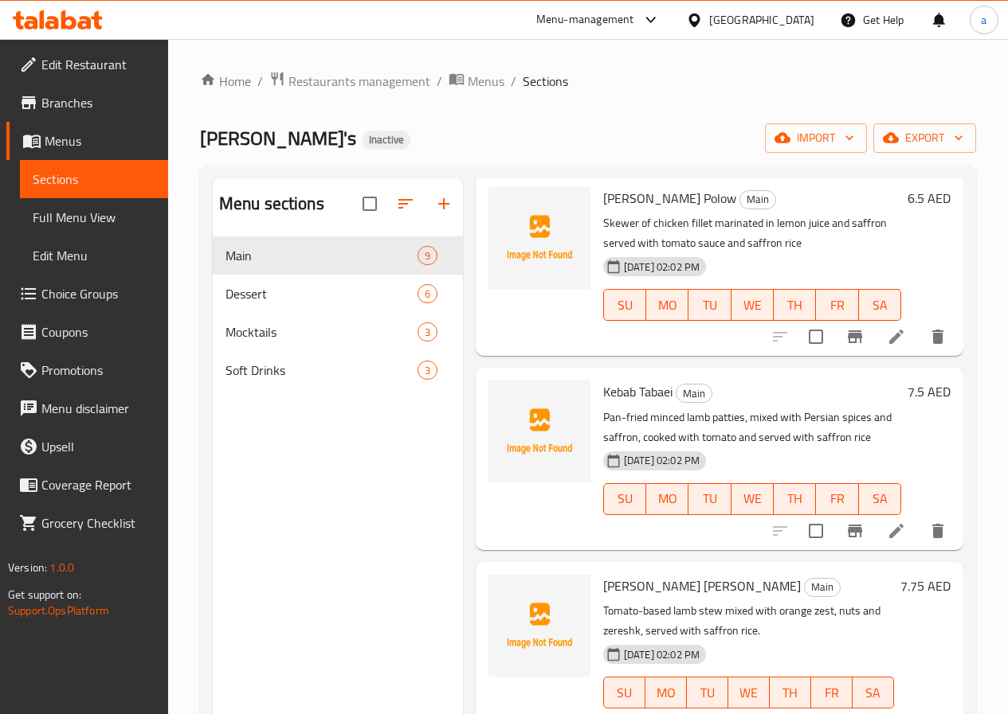
scroll to position [159, 0]
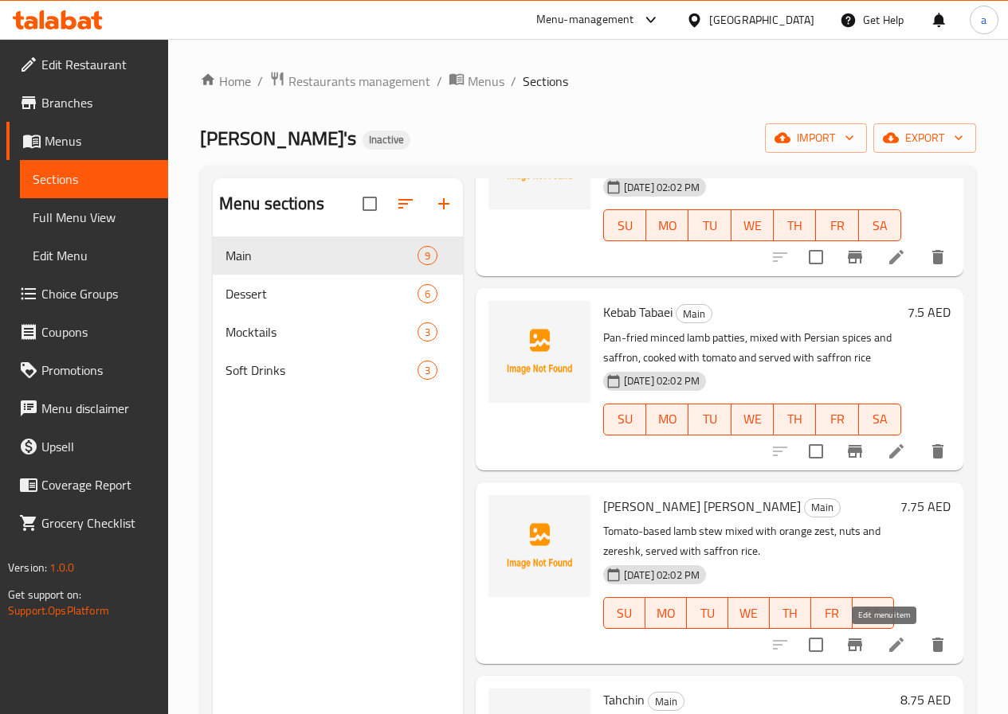
click at [886, 650] on icon at bounding box center [895, 645] width 19 height 19
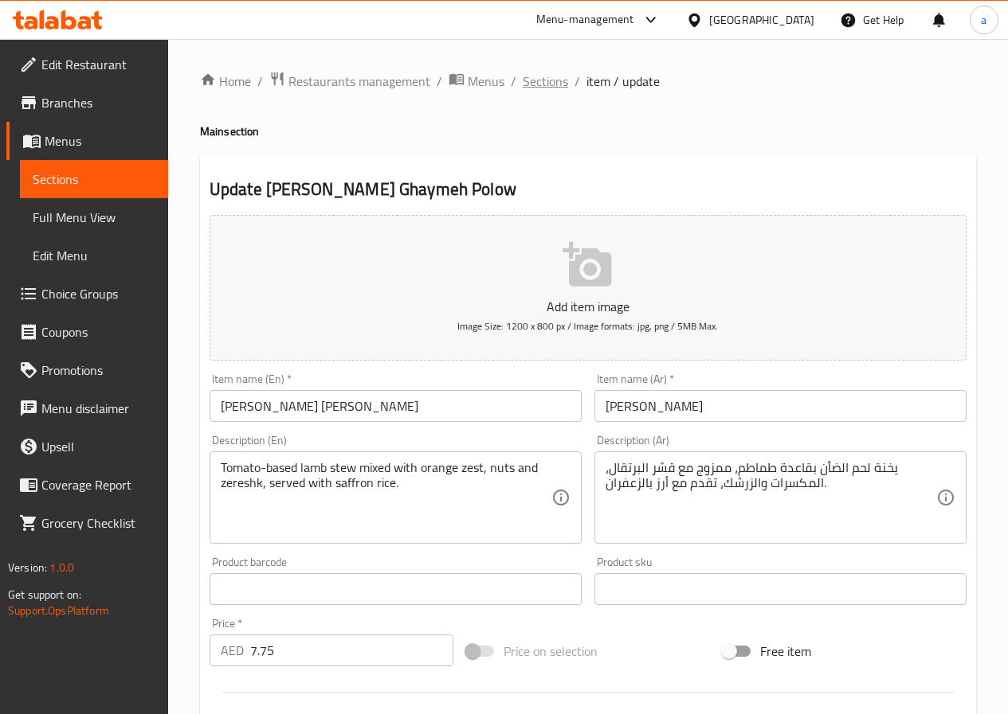
click at [558, 79] on span "Sections" at bounding box center [544, 81] width 45 height 19
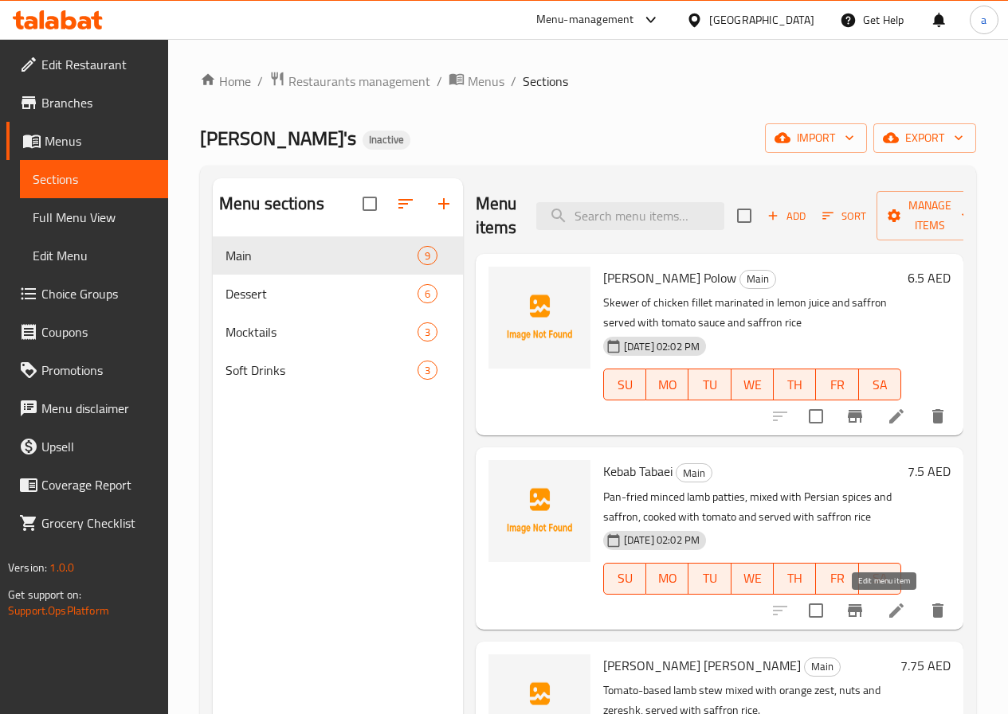
click at [889, 613] on icon at bounding box center [896, 611] width 14 height 14
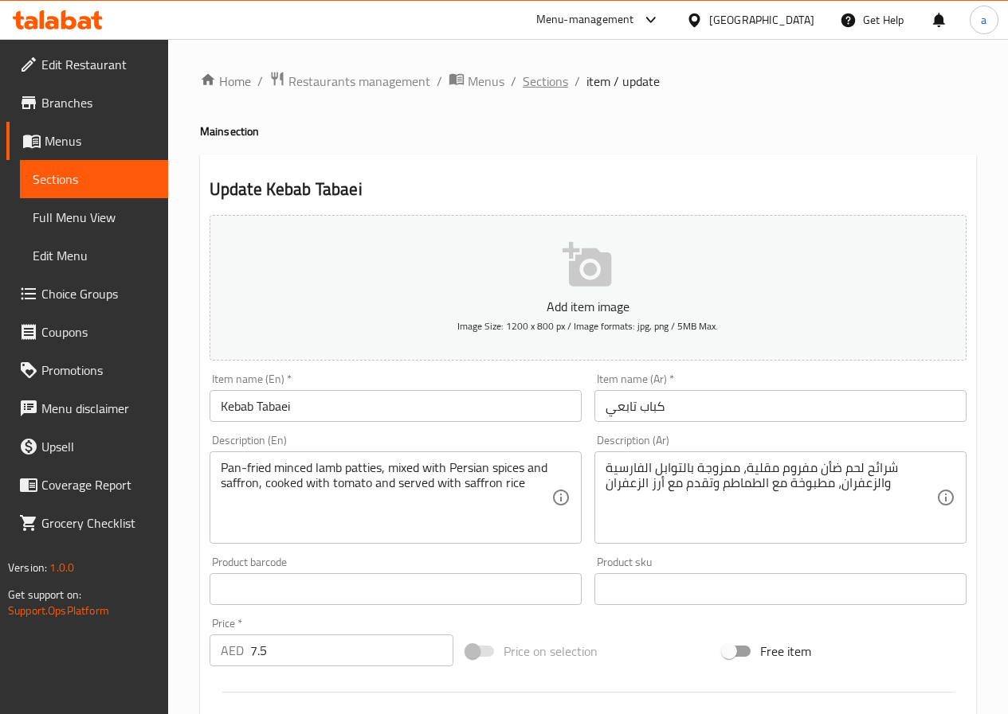
click at [550, 88] on span "Sections" at bounding box center [544, 81] width 45 height 19
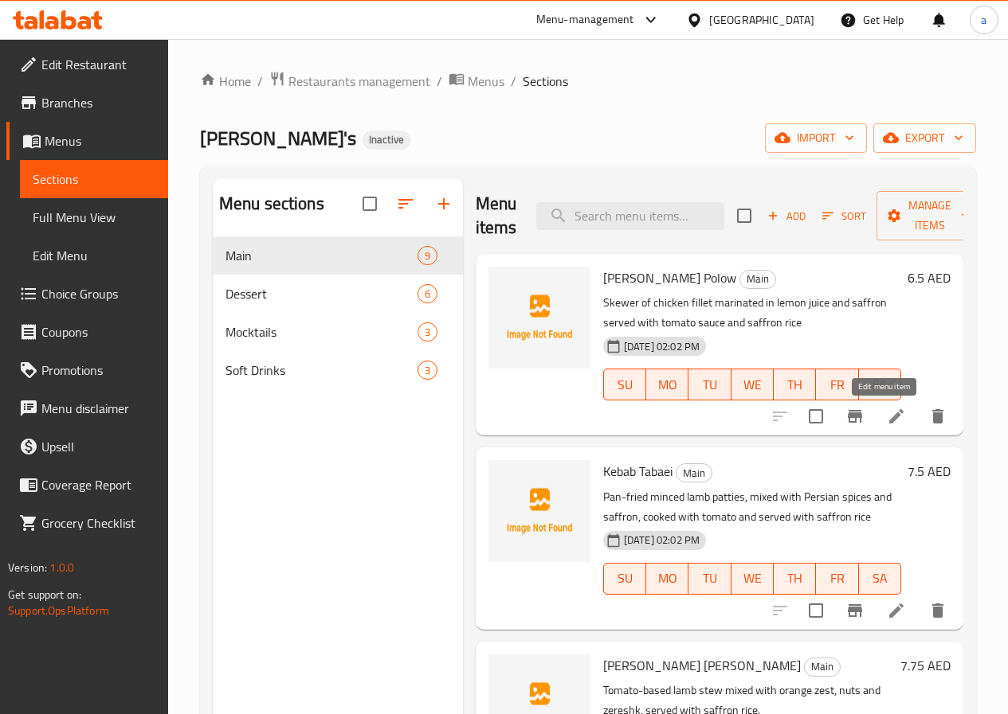
click at [889, 417] on icon at bounding box center [895, 416] width 19 height 19
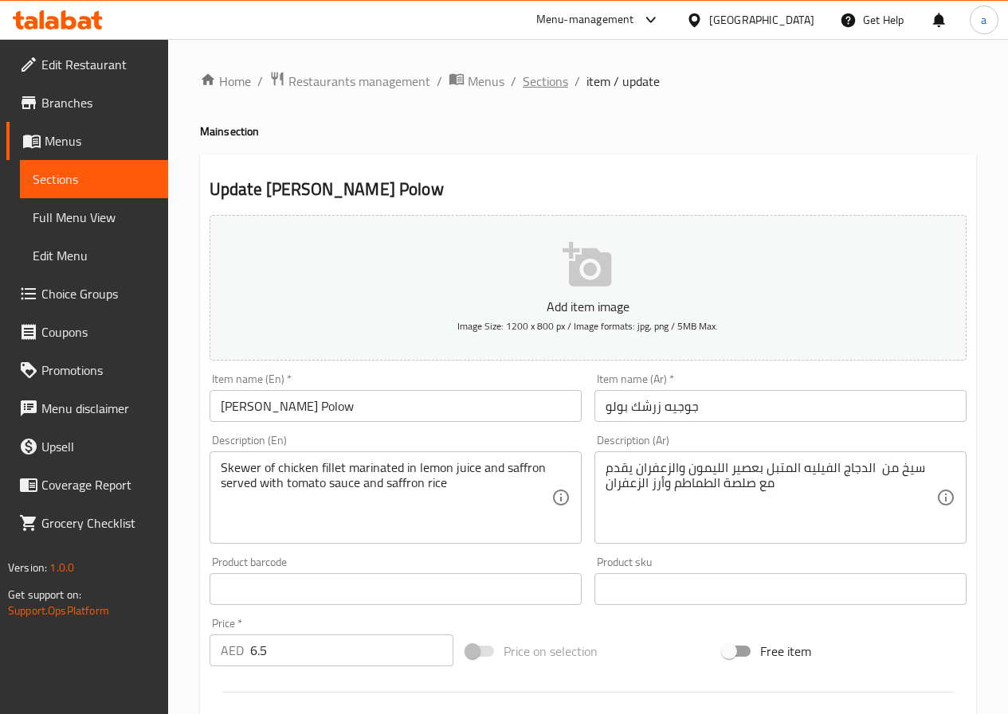
click at [548, 84] on span "Sections" at bounding box center [544, 81] width 45 height 19
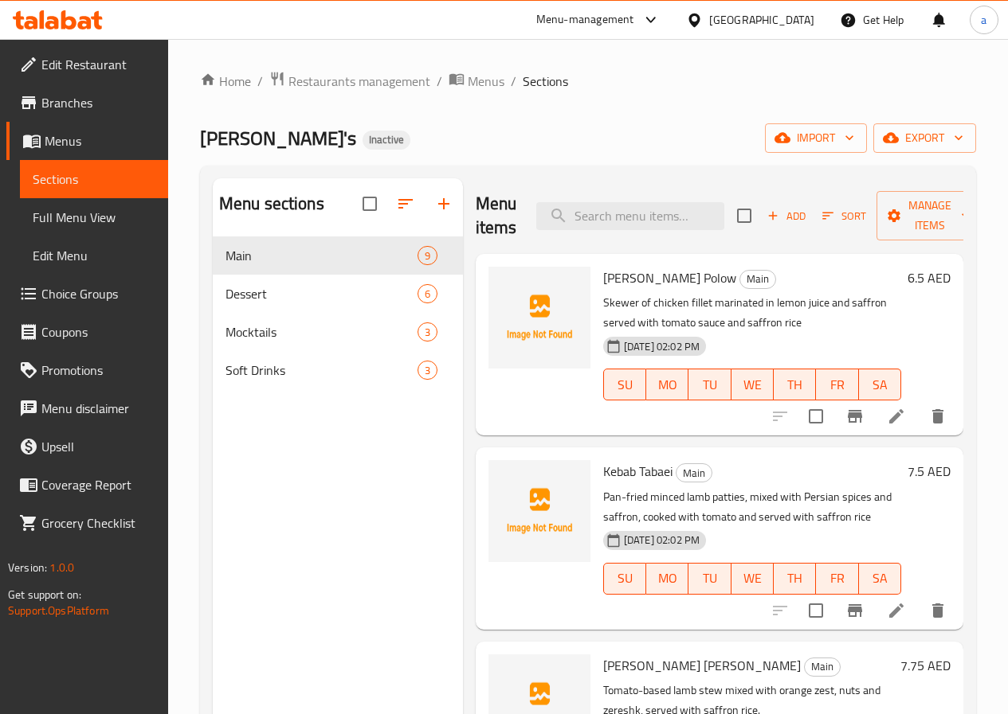
click at [123, 148] on span "Menus" at bounding box center [100, 140] width 111 height 19
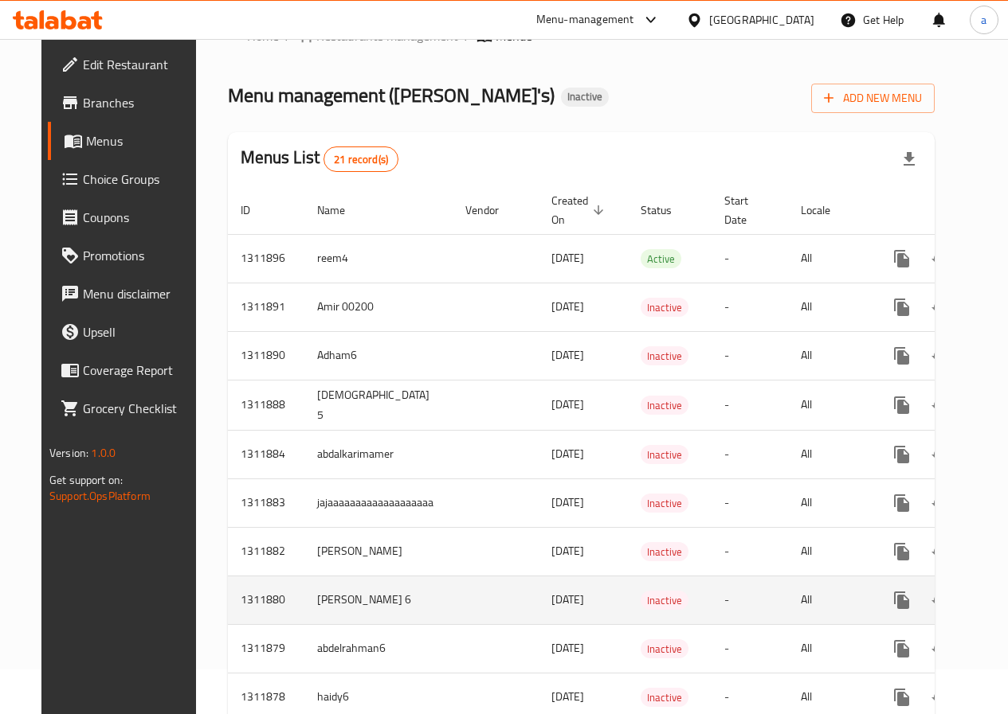
scroll to position [80, 0]
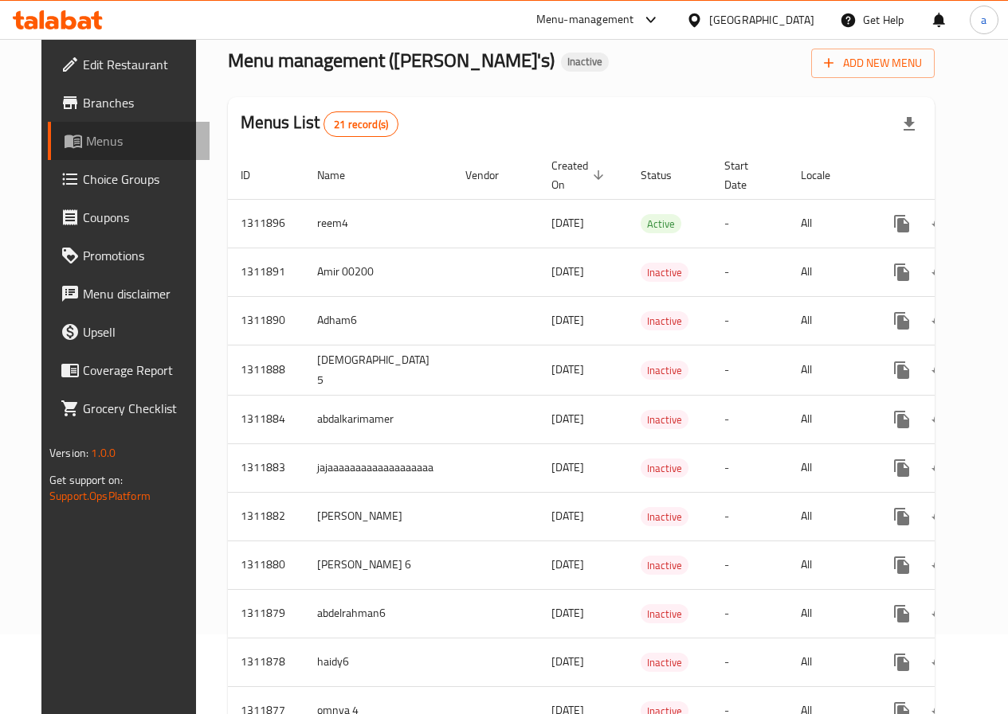
click at [86, 143] on span "Menus" at bounding box center [141, 140] width 111 height 19
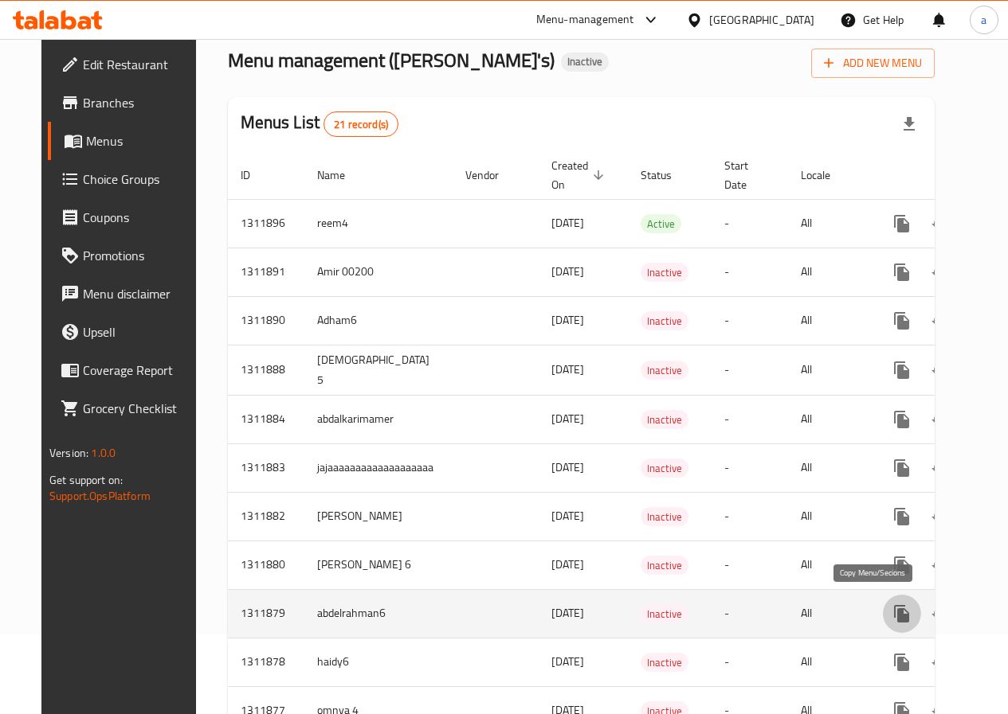
click at [894, 618] on icon "more" at bounding box center [901, 614] width 15 height 18
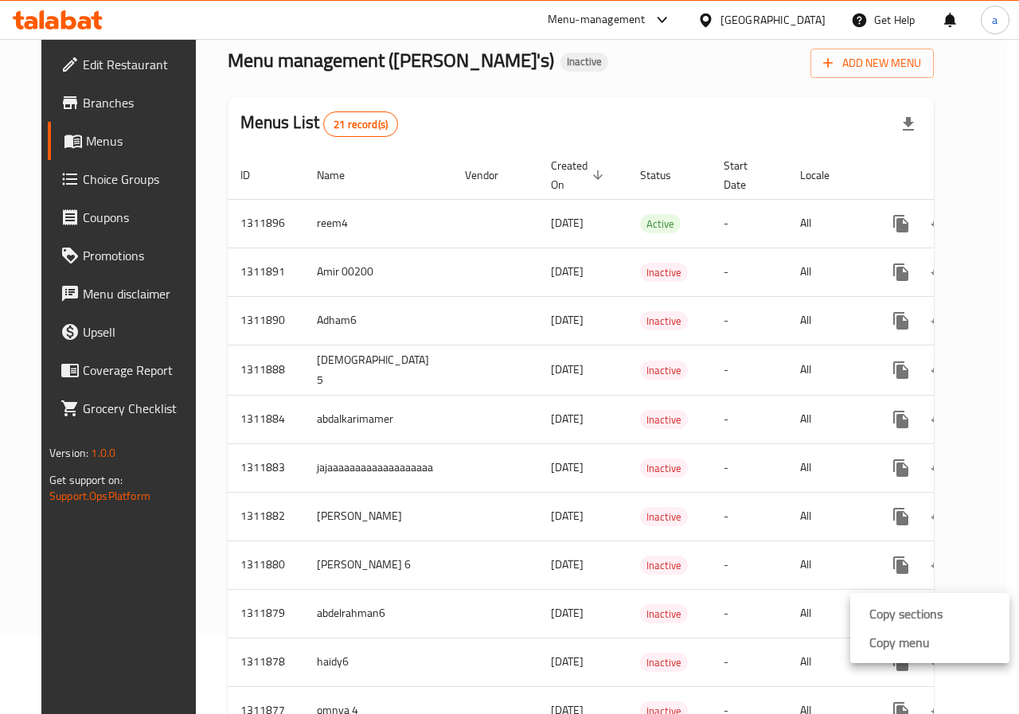
click at [1019, 197] on div at bounding box center [509, 357] width 1019 height 714
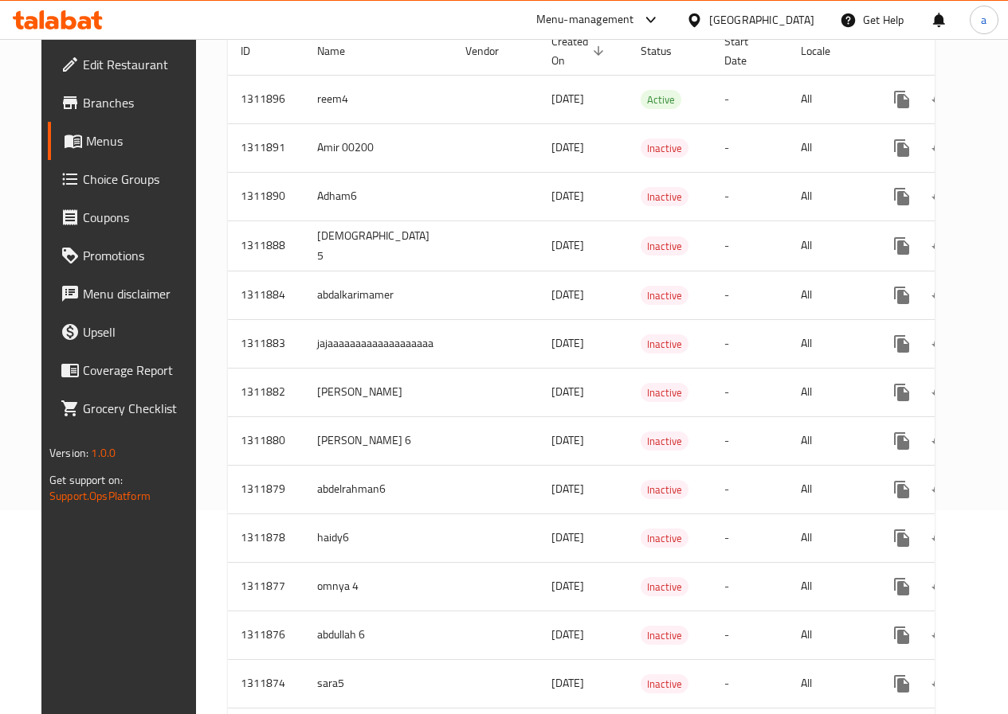
scroll to position [0, 0]
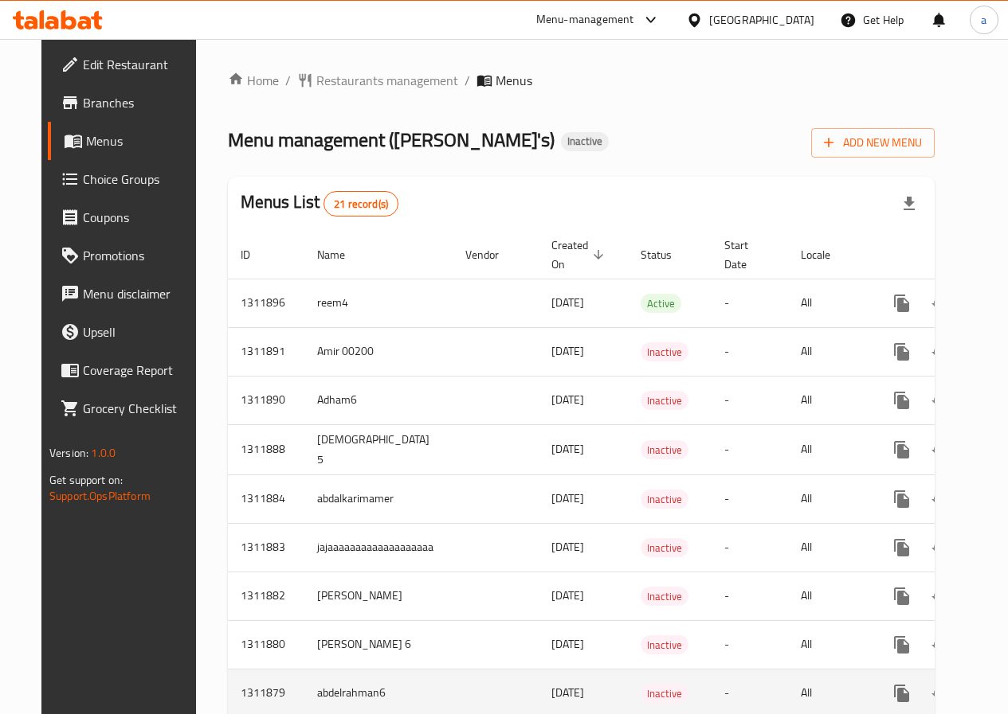
click at [353, 693] on td "abdelrahman6" at bounding box center [378, 693] width 148 height 49
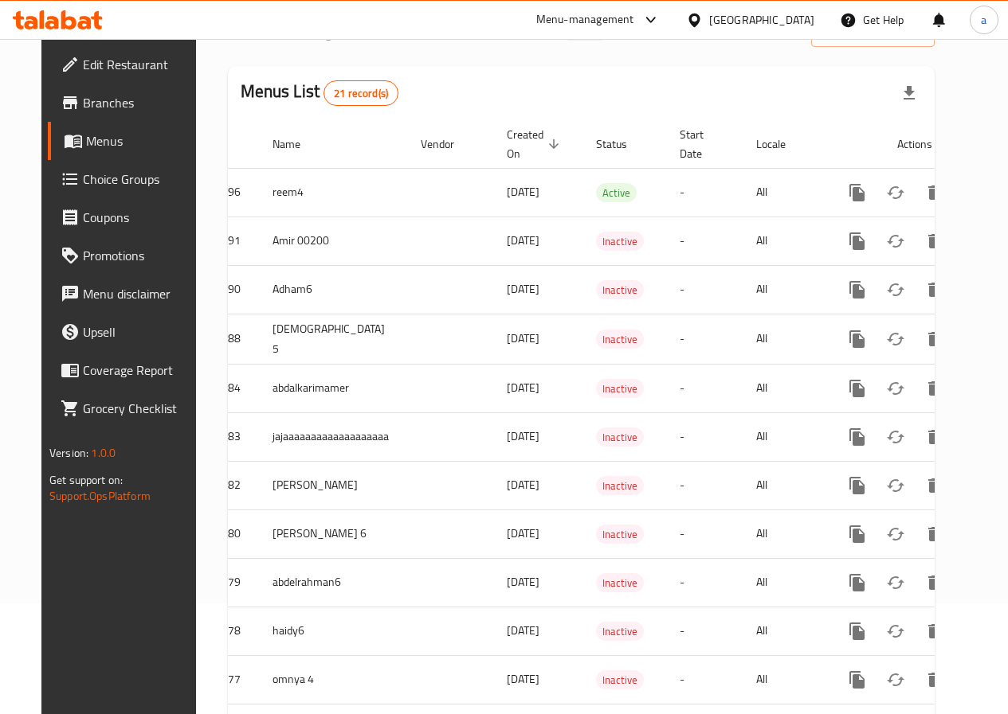
scroll to position [84, 0]
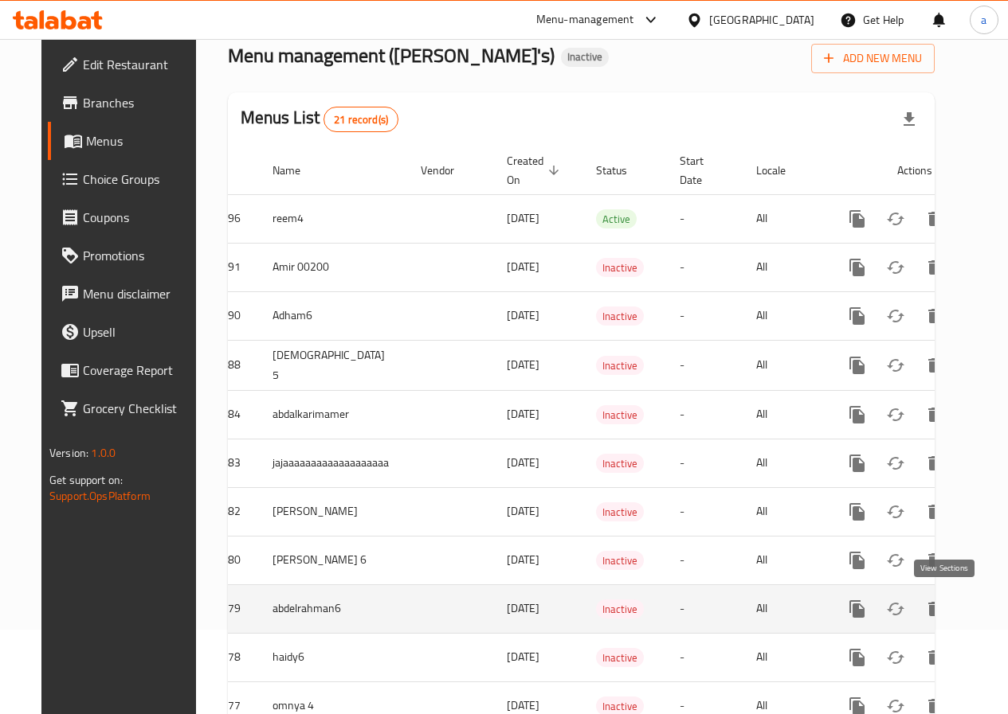
click at [962, 612] on icon "enhanced table" at bounding box center [971, 609] width 19 height 19
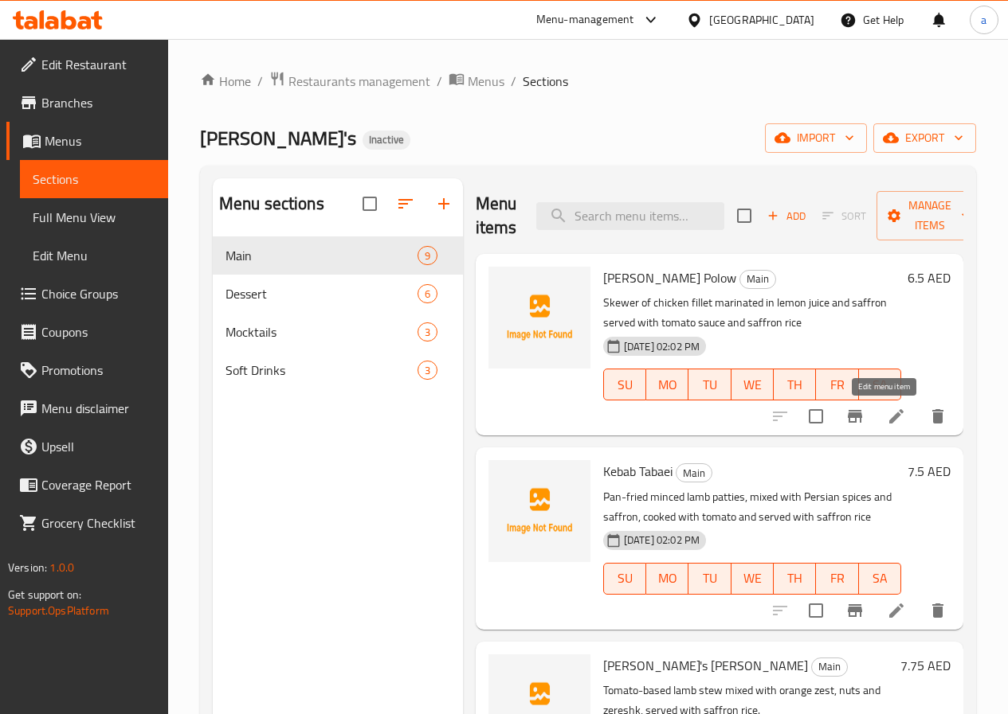
click at [889, 419] on icon at bounding box center [896, 416] width 14 height 14
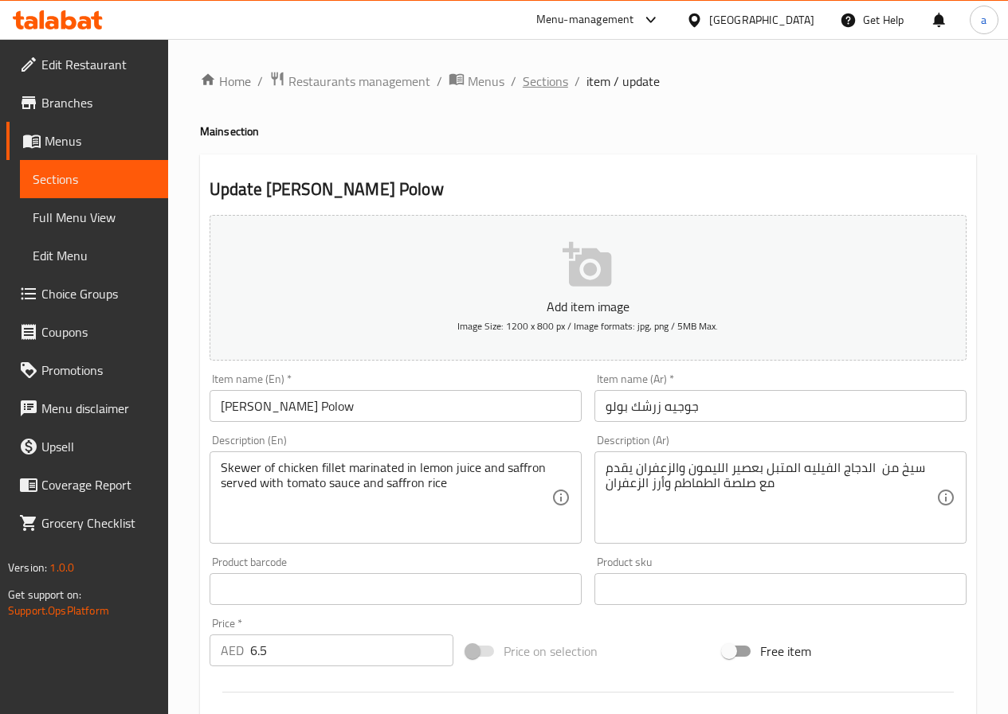
click at [555, 84] on span "Sections" at bounding box center [544, 81] width 45 height 19
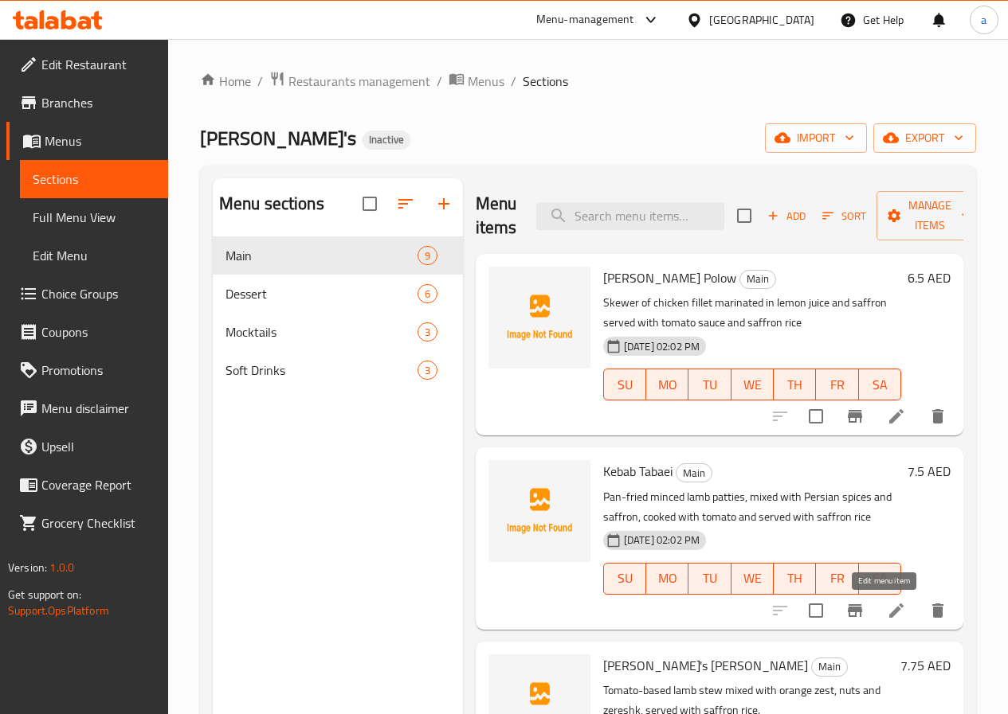
click at [889, 613] on icon at bounding box center [896, 611] width 14 height 14
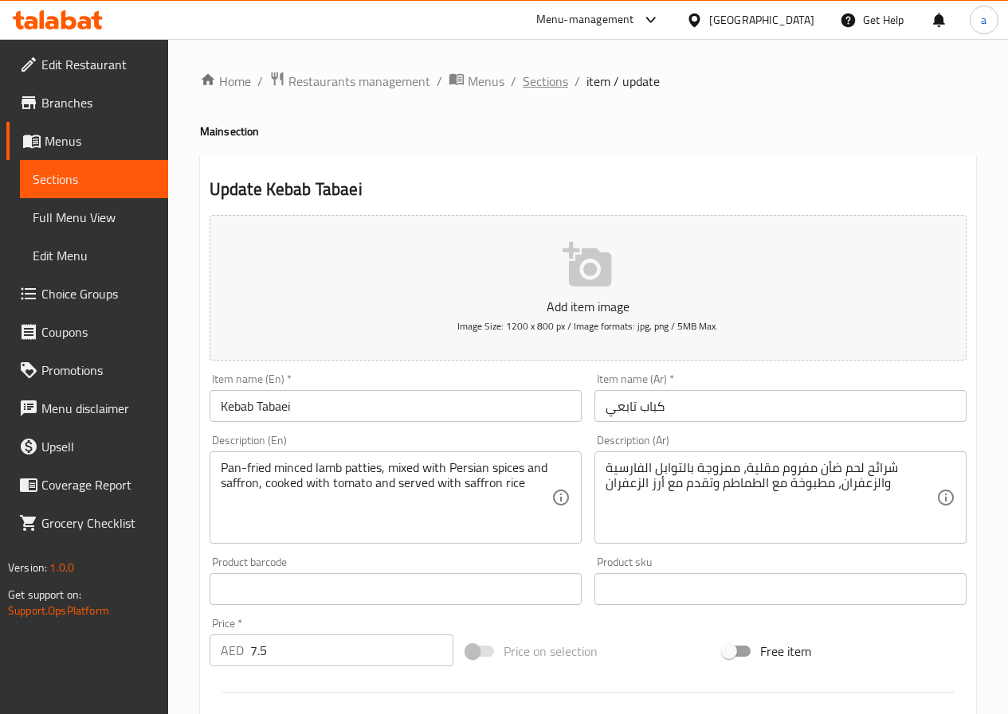
click at [536, 73] on span "Sections" at bounding box center [544, 81] width 45 height 19
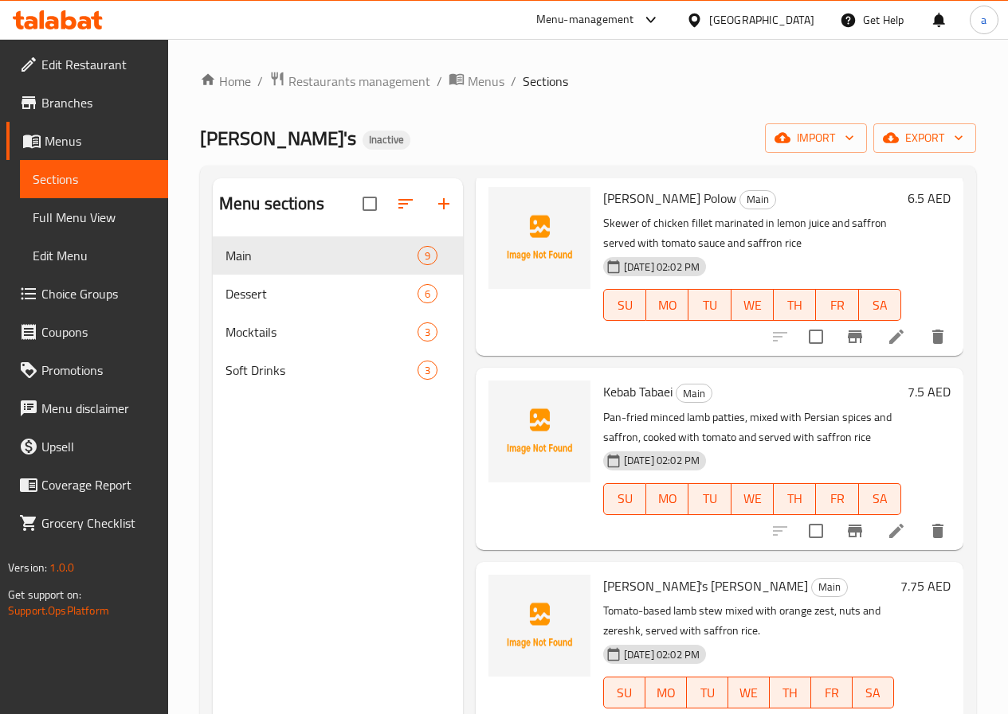
scroll to position [159, 0]
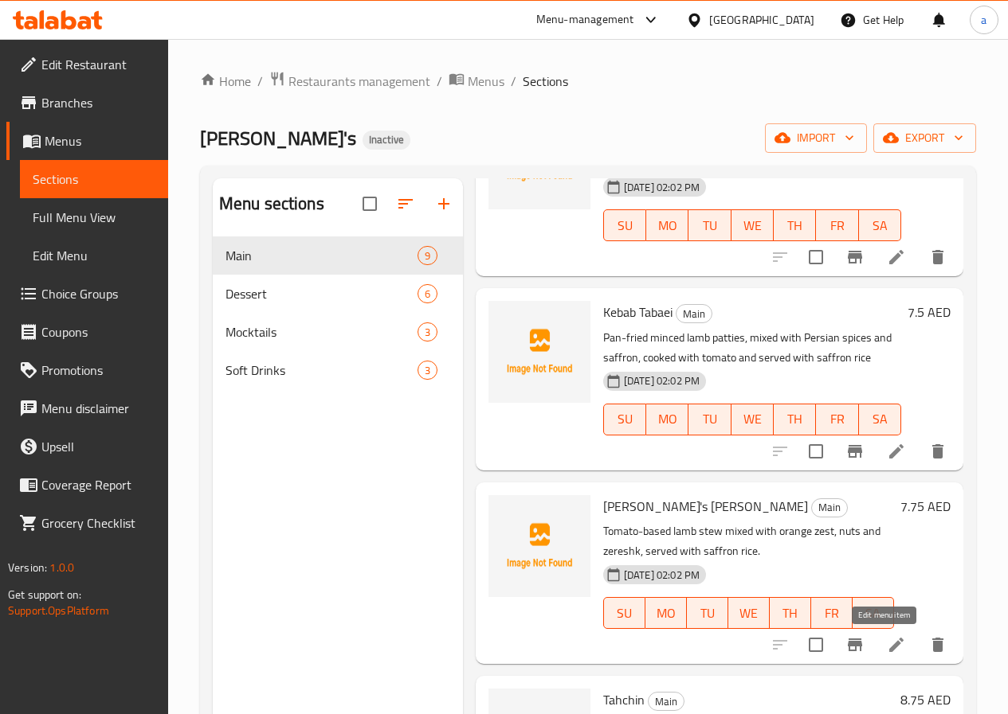
click at [886, 647] on icon at bounding box center [895, 645] width 19 height 19
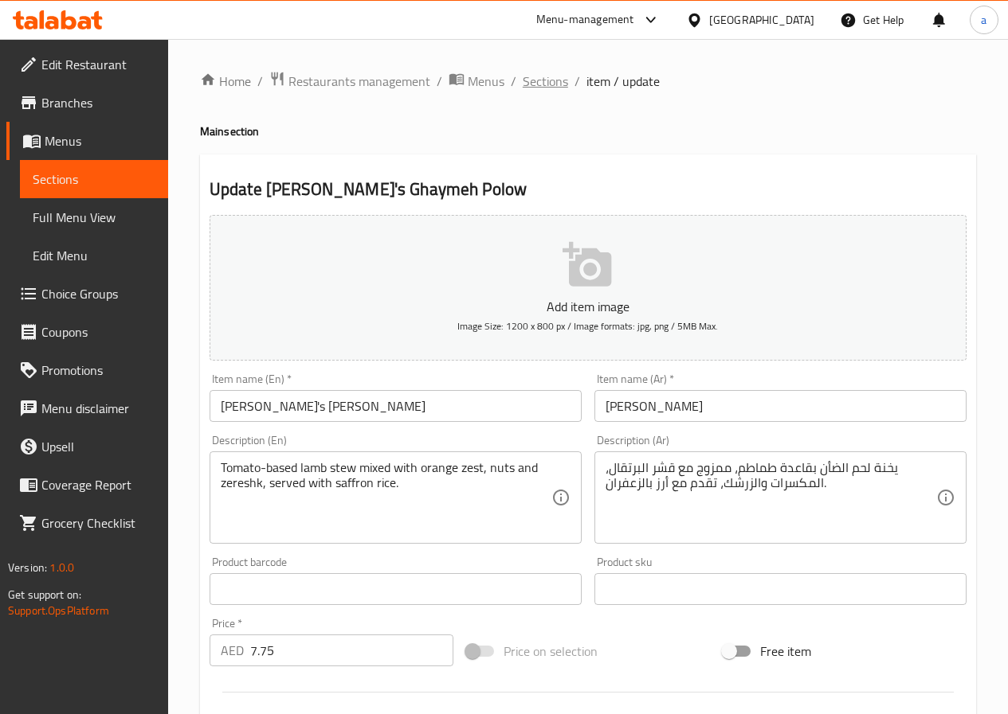
click at [553, 91] on span "Sections" at bounding box center [544, 81] width 45 height 19
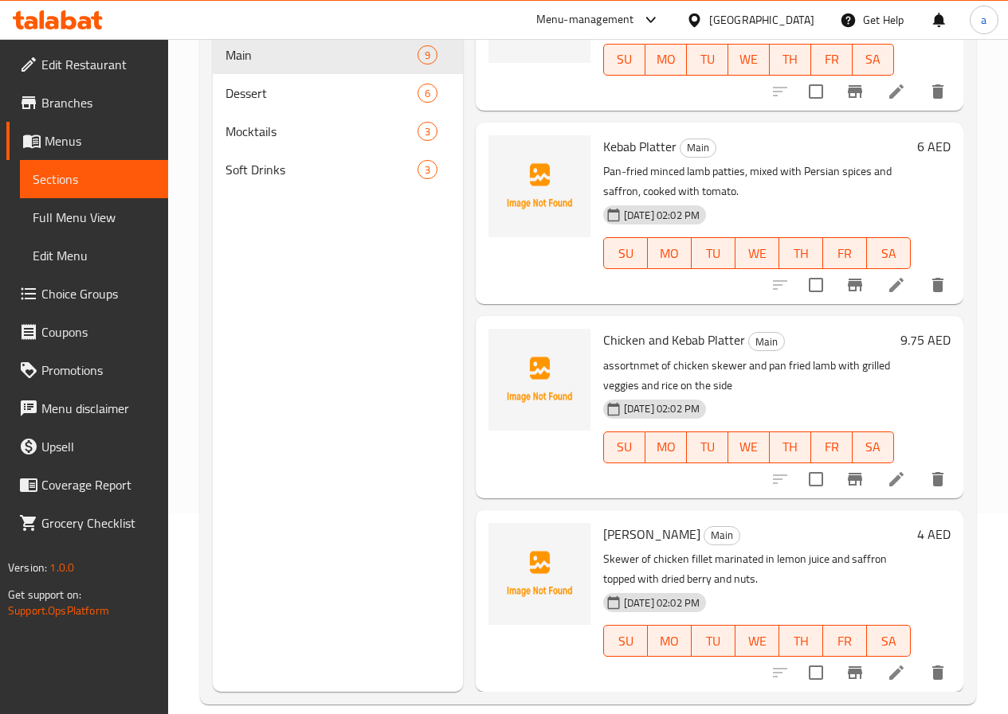
scroll to position [223, 0]
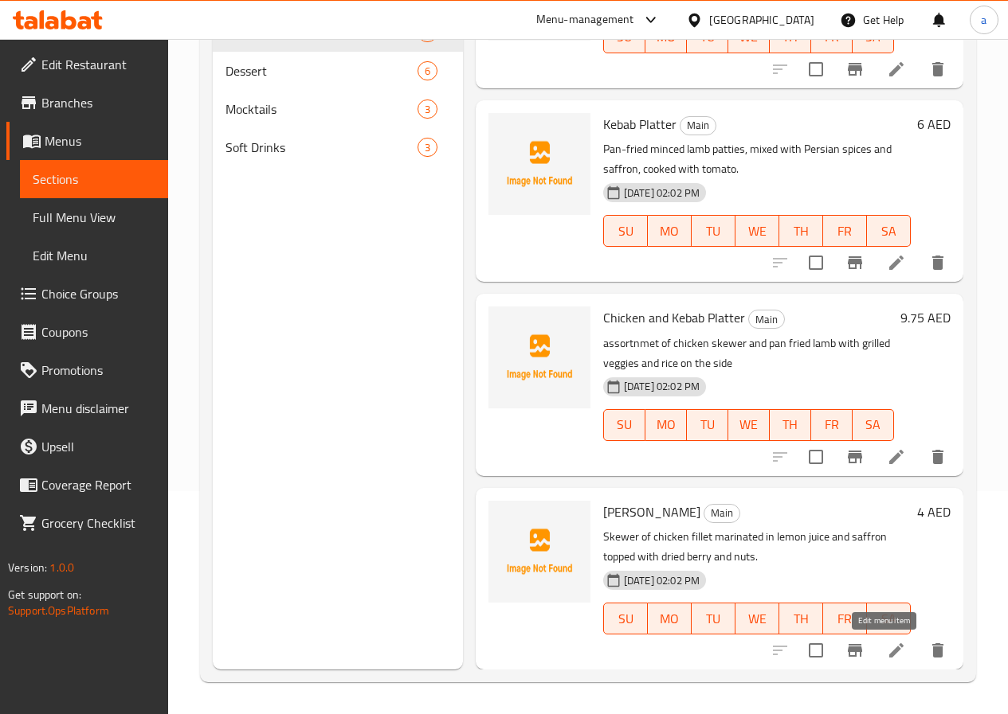
click at [889, 653] on icon at bounding box center [896, 651] width 14 height 14
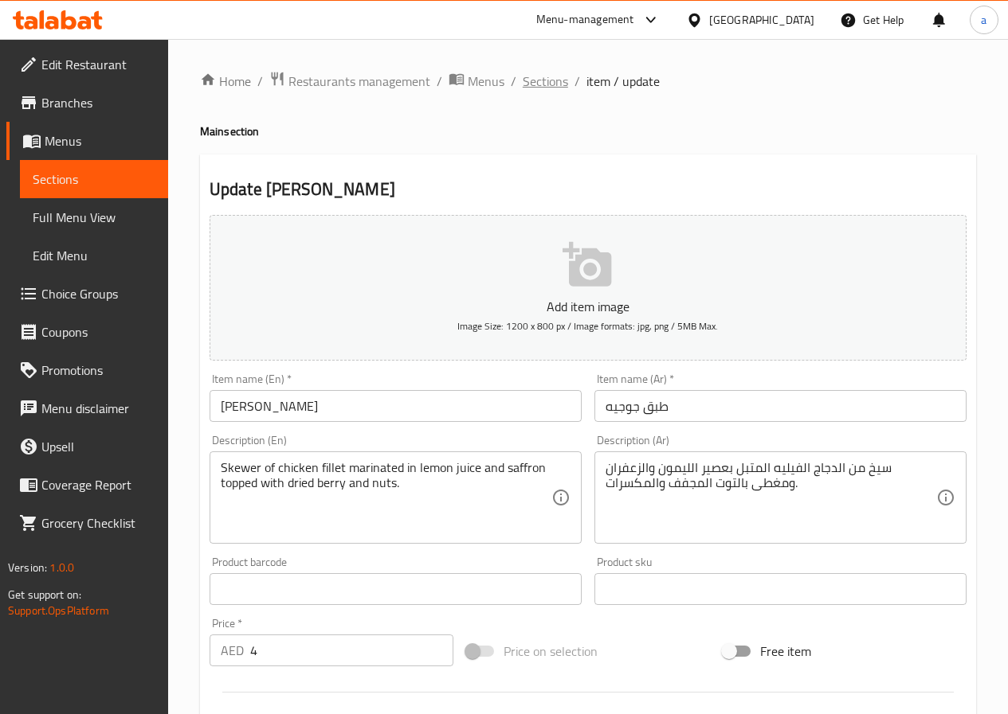
click at [542, 82] on span "Sections" at bounding box center [544, 81] width 45 height 19
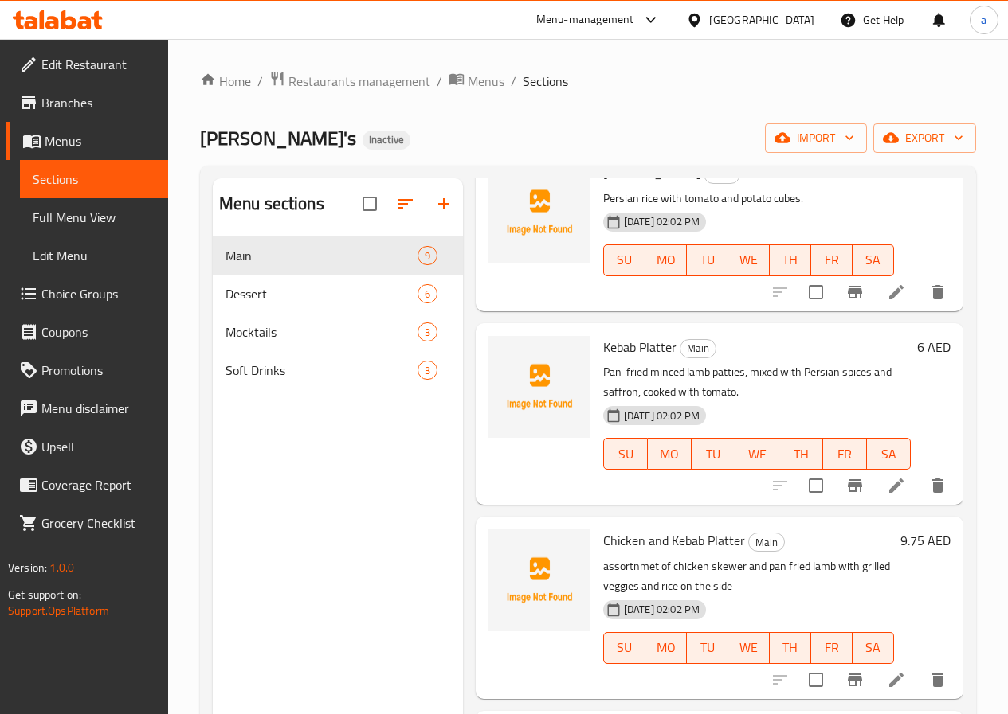
scroll to position [223, 0]
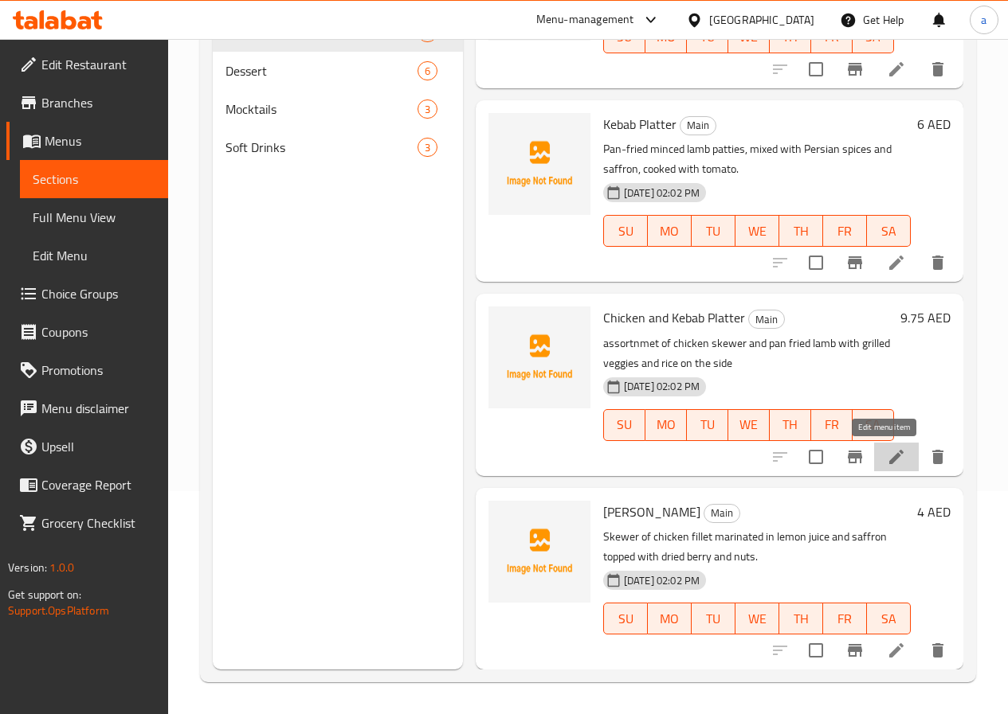
click at [889, 454] on icon at bounding box center [896, 456] width 14 height 14
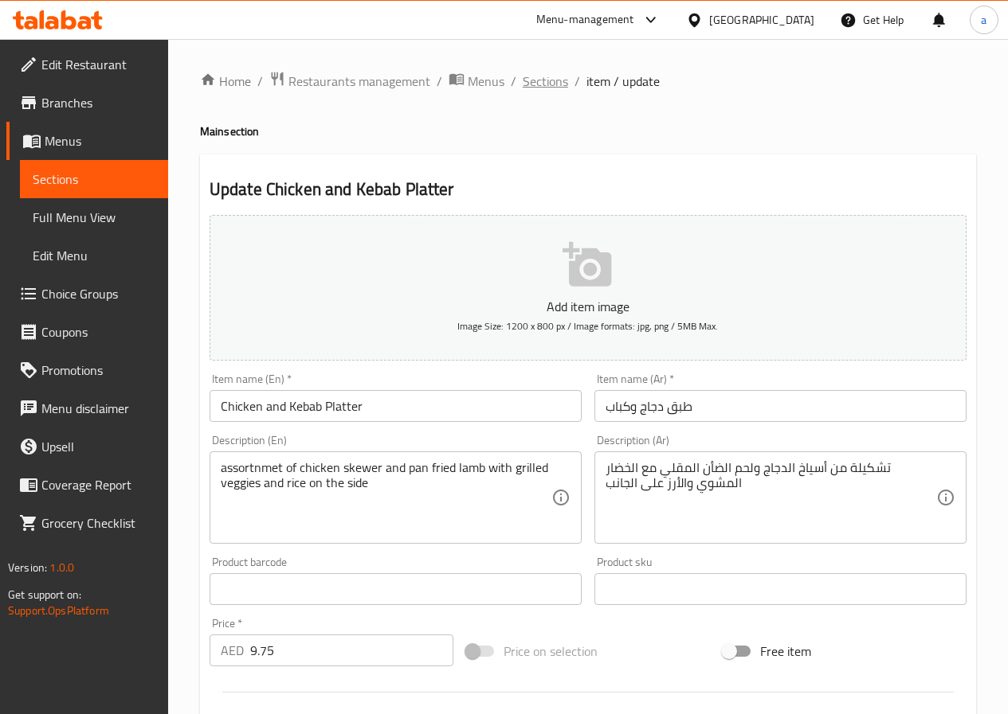
click at [547, 74] on span "Sections" at bounding box center [544, 81] width 45 height 19
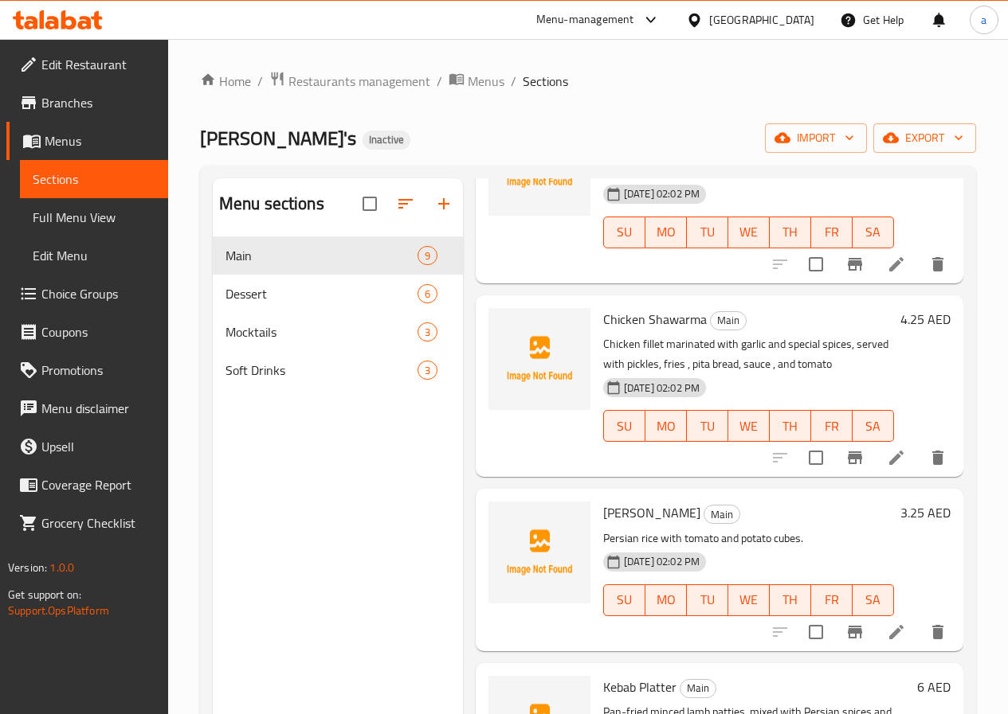
scroll to position [876, 0]
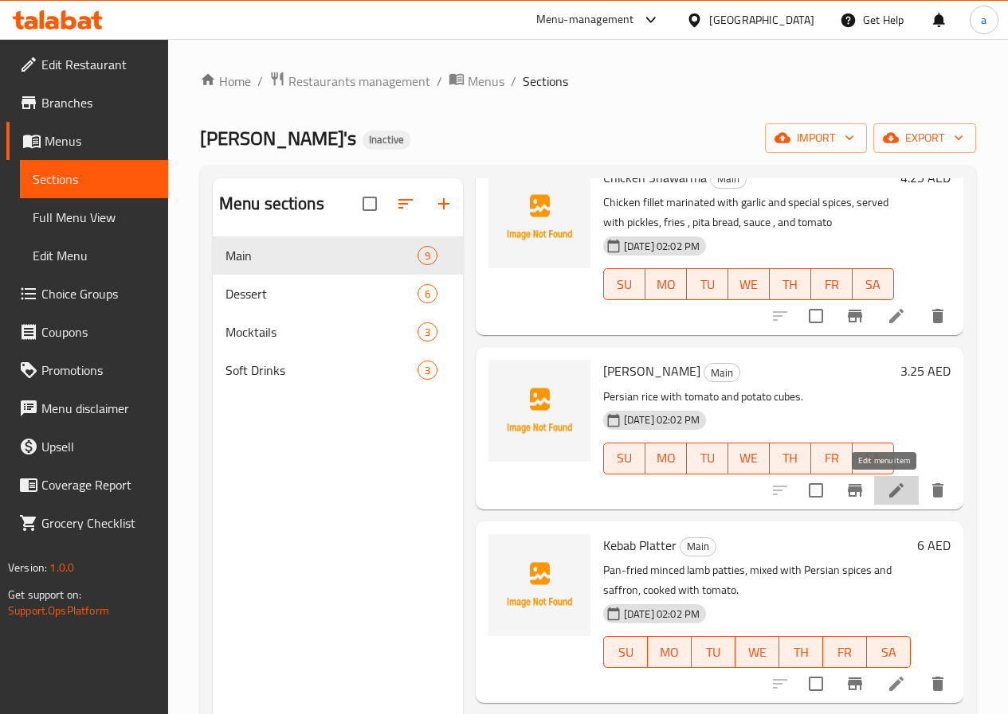
click at [889, 493] on icon at bounding box center [896, 490] width 14 height 14
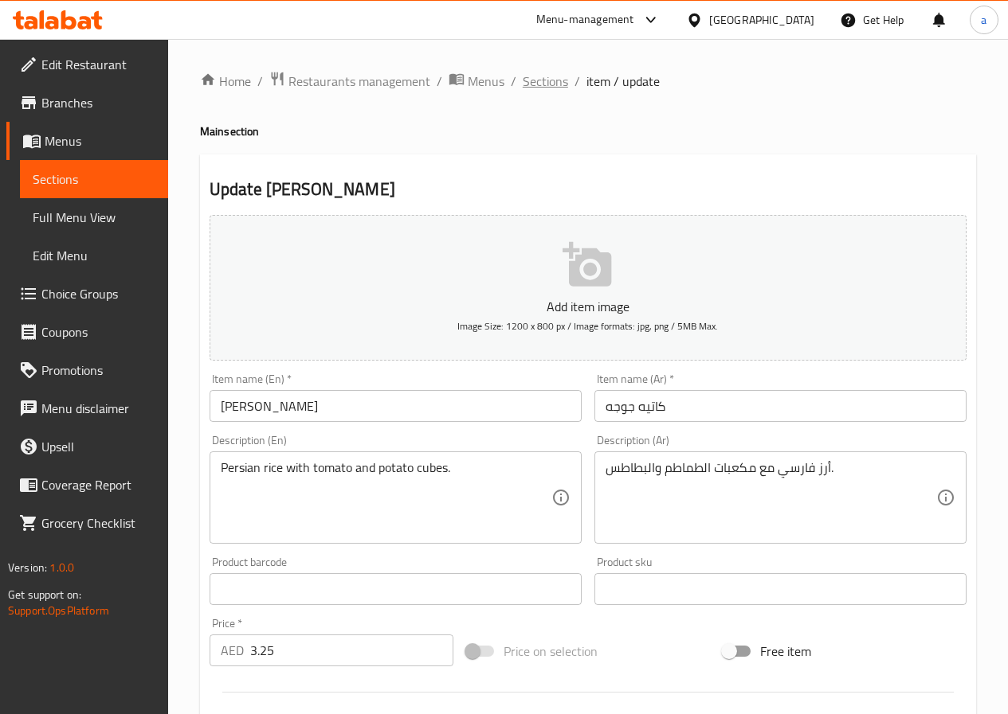
click at [548, 79] on span "Sections" at bounding box center [544, 81] width 45 height 19
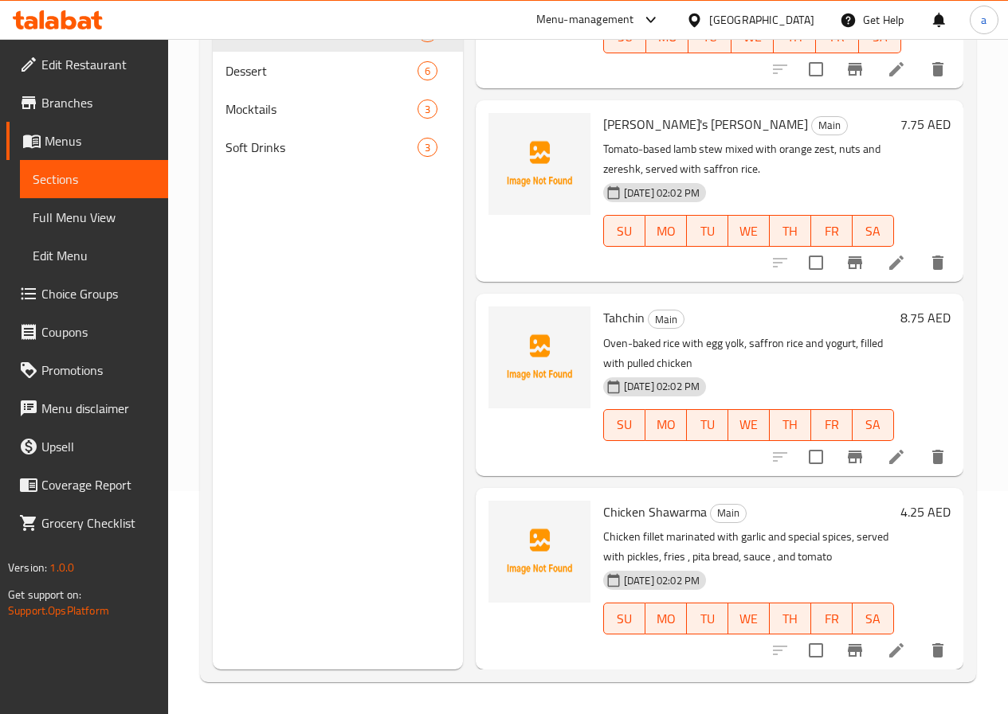
scroll to position [398, 0]
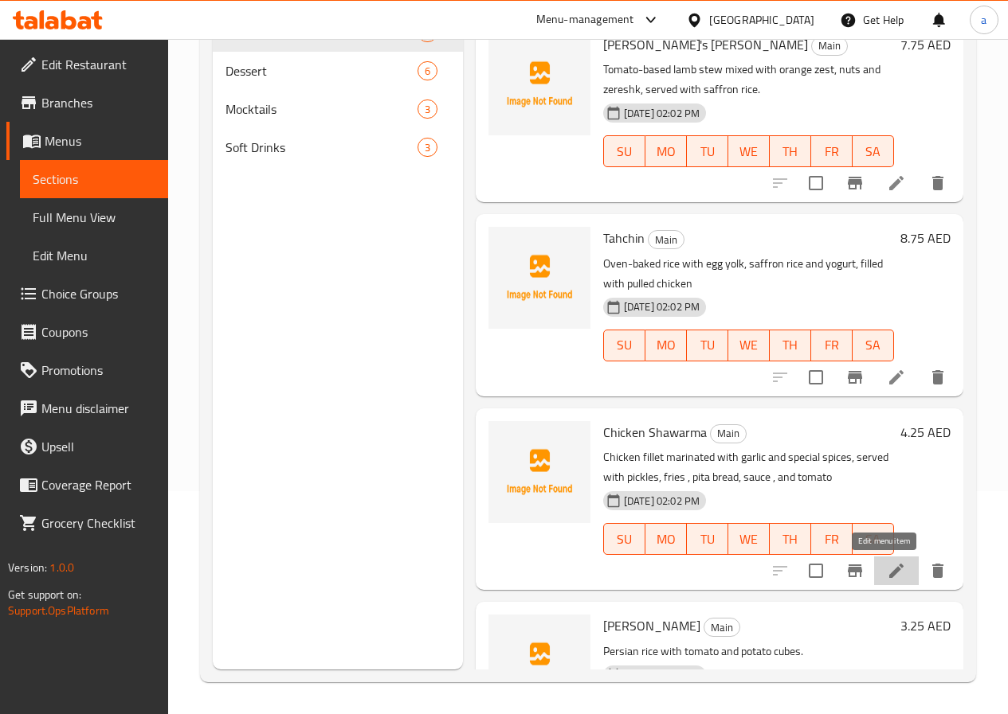
click at [886, 576] on icon at bounding box center [895, 571] width 19 height 19
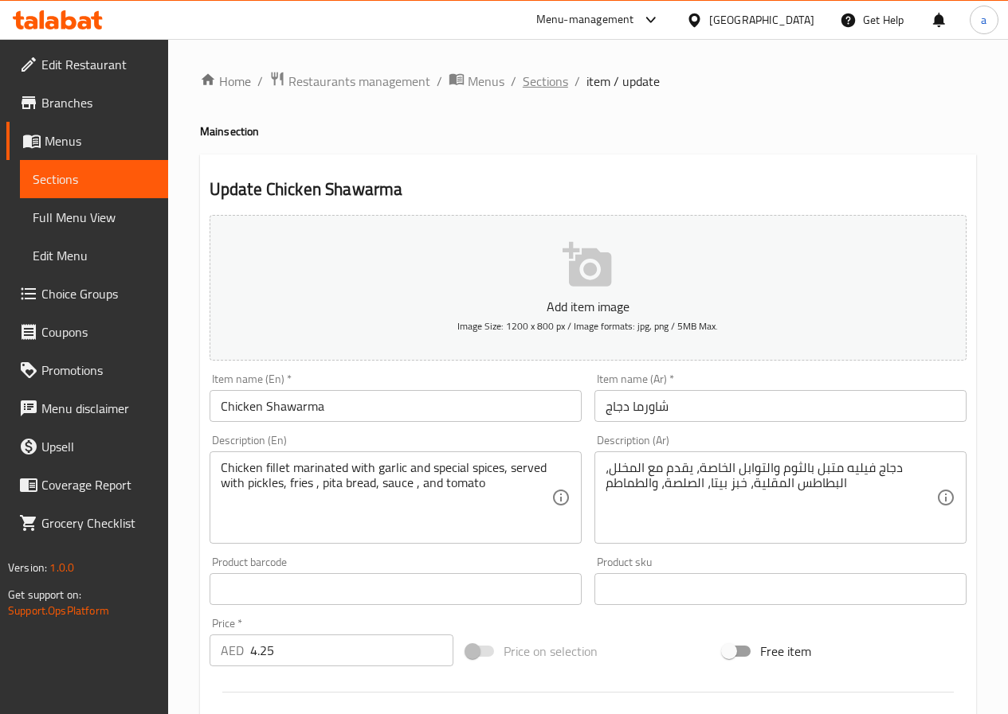
click at [550, 80] on span "Sections" at bounding box center [544, 81] width 45 height 19
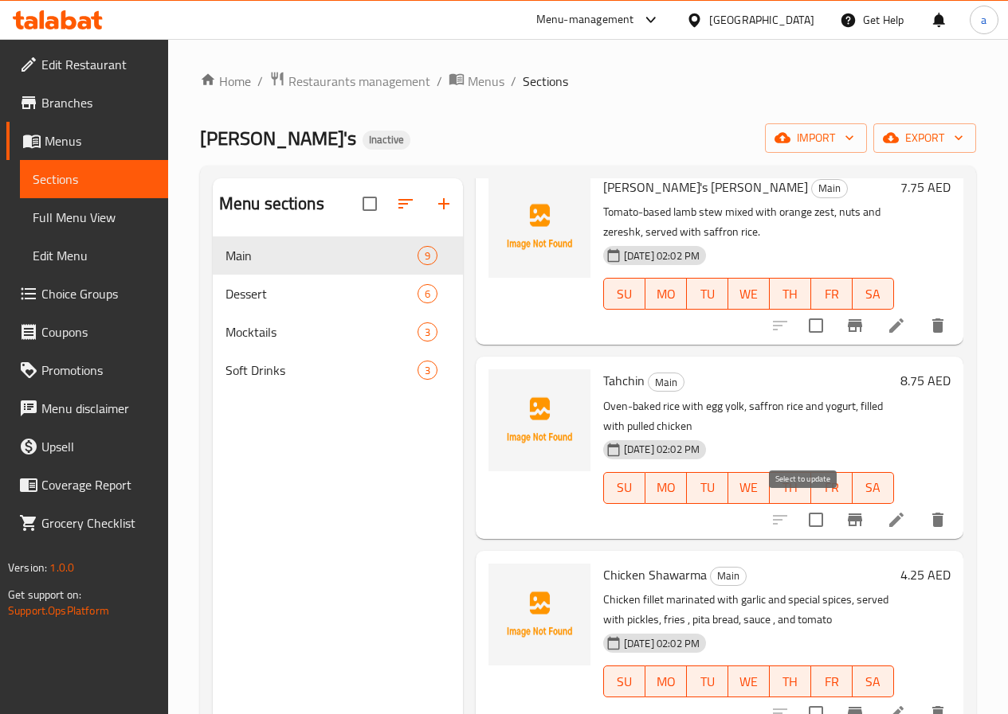
scroll to position [558, 0]
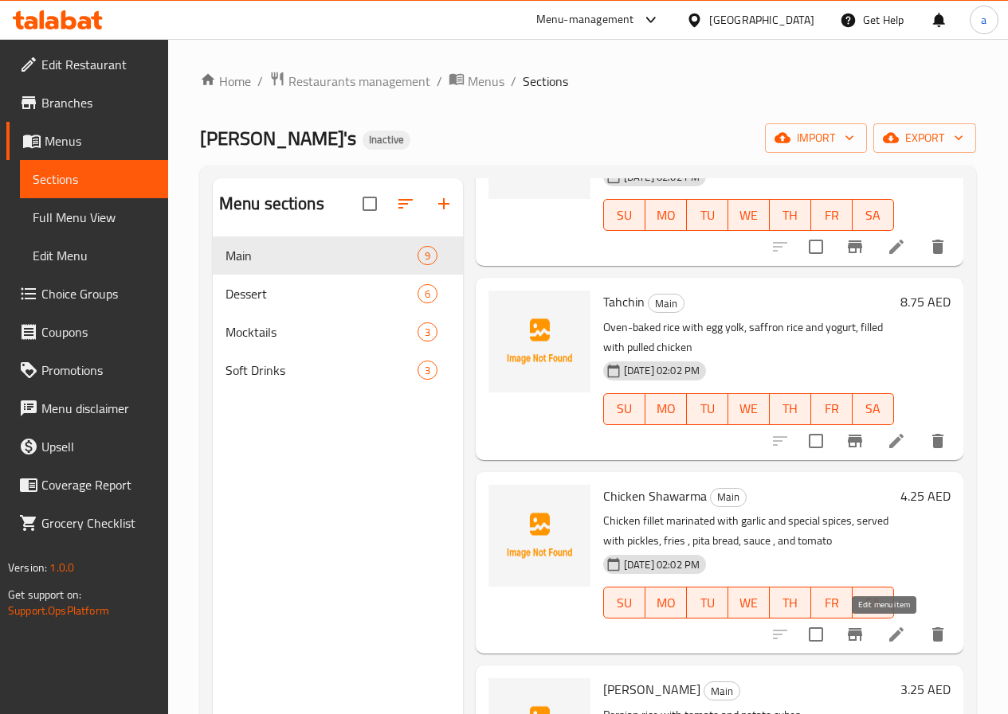
click at [886, 636] on icon at bounding box center [895, 634] width 19 height 19
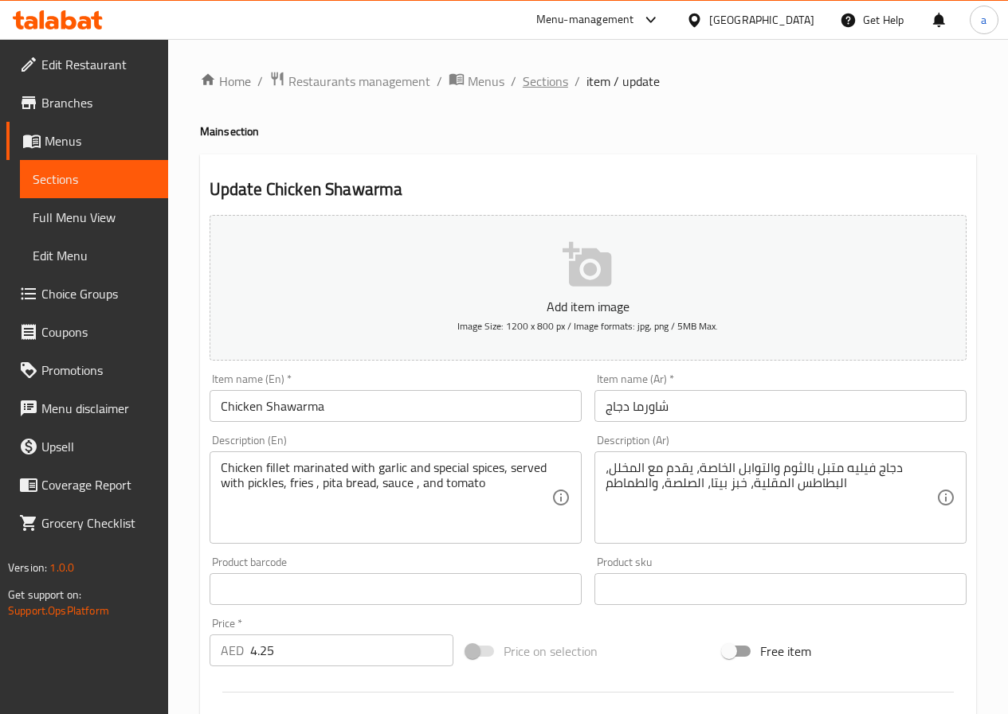
click at [552, 75] on span "Sections" at bounding box center [544, 81] width 45 height 19
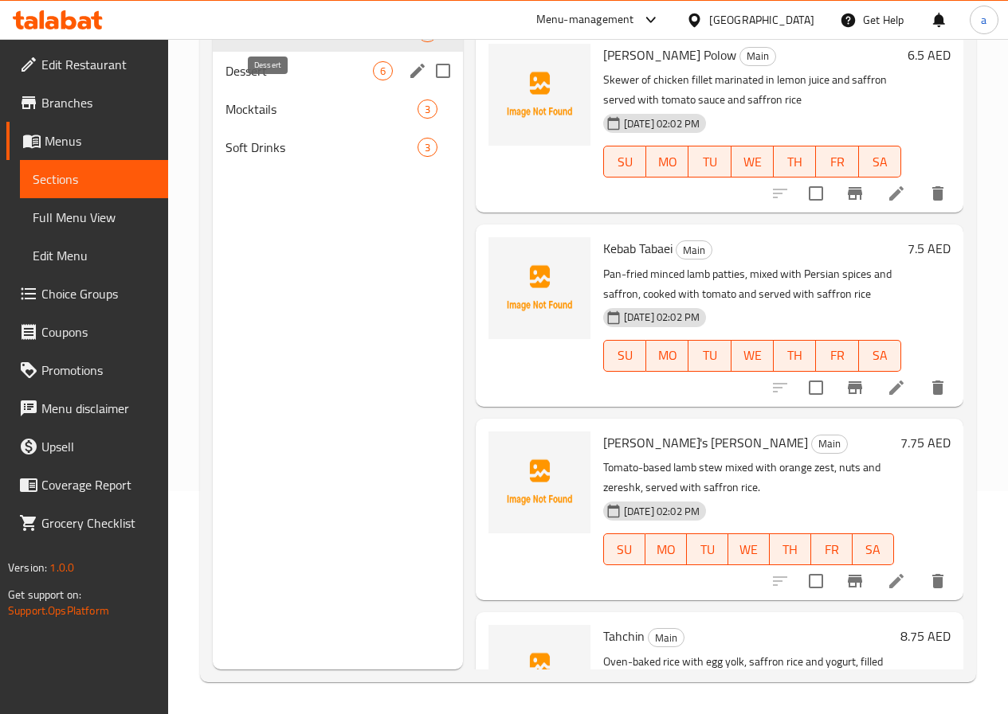
click at [274, 80] on span "Dessert" at bounding box center [298, 70] width 147 height 19
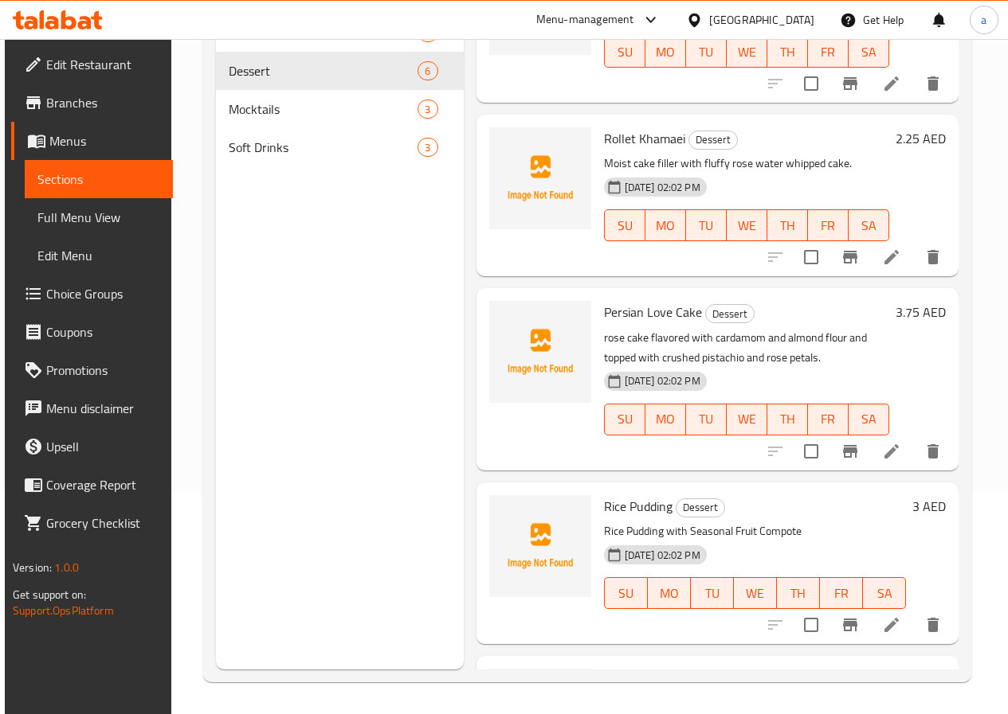
scroll to position [80, 0]
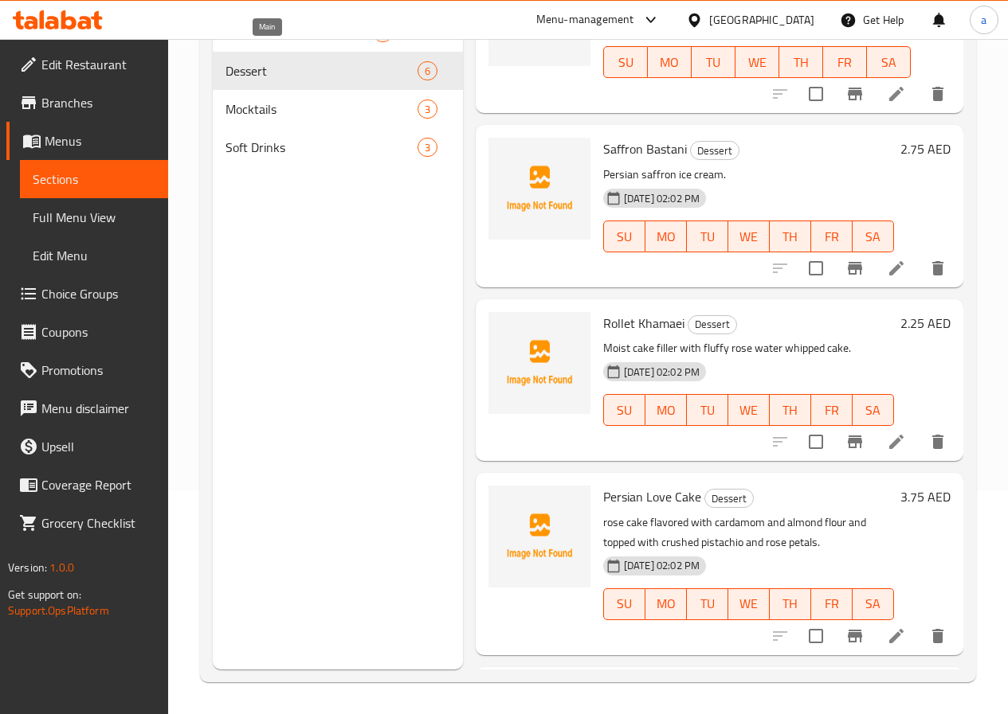
click at [251, 42] on span "Main" at bounding box center [298, 32] width 147 height 19
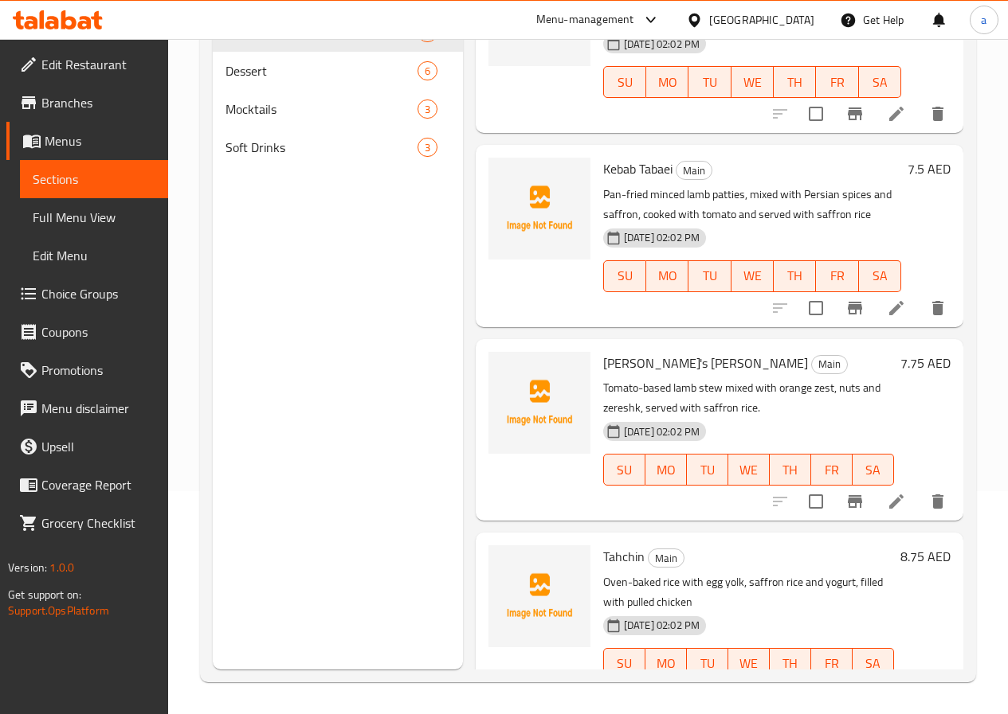
click at [886, 312] on icon at bounding box center [895, 308] width 19 height 19
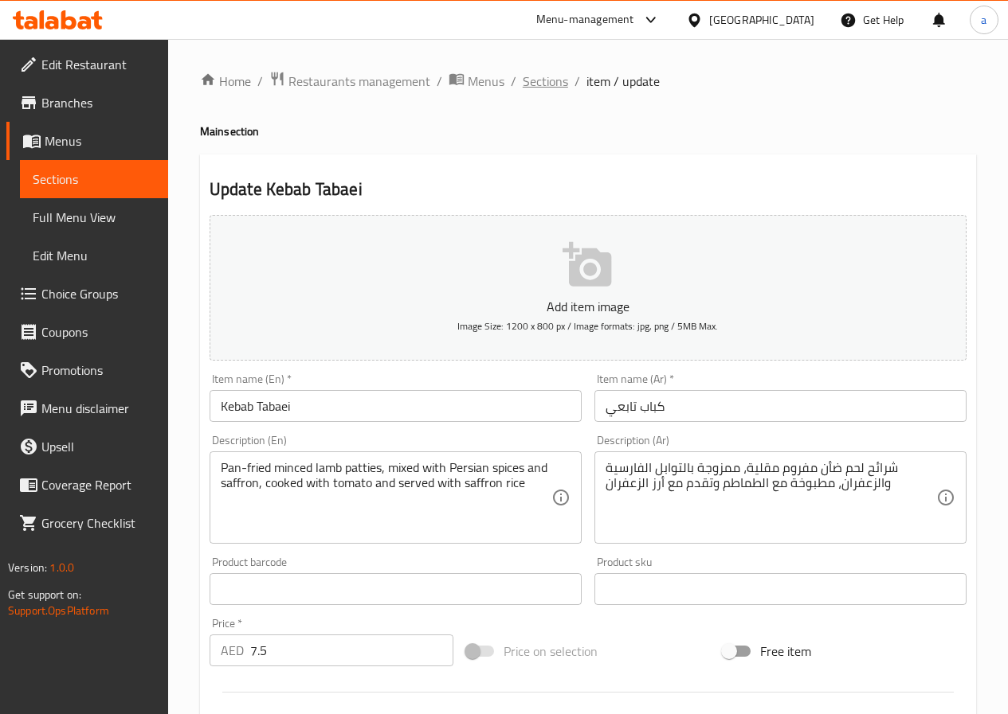
click at [547, 85] on span "Sections" at bounding box center [544, 81] width 45 height 19
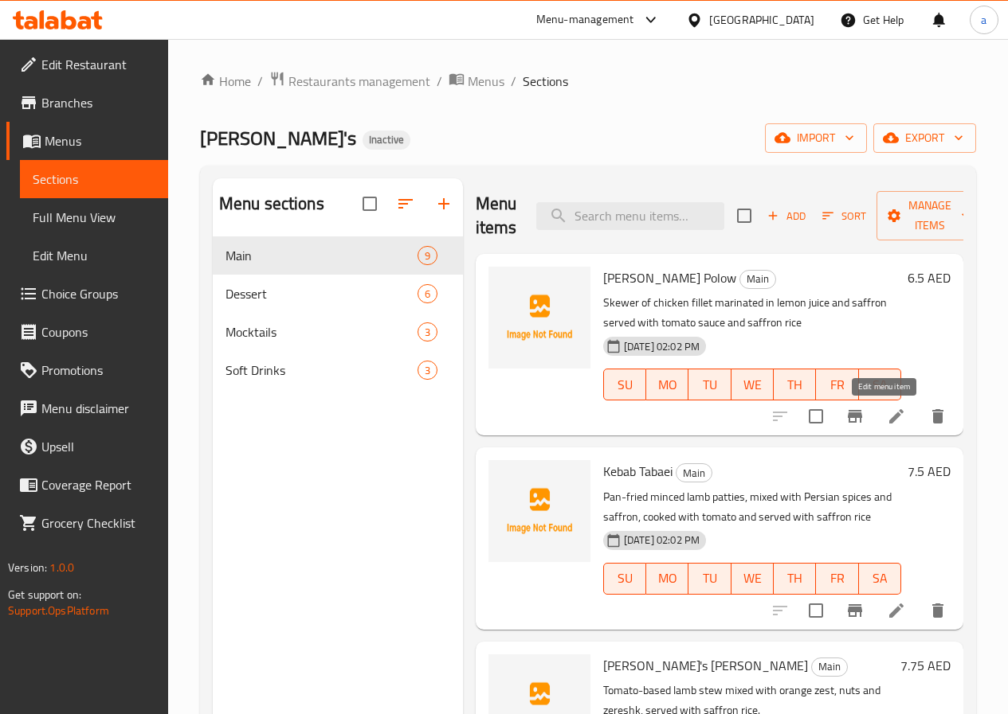
click at [889, 419] on icon at bounding box center [896, 416] width 14 height 14
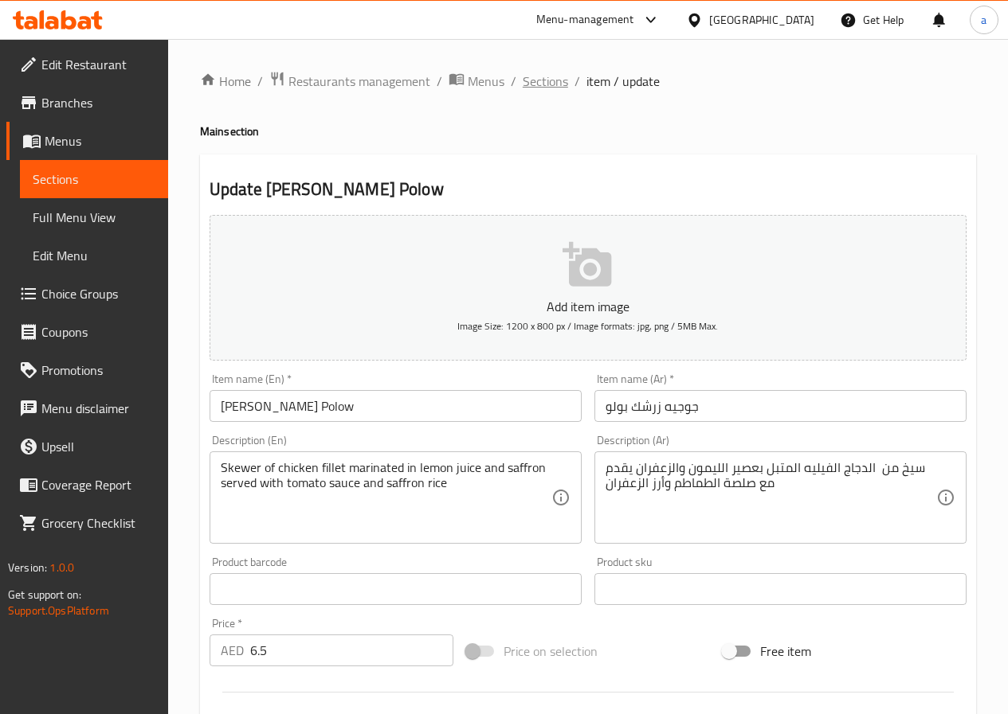
click at [546, 84] on span "Sections" at bounding box center [544, 81] width 45 height 19
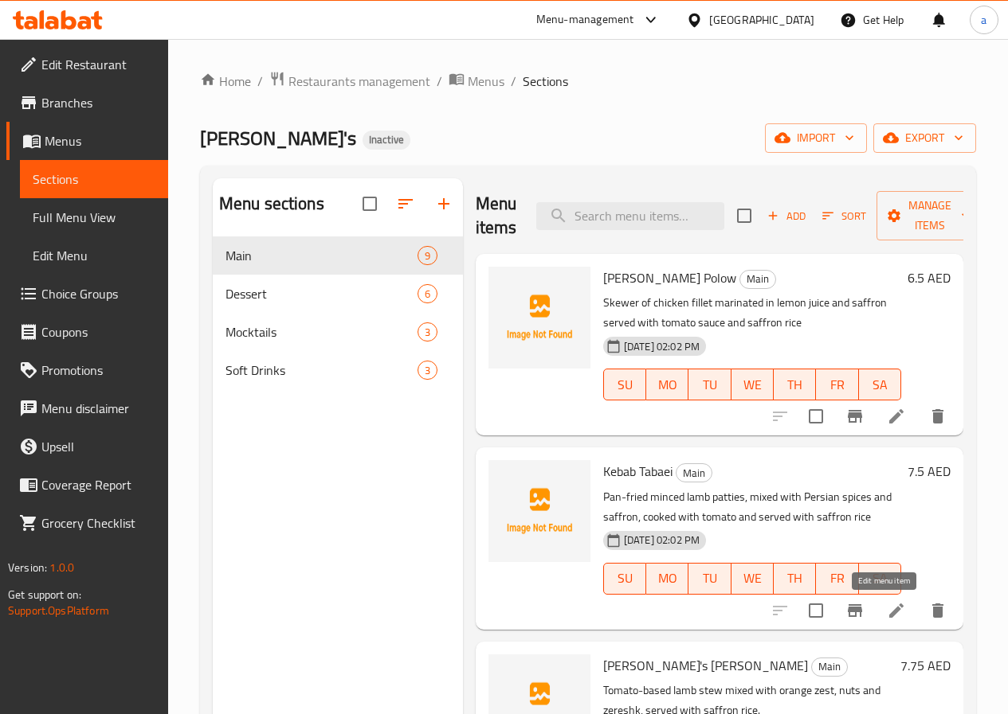
click at [889, 607] on icon at bounding box center [896, 611] width 14 height 14
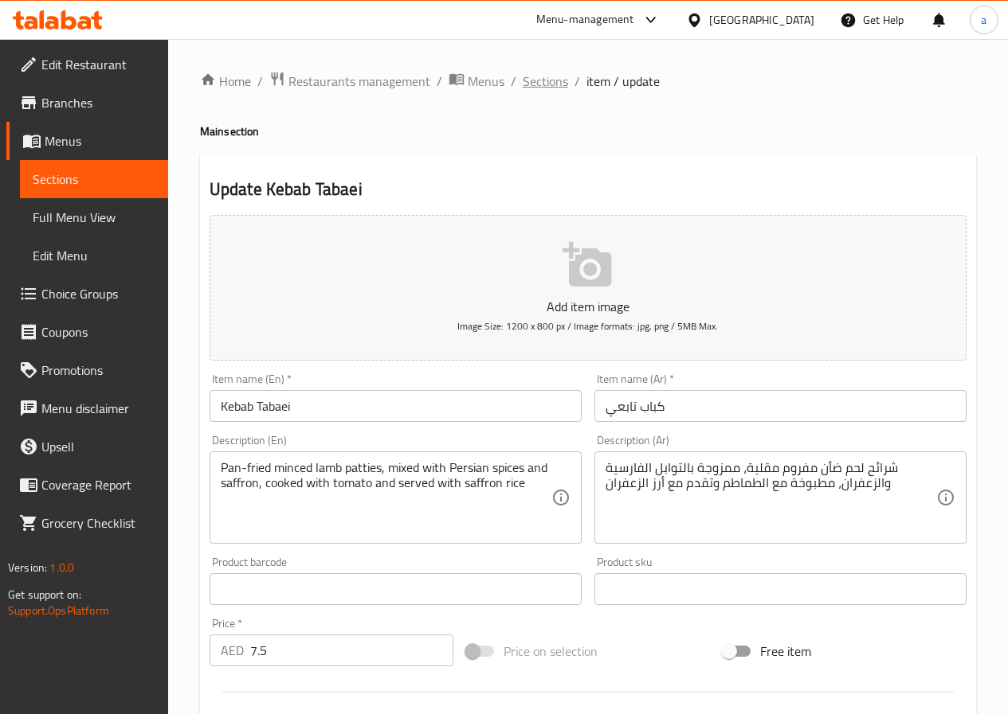
click at [540, 76] on span "Sections" at bounding box center [544, 81] width 45 height 19
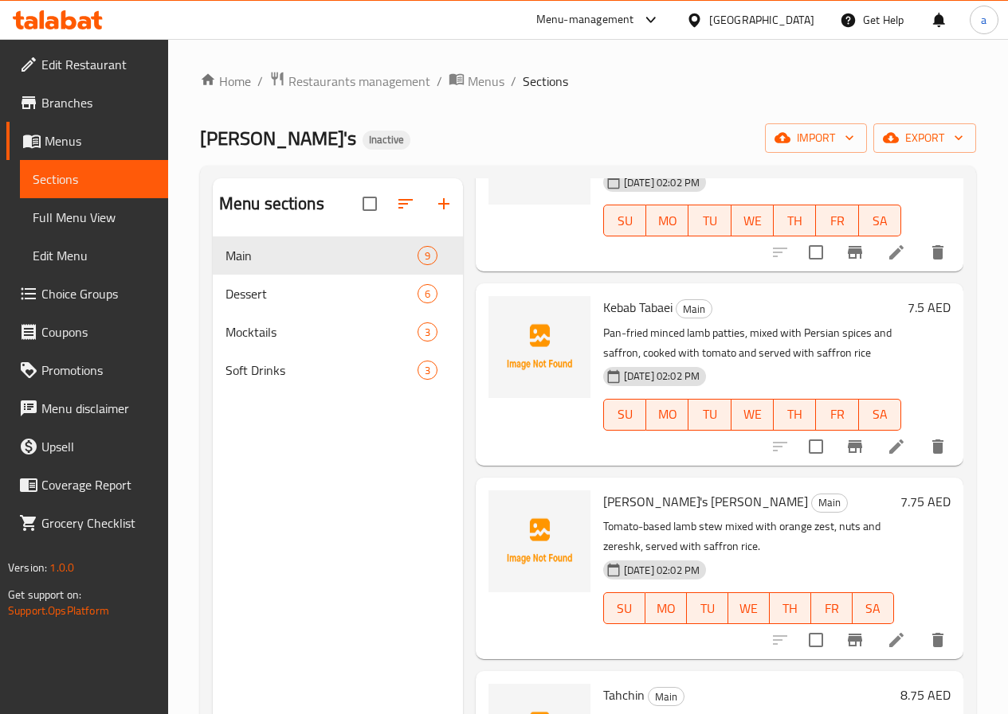
scroll to position [239, 0]
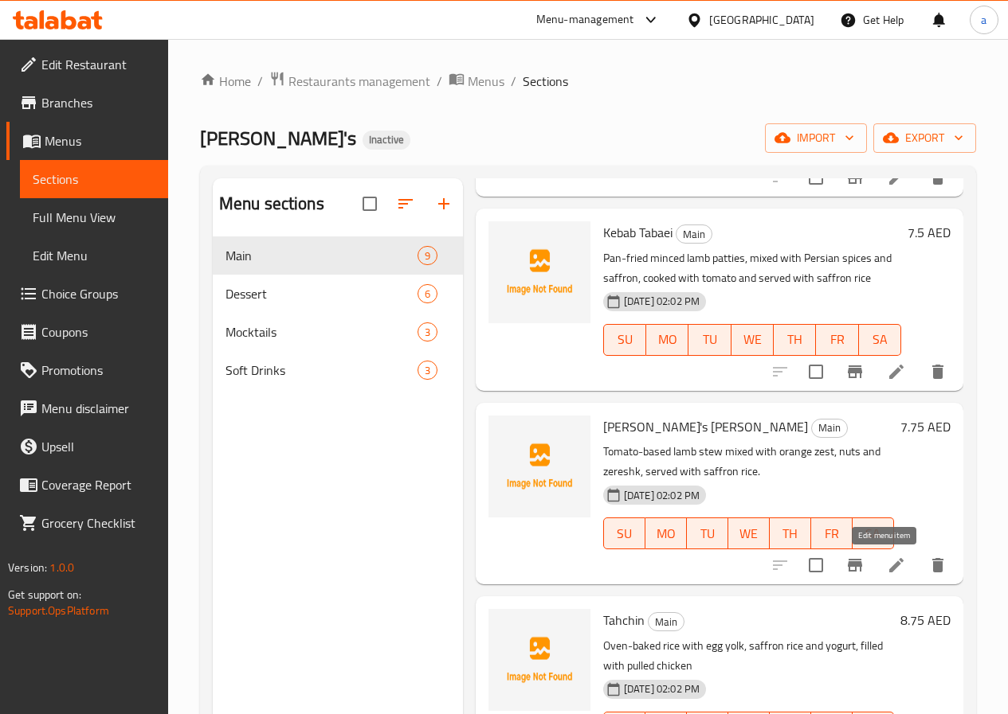
click at [886, 569] on icon at bounding box center [895, 565] width 19 height 19
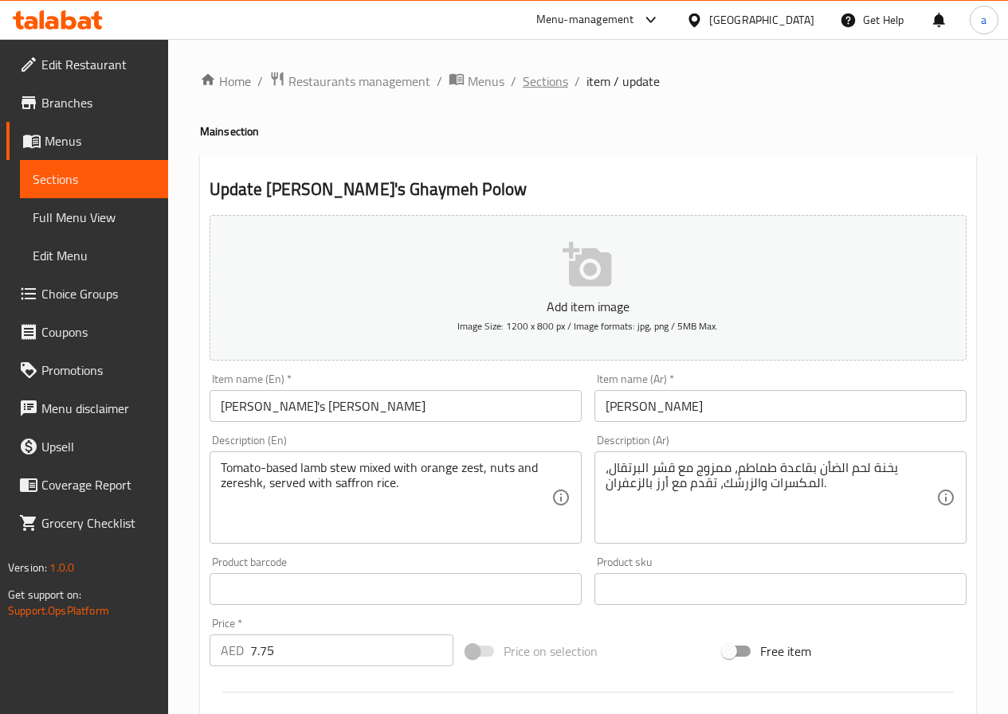
click at [534, 76] on span "Sections" at bounding box center [544, 81] width 45 height 19
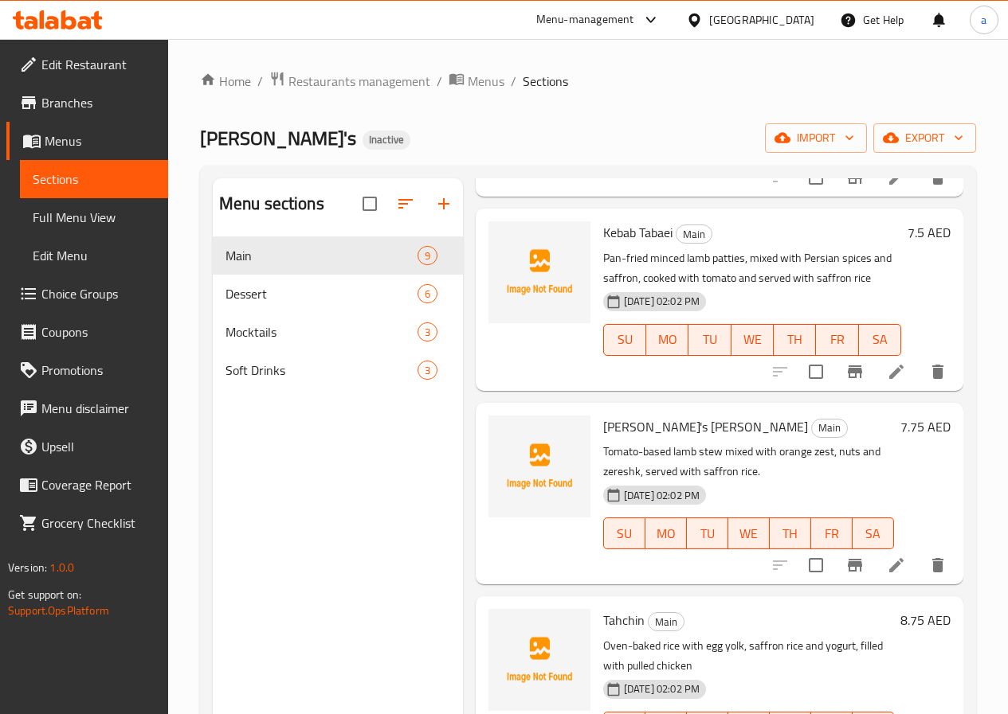
scroll to position [319, 0]
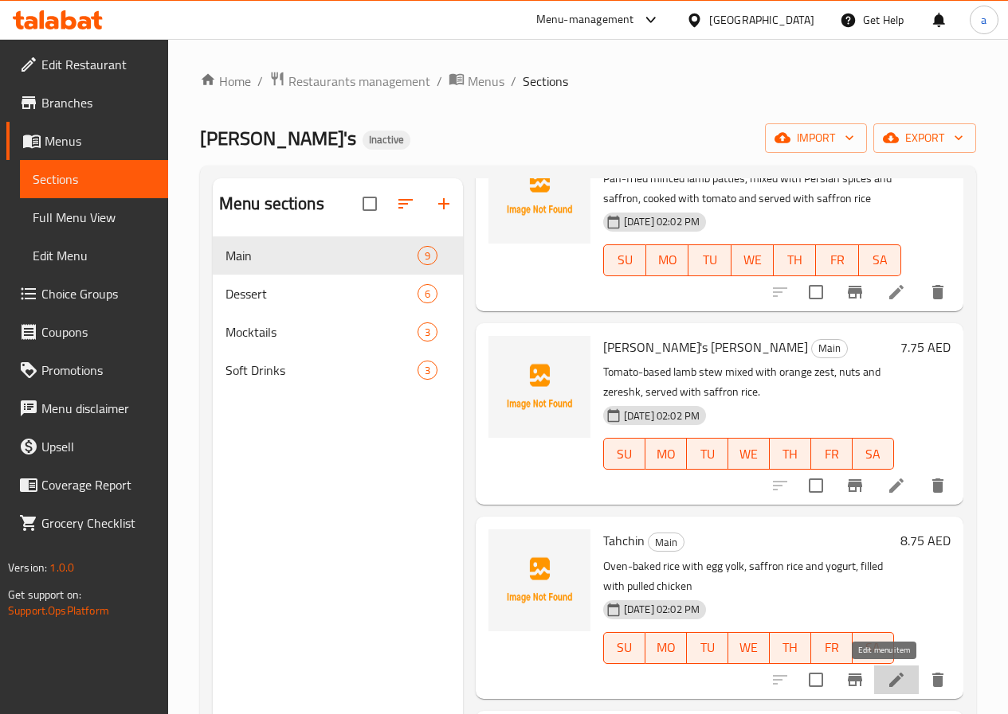
click at [889, 680] on icon at bounding box center [896, 680] width 14 height 14
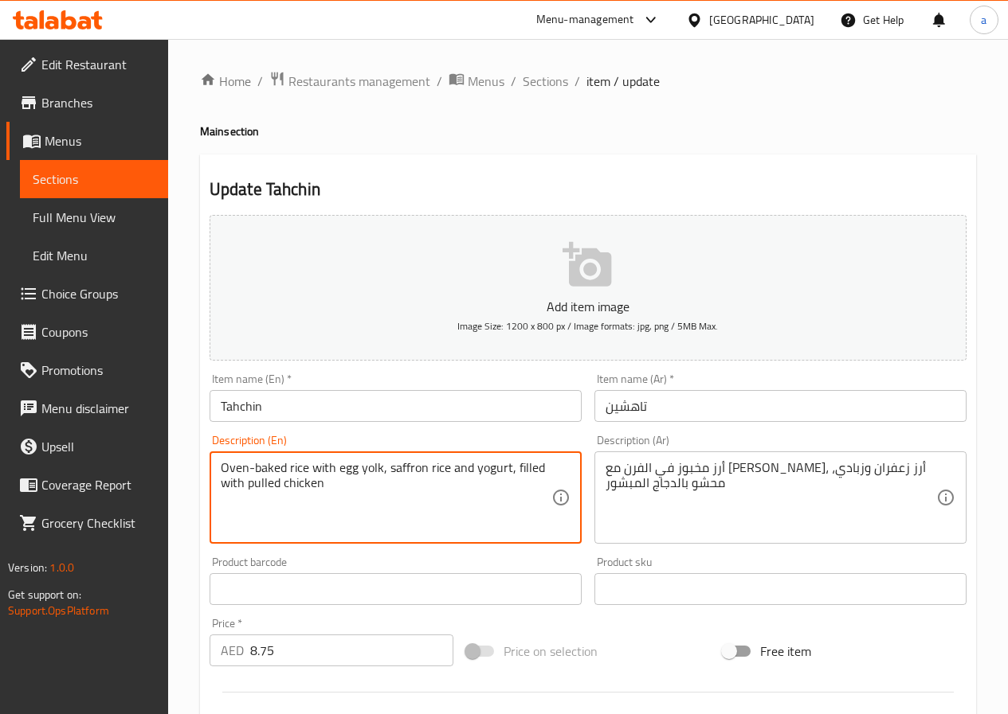
drag, startPoint x: 308, startPoint y: 465, endPoint x: 216, endPoint y: 459, distance: 92.6
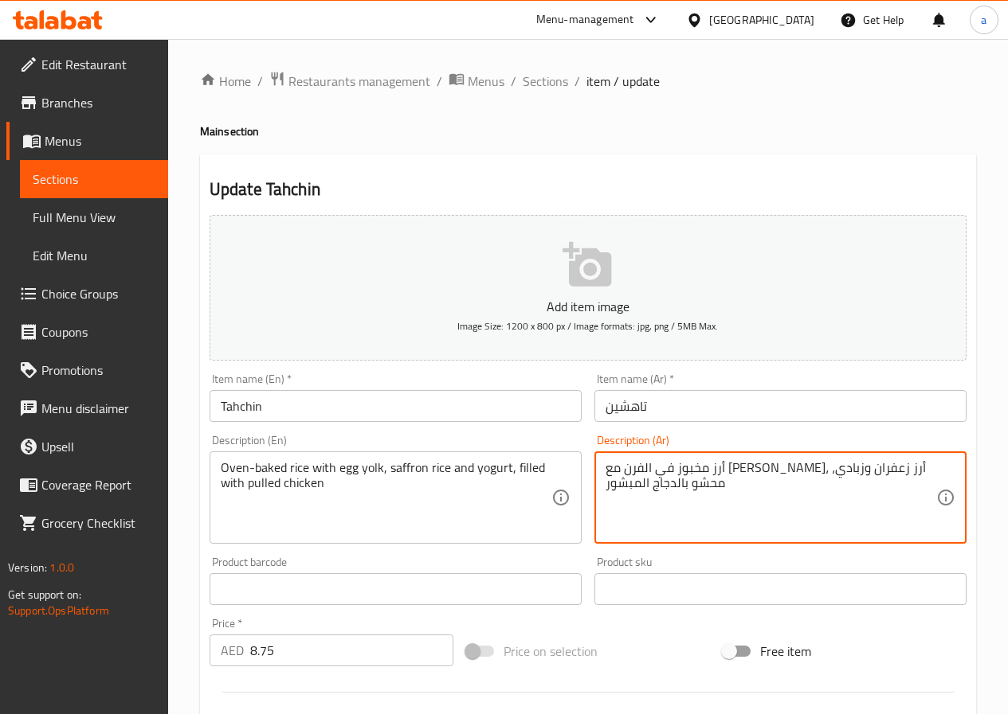
drag, startPoint x: 820, startPoint y: 472, endPoint x: 918, endPoint y: 465, distance: 98.2
paste textarea "مر"
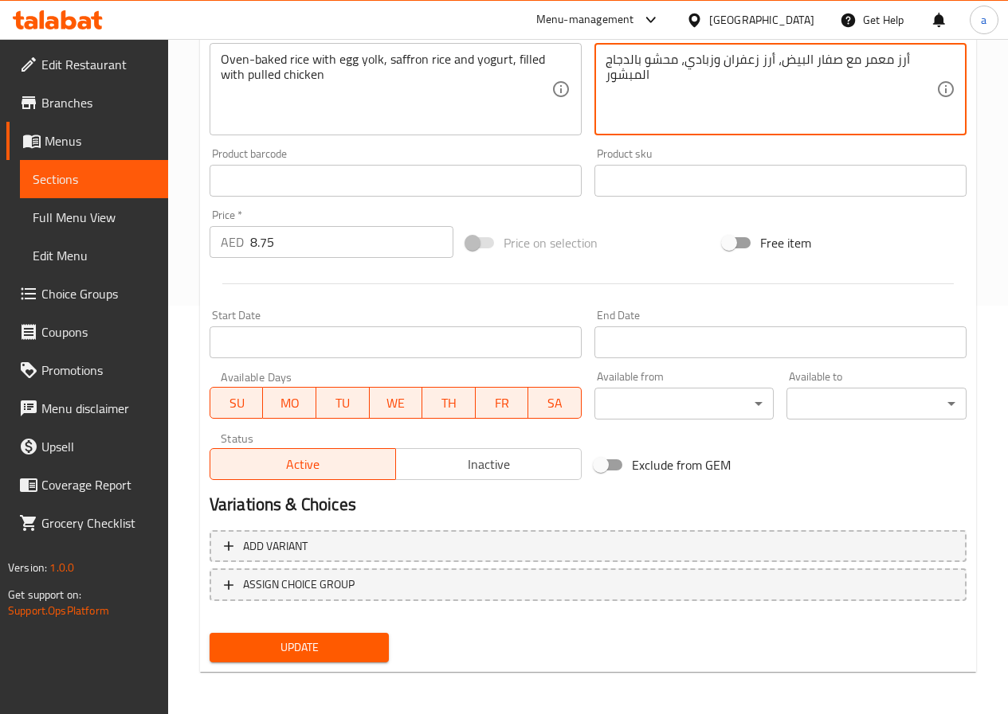
scroll to position [411, 0]
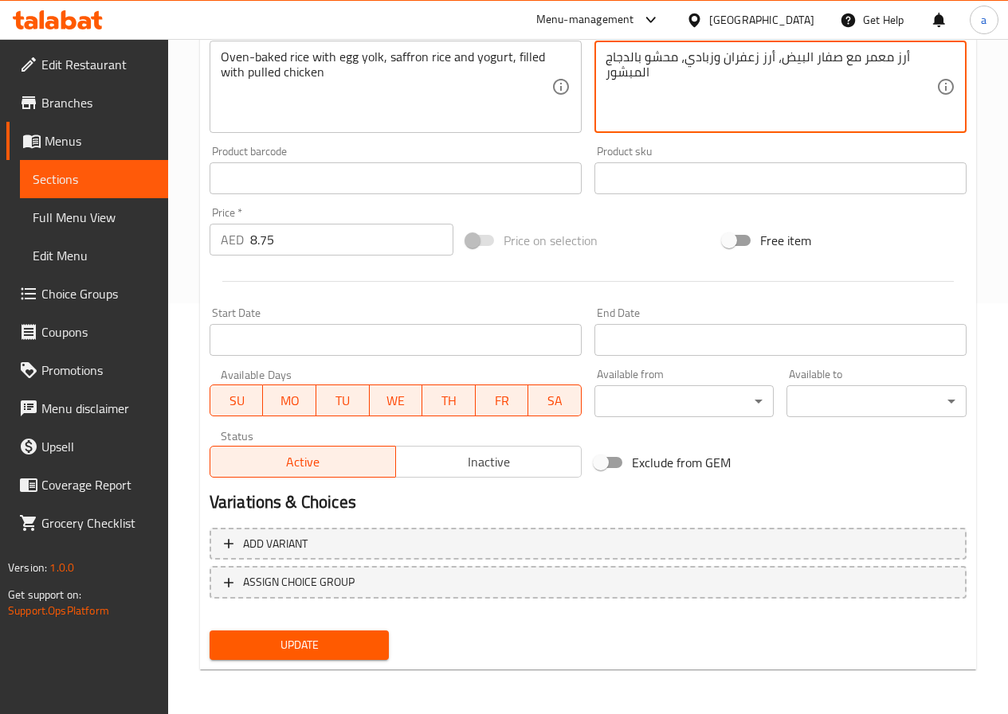
type textarea "أرز معمر مع صفار البيض، أرز زعفران وزبادي، محشو بالدجاج المبشور"
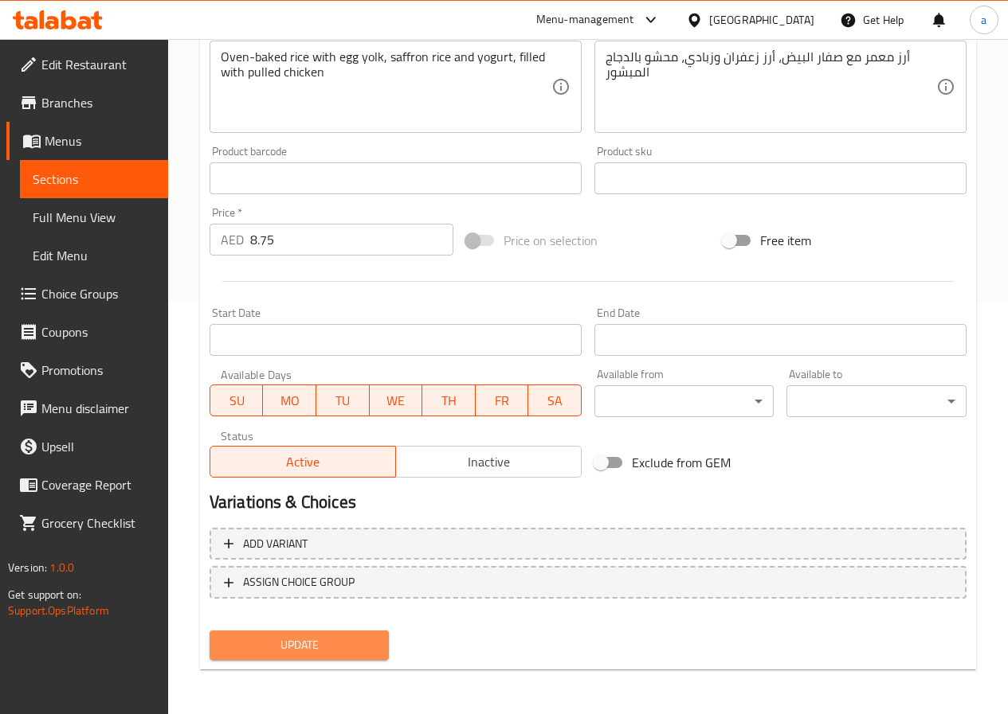
click at [339, 648] on span "Update" at bounding box center [299, 646] width 155 height 20
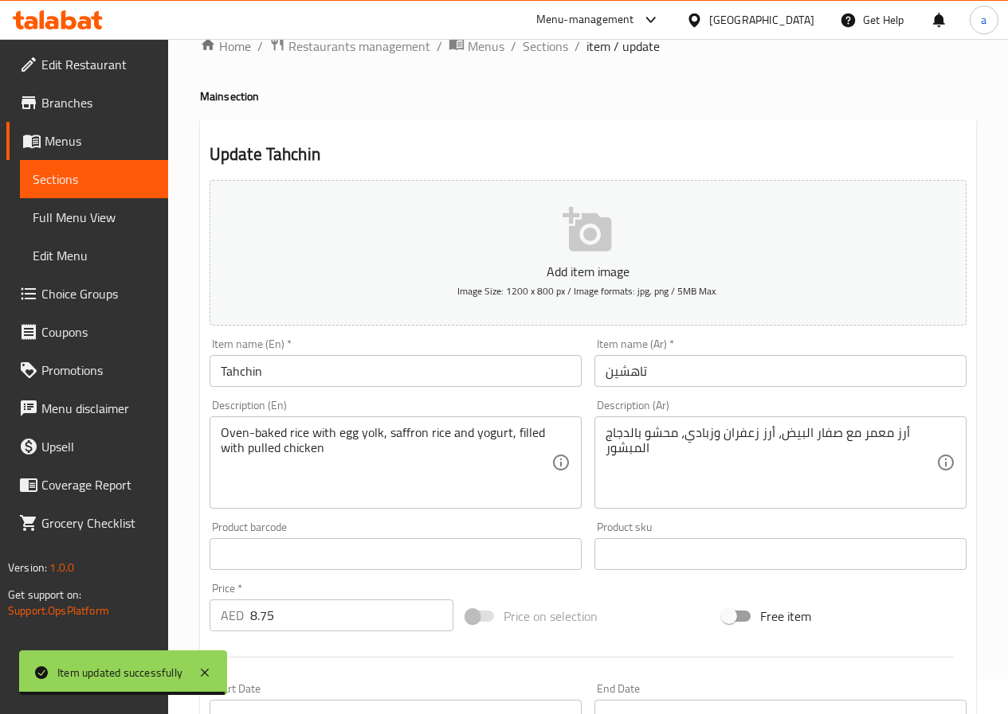
scroll to position [0, 0]
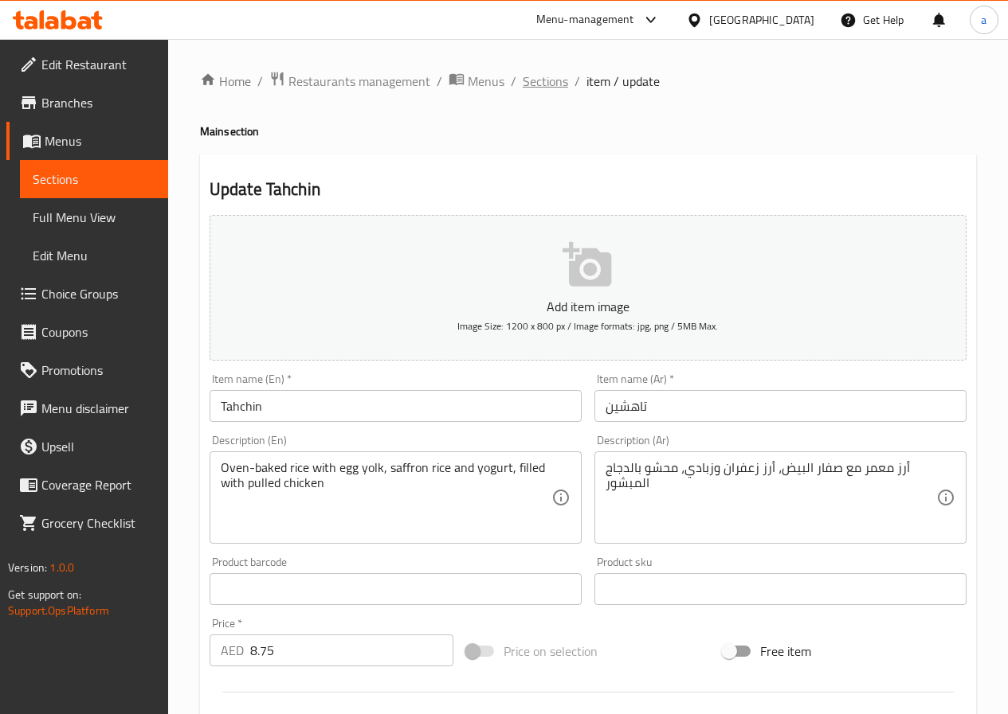
click at [550, 83] on span "Sections" at bounding box center [544, 81] width 45 height 19
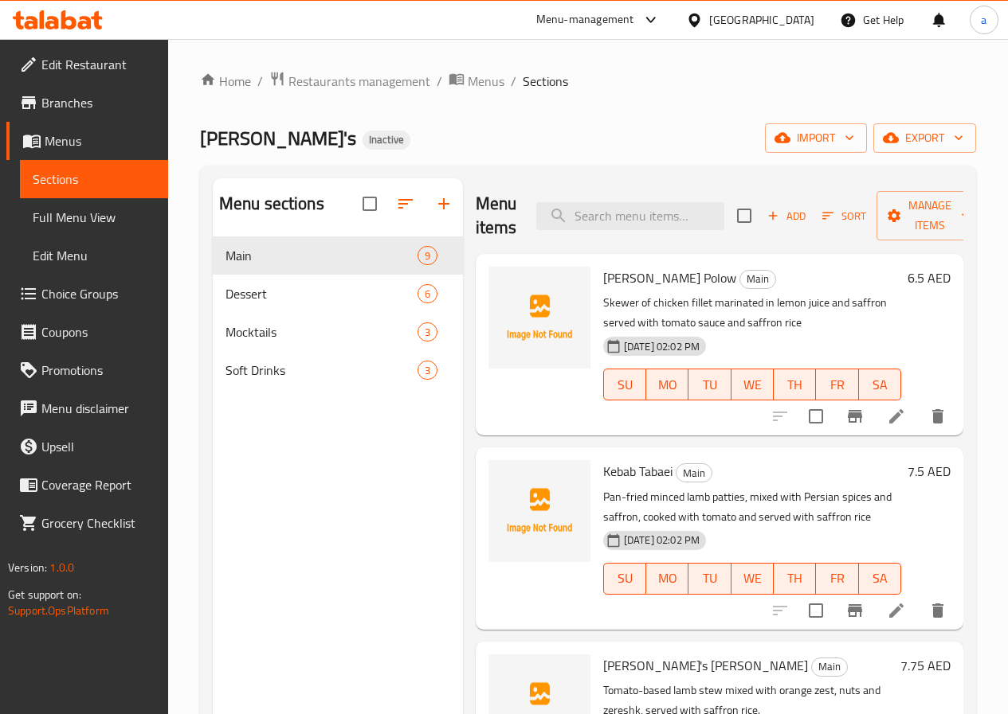
click at [133, 144] on span "Menus" at bounding box center [100, 140] width 111 height 19
